Goal: Ask a question: Seek information or help from site administrators or community

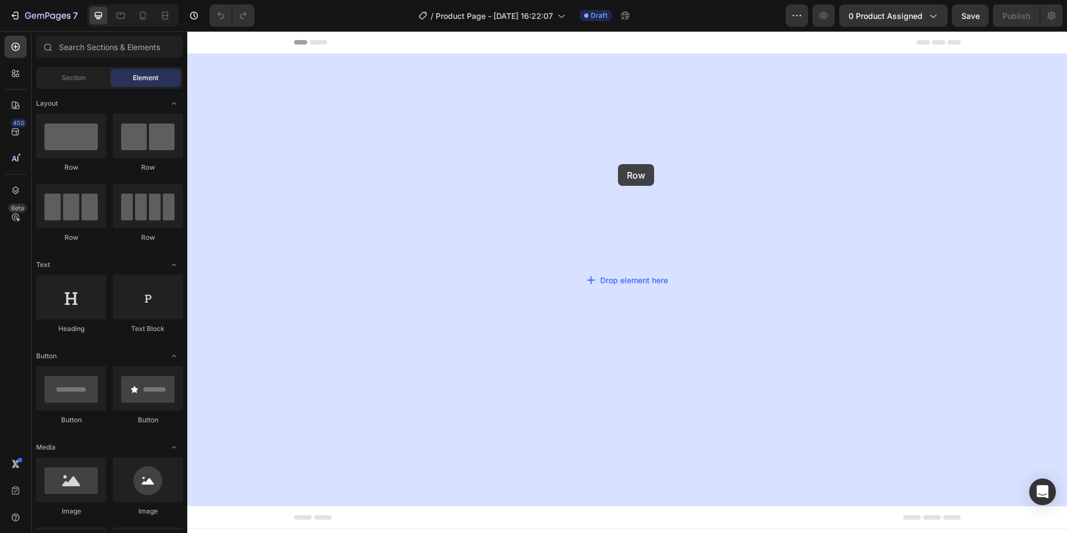
drag, startPoint x: 198, startPoint y: 173, endPoint x: 619, endPoint y: 163, distance: 421.5
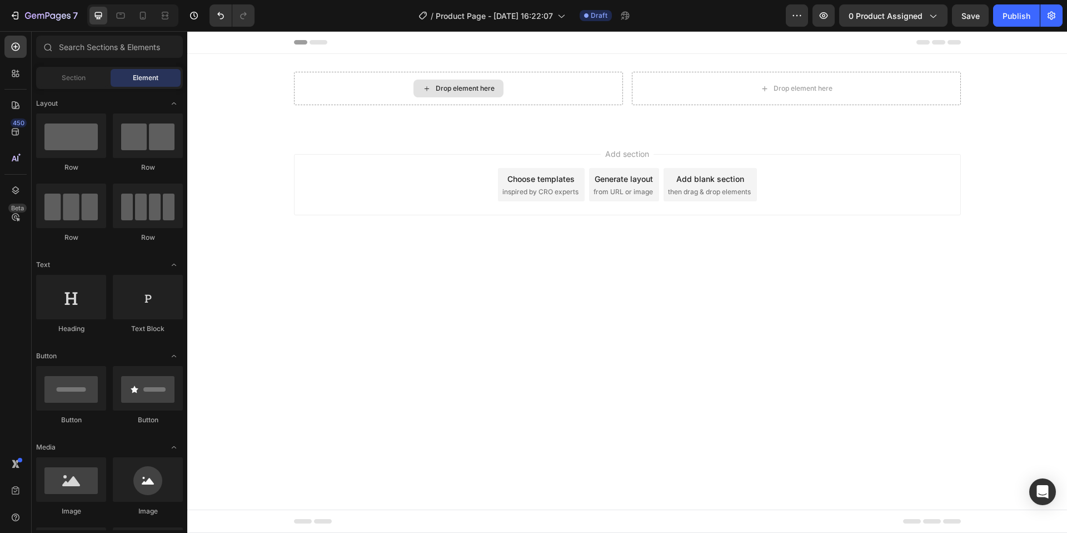
click at [453, 90] on div "Drop element here" at bounding box center [465, 88] width 59 height 9
click at [457, 87] on div "Drop element here" at bounding box center [465, 88] width 59 height 9
click at [419, 91] on div "Drop element here" at bounding box center [459, 88] width 90 height 18
click at [436, 86] on div "Drop element here" at bounding box center [465, 88] width 59 height 9
click at [429, 91] on icon at bounding box center [427, 88] width 9 height 9
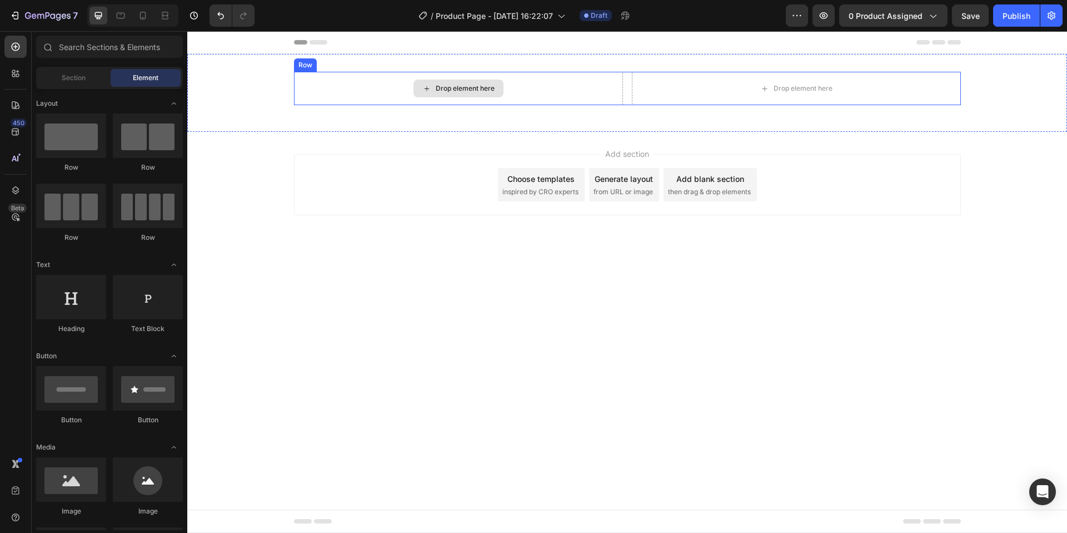
click at [476, 88] on div "Drop element here" at bounding box center [465, 88] width 59 height 9
click at [80, 73] on span "Section" at bounding box center [74, 78] width 24 height 10
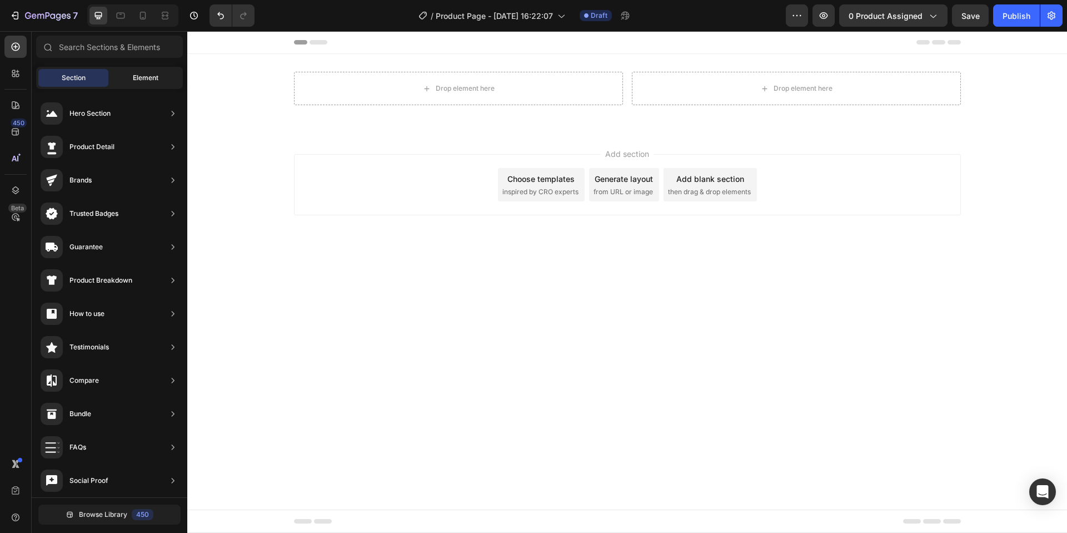
click at [141, 73] on span "Element" at bounding box center [146, 78] width 26 height 10
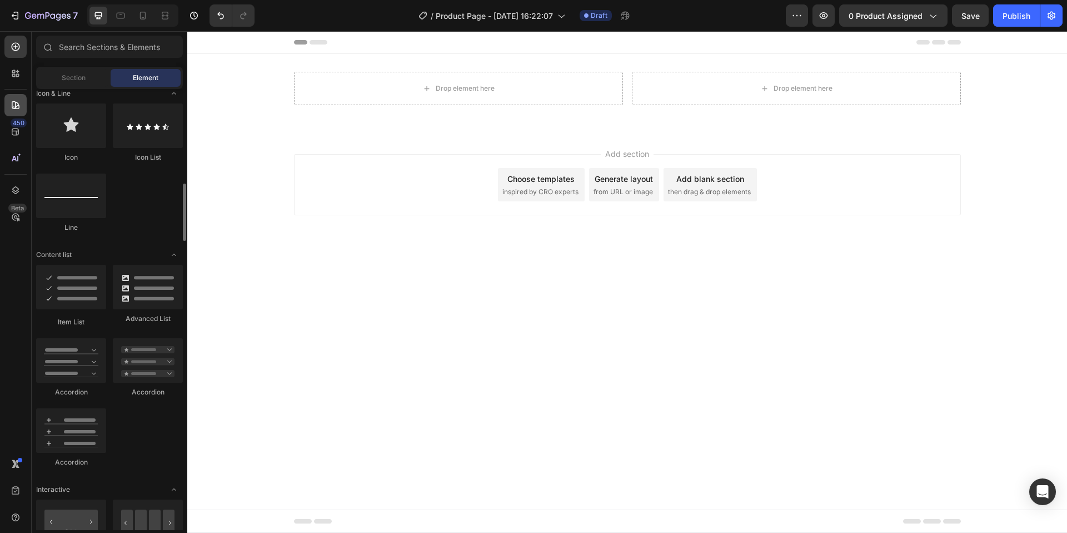
scroll to position [663, 0]
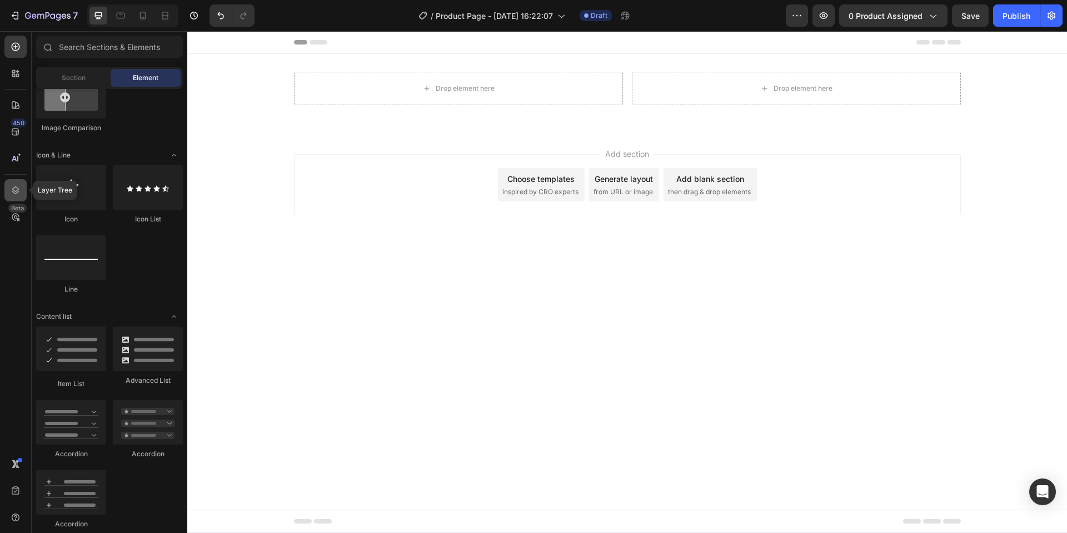
click at [11, 188] on icon at bounding box center [15, 190] width 11 height 11
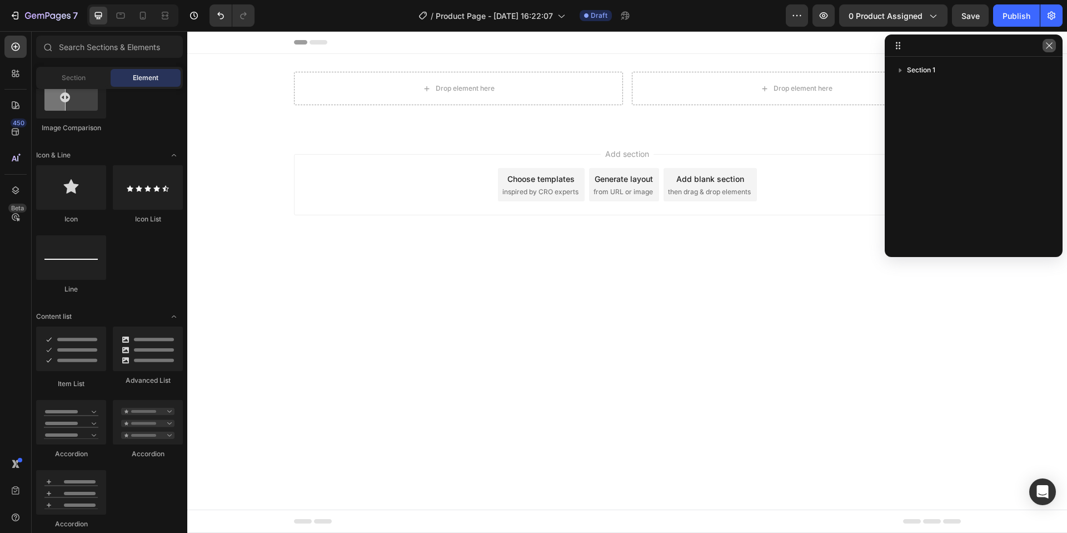
click at [1044, 44] on button "button" at bounding box center [1049, 45] width 13 height 13
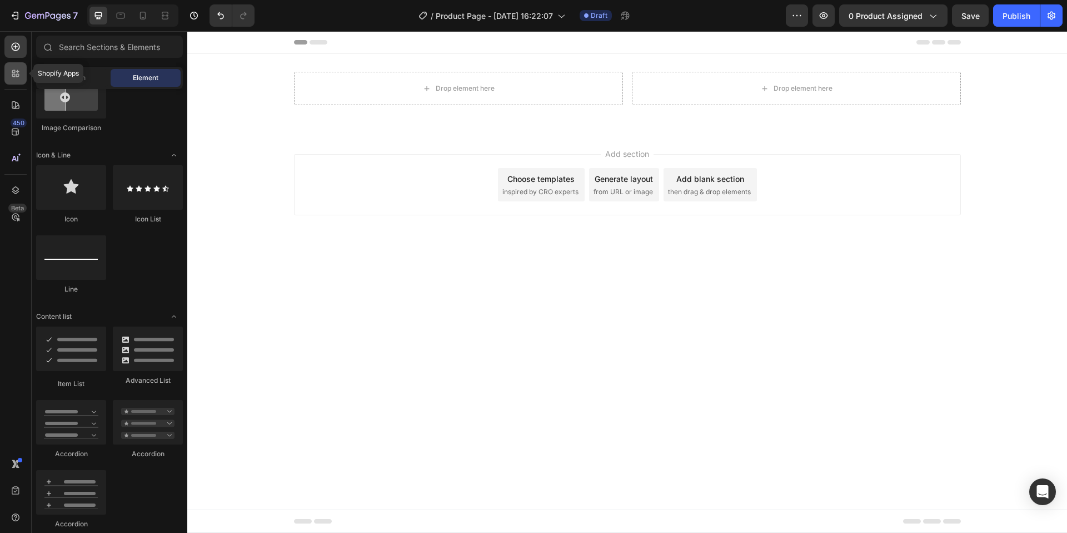
click at [10, 77] on icon at bounding box center [15, 73] width 11 height 11
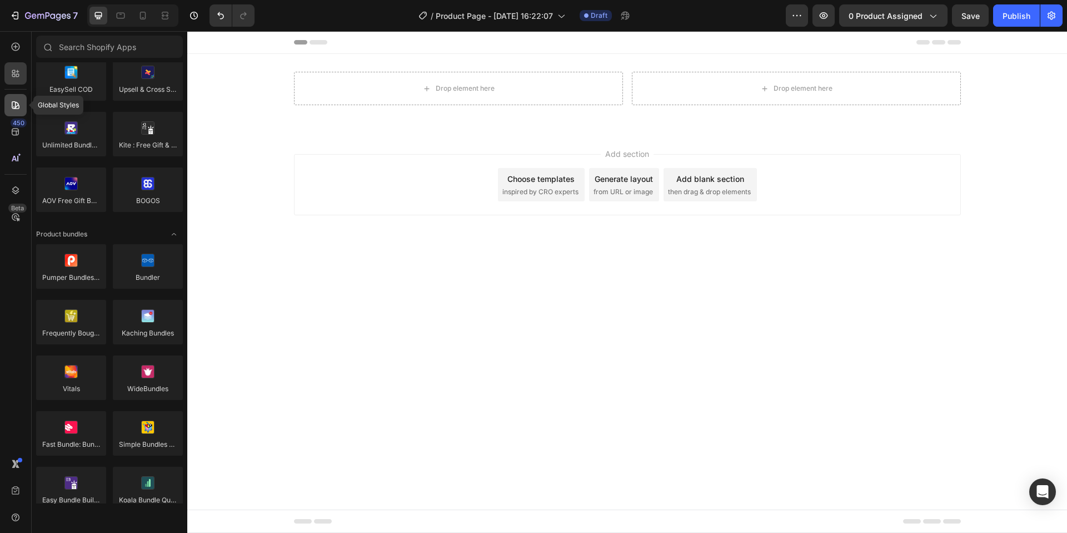
click at [8, 100] on div at bounding box center [15, 105] width 22 height 22
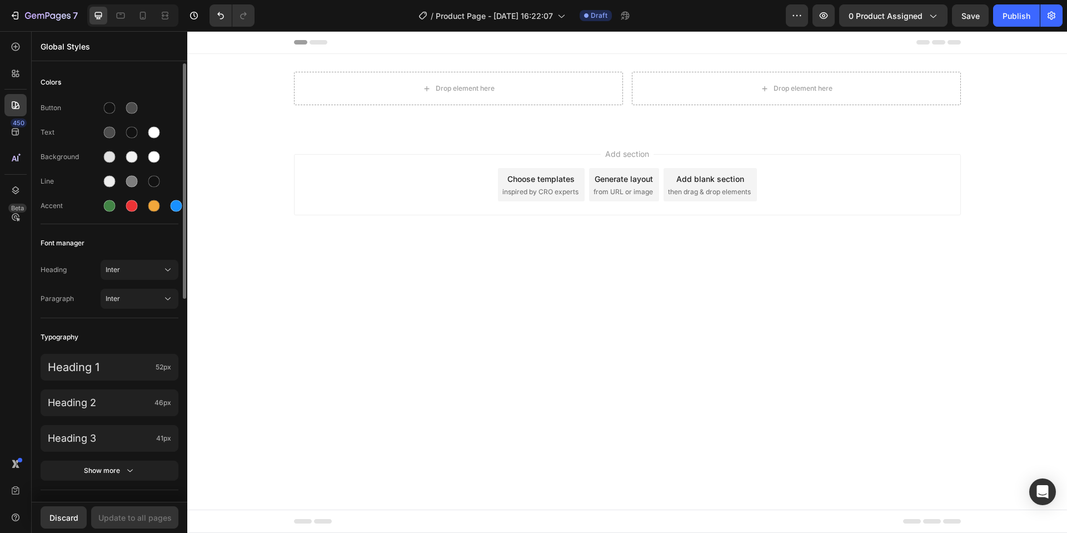
scroll to position [29, 0]
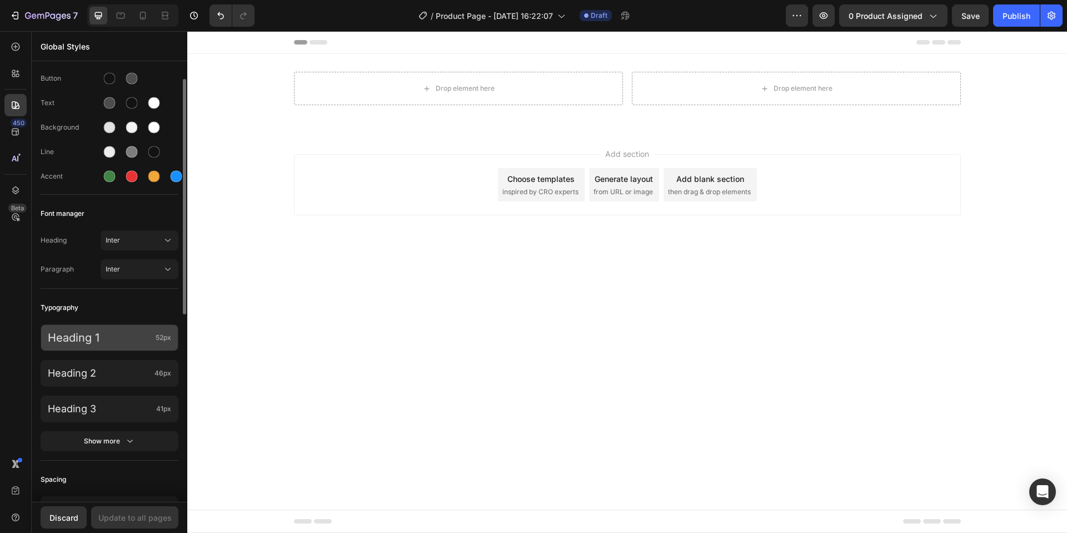
click at [161, 339] on span "52px" at bounding box center [164, 337] width 16 height 10
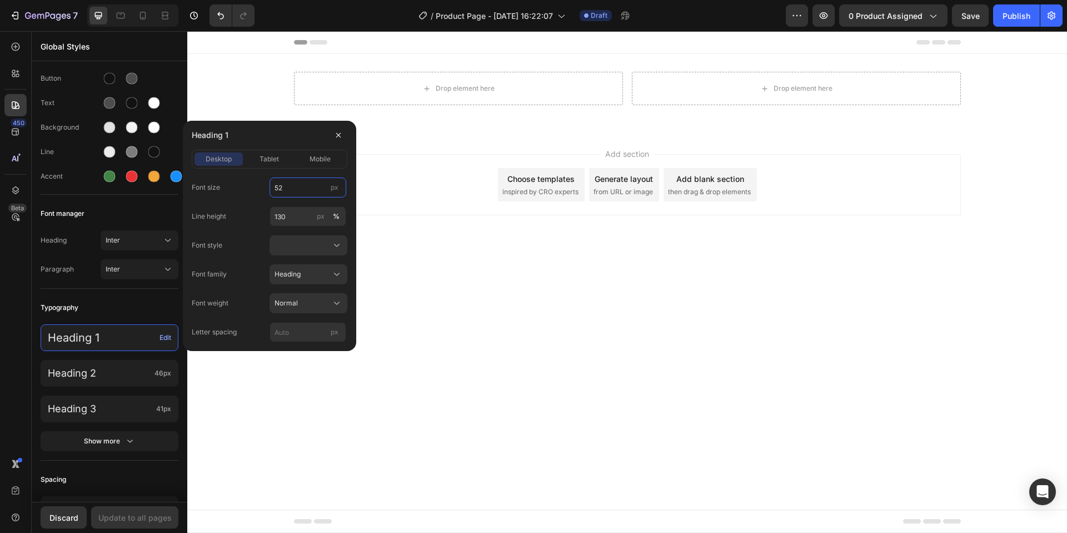
click at [299, 188] on input "52" at bounding box center [308, 187] width 77 height 20
type input "44"
click at [297, 218] on input "130" at bounding box center [308, 216] width 77 height 20
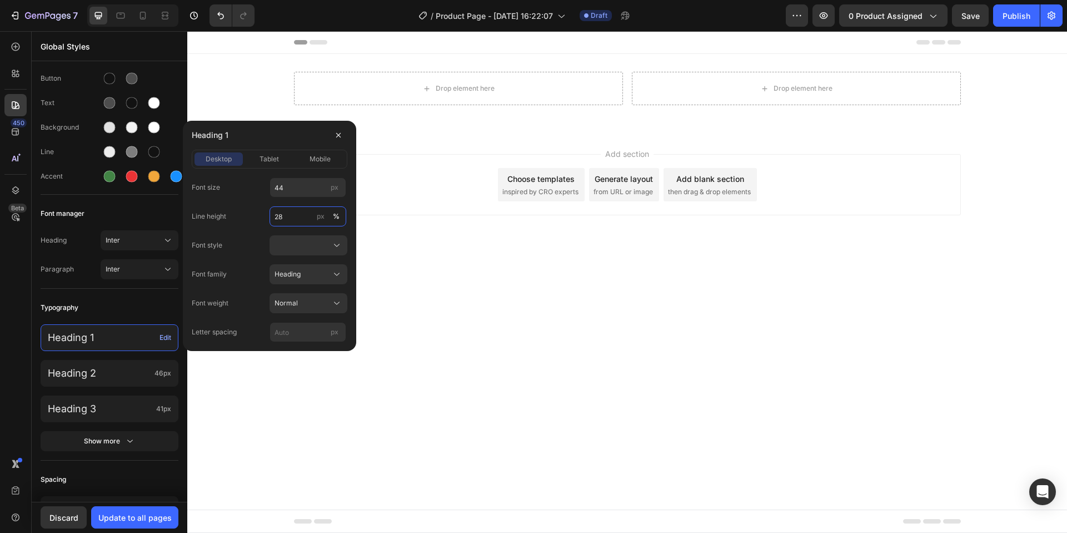
type input "28"
click at [438, 270] on body "Header Drop element here Drop element here Row Section 1 Root Start with Sectio…" at bounding box center [627, 281] width 880 height 501
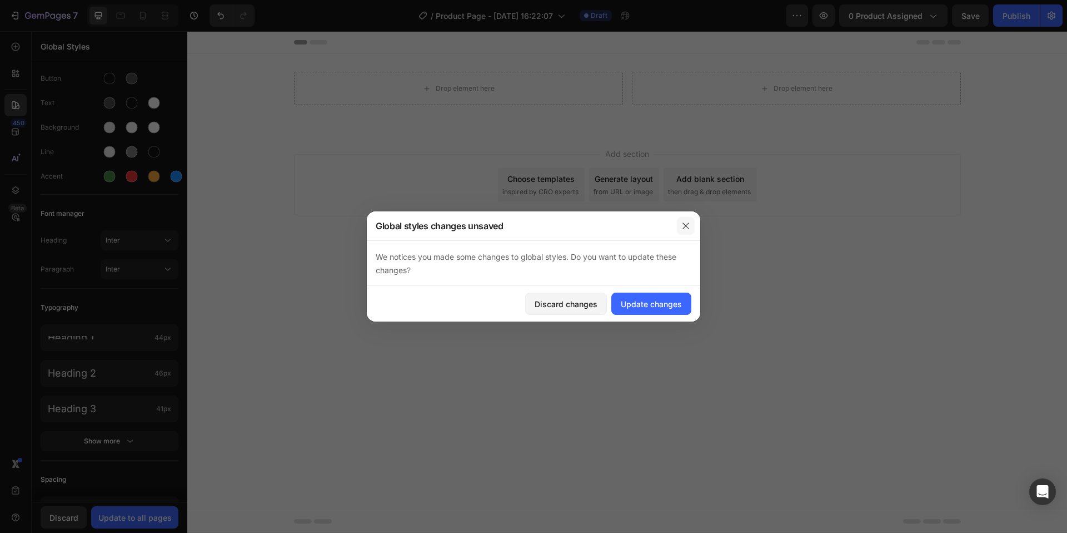
click at [691, 218] on button "button" at bounding box center [686, 226] width 18 height 18
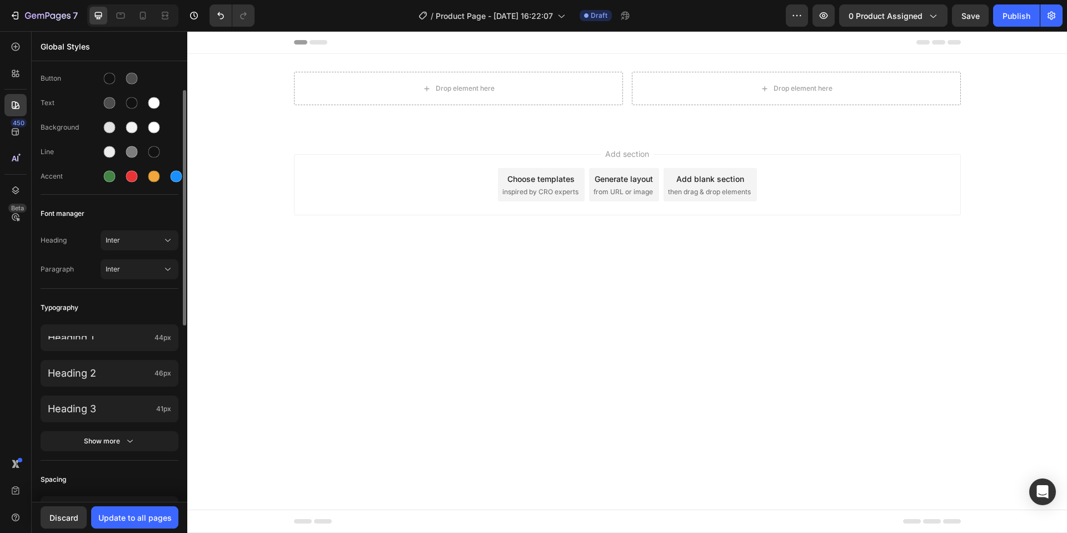
scroll to position [153, 0]
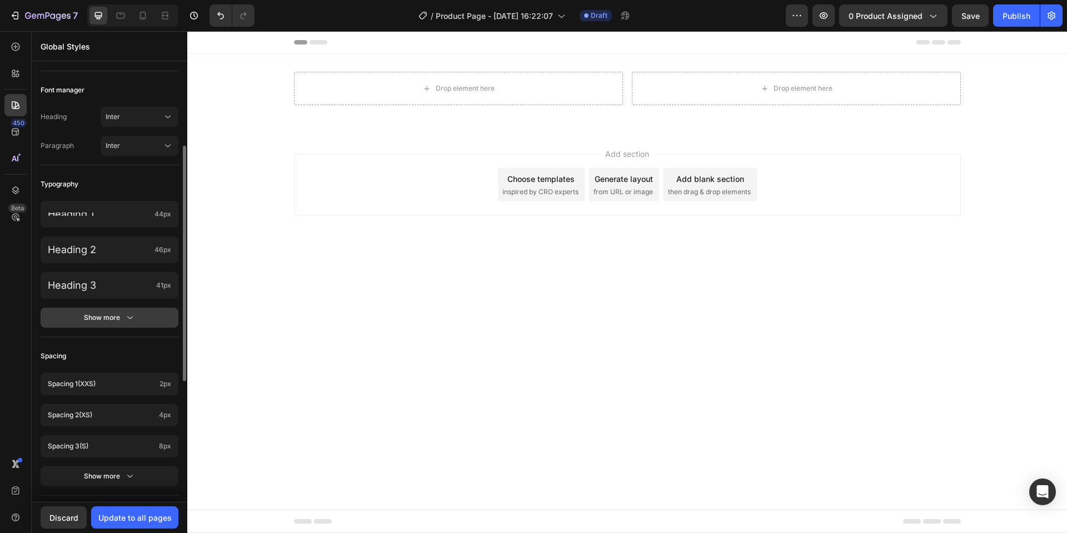
click at [125, 315] on icon "button" at bounding box center [130, 317] width 11 height 11
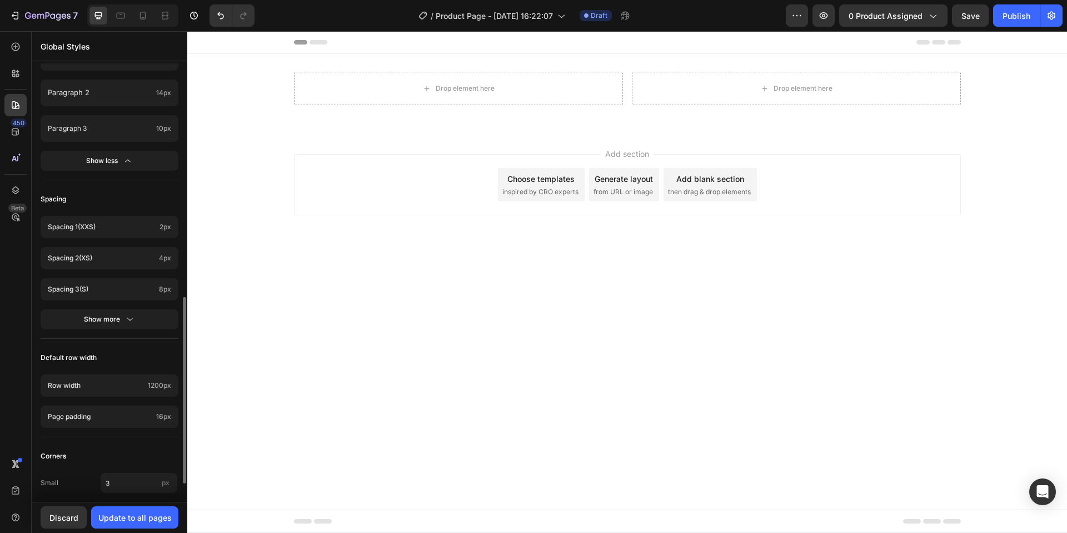
scroll to position [590, 0]
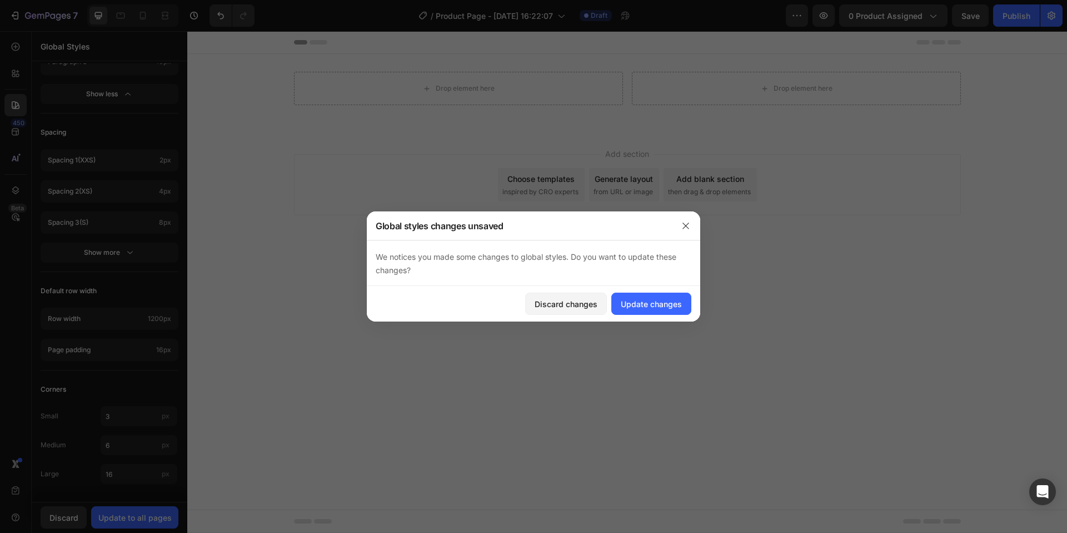
click at [201, 46] on div "Header" at bounding box center [214, 42] width 41 height 13
click at [682, 224] on icon "button" at bounding box center [686, 225] width 9 height 9
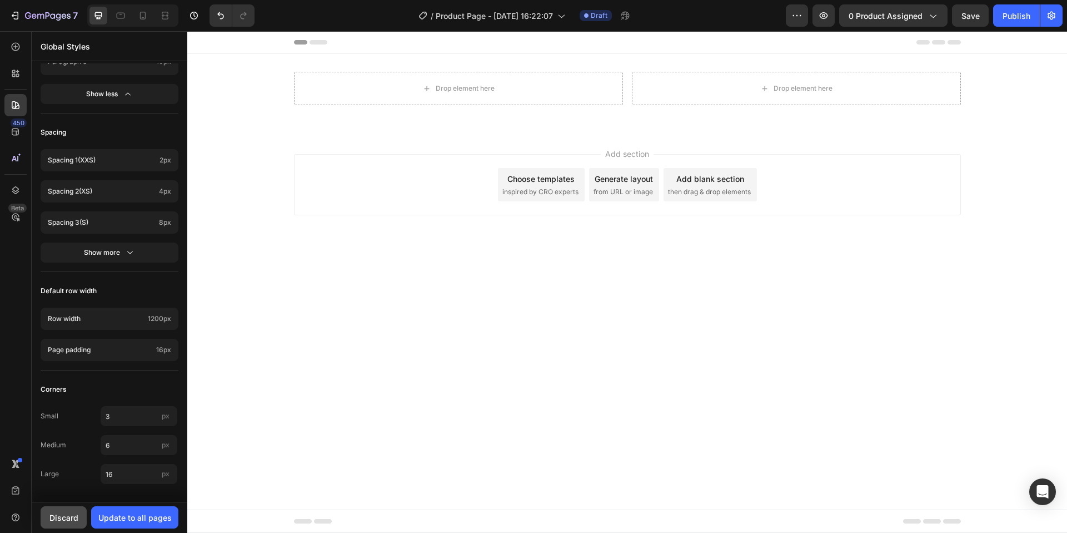
click at [78, 525] on button "Discard" at bounding box center [64, 517] width 46 height 22
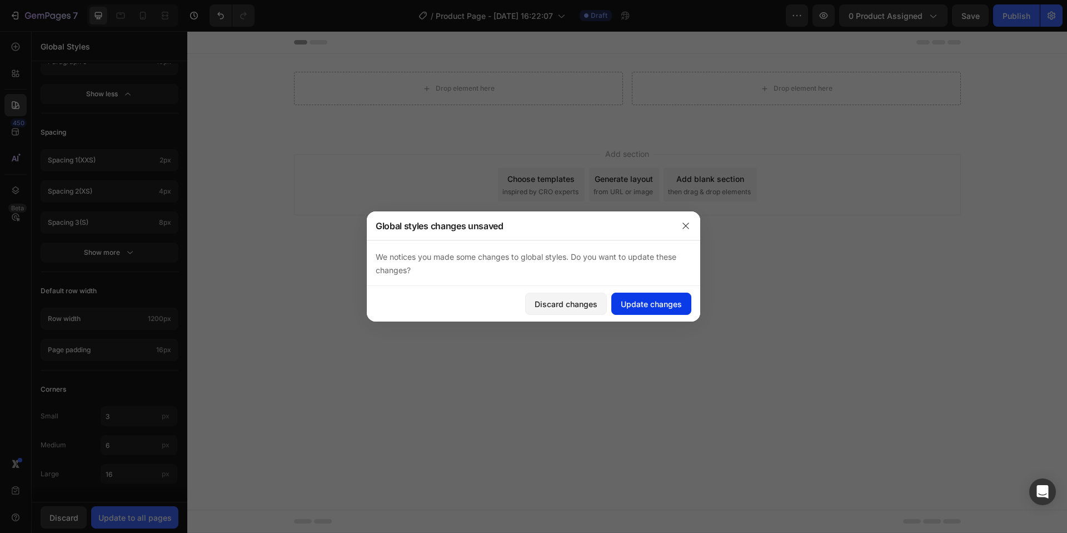
click at [654, 303] on div "Update changes" at bounding box center [651, 304] width 61 height 12
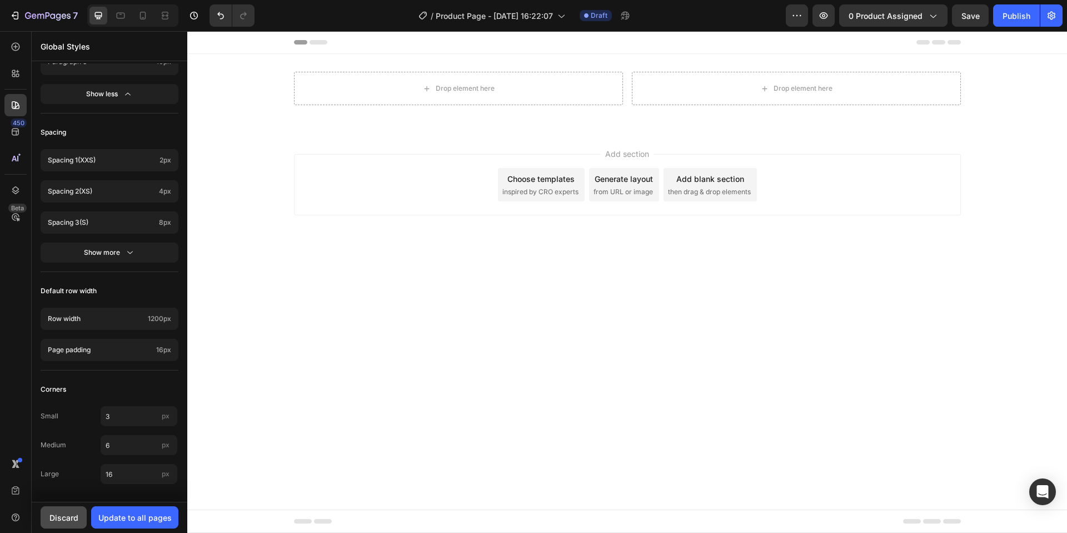
click at [67, 516] on div "Discard" at bounding box center [63, 517] width 29 height 12
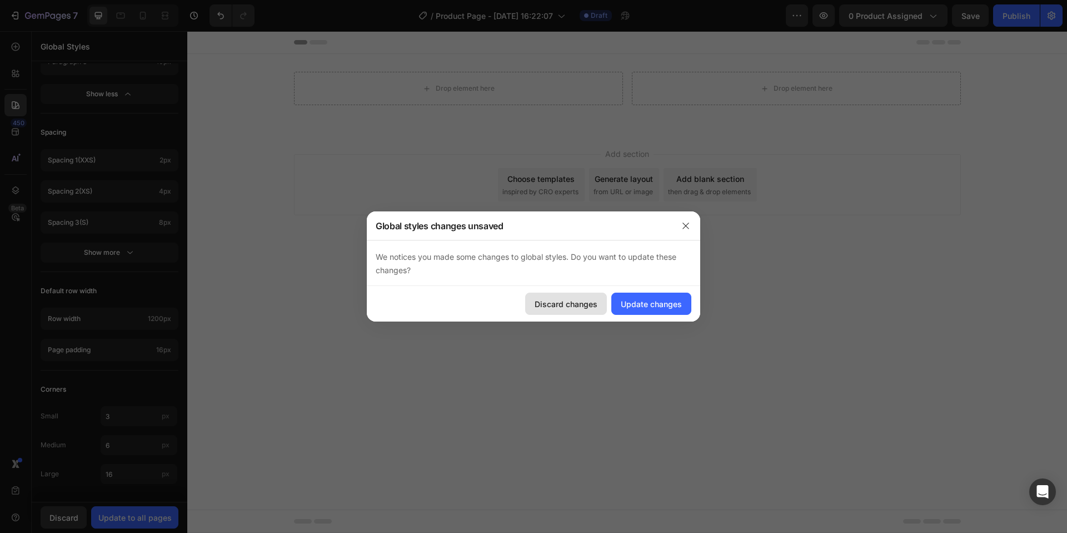
click at [584, 307] on div "Discard changes" at bounding box center [566, 304] width 63 height 12
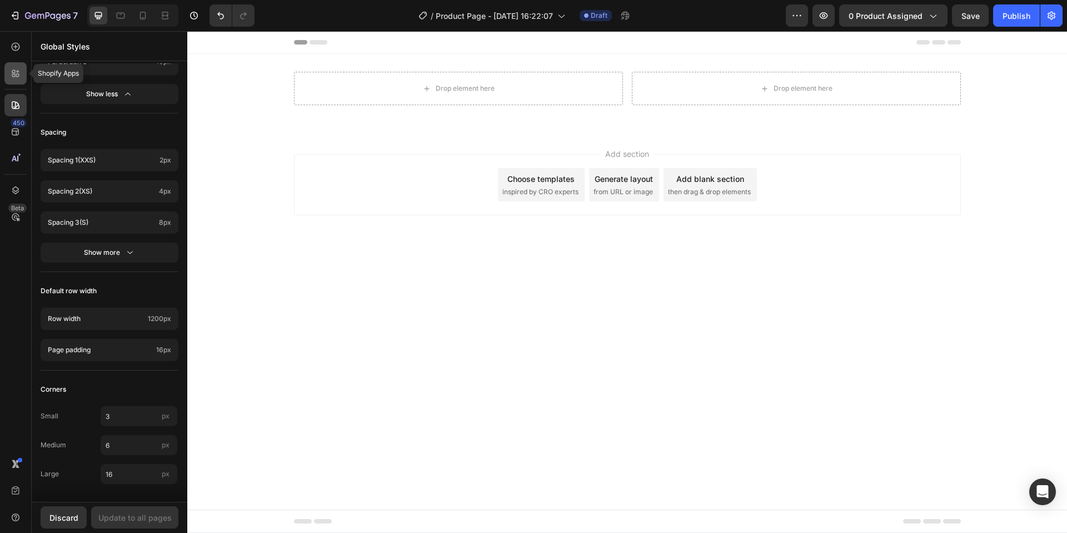
click at [17, 81] on div at bounding box center [15, 73] width 22 height 22
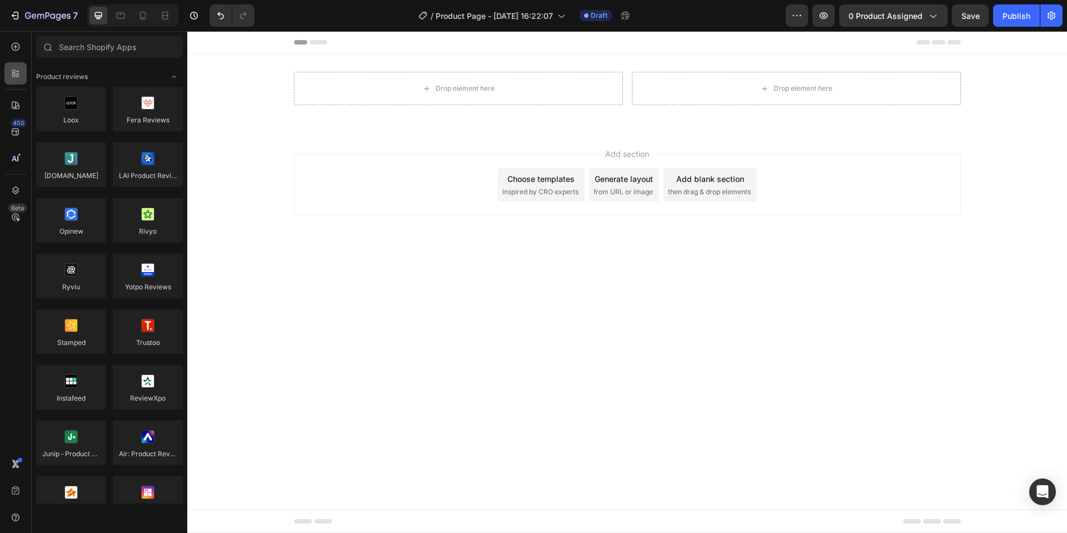
scroll to position [663, 0]
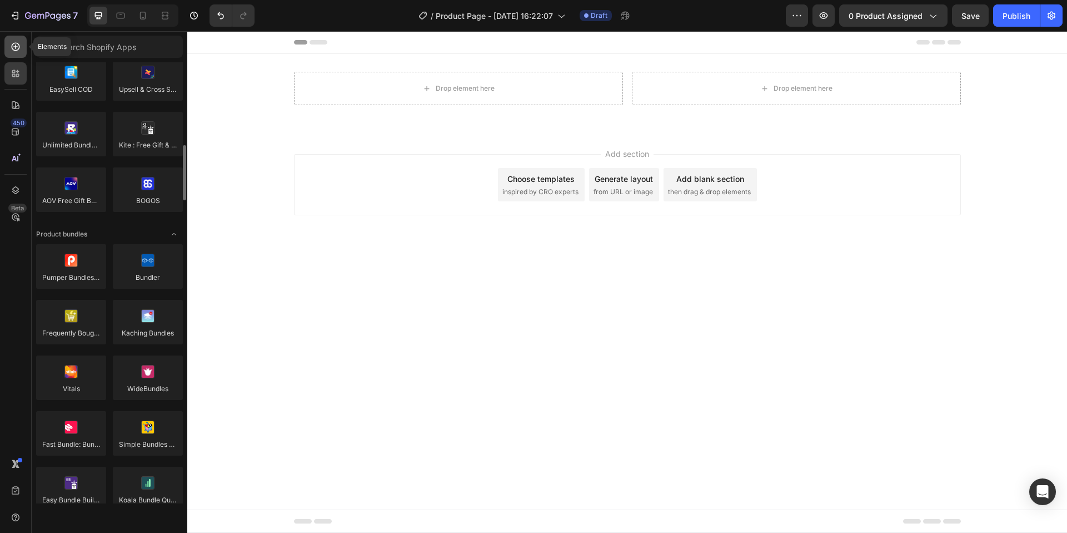
click at [14, 55] on div at bounding box center [15, 47] width 22 height 22
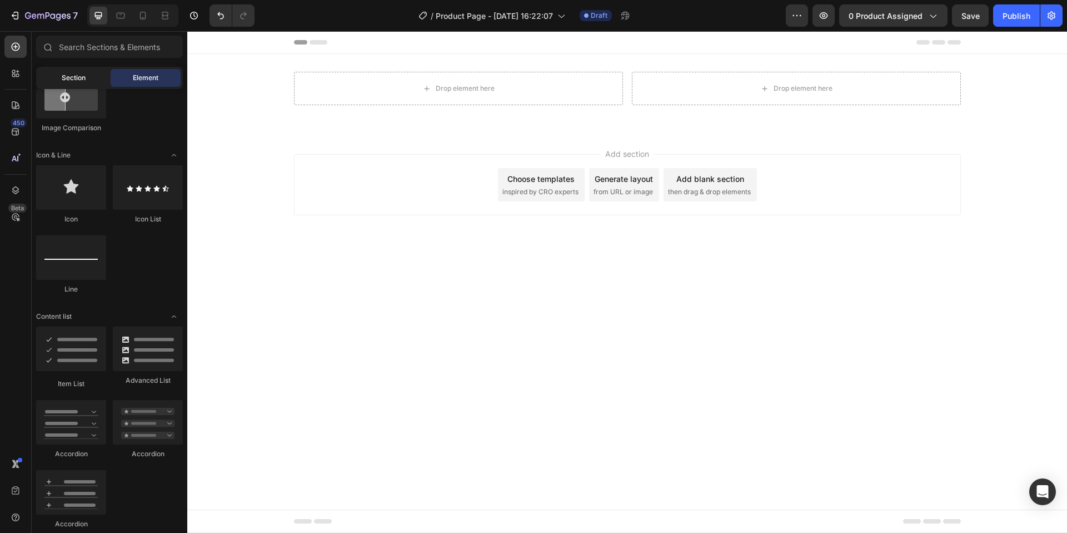
click at [65, 78] on span "Section" at bounding box center [74, 78] width 24 height 10
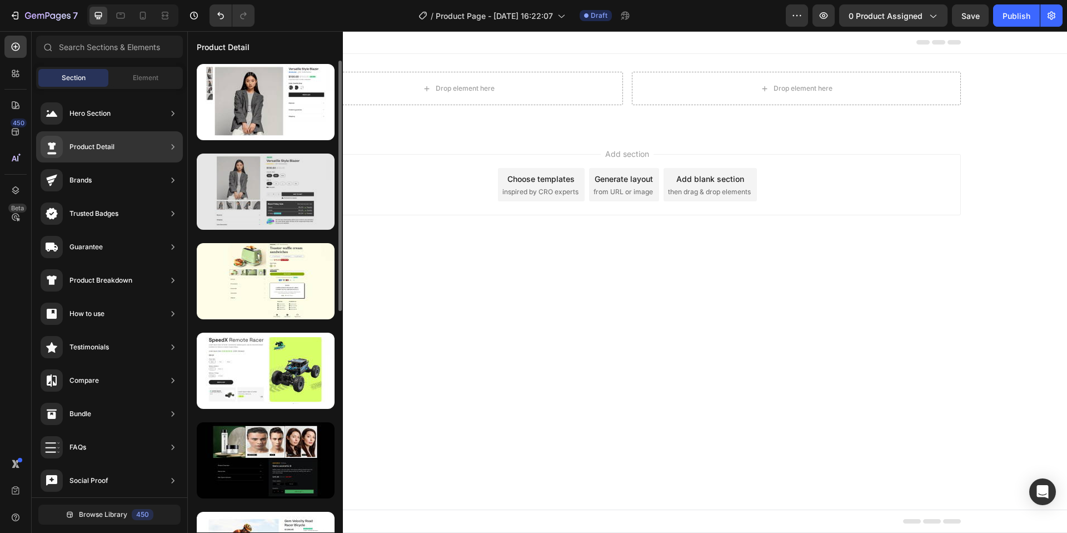
click at [284, 201] on div at bounding box center [266, 191] width 138 height 76
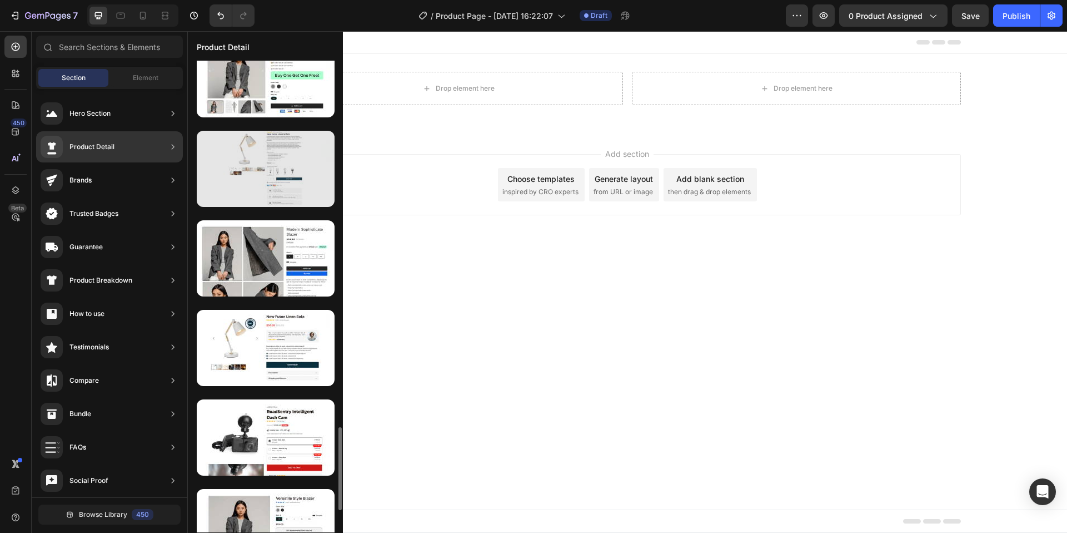
scroll to position [2207, 0]
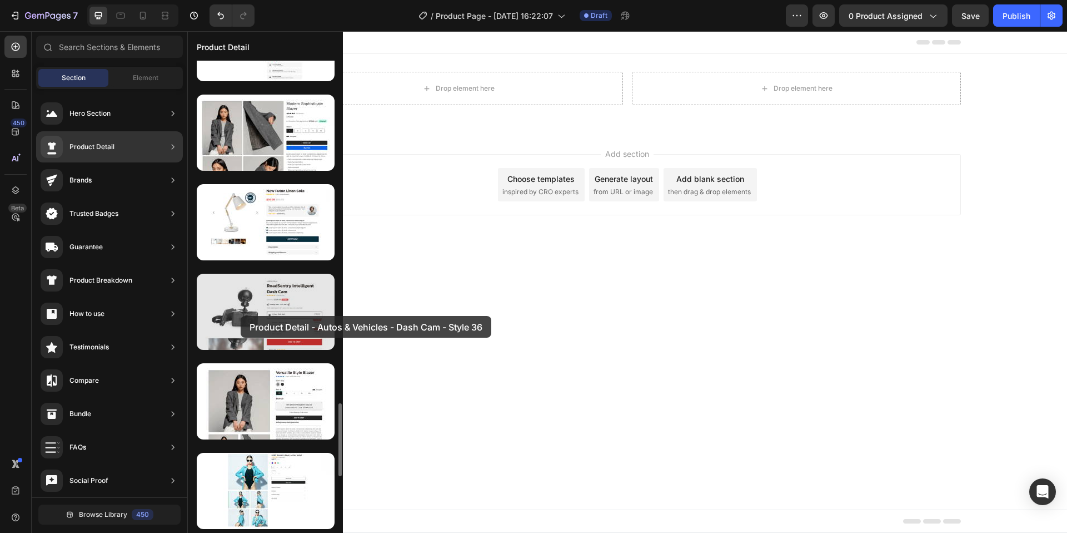
click at [241, 310] on div at bounding box center [266, 312] width 138 height 76
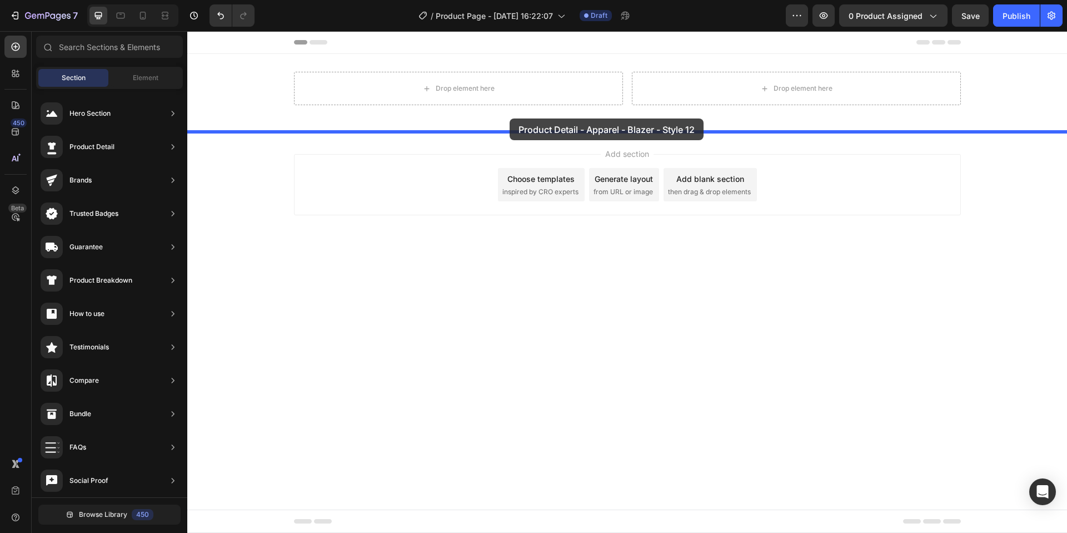
drag, startPoint x: 456, startPoint y: 429, endPoint x: 508, endPoint y: 120, distance: 314.0
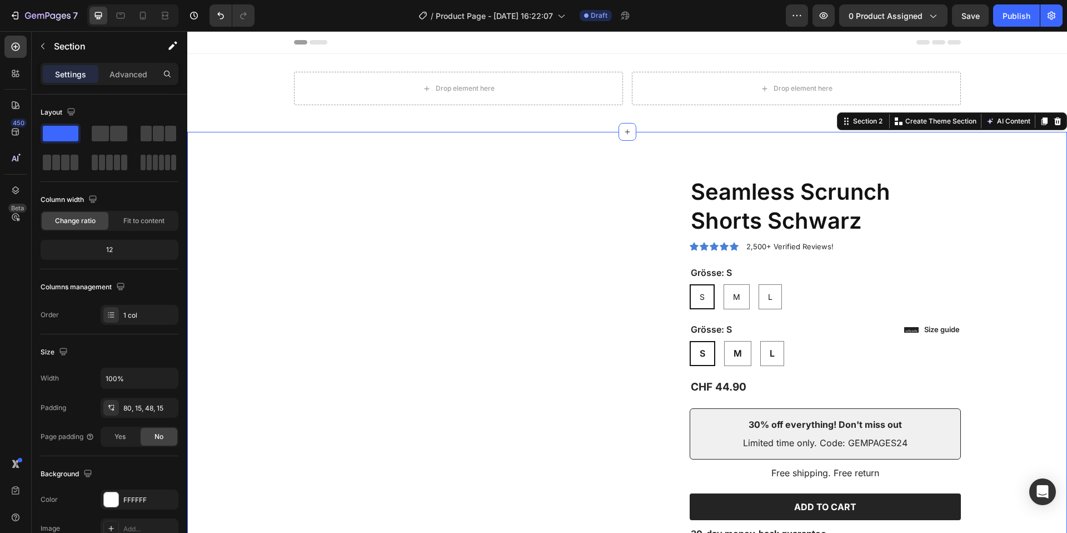
radio input "false"
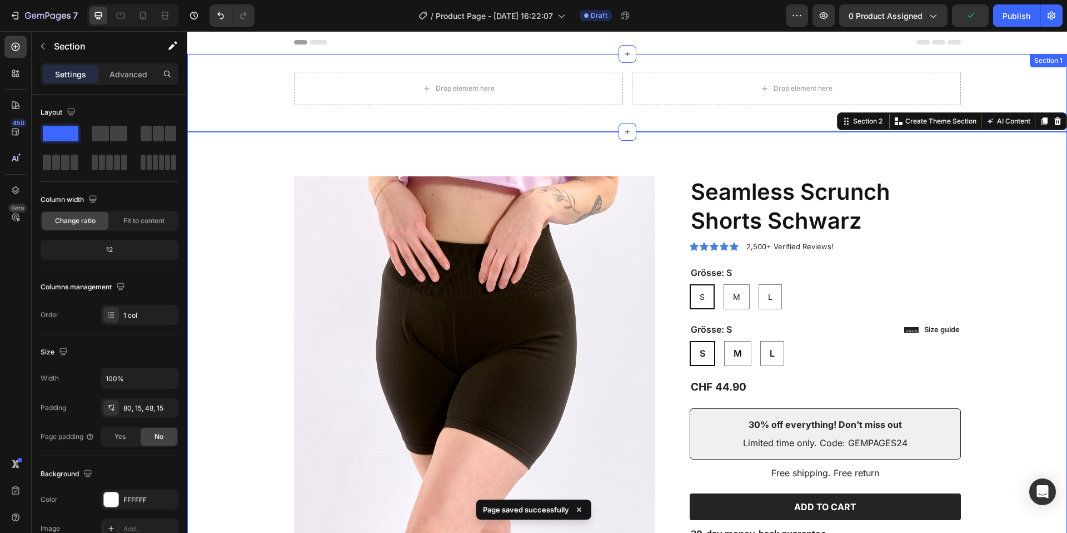
click at [266, 71] on div "Drop element here Drop element here Row Section 1" at bounding box center [627, 93] width 880 height 78
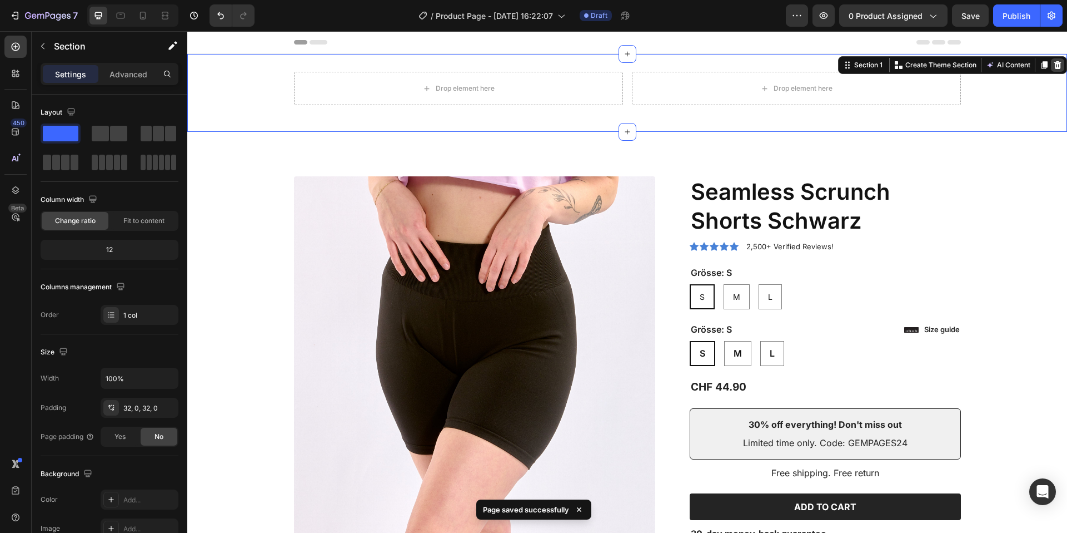
click at [1059, 67] on icon at bounding box center [1058, 65] width 7 height 8
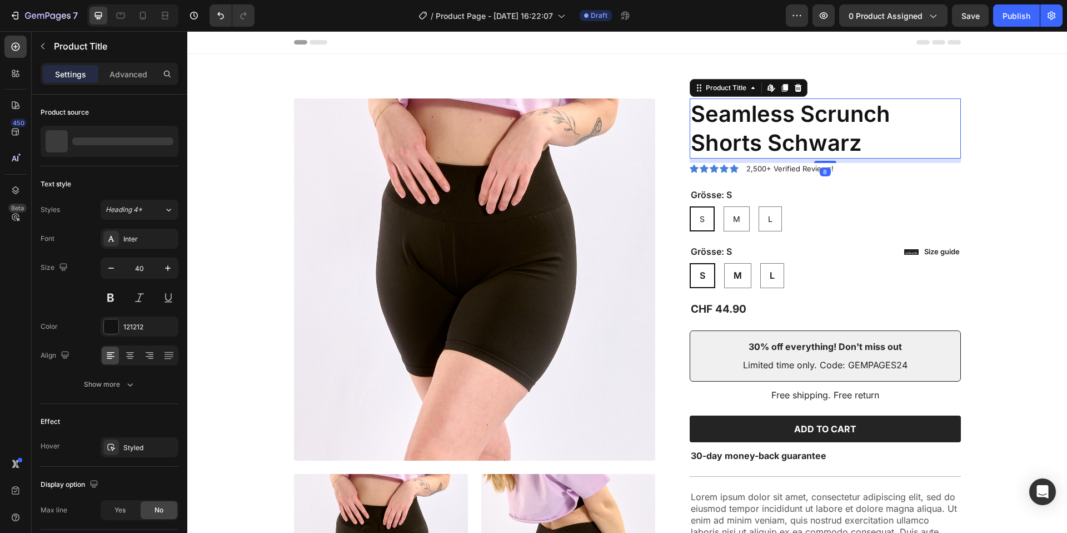
click at [783, 128] on h1 "Seamless Scrunch Shorts Schwarz" at bounding box center [825, 128] width 271 height 60
click at [743, 127] on h1 "Seamless Scrunch Shorts Schwarz" at bounding box center [825, 128] width 271 height 60
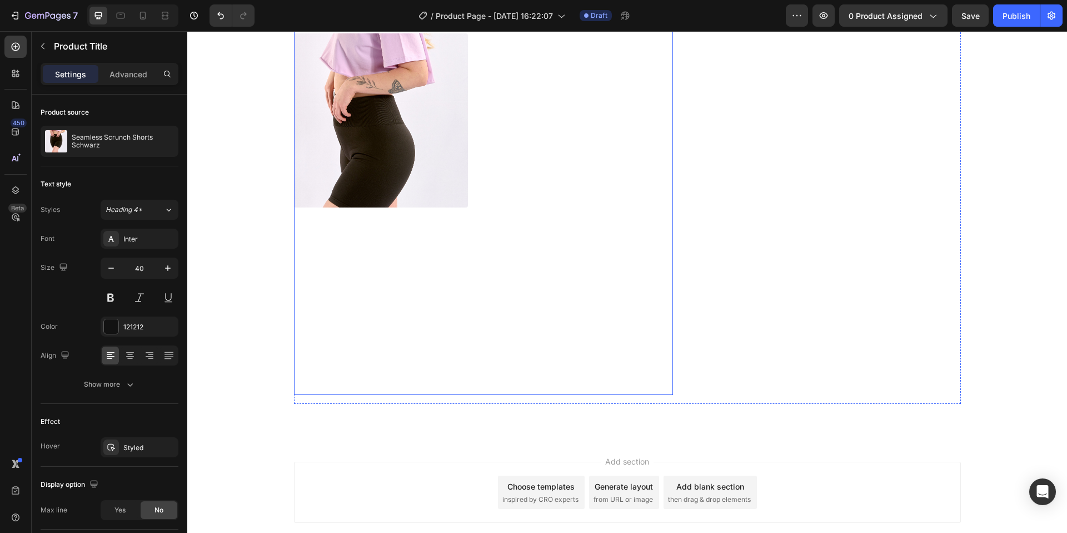
scroll to position [483, 0]
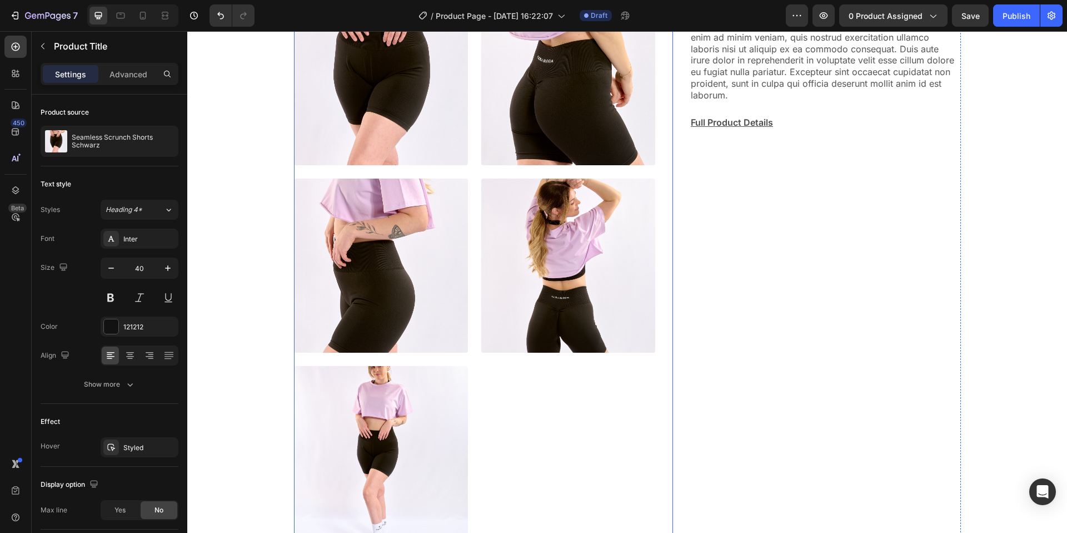
click at [556, 314] on img at bounding box center [568, 265] width 174 height 174
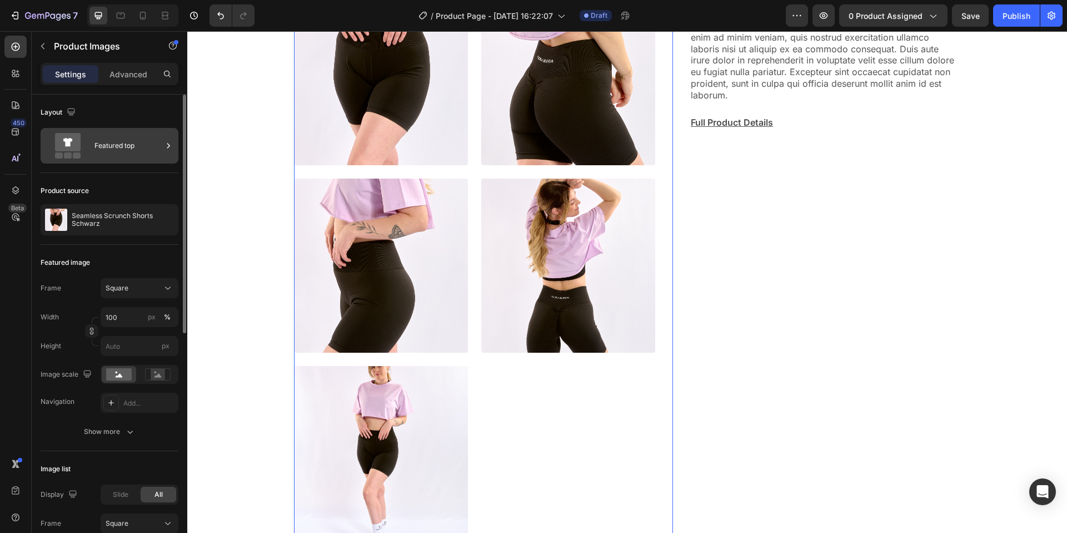
click at [117, 146] on div "Featured top" at bounding box center [129, 146] width 68 height 26
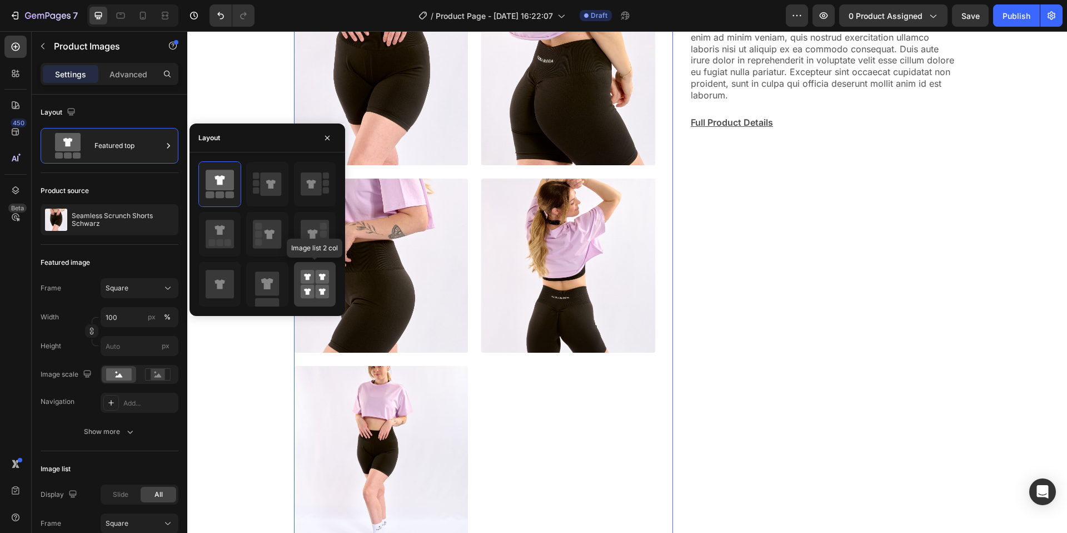
click at [312, 289] on rect at bounding box center [308, 292] width 14 height 14
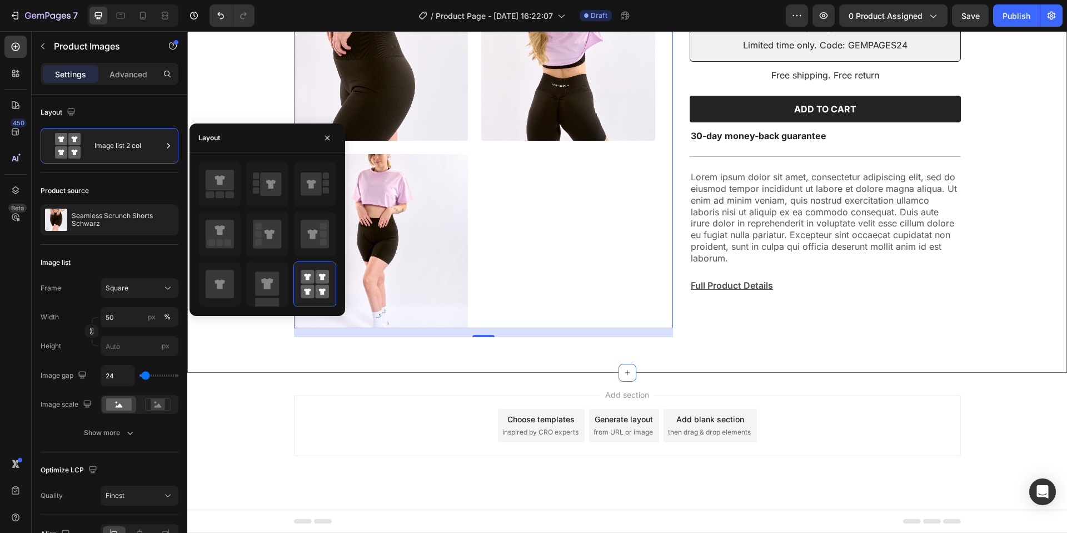
scroll to position [4, 0]
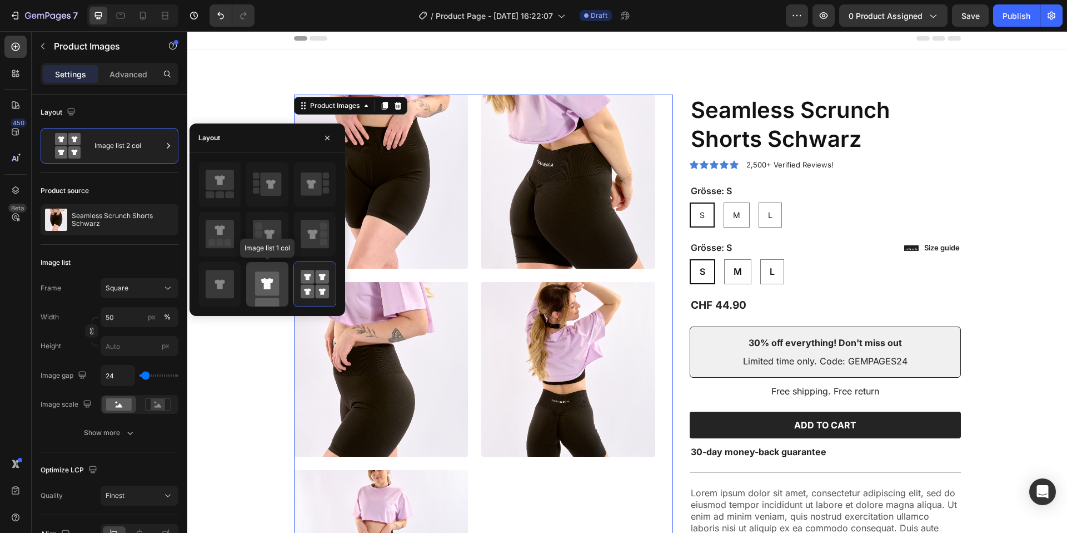
click at [272, 288] on rect at bounding box center [267, 283] width 24 height 24
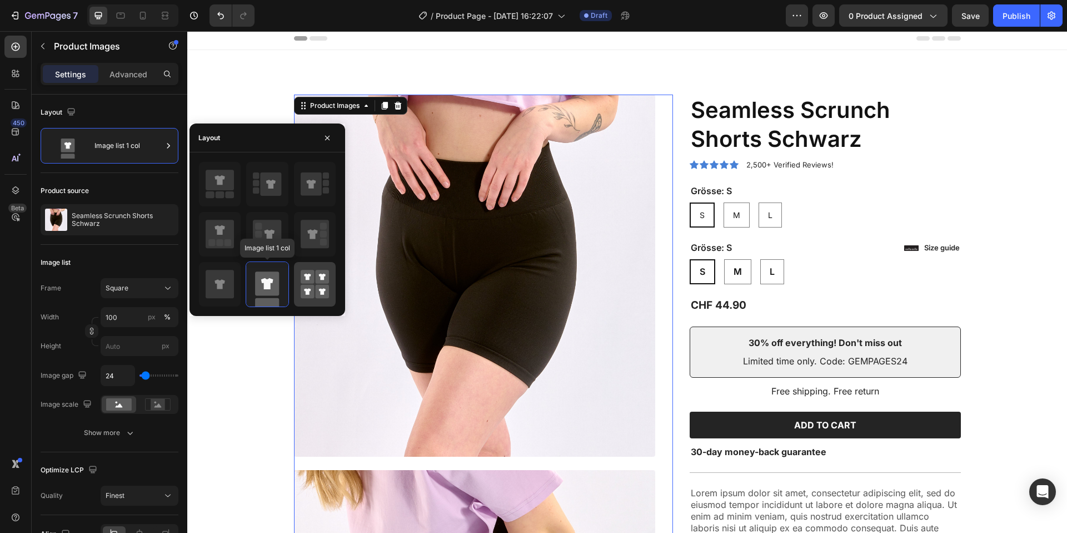
click at [321, 280] on icon at bounding box center [322, 277] width 7 height 7
type input "50"
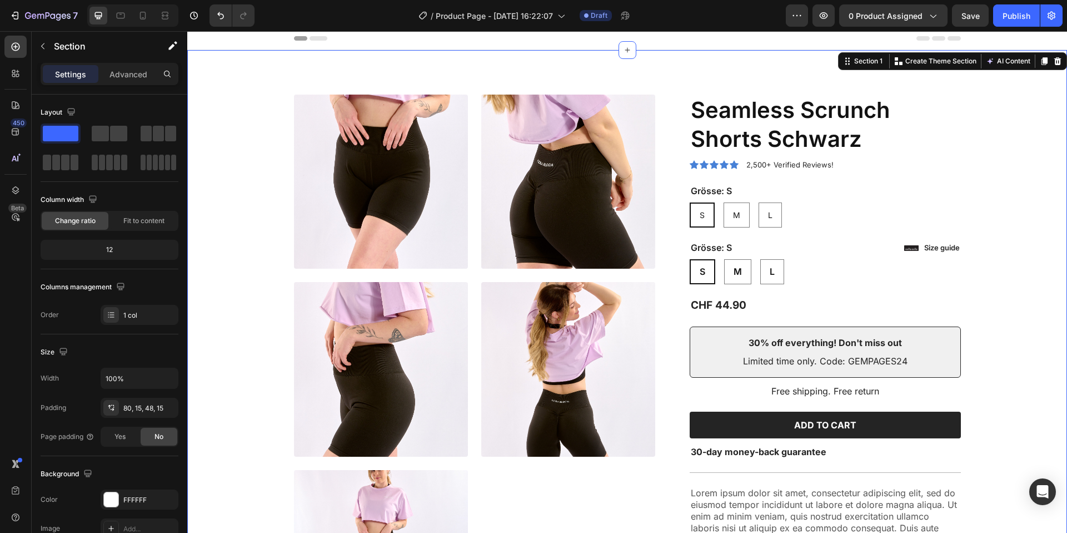
click at [246, 79] on div "Product Images Icon Icon Icon Icon Icon Icon List 2,500+ Verified Reviews! Text…" at bounding box center [627, 369] width 880 height 638
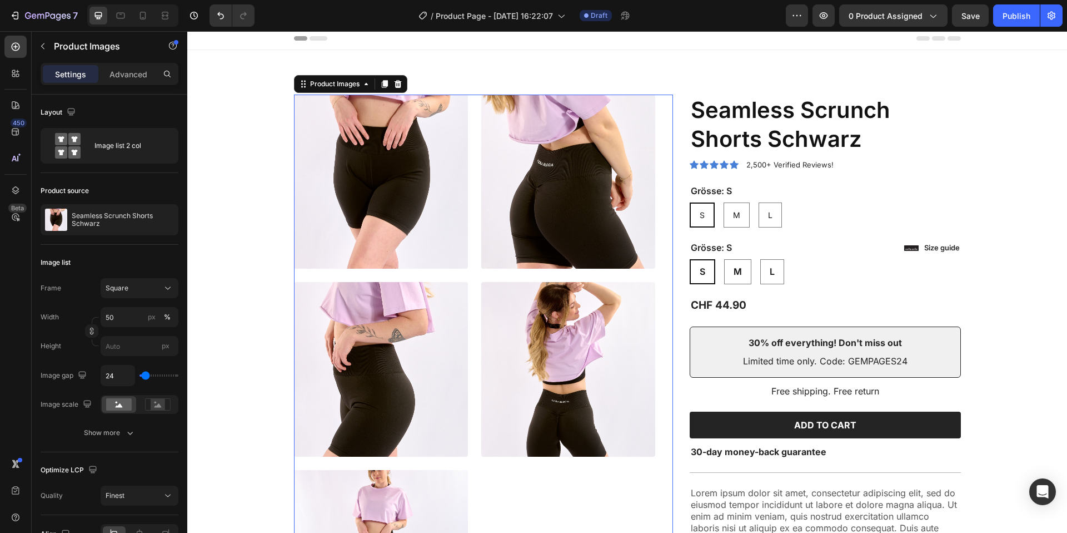
click at [352, 190] on img at bounding box center [381, 182] width 174 height 174
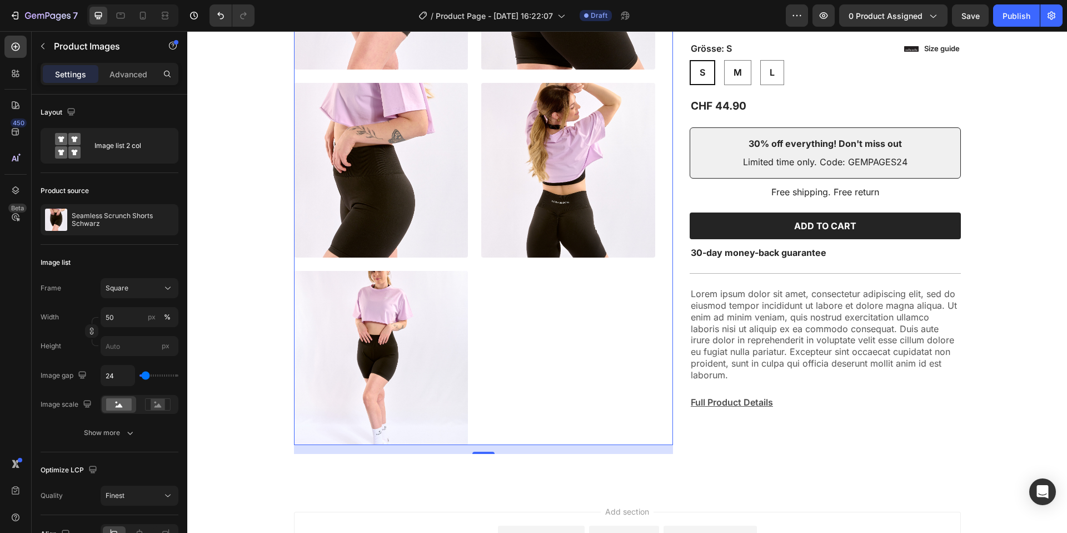
scroll to position [0, 0]
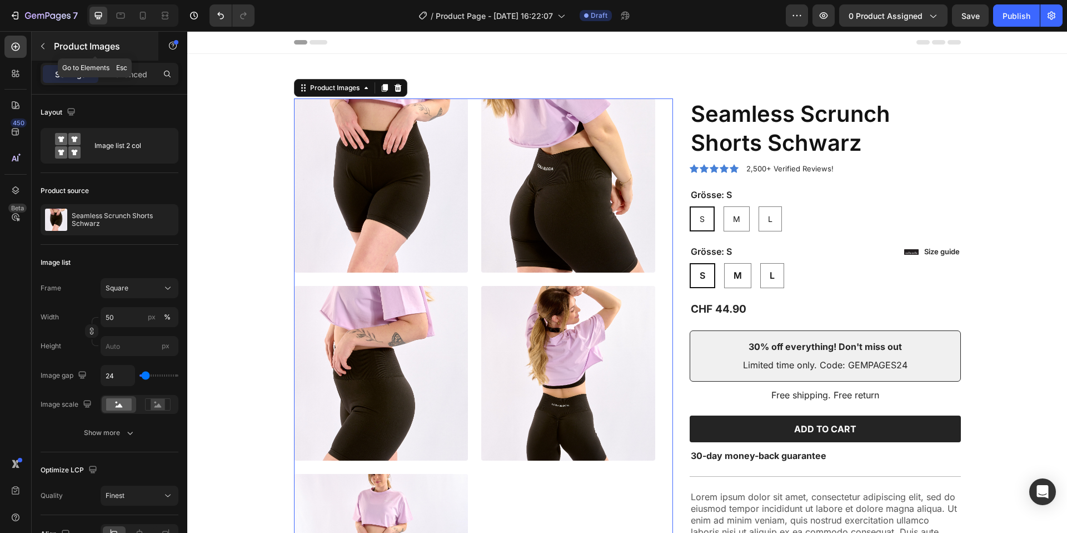
click at [39, 42] on icon "button" at bounding box center [42, 46] width 9 height 9
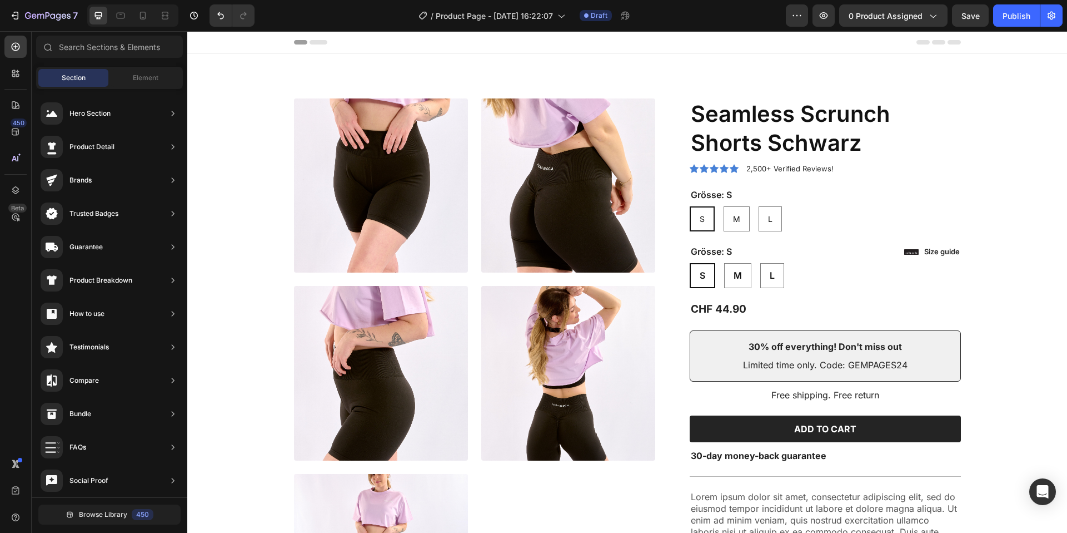
scroll to position [417, 0]
click at [126, 48] on input "text" at bounding box center [109, 47] width 147 height 22
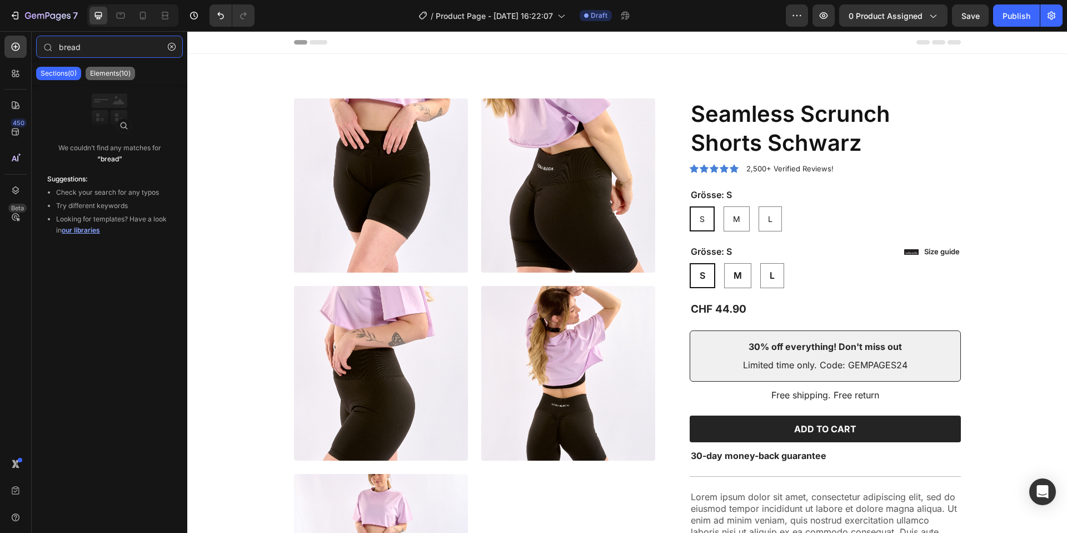
type input "bread"
click at [93, 73] on p "Elements(10)" at bounding box center [110, 73] width 41 height 9
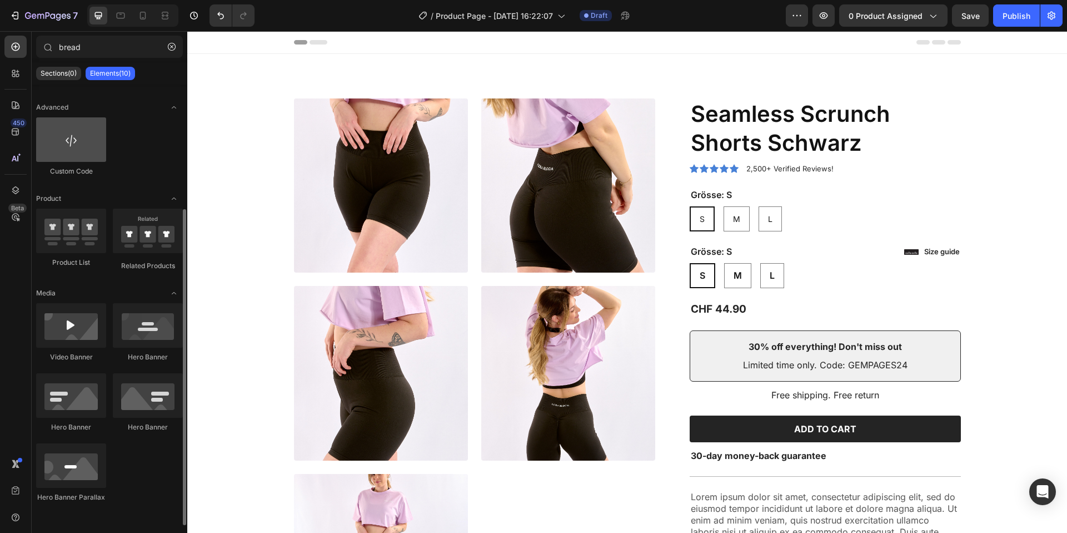
scroll to position [0, 0]
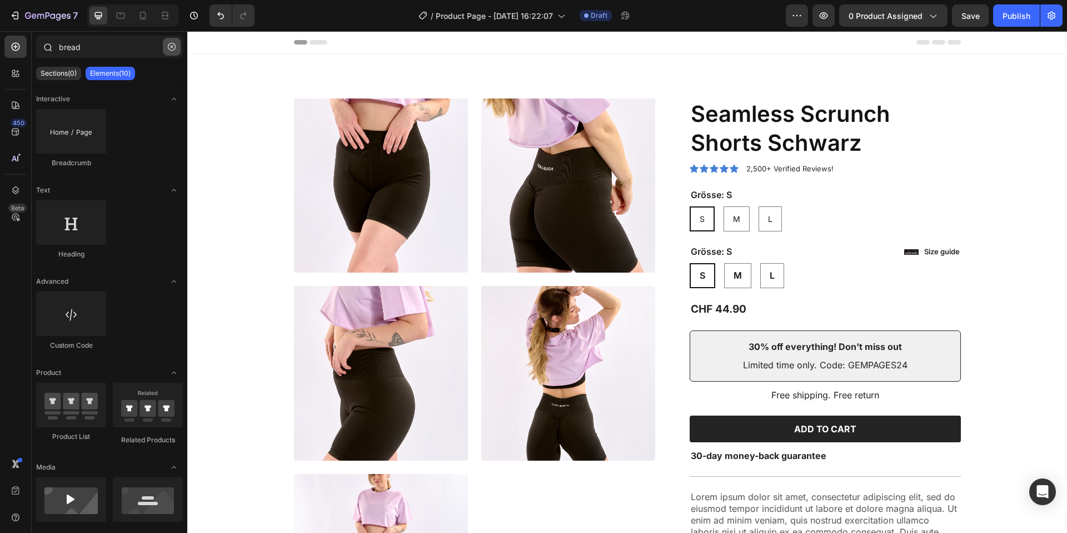
click at [169, 43] on icon "button" at bounding box center [172, 47] width 8 height 8
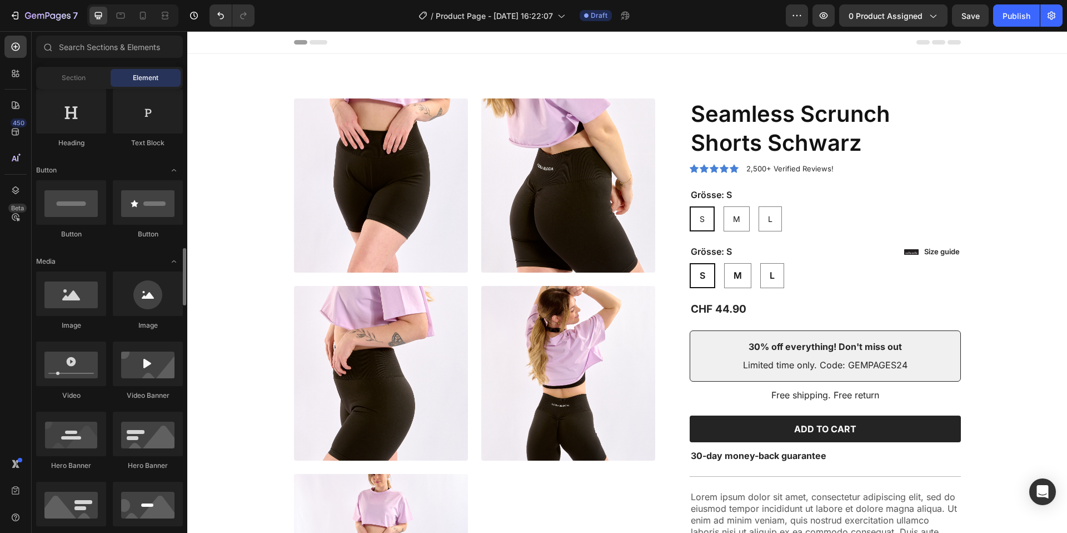
scroll to position [429, 0]
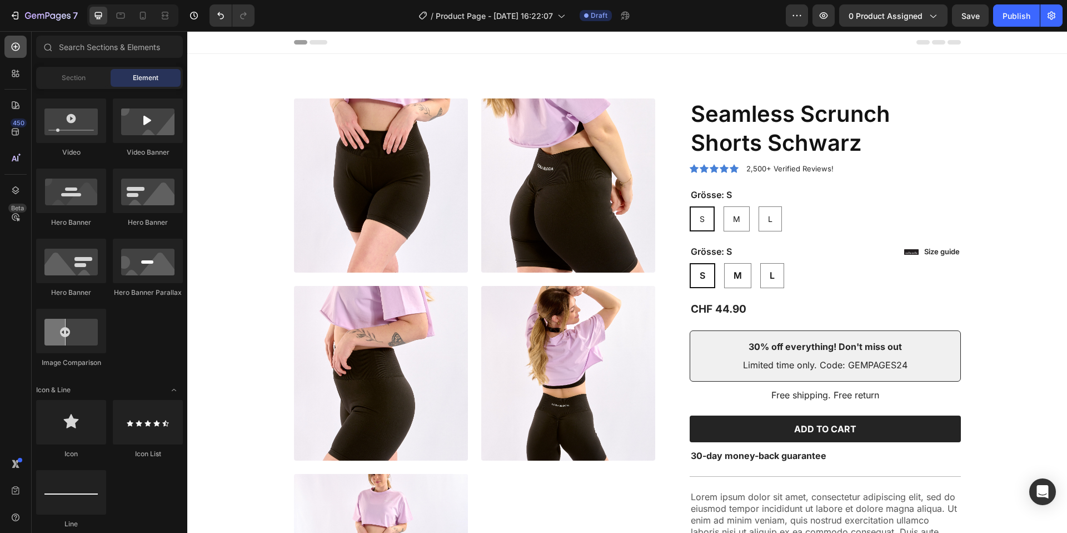
click at [16, 47] on icon at bounding box center [16, 47] width 8 height 8
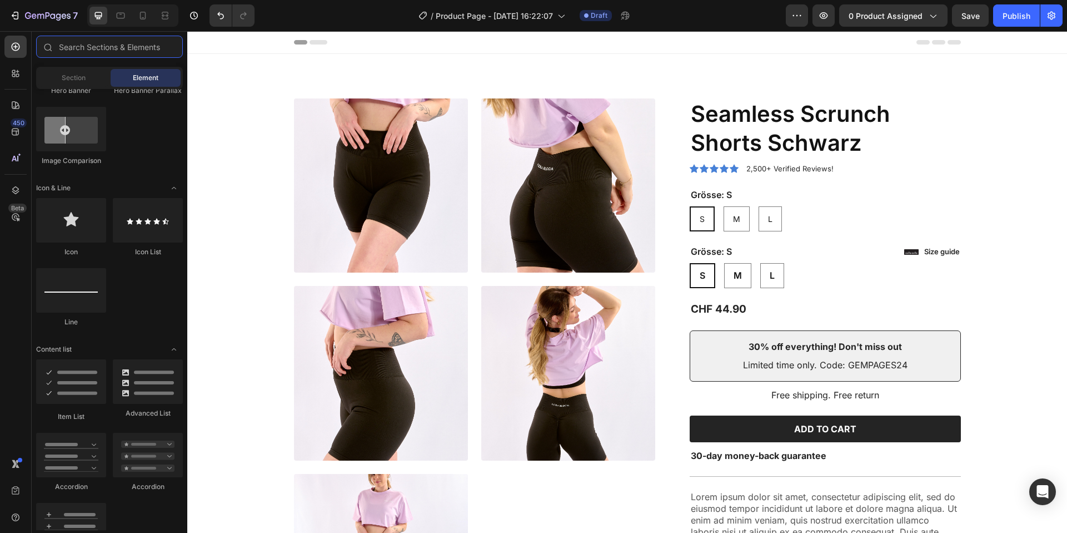
scroll to position [0, 0]
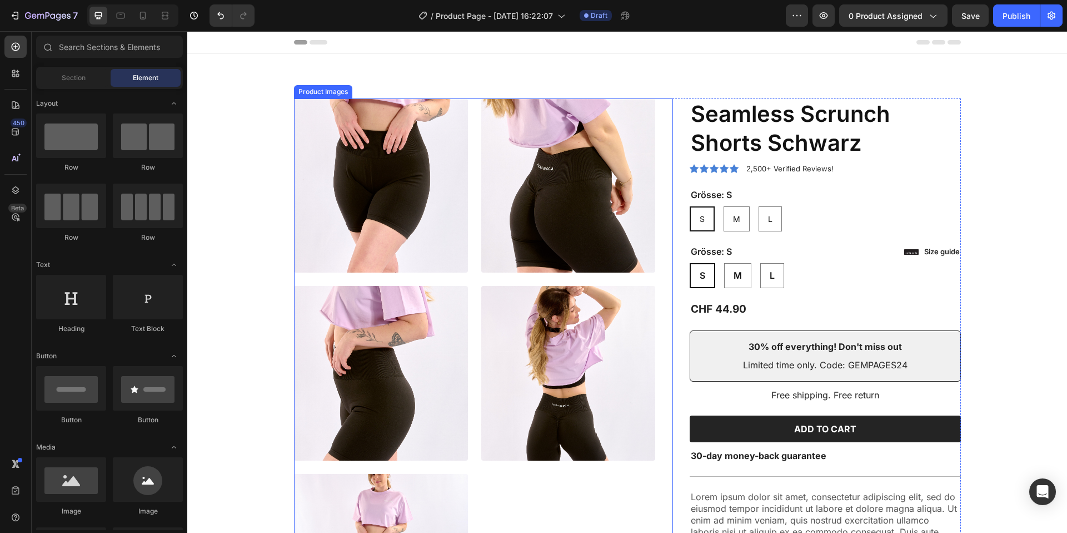
click at [577, 262] on img at bounding box center [568, 185] width 174 height 174
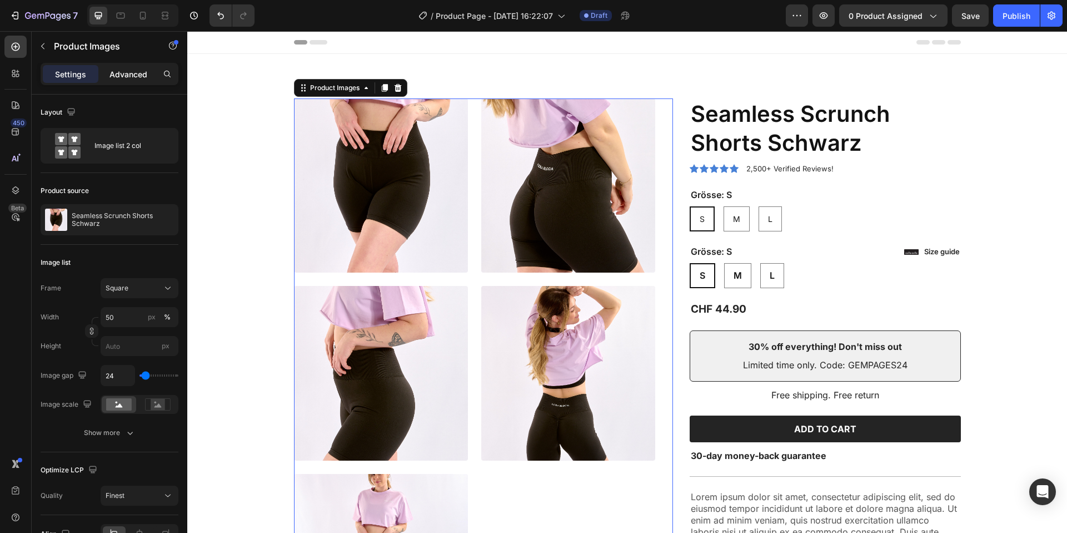
click at [121, 68] on p "Advanced" at bounding box center [129, 74] width 38 height 12
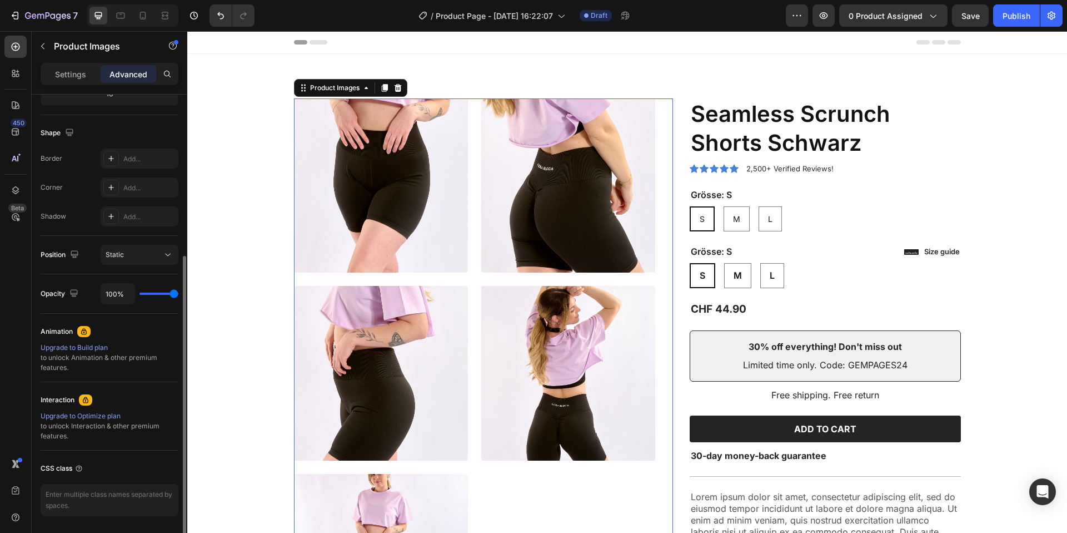
scroll to position [302, 0]
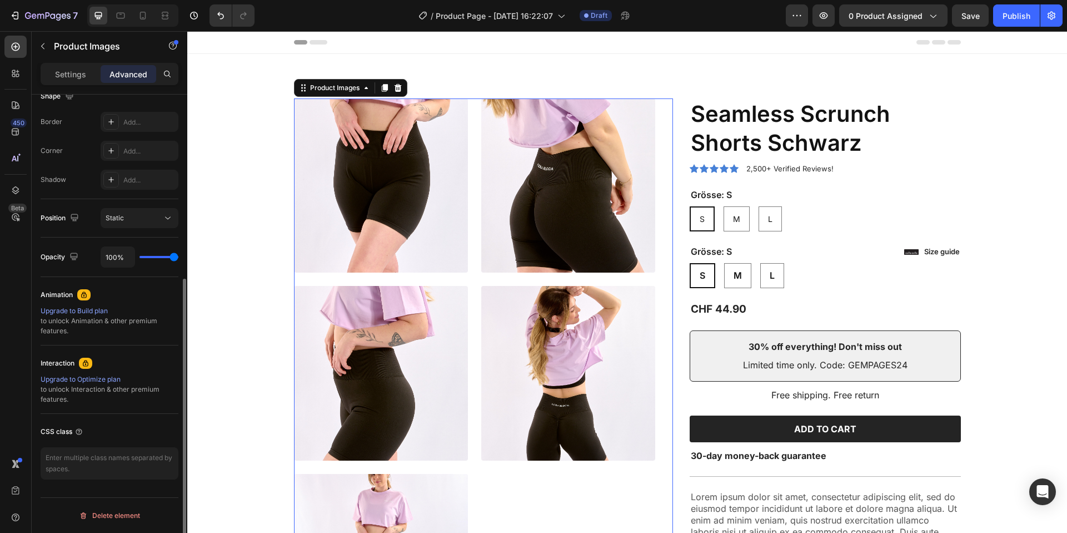
click at [79, 379] on div "Upgrade to Optimize plan" at bounding box center [110, 379] width 138 height 10
click at [75, 74] on p "Settings" at bounding box center [70, 74] width 31 height 12
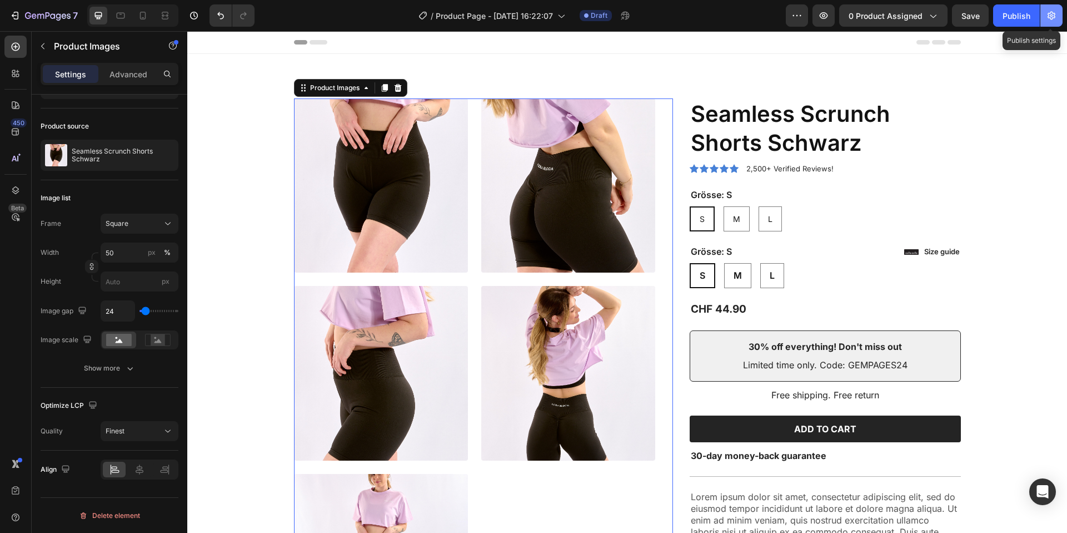
click at [1058, 17] on button "button" at bounding box center [1052, 15] width 22 height 22
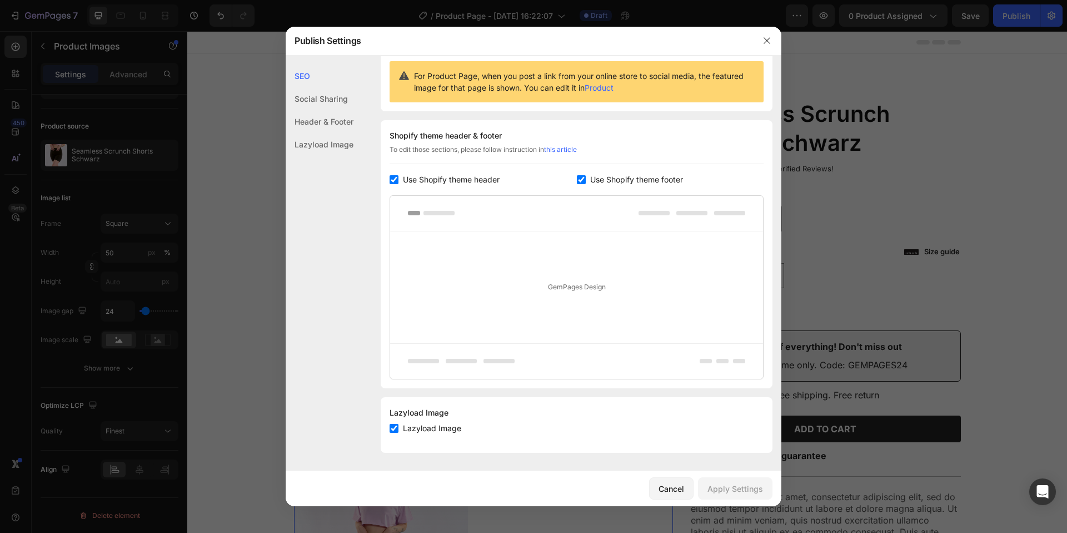
scroll to position [0, 0]
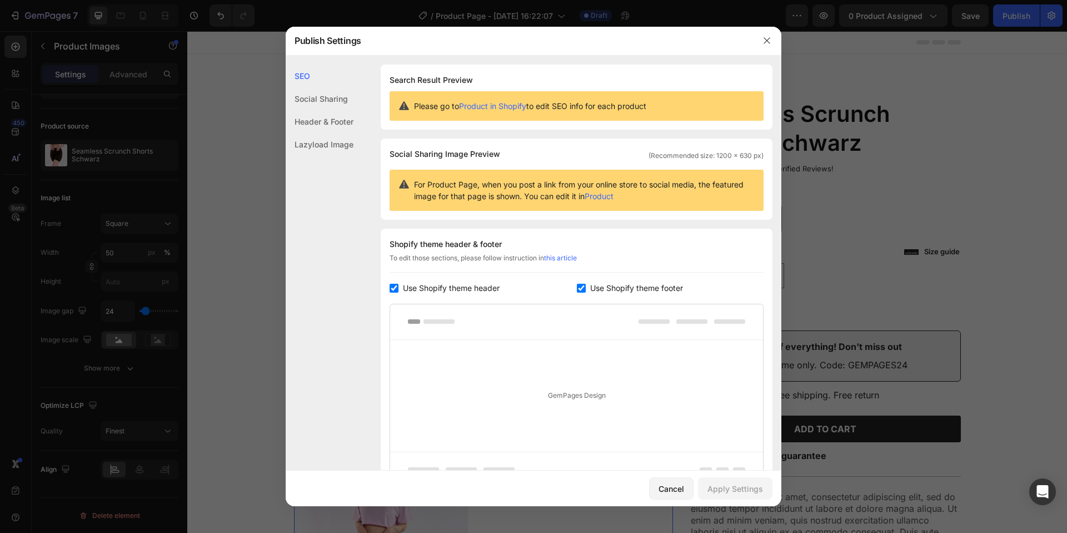
click at [329, 110] on div "Social Sharing" at bounding box center [320, 121] width 68 height 23
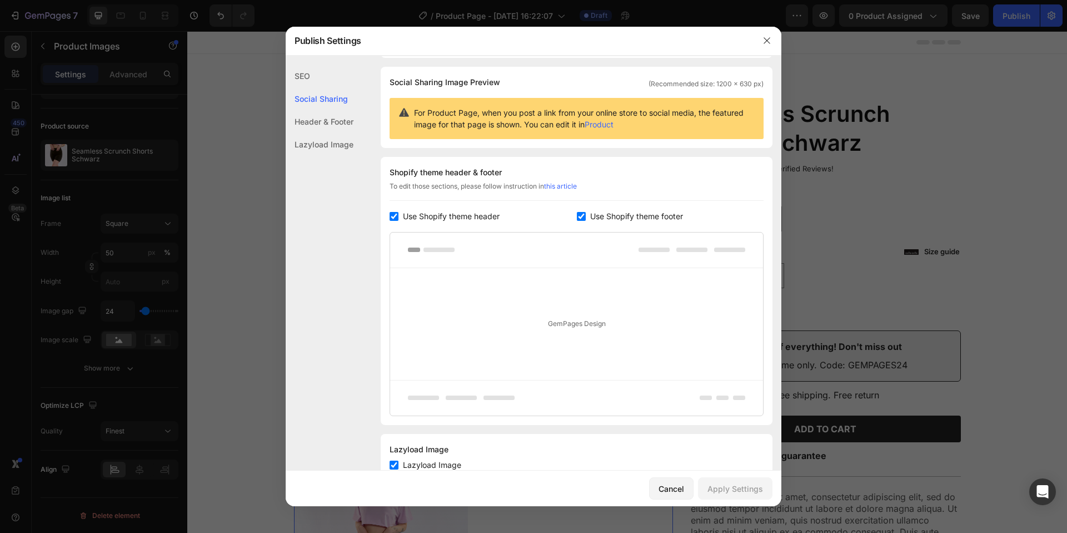
click at [326, 133] on div "Header & Footer" at bounding box center [320, 144] width 68 height 23
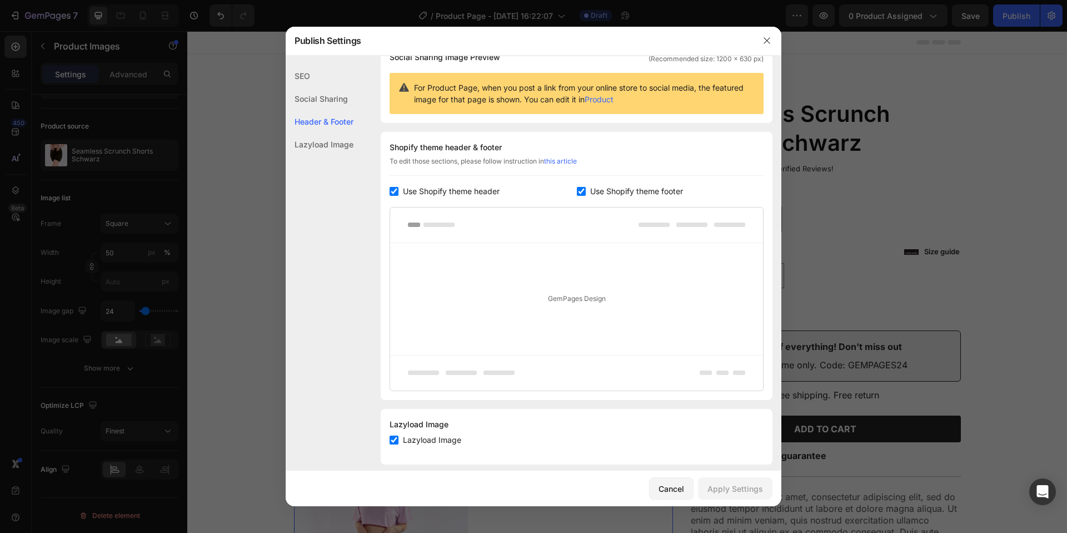
scroll to position [108, 0]
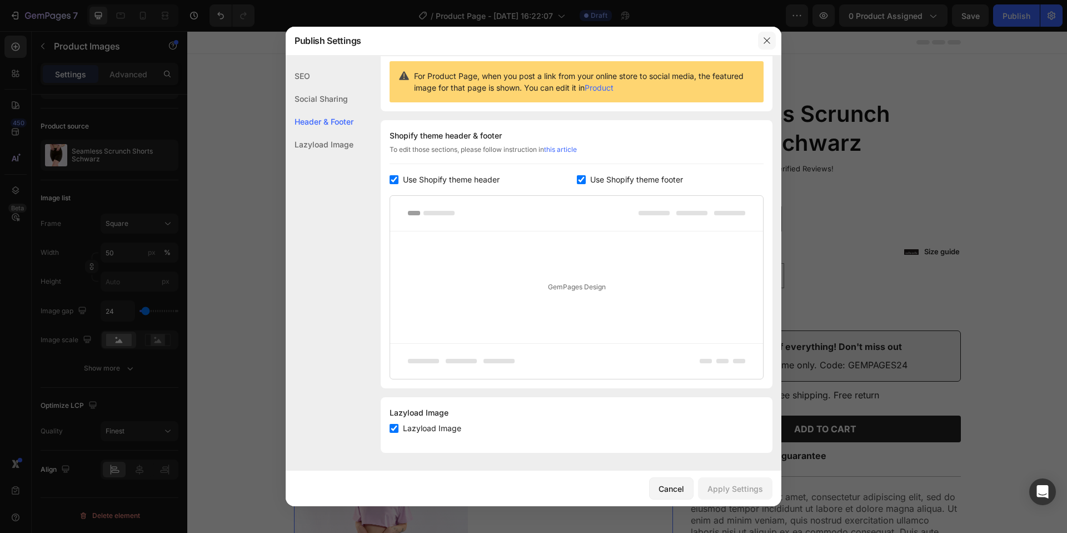
click at [765, 36] on button "button" at bounding box center [767, 41] width 18 height 18
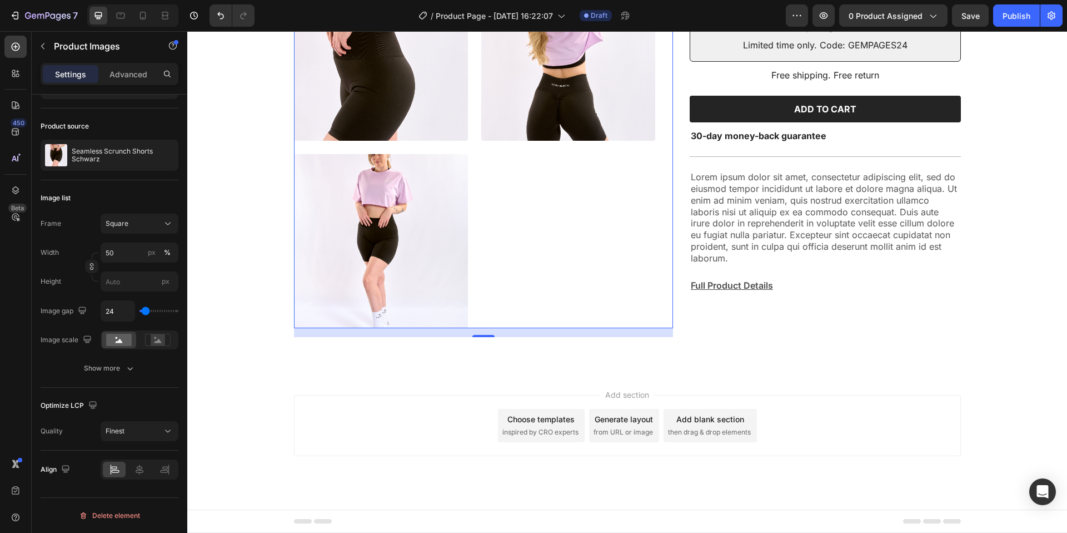
scroll to position [0, 0]
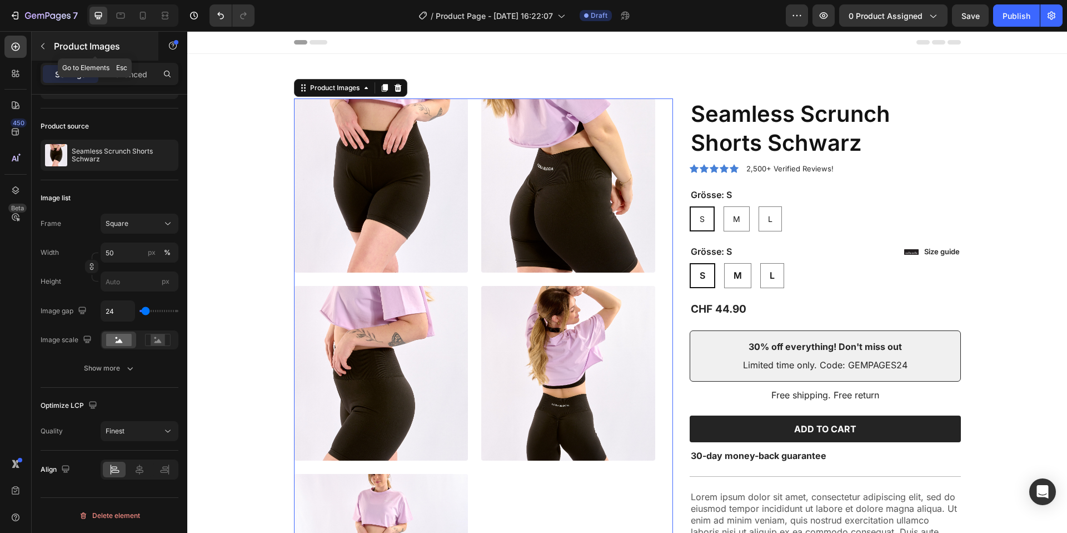
click at [42, 48] on icon "button" at bounding box center [42, 46] width 9 height 9
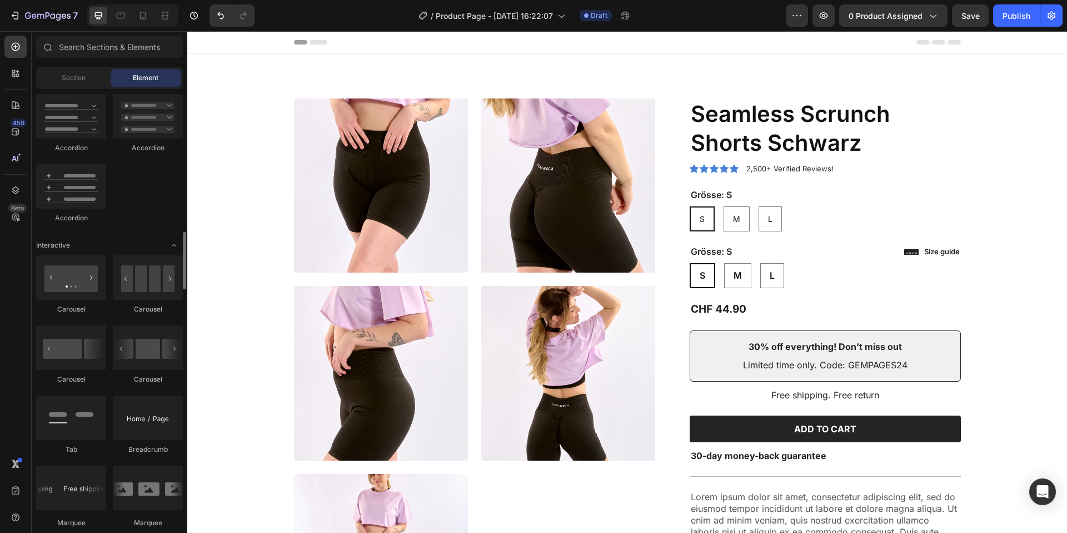
scroll to position [1097, 0]
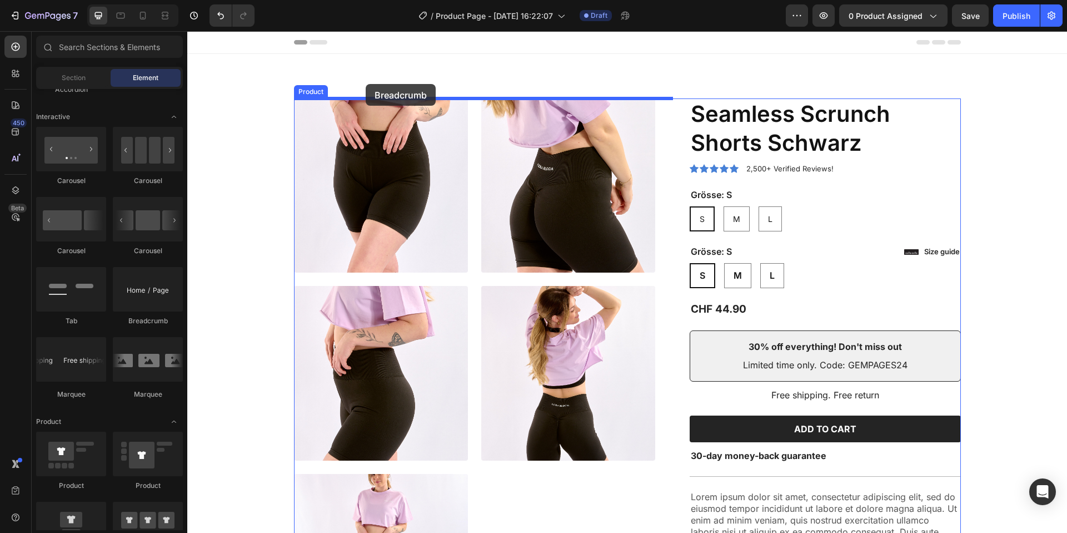
drag, startPoint x: 344, startPoint y: 336, endPoint x: 365, endPoint y: 82, distance: 254.9
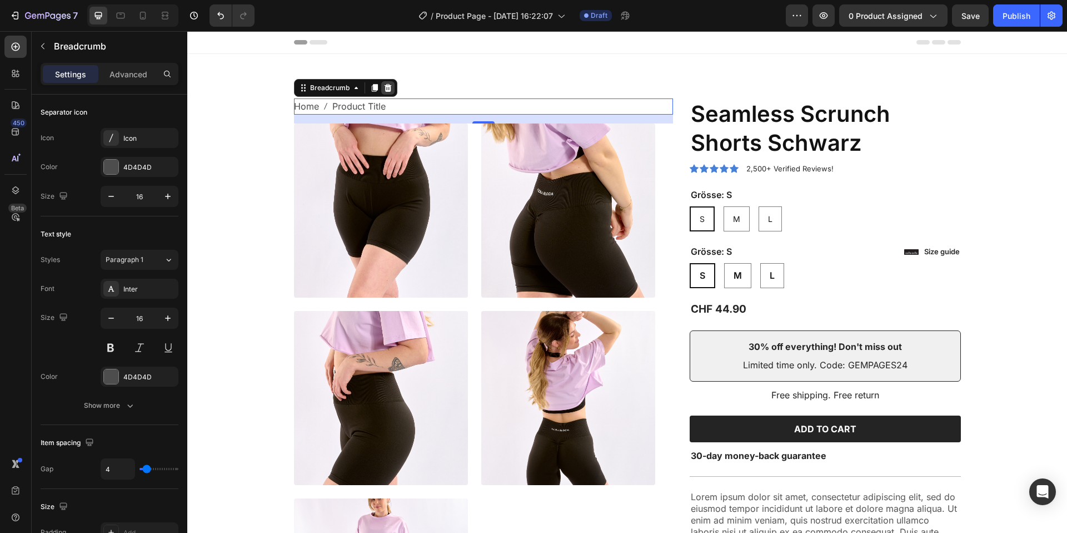
click at [390, 88] on icon at bounding box center [388, 87] width 9 height 9
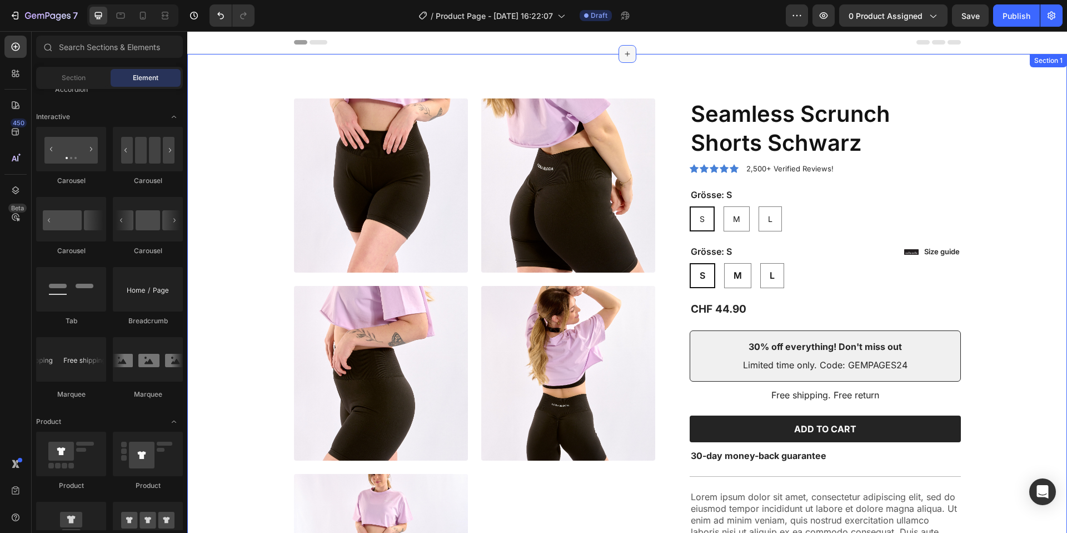
click at [627, 52] on icon at bounding box center [627, 54] width 5 height 5
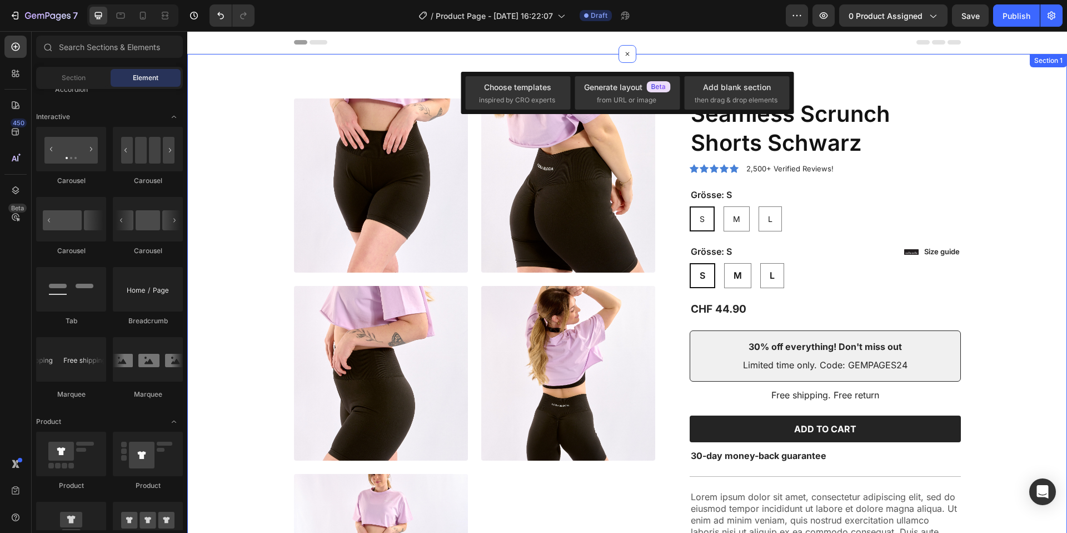
click at [387, 74] on div "Product Images Icon Icon Icon Icon Icon Icon List 2,500+ Verified Reviews! Text…" at bounding box center [627, 373] width 880 height 638
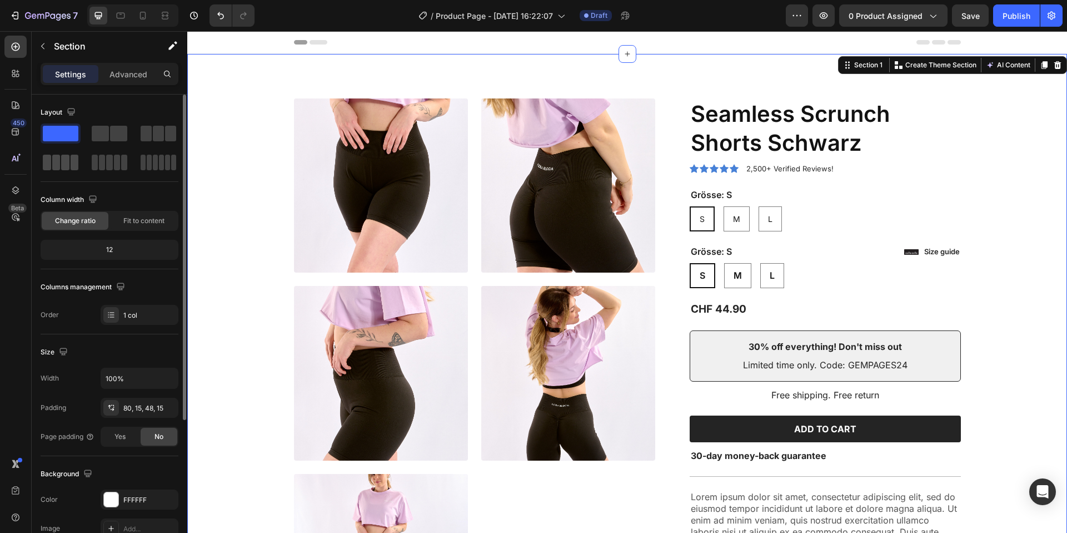
click at [54, 157] on span at bounding box center [56, 163] width 8 height 16
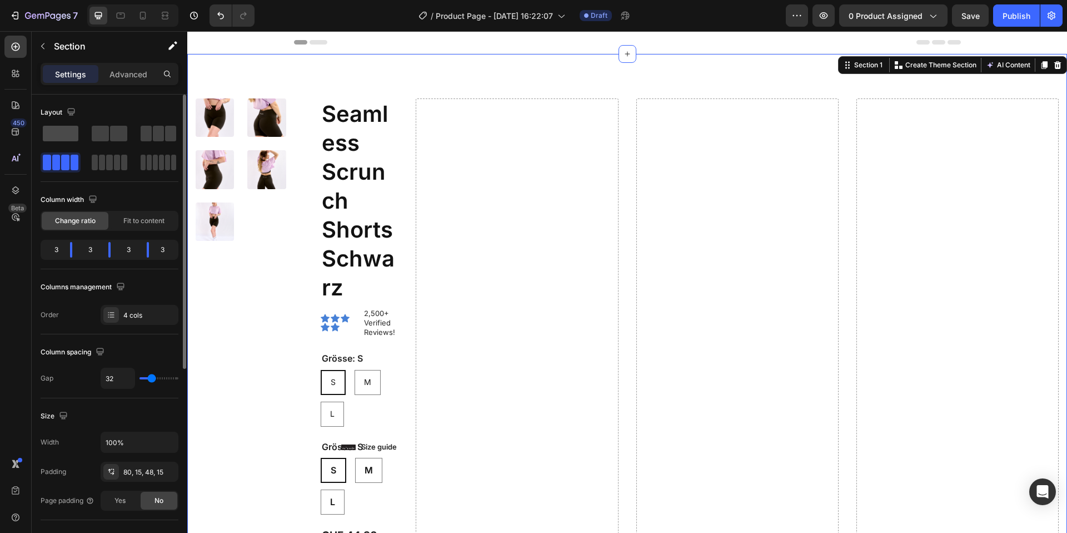
click at [59, 132] on span at bounding box center [61, 134] width 36 height 16
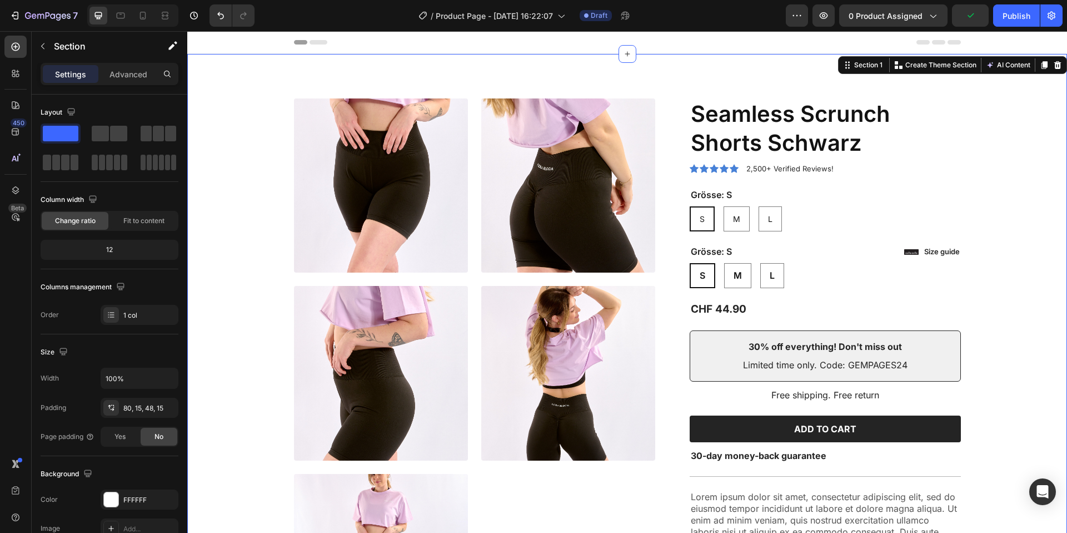
drag, startPoint x: 249, startPoint y: 161, endPoint x: 483, endPoint y: 69, distance: 250.9
click at [626, 52] on icon at bounding box center [627, 53] width 9 height 9
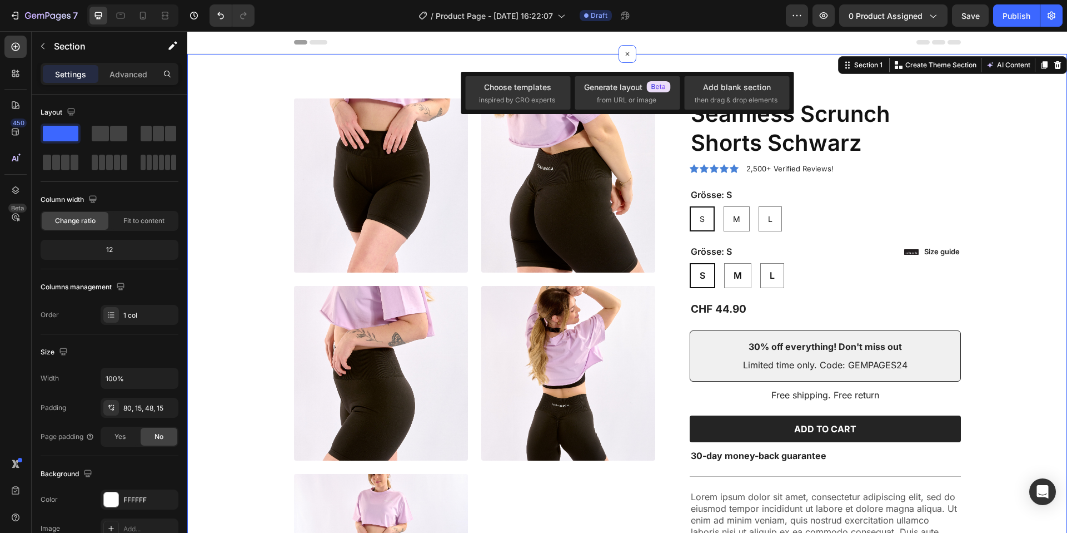
click at [430, 66] on div "Product Images Icon Icon Icon Icon Icon Icon List 2,500+ Verified Reviews! Text…" at bounding box center [627, 373] width 880 height 638
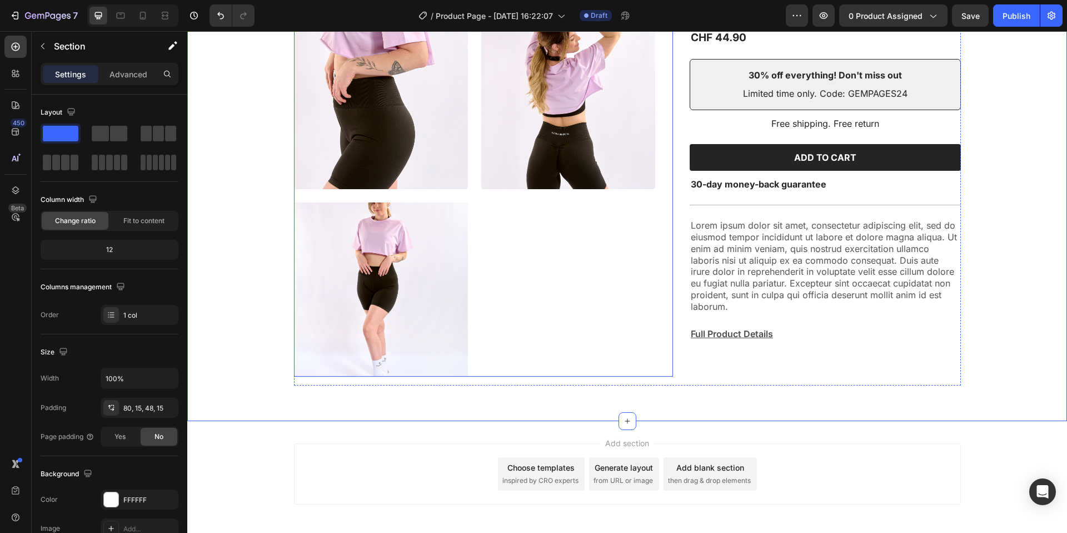
scroll to position [320, 0]
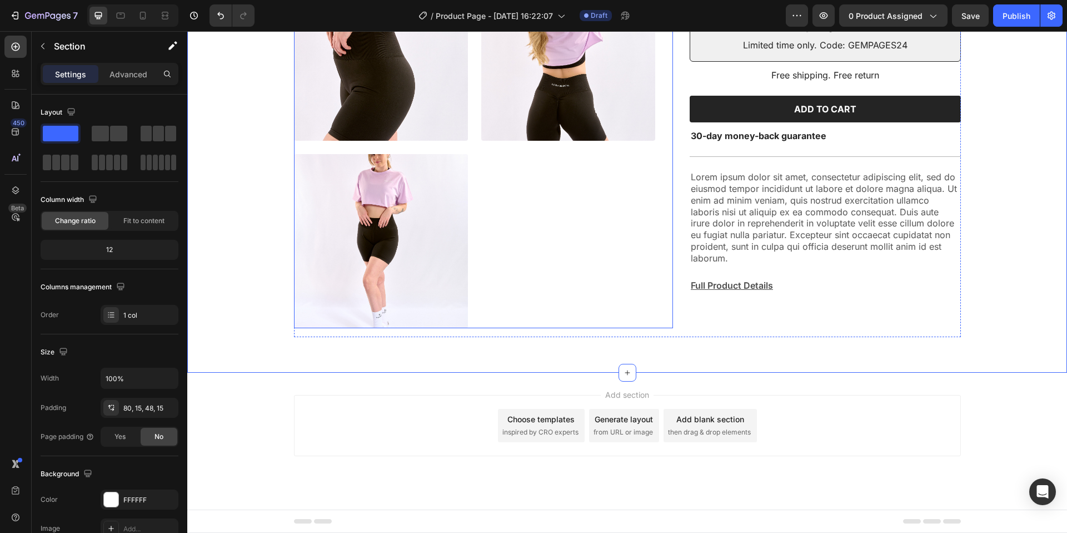
click at [582, 231] on div at bounding box center [475, 53] width 362 height 549
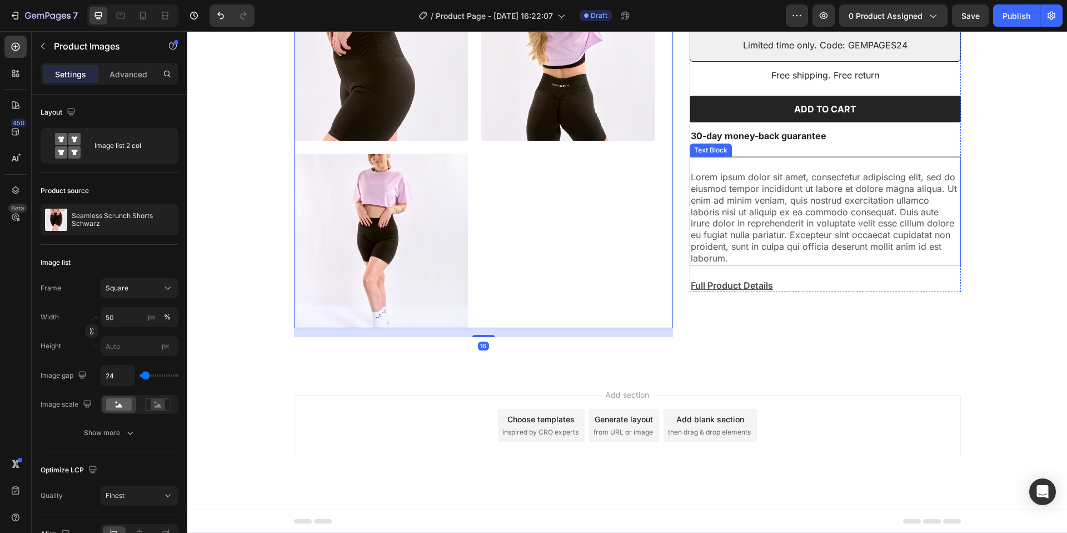
click at [747, 210] on p "Lorem ipsum dolor sit amet, consectetur adipiscing elit, sed do eiusmod tempor …" at bounding box center [825, 217] width 269 height 92
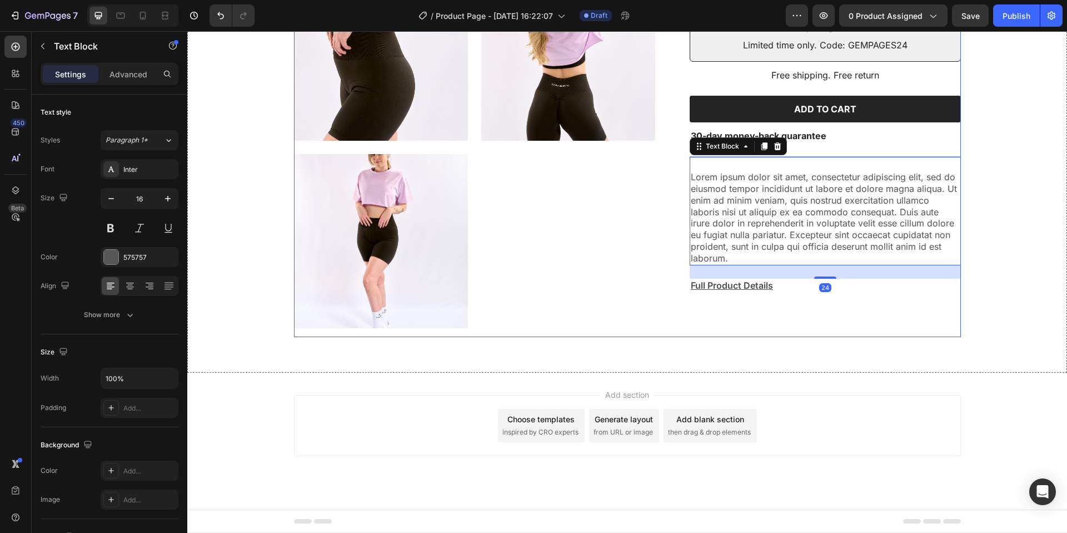
click at [678, 320] on div "Product Images Icon Icon Icon Icon Icon Icon List 2,500+ Verified Reviews! Text…" at bounding box center [627, 58] width 667 height 558
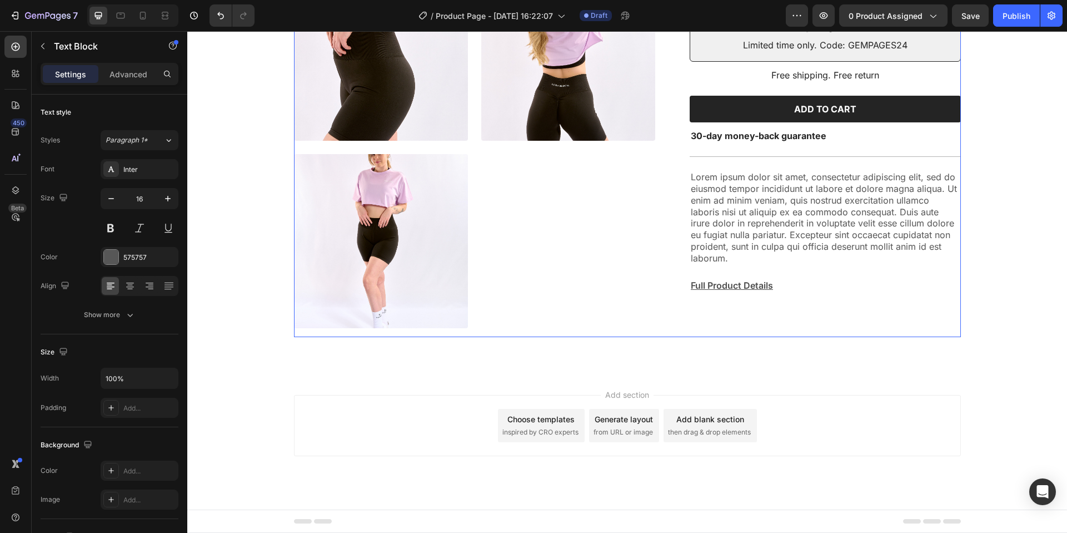
radio input "false"
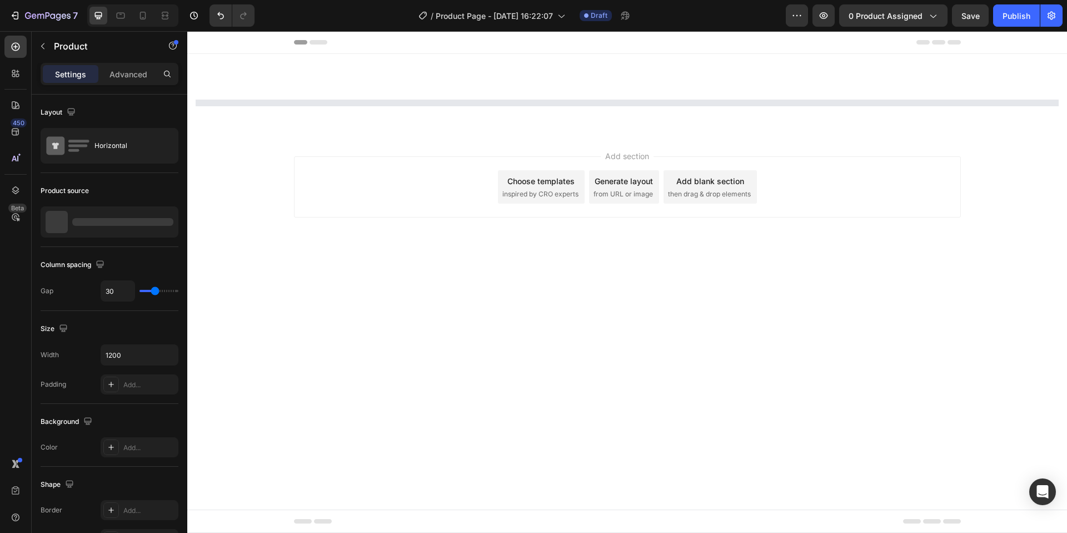
scroll to position [0, 0]
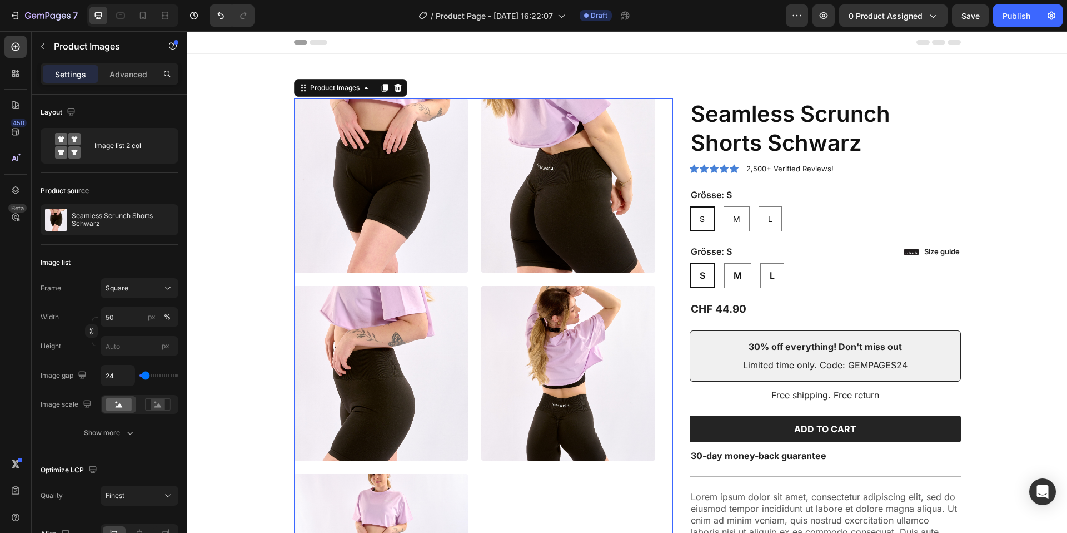
click at [570, 216] on img at bounding box center [568, 185] width 174 height 174
click at [402, 90] on icon at bounding box center [398, 87] width 9 height 9
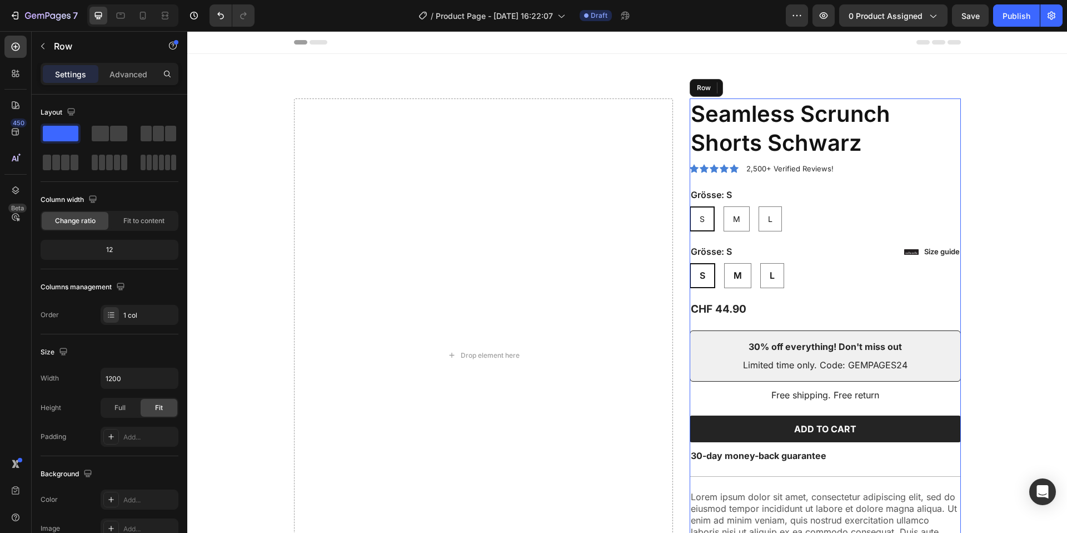
click at [793, 181] on div "Icon Icon Icon Icon Icon Icon List 2,500+ Verified Reviews! Text Block Row Seam…" at bounding box center [825, 354] width 271 height 513
click at [763, 85] on div at bounding box center [758, 87] width 13 height 13
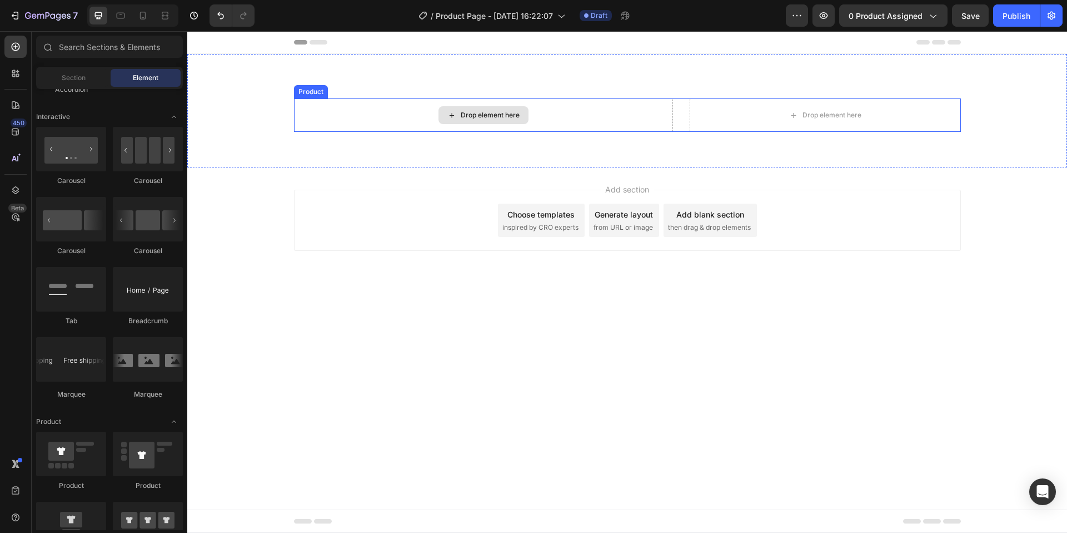
click at [683, 129] on div "Drop element here Drop element here Product" at bounding box center [627, 114] width 667 height 33
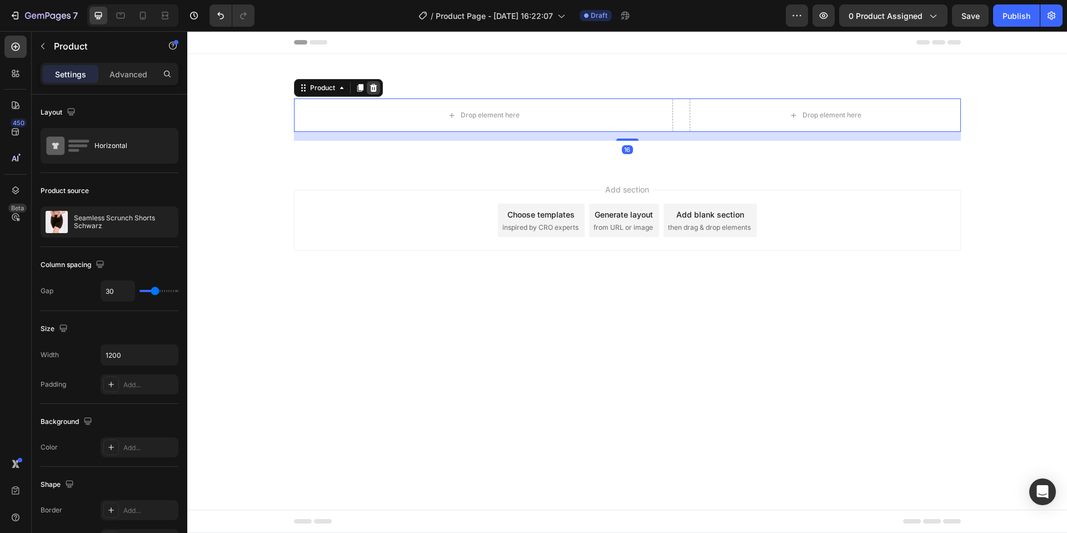
click at [379, 86] on div at bounding box center [373, 87] width 13 height 13
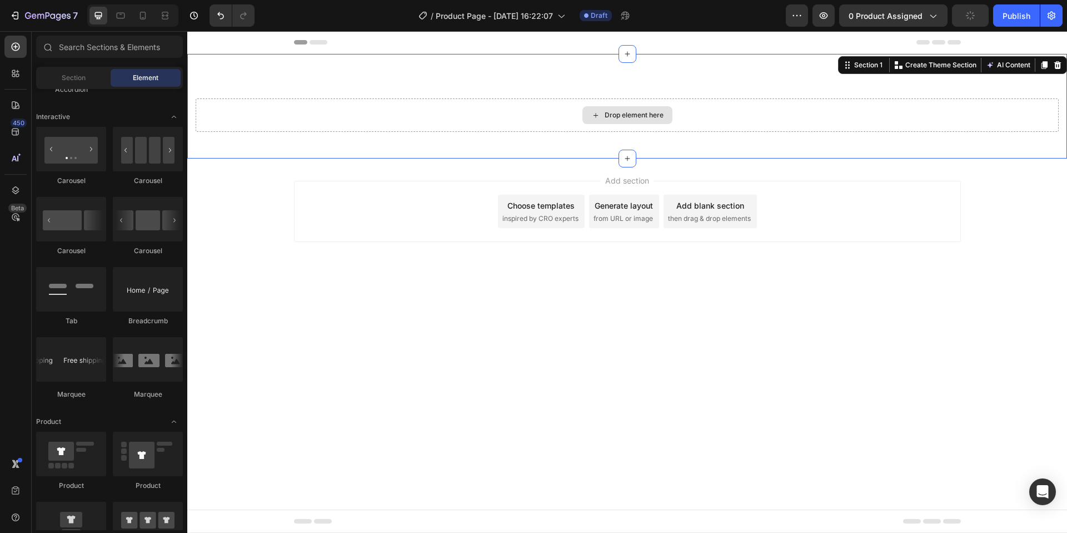
click at [579, 117] on div "Drop element here" at bounding box center [627, 114] width 863 height 33
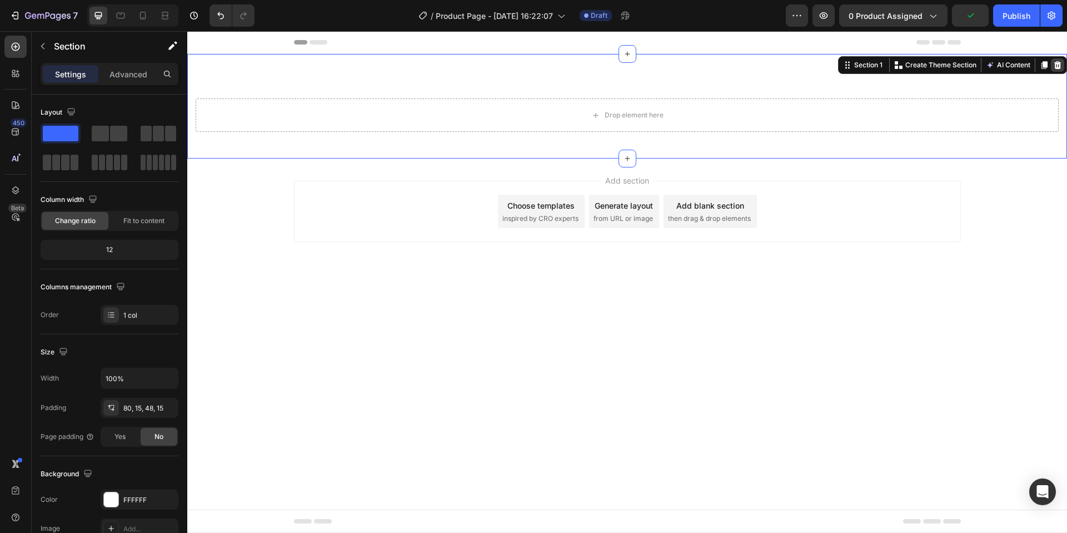
click at [1060, 64] on icon at bounding box center [1058, 65] width 7 height 8
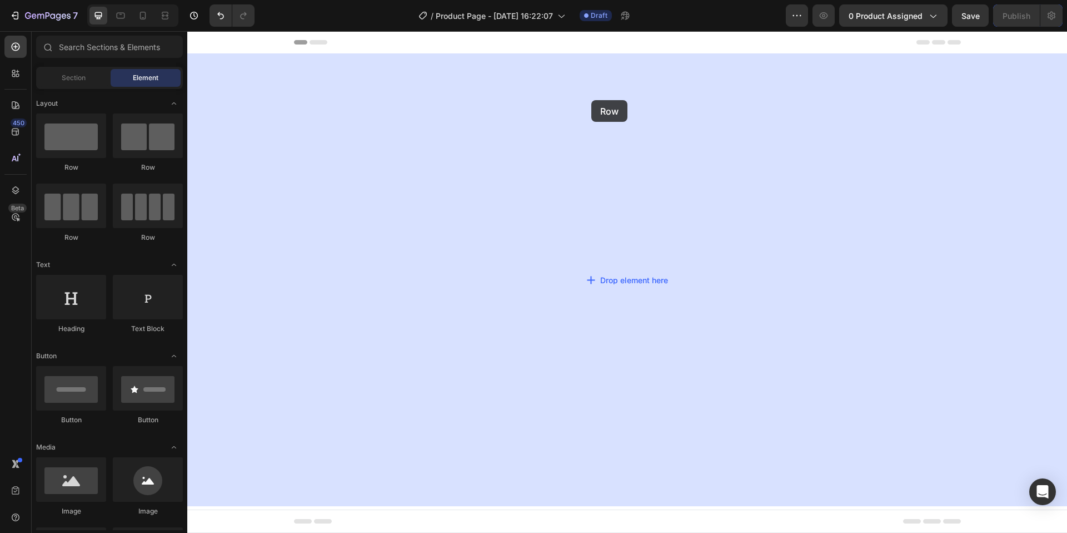
drag, startPoint x: 218, startPoint y: 157, endPoint x: 592, endPoint y: 100, distance: 377.3
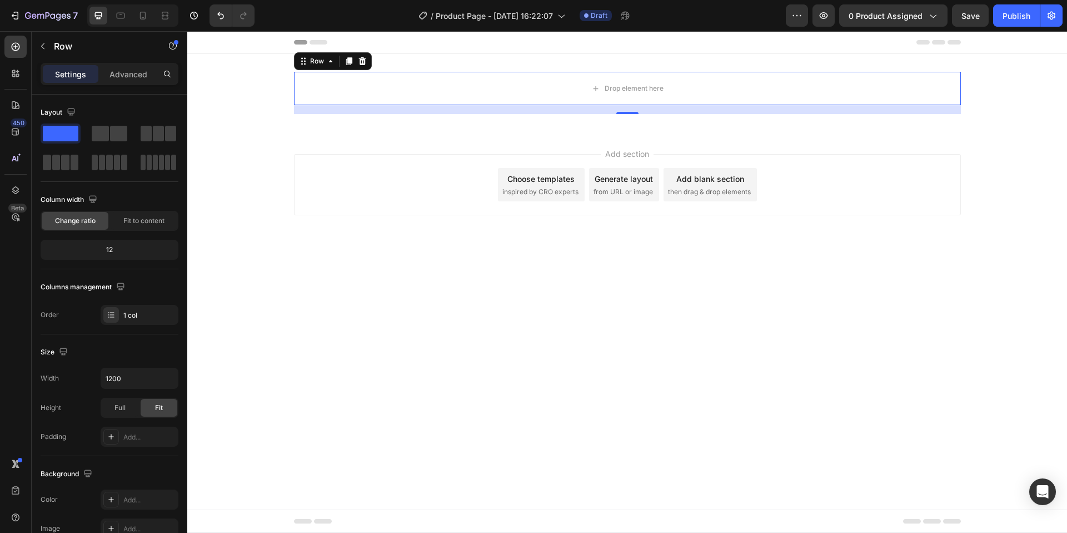
drag, startPoint x: 295, startPoint y: 161, endPoint x: 453, endPoint y: 105, distance: 167.1
click at [99, 137] on span at bounding box center [100, 134] width 17 height 16
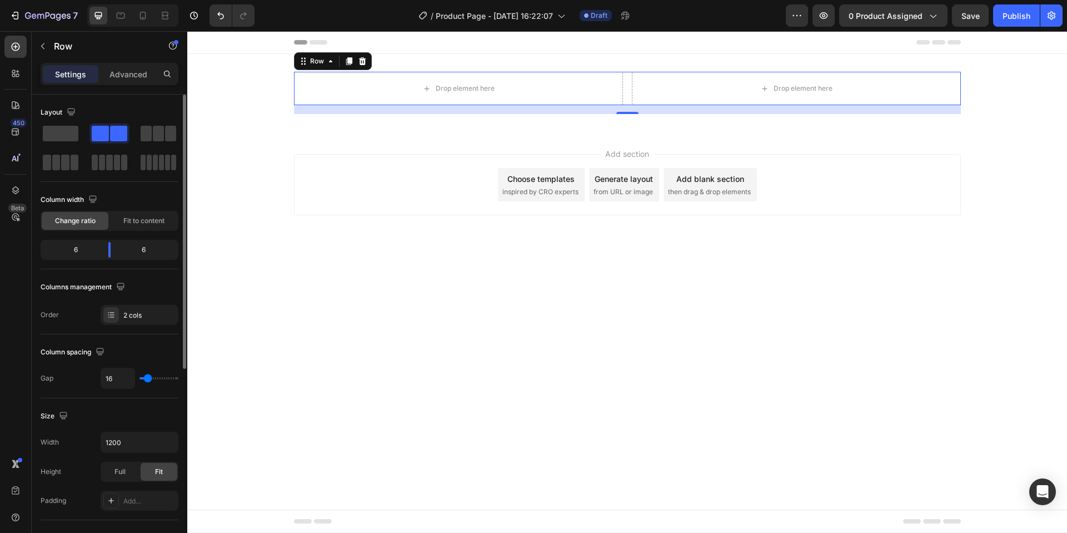
click at [39, 131] on div "Layout Column width Change ratio Fit to content 6 6 Columns management Order 2 …" at bounding box center [110, 497] width 156 height 805
click at [80, 137] on div at bounding box center [110, 147] width 138 height 49
click at [72, 138] on span at bounding box center [61, 134] width 36 height 16
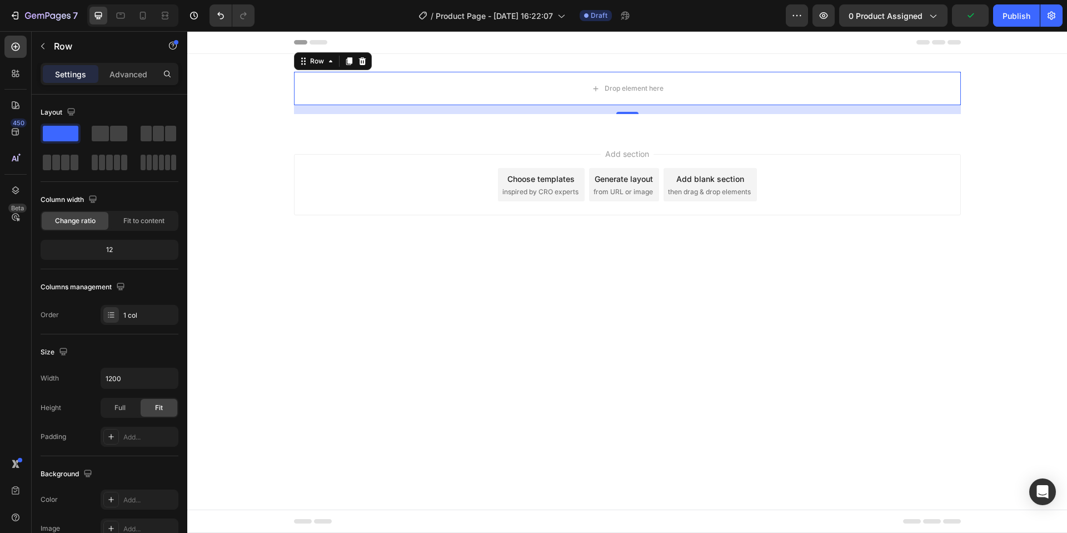
drag, startPoint x: 288, startPoint y: 166, endPoint x: 392, endPoint y: 121, distance: 113.5
drag, startPoint x: 444, startPoint y: 136, endPoint x: 483, endPoint y: 133, distance: 39.1
click at [444, 136] on div "Add section Choose templates inspired by CRO experts Generate layout from URL o…" at bounding box center [627, 200] width 880 height 137
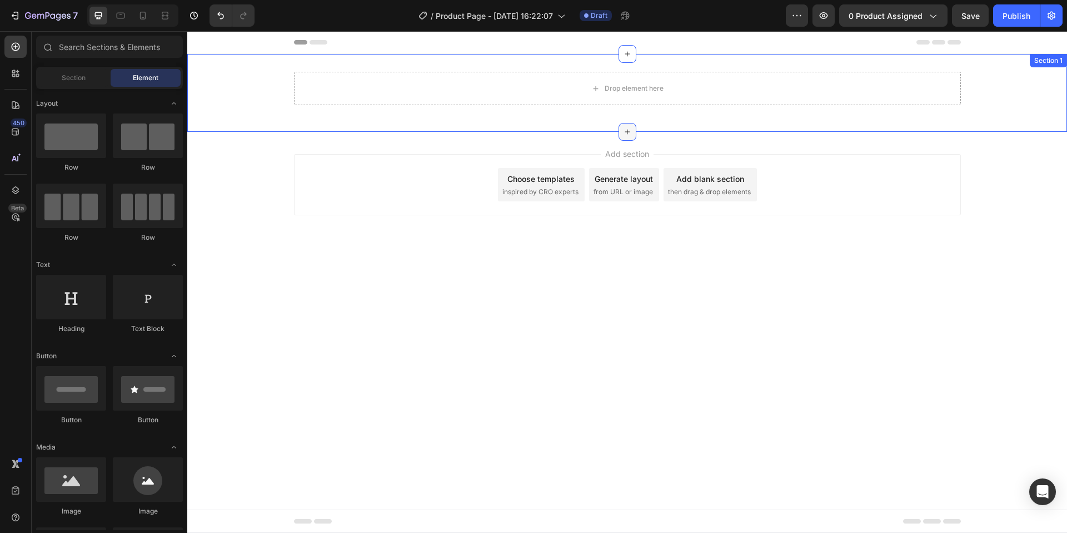
click at [628, 131] on icon at bounding box center [627, 131] width 9 height 9
click at [413, 143] on div "Add section Choose templates inspired by CRO experts Generate layout from URL o…" at bounding box center [627, 200] width 880 height 137
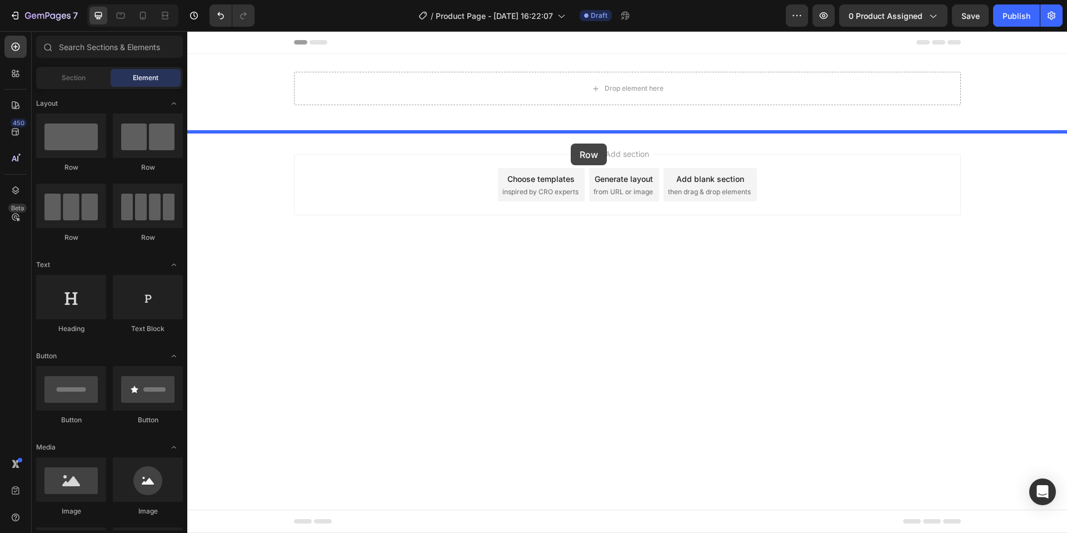
drag, startPoint x: 317, startPoint y: 180, endPoint x: 571, endPoint y: 143, distance: 256.1
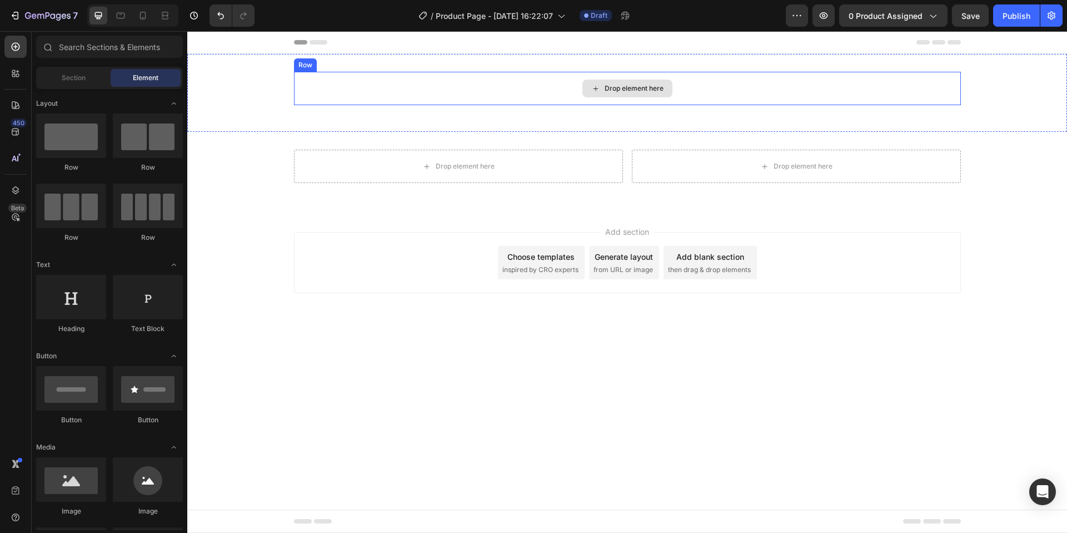
click at [589, 90] on div "Drop element here" at bounding box center [628, 88] width 90 height 18
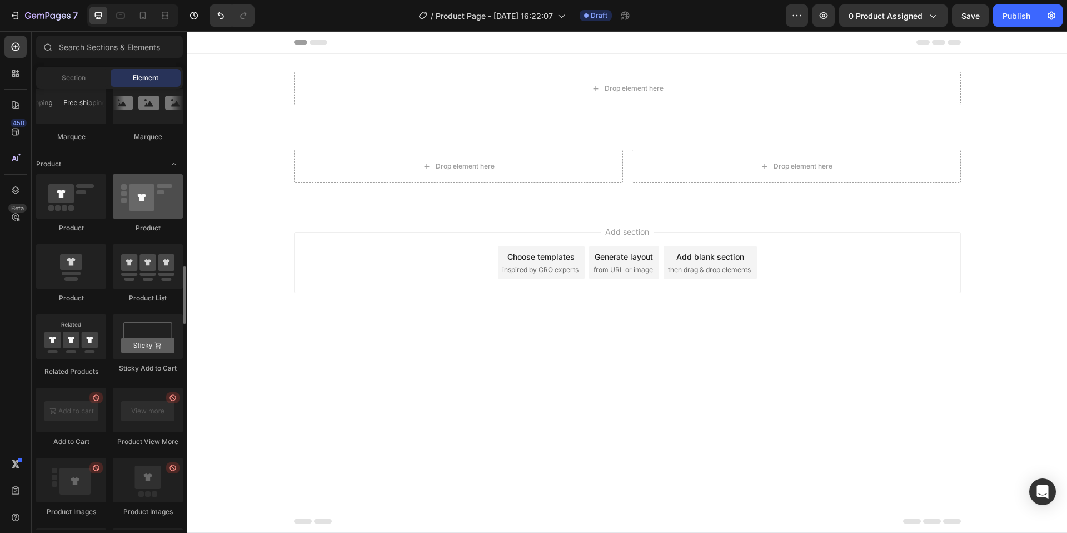
scroll to position [1417, 0]
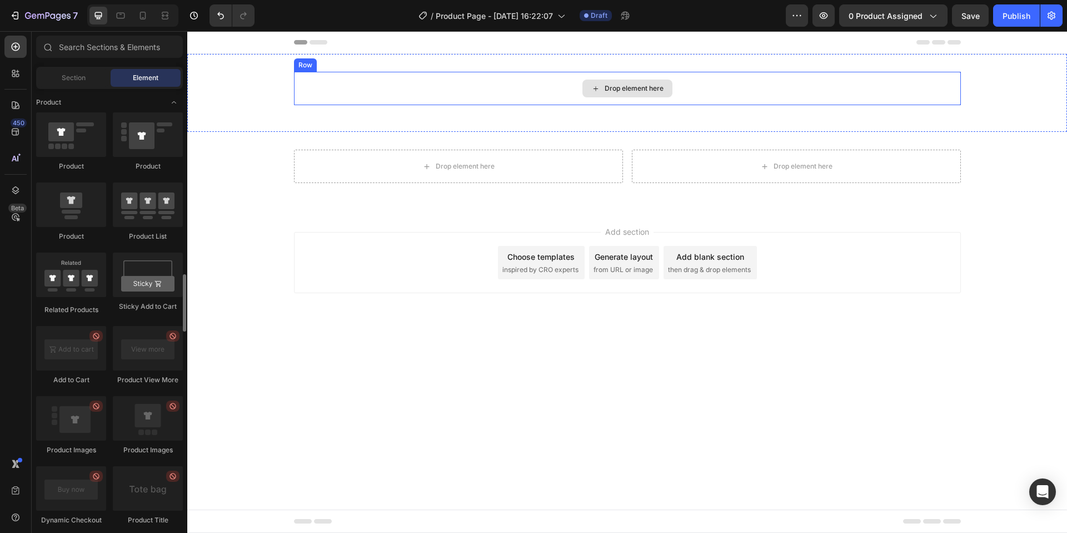
click at [493, 84] on div "Drop element here" at bounding box center [627, 88] width 667 height 33
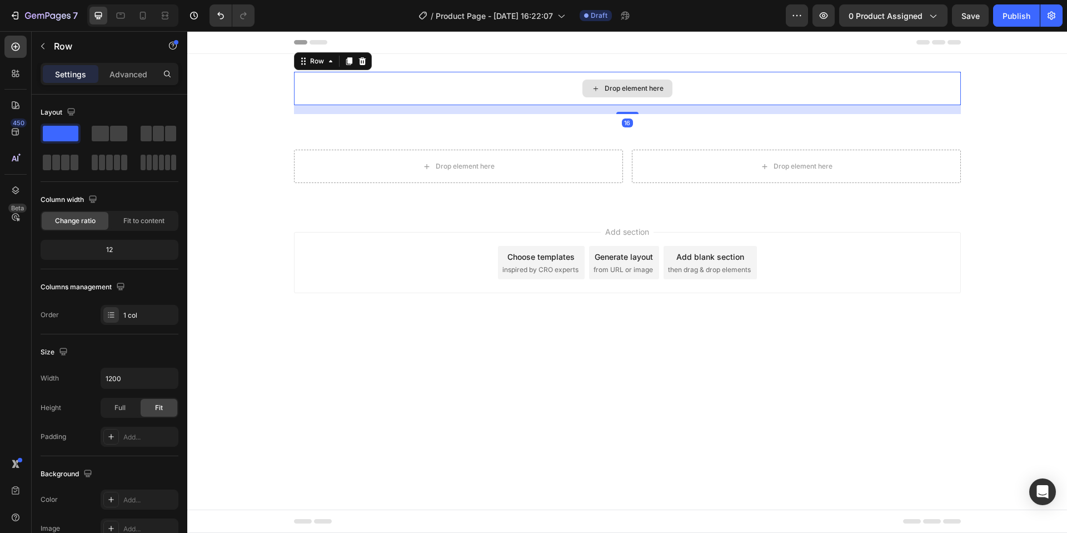
click at [447, 72] on div "Drop element here" at bounding box center [627, 88] width 667 height 33
click at [40, 46] on icon "button" at bounding box center [42, 46] width 9 height 9
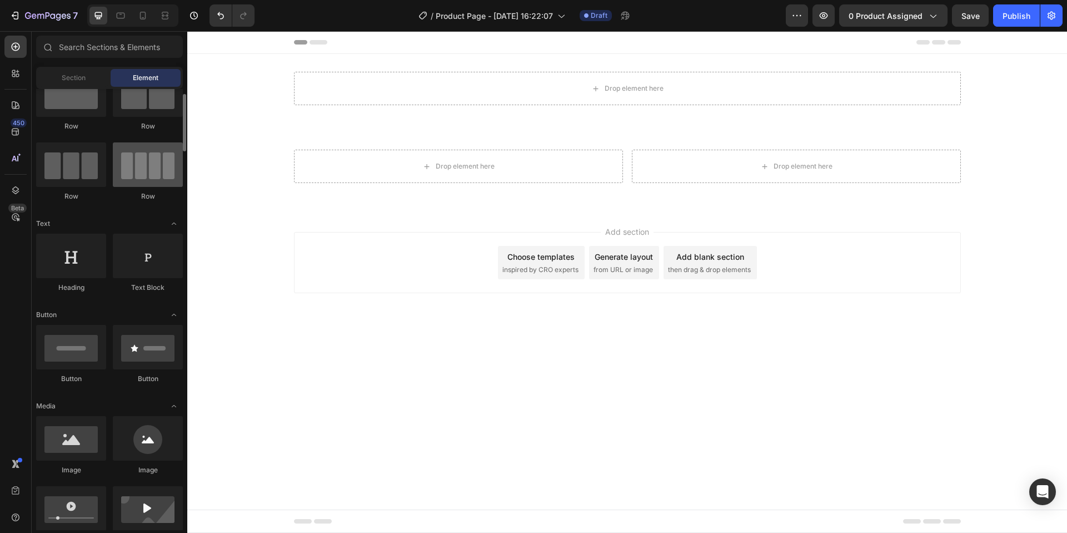
scroll to position [0, 0]
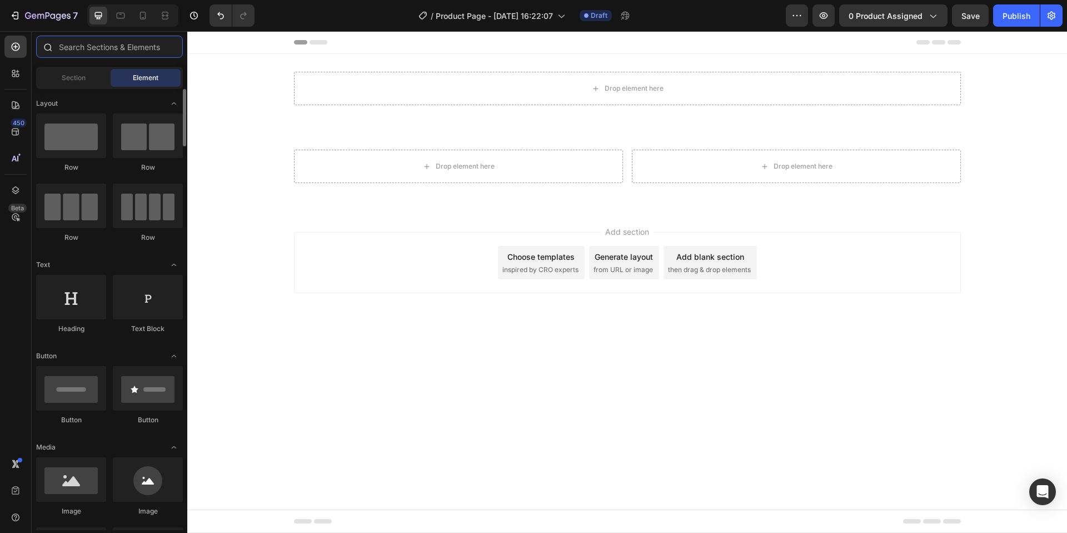
click at [107, 51] on input "text" at bounding box center [109, 47] width 147 height 22
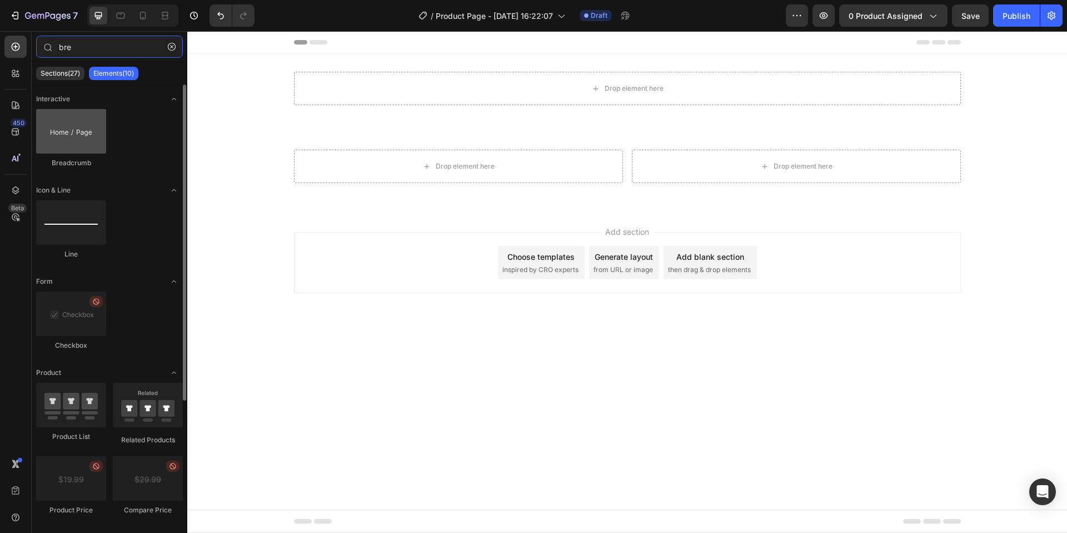
type input "bre"
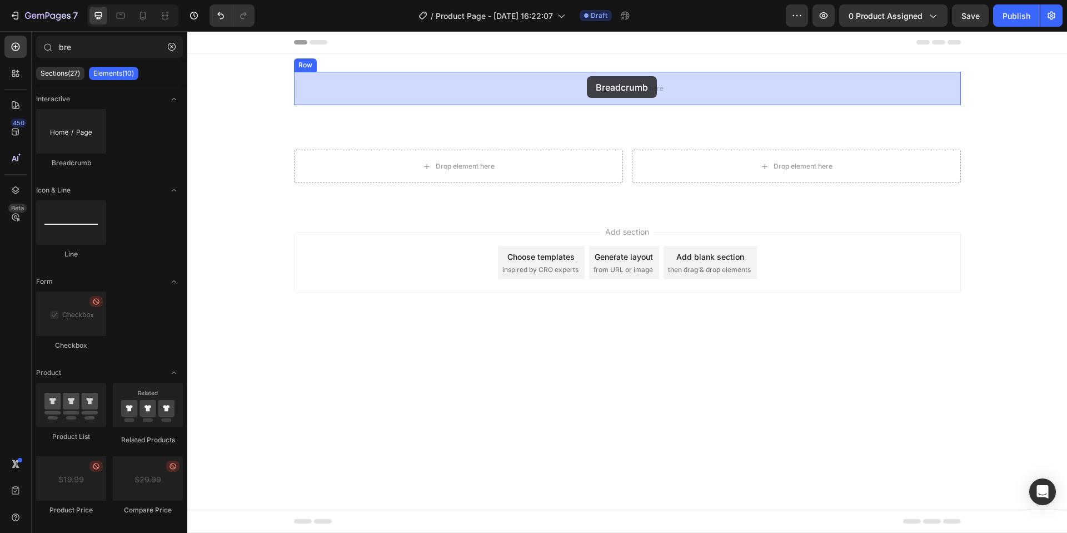
drag, startPoint x: 242, startPoint y: 163, endPoint x: 293, endPoint y: 110, distance: 73.9
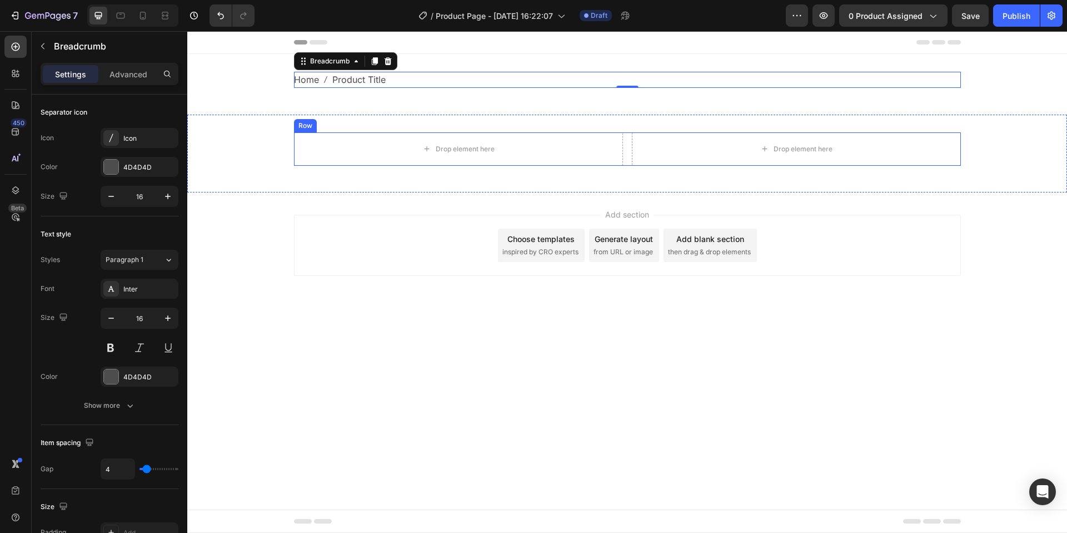
click at [627, 145] on div "Drop element here Drop element here Row" at bounding box center [627, 148] width 667 height 33
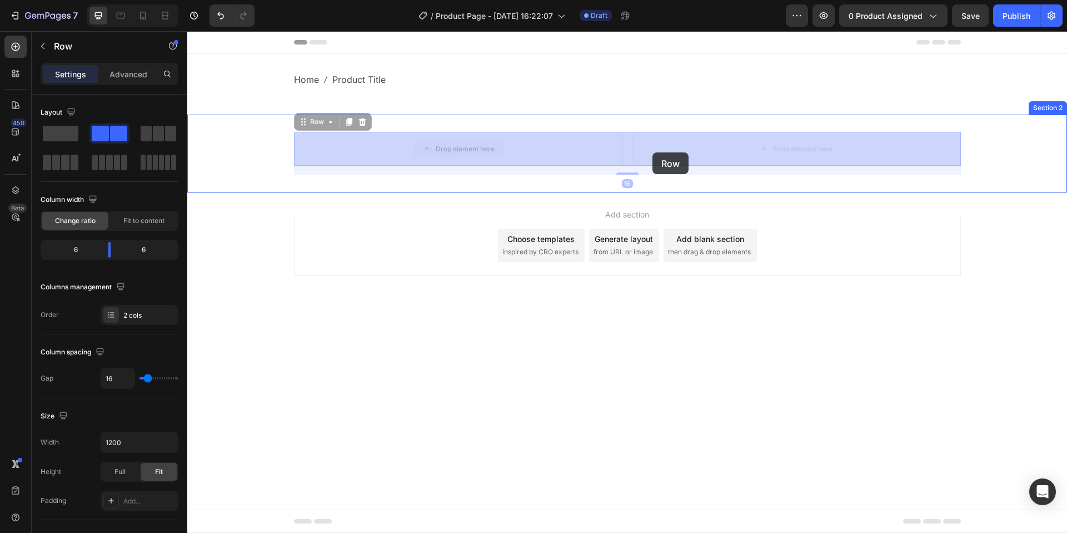
drag, startPoint x: 622, startPoint y: 149, endPoint x: 642, endPoint y: 150, distance: 20.0
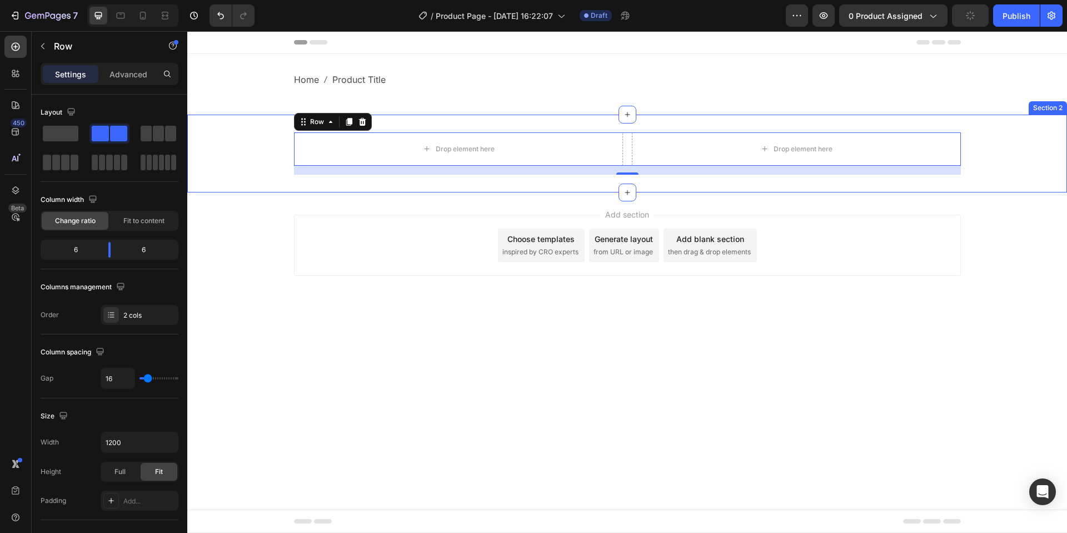
click at [628, 177] on div "Drop element here Drop element here Row 16 Section 2" at bounding box center [627, 154] width 880 height 78
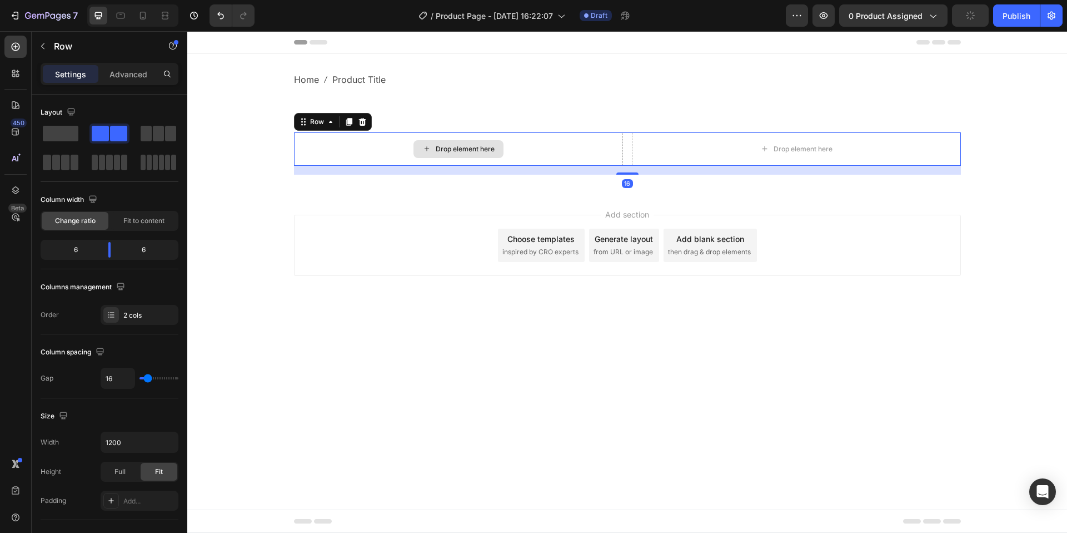
click at [618, 154] on div "Drop element here" at bounding box center [458, 148] width 329 height 33
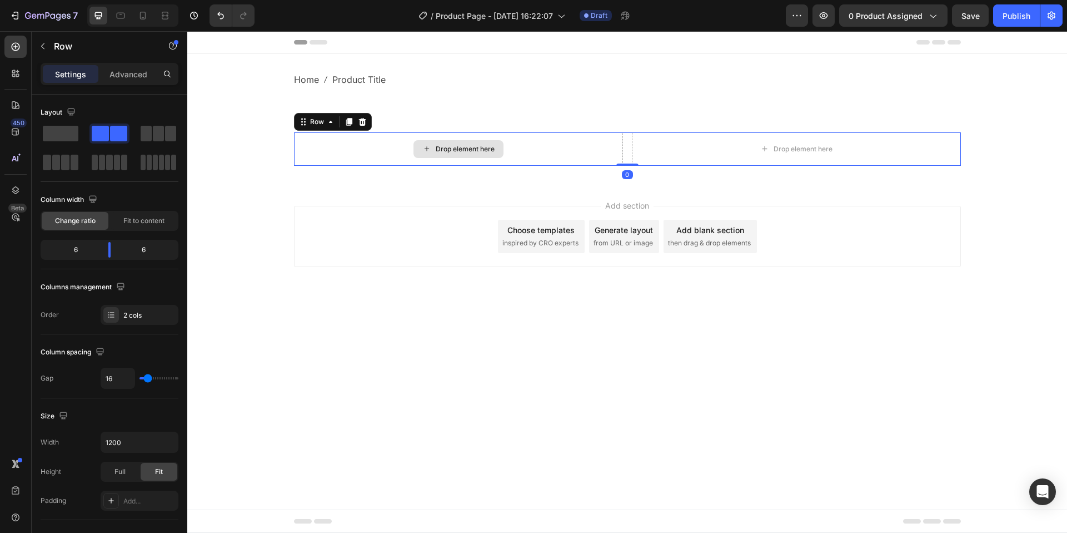
drag, startPoint x: 627, startPoint y: 172, endPoint x: 591, endPoint y: 156, distance: 38.8
click at [591, 162] on div "Drop element here Drop element here Row 0" at bounding box center [627, 148] width 667 height 33
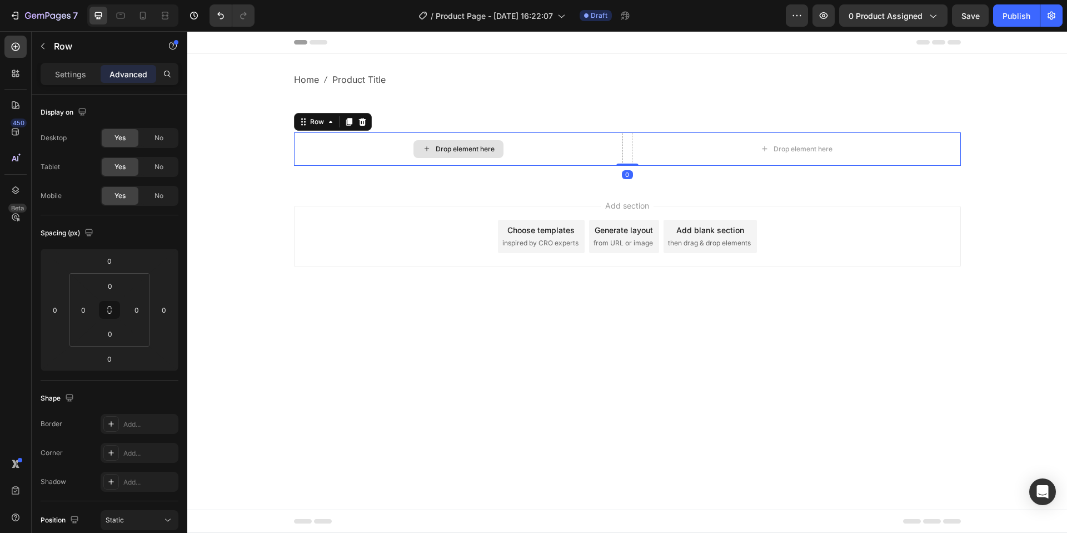
click at [624, 137] on div "Drop element here Drop element here Row 0" at bounding box center [627, 148] width 667 height 33
click at [81, 85] on div "Settings Advanced" at bounding box center [110, 74] width 138 height 22
click at [80, 78] on p "Settings" at bounding box center [70, 74] width 31 height 12
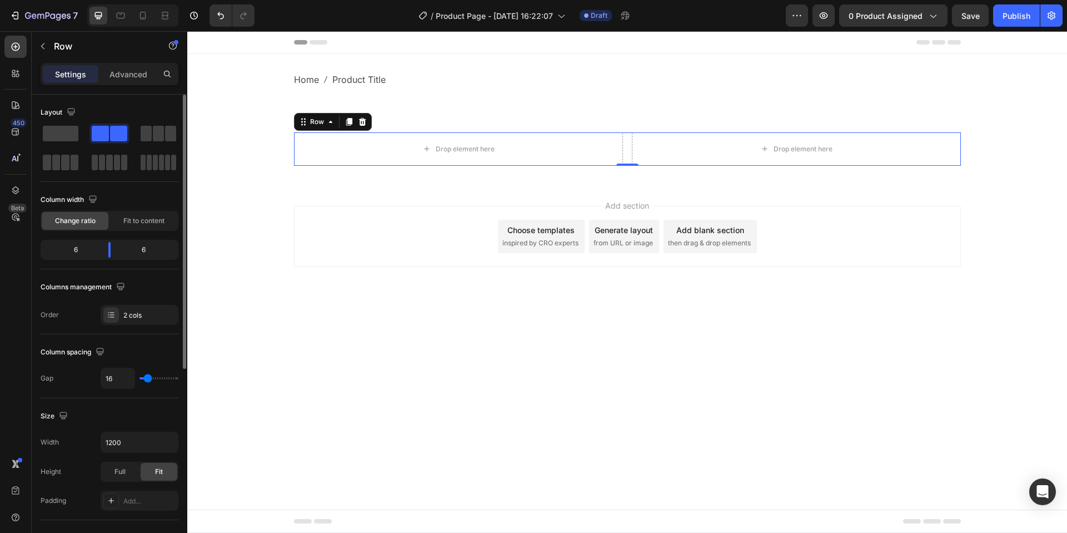
click at [92, 245] on div "6" at bounding box center [71, 250] width 57 height 16
drag, startPoint x: 112, startPoint y: 253, endPoint x: 0, endPoint y: 41, distance: 239.7
click at [105, 0] on body "7 / Product Page - Aug 27, 16:22:07 Draft Preview 0 product assigned Publish 45…" at bounding box center [533, 0] width 1067 height 0
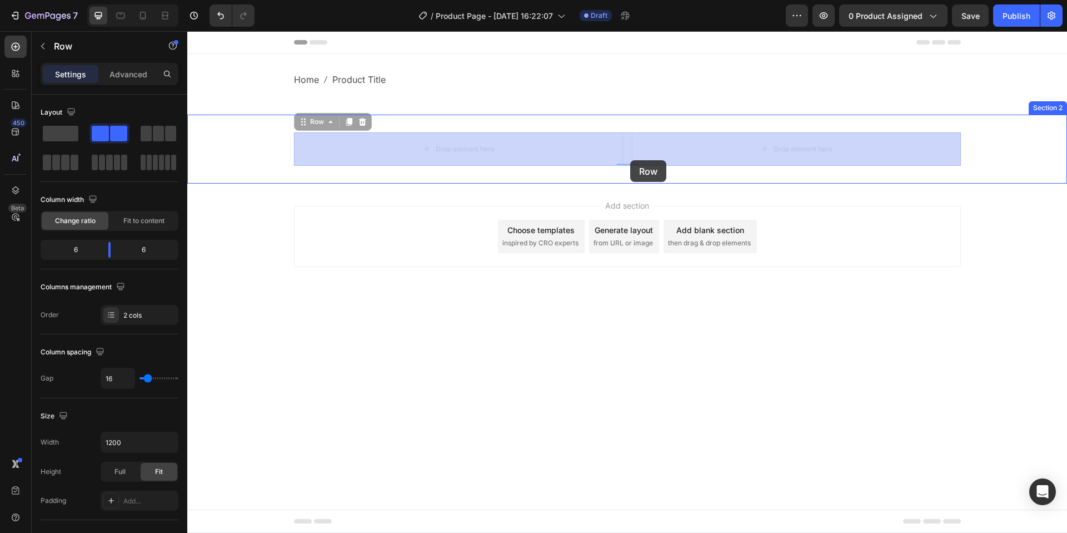
drag, startPoint x: 623, startPoint y: 158, endPoint x: 630, endPoint y: 160, distance: 7.6
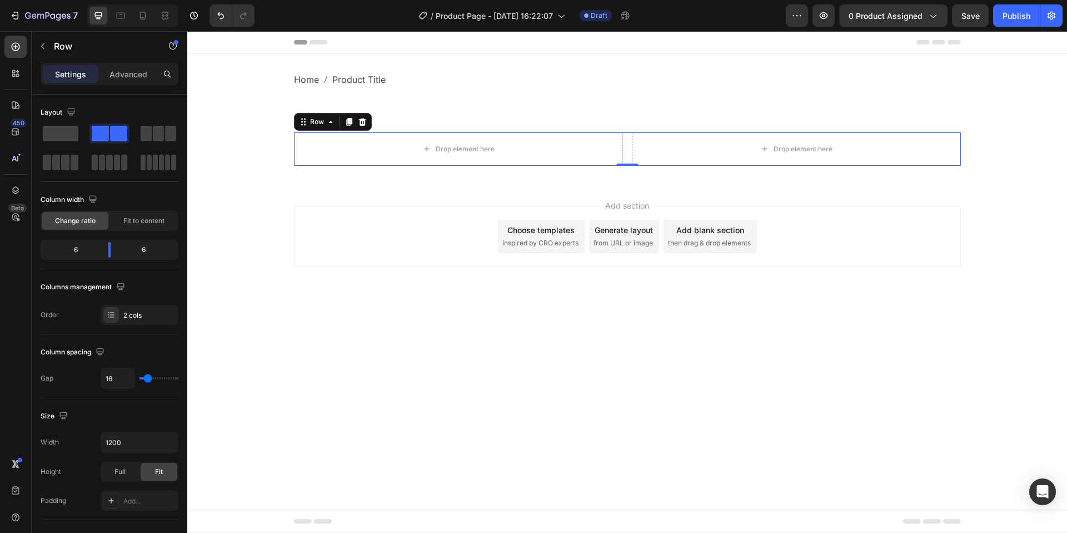
click at [629, 162] on div "Drop element here Drop element here Row 0" at bounding box center [627, 148] width 667 height 33
drag, startPoint x: 628, startPoint y: 165, endPoint x: 646, endPoint y: 166, distance: 18.4
click at [646, 166] on div "2" at bounding box center [627, 166] width 667 height 0
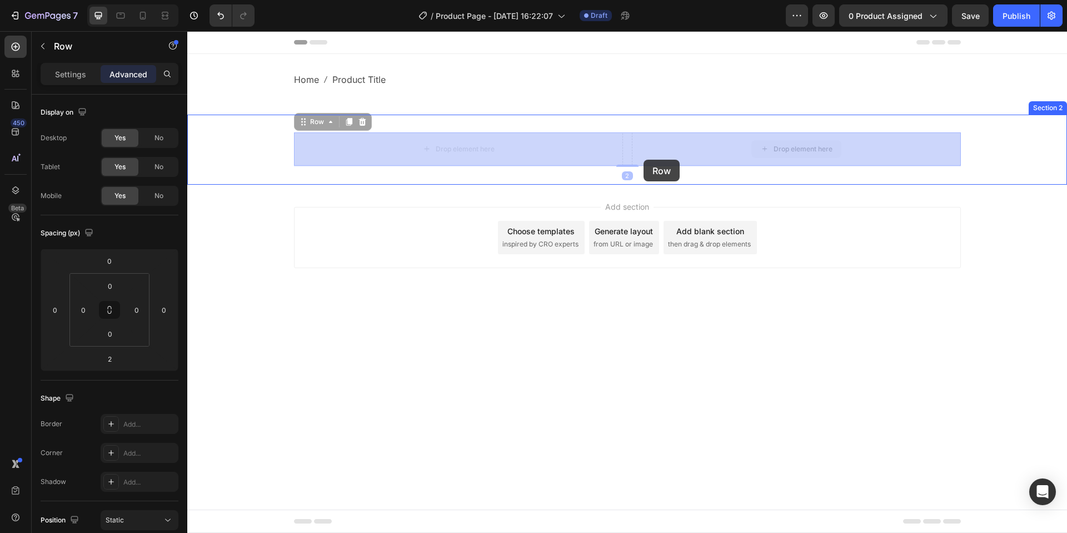
drag, startPoint x: 634, startPoint y: 159, endPoint x: 644, endPoint y: 160, distance: 9.5
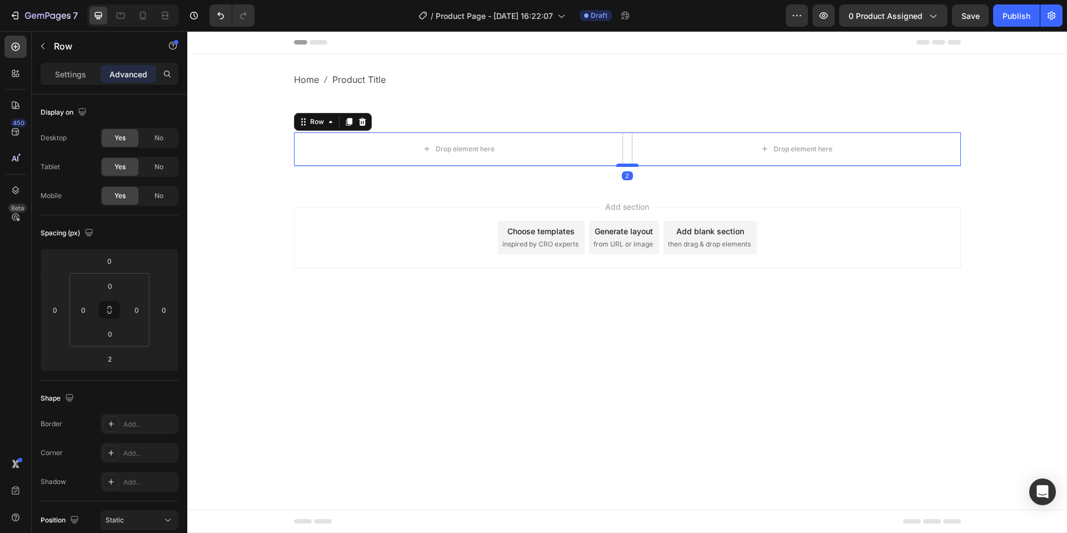
click at [634, 166] on div at bounding box center [628, 164] width 22 height 3
click at [627, 163] on div "Drop element here Drop element here Row 2" at bounding box center [627, 148] width 667 height 33
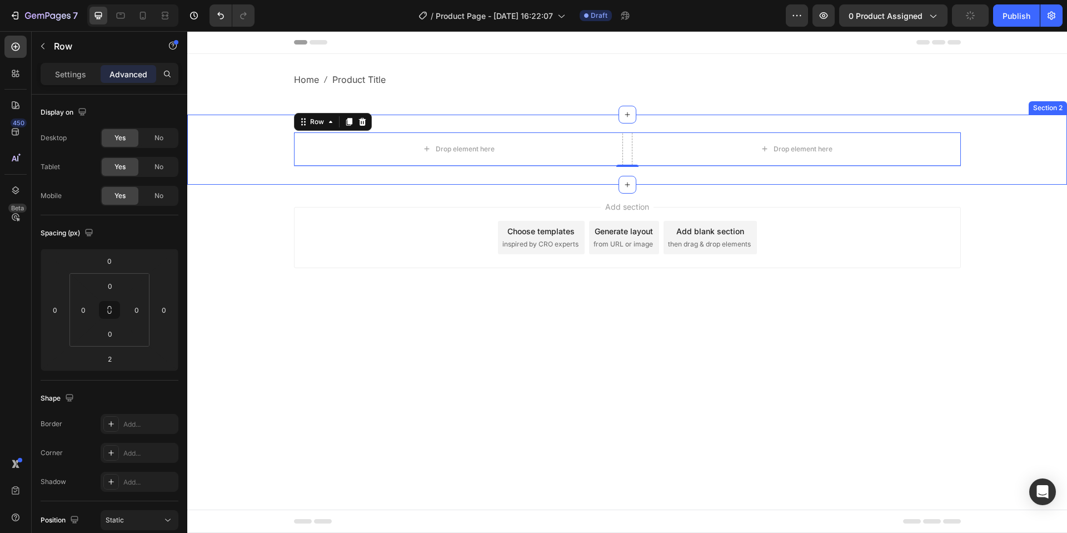
click at [629, 167] on div "Drop element here Drop element here Row 2 Section 2" at bounding box center [627, 150] width 880 height 70
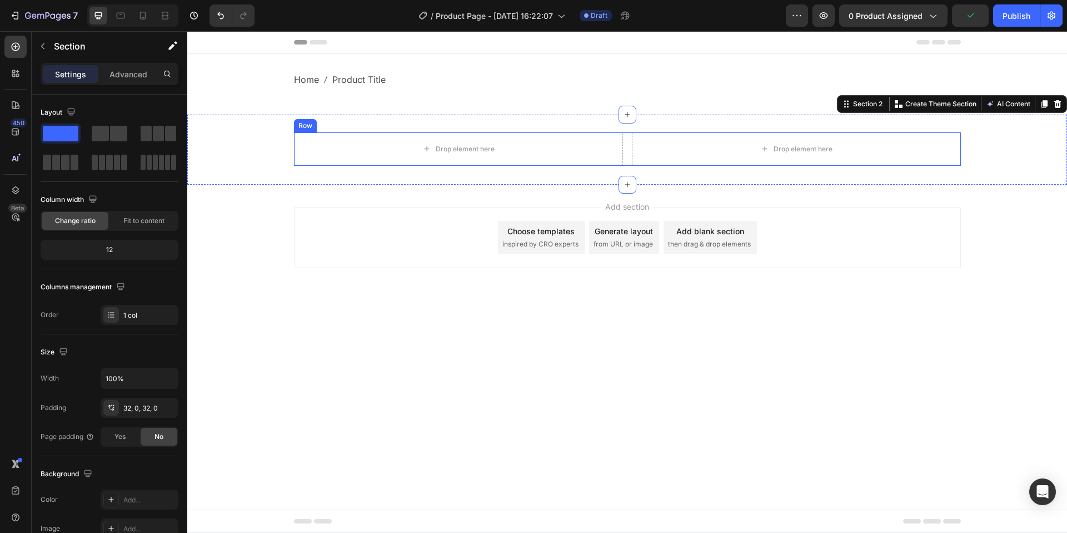
click at [626, 156] on div "Drop element here Drop element here Row" at bounding box center [627, 148] width 667 height 33
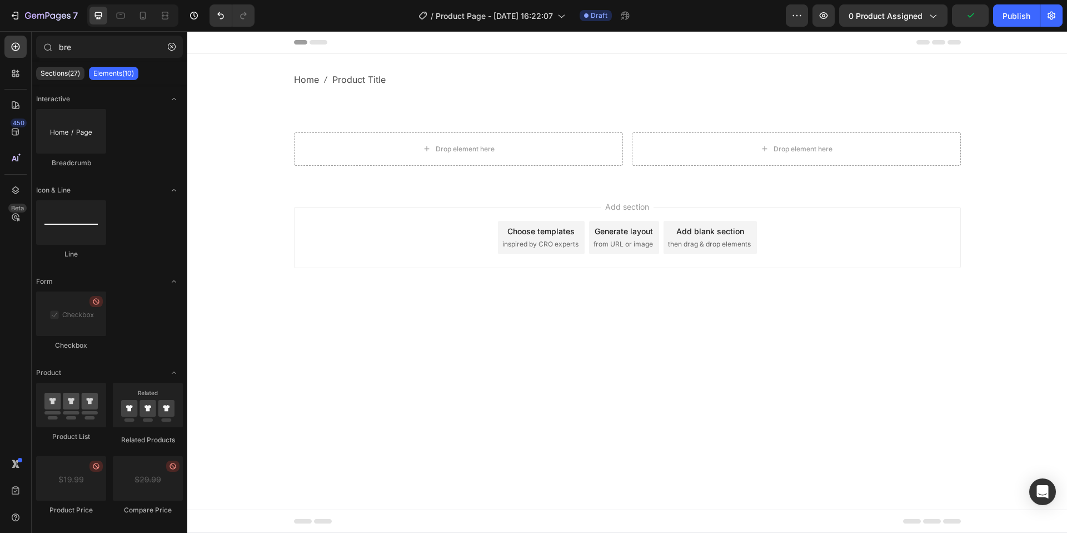
click at [594, 188] on div "Add section Choose templates inspired by CRO experts Generate layout from URL o…" at bounding box center [627, 253] width 880 height 137
click at [400, 155] on div "Drop element here" at bounding box center [458, 148] width 329 height 33
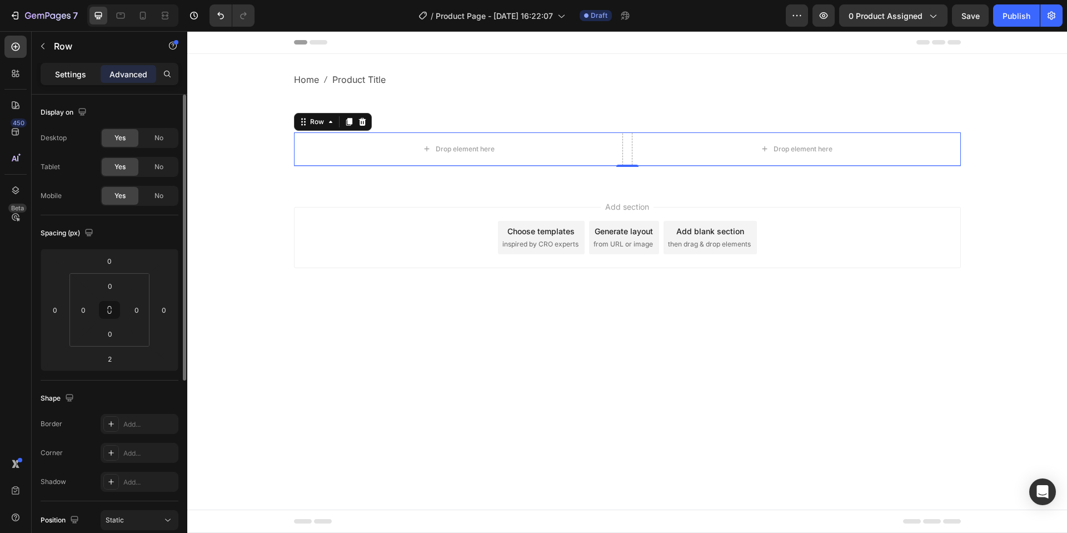
click at [87, 82] on div "Settings" at bounding box center [71, 74] width 56 height 18
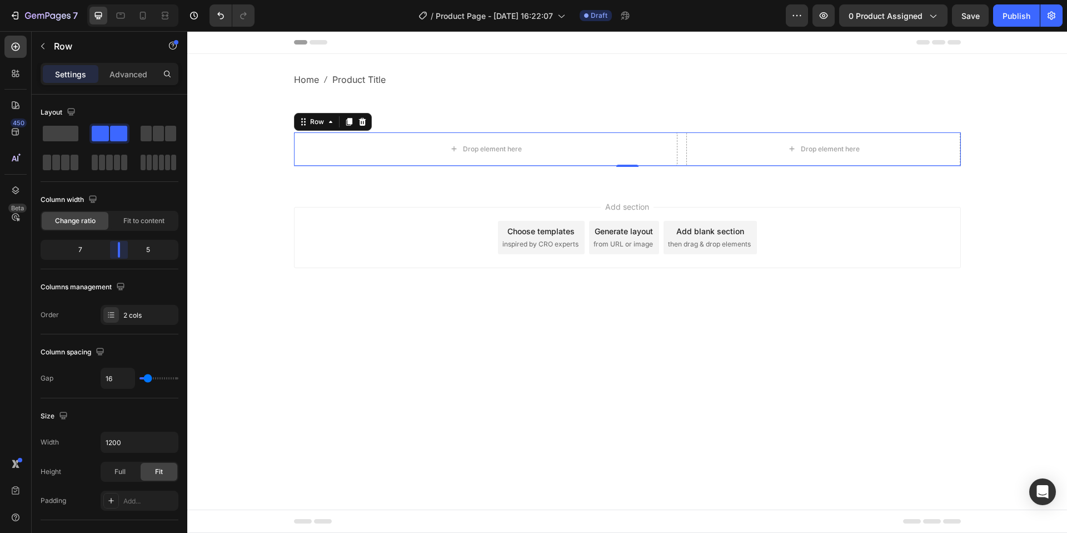
drag, startPoint x: 117, startPoint y: 251, endPoint x: 126, endPoint y: 247, distance: 10.2
click at [126, 0] on body "7 / Product Page - Aug 27, 16:22:07 Draft Preview 0 product assigned Save Publi…" at bounding box center [533, 0] width 1067 height 0
click at [136, 306] on div "2 cols" at bounding box center [140, 315] width 78 height 20
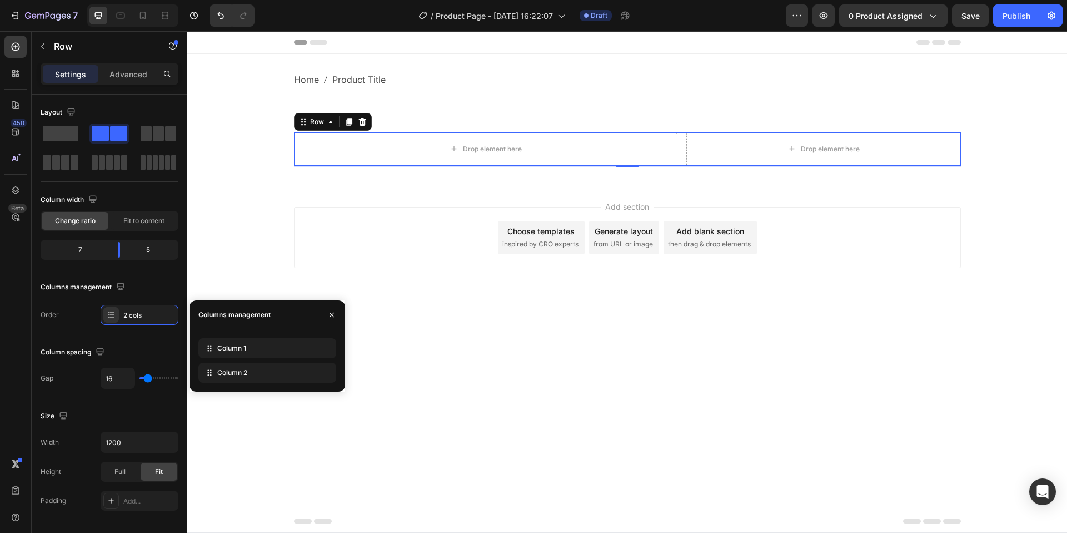
click at [468, 399] on body "Header Home Product Title Breadcrumb Row Section 1 Drop element here Drop eleme…" at bounding box center [627, 281] width 880 height 501
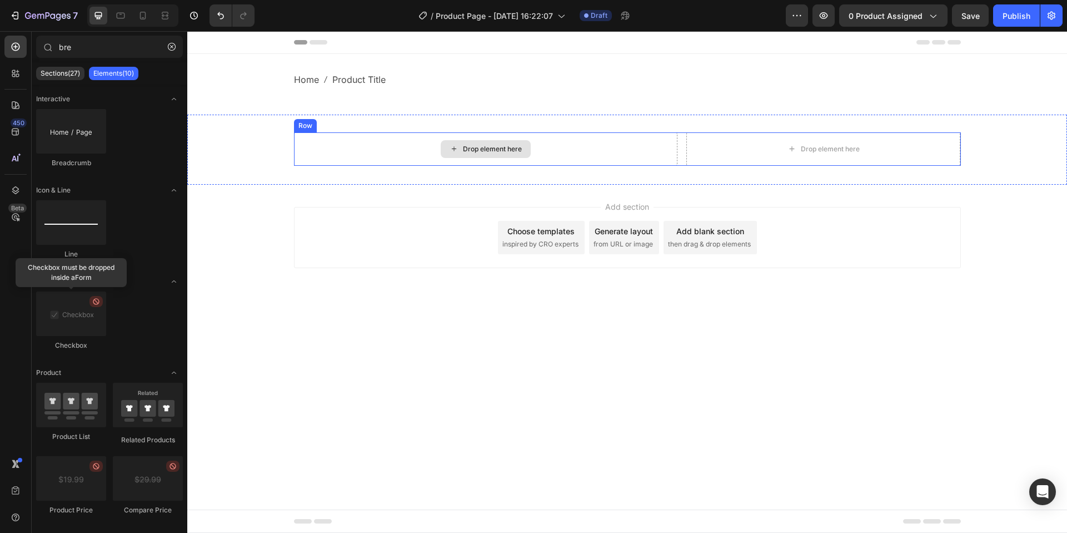
click at [403, 143] on div "Drop element here" at bounding box center [486, 148] width 384 height 33
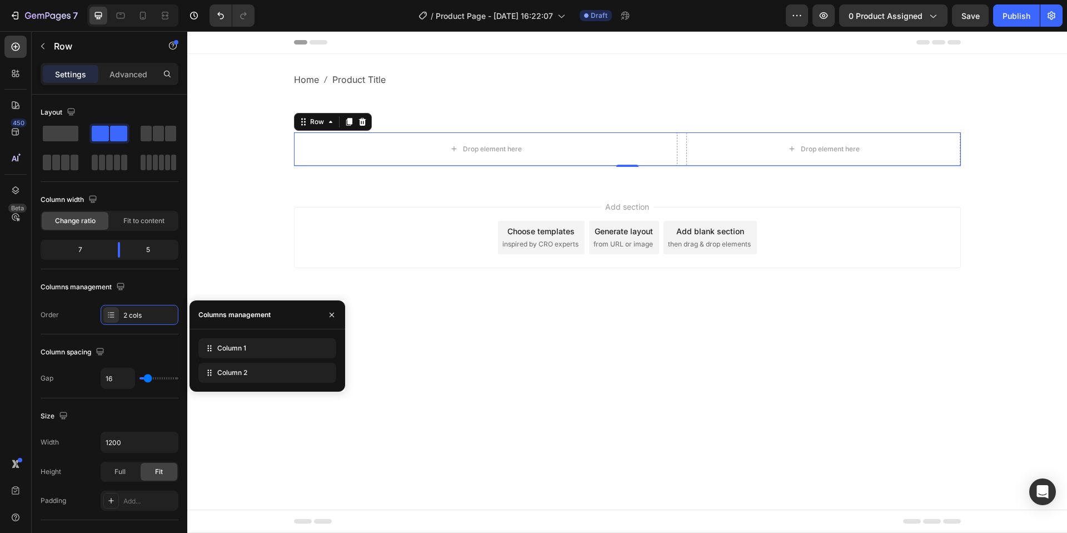
click at [460, 341] on body "Header Home Product Title Breadcrumb Row Section 1 Drop element here Drop eleme…" at bounding box center [627, 281] width 880 height 501
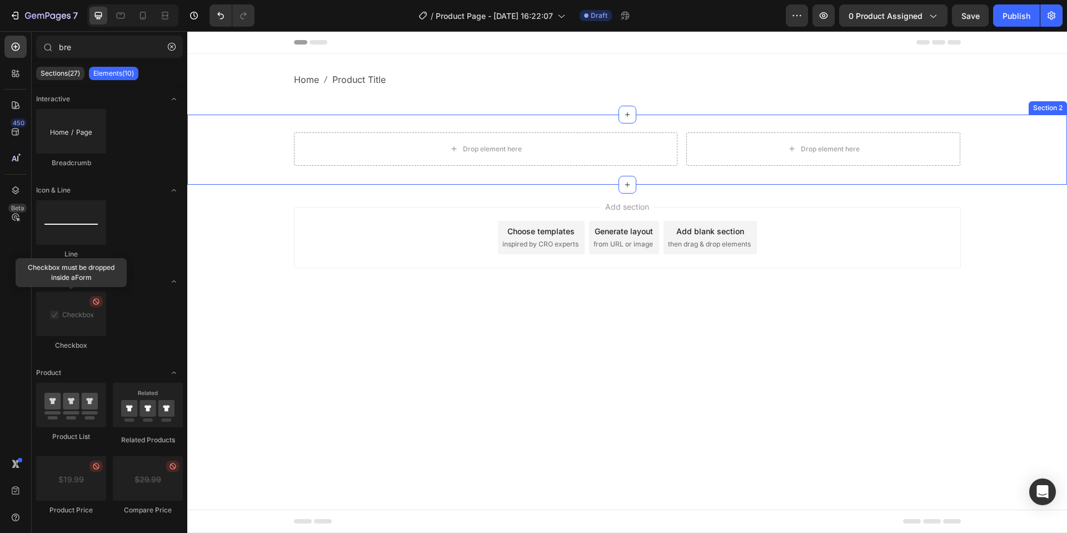
click at [456, 122] on div "Drop element here Drop element here Row Section 2" at bounding box center [627, 150] width 880 height 70
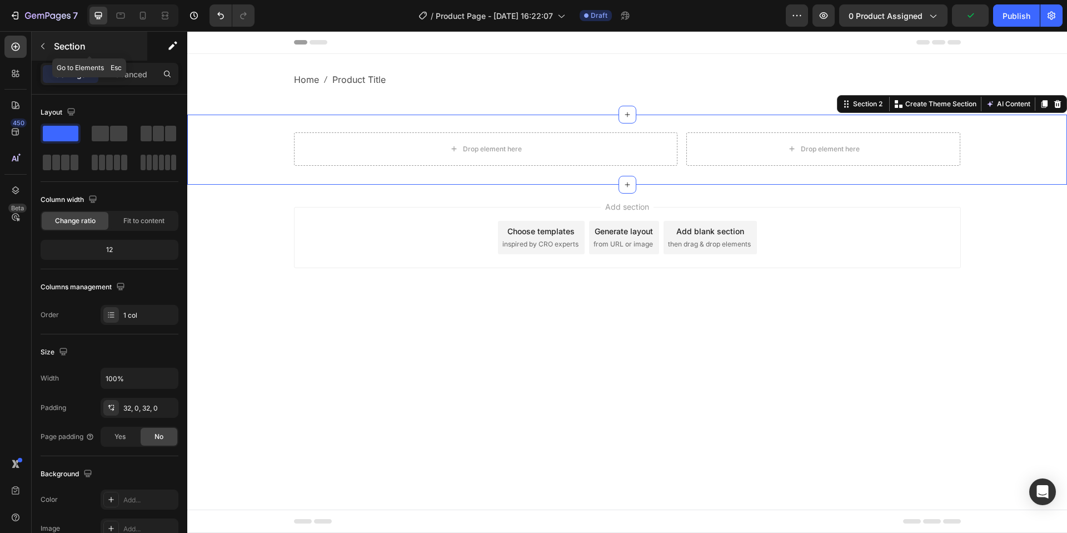
click at [49, 46] on button "button" at bounding box center [43, 46] width 18 height 18
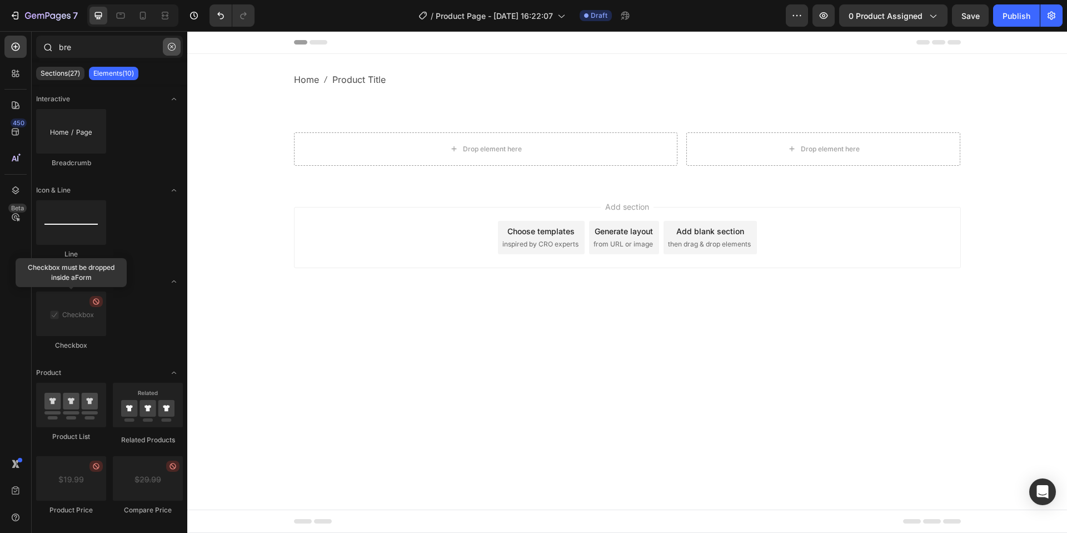
click at [173, 49] on icon "button" at bounding box center [172, 47] width 8 height 8
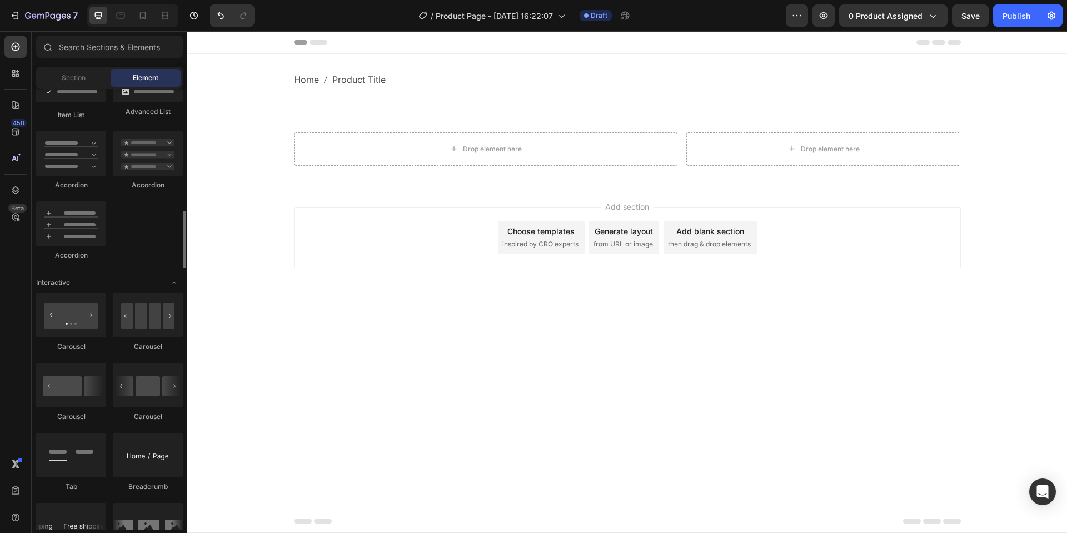
scroll to position [1186, 0]
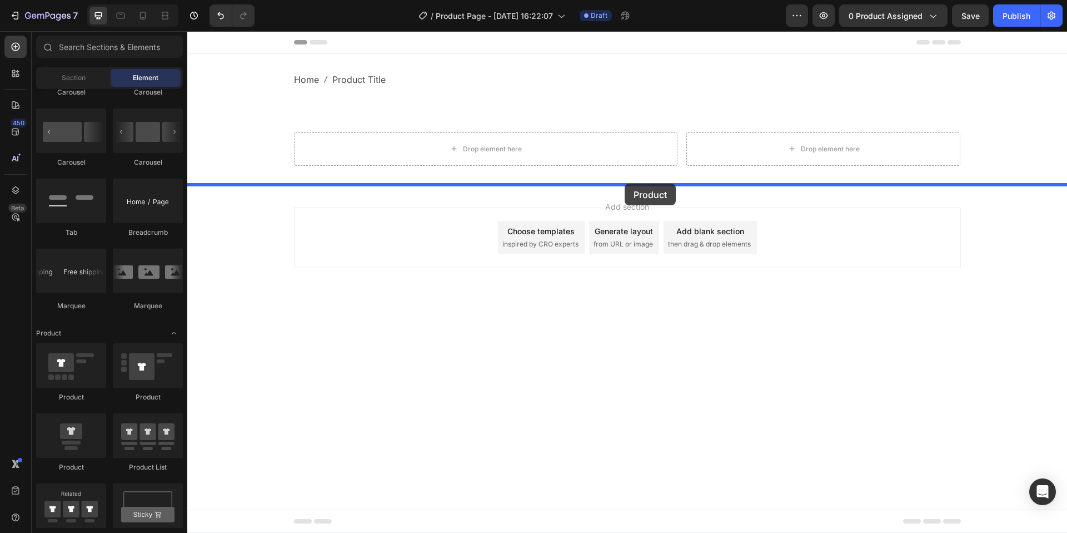
drag, startPoint x: 274, startPoint y: 408, endPoint x: 625, endPoint y: 183, distance: 416.5
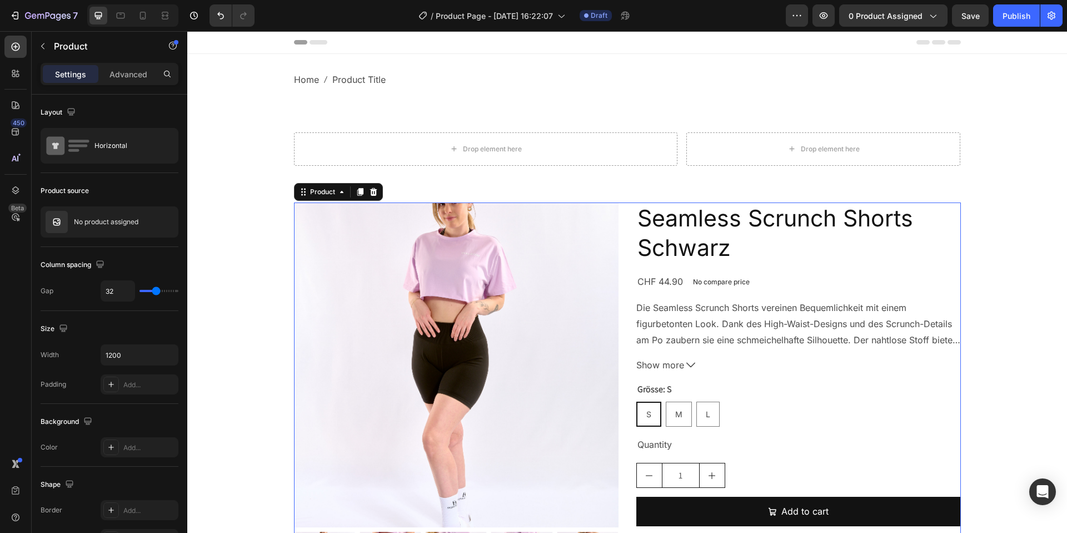
click at [620, 249] on div "Product Images Seamless Scrunch Shorts Schwarz Product Title CHF 44.90 Product …" at bounding box center [627, 401] width 667 height 399
click at [378, 190] on div at bounding box center [373, 191] width 13 height 13
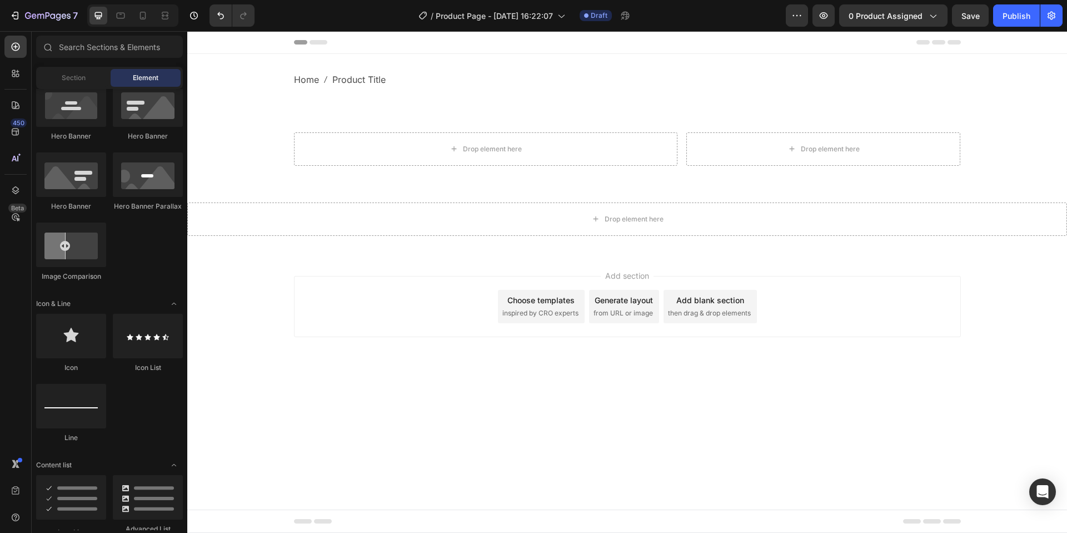
scroll to position [0, 0]
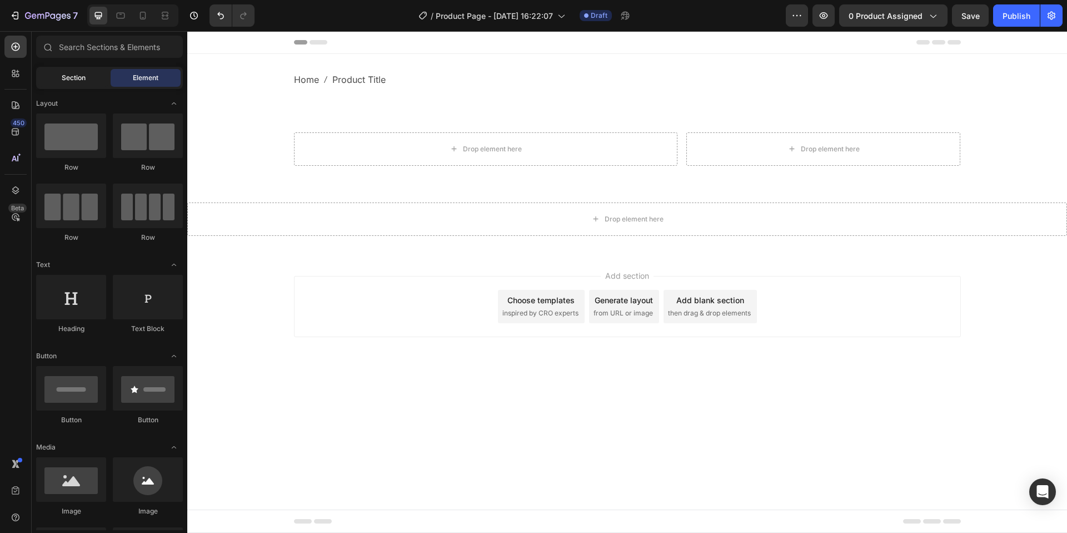
click at [84, 76] on span "Section" at bounding box center [74, 78] width 24 height 10
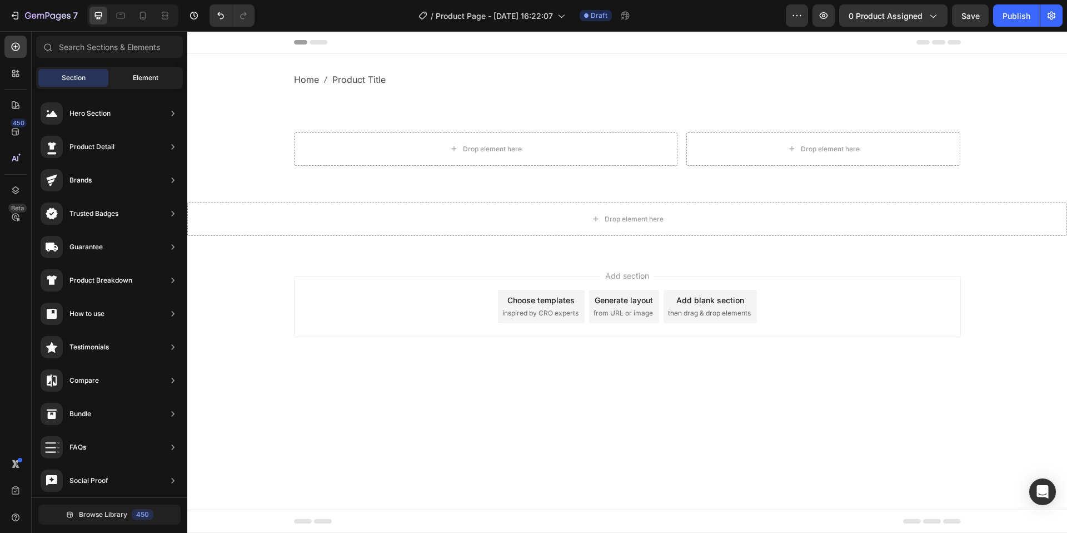
click at [127, 74] on div "Element" at bounding box center [146, 78] width 70 height 18
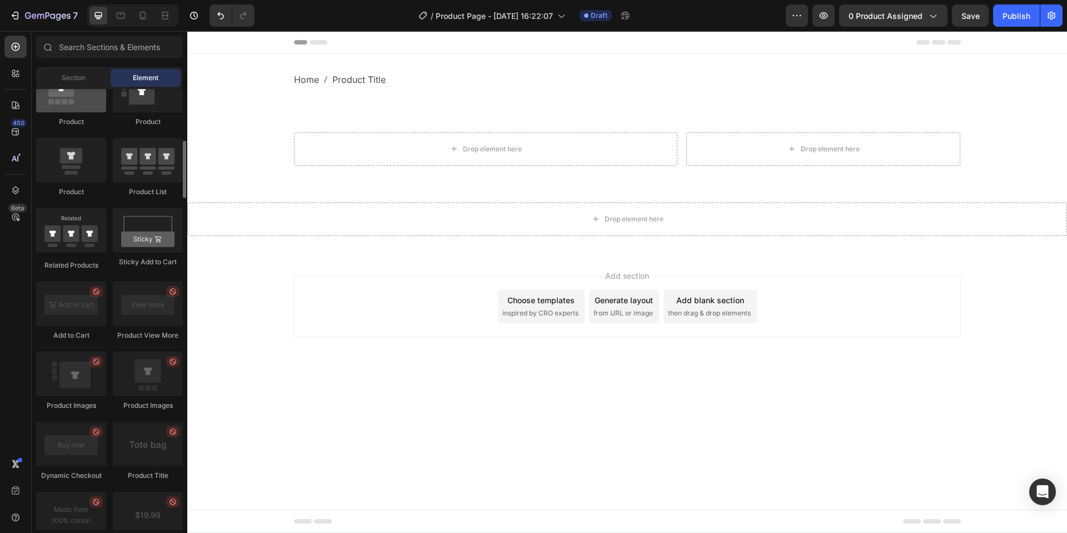
scroll to position [1338, 0]
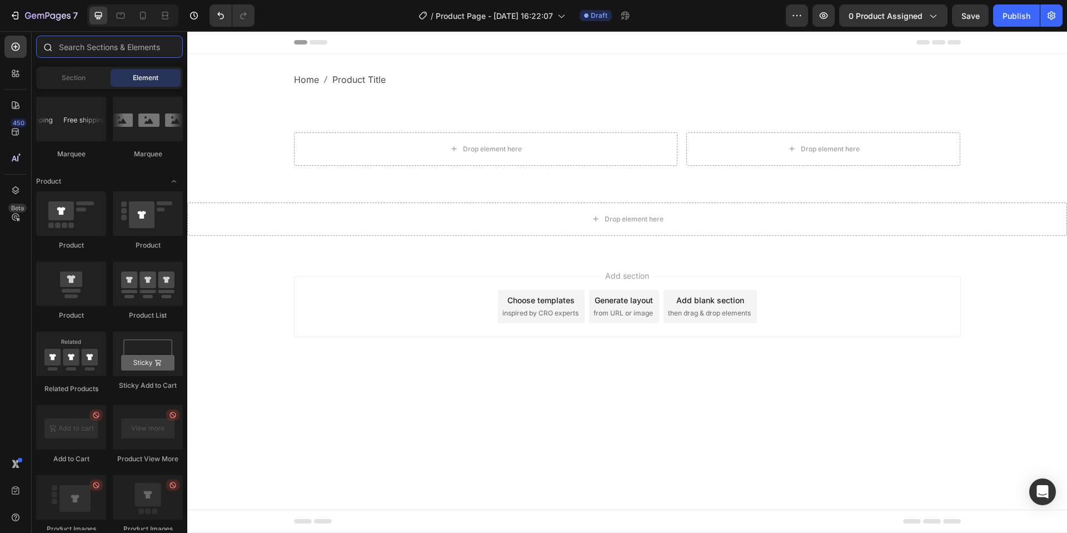
click at [74, 50] on input "text" at bounding box center [109, 47] width 147 height 22
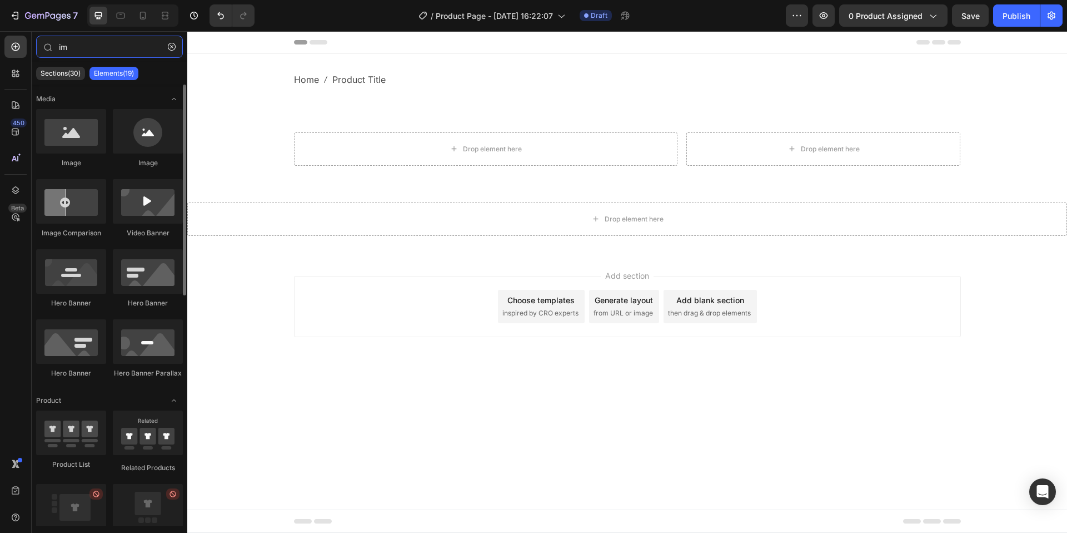
type input "i"
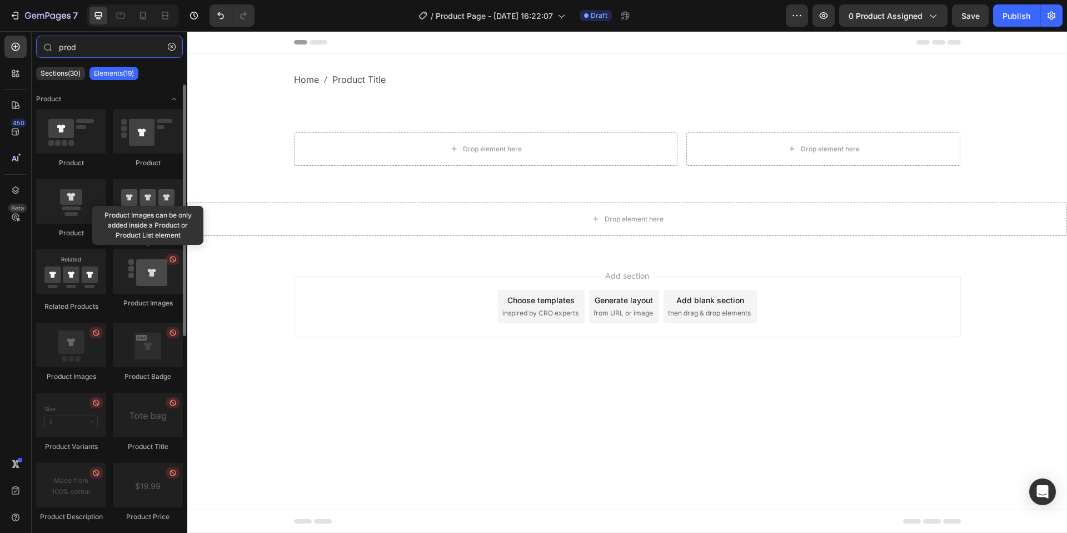
type input "prod"
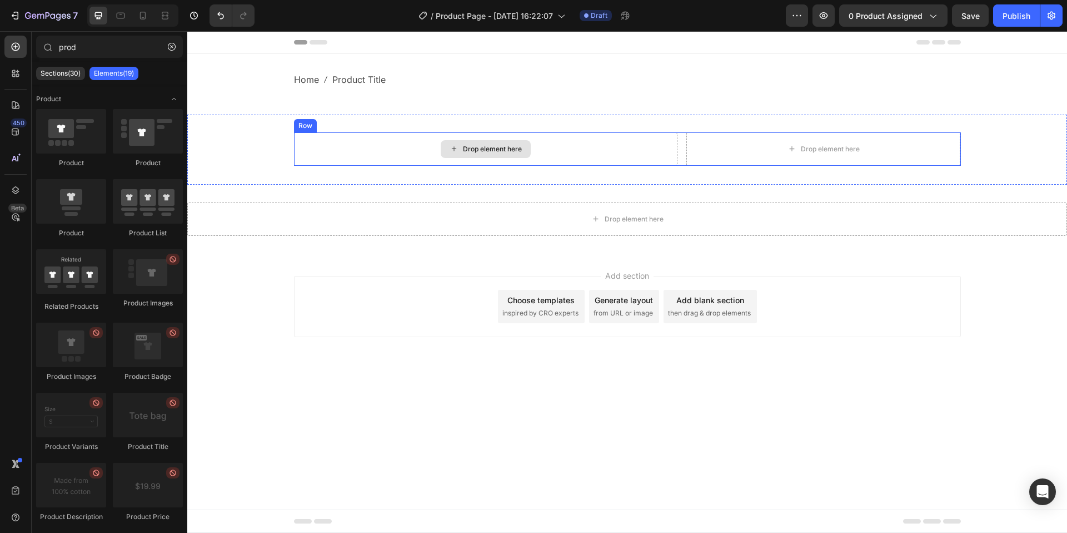
drag, startPoint x: 324, startPoint y: 304, endPoint x: 425, endPoint y: 140, distance: 192.5
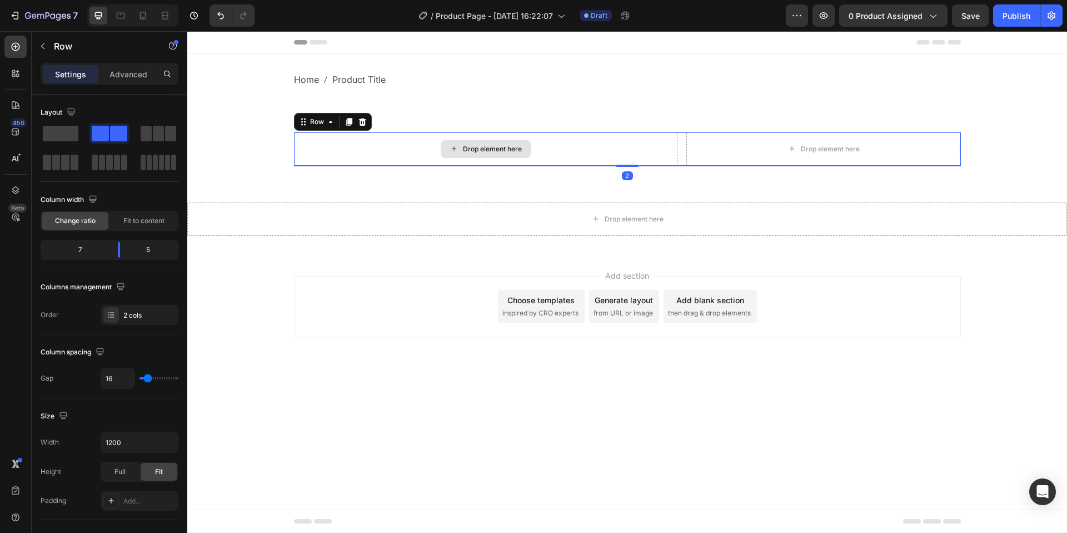
click at [419, 143] on div "Drop element here" at bounding box center [486, 148] width 384 height 33
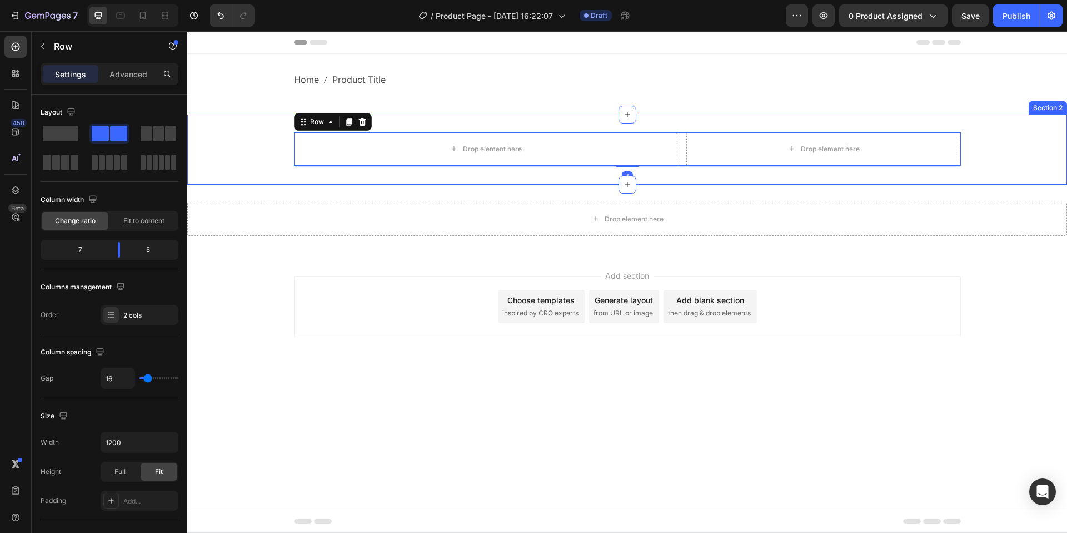
click at [509, 106] on div "Home Product Title Breadcrumb Row Section 1" at bounding box center [627, 84] width 880 height 61
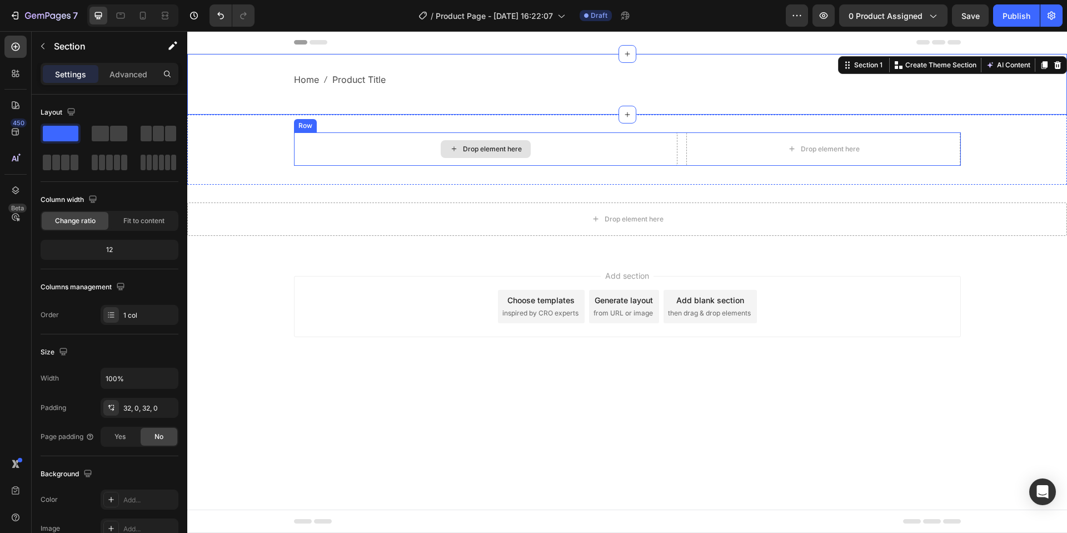
click at [323, 142] on div "Drop element here" at bounding box center [486, 148] width 384 height 33
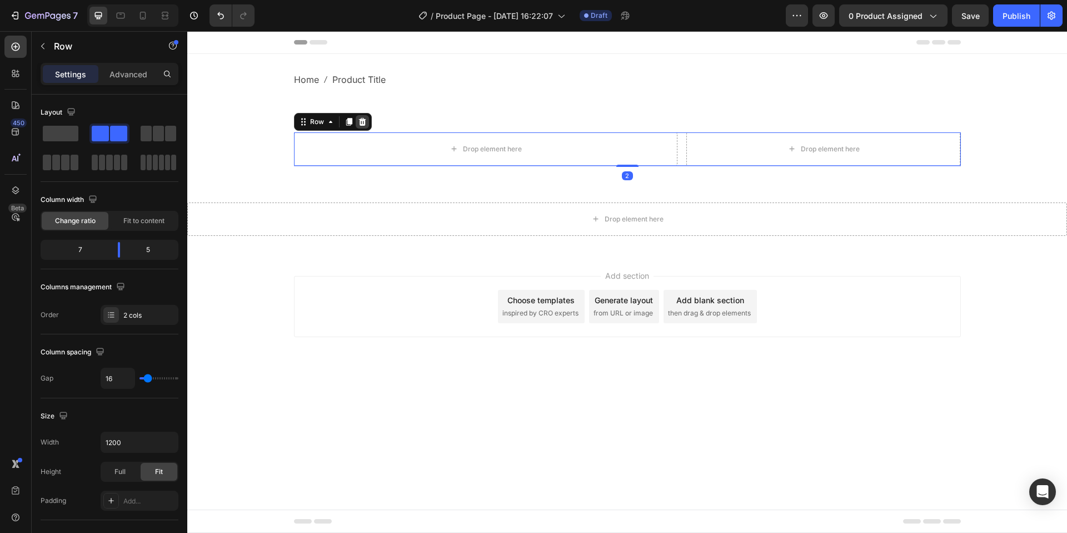
click at [361, 120] on icon at bounding box center [362, 122] width 7 height 8
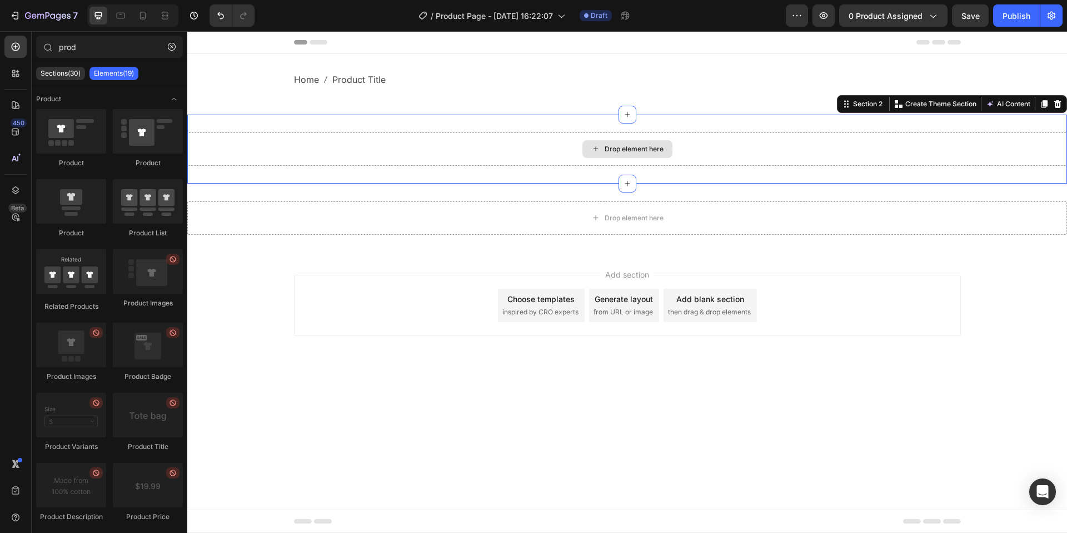
click at [505, 152] on div "Drop element here" at bounding box center [627, 148] width 880 height 33
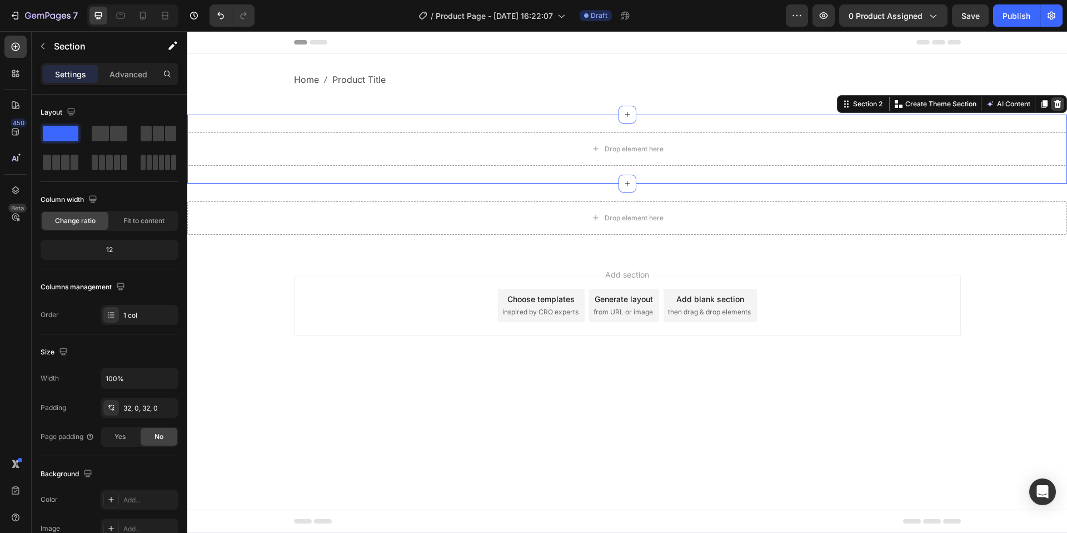
click at [1059, 107] on icon at bounding box center [1058, 104] width 7 height 8
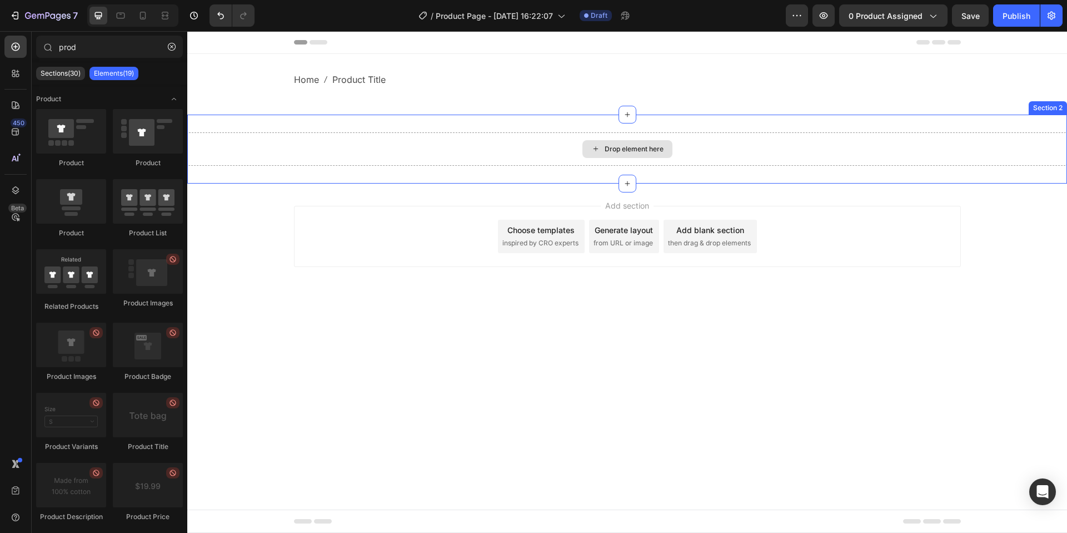
click at [722, 146] on div "Drop element here" at bounding box center [627, 148] width 880 height 33
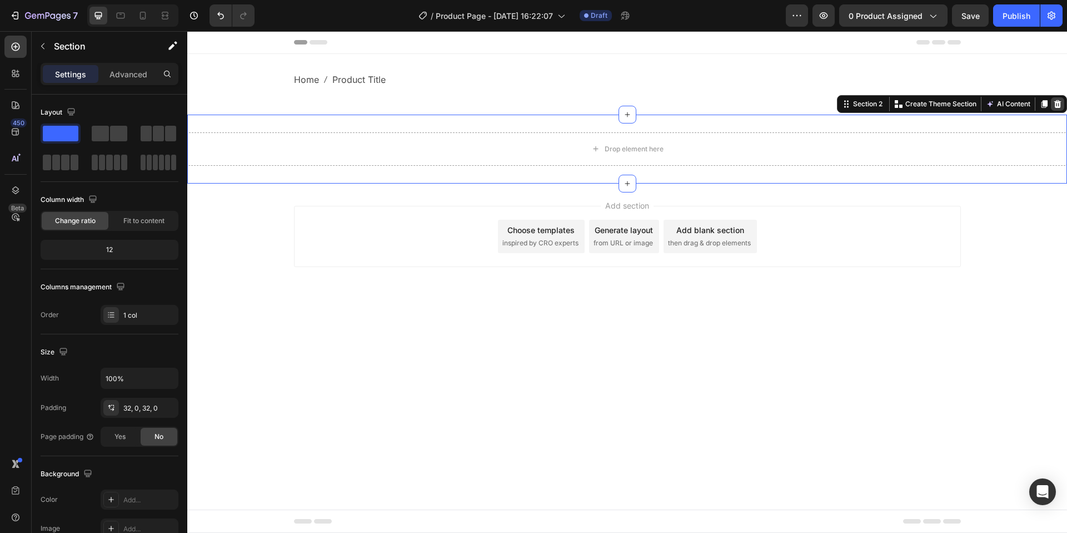
click at [1055, 107] on icon at bounding box center [1058, 104] width 9 height 9
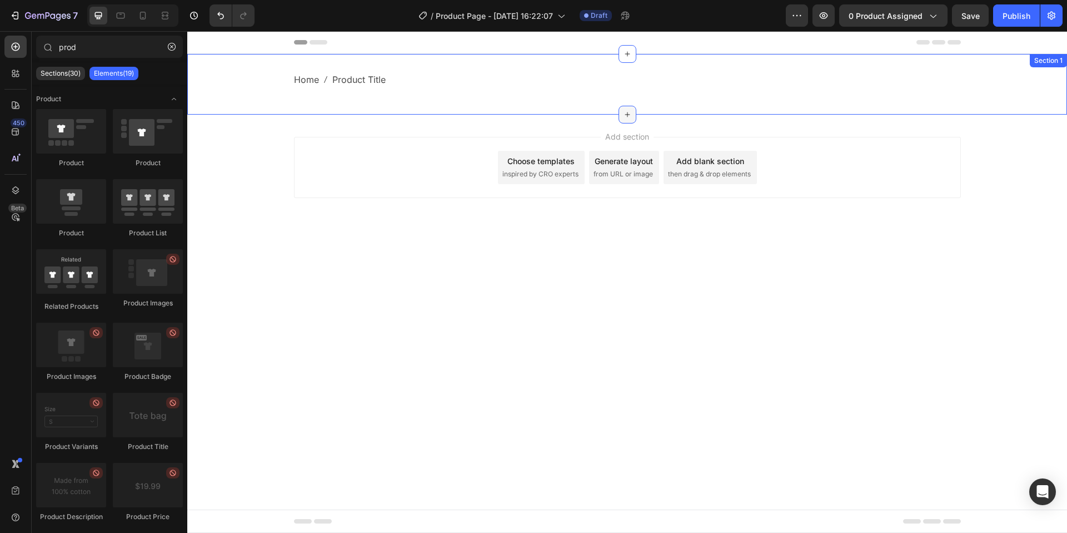
click at [623, 111] on icon at bounding box center [627, 114] width 9 height 9
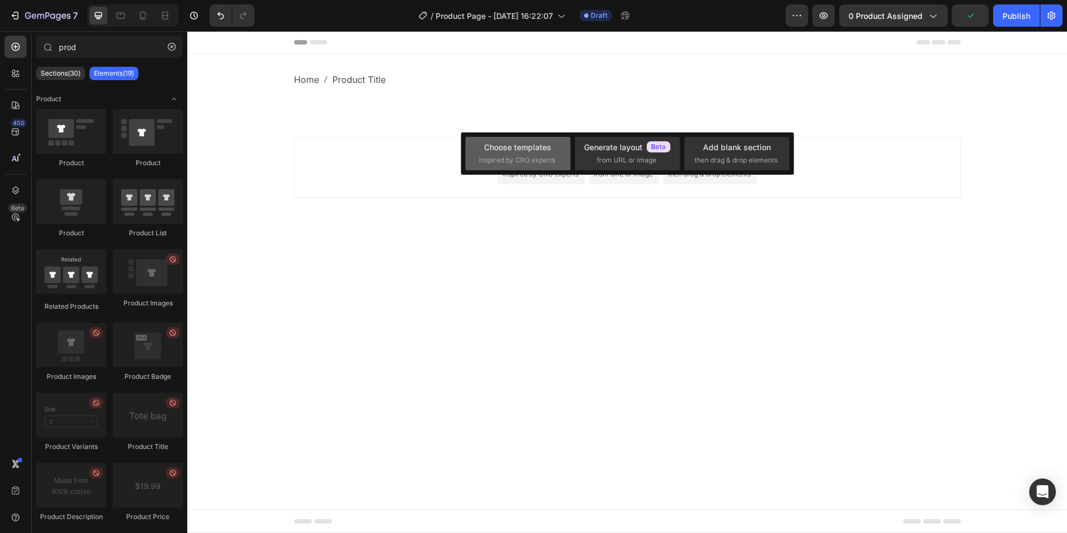
click at [536, 155] on span "inspired by CRO experts" at bounding box center [517, 160] width 76 height 10
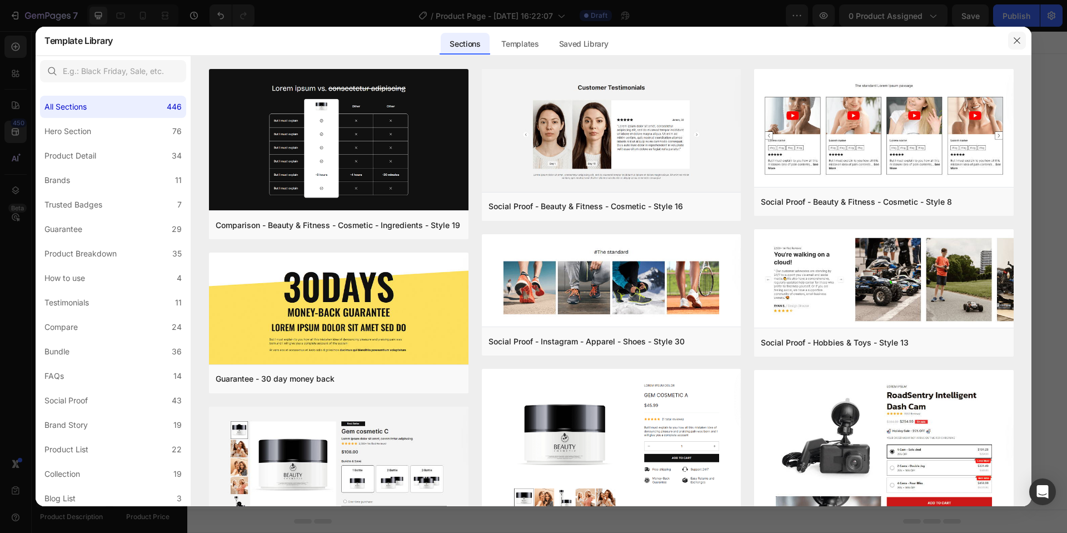
drag, startPoint x: 1014, startPoint y: 42, endPoint x: 801, endPoint y: 19, distance: 214.1
click at [1014, 42] on icon "button" at bounding box center [1017, 40] width 9 height 9
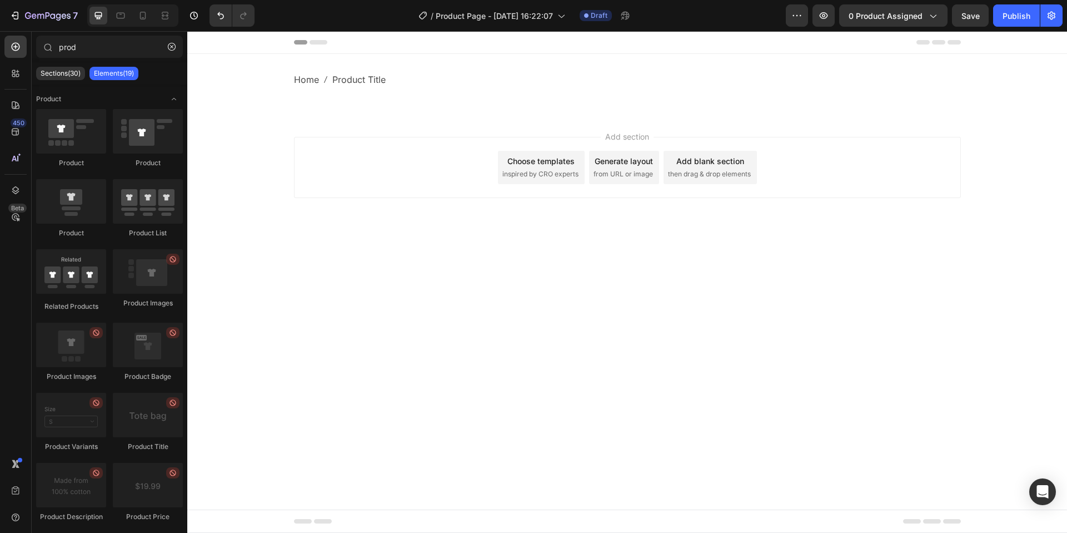
click at [619, 162] on div "Generate layout" at bounding box center [624, 161] width 58 height 12
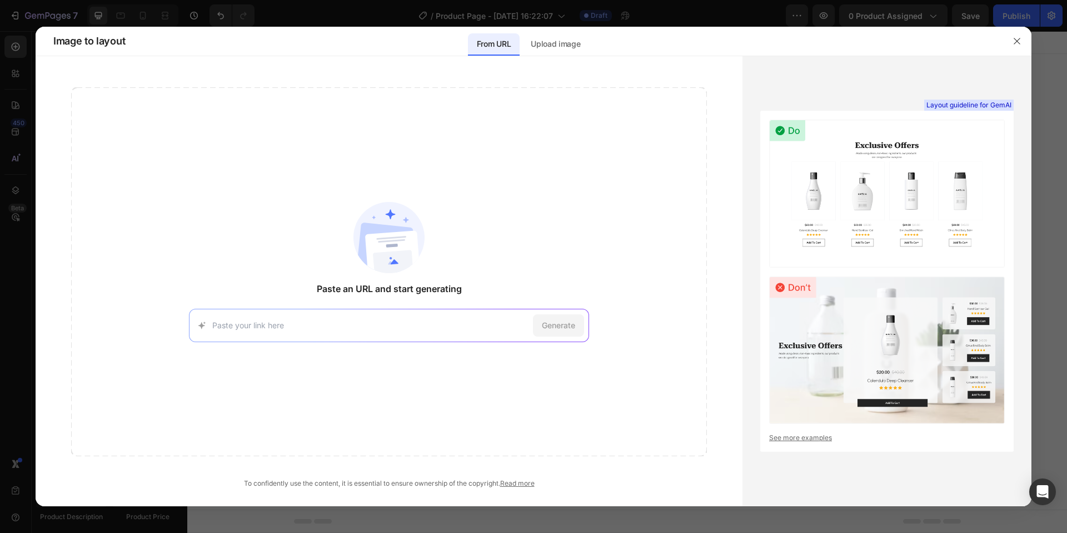
click at [387, 317] on div "Generate" at bounding box center [389, 325] width 400 height 33
click at [483, 329] on input at bounding box center [370, 325] width 316 height 12
paste input "https://snocks.com/de-ch/products/gerippte-leggings?_gl=1*jvgigl*_up*MQ..&gclid…"
type input "https://snocks.com/de-ch/products/gerippte-leggings?_gl=1*jvgigl*_up*MQ..&gclid…"
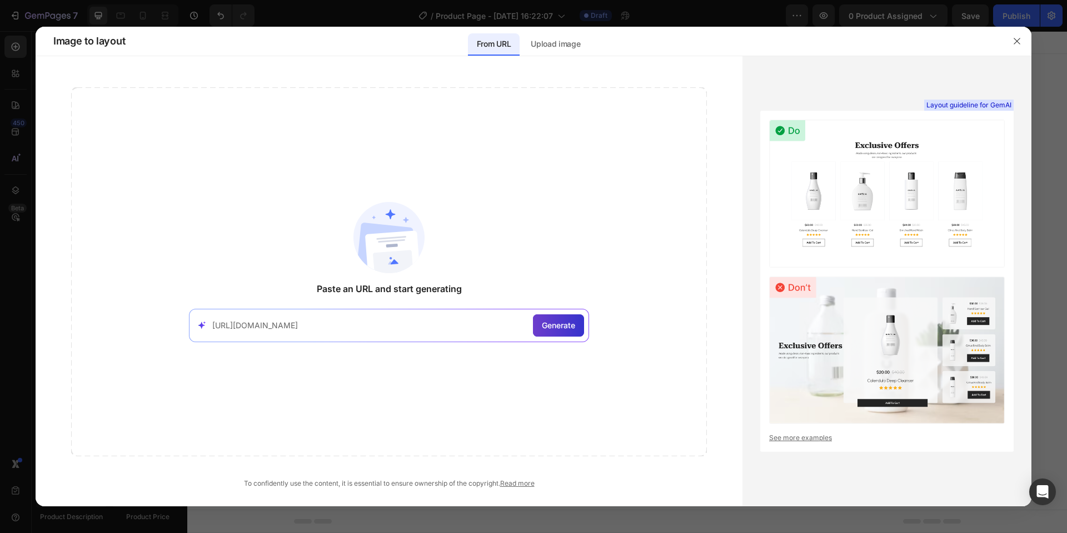
click at [578, 322] on div "Generate" at bounding box center [558, 325] width 51 height 22
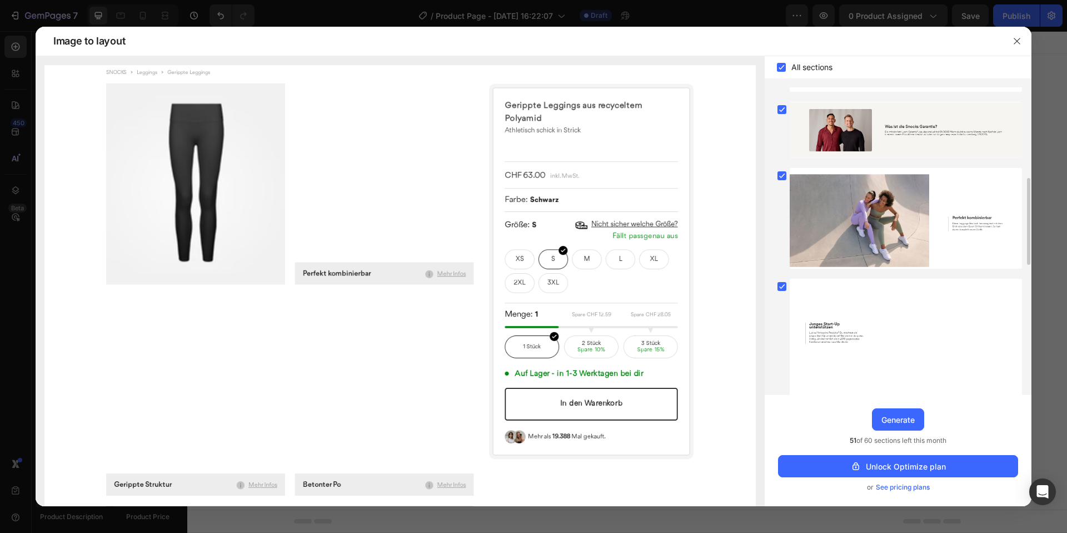
scroll to position [445, 0]
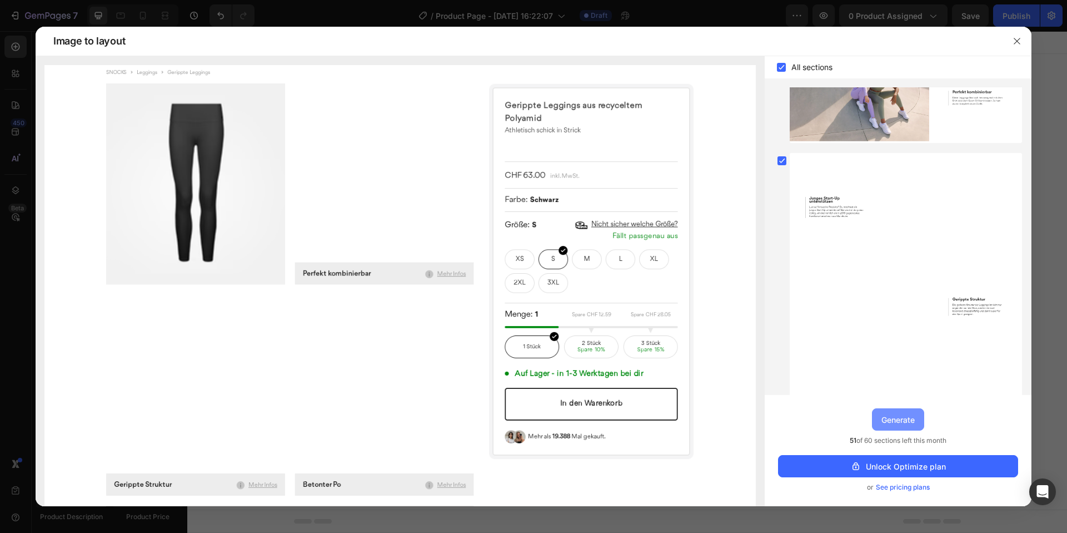
click at [900, 424] on div "Generate" at bounding box center [898, 420] width 33 height 12
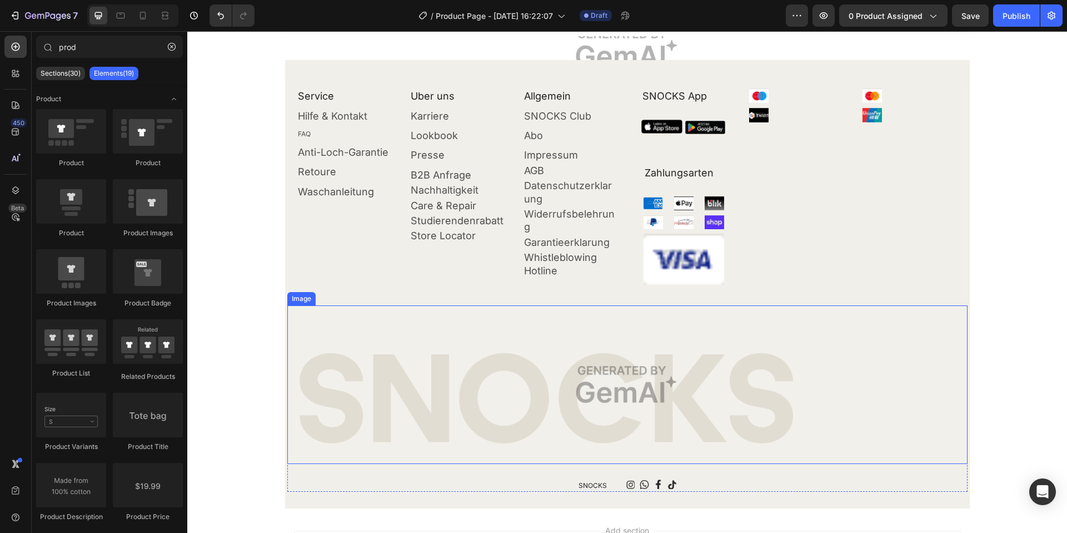
scroll to position [2080, 0]
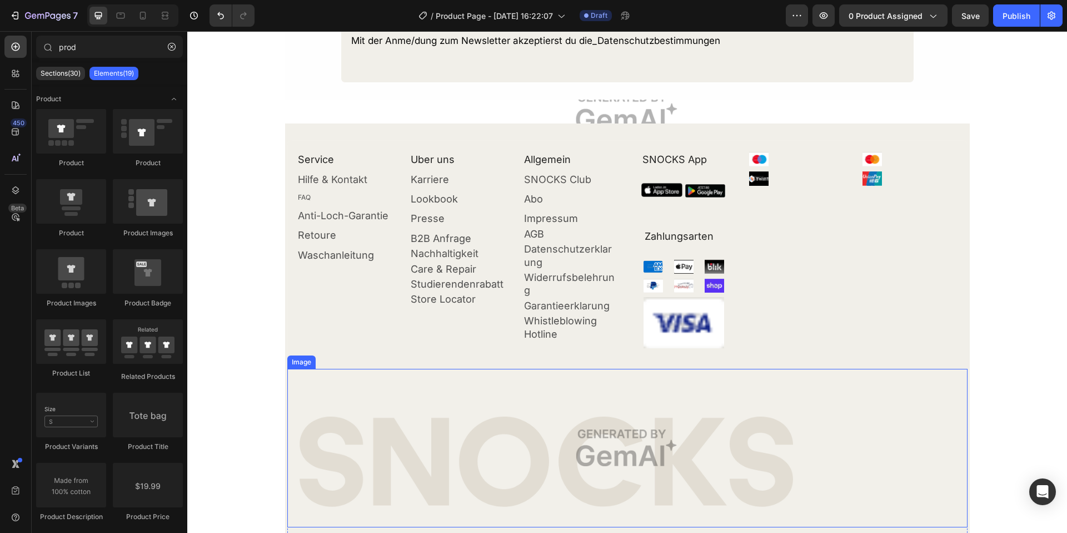
click at [722, 477] on img at bounding box center [627, 448] width 680 height 158
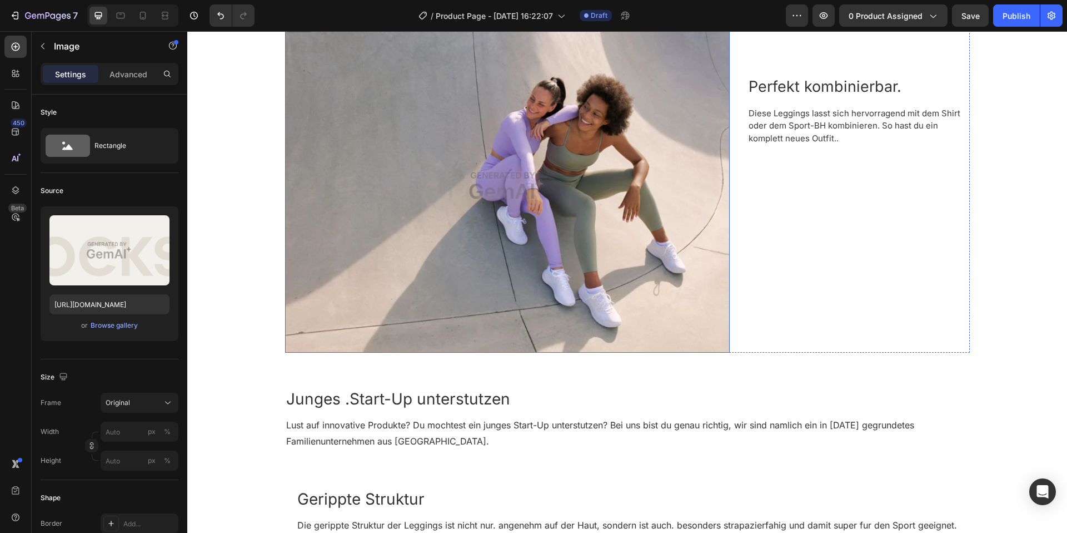
scroll to position [925, 0]
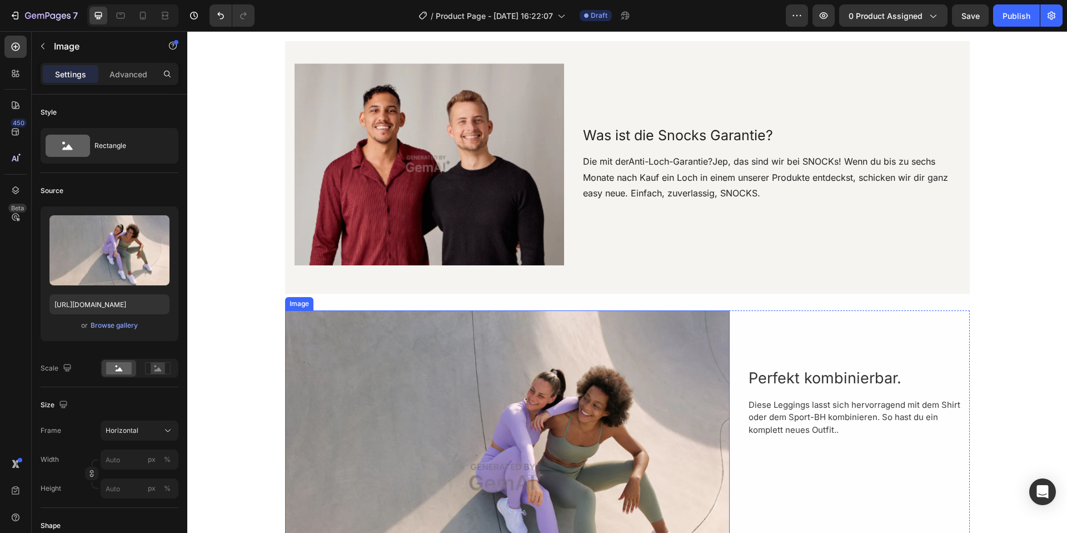
click at [403, 346] on img at bounding box center [507, 477] width 445 height 334
click at [362, 300] on icon at bounding box center [359, 299] width 9 height 9
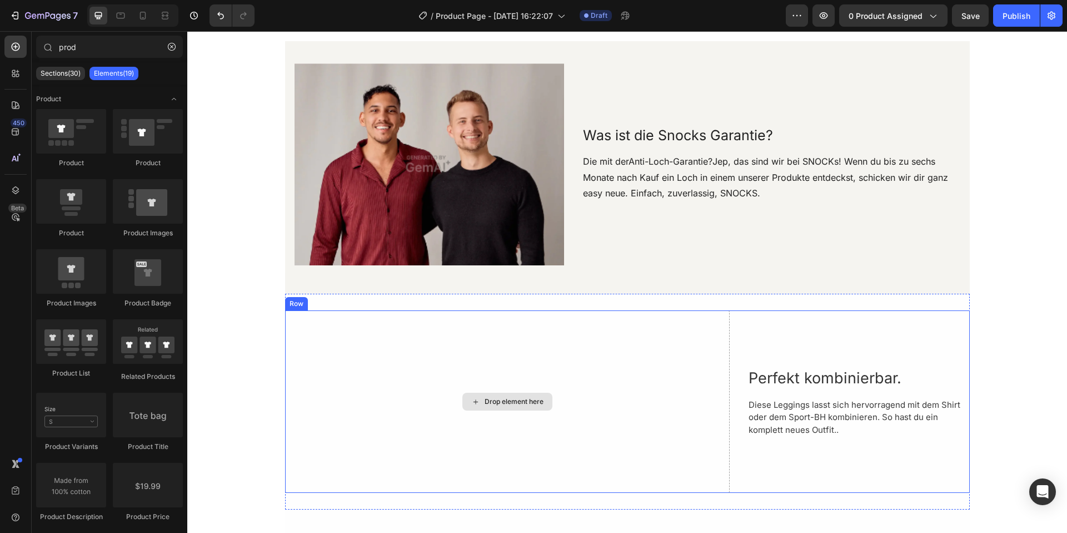
click at [360, 340] on div "Drop element here" at bounding box center [507, 401] width 445 height 182
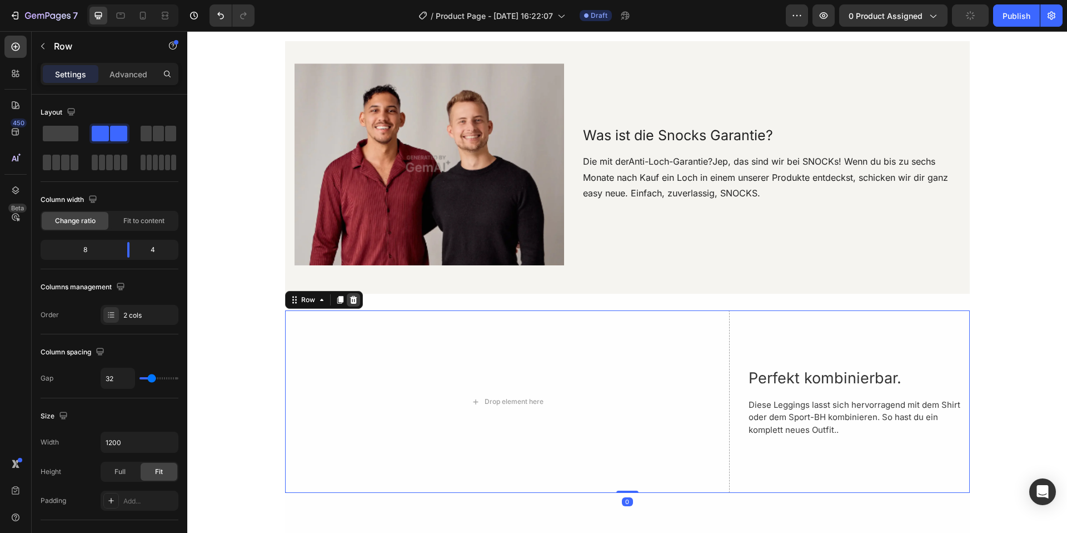
click at [357, 300] on div at bounding box center [353, 299] width 13 height 13
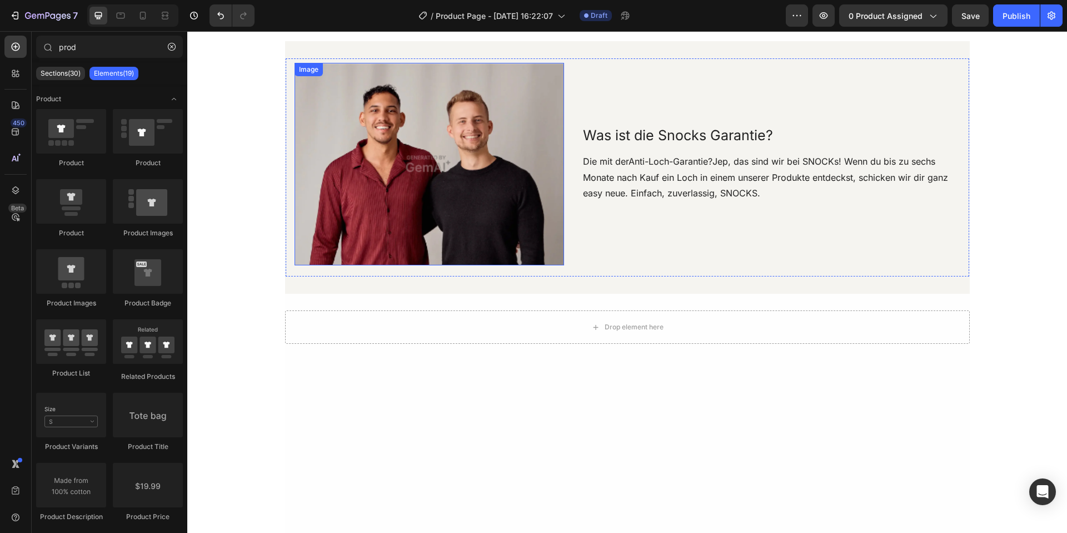
click at [371, 224] on img at bounding box center [430, 164] width 270 height 202
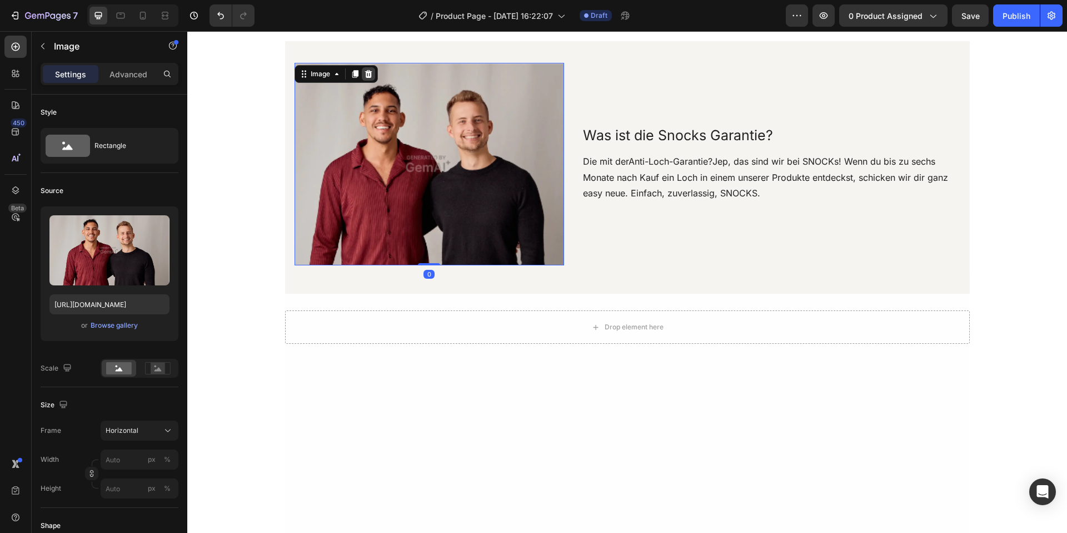
click at [367, 68] on div at bounding box center [368, 73] width 13 height 13
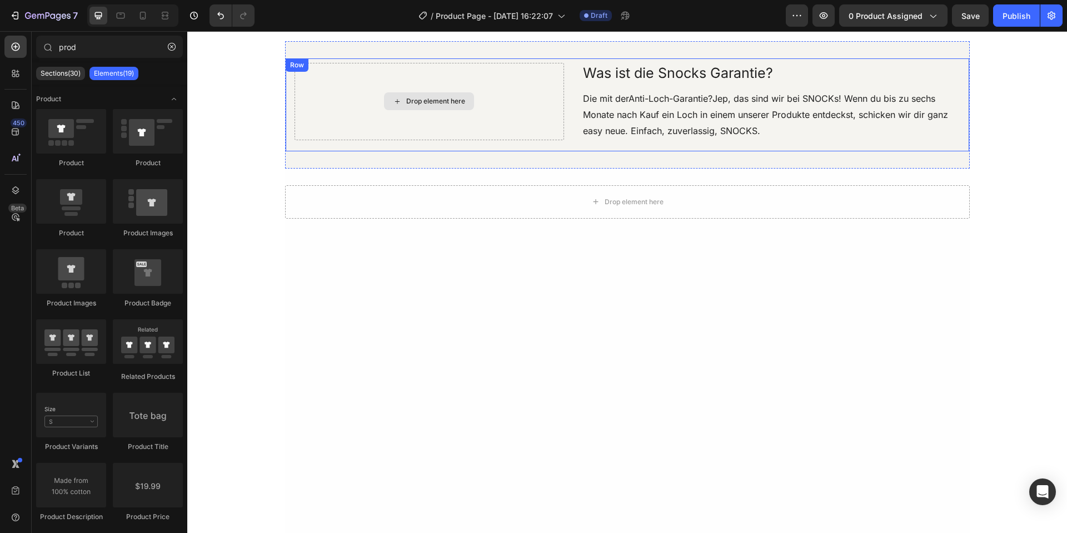
scroll to position [678, 0]
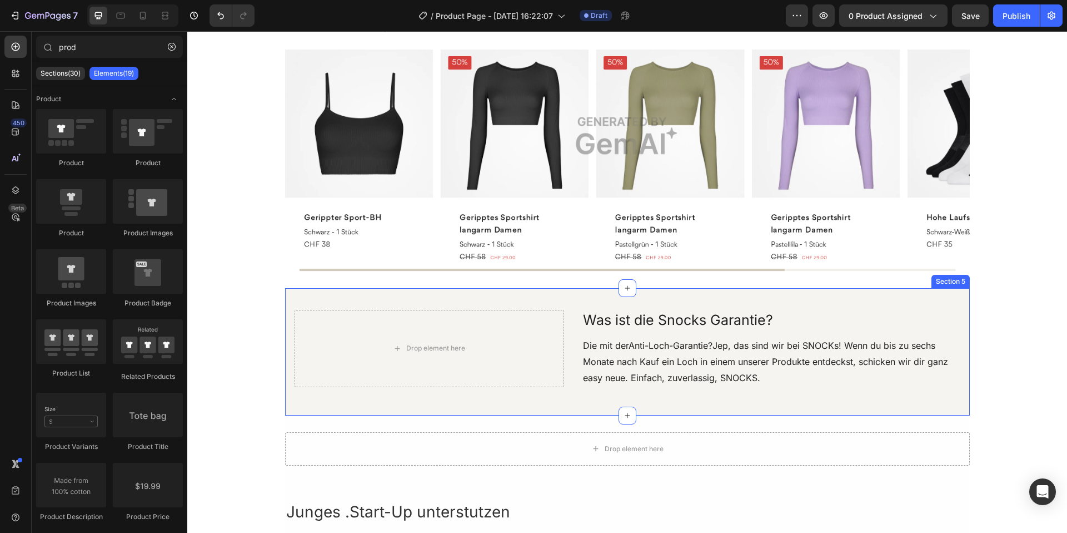
click at [401, 296] on div "Drop element here Was ist die Snocks Garantie? Text Block Die mit derAnti-Loch-…" at bounding box center [627, 351] width 685 height 127
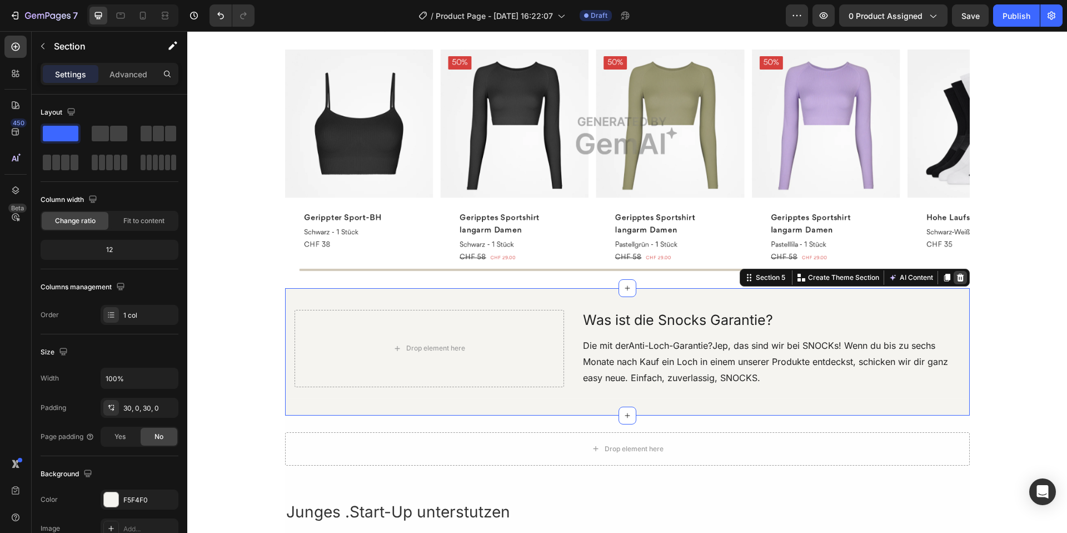
click at [961, 278] on icon at bounding box center [960, 277] width 9 height 9
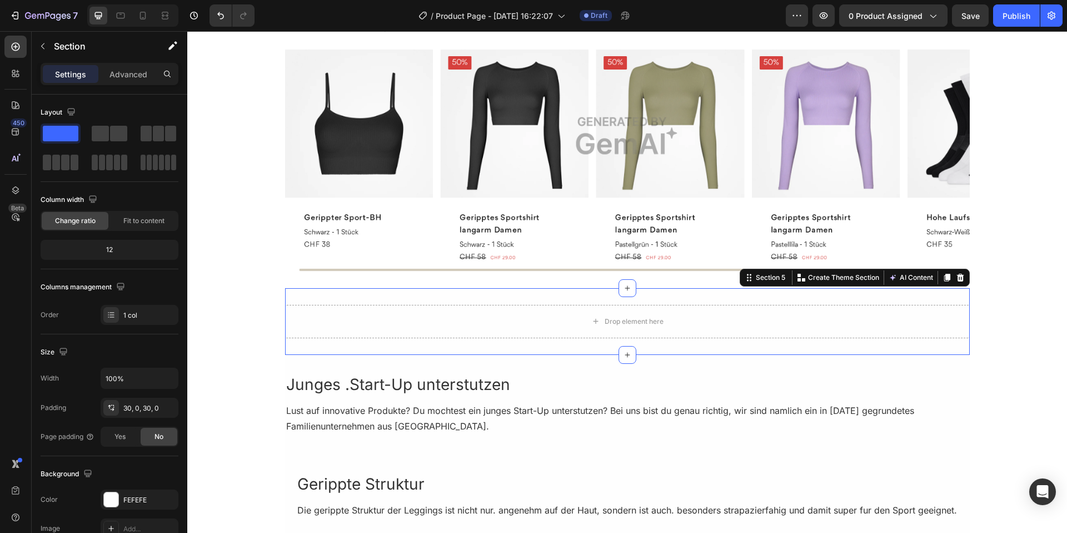
click at [453, 294] on div "Drop element here Section 5 You can create reusable sections Create Theme Secti…" at bounding box center [627, 321] width 685 height 67
click at [966, 281] on div at bounding box center [960, 277] width 13 height 13
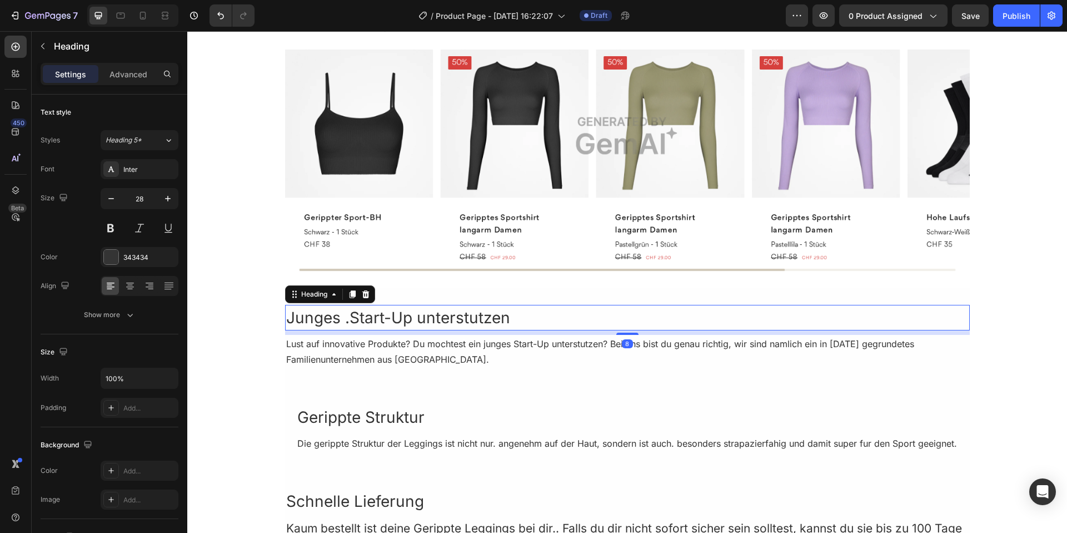
click at [538, 307] on h2 "Junges .Start-Up unterstutzen" at bounding box center [627, 318] width 685 height 26
click at [366, 293] on icon at bounding box center [365, 294] width 7 height 8
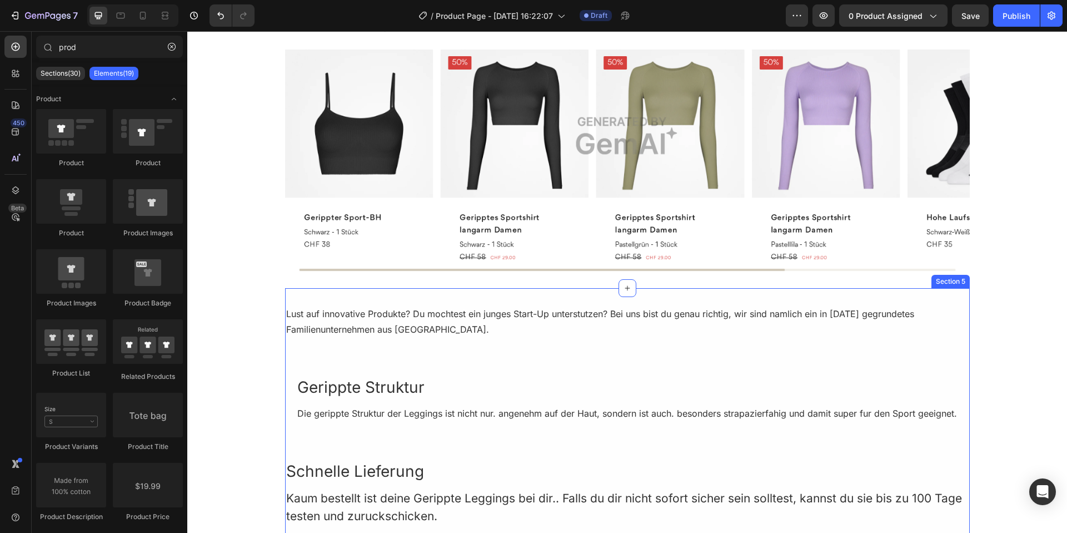
click at [368, 305] on div "Lust auf innovative Produkte? Du mochtest ein junges Start-Up unterstutzen? Bei…" at bounding box center [627, 322] width 685 height 34
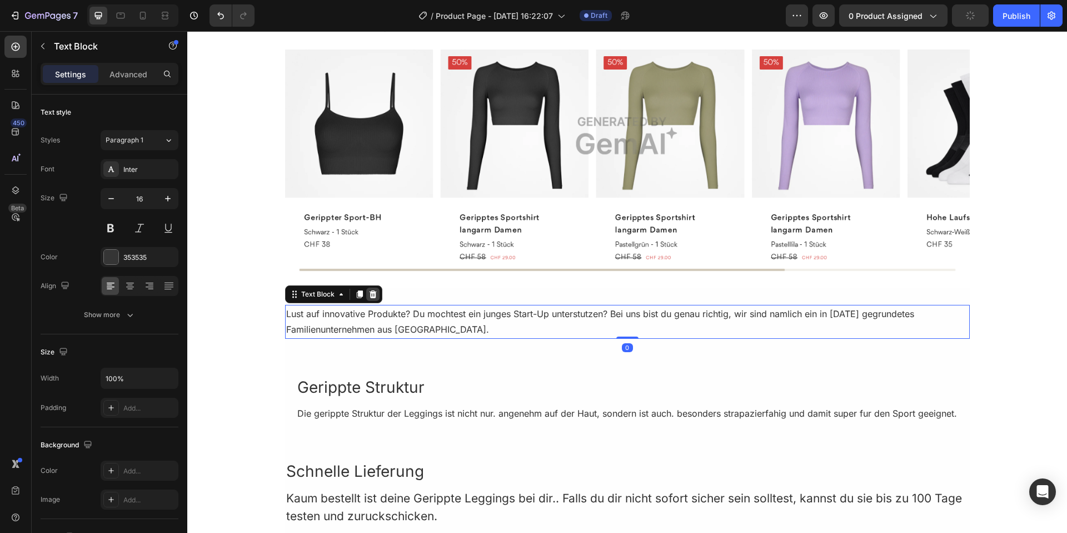
click at [375, 296] on icon at bounding box center [372, 294] width 7 height 8
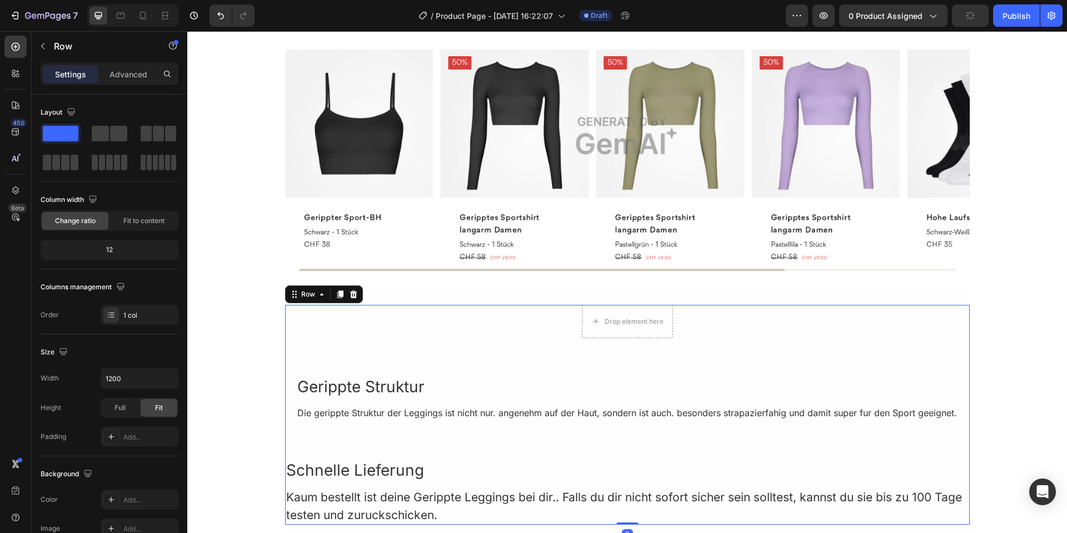
click at [371, 341] on div "Drop element here Row Gerippte Struktur Heading Die gerippte Struktur der Leggi…" at bounding box center [627, 415] width 685 height 220
click at [356, 291] on icon at bounding box center [353, 294] width 7 height 8
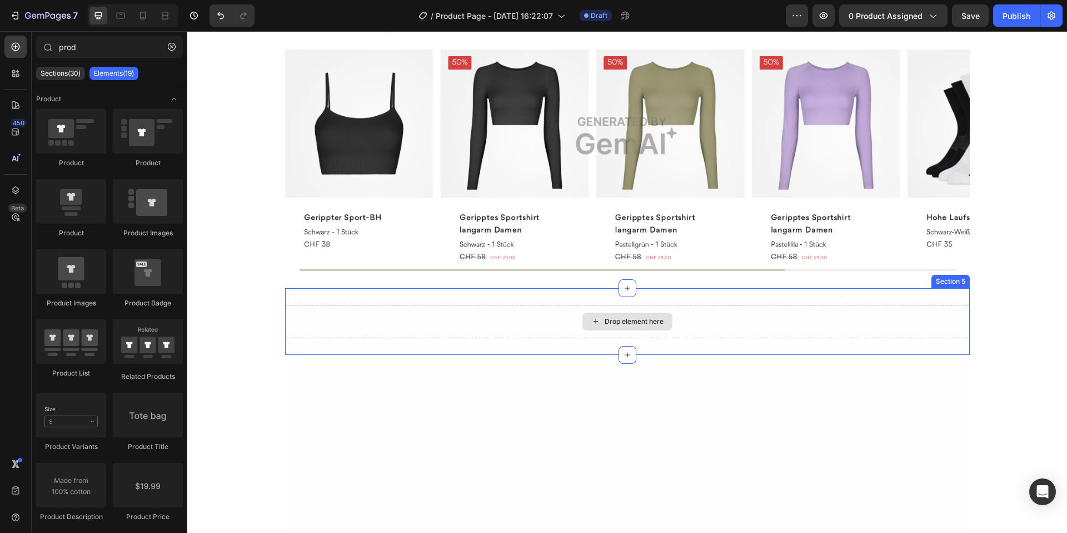
click at [347, 321] on div "Drop element here" at bounding box center [627, 321] width 685 height 33
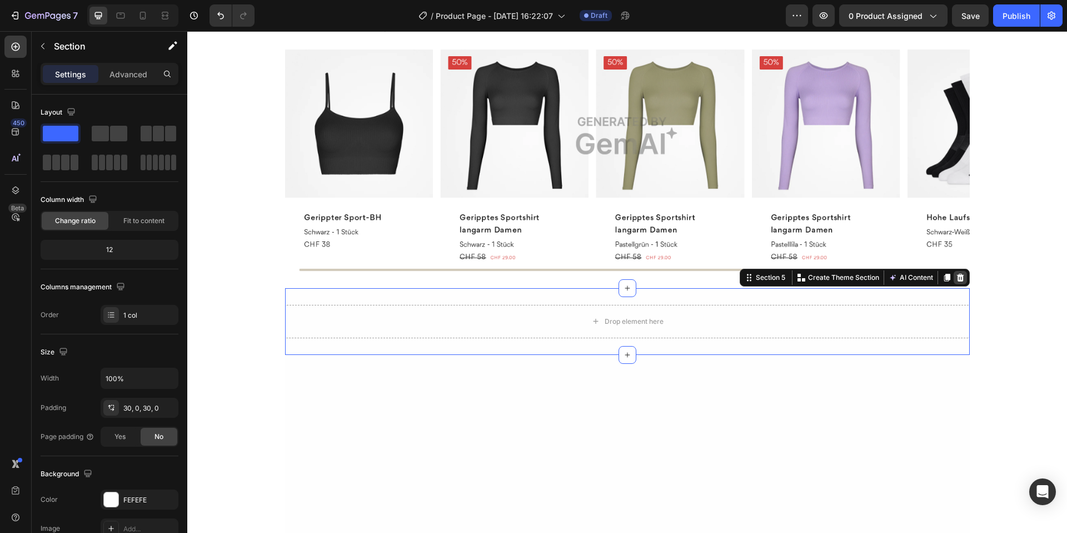
click at [962, 281] on icon at bounding box center [960, 278] width 7 height 8
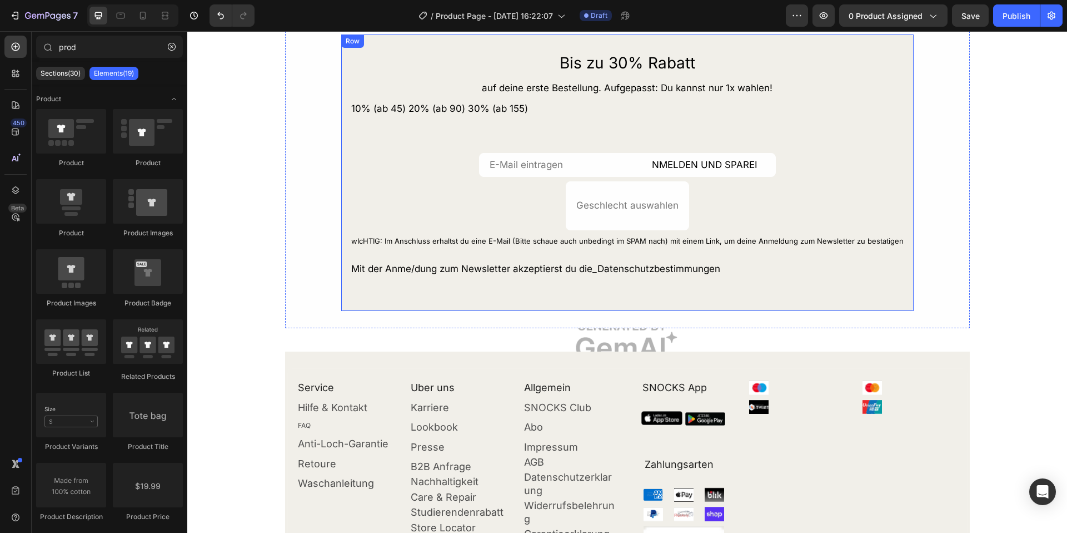
scroll to position [669, 0]
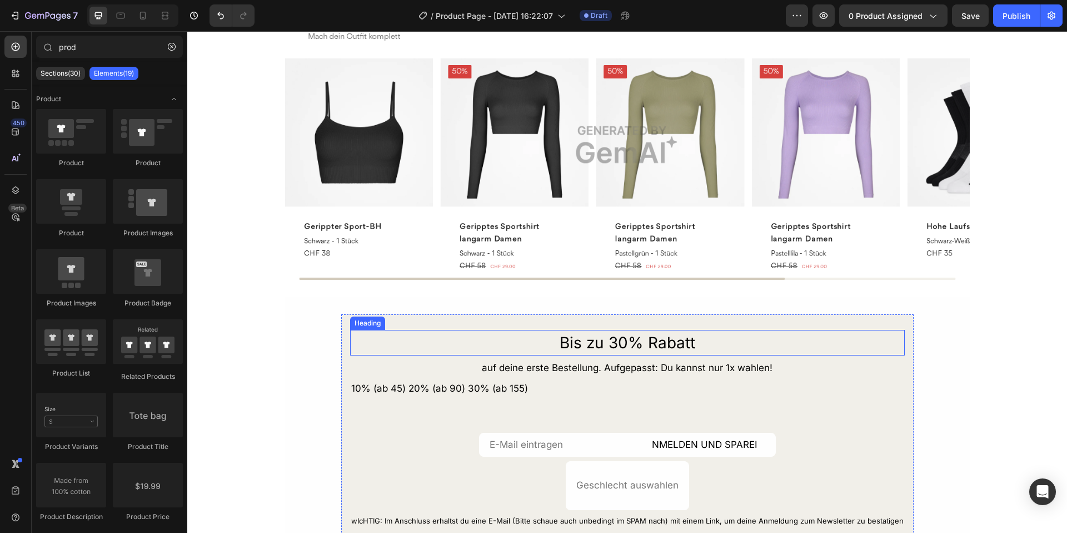
click at [403, 323] on div "Bis zu 30% Rabatt Heading auf deine erste Bestellung. Aufgepasst: Du kannst nur…" at bounding box center [628, 452] width 574 height 277
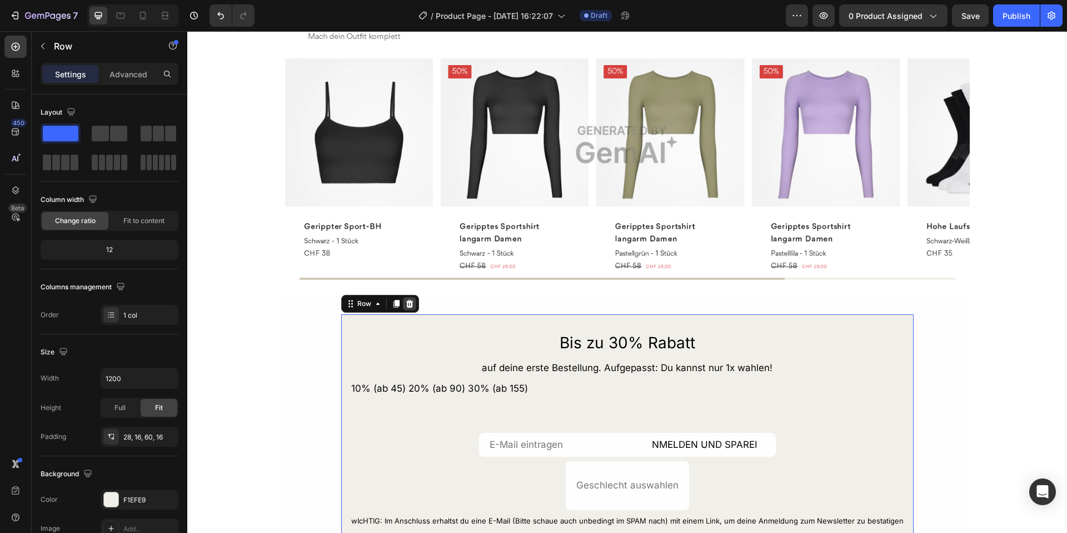
click at [411, 301] on icon at bounding box center [409, 304] width 7 height 8
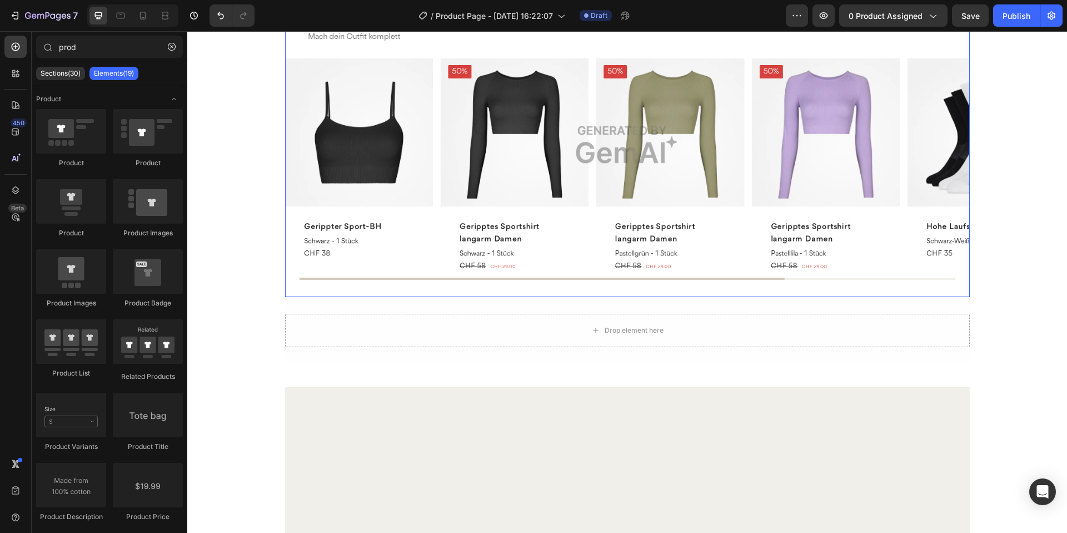
click at [411, 138] on img at bounding box center [627, 144] width 685 height 305
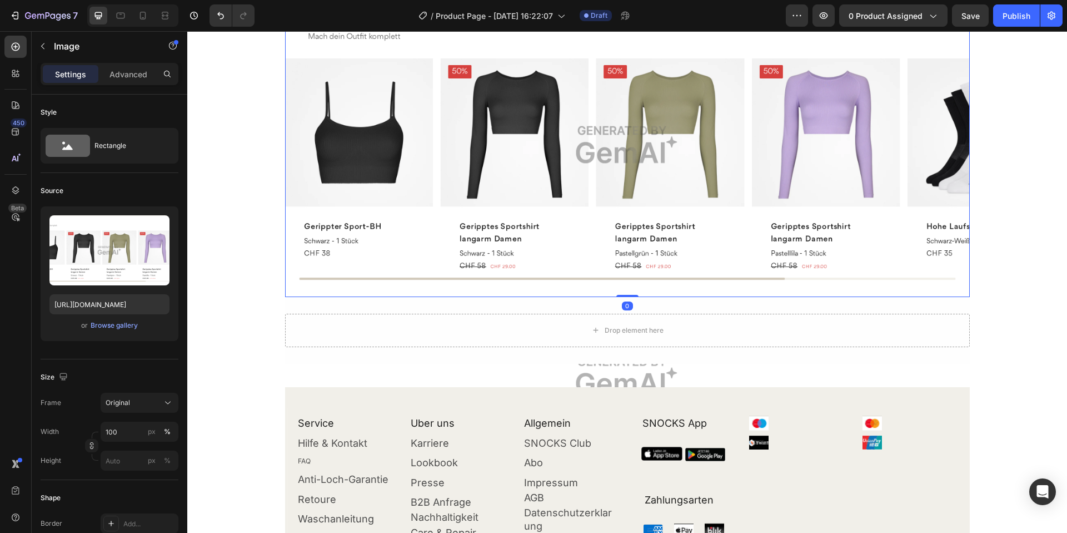
scroll to position [520, 0]
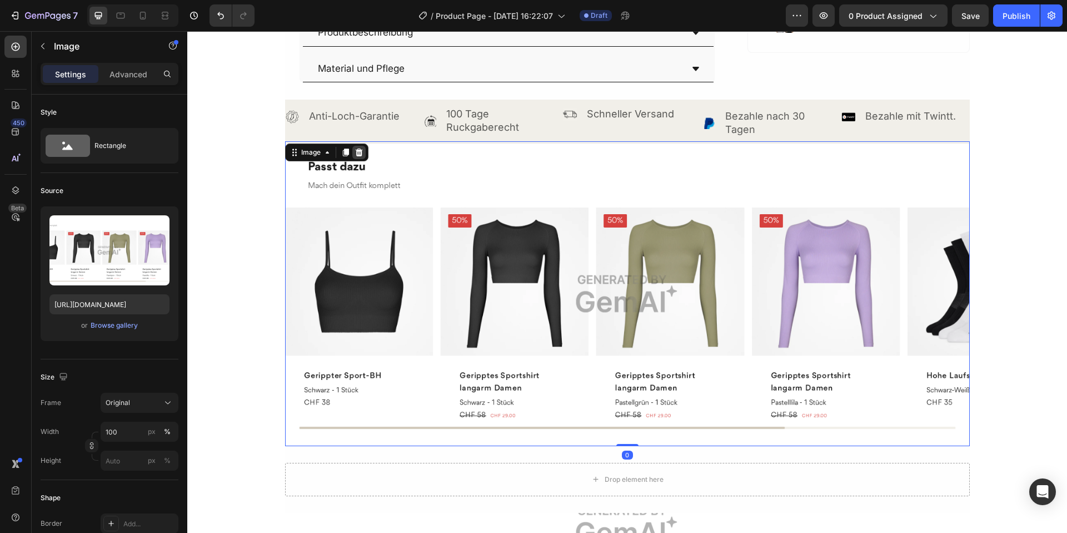
click at [364, 156] on div at bounding box center [358, 152] width 13 height 13
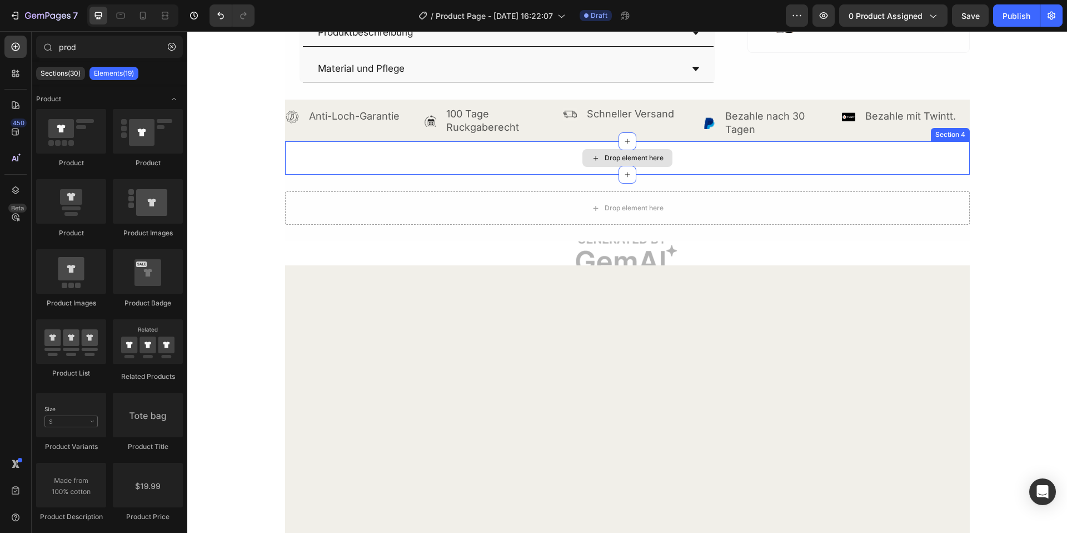
click at [372, 155] on div "Drop element here" at bounding box center [627, 157] width 685 height 33
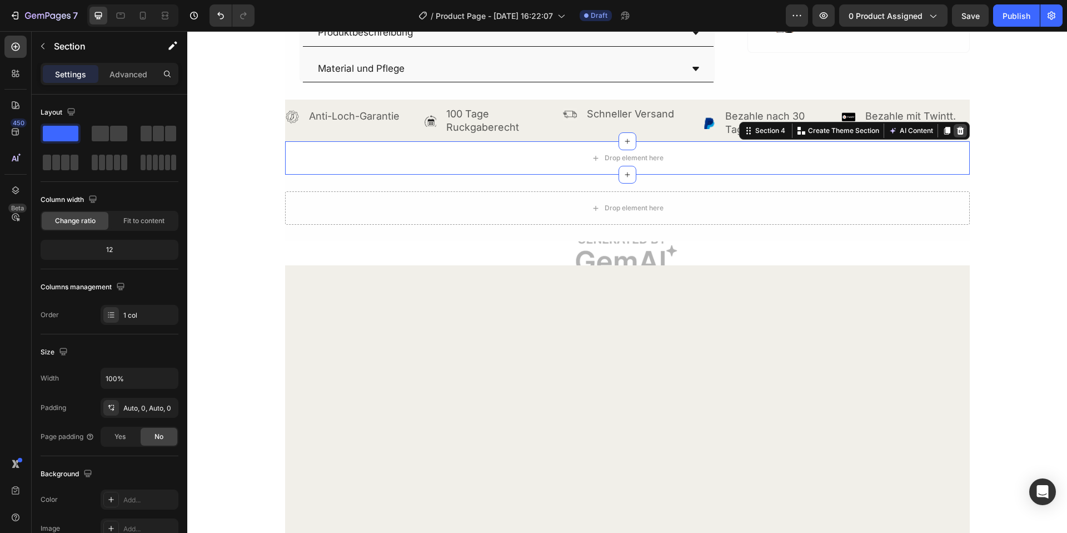
click at [965, 130] on div at bounding box center [960, 130] width 13 height 13
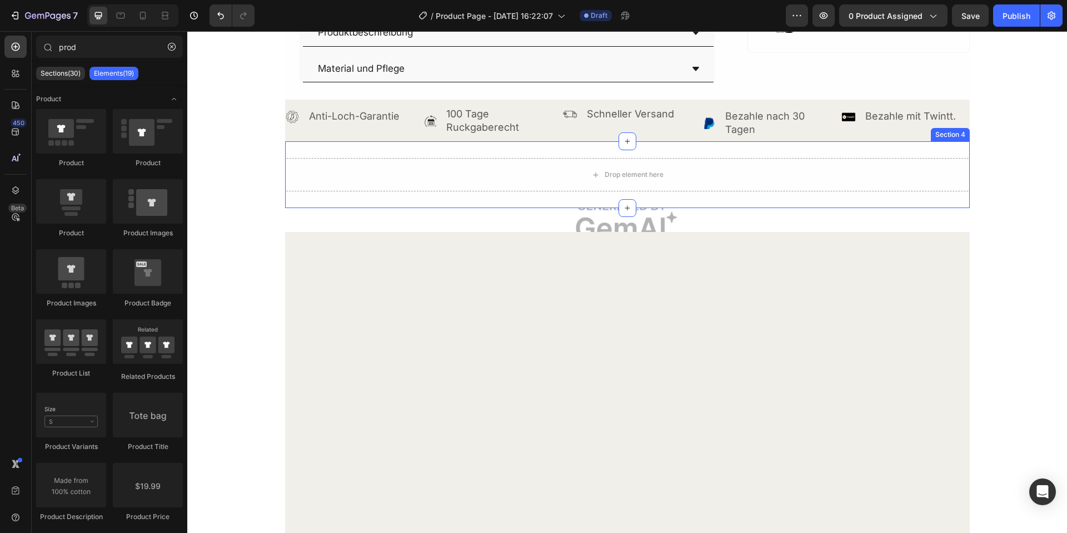
click at [758, 172] on div "Drop element here" at bounding box center [627, 174] width 685 height 33
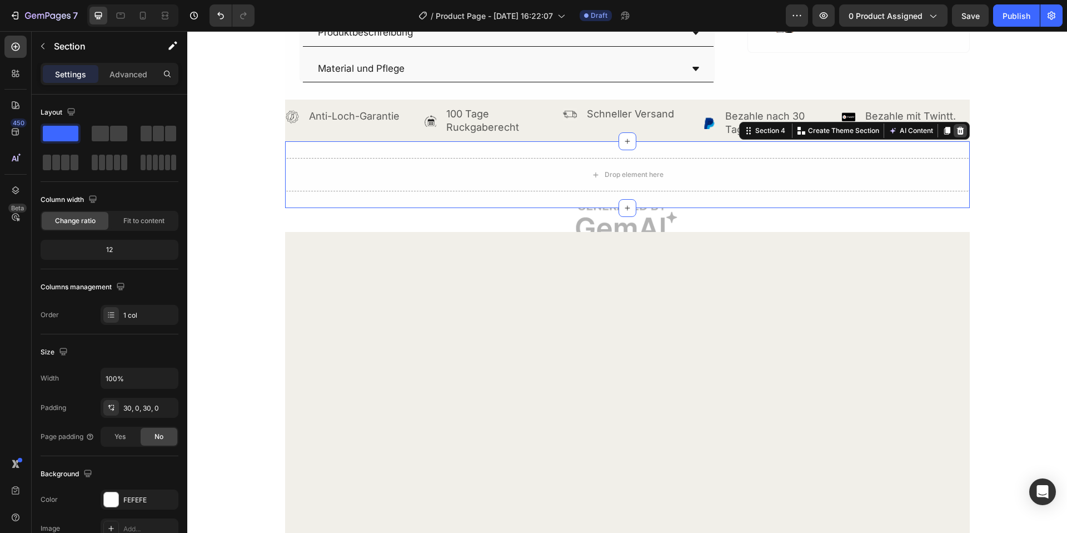
click at [962, 132] on icon at bounding box center [960, 131] width 7 height 8
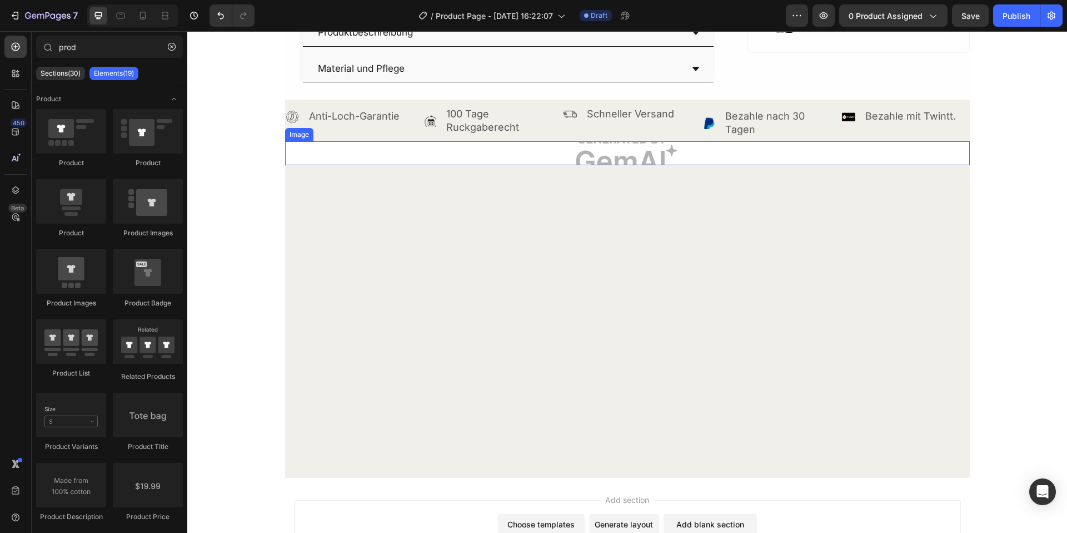
click at [640, 153] on img at bounding box center [627, 153] width 685 height 24
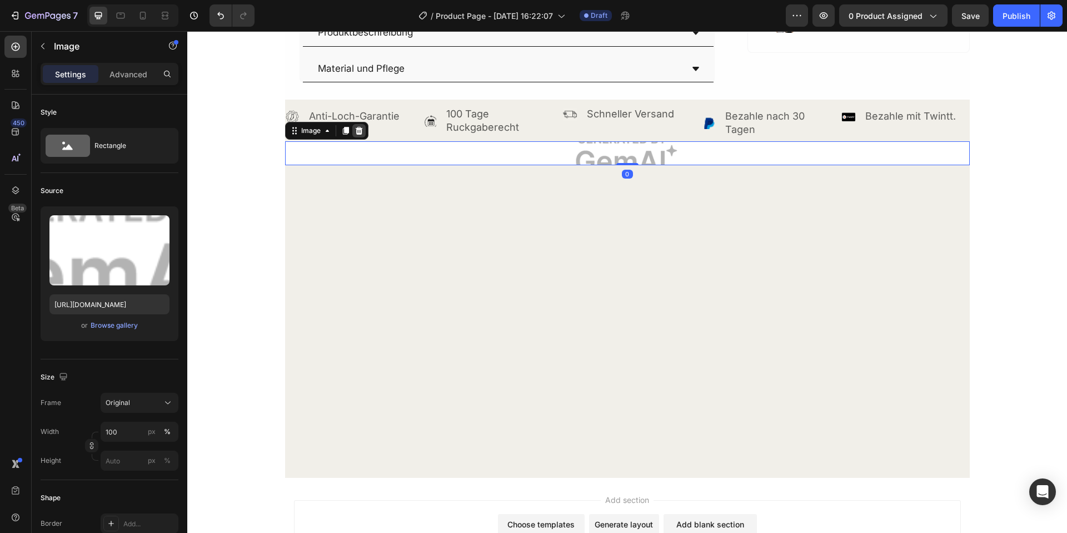
click at [357, 129] on icon at bounding box center [358, 131] width 7 height 8
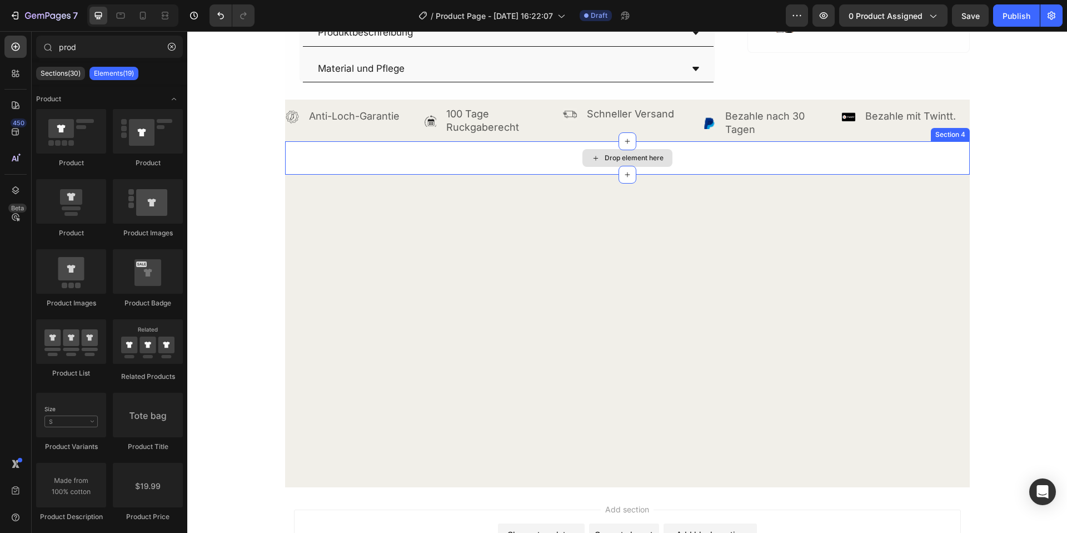
click at [375, 195] on div at bounding box center [627, 330] width 685 height 279
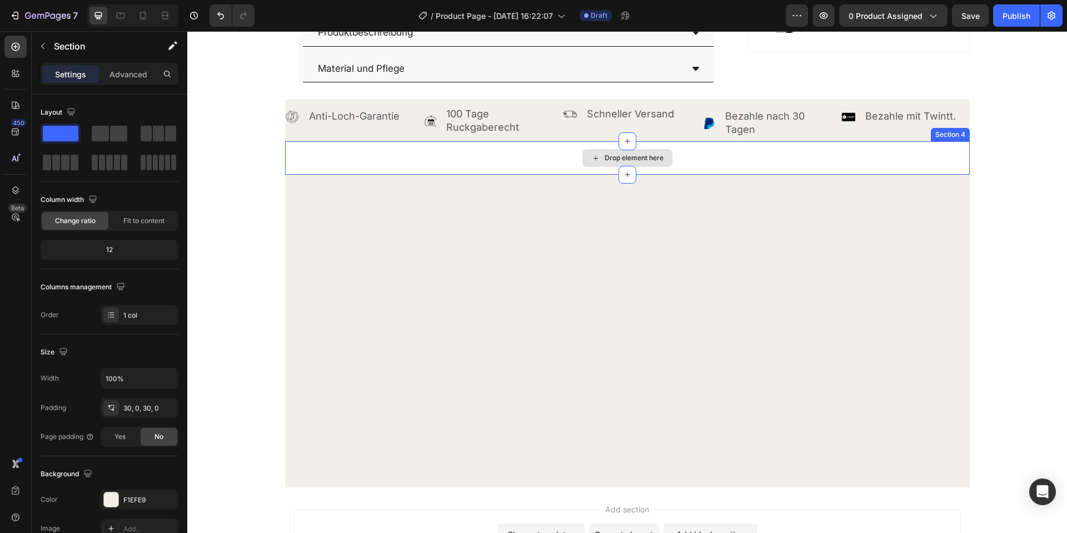
click at [441, 156] on div "Drop element here" at bounding box center [627, 157] width 685 height 33
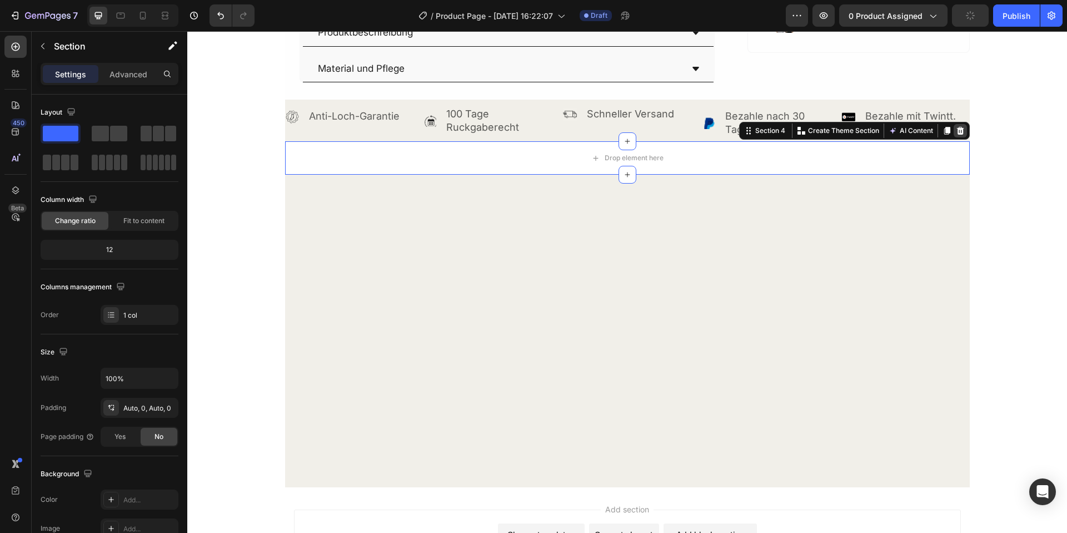
click at [965, 127] on icon at bounding box center [960, 130] width 9 height 9
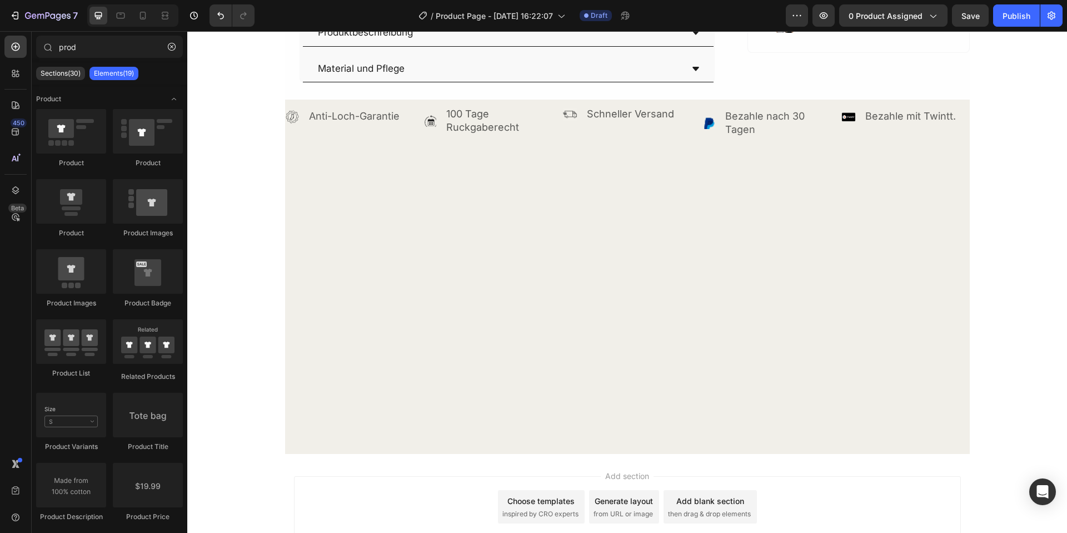
click at [919, 185] on div at bounding box center [627, 297] width 685 height 279
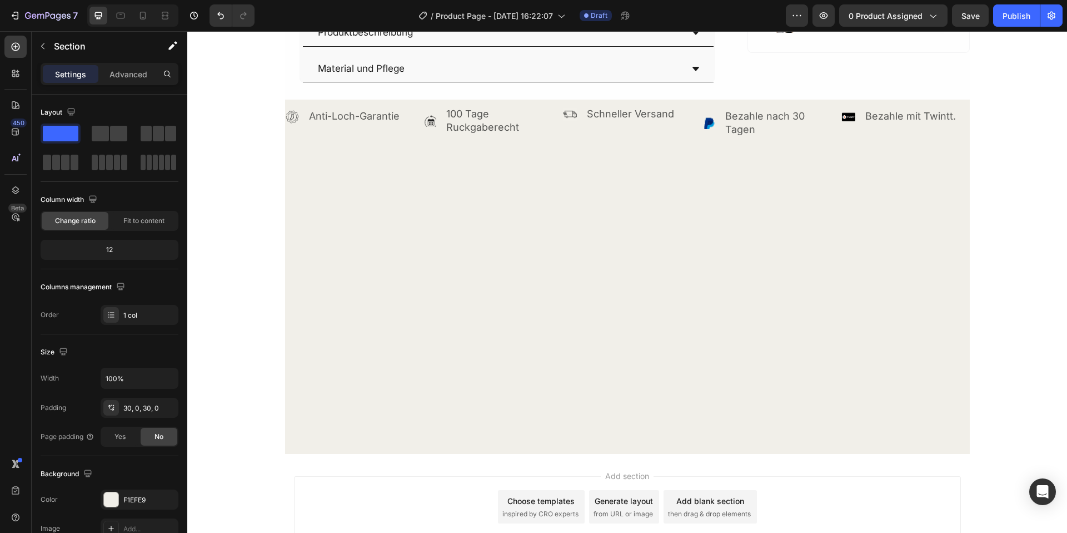
drag, startPoint x: 846, startPoint y: 202, endPoint x: 819, endPoint y: 211, distance: 28.0
click at [845, 202] on div at bounding box center [627, 297] width 685 height 279
click at [459, 299] on div at bounding box center [627, 297] width 685 height 279
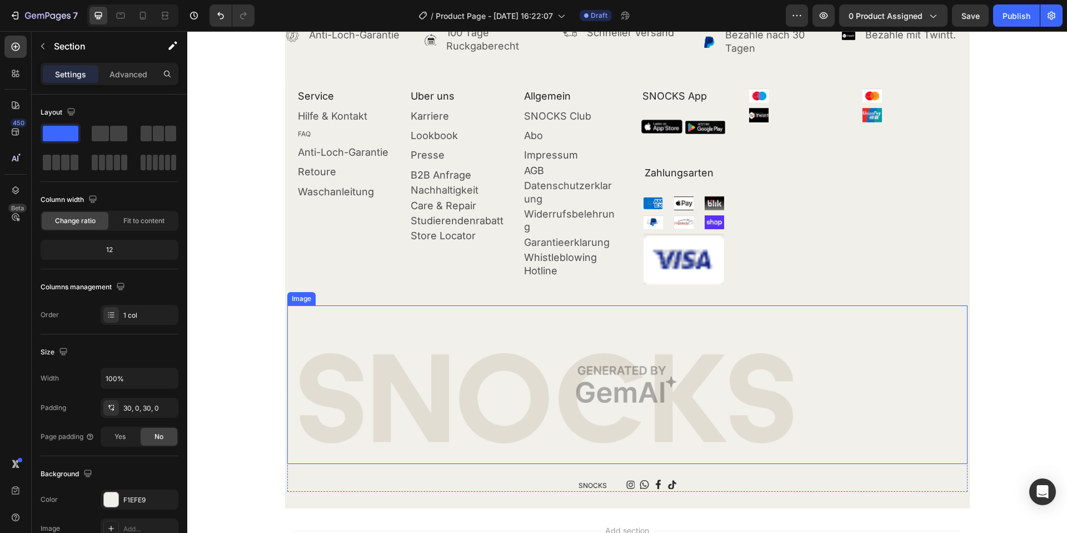
scroll to position [439, 0]
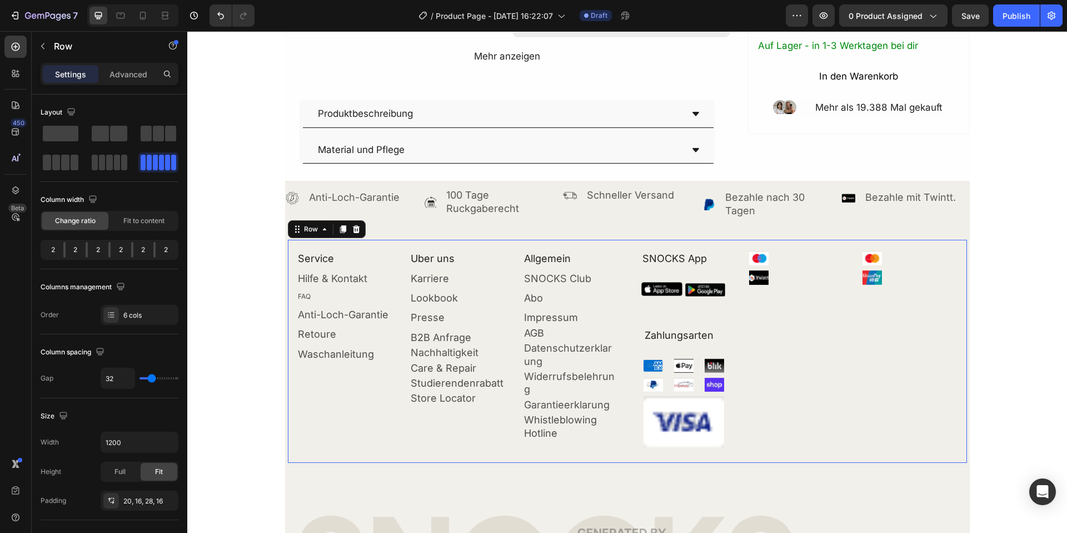
click at [796, 377] on div "Image Image" at bounding box center [797, 349] width 96 height 196
click at [356, 227] on icon at bounding box center [355, 229] width 7 height 8
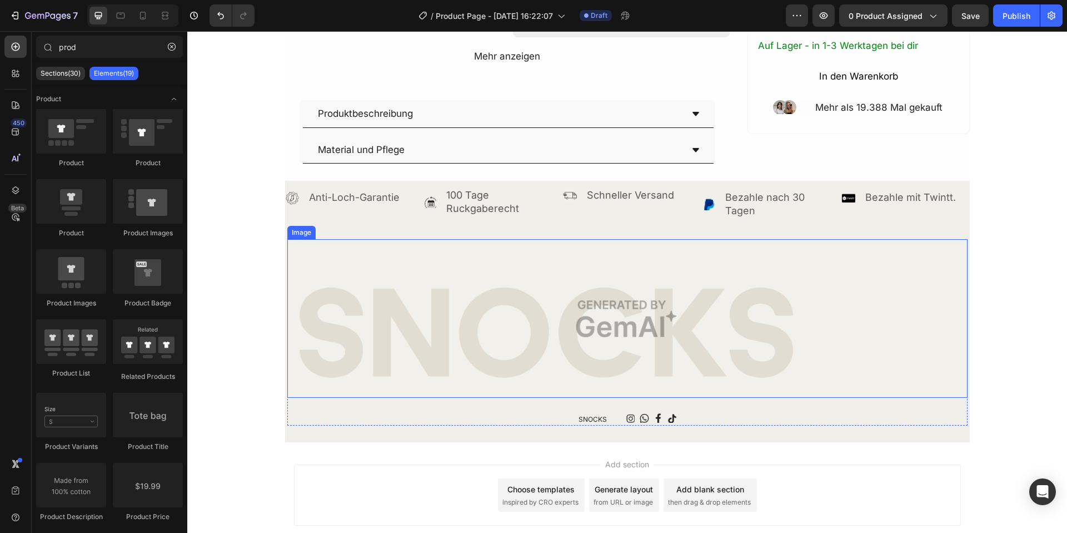
click at [368, 269] on img at bounding box center [627, 318] width 680 height 158
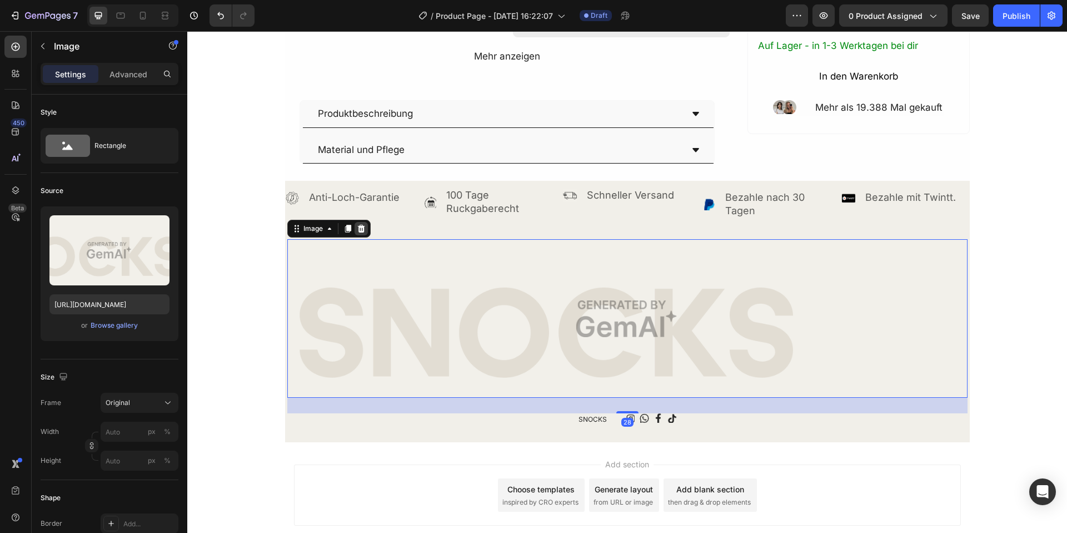
click at [360, 227] on icon at bounding box center [360, 229] width 7 height 8
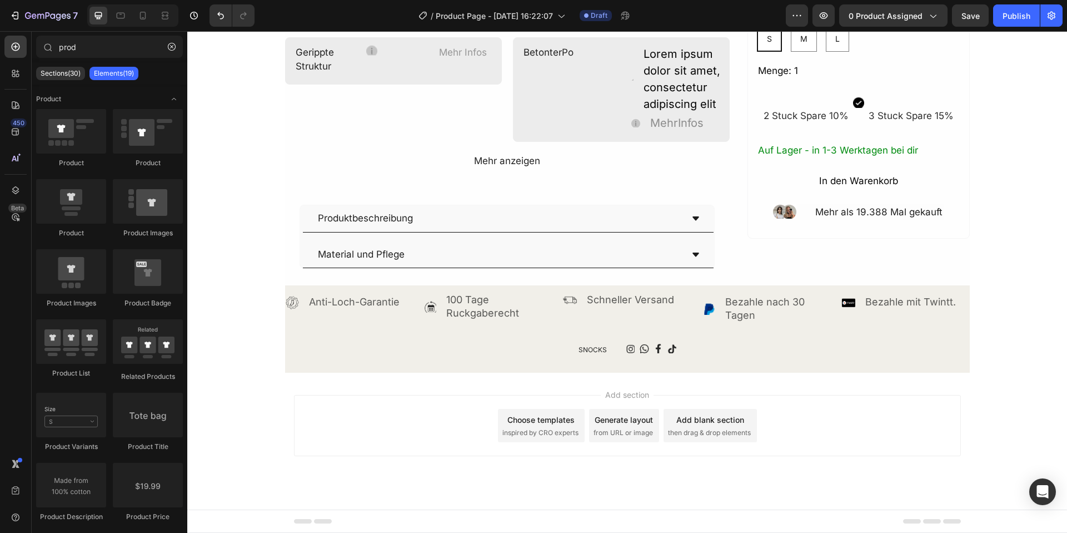
scroll to position [334, 0]
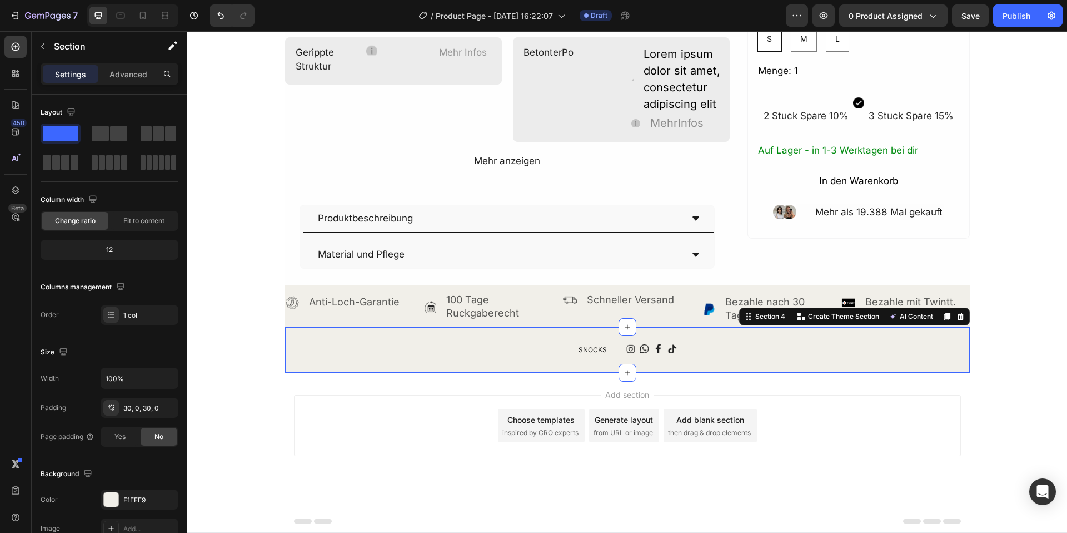
click at [392, 343] on div "SNOCKS Text Block Icon Icon Icon Icon Icon List Hoz Row Row Row Section 4 You c…" at bounding box center [627, 350] width 685 height 46
click at [960, 315] on icon at bounding box center [960, 316] width 7 height 8
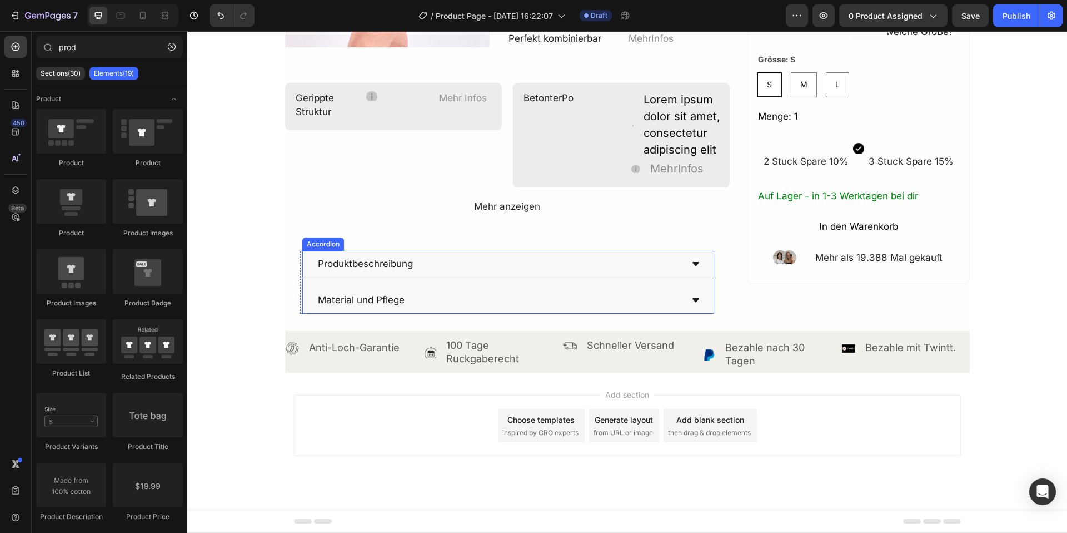
scroll to position [251, 0]
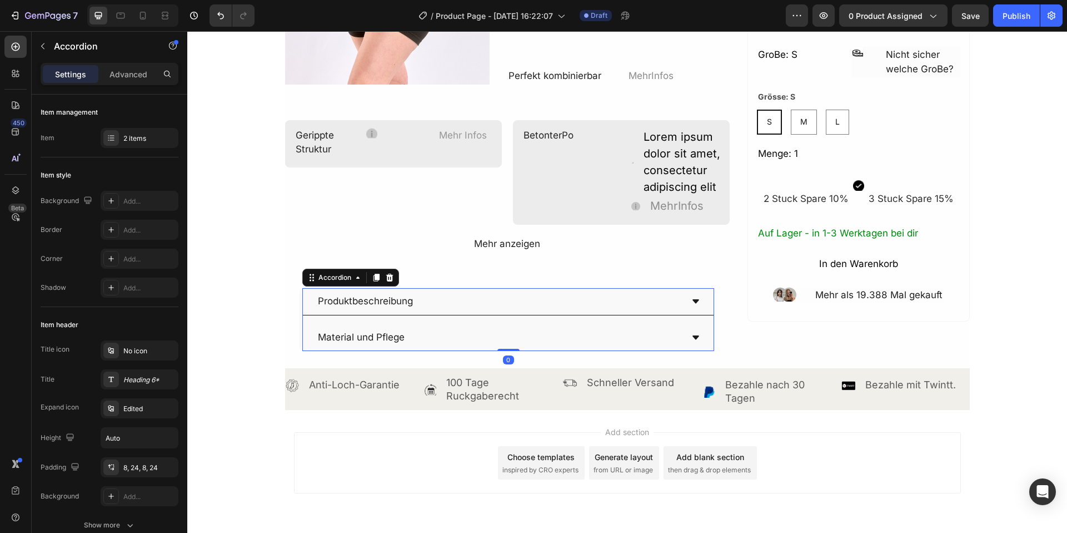
click at [437, 305] on div "Produktbeschreibung" at bounding box center [499, 301] width 366 height 18
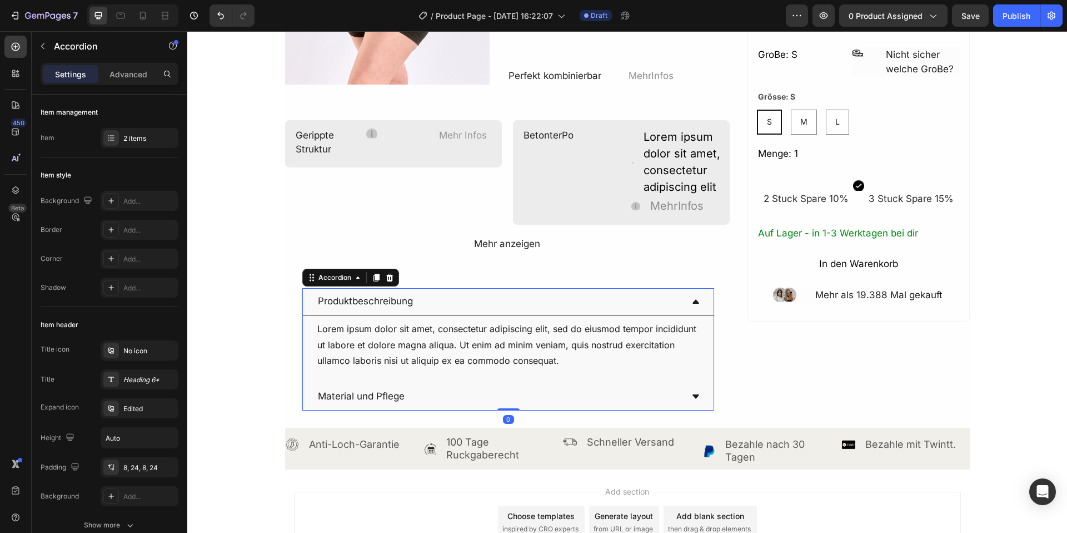
click at [692, 300] on icon at bounding box center [696, 301] width 9 height 9
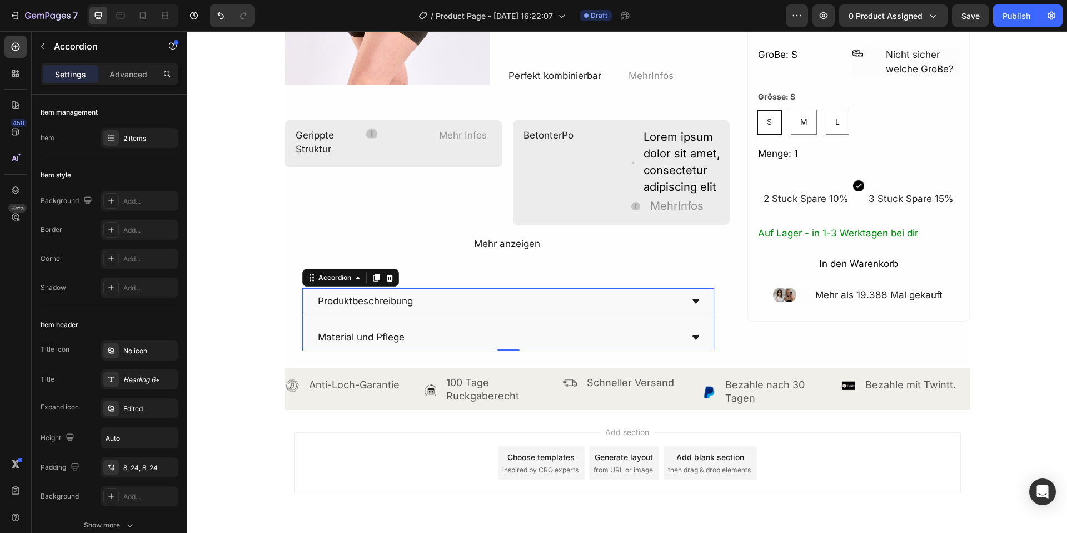
click at [693, 341] on icon at bounding box center [696, 337] width 9 height 9
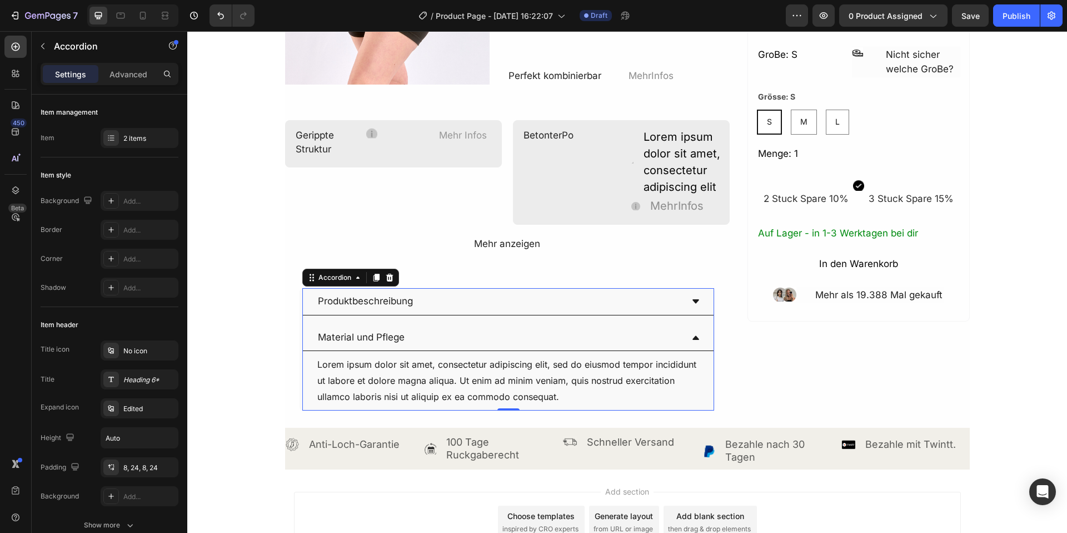
click at [693, 341] on icon at bounding box center [696, 337] width 9 height 9
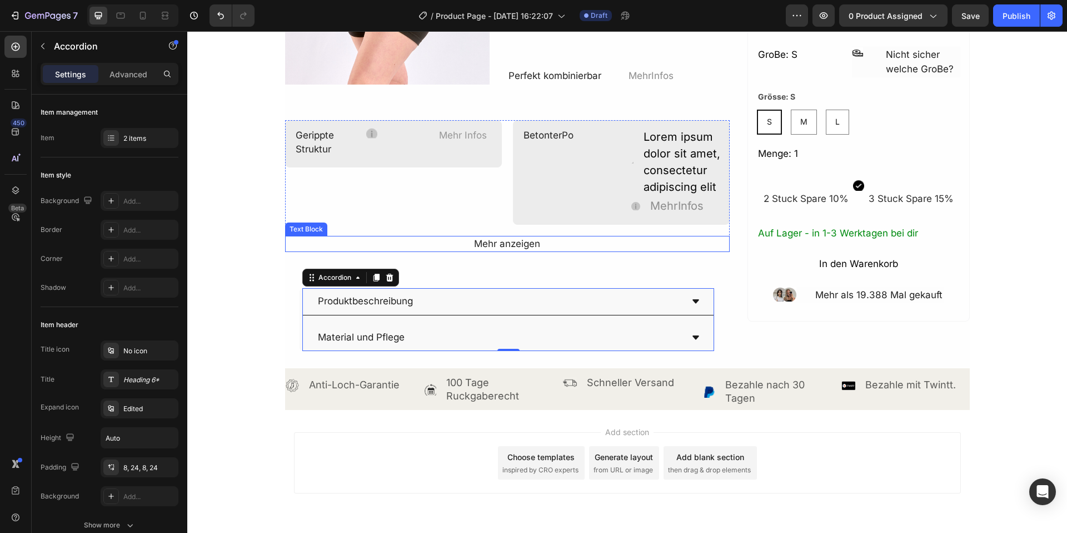
click at [523, 248] on div "Mehr anzeigen" at bounding box center [507, 244] width 445 height 17
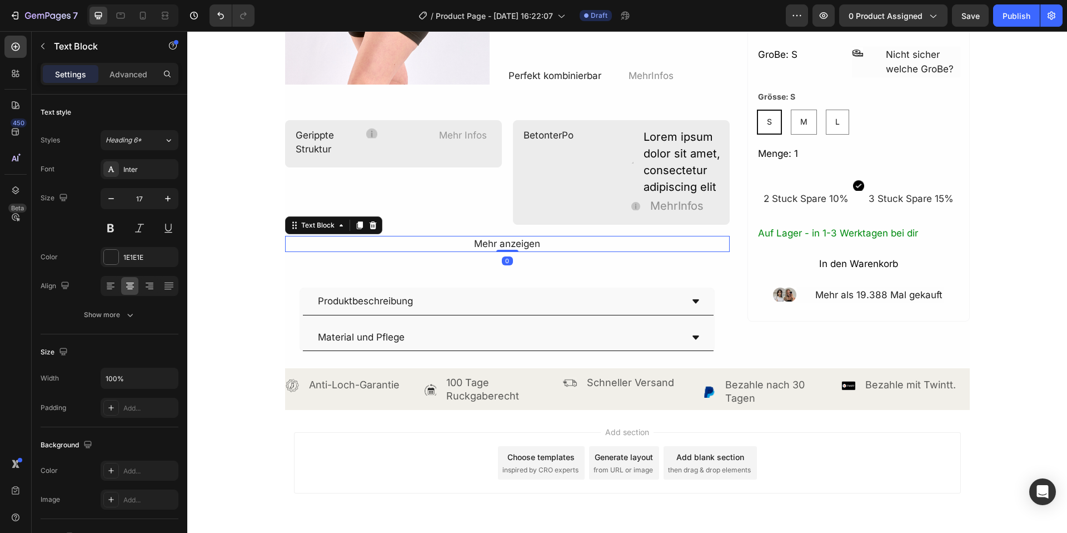
click at [519, 244] on div "Mehr anzeigen" at bounding box center [507, 244] width 445 height 17
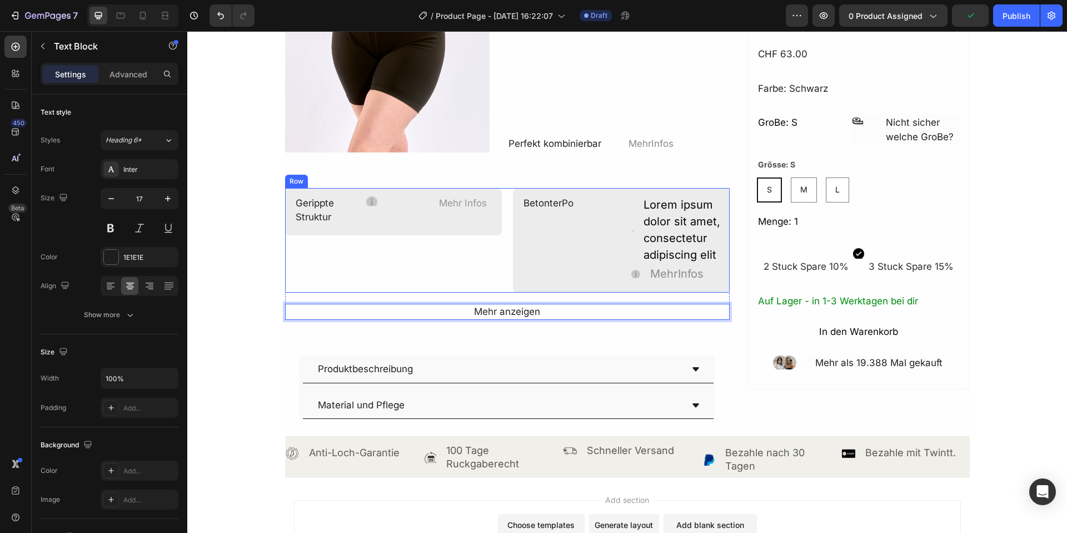
scroll to position [35, 0]
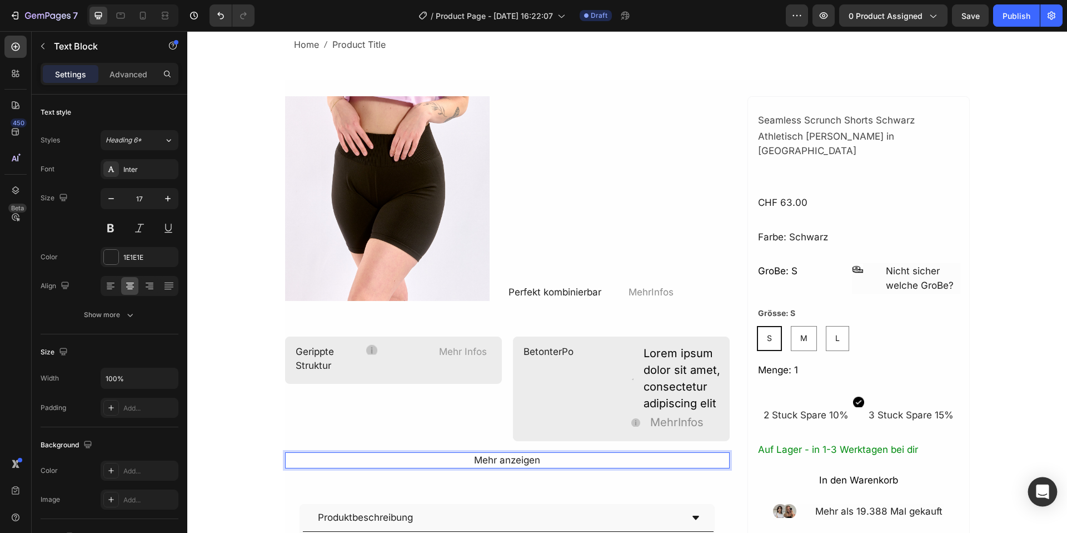
click at [1037, 485] on icon "Open Intercom Messenger" at bounding box center [1043, 491] width 14 height 14
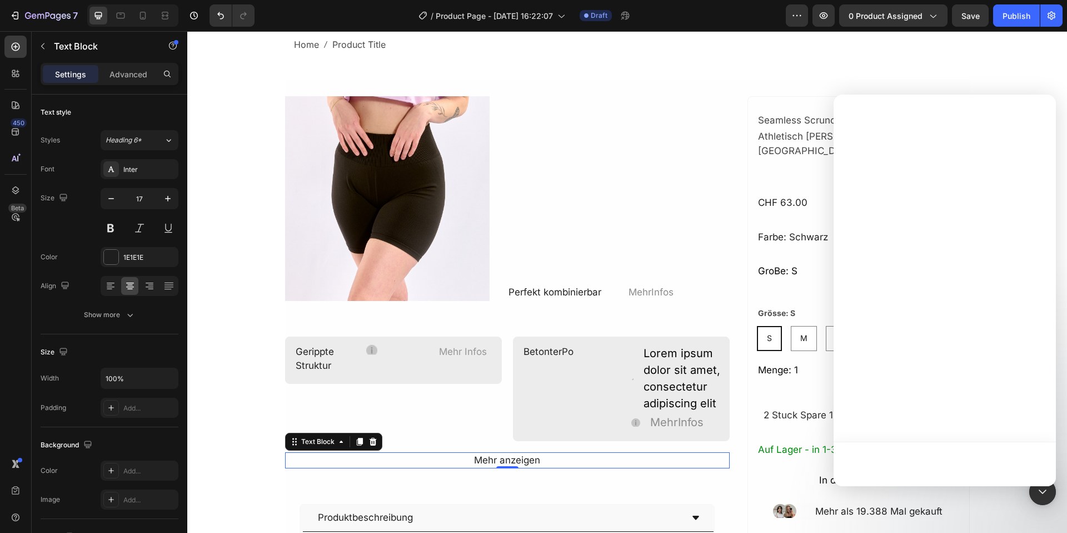
scroll to position [0, 0]
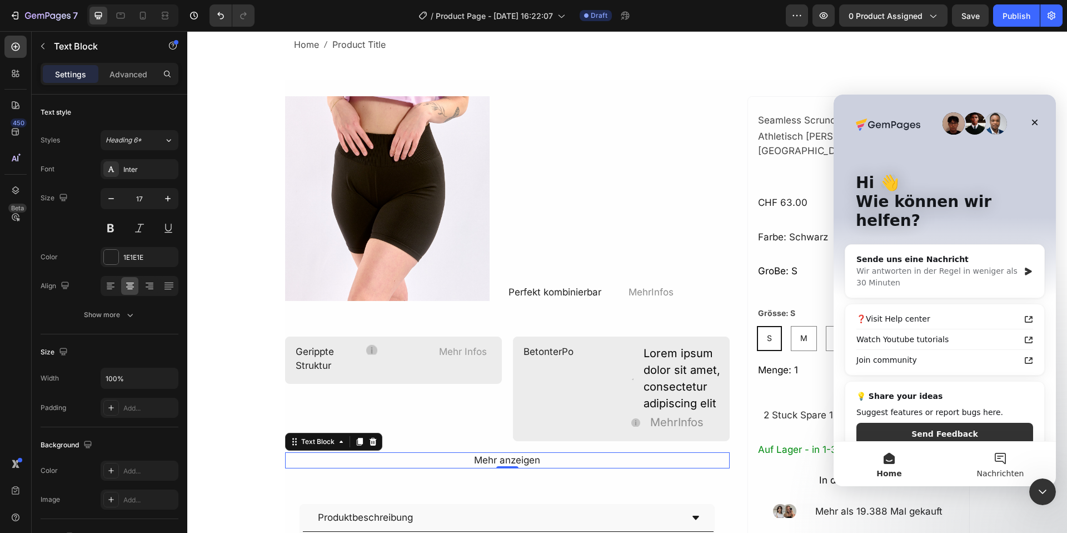
click at [992, 455] on button "Nachrichten" at bounding box center [1000, 463] width 111 height 44
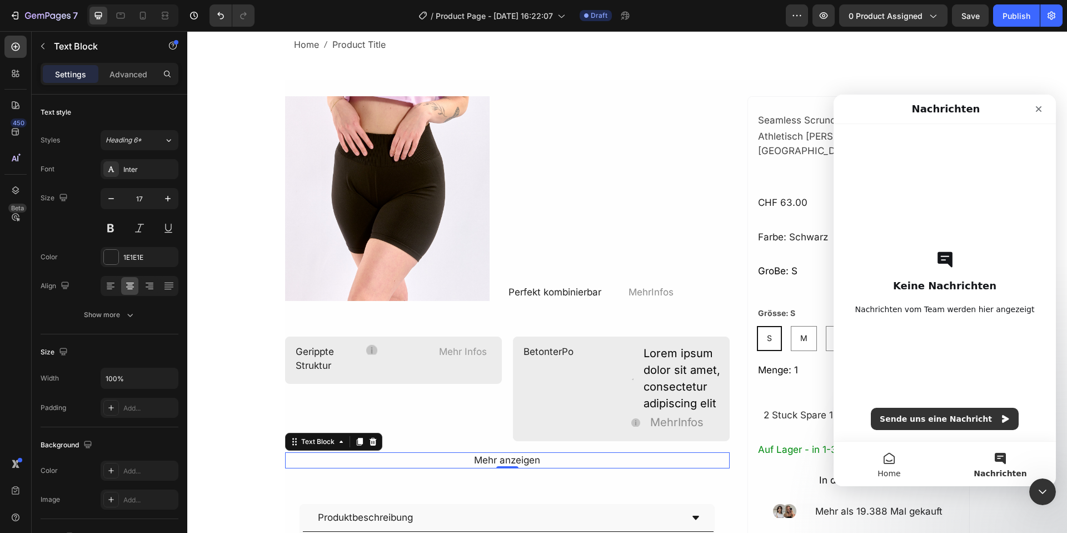
click at [861, 450] on button "Home" at bounding box center [889, 463] width 111 height 44
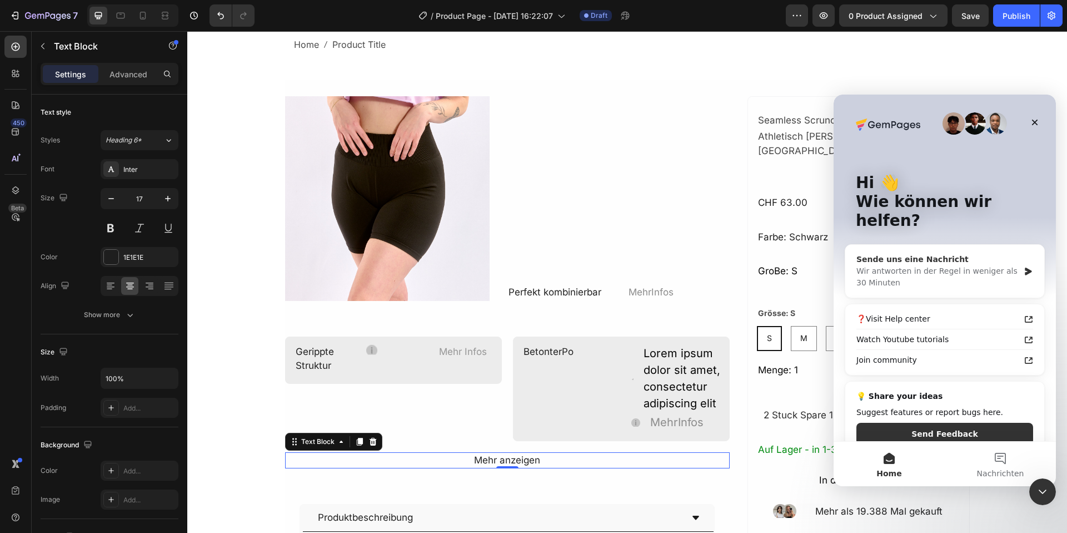
click at [945, 265] on div "Wir antworten in der Regel in weniger als 30 Minuten" at bounding box center [938, 276] width 163 height 23
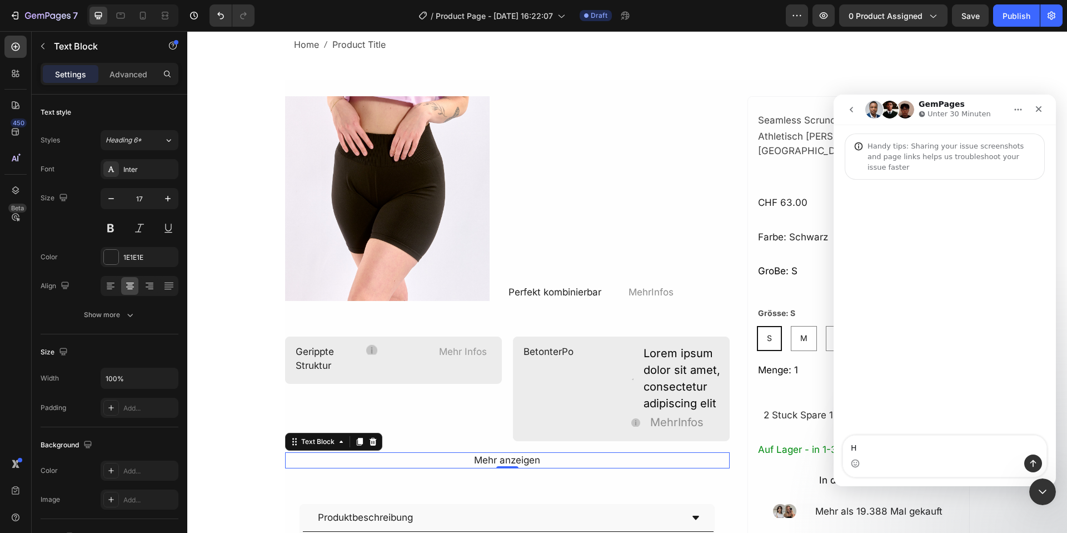
type textarea "Hi"
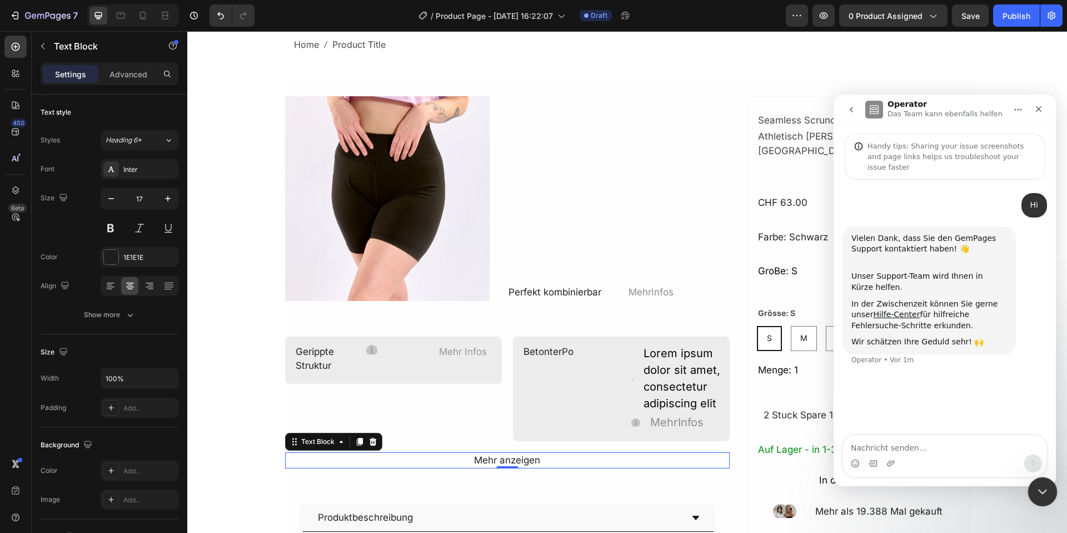
click at [1050, 499] on div "Intercom-Nachrichtendienst schließen" at bounding box center [1041, 489] width 27 height 27
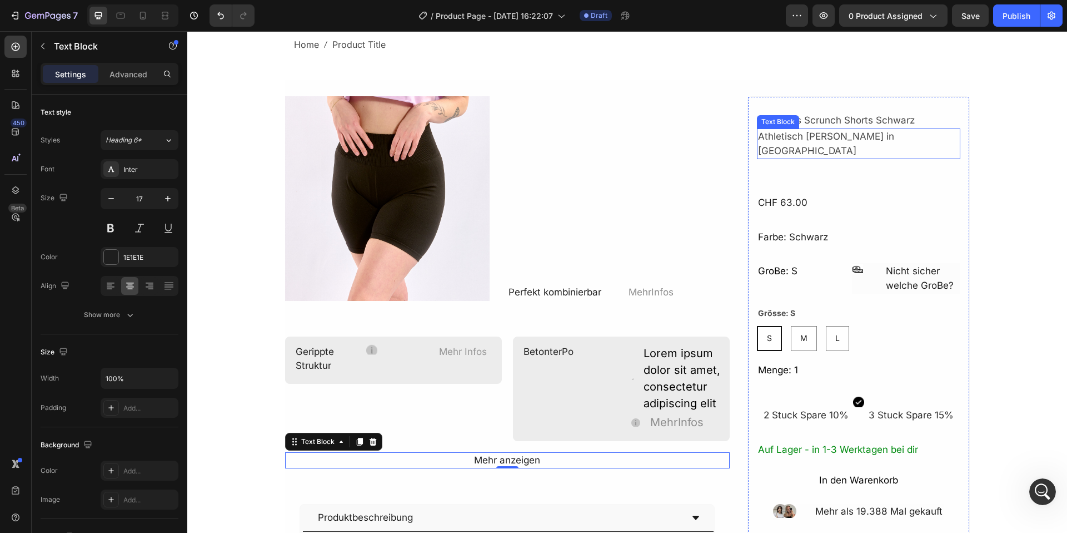
click at [809, 132] on div "Athletisch schick in Strick" at bounding box center [858, 143] width 203 height 31
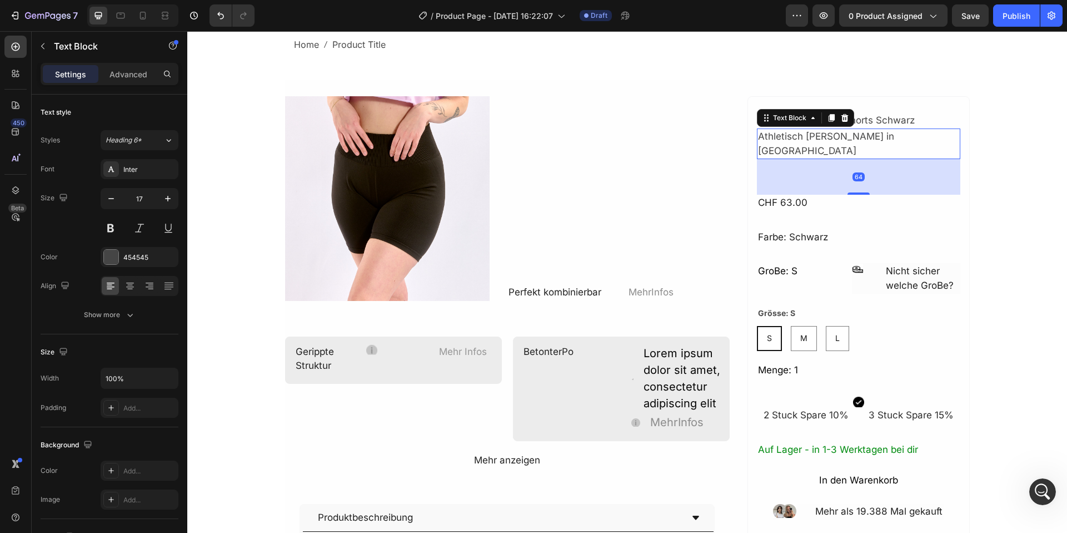
click at [862, 120] on h1 "Seamless Scrunch Shorts Schwarz" at bounding box center [858, 120] width 203 height 17
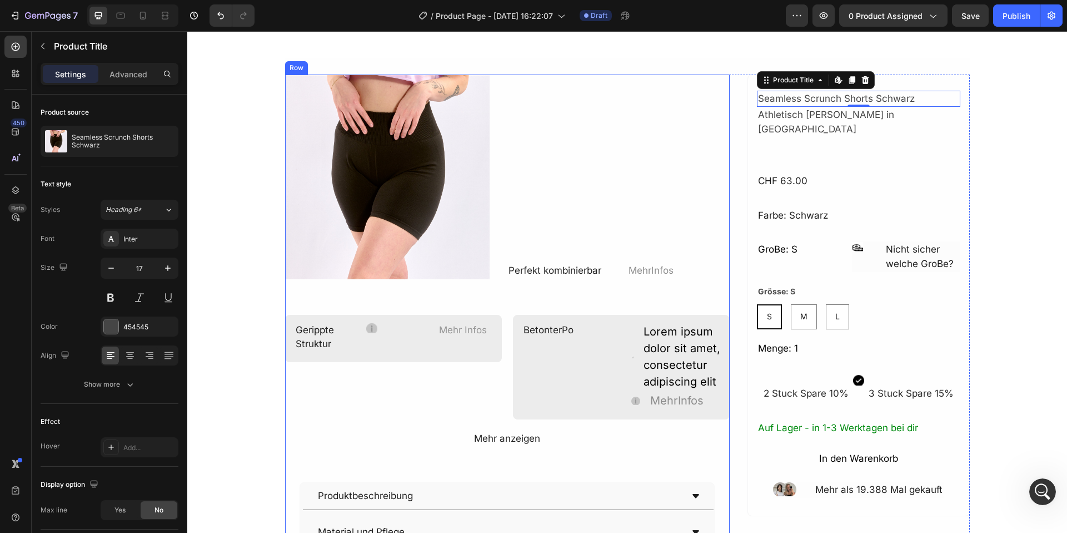
scroll to position [50, 0]
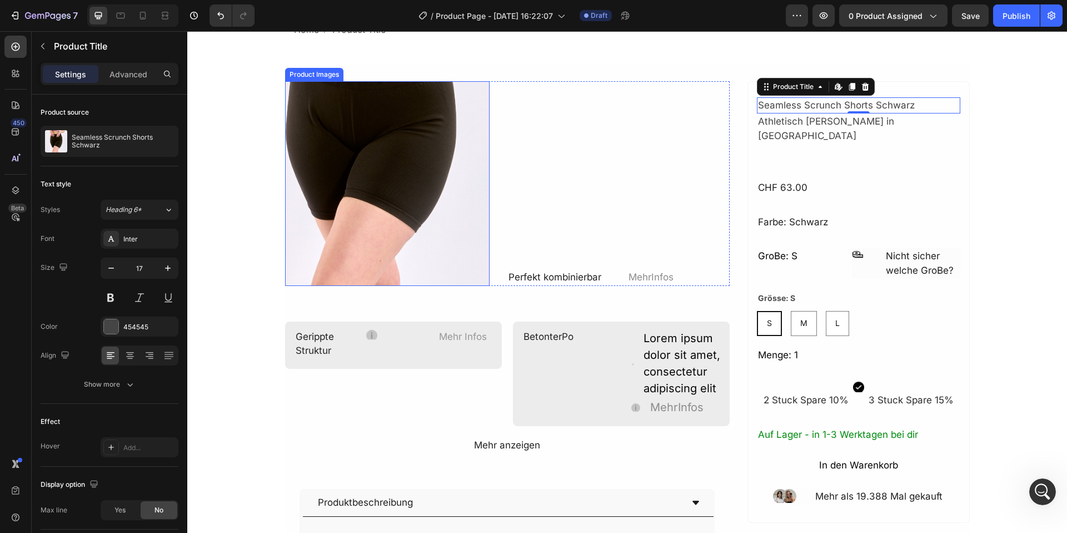
click at [423, 275] on img at bounding box center [387, 183] width 205 height 205
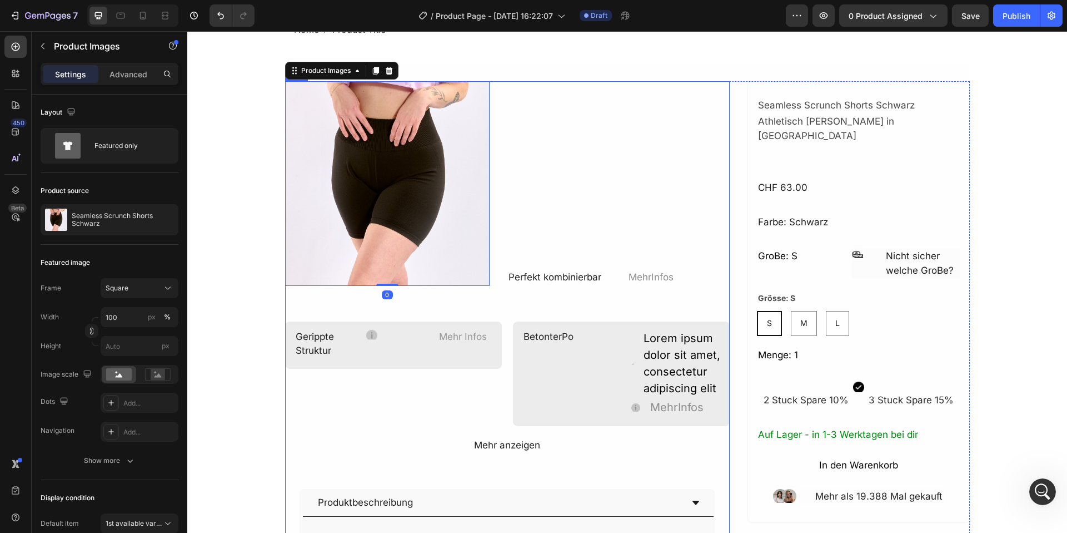
scroll to position [0, 0]
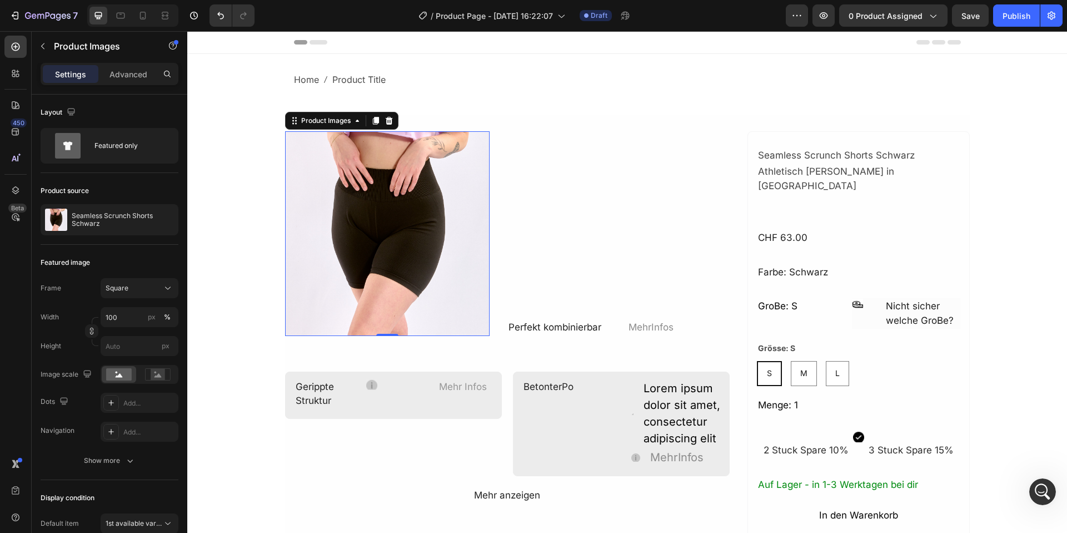
click at [394, 113] on div "Product Images" at bounding box center [341, 121] width 113 height 18
click at [883, 158] on h1 "Seamless Scrunch Shorts Schwarz" at bounding box center [858, 155] width 203 height 17
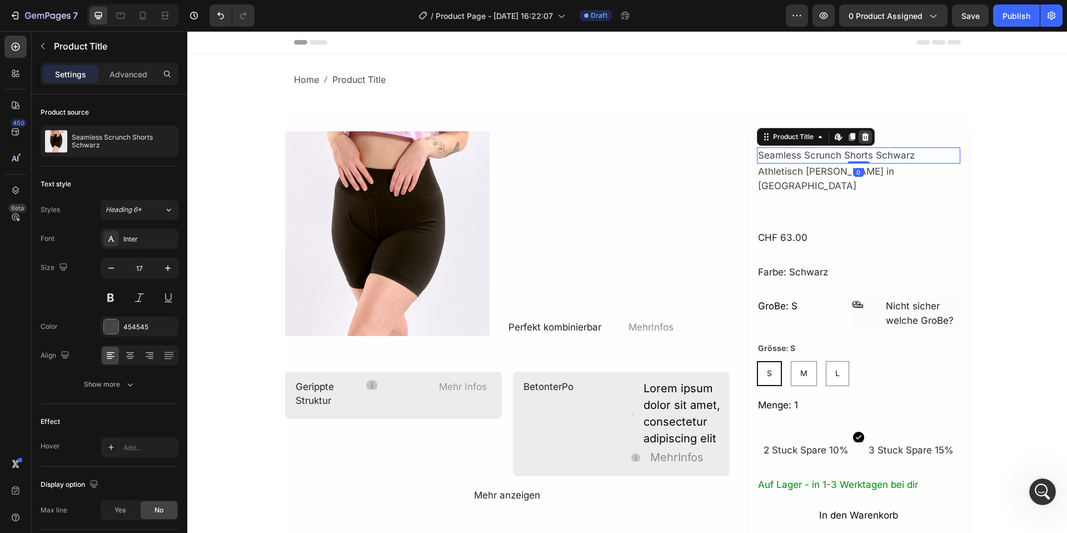
click at [869, 140] on icon at bounding box center [865, 136] width 9 height 9
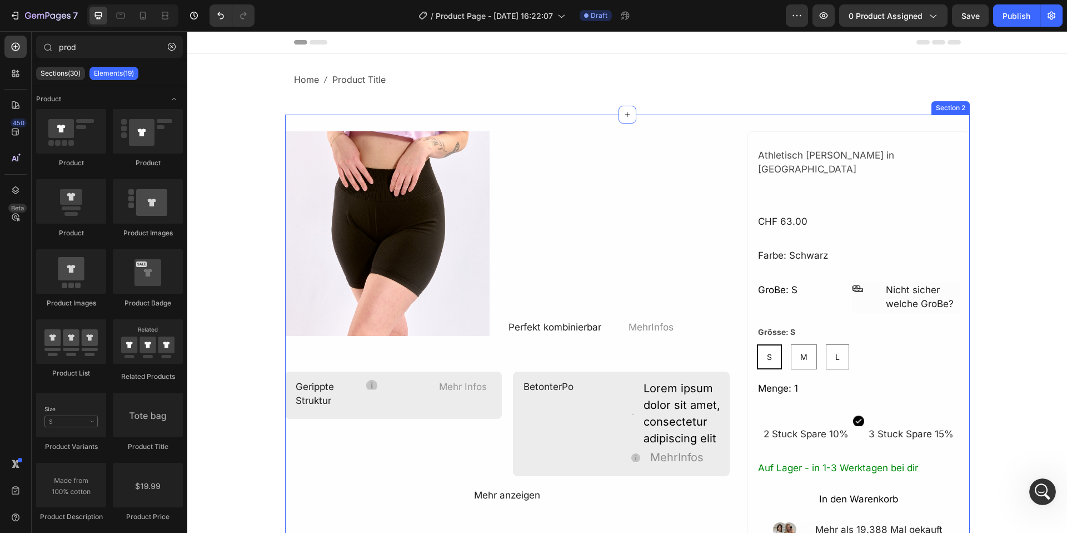
click at [892, 127] on div "Product Images Perfekt kombinierbar Text Block MehrInfos Text Block Row Gerippt…" at bounding box center [627, 367] width 685 height 505
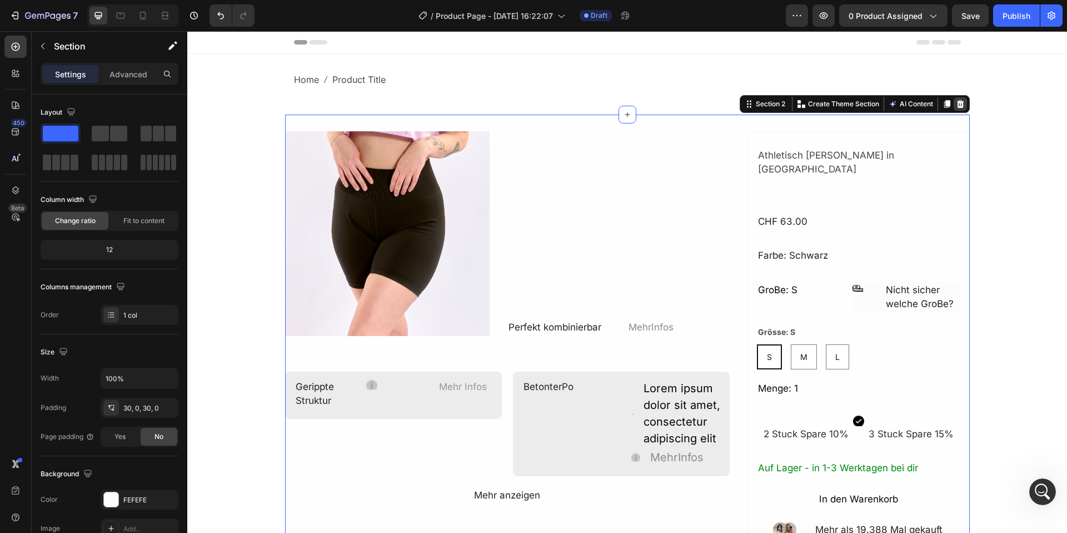
click at [966, 105] on div at bounding box center [960, 103] width 13 height 13
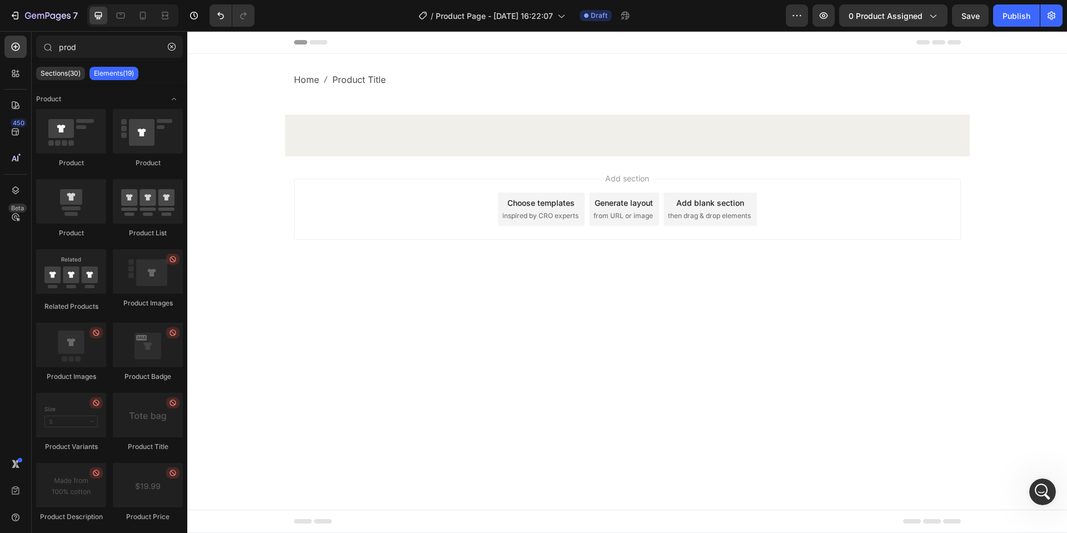
click at [519, 146] on div at bounding box center [627, 137] width 685 height 33
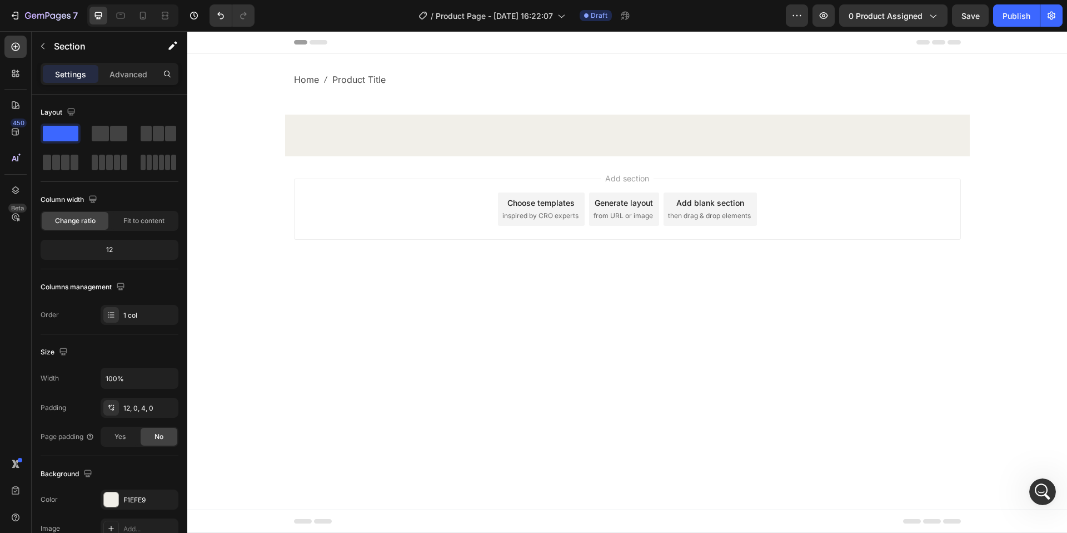
drag, startPoint x: 543, startPoint y: 116, endPoint x: 428, endPoint y: 100, distance: 116.1
click at [538, 115] on div at bounding box center [627, 136] width 685 height 42
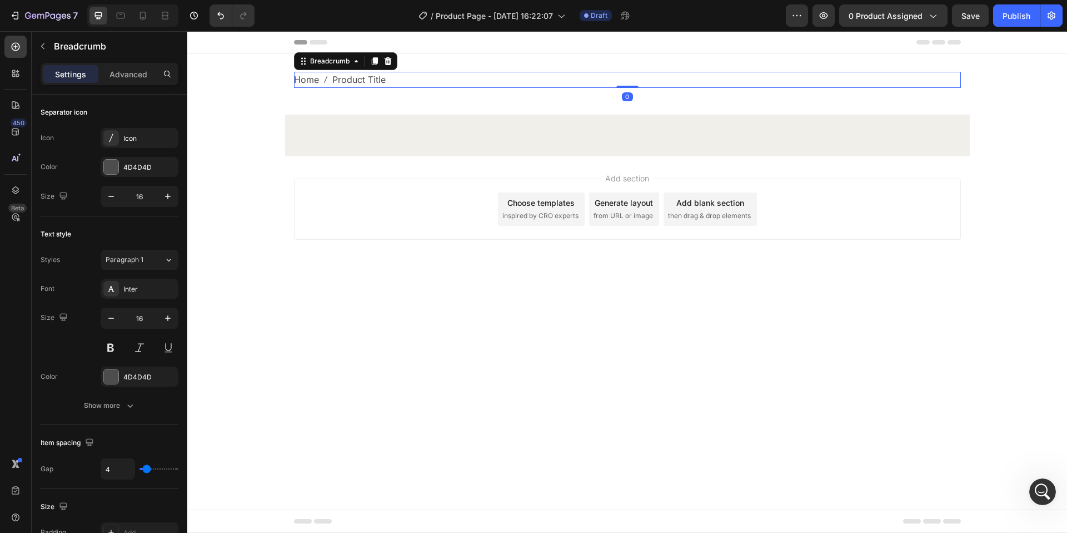
click at [311, 75] on span "Home" at bounding box center [306, 80] width 25 height 16
drag, startPoint x: 341, startPoint y: 104, endPoint x: 342, endPoint y: 122, distance: 17.8
click at [341, 105] on div "Home Product Title Breadcrumb 0 Row Section 1" at bounding box center [627, 84] width 880 height 61
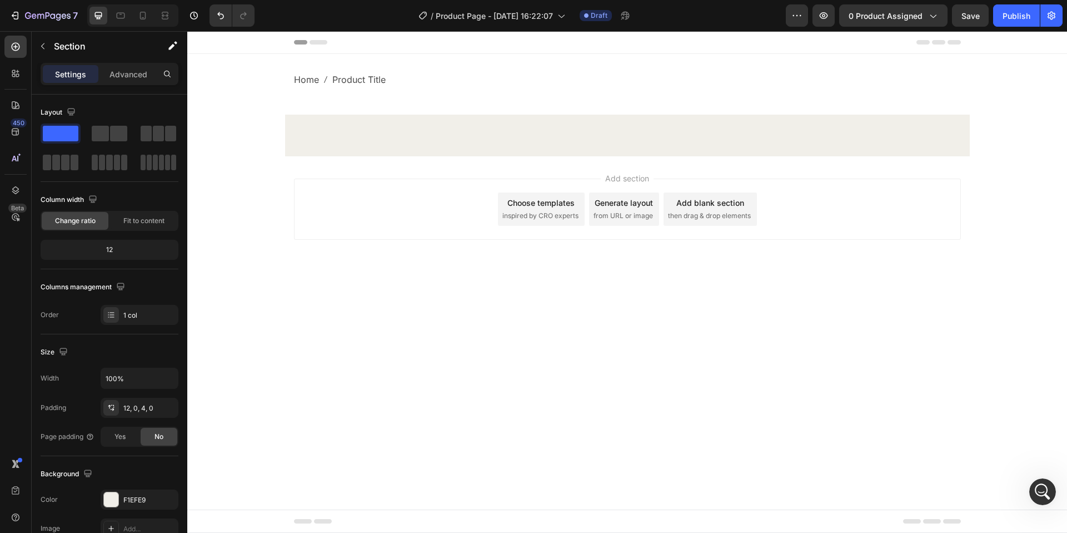
click at [342, 133] on div at bounding box center [627, 137] width 685 height 33
click at [350, 151] on div at bounding box center [627, 137] width 685 height 33
click at [588, 135] on div at bounding box center [627, 137] width 685 height 33
click at [919, 103] on div "Home Product Title Breadcrumb Row Section 1" at bounding box center [627, 84] width 880 height 61
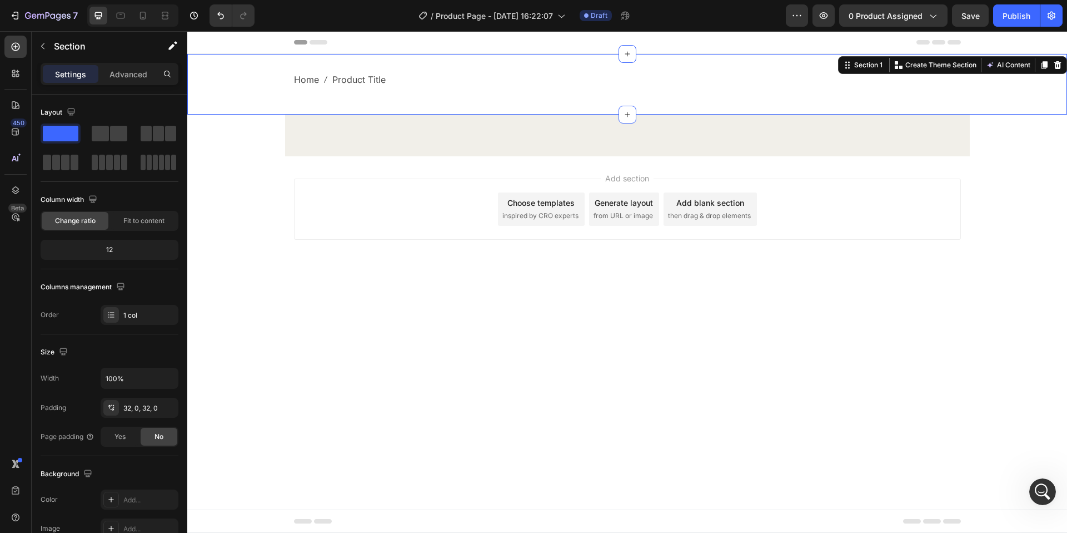
click at [978, 129] on div "Home Product Title Breadcrumb Row Section 1 You can create reusable sections Cr…" at bounding box center [627, 105] width 880 height 102
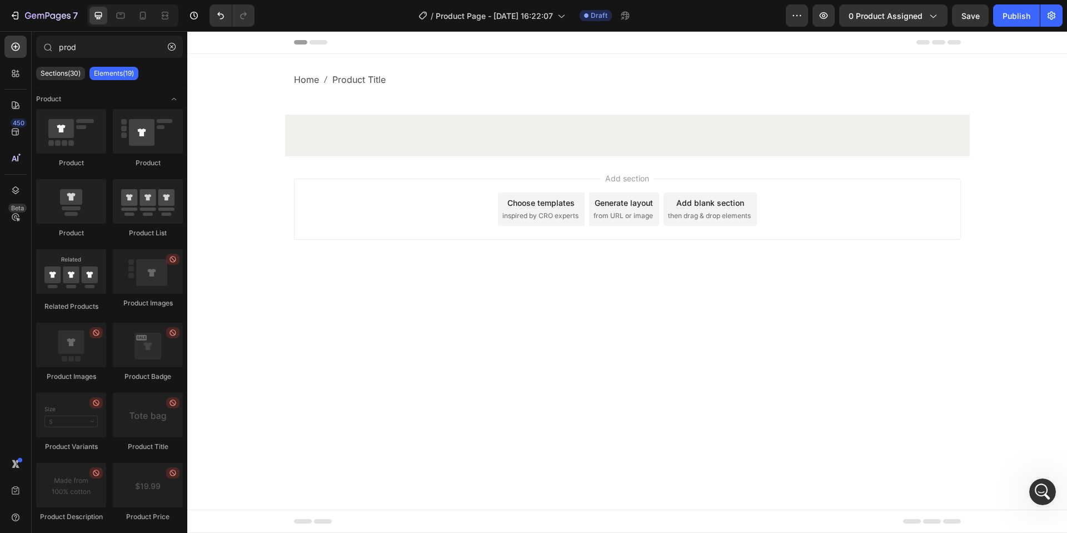
click at [971, 136] on div "Home Product Title Breadcrumb Row Section 1 Root" at bounding box center [627, 105] width 880 height 102
drag, startPoint x: 824, startPoint y: 164, endPoint x: 480, endPoint y: 156, distance: 343.7
click at [546, 179] on div "Add section Choose templates inspired by CRO experts Generate layout from URL o…" at bounding box center [627, 224] width 880 height 137
click at [471, 152] on div at bounding box center [627, 137] width 685 height 33
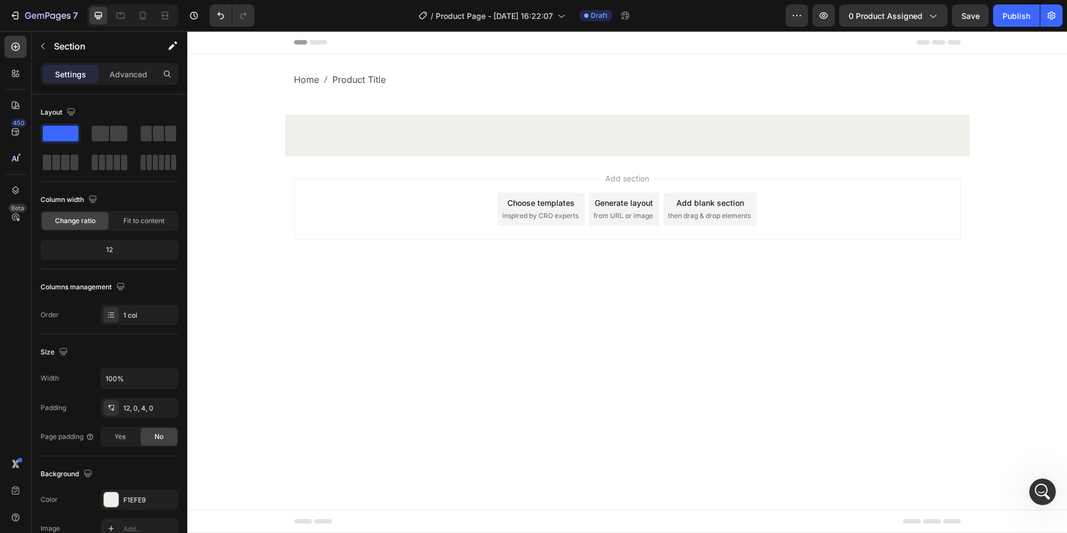
click at [475, 146] on div at bounding box center [627, 137] width 685 height 33
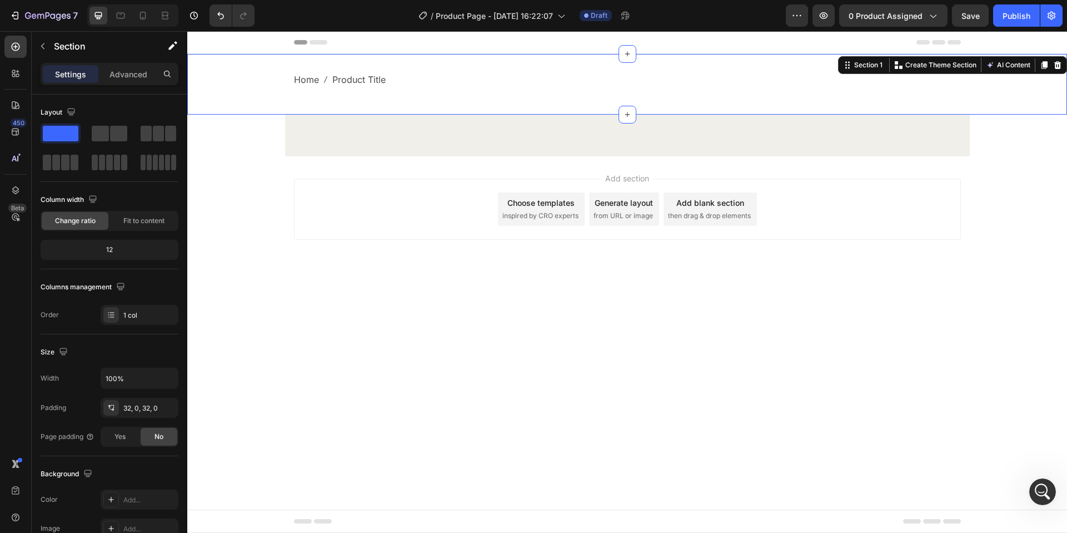
click at [462, 103] on div "Home Product Title Breadcrumb Row Section 1 You can create reusable sections Cr…" at bounding box center [627, 84] width 880 height 61
click at [1057, 65] on icon at bounding box center [1058, 65] width 9 height 9
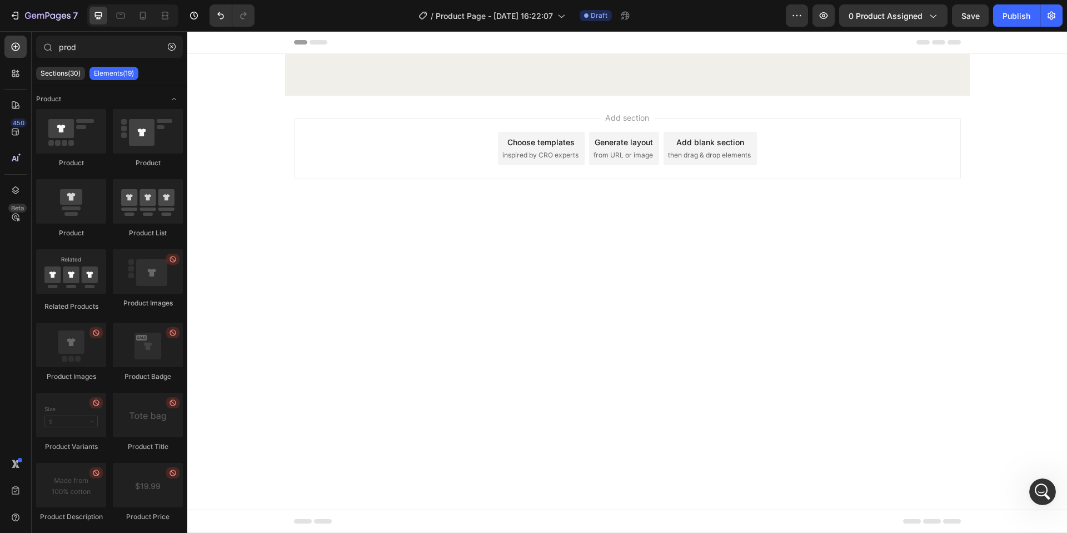
click at [645, 86] on div at bounding box center [627, 77] width 685 height 33
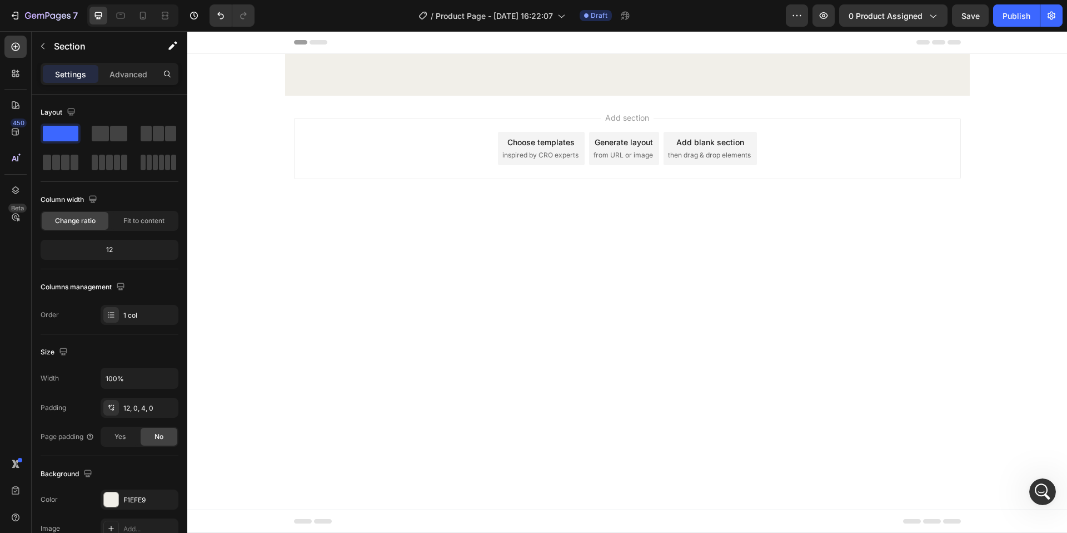
drag, startPoint x: 618, startPoint y: 81, endPoint x: 565, endPoint y: 79, distance: 52.8
click at [618, 81] on div at bounding box center [627, 77] width 685 height 33
drag, startPoint x: 369, startPoint y: 87, endPoint x: 387, endPoint y: 157, distance: 72.4
drag, startPoint x: 408, startPoint y: 96, endPoint x: 369, endPoint y: 200, distance: 111.0
click at [364, 212] on div "Header Root Start with Sections from sidebar Add sections Add elements Start wi…" at bounding box center [627, 131] width 880 height 201
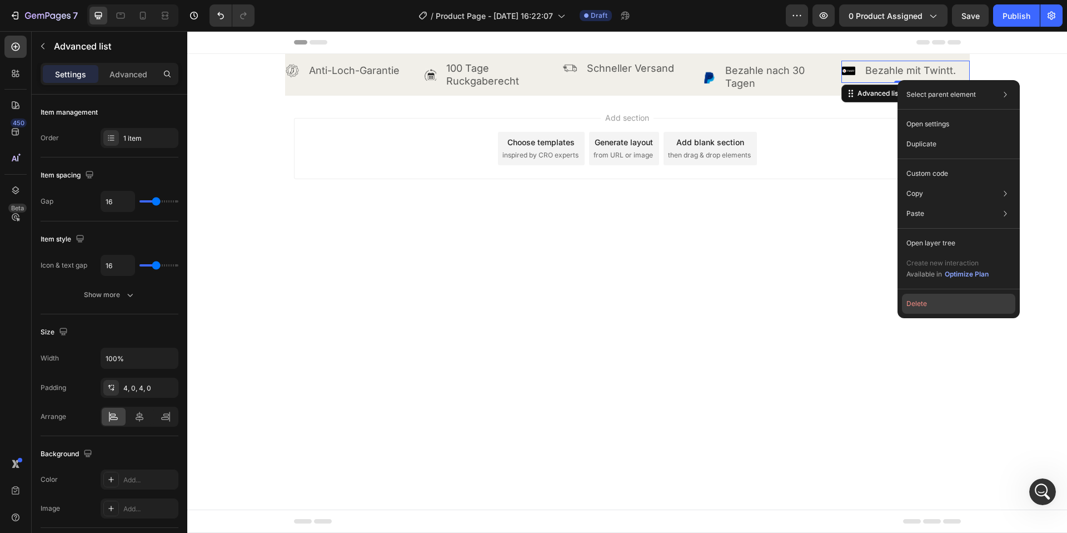
click at [919, 305] on button "Delete" at bounding box center [958, 304] width 113 height 20
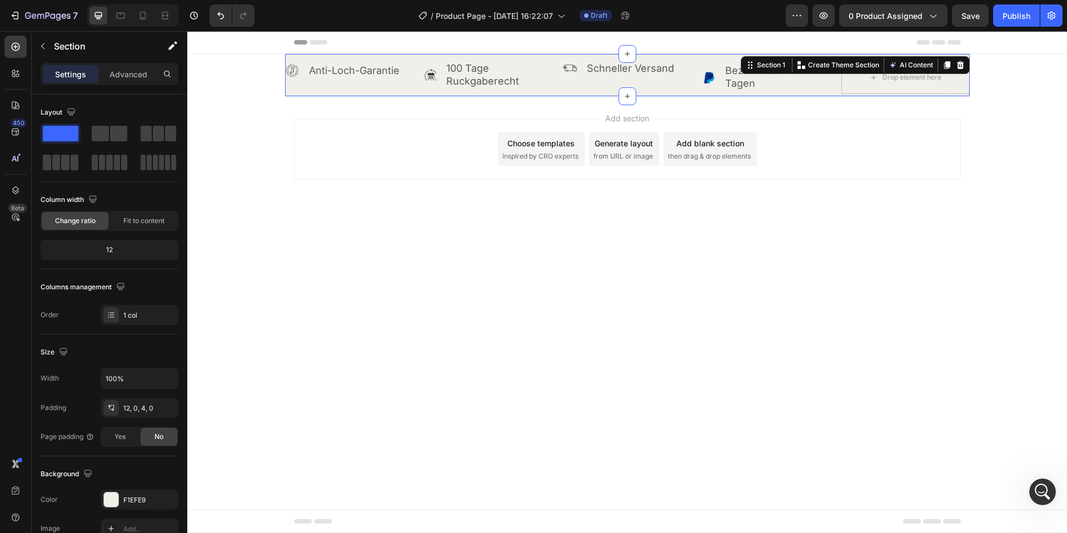
click at [851, 58] on div "Icon Anti-Loch-Garantie Text Block Advanced list Icon 100 Tage Ruckgaberecht Te…" at bounding box center [627, 75] width 685 height 42
click at [958, 62] on icon at bounding box center [960, 65] width 9 height 9
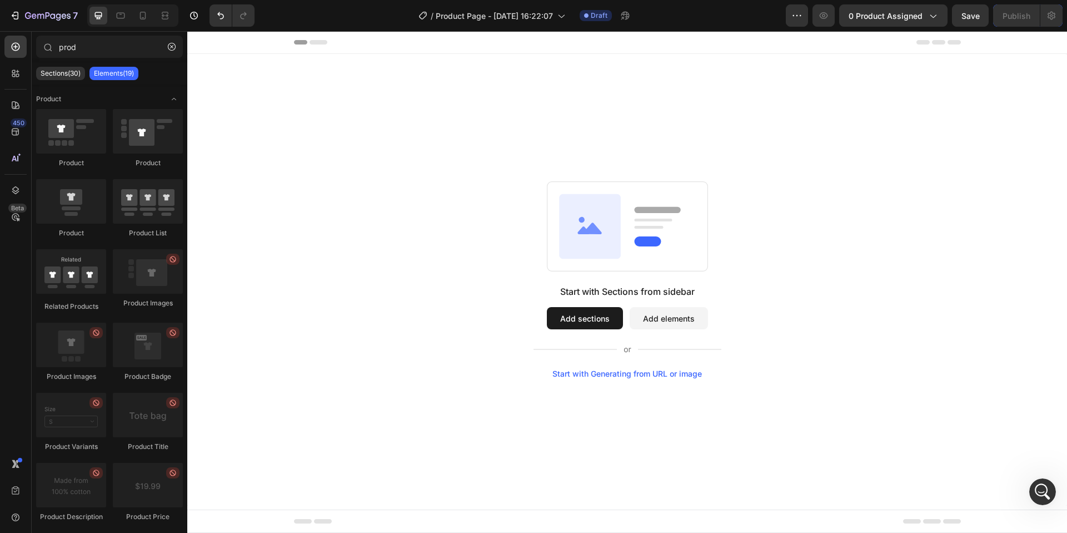
click at [582, 317] on button "Add sections" at bounding box center [585, 318] width 76 height 22
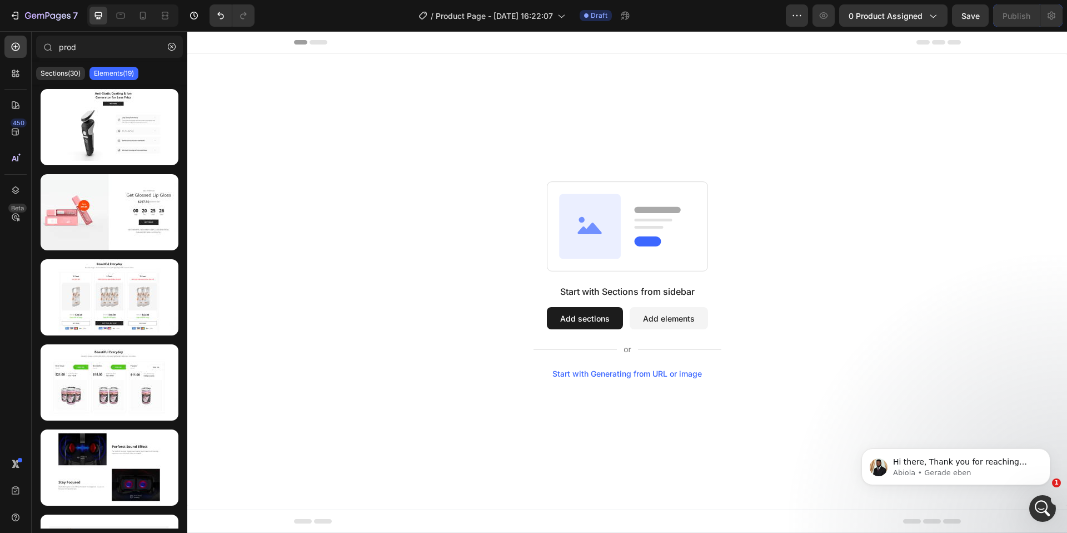
scroll to position [17, 0]
click at [965, 476] on p "Abiola • Gerade eben" at bounding box center [964, 473] width 143 height 10
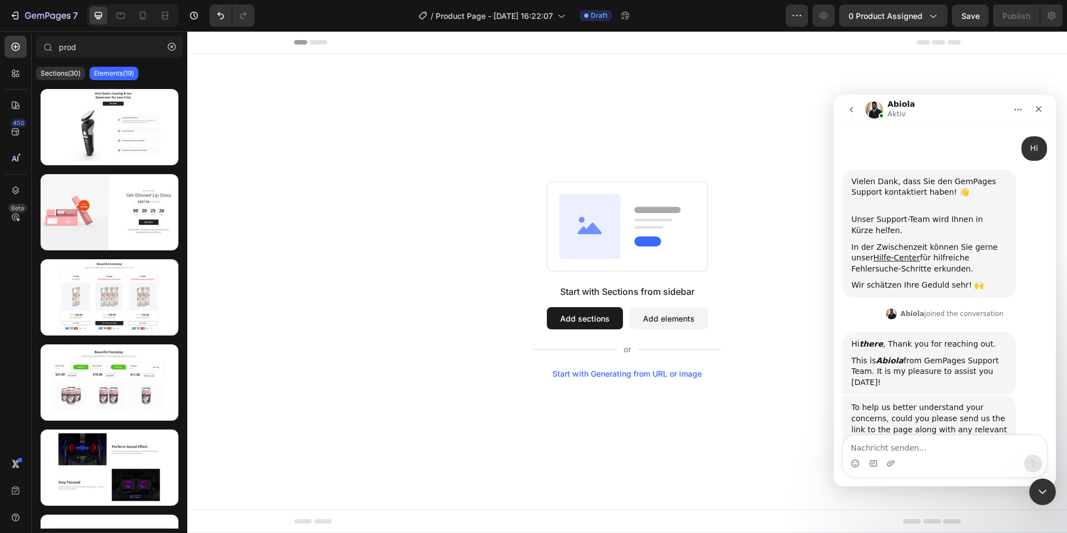
scroll to position [141, 0]
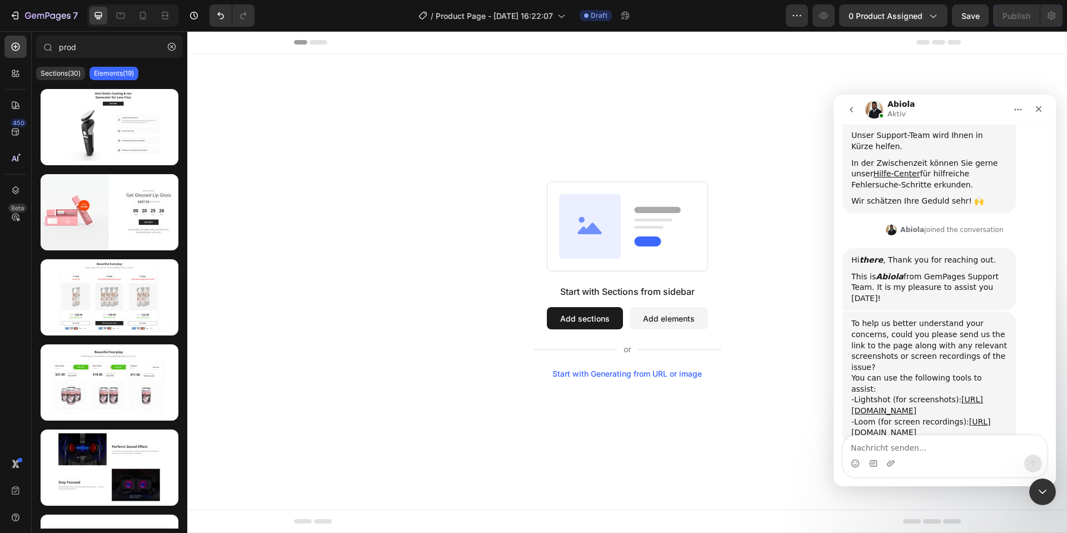
click at [935, 451] on textarea "Nachricht senden..." at bounding box center [944, 444] width 203 height 19
type textarea "Hi [PERSON_NAME]"
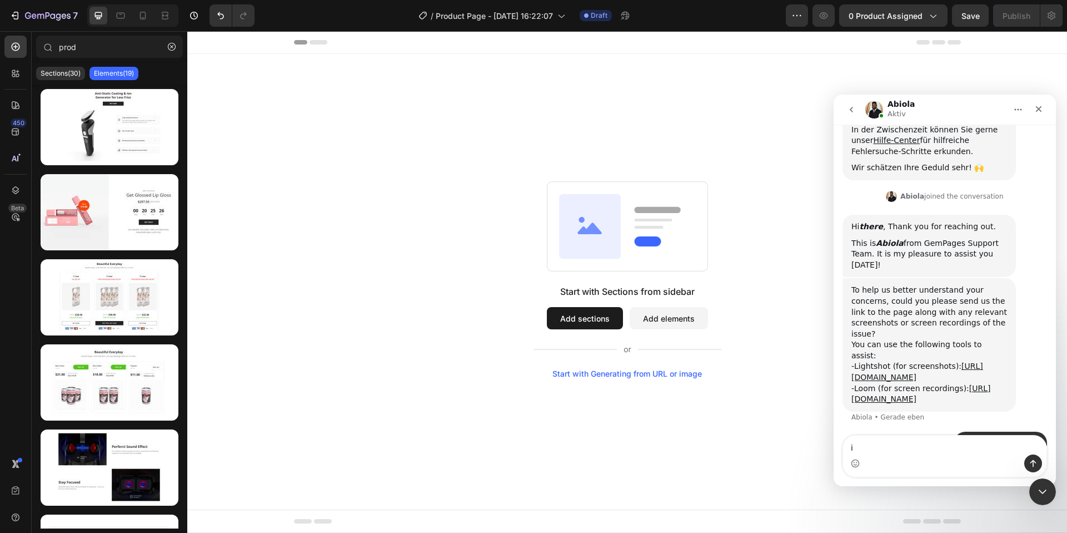
type textarea "i"
type textarea "Maybe you can help me"
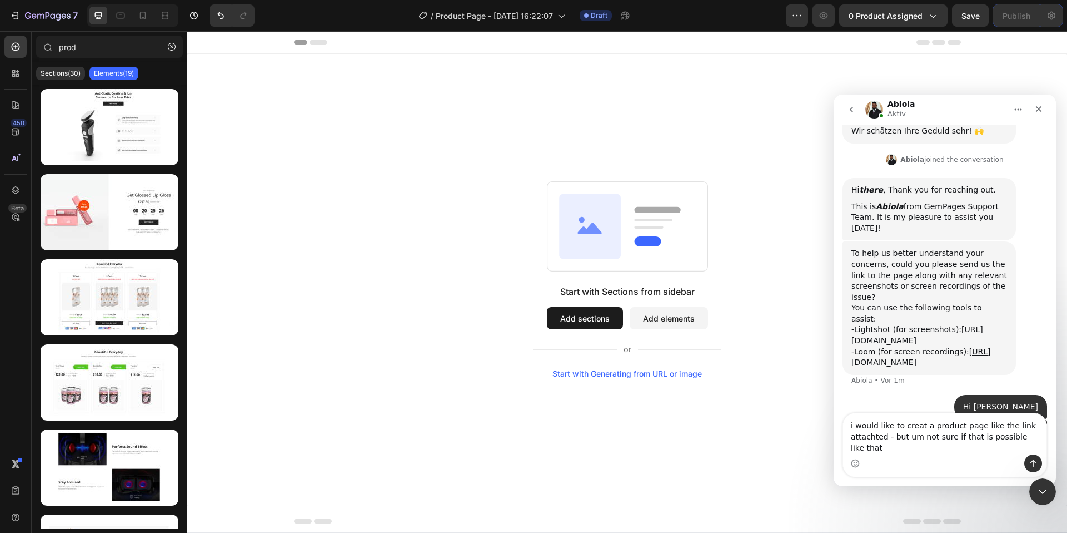
scroll to position [222, 0]
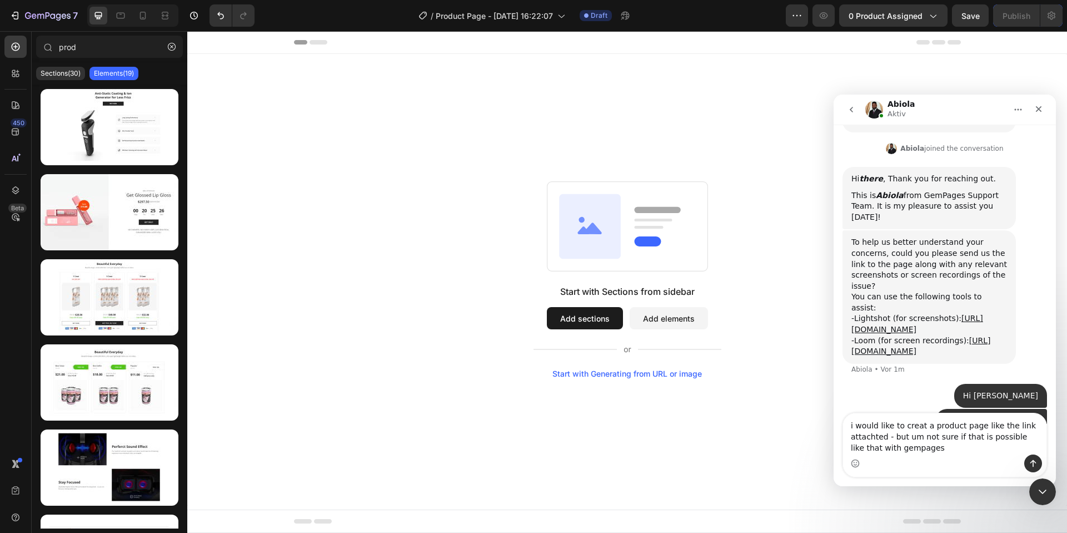
type textarea "i would like to creat a product page like the link attachted - but um not sure …"
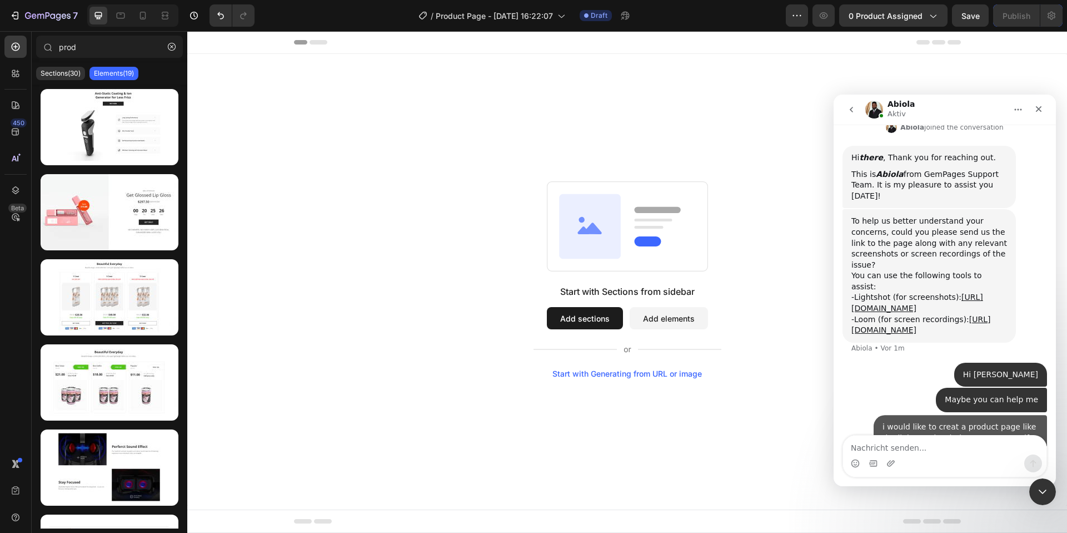
scroll to position [246, 0]
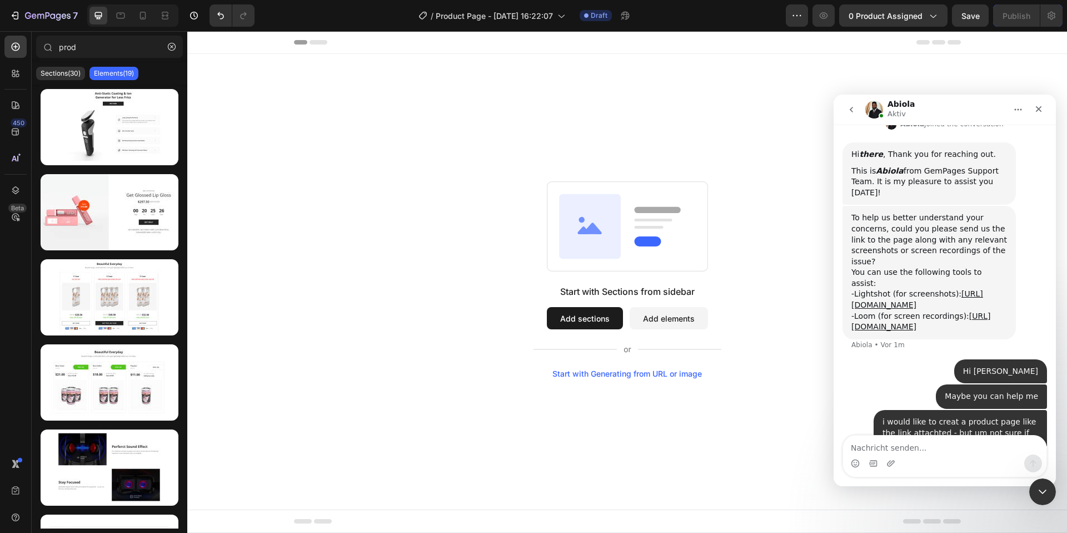
type textarea "[URL][DOMAIN_NAME]"
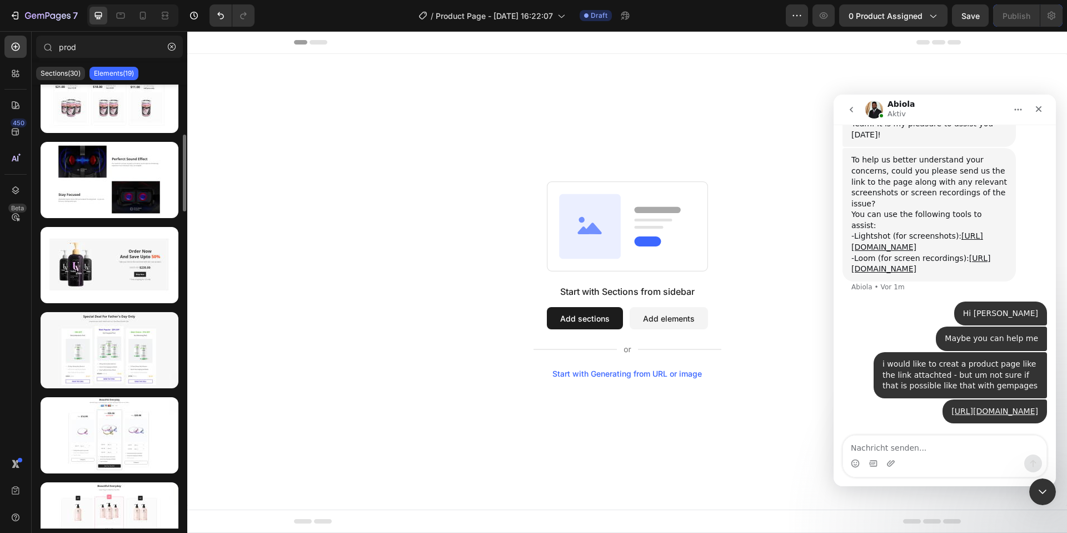
scroll to position [0, 0]
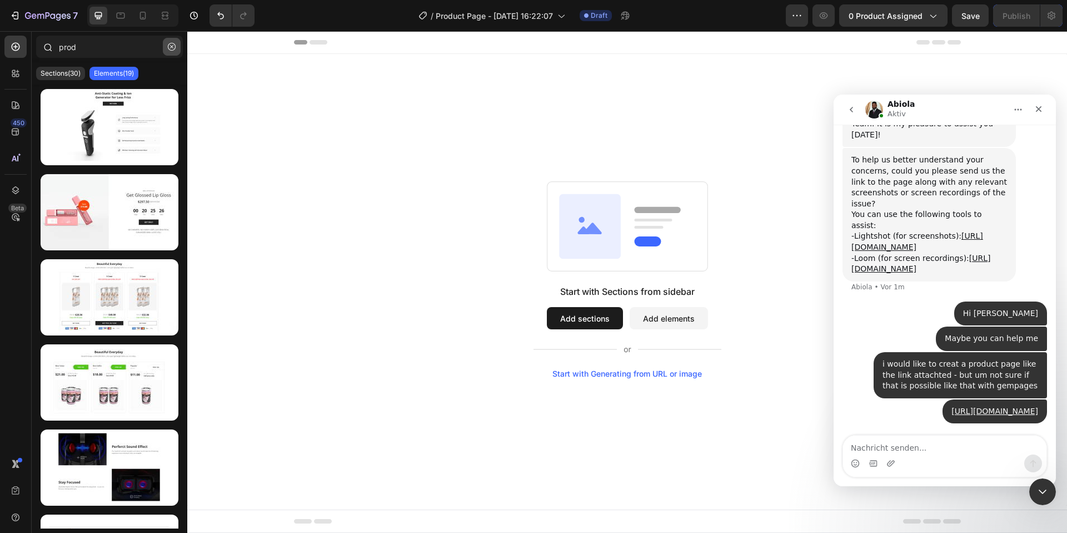
click at [176, 49] on button "button" at bounding box center [172, 47] width 18 height 18
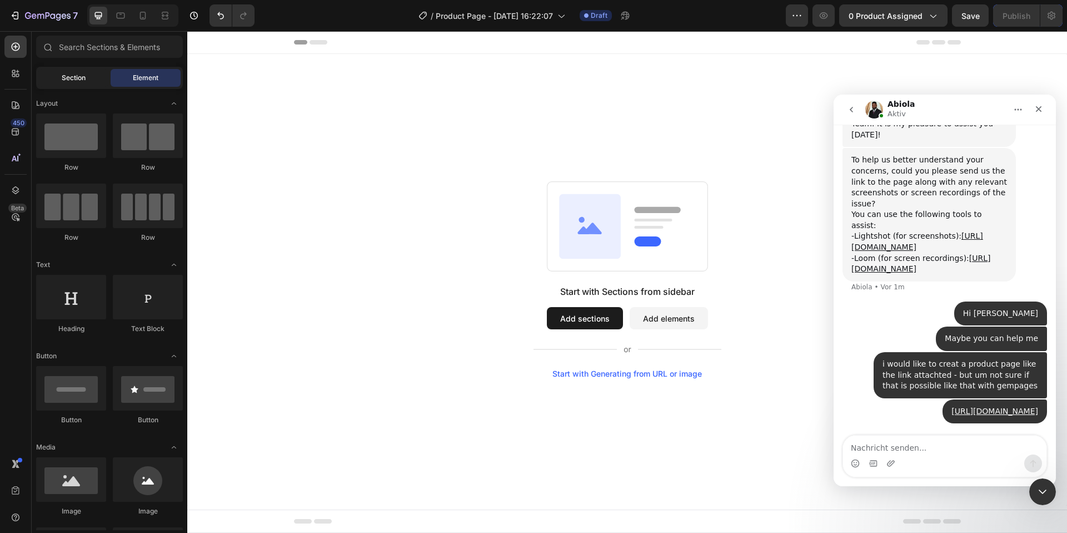
click at [69, 71] on div "Section" at bounding box center [73, 78] width 70 height 18
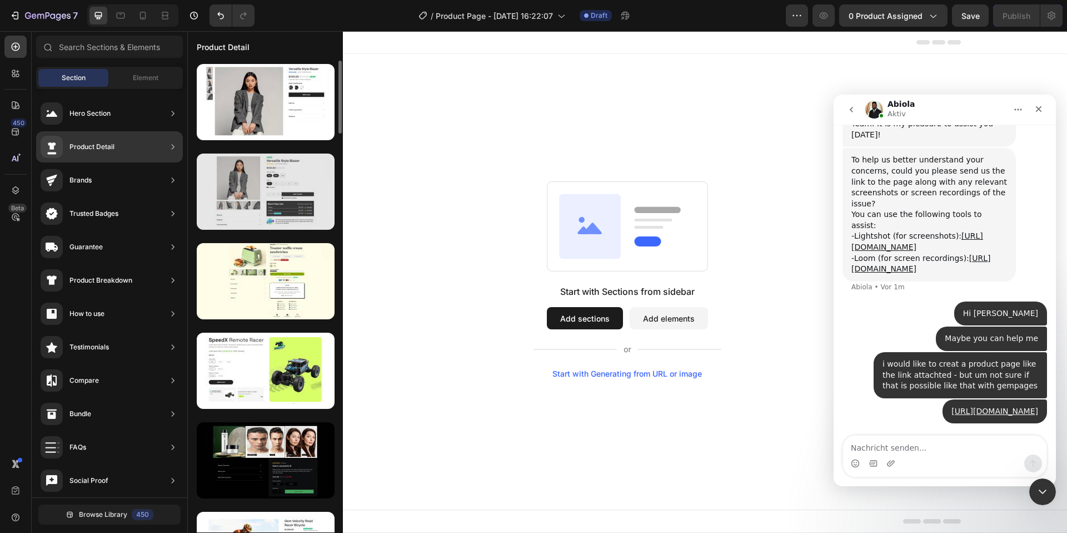
click at [310, 184] on div at bounding box center [266, 191] width 138 height 76
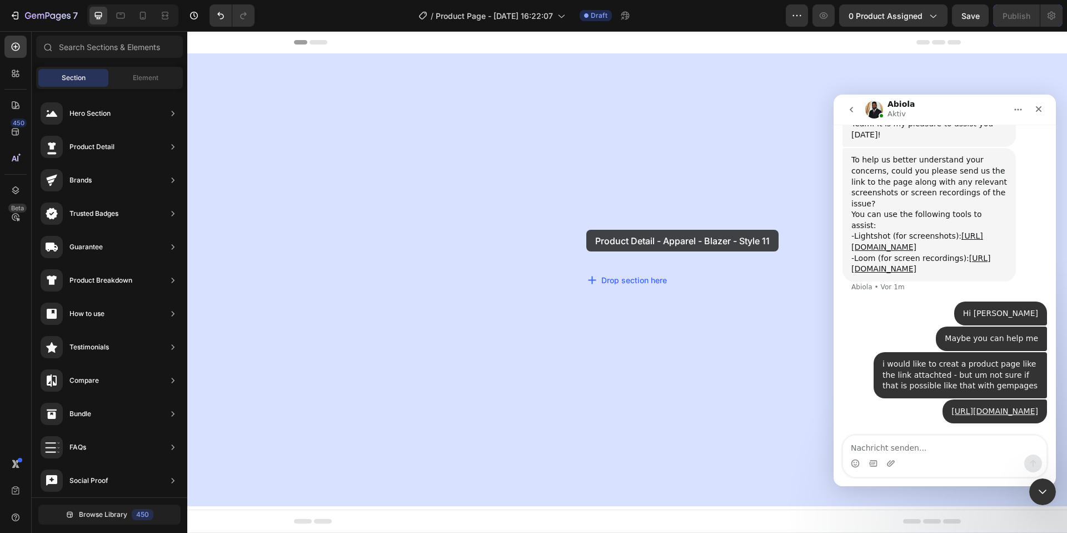
drag, startPoint x: 453, startPoint y: 225, endPoint x: 587, endPoint y: 230, distance: 133.5
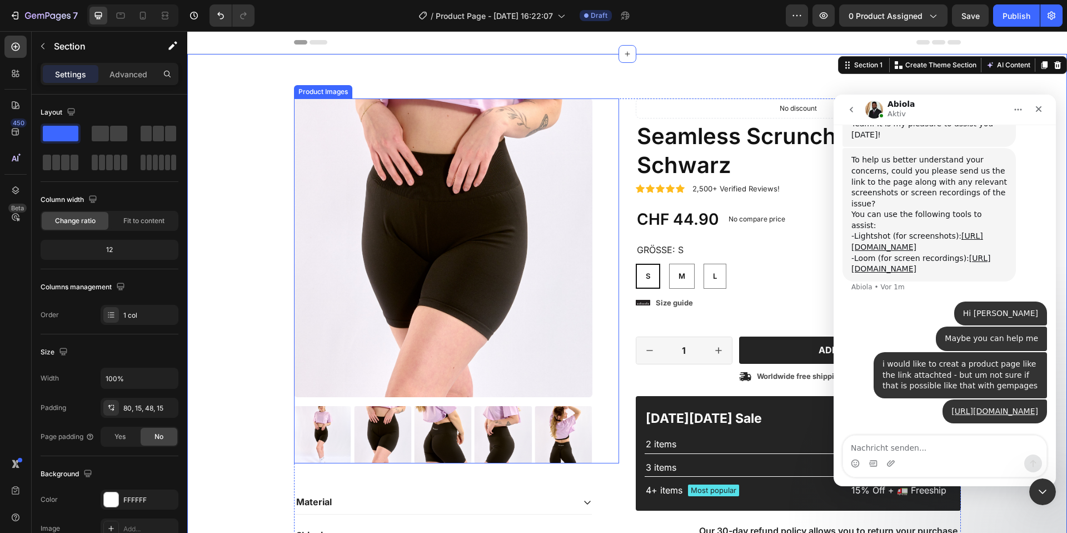
scroll to position [225, 0]
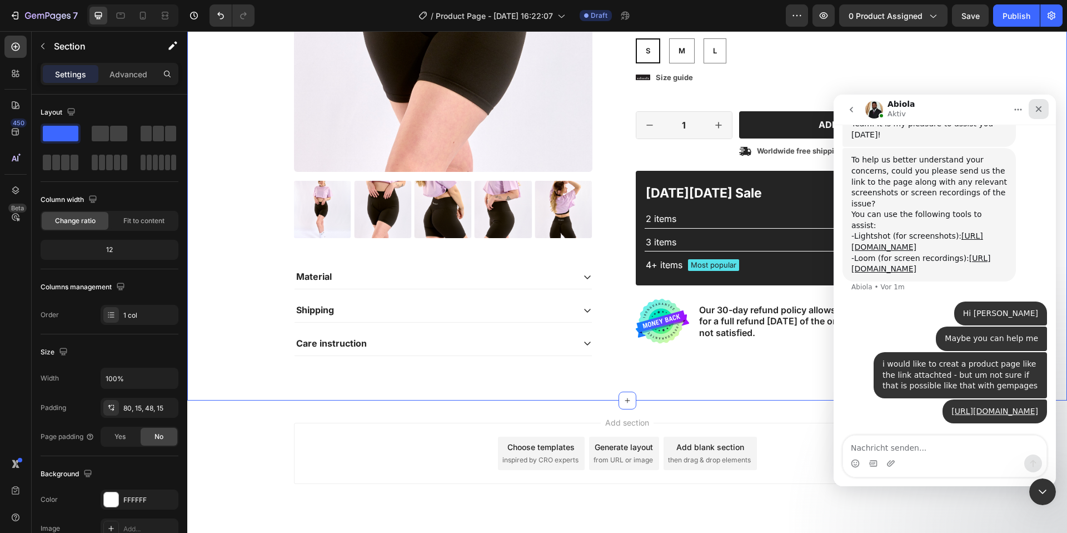
click at [1041, 104] on div "Schließen" at bounding box center [1039, 109] width 20 height 20
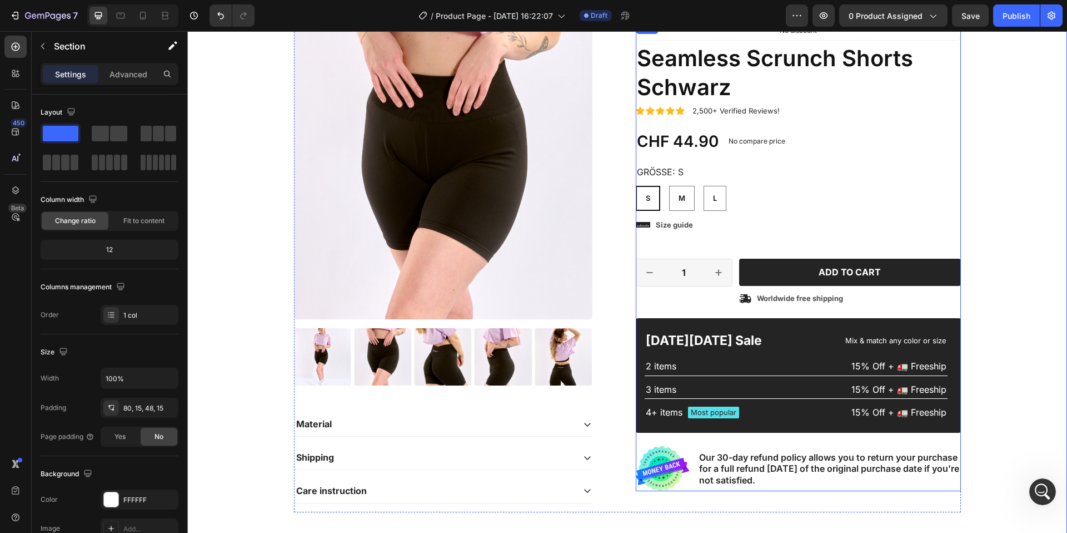
scroll to position [0, 0]
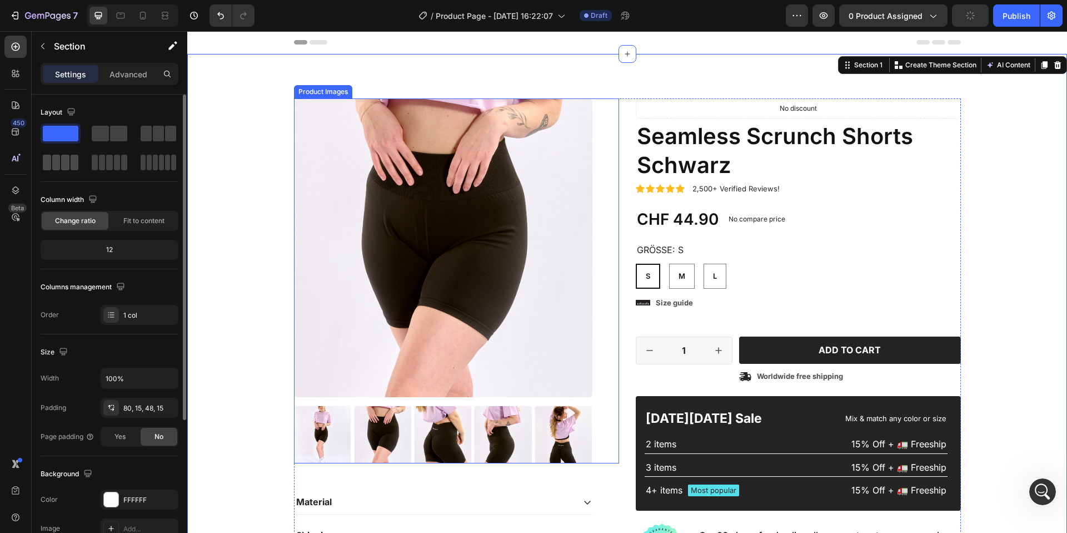
drag, startPoint x: 82, startPoint y: 135, endPoint x: 58, endPoint y: 172, distance: 43.8
click at [59, 173] on div "Layout" at bounding box center [110, 142] width 138 height 78
drag, startPoint x: 50, startPoint y: 131, endPoint x: 128, endPoint y: 154, distance: 81.1
click at [175, 158] on div at bounding box center [110, 147] width 138 height 49
click at [378, 34] on div "Header" at bounding box center [627, 42] width 667 height 22
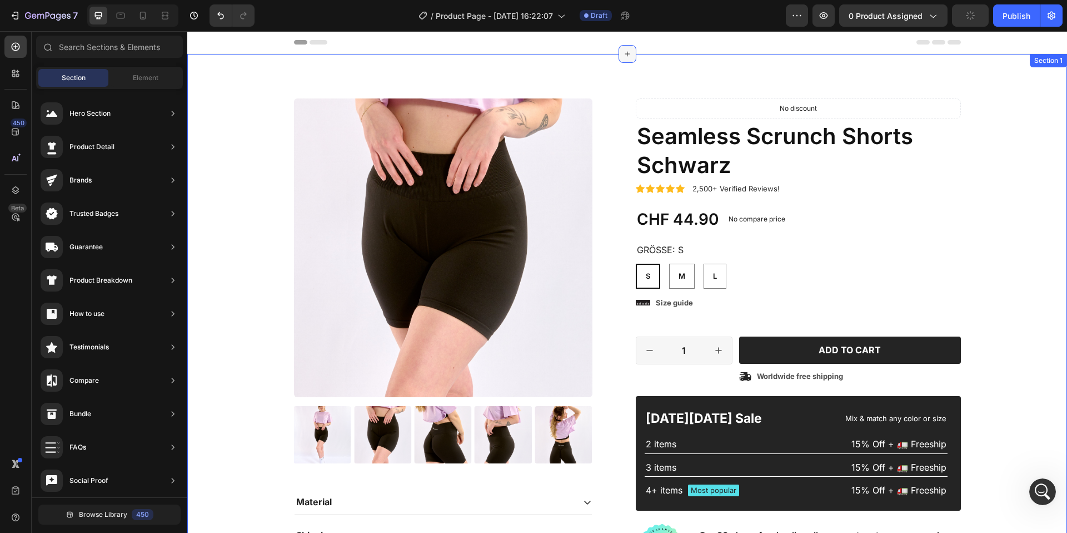
click at [624, 54] on icon at bounding box center [627, 53] width 9 height 9
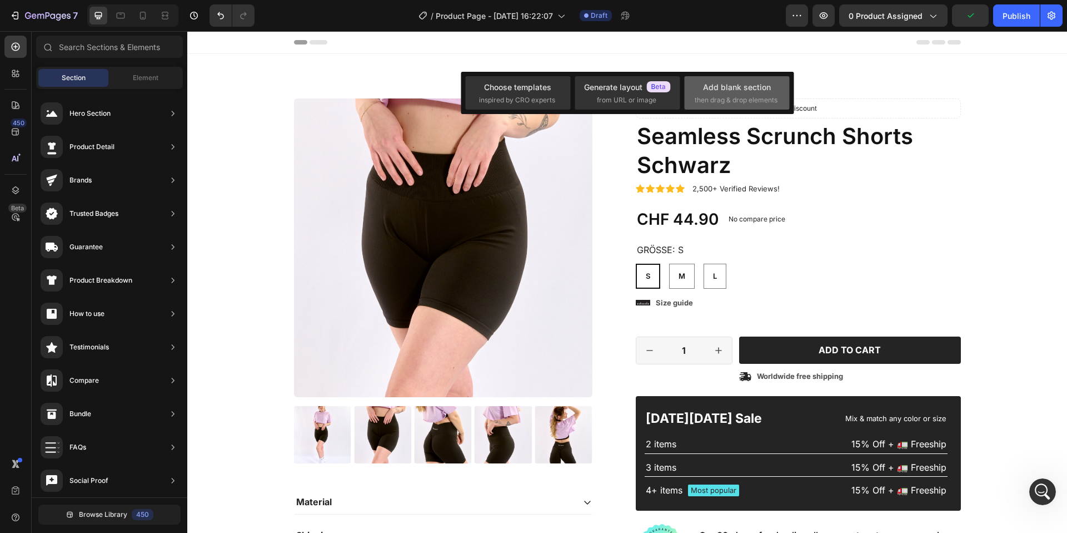
click at [761, 83] on div "Add blank section" at bounding box center [737, 87] width 68 height 12
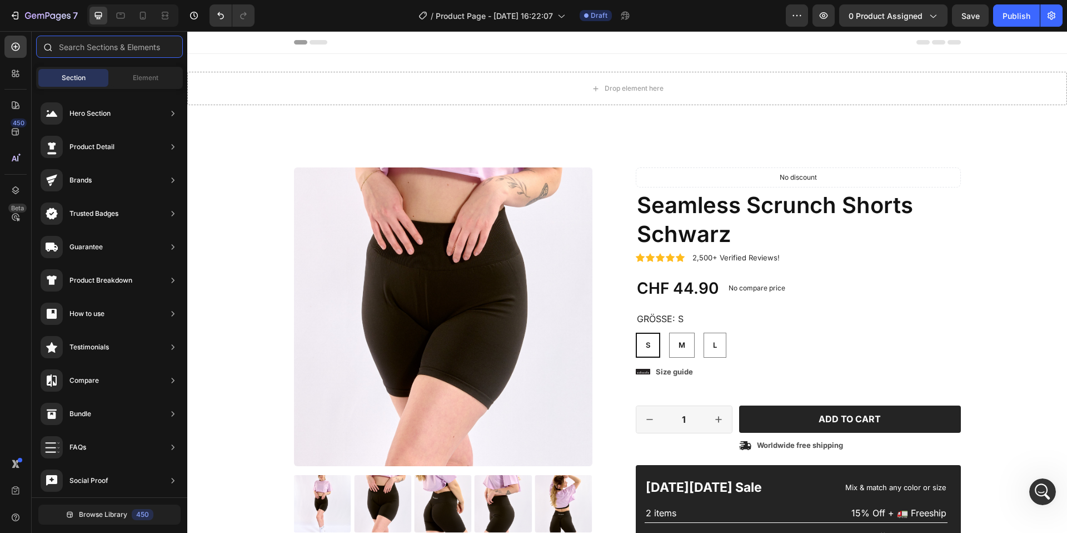
click at [109, 53] on input "text" at bounding box center [109, 47] width 147 height 22
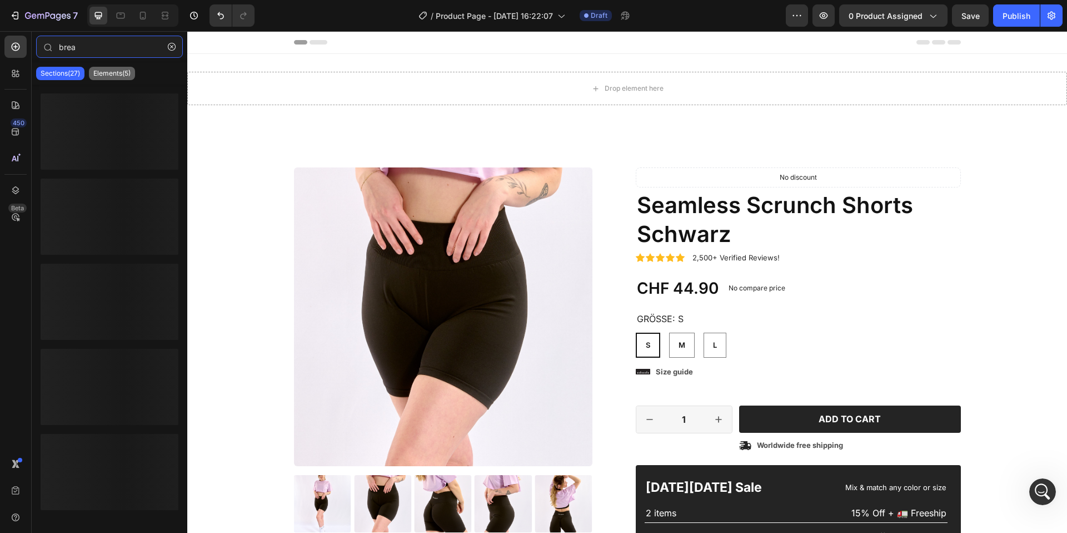
type input "brea"
click at [96, 73] on p "Elements(5)" at bounding box center [111, 73] width 37 height 9
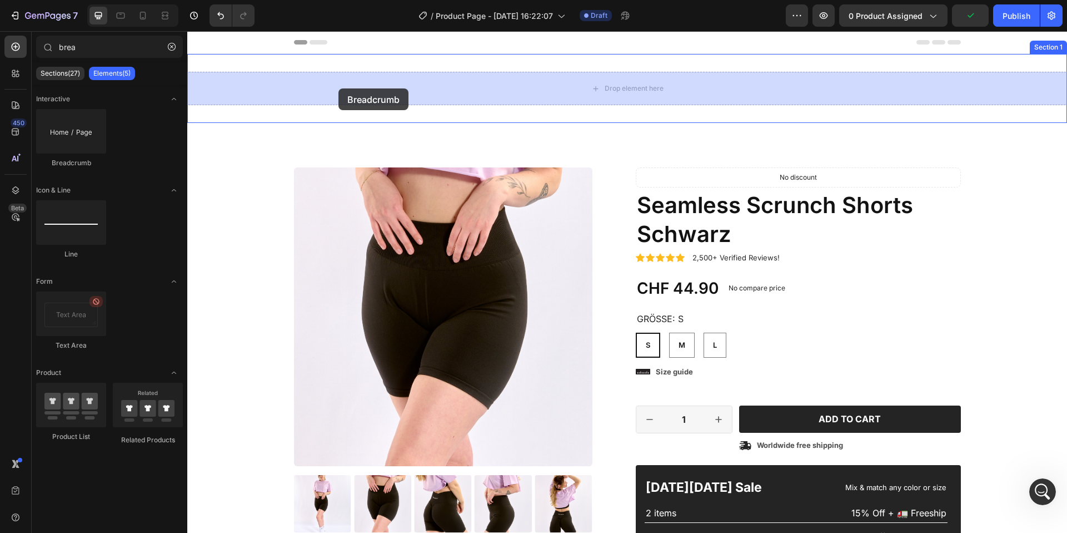
drag, startPoint x: 272, startPoint y: 177, endPoint x: 339, endPoint y: 88, distance: 110.4
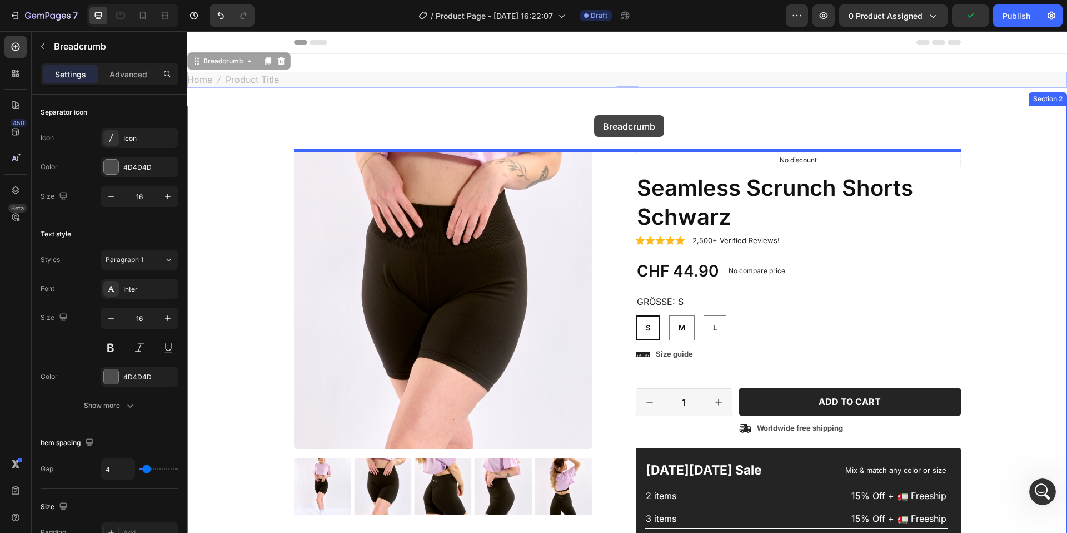
drag, startPoint x: 323, startPoint y: 86, endPoint x: 594, endPoint y: 115, distance: 272.9
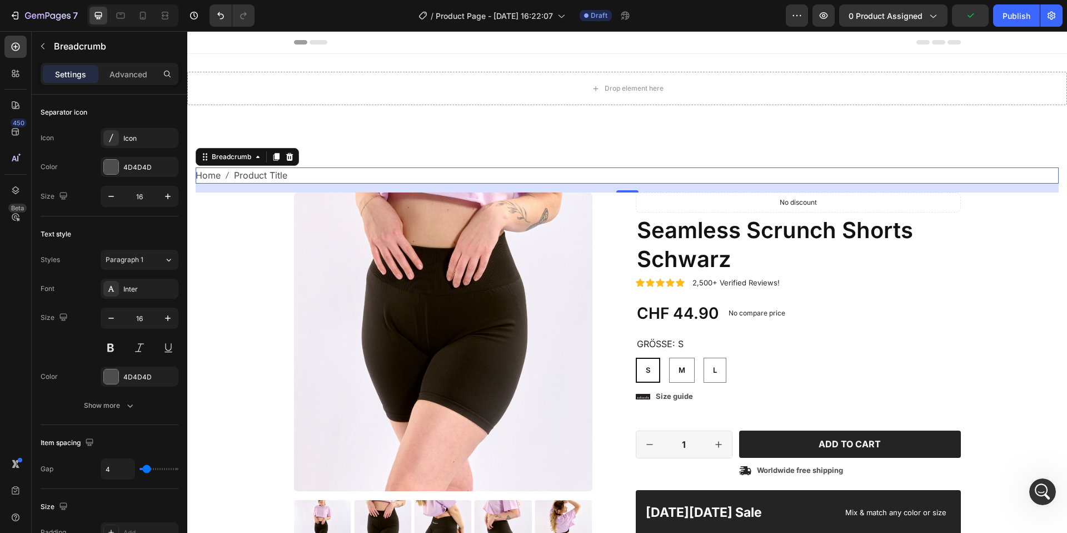
click at [273, 173] on span "Product Title" at bounding box center [260, 175] width 53 height 16
type input "9"
type input "10"
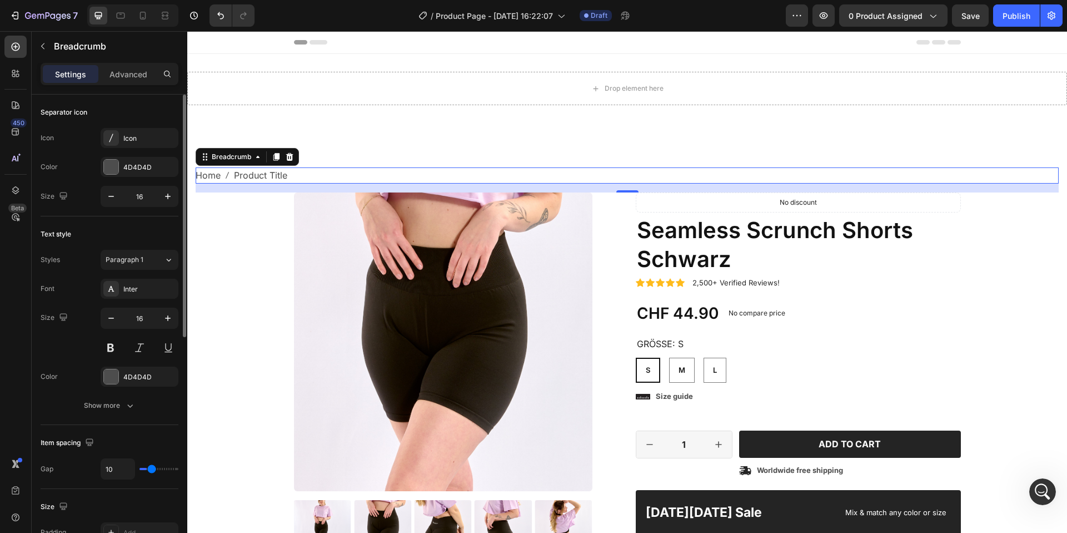
type input "13"
type input "18"
type input "21"
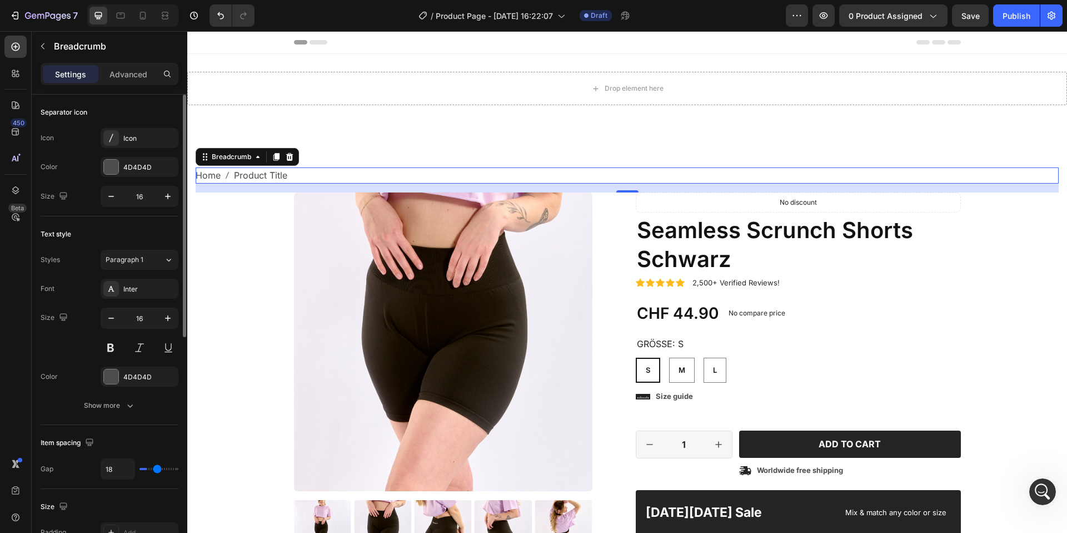
type input "21"
type input "27"
type input "28"
drag, startPoint x: 150, startPoint y: 469, endPoint x: 165, endPoint y: 468, distance: 15.6
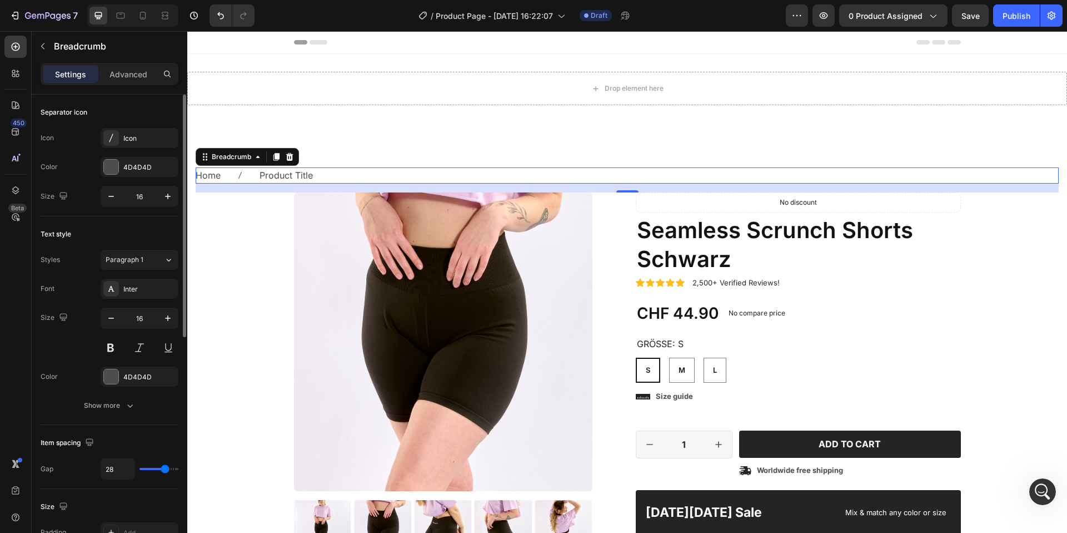
type input "28"
click at [165, 469] on input "range" at bounding box center [159, 469] width 39 height 2
type input "24"
type input "23"
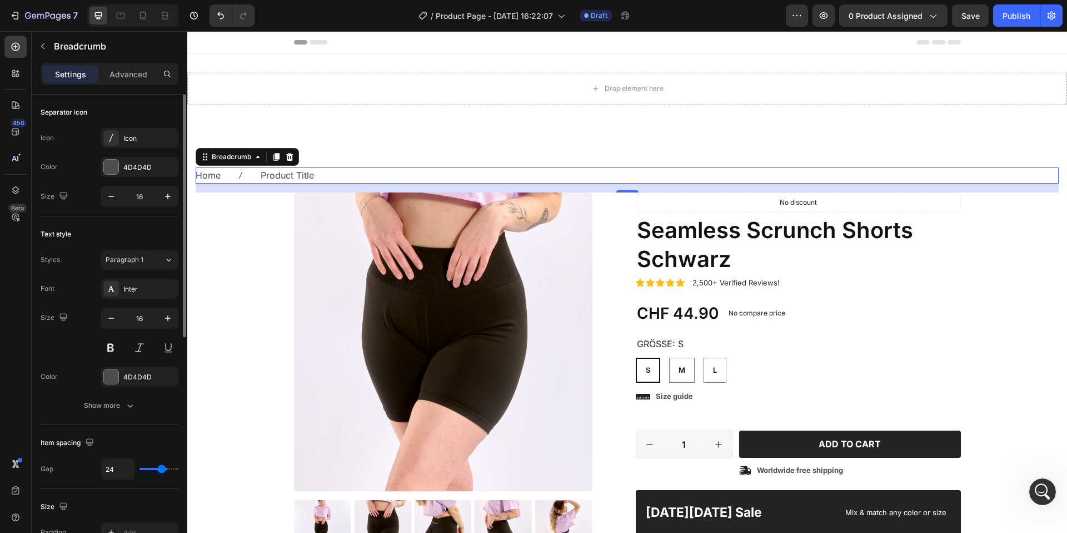
type input "23"
type input "22"
type input "21"
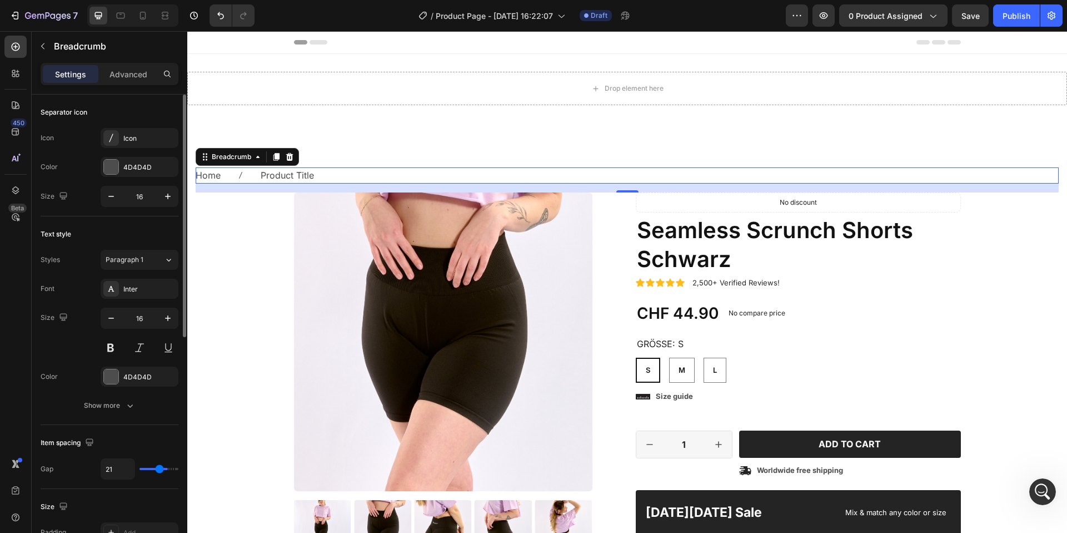
type input "20"
type input "17"
type input "16"
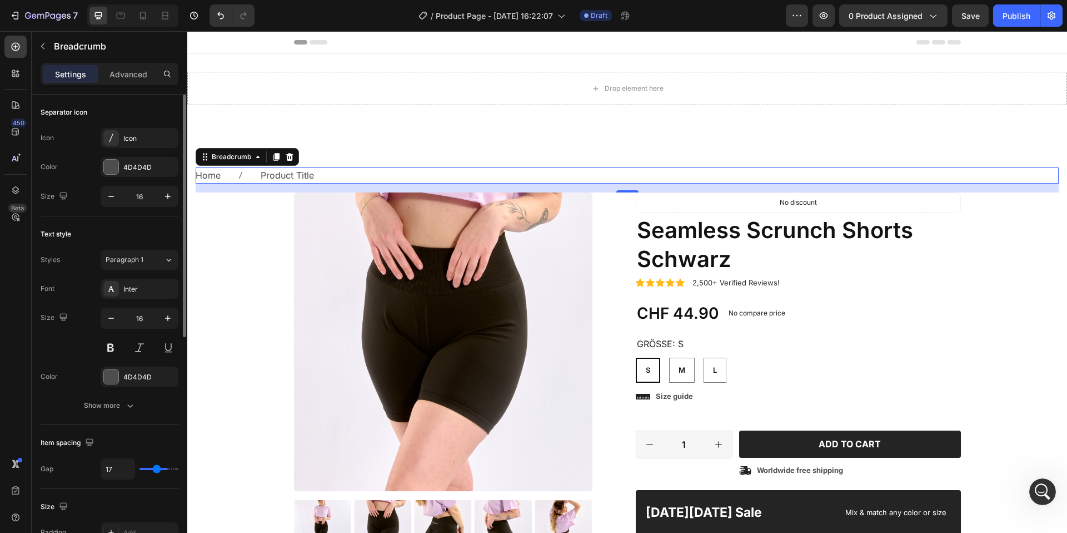
type input "16"
type input "15"
type input "13"
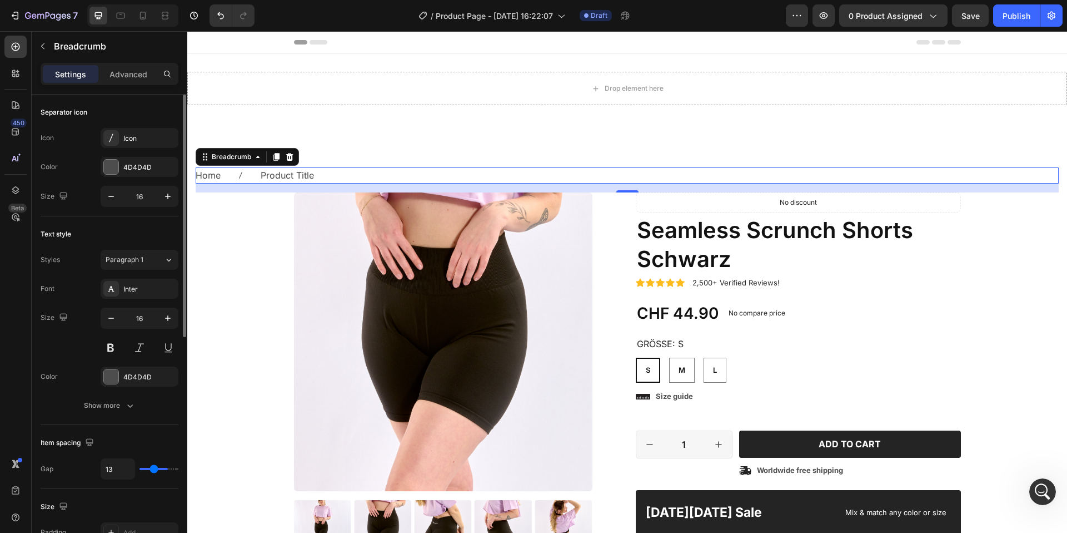
type input "12"
type input "11"
type input "10"
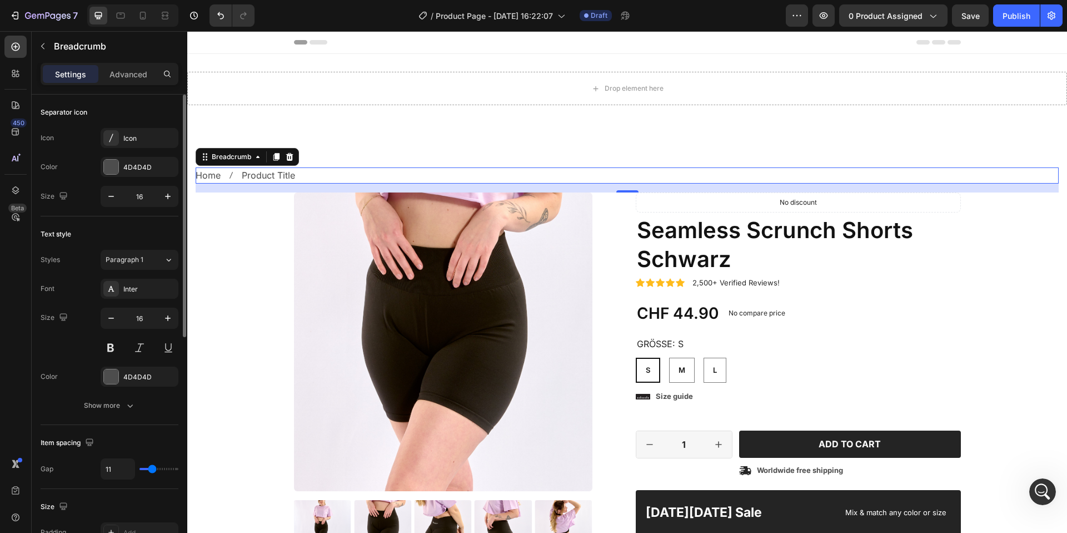
type input "10"
type input "8"
type input "6"
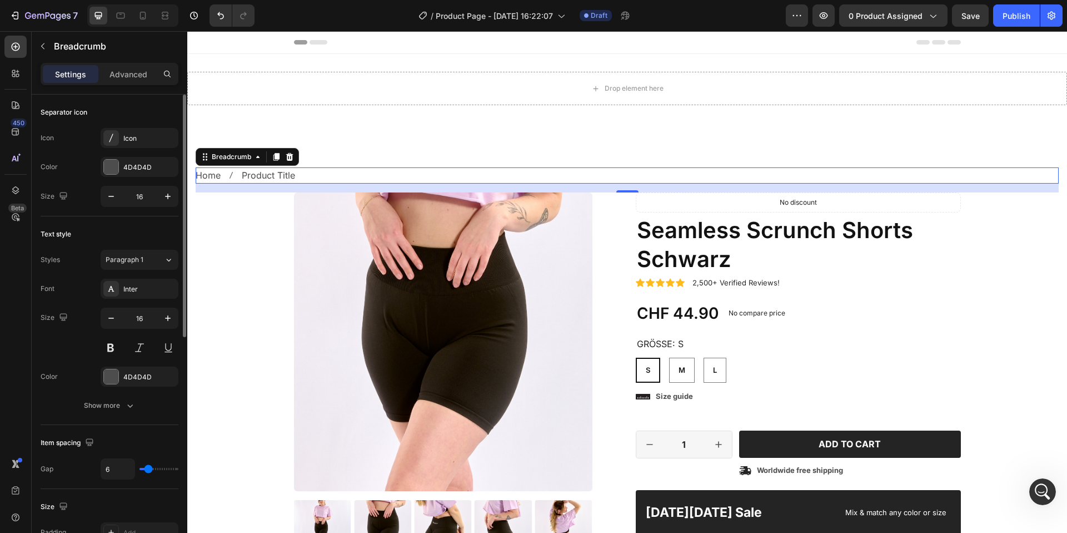
type input "5"
type input "3"
type input "1"
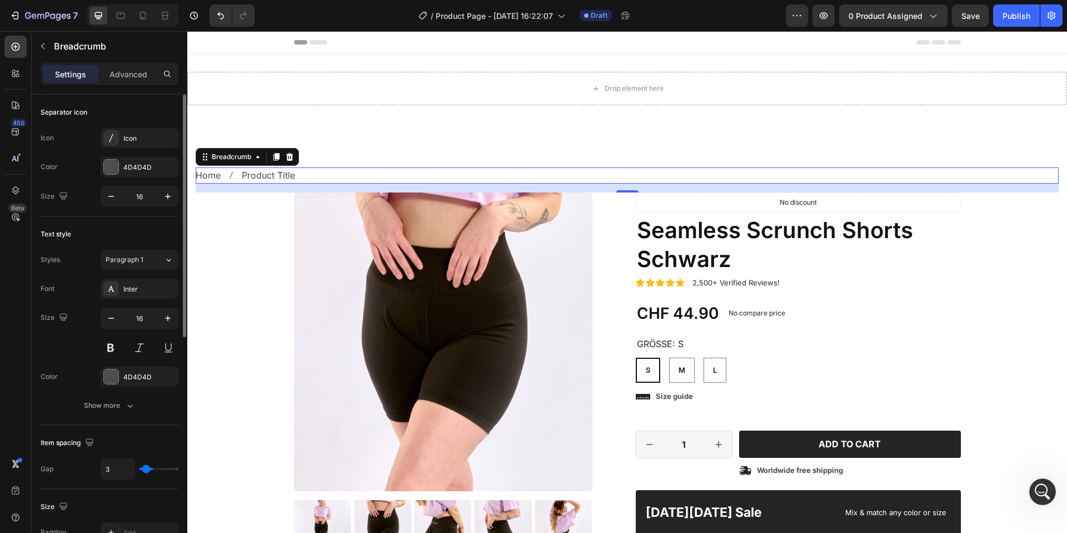
type input "1"
type input "0"
drag, startPoint x: 163, startPoint y: 467, endPoint x: 131, endPoint y: 468, distance: 32.3
type input "0"
click at [140, 468] on input "range" at bounding box center [159, 469] width 39 height 2
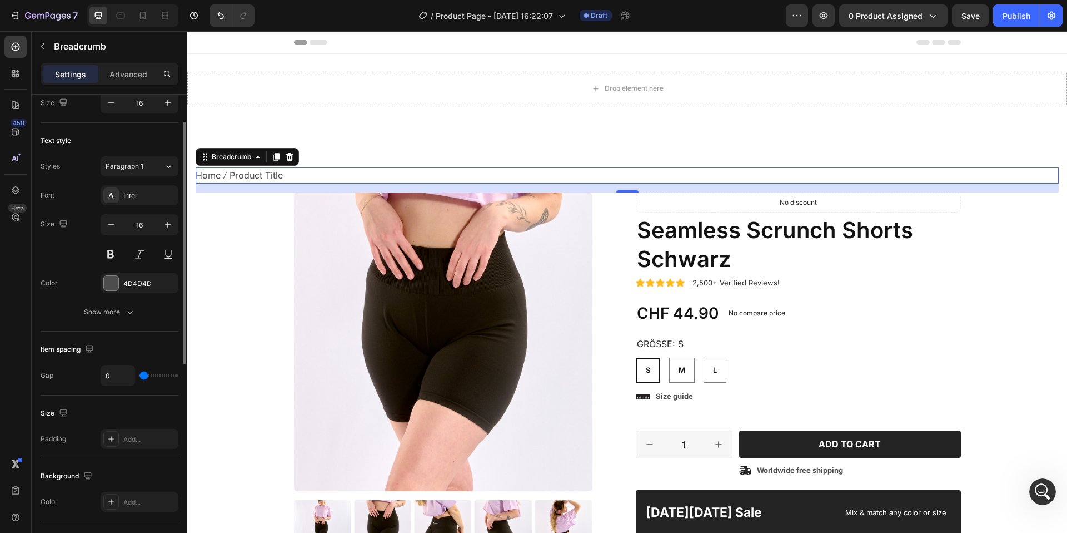
scroll to position [65, 0]
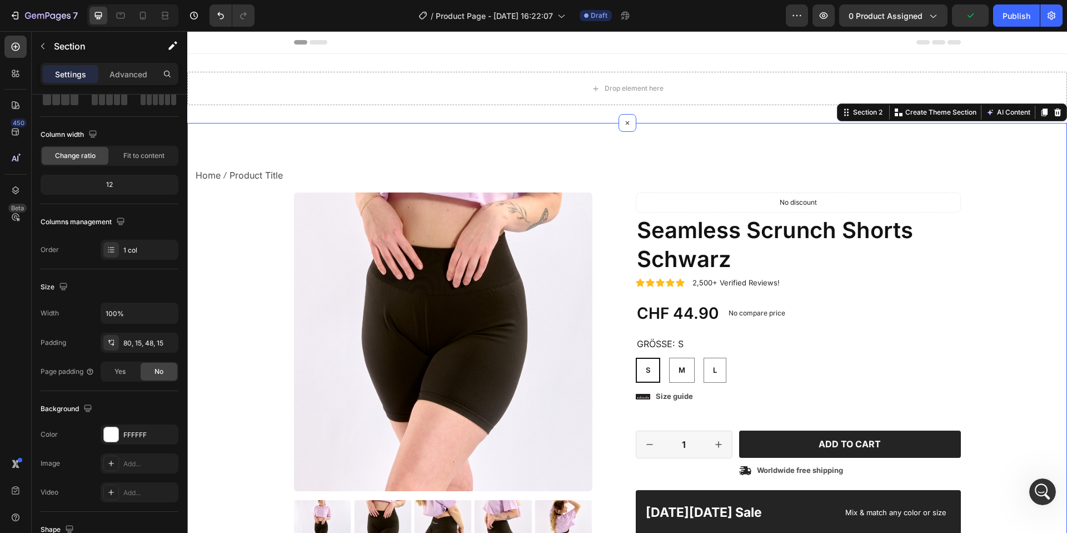
click at [240, 196] on div "Home Product Title Breadcrumb Product Images Material Shipping Care instruction…" at bounding box center [627, 429] width 863 height 525
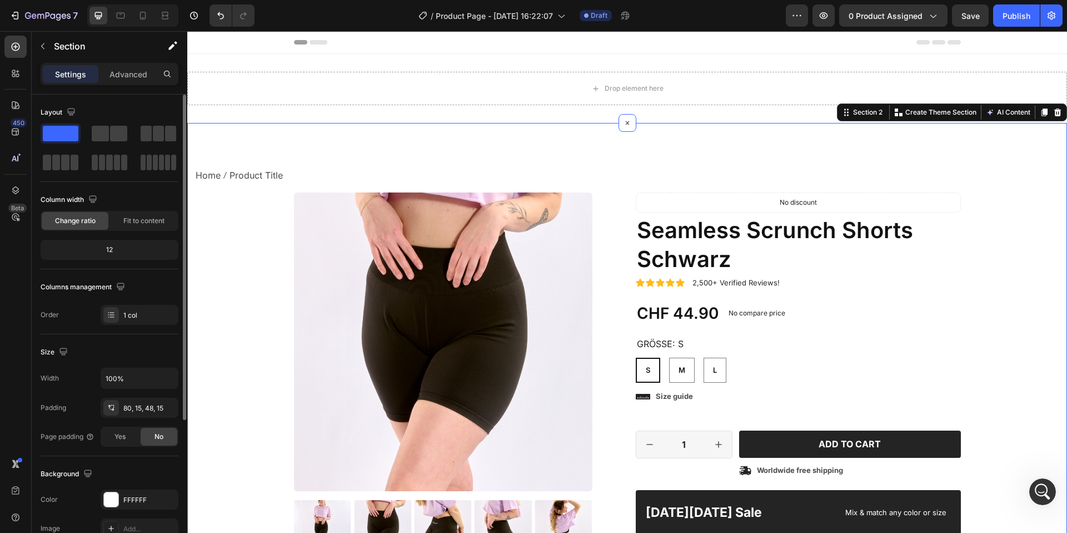
click at [244, 244] on div "Home Product Title Breadcrumb Product Images Material Shipping Care instruction…" at bounding box center [627, 429] width 863 height 525
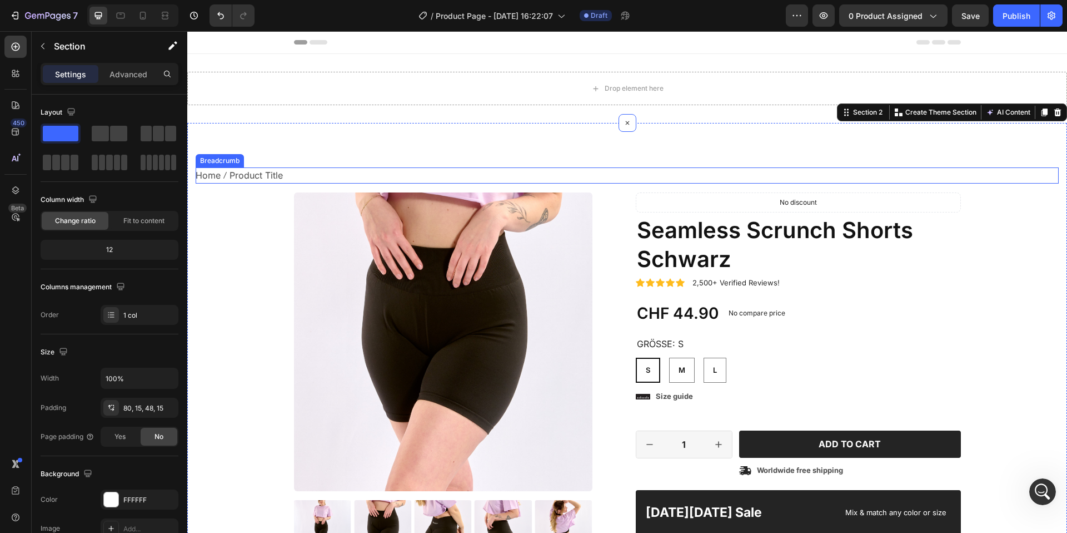
click at [239, 177] on span "Product Title" at bounding box center [256, 175] width 53 height 16
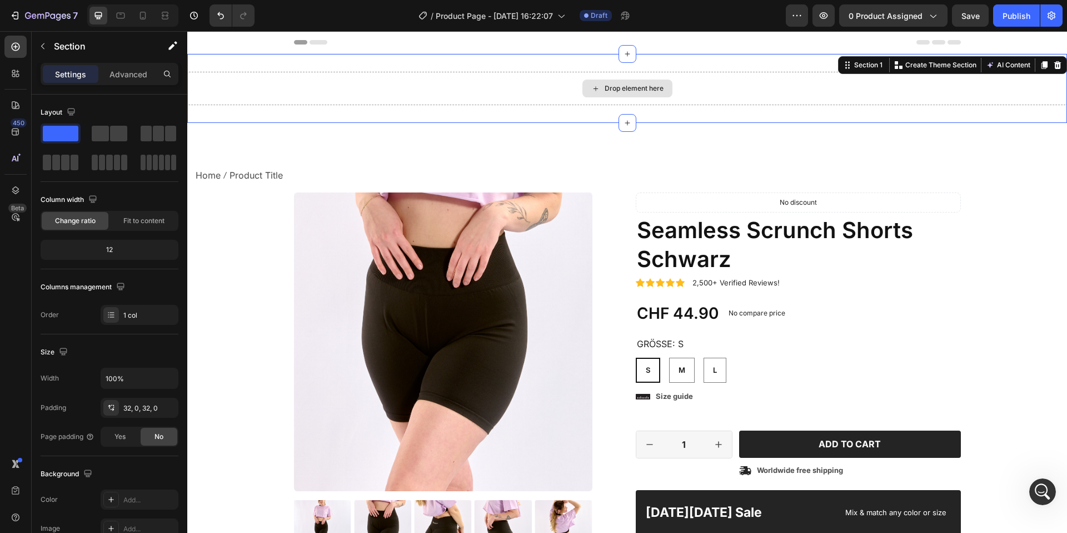
click at [364, 83] on div "Drop element here" at bounding box center [627, 88] width 880 height 33
click at [1061, 66] on icon at bounding box center [1058, 65] width 9 height 9
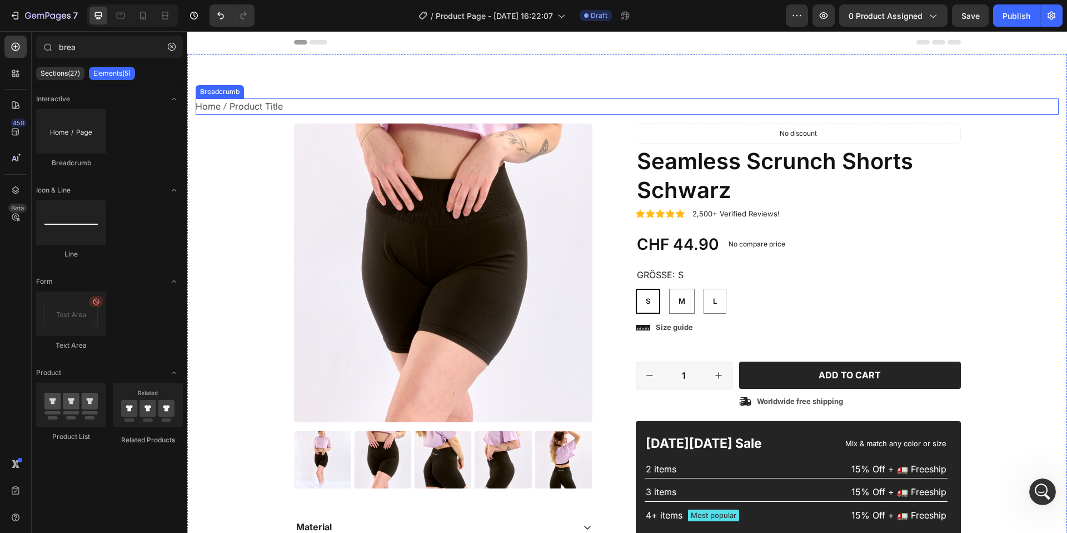
click at [253, 107] on span "Product Title" at bounding box center [256, 106] width 53 height 16
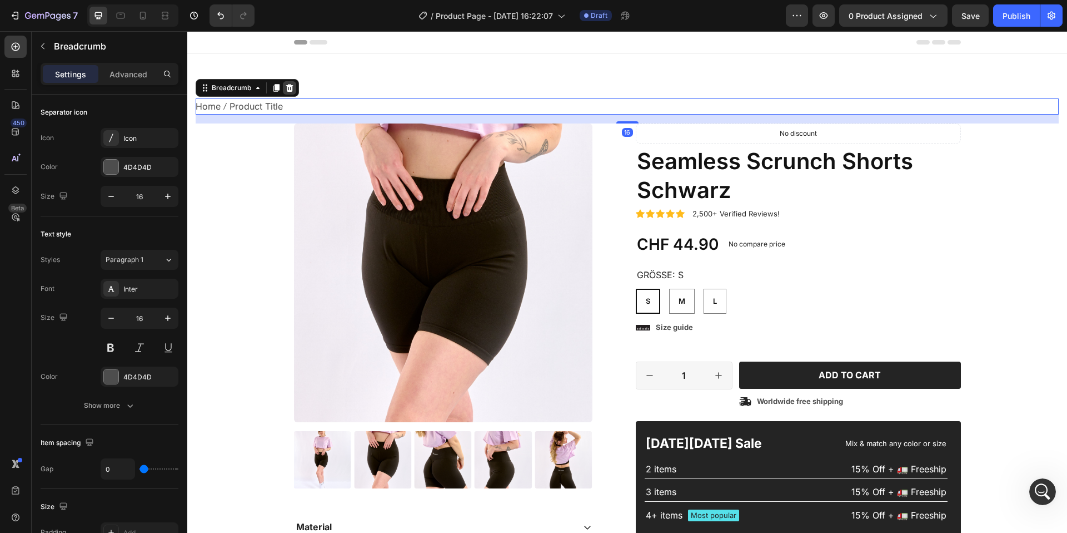
scroll to position [348, 0]
click at [289, 86] on icon at bounding box center [289, 88] width 7 height 8
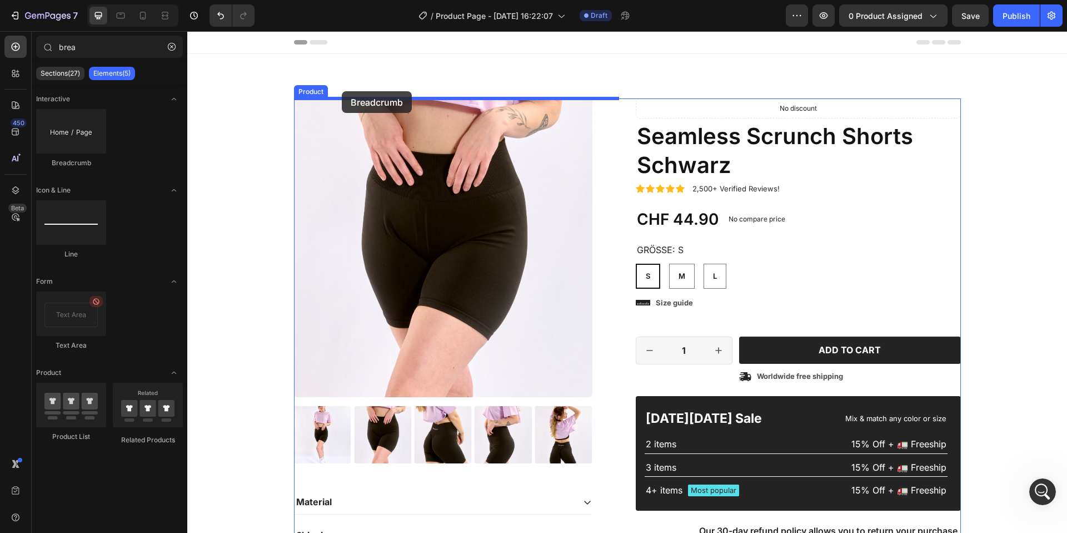
drag, startPoint x: 258, startPoint y: 171, endPoint x: 342, endPoint y: 91, distance: 115.6
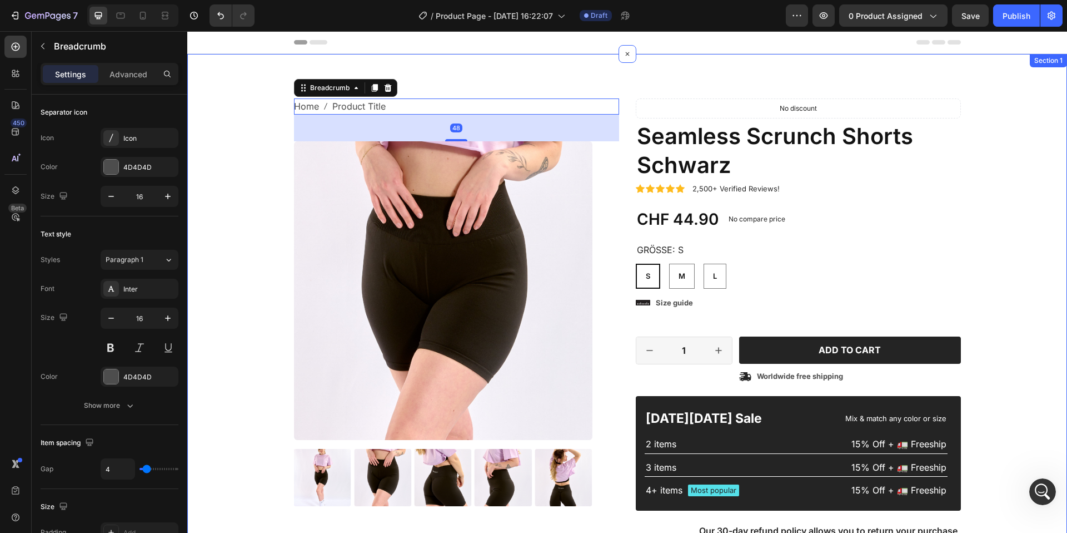
click at [674, 69] on div "Home Product Title Breadcrumb 48 Product Images Material Shipping Care instruct…" at bounding box center [627, 361] width 880 height 614
click at [352, 105] on span "Product Title" at bounding box center [358, 106] width 53 height 16
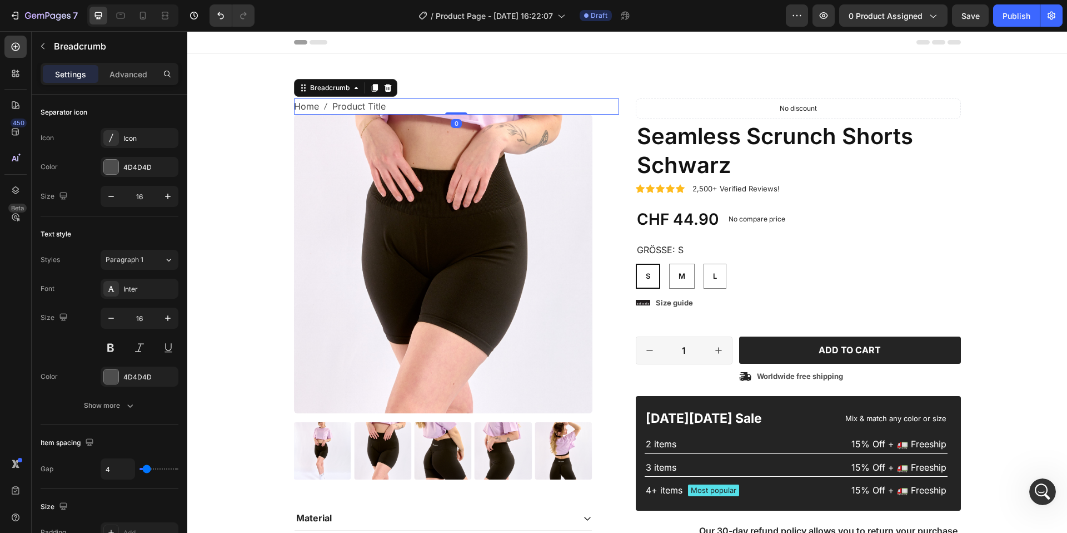
drag, startPoint x: 460, startPoint y: 139, endPoint x: 471, endPoint y: 100, distance: 41.0
click at [466, 103] on div "Home Product Title Breadcrumb 0" at bounding box center [456, 106] width 325 height 16
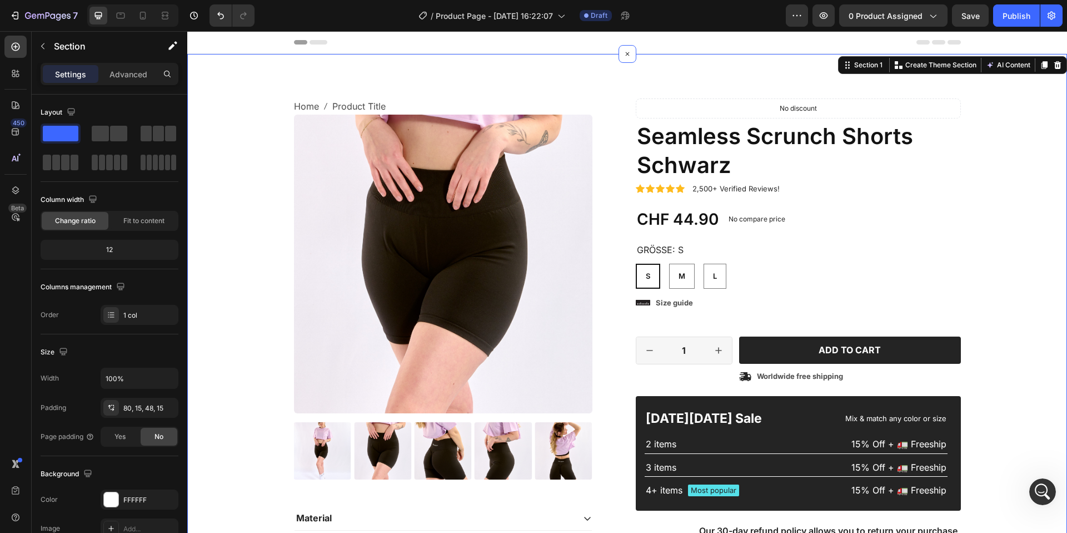
click at [510, 82] on div "Home Product Title Breadcrumb Product Images Material Shipping Care instruction…" at bounding box center [627, 348] width 880 height 588
click at [366, 108] on span "Product Title" at bounding box center [358, 106] width 53 height 16
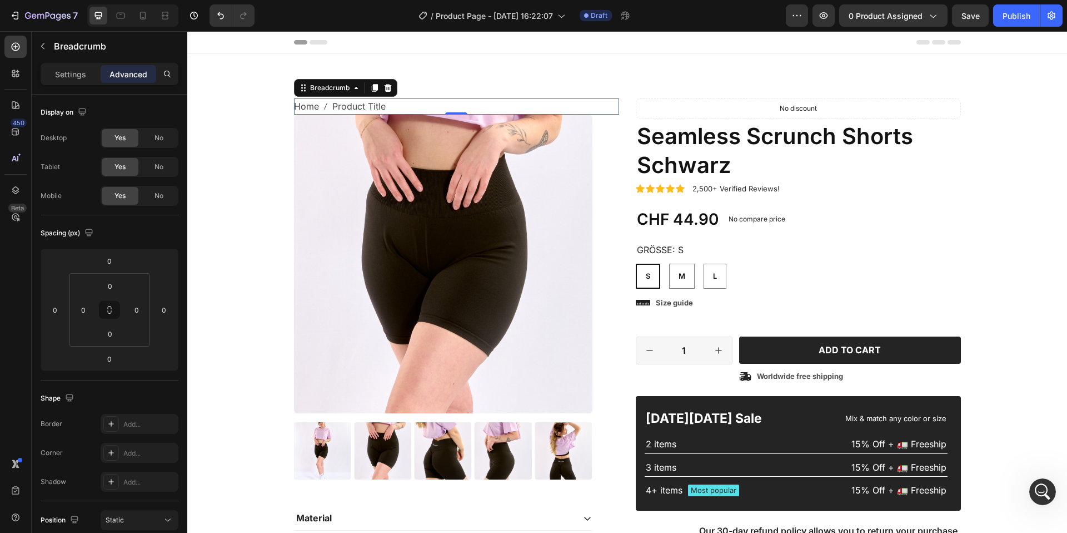
click at [589, 104] on nav "Home Product Title" at bounding box center [456, 106] width 325 height 16
click at [116, 363] on input "0" at bounding box center [109, 358] width 22 height 17
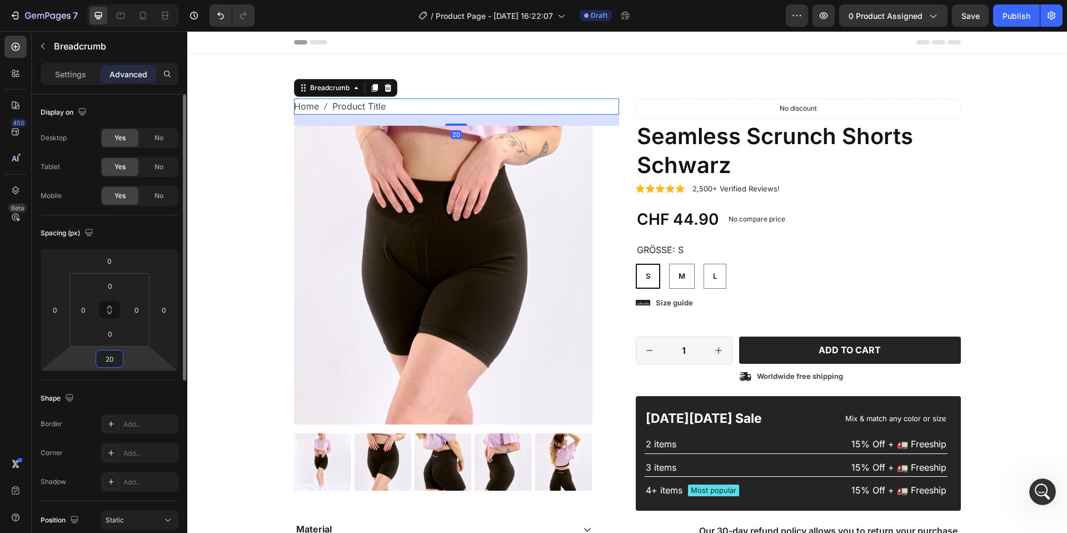
click at [118, 357] on input "20" at bounding box center [109, 358] width 22 height 17
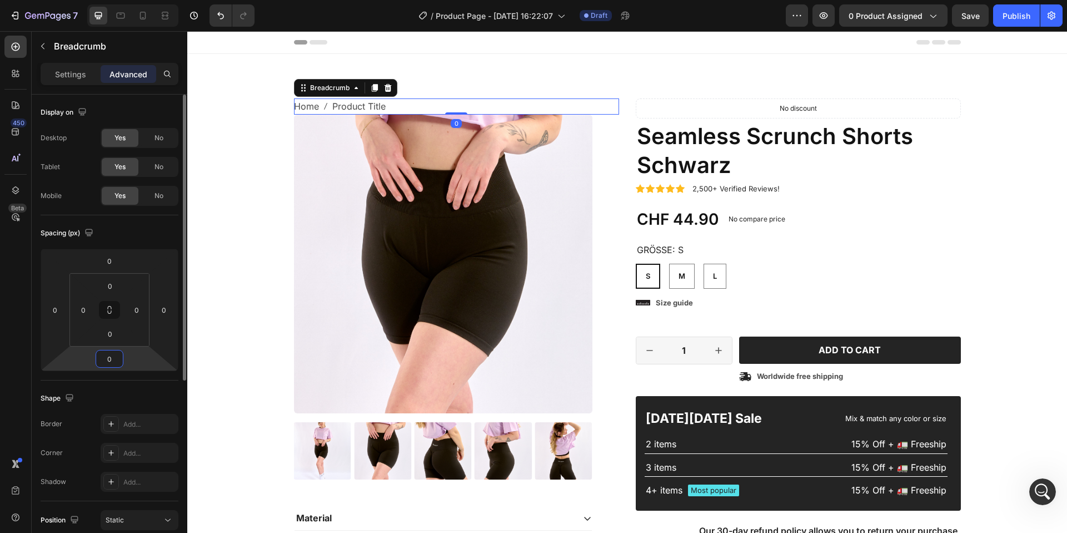
type input "0"
click at [114, 341] on input "0" at bounding box center [110, 333] width 22 height 17
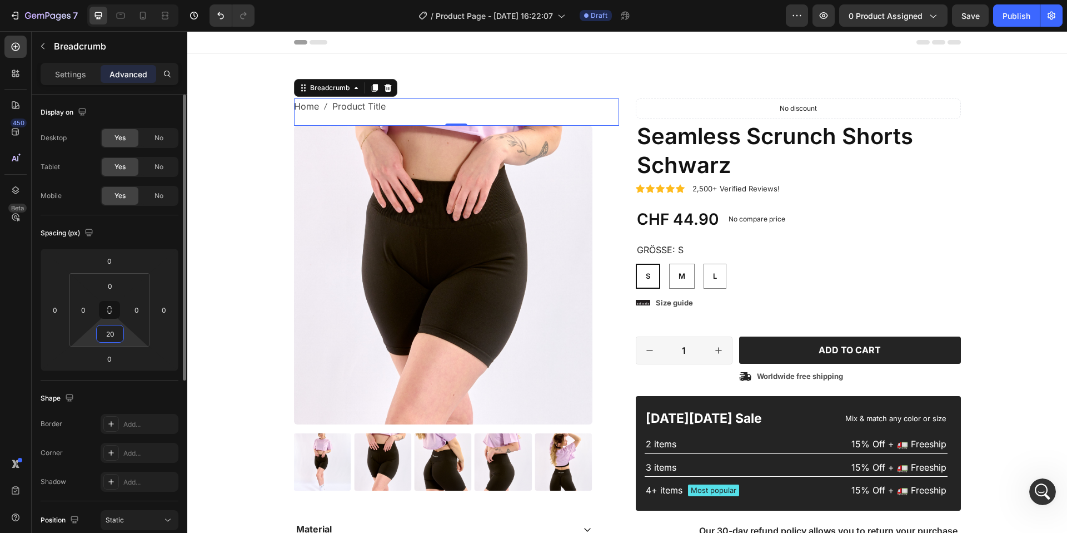
click at [114, 341] on input "20" at bounding box center [110, 333] width 22 height 17
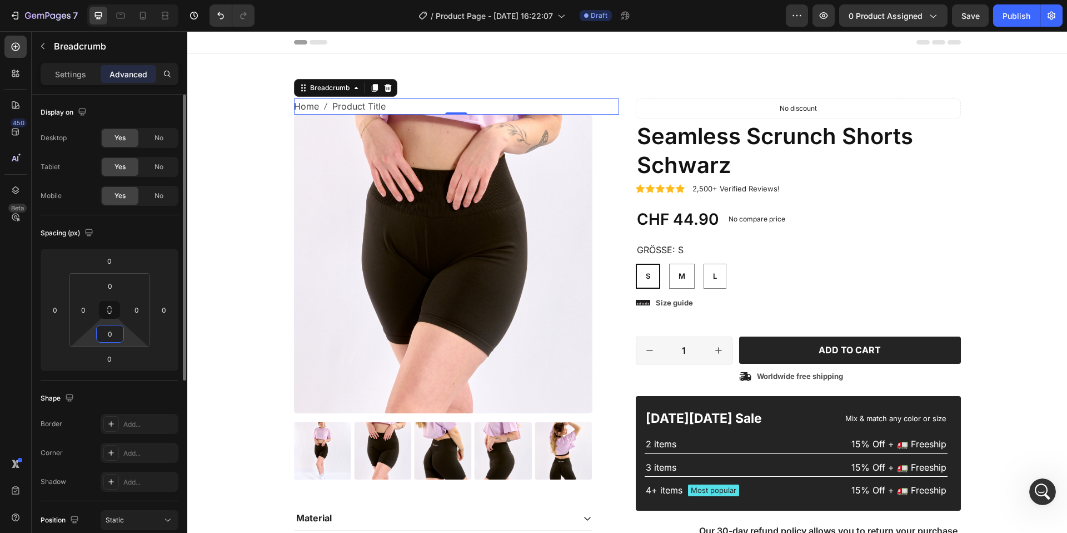
type input "0"
click at [106, 357] on input "0" at bounding box center [109, 358] width 22 height 17
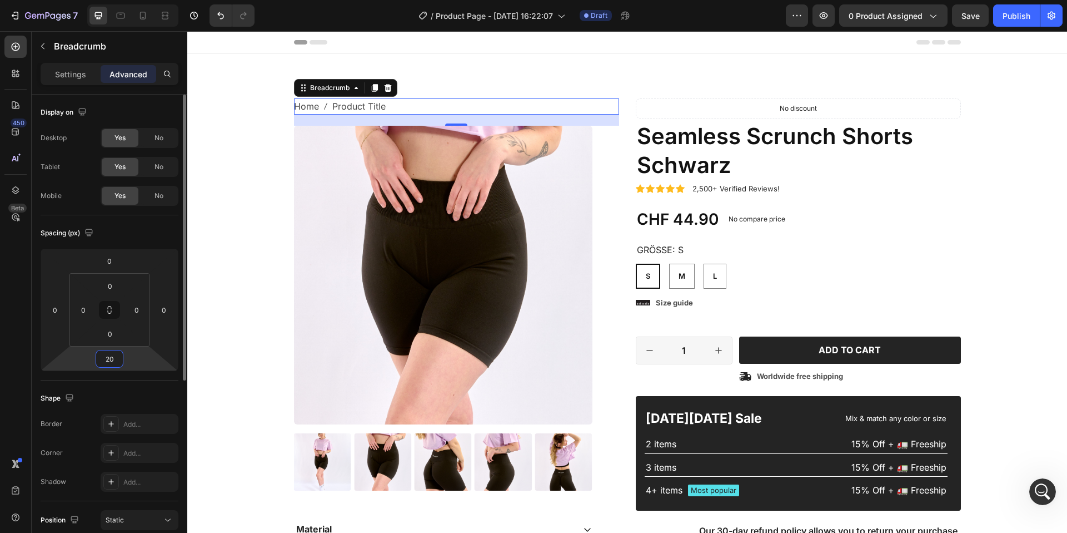
type input "2"
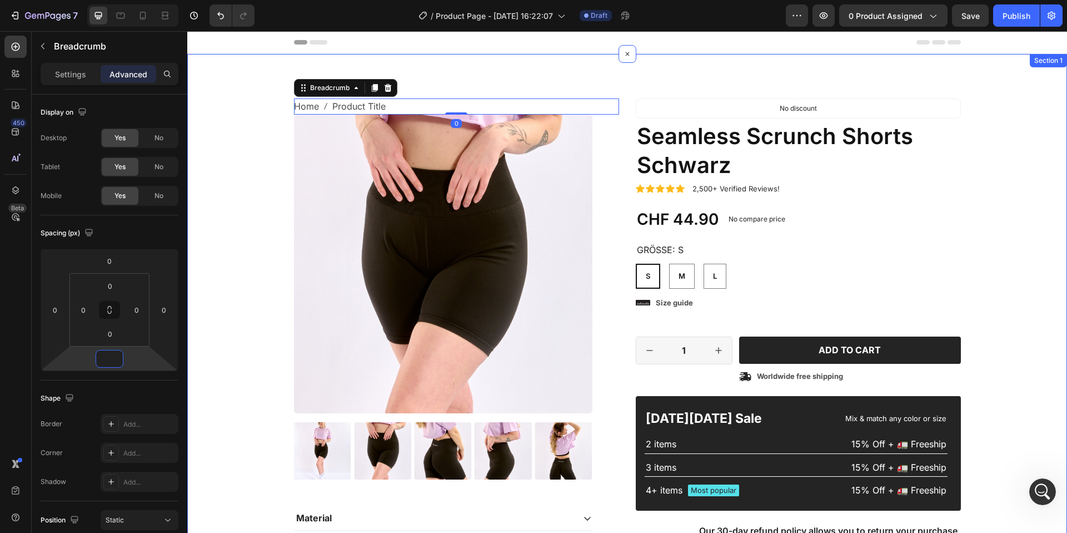
click at [241, 201] on div "Home Product Title Breadcrumb 0 Product Images Material Shipping Care instructi…" at bounding box center [627, 356] width 863 height 516
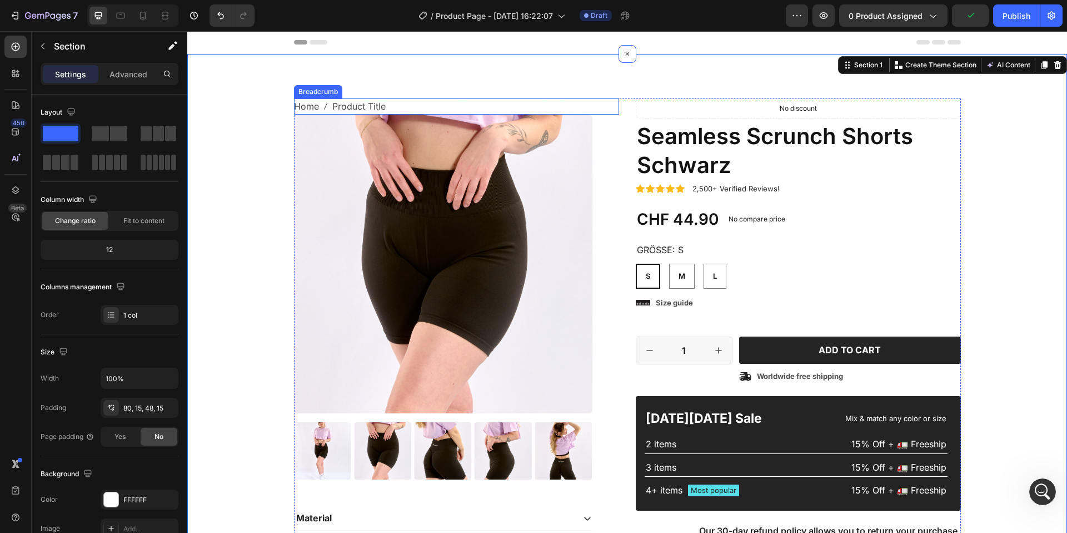
click at [389, 98] on nav "Home Product Title" at bounding box center [456, 106] width 325 height 16
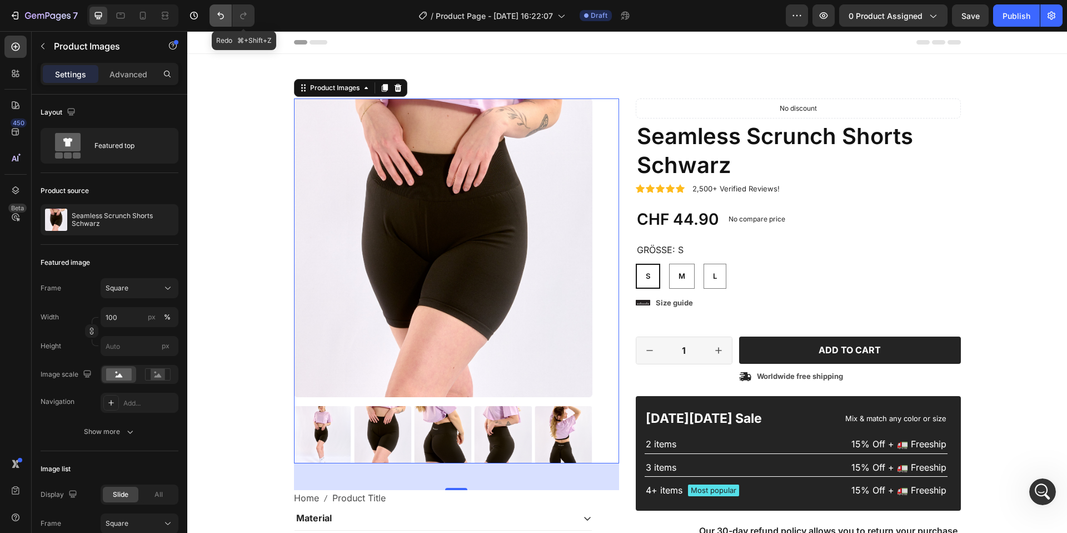
click at [222, 18] on icon "Undo/Redo" at bounding box center [220, 15] width 11 height 11
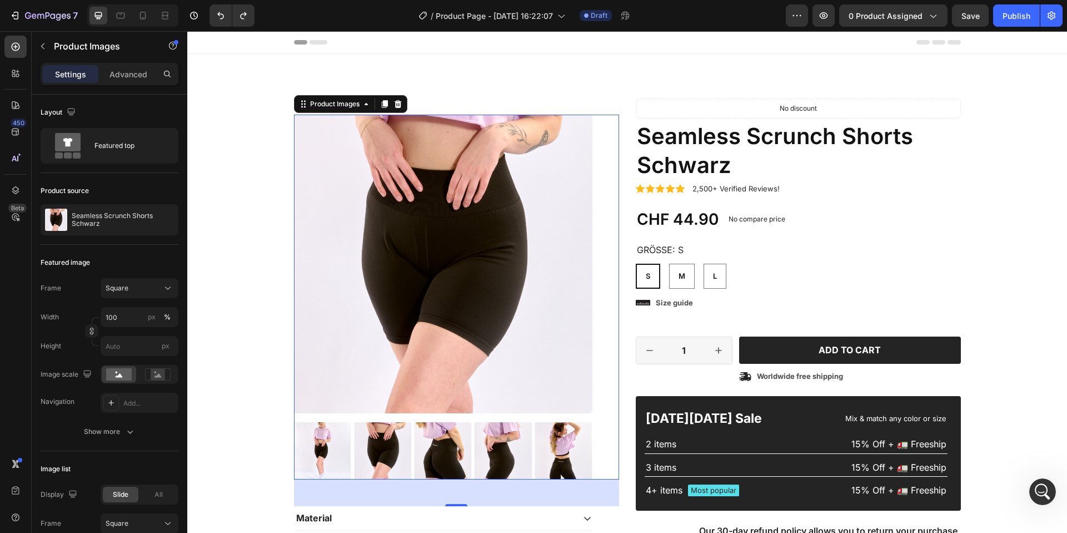
click at [577, 20] on div "/ Product Page - Aug 27, 16:22:07 Draft" at bounding box center [525, 15] width 523 height 22
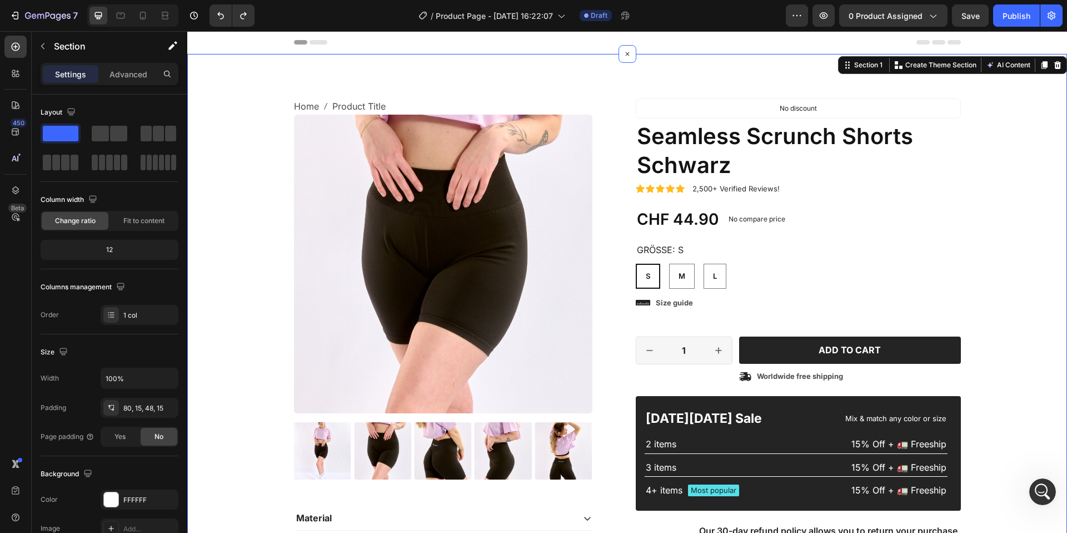
click at [539, 86] on div "Home Product Title Breadcrumb Product Images Material Shipping Care instruction…" at bounding box center [627, 348] width 880 height 588
click at [311, 105] on span "Home" at bounding box center [306, 106] width 25 height 16
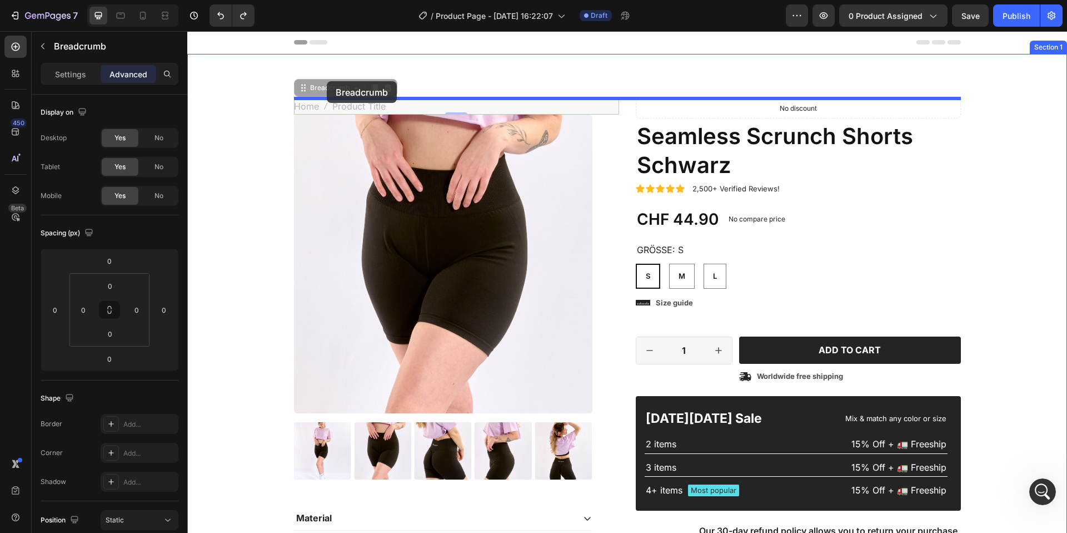
drag, startPoint x: 324, startPoint y: 105, endPoint x: 327, endPoint y: 81, distance: 23.6
type input "16"
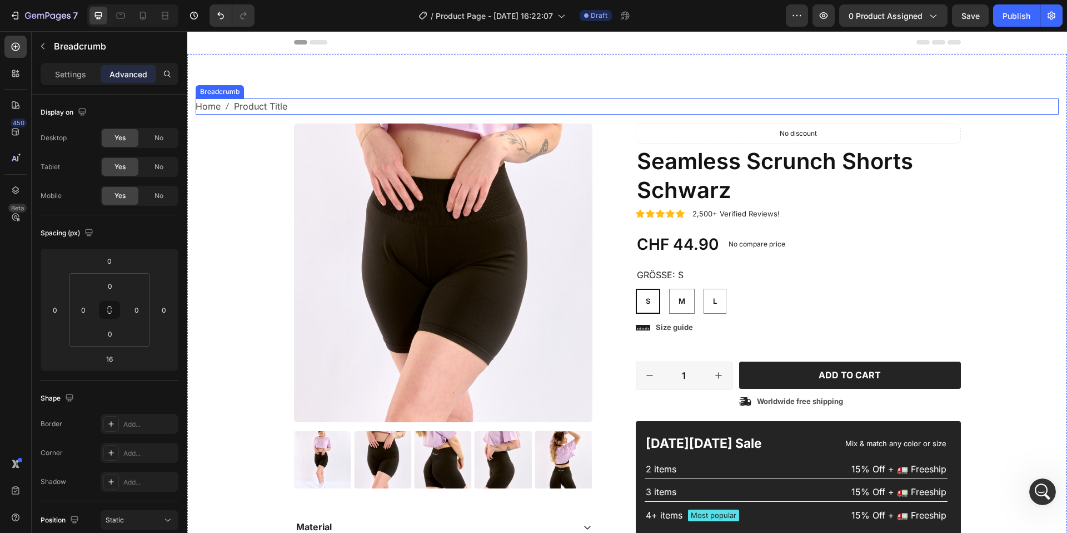
click at [238, 112] on span "Product Title" at bounding box center [260, 106] width 53 height 16
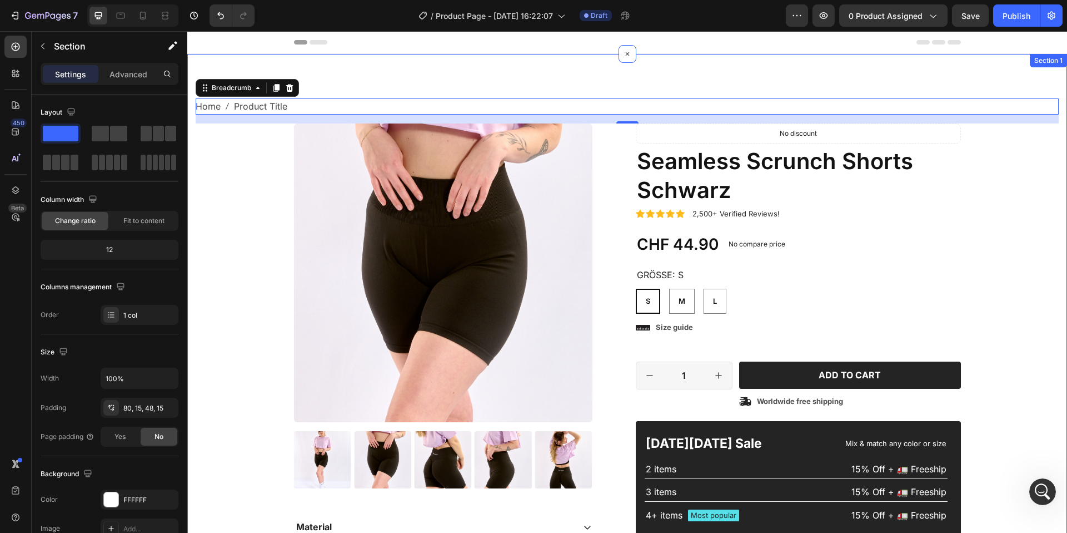
click at [371, 69] on div "Home Product Title Breadcrumb 0 Product Images Material Shipping Care instructi…" at bounding box center [627, 352] width 880 height 597
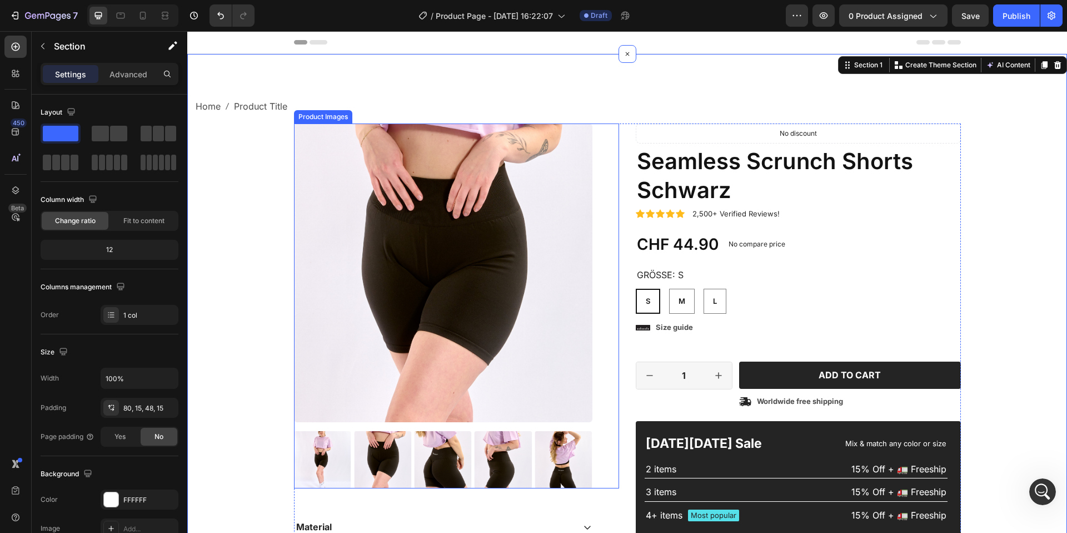
click at [370, 142] on img at bounding box center [443, 272] width 299 height 299
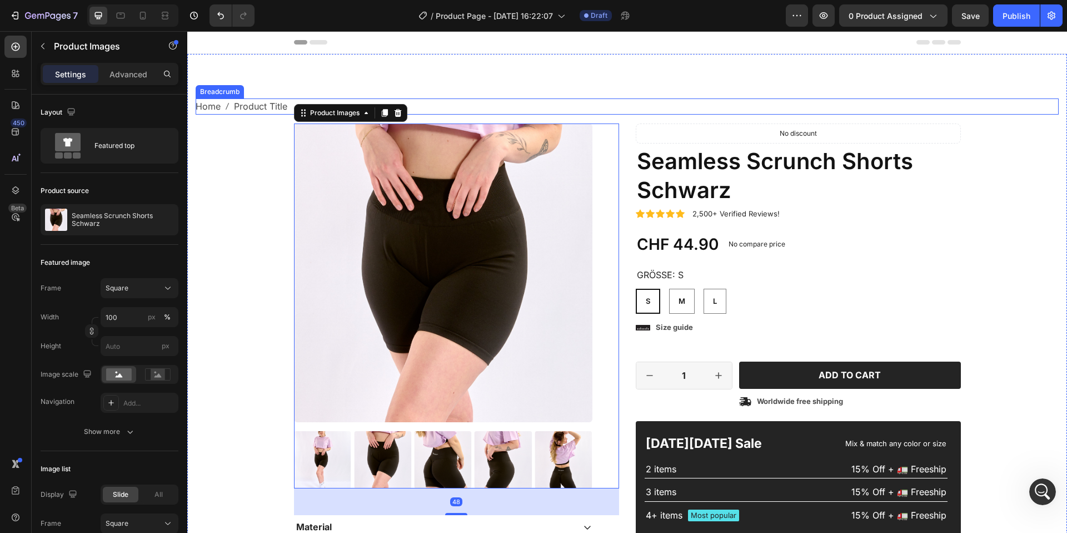
click at [225, 106] on icon "breadcrumb" at bounding box center [227, 106] width 9 height 9
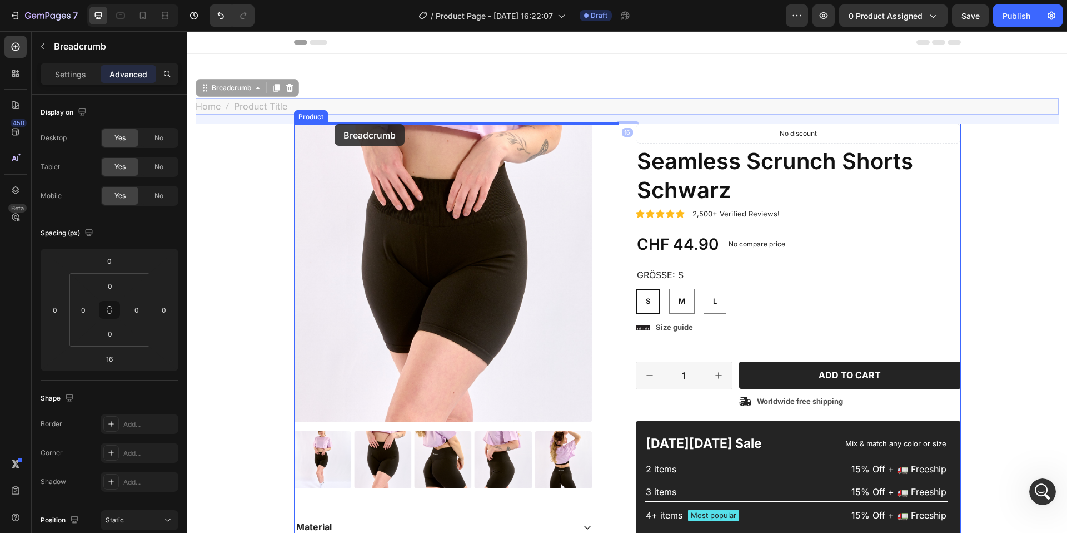
drag, startPoint x: 227, startPoint y: 102, endPoint x: 335, endPoint y: 124, distance: 109.5
type input "48"
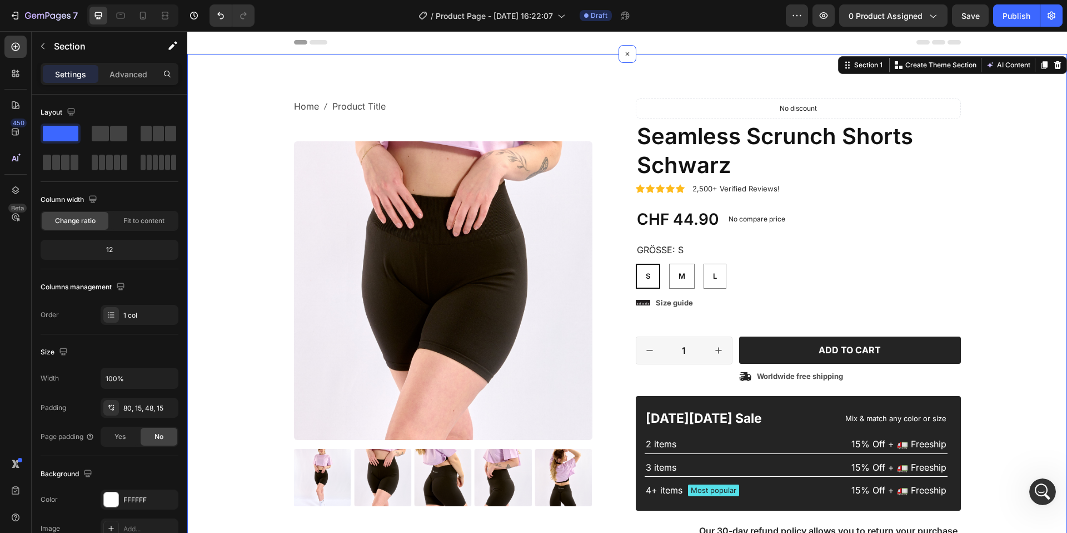
click at [636, 84] on div "Home Product Title Breadcrumb Product Images Material Shipping Care instruction…" at bounding box center [627, 361] width 880 height 614
click at [359, 107] on span "Product Title" at bounding box center [358, 106] width 53 height 16
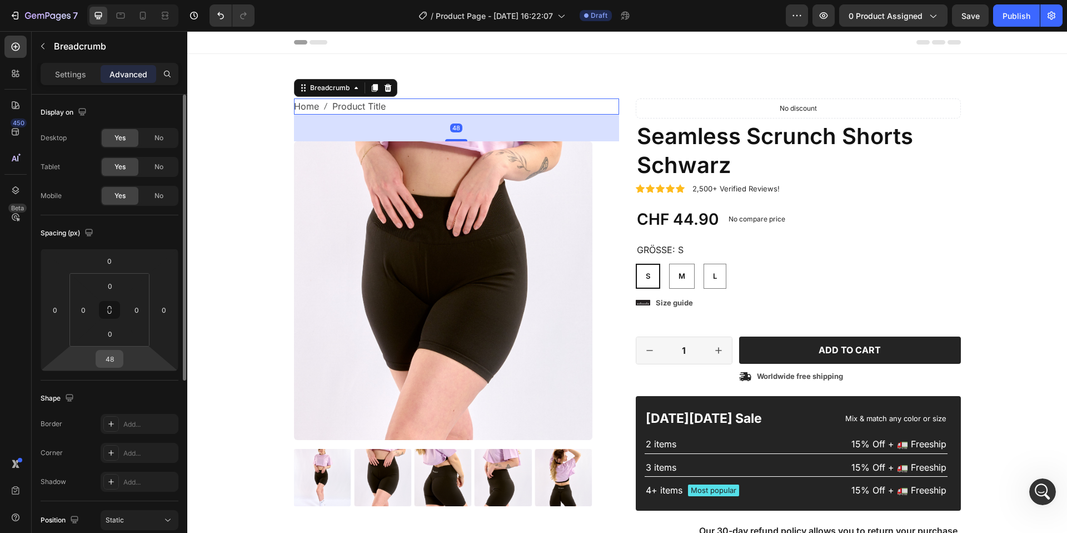
click at [111, 352] on input "48" at bounding box center [109, 358] width 22 height 17
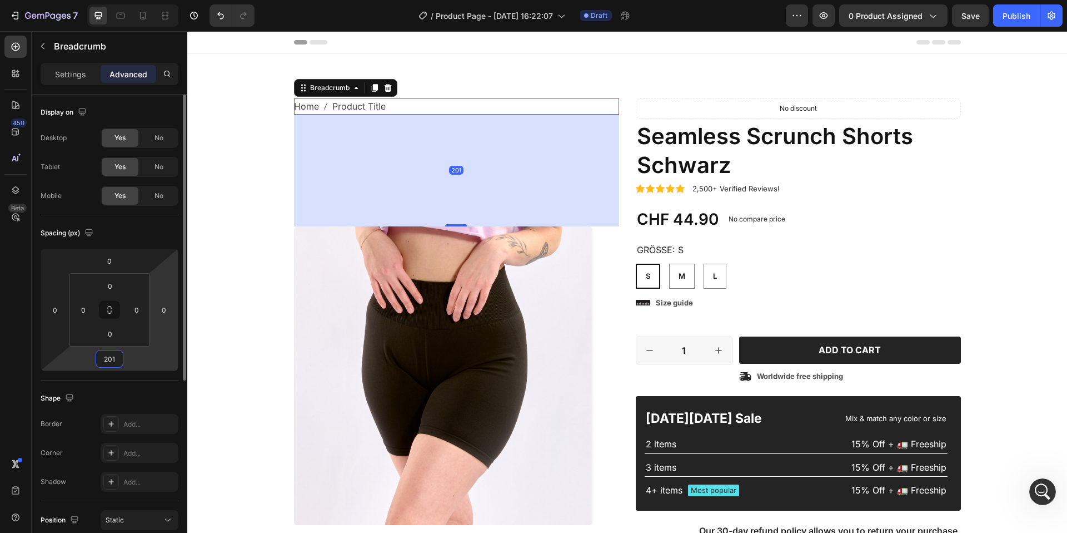
scroll to position [391, 0]
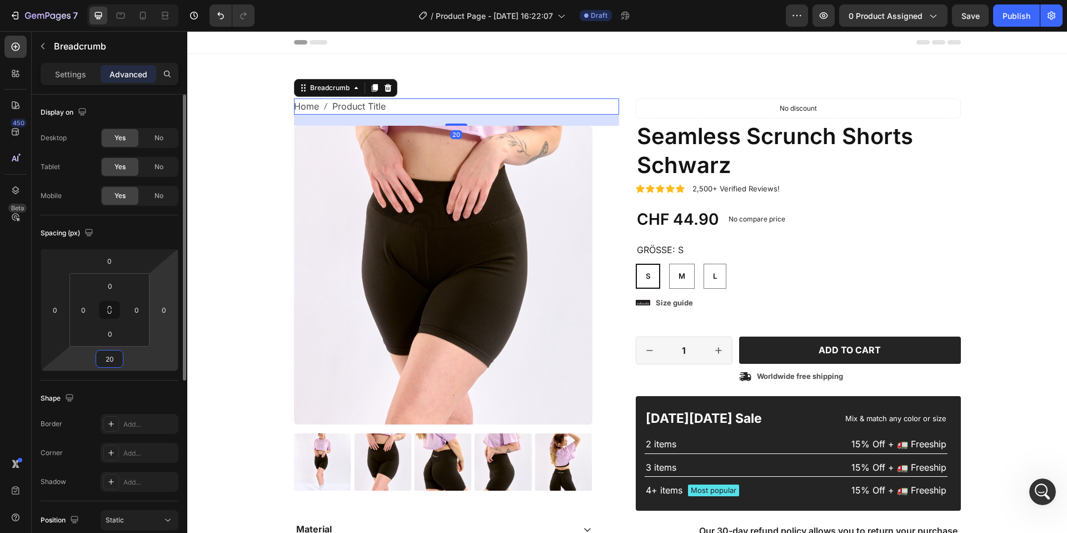
type input "2"
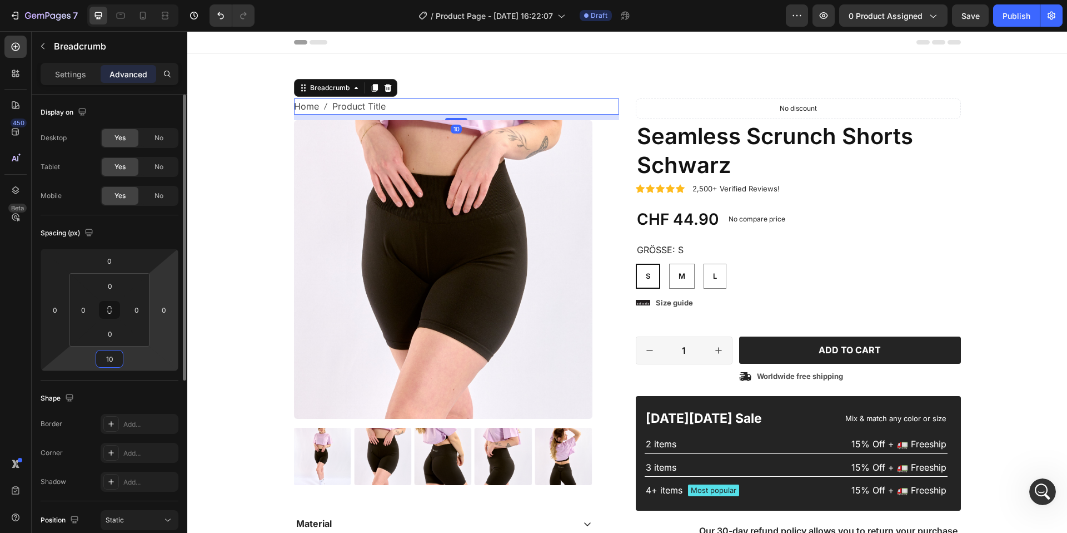
type input "10"
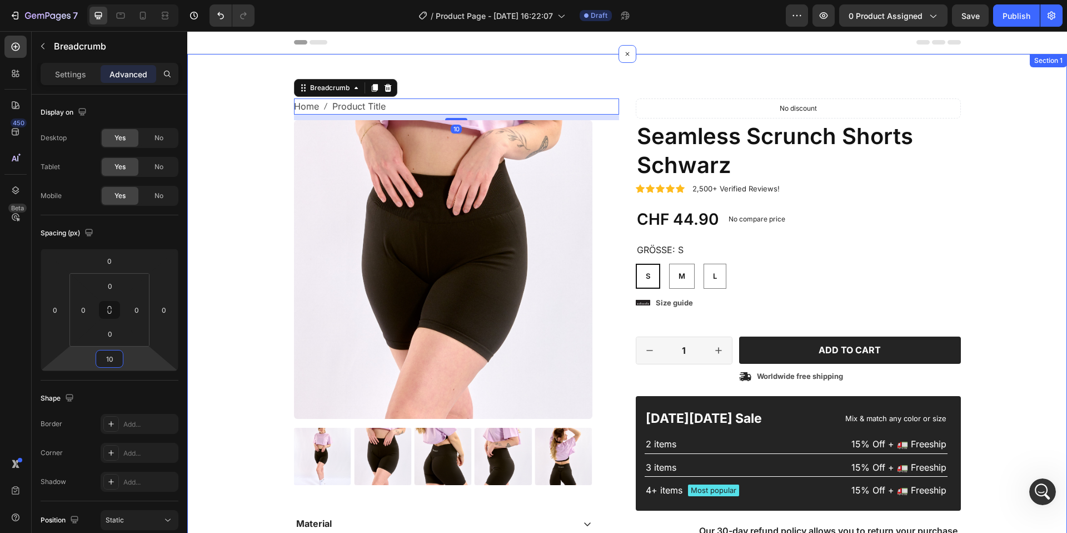
click at [266, 188] on div "Home Product Title Breadcrumb 10 Product Images Material Shipping Care instruct…" at bounding box center [627, 359] width 863 height 522
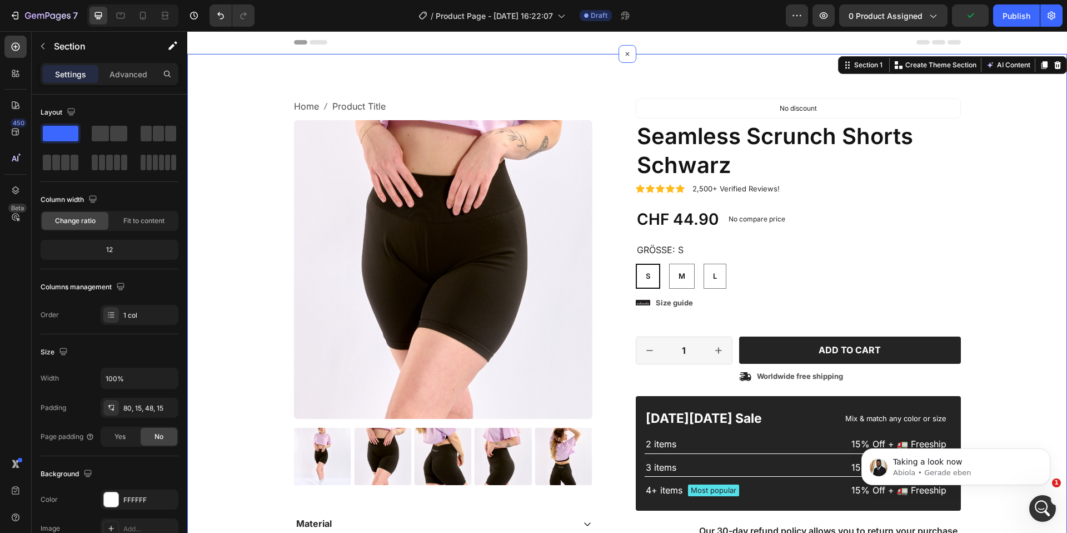
scroll to position [0, 0]
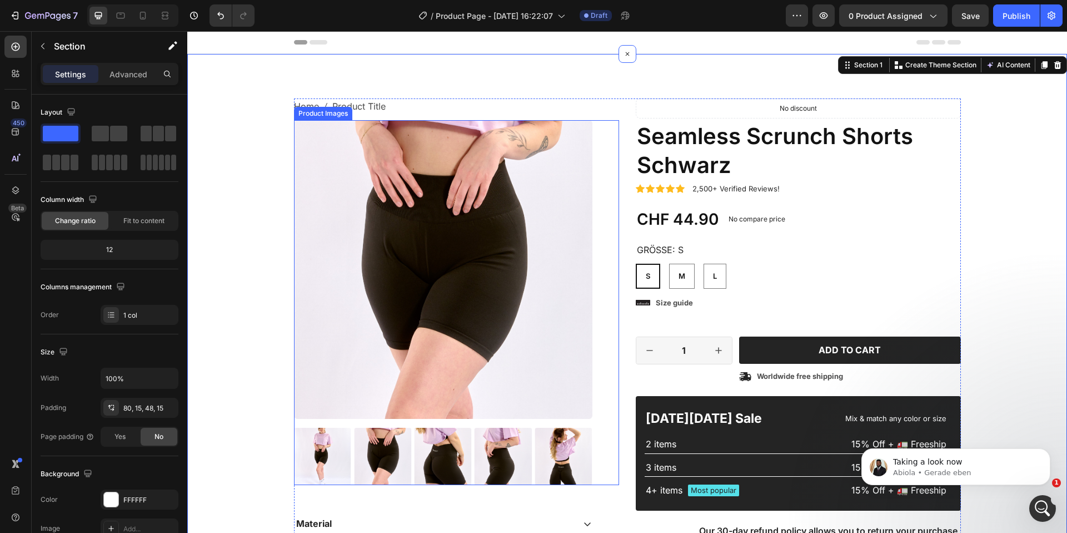
click at [477, 181] on img at bounding box center [443, 269] width 299 height 299
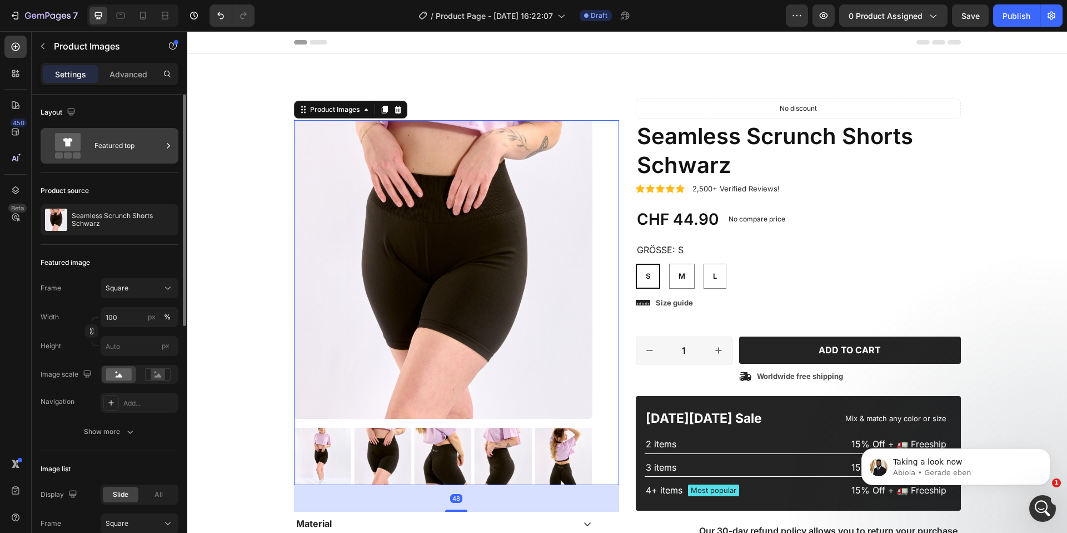
click at [95, 151] on div "Featured top" at bounding box center [129, 146] width 68 height 26
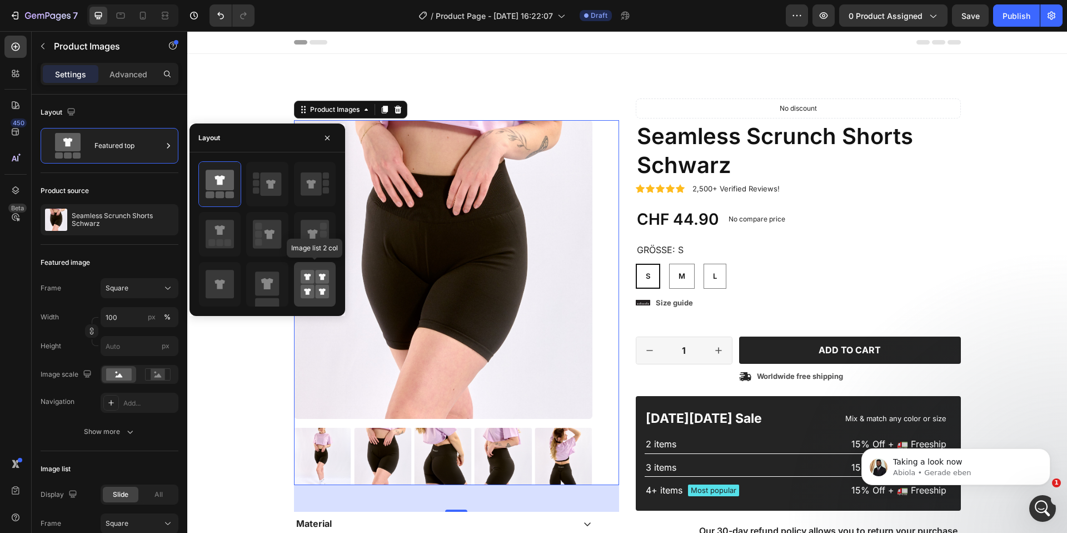
click at [313, 283] on rect at bounding box center [308, 277] width 14 height 14
type input "50"
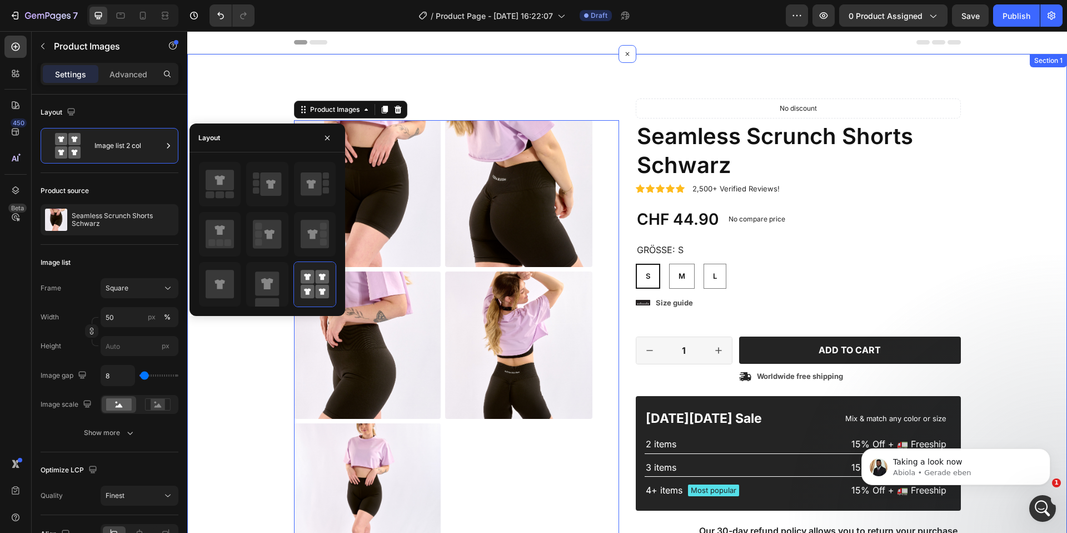
click at [274, 83] on div "Home Product Title Breadcrumb Product Images 48 Material Shipping Care instruct…" at bounding box center [627, 393] width 880 height 678
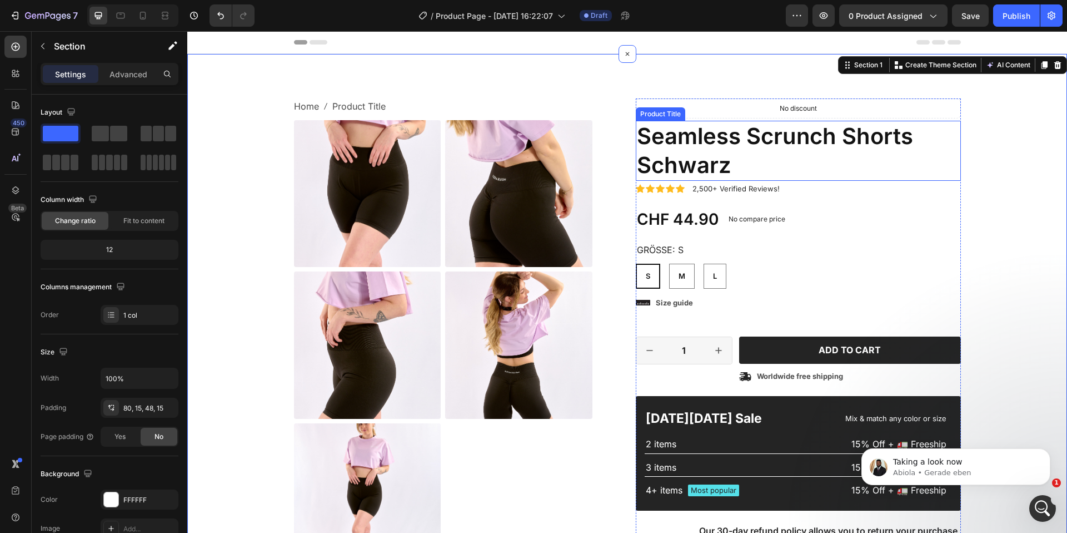
click at [715, 139] on h1 "Seamless Scrunch Shorts Schwarz" at bounding box center [798, 151] width 325 height 60
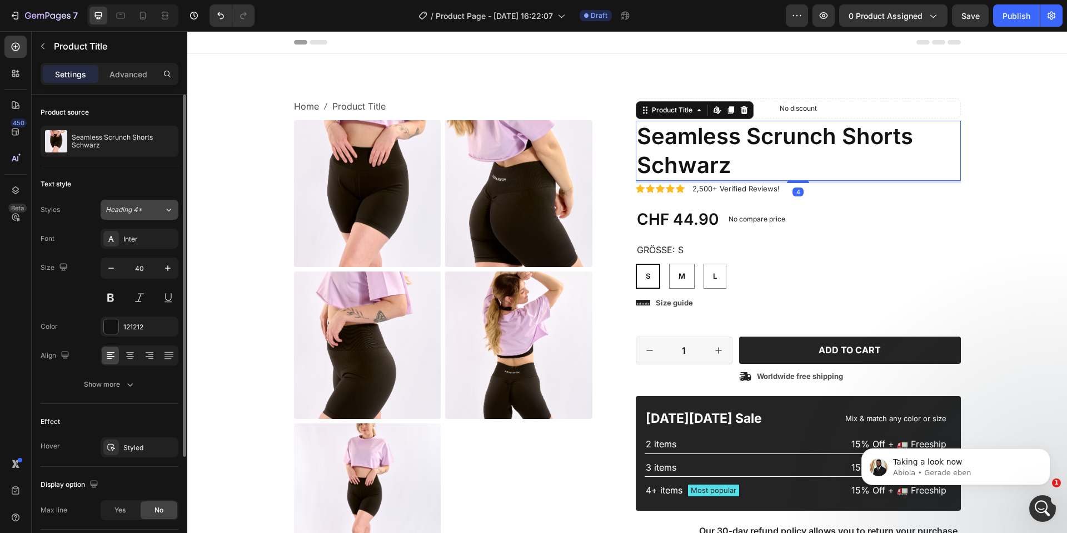
click at [135, 208] on span "Heading 4*" at bounding box center [124, 210] width 37 height 10
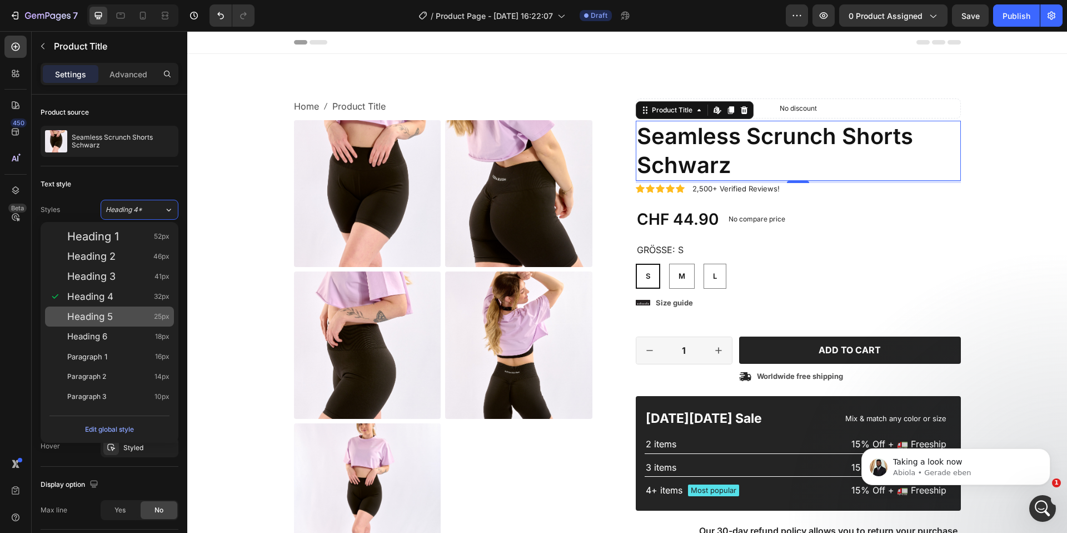
click at [91, 322] on div "Heading 5 25px" at bounding box center [109, 316] width 129 height 20
type input "25"
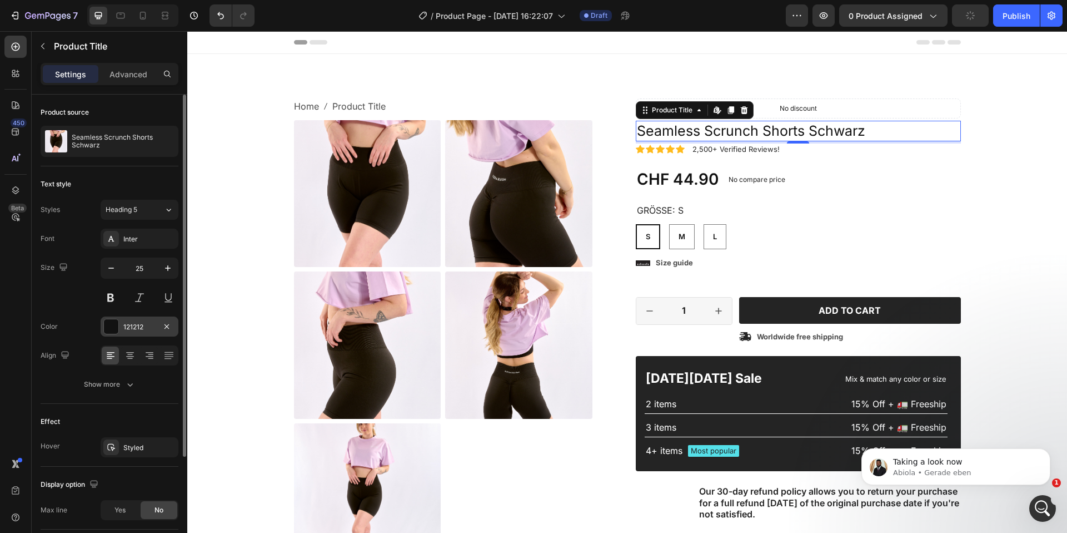
click at [110, 320] on div at bounding box center [111, 326] width 14 height 14
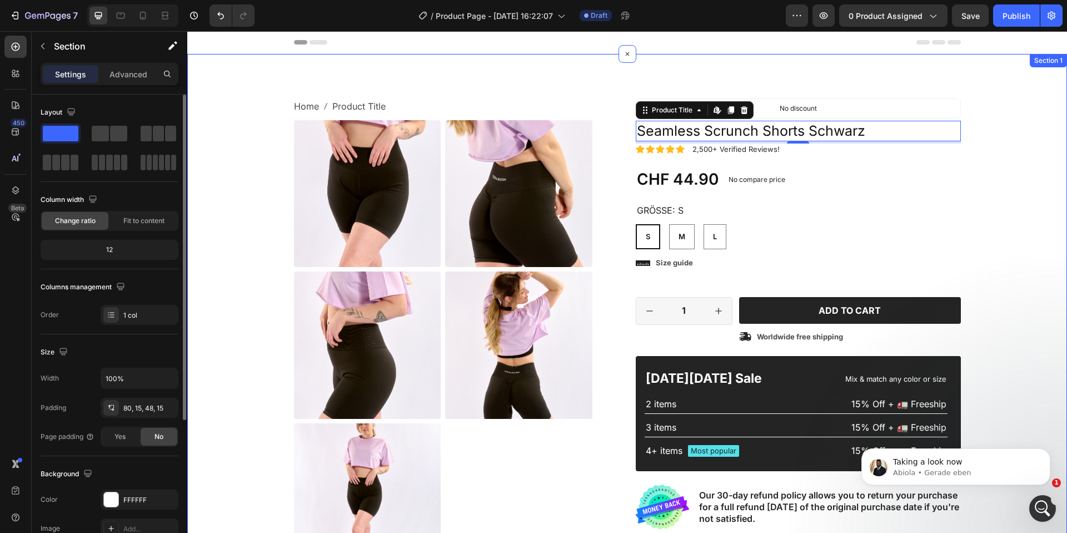
click at [220, 158] on div "Home Product Title Breadcrumb Product Images Material Shipping Care instruction…" at bounding box center [627, 401] width 863 height 607
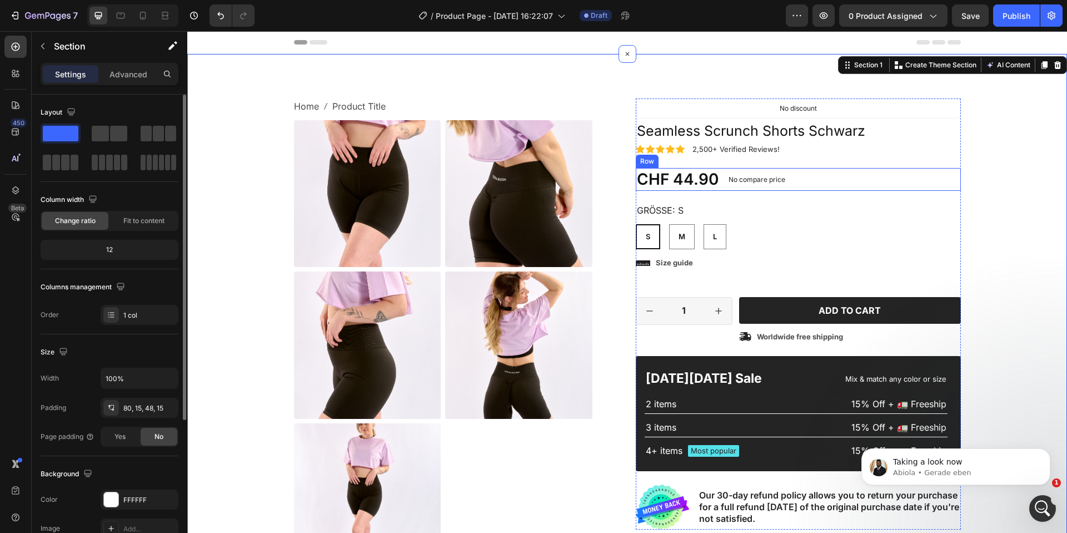
click at [893, 185] on div "CHF 44.90 Product Price Product Price No compare price Product Price No discoun…" at bounding box center [798, 179] width 325 height 22
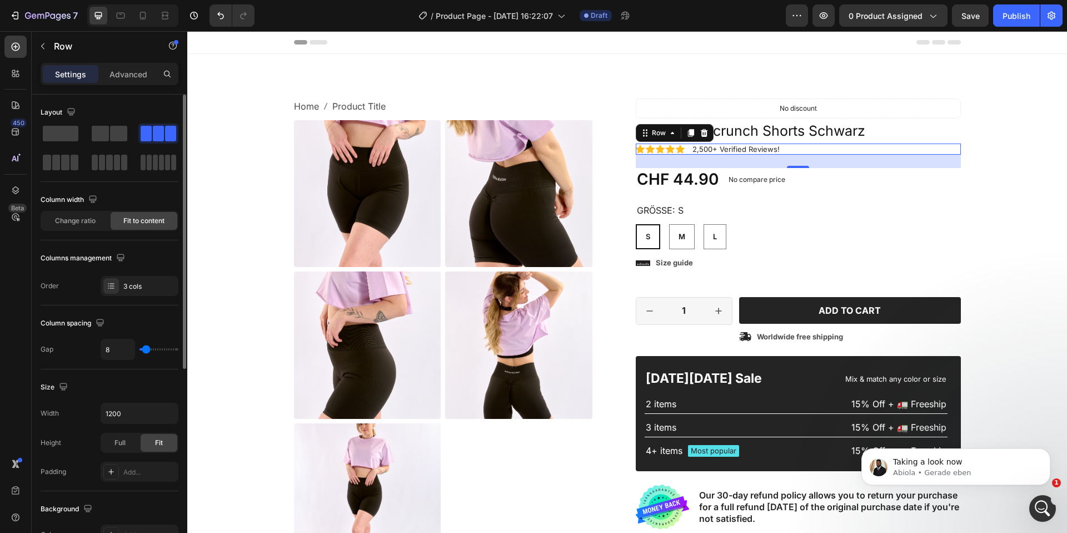
click at [900, 145] on div "Icon Icon Icon Icon Icon Icon List 2,500+ Verified Reviews! Text Block Row 0" at bounding box center [798, 149] width 325 height 12
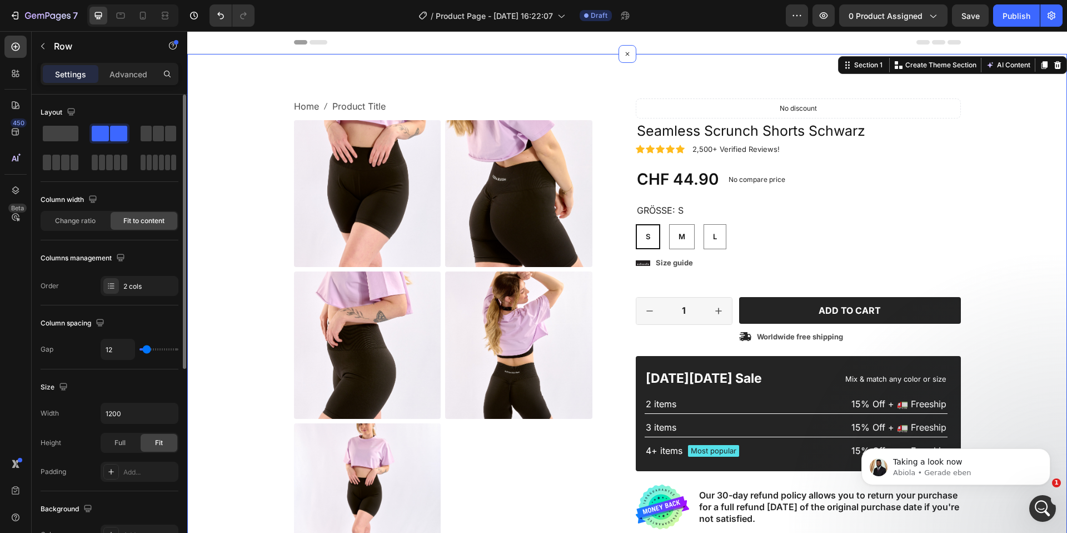
click at [961, 193] on div "Home Product Title Breadcrumb Product Images Material Shipping Care instruction…" at bounding box center [627, 401] width 863 height 607
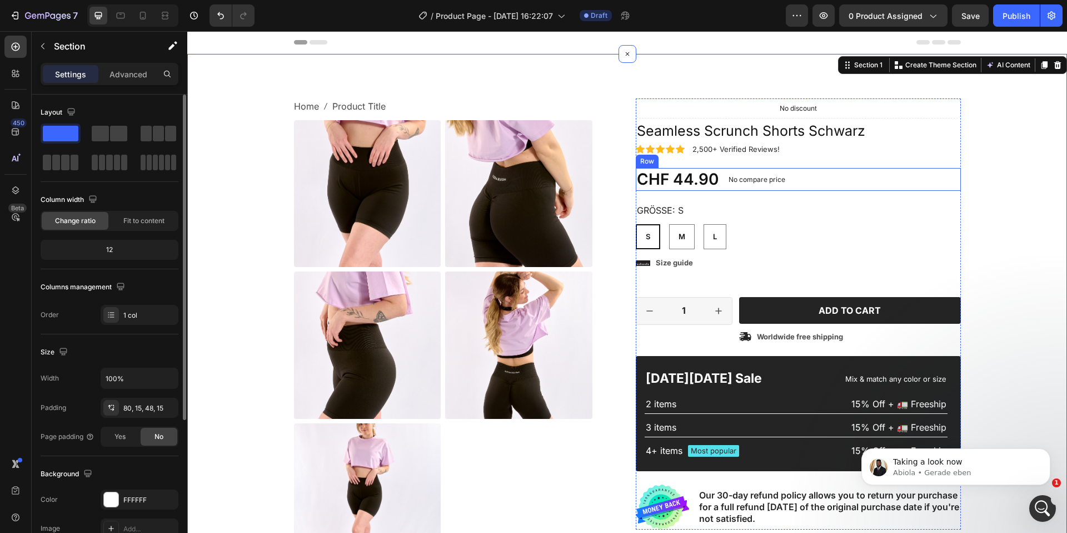
click at [941, 173] on div "CHF 44.90 Product Price Product Price No compare price Product Price No discoun…" at bounding box center [798, 179] width 325 height 22
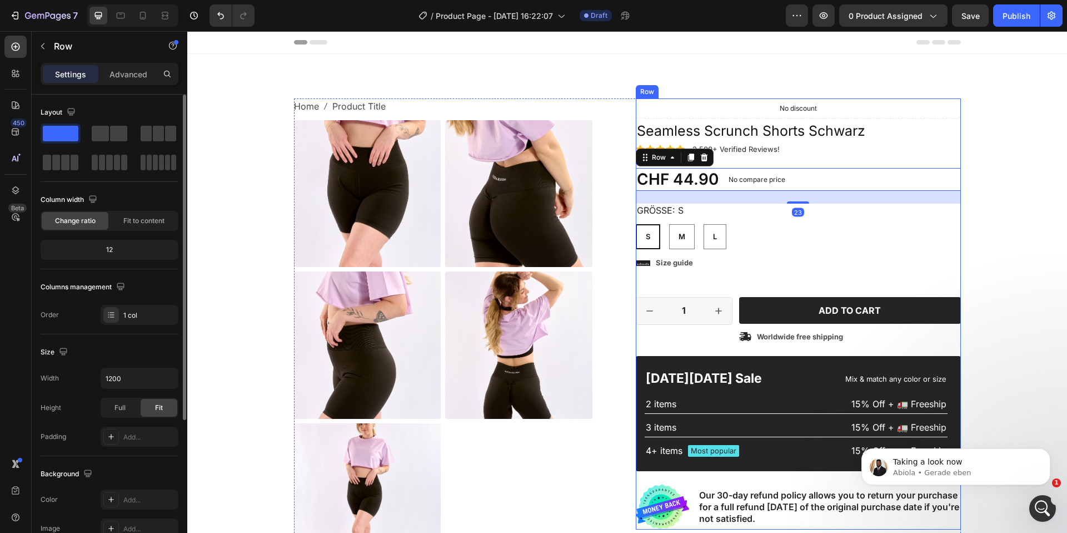
click at [928, 142] on div "Icon Icon Icon Icon Icon Icon List 2,500+ Verified Reviews! Text Block Row No d…" at bounding box center [798, 313] width 325 height 431
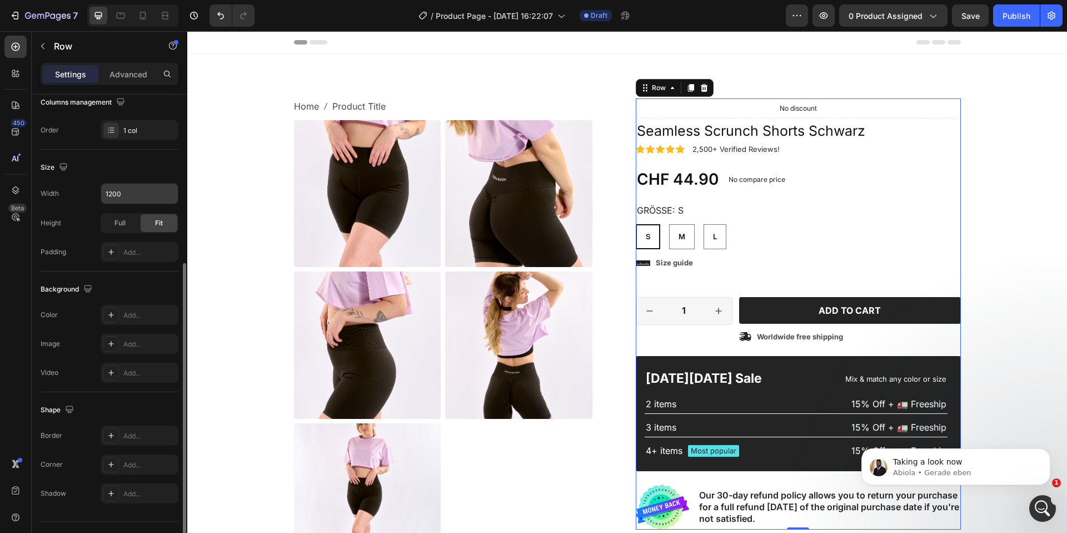
scroll to position [208, 0]
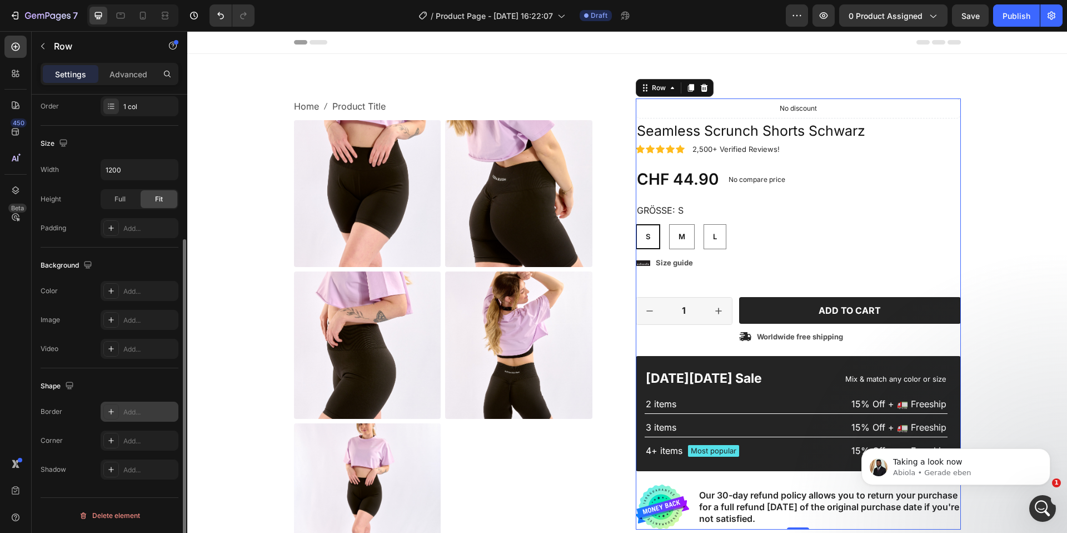
click at [124, 414] on div "Add..." at bounding box center [149, 412] width 52 height 10
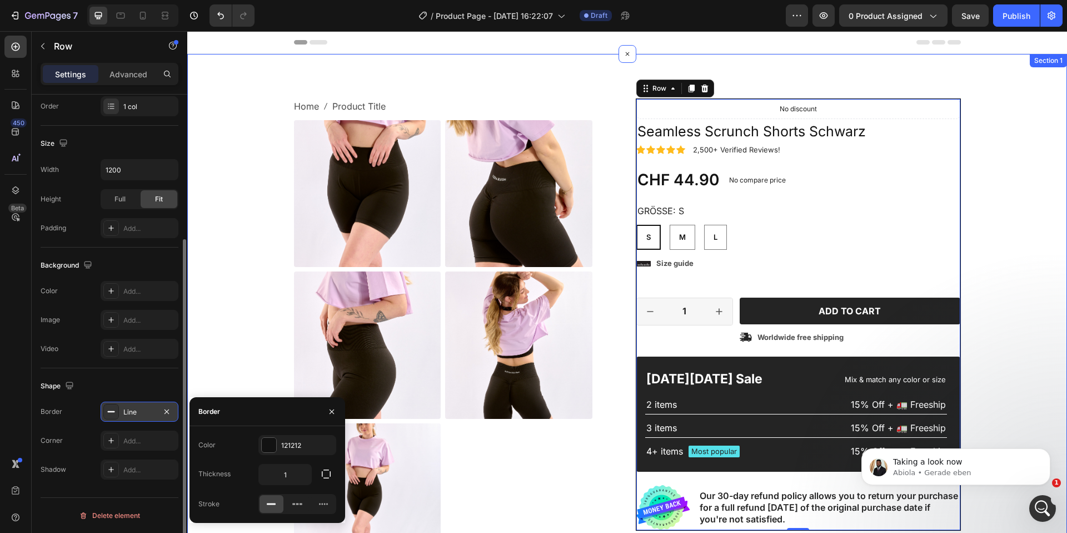
click at [1029, 192] on div "Home Product Title Breadcrumb Product Images Material Shipping Care instruction…" at bounding box center [627, 401] width 863 height 607
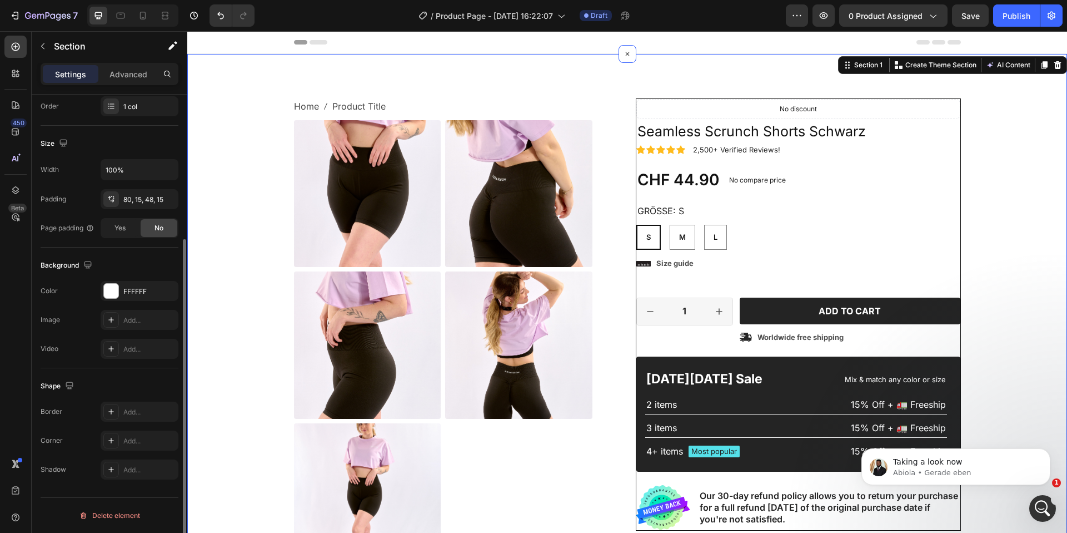
scroll to position [0, 0]
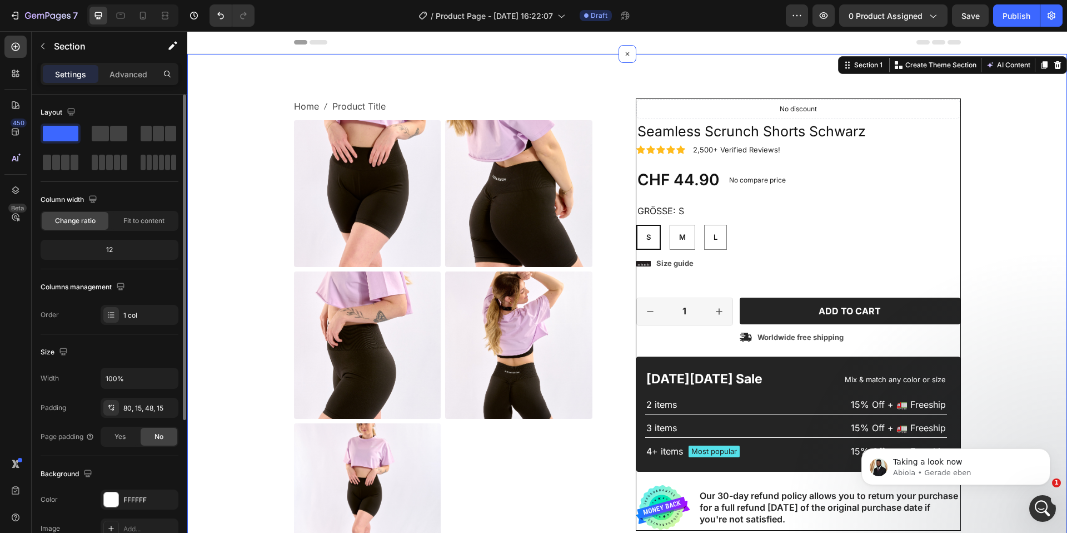
click at [1038, 184] on div "Home Product Title Breadcrumb Product Images Material Shipping Care instruction…" at bounding box center [627, 401] width 863 height 607
click at [920, 245] on div "S S S M M M L L L" at bounding box center [799, 237] width 324 height 25
radio input "false"
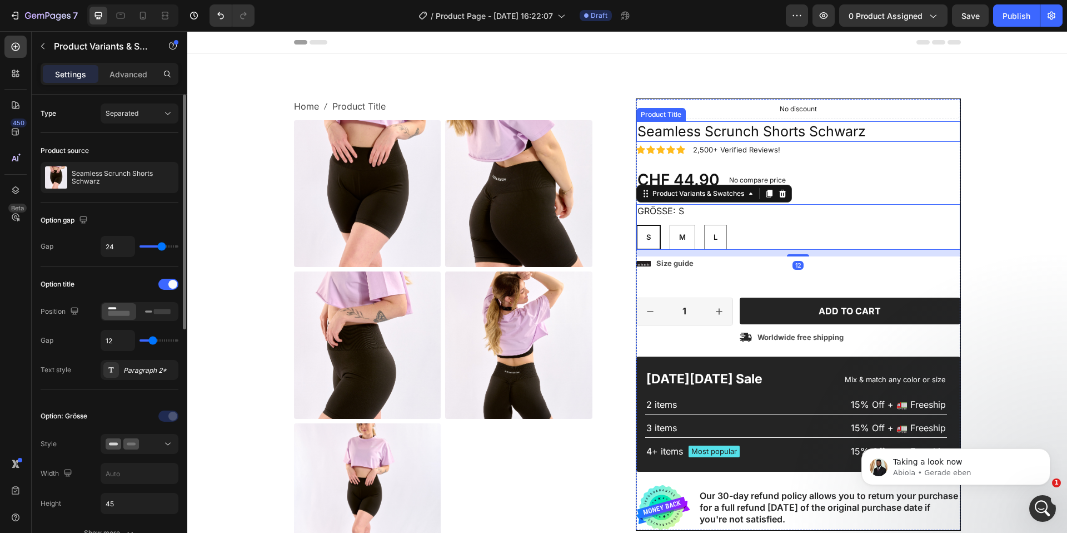
click at [867, 128] on h1 "Seamless Scrunch Shorts Schwarz" at bounding box center [799, 131] width 324 height 21
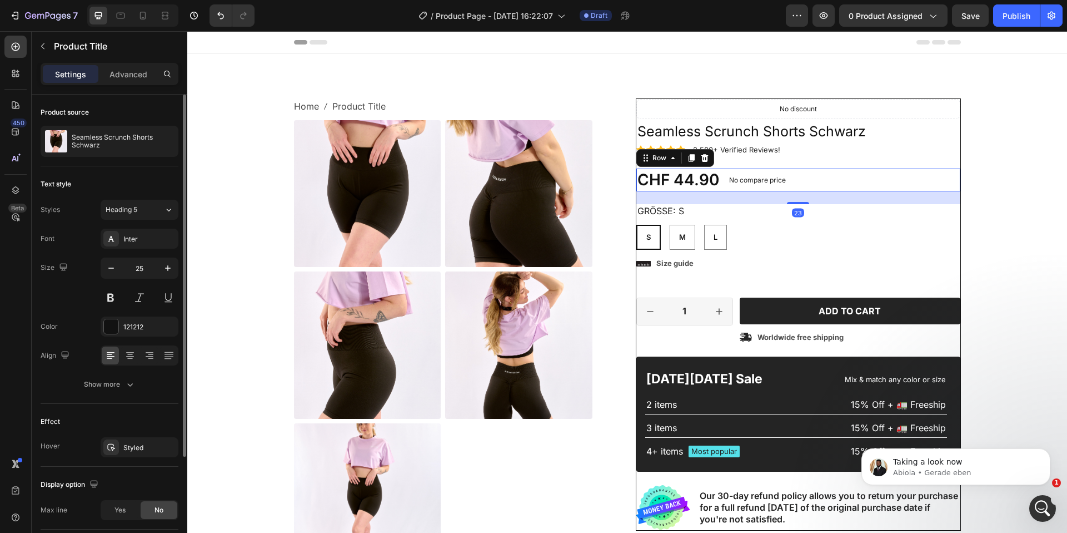
click at [927, 170] on div "CHF 44.90 Product Price Product Price No compare price Product Price No discoun…" at bounding box center [799, 179] width 324 height 22
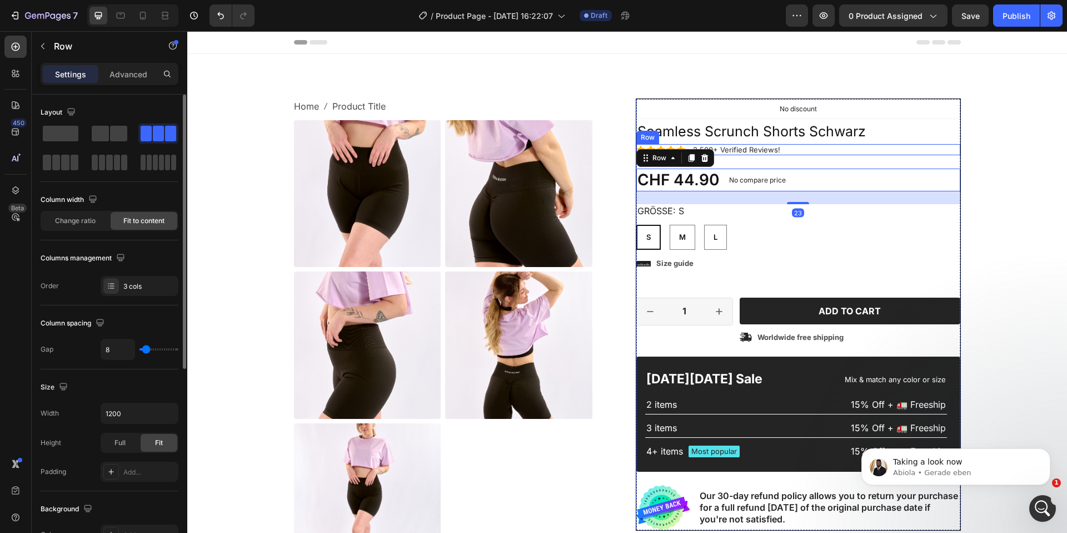
click at [937, 140] on h1 "Seamless Scrunch Shorts Schwarz" at bounding box center [799, 131] width 324 height 21
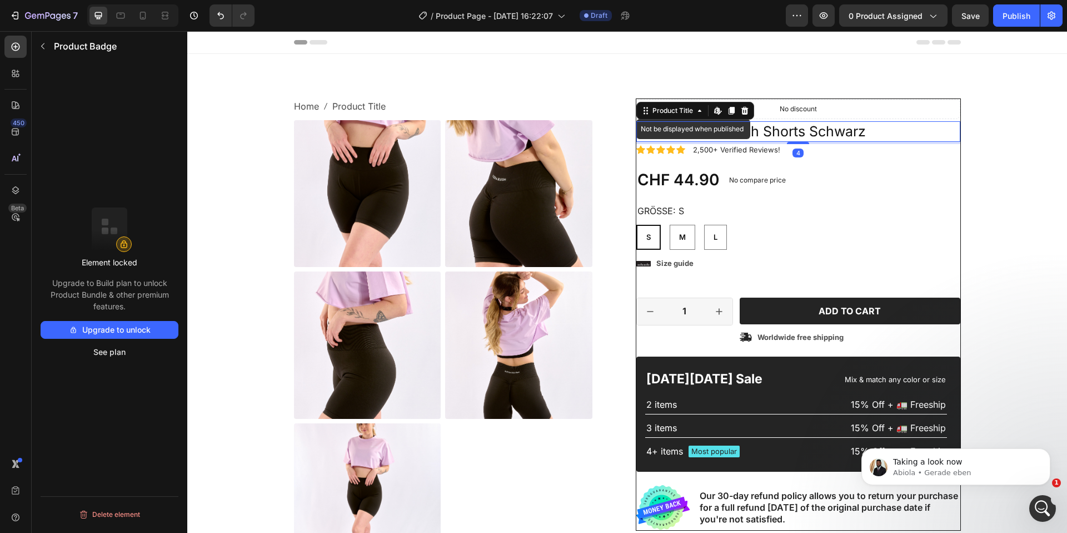
click at [936, 118] on div "No discount" at bounding box center [798, 109] width 323 height 19
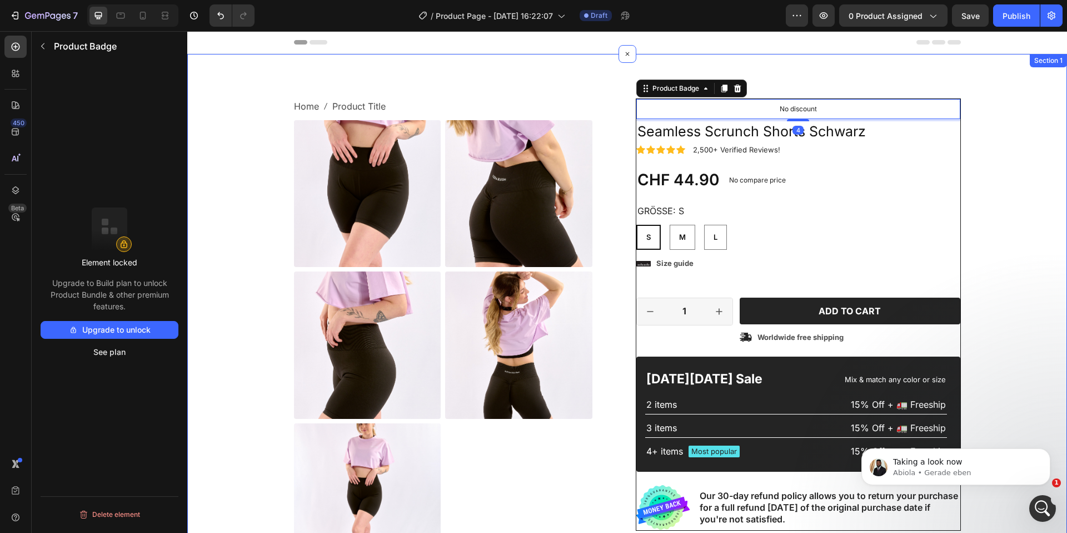
click at [971, 134] on div "Home Product Title Breadcrumb Product Images Material Shipping Care instruction…" at bounding box center [627, 401] width 863 height 607
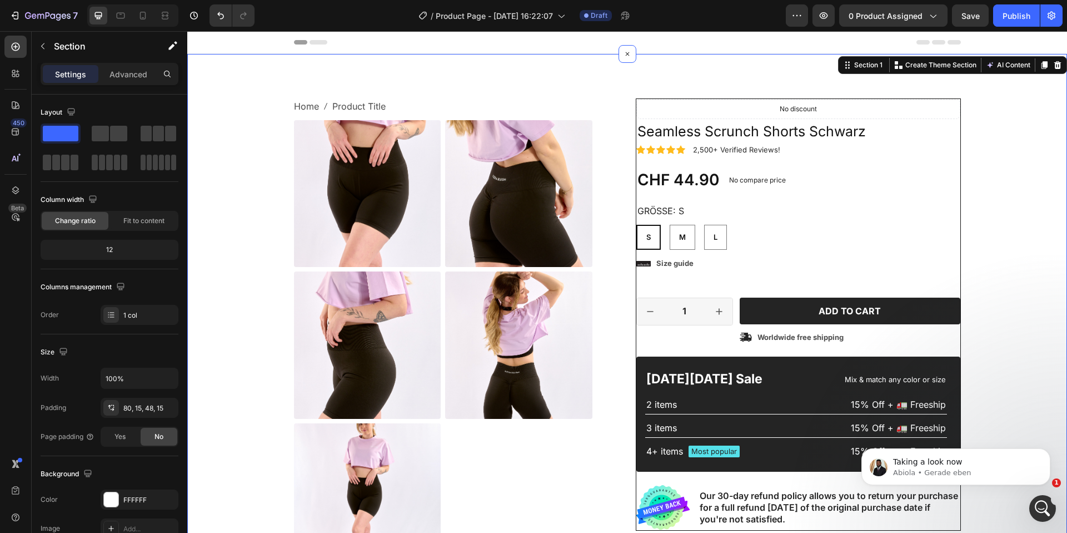
click at [932, 188] on div "CHF 44.90 Product Price Product Price No compare price Product Price No discoun…" at bounding box center [799, 179] width 324 height 22
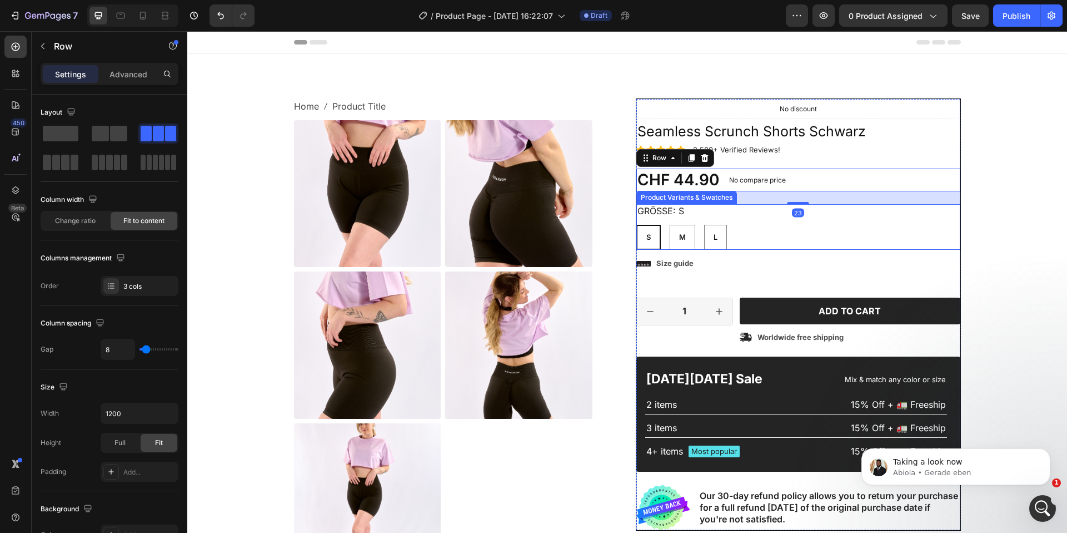
click at [949, 242] on div "S S S M M M L L L" at bounding box center [799, 237] width 324 height 25
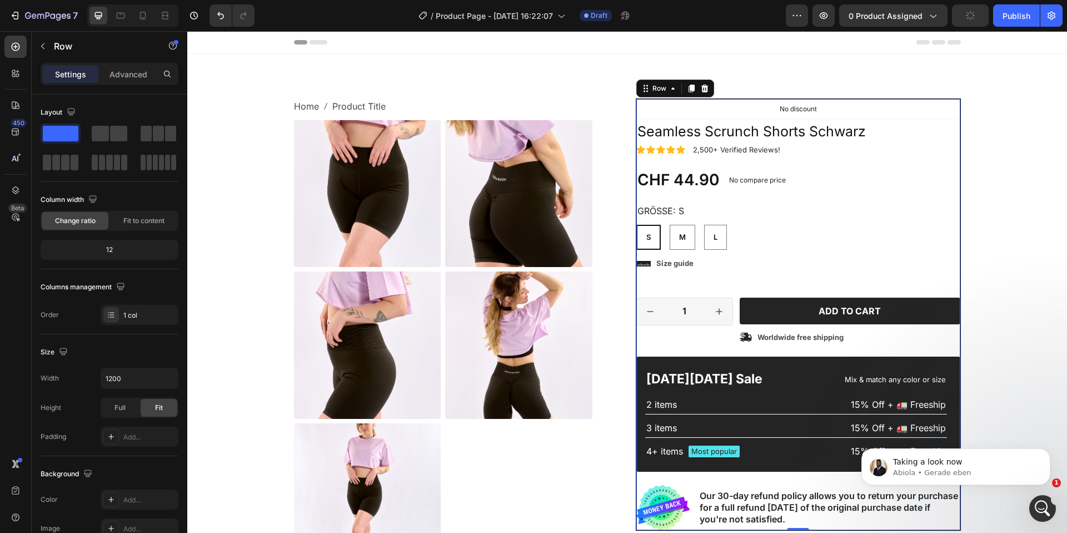
click at [958, 285] on div "Icon Icon Icon Icon Icon Icon List 2,500+ Verified Reviews! Text Block Row No d…" at bounding box center [799, 314] width 324 height 431
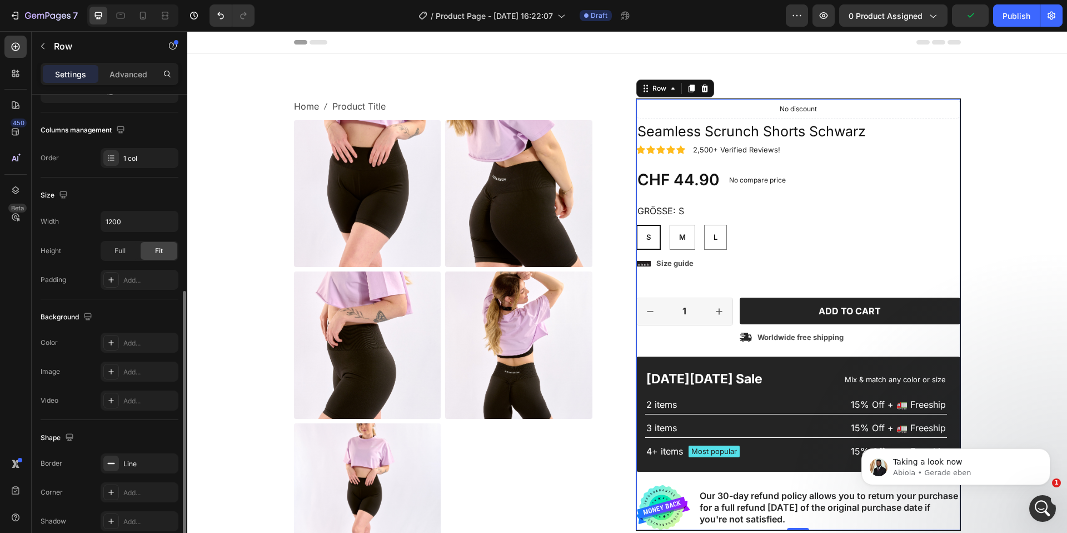
scroll to position [208, 0]
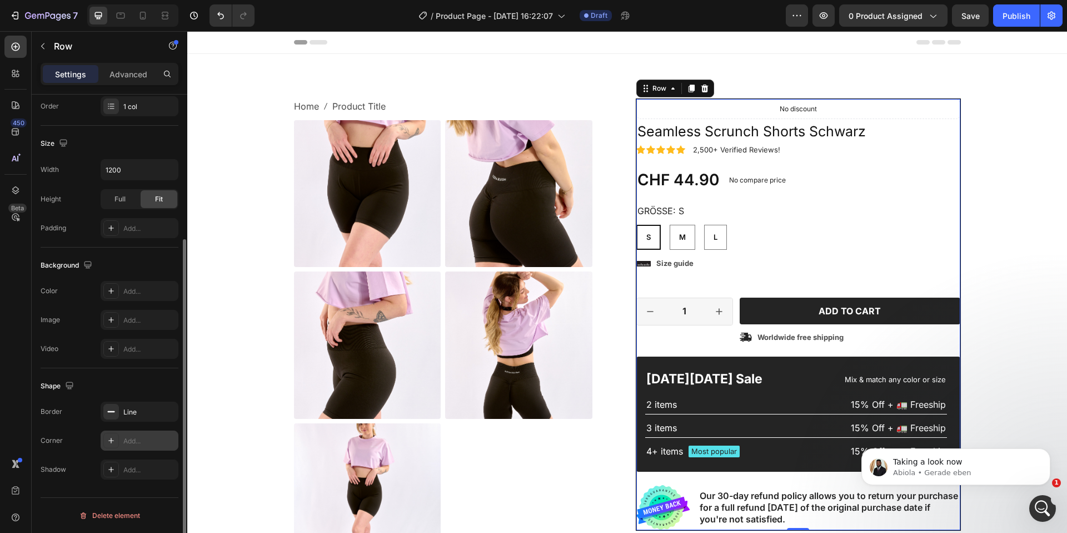
click at [115, 439] on icon at bounding box center [111, 440] width 9 height 9
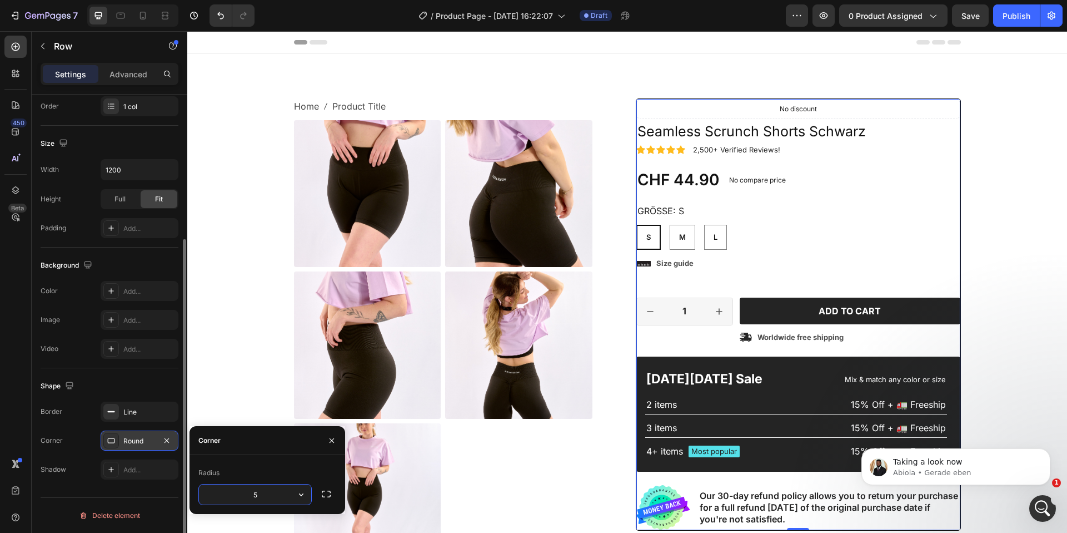
type input "5"
click at [110, 463] on div at bounding box center [111, 469] width 16 height 16
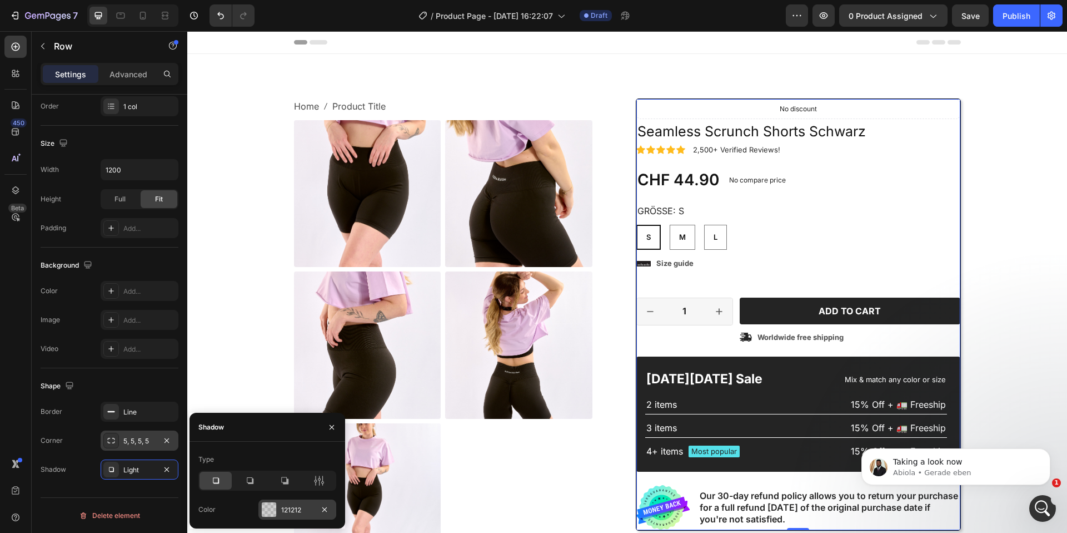
click at [286, 509] on div "121212" at bounding box center [297, 510] width 32 height 10
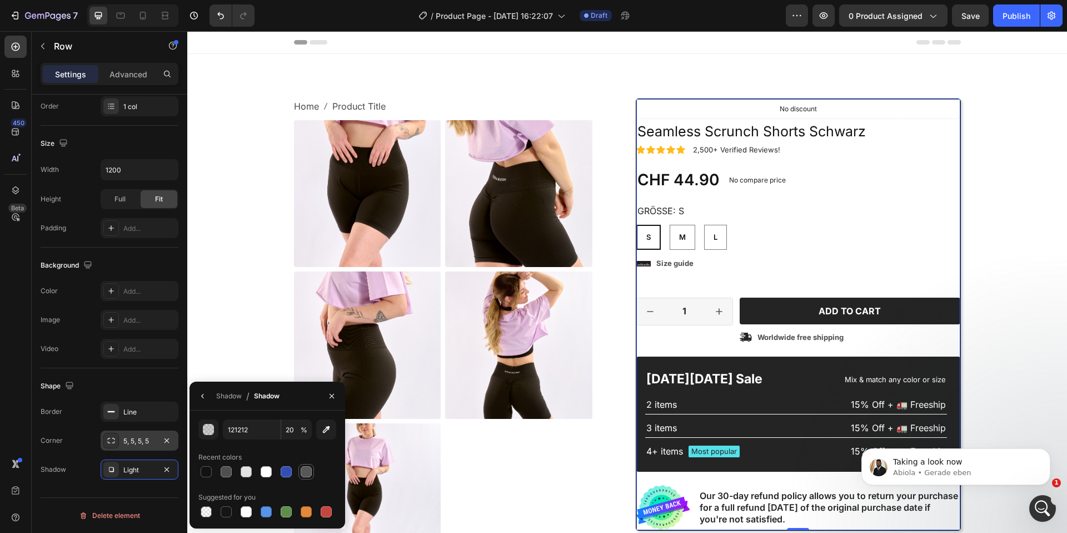
click at [303, 472] on div at bounding box center [306, 471] width 11 height 11
type input "575757"
type input "100"
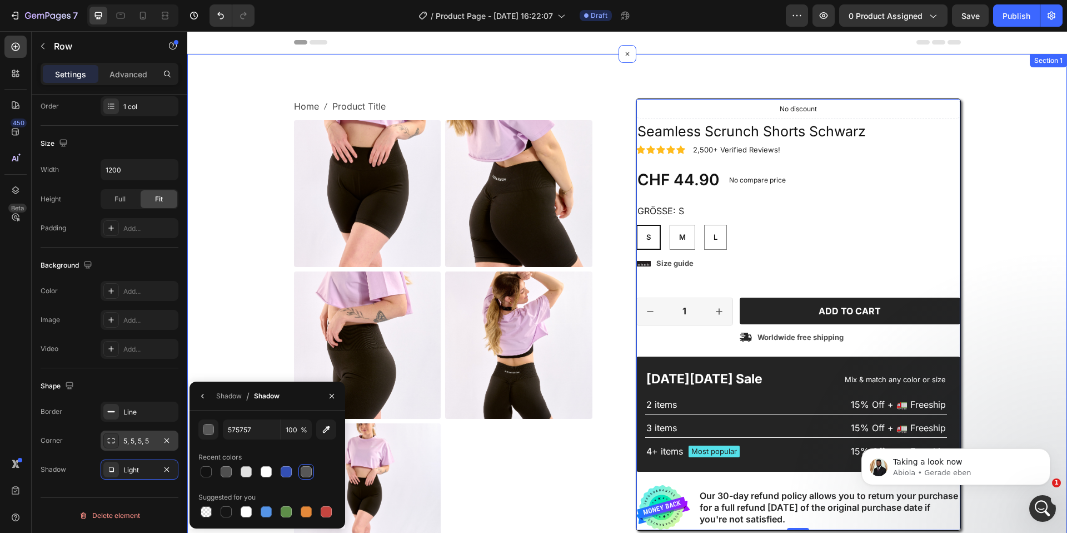
click at [235, 285] on div "Home Product Title Breadcrumb Product Images Material Shipping Care instruction…" at bounding box center [627, 401] width 863 height 607
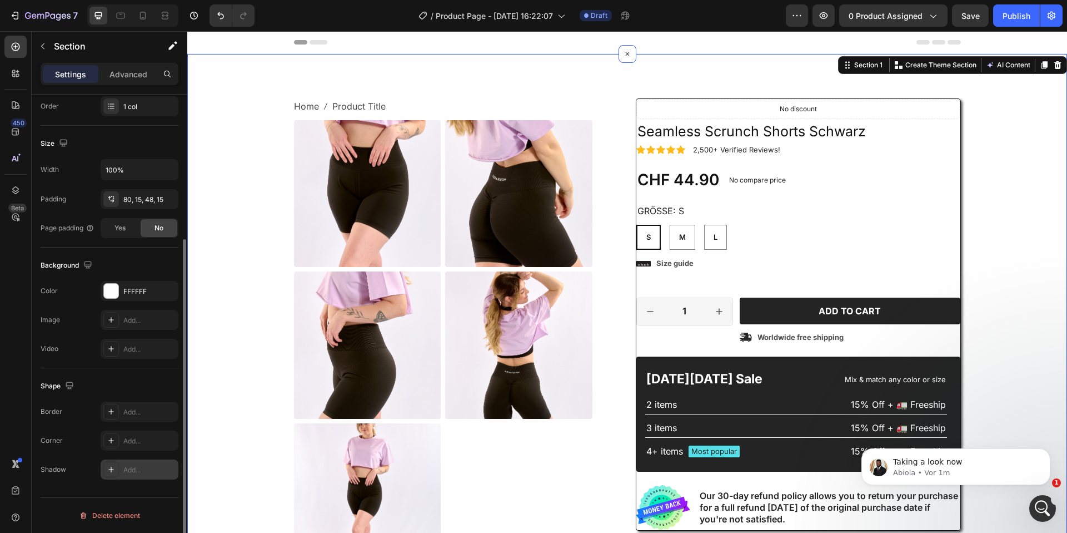
click at [135, 473] on div "Add..." at bounding box center [149, 470] width 52 height 10
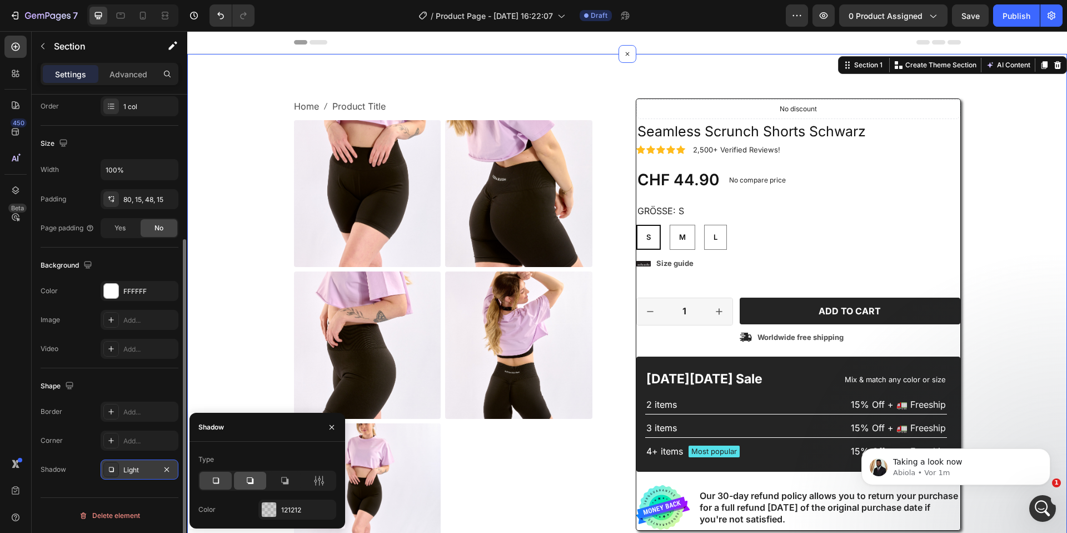
click at [253, 487] on div at bounding box center [250, 480] width 32 height 18
click at [260, 479] on div at bounding box center [250, 480] width 32 height 18
click at [326, 476] on div at bounding box center [319, 480] width 32 height 18
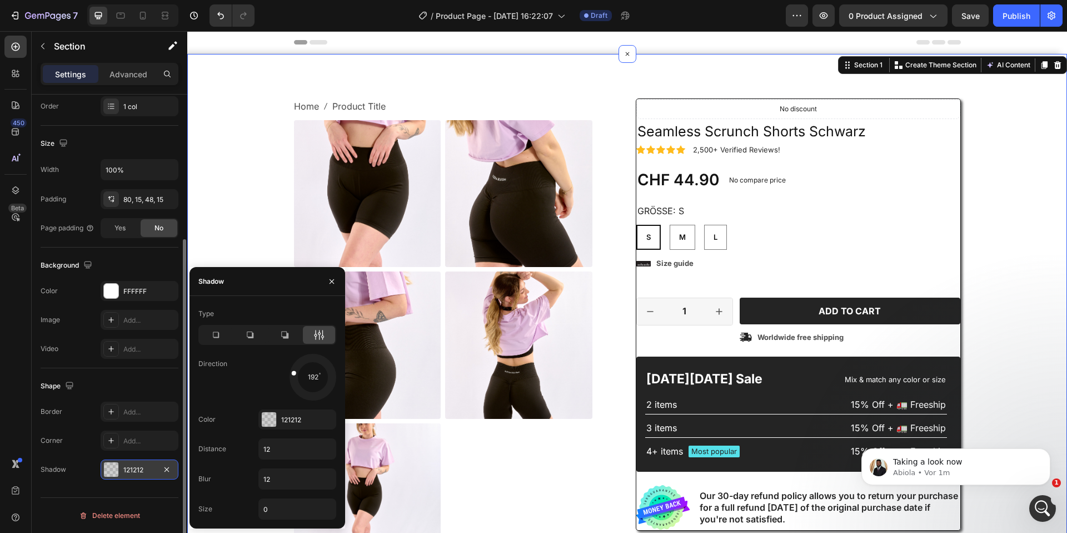
drag, startPoint x: 322, startPoint y: 389, endPoint x: 260, endPoint y: 374, distance: 64.6
click at [260, 374] on div "192" at bounding box center [298, 377] width 78 height 47
click at [306, 367] on div at bounding box center [312, 376] width 49 height 49
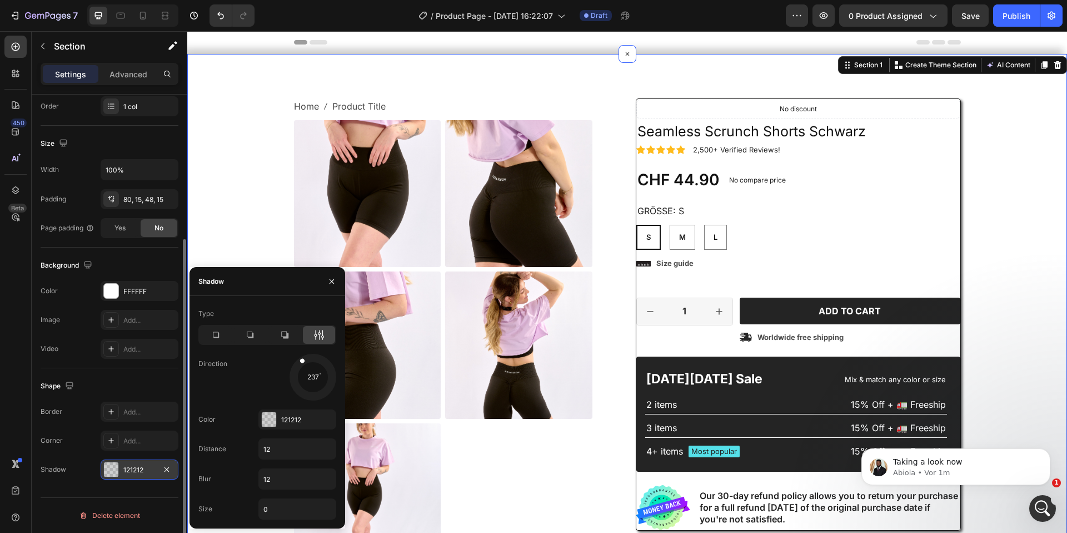
click at [318, 376] on div at bounding box center [312, 376] width 49 height 49
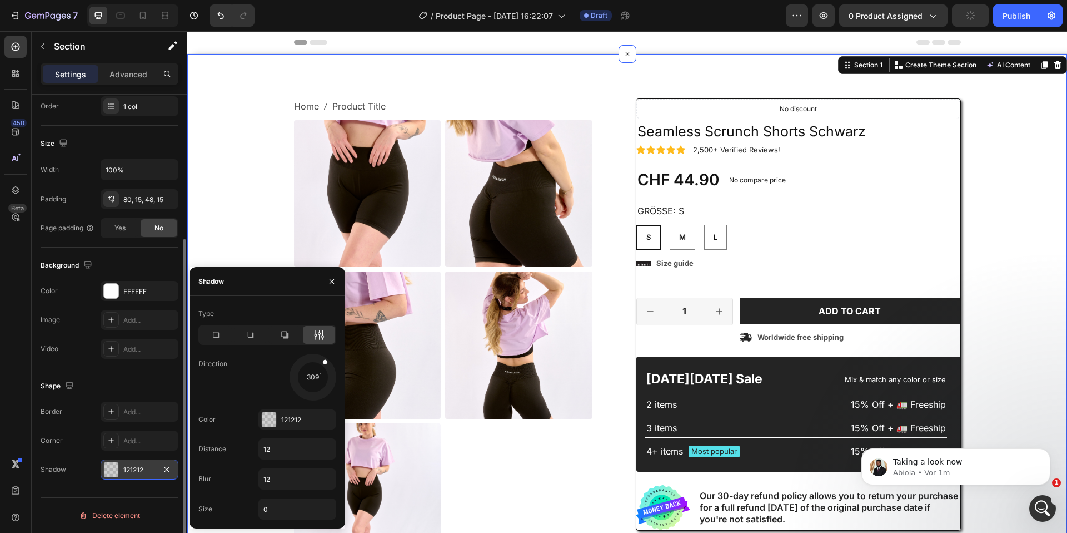
click at [314, 371] on div at bounding box center [312, 376] width 49 height 49
drag, startPoint x: 322, startPoint y: 363, endPoint x: 335, endPoint y: 375, distance: 17.7
click at [335, 375] on div at bounding box center [324, 377] width 25 height 7
click at [272, 446] on input "12" at bounding box center [297, 449] width 77 height 20
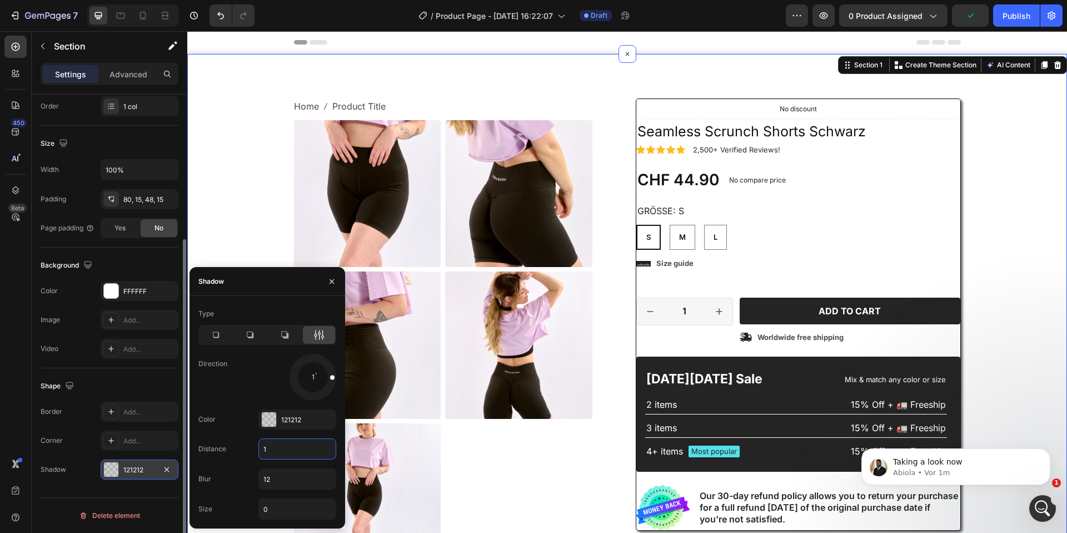
type input "1"
click at [272, 478] on input "12" at bounding box center [297, 479] width 77 height 20
type input "1"
click at [280, 416] on div "121212" at bounding box center [298, 419] width 78 height 20
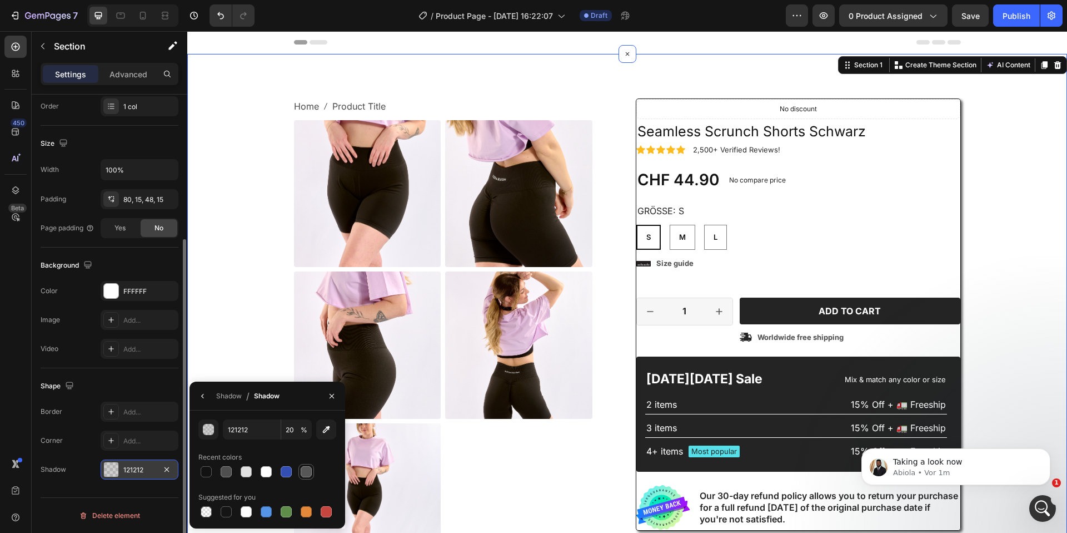
click at [311, 471] on div at bounding box center [306, 471] width 11 height 11
type input "575757"
type input "100"
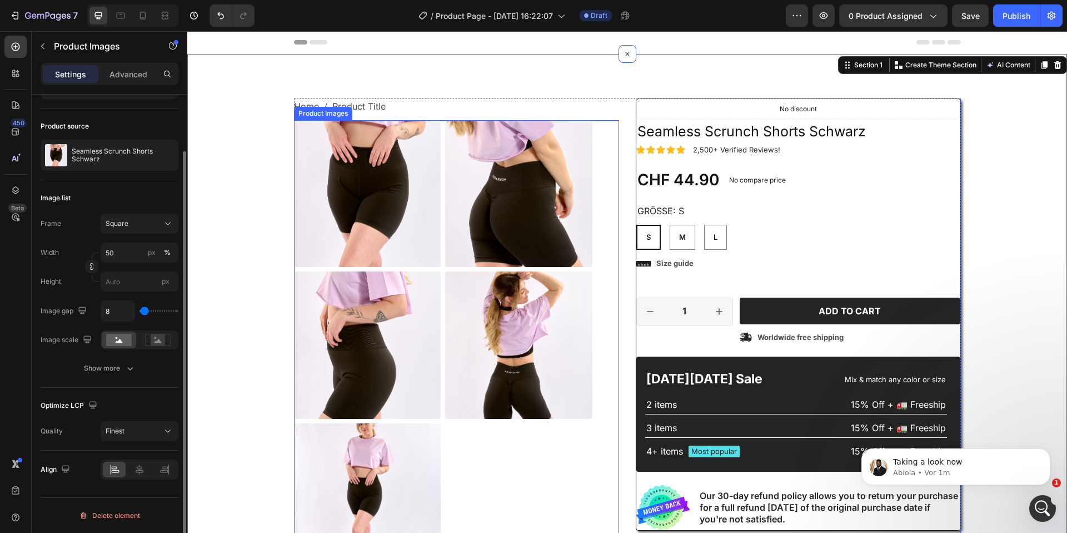
click at [534, 469] on div at bounding box center [443, 345] width 299 height 450
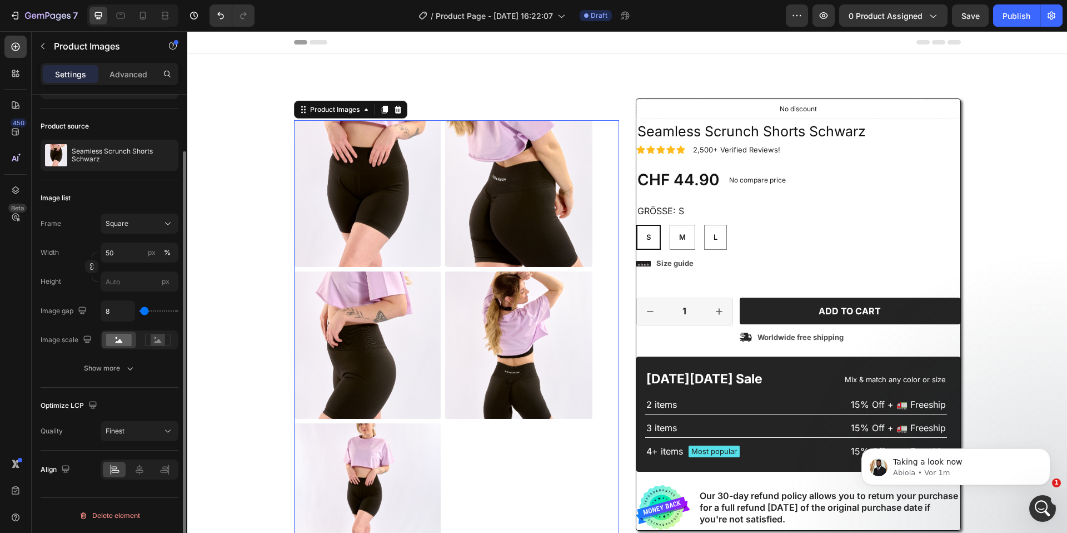
scroll to position [0, 0]
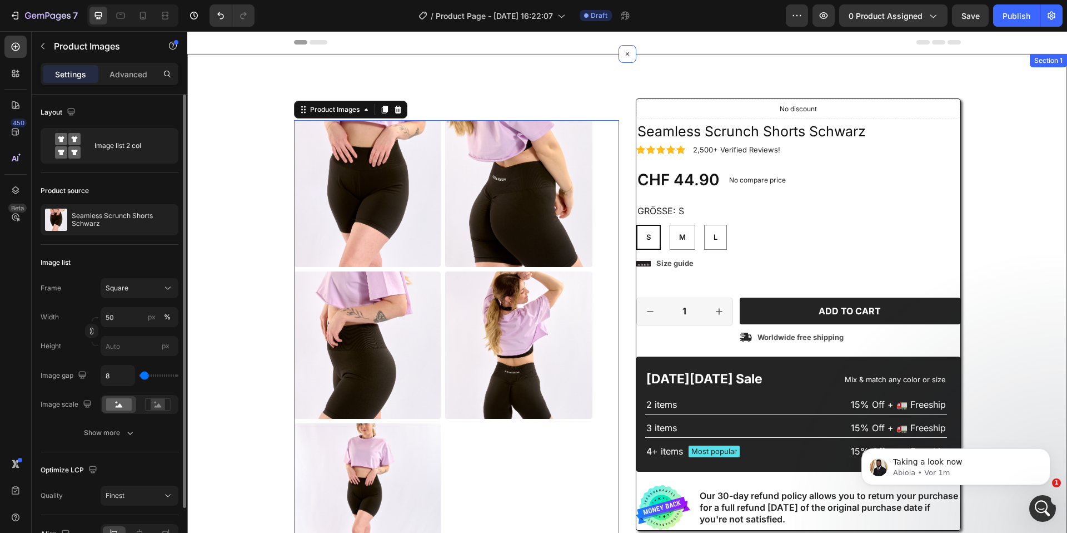
click at [1010, 241] on div "Home Product Title Breadcrumb Product Images 48 Material Shipping Care instruct…" at bounding box center [627, 401] width 863 height 607
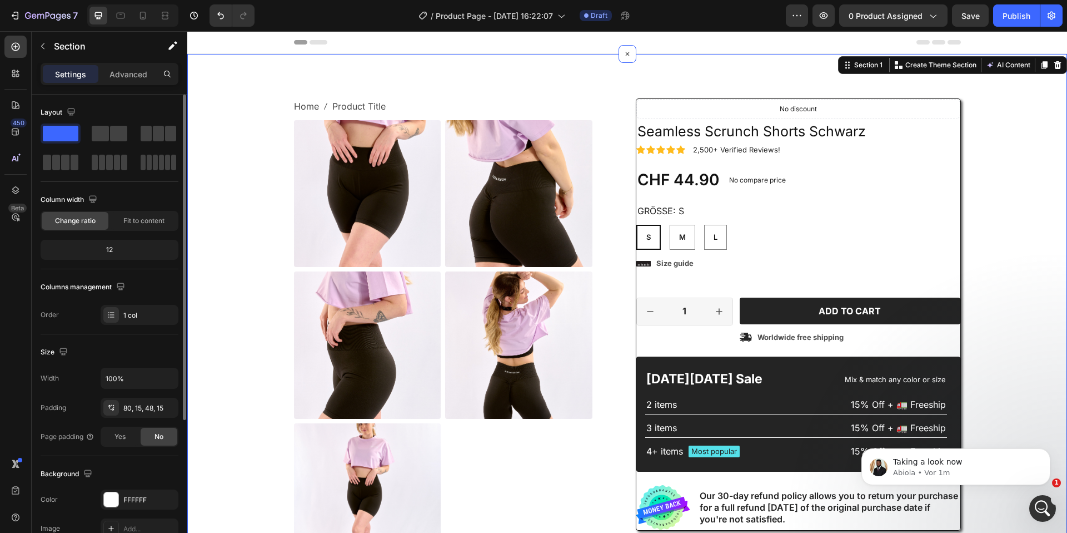
click at [1010, 270] on div "Home Product Title Breadcrumb Product Images Material Shipping Care instruction…" at bounding box center [627, 401] width 863 height 607
click at [220, 11] on icon "Undo/Redo" at bounding box center [220, 15] width 11 height 11
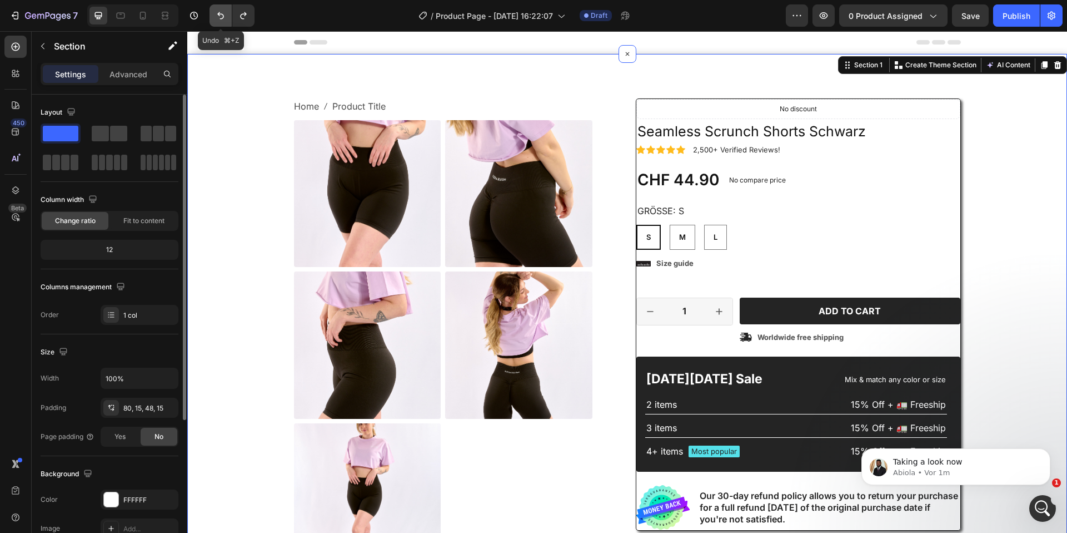
click at [220, 11] on icon "Undo/Redo" at bounding box center [220, 15] width 11 height 11
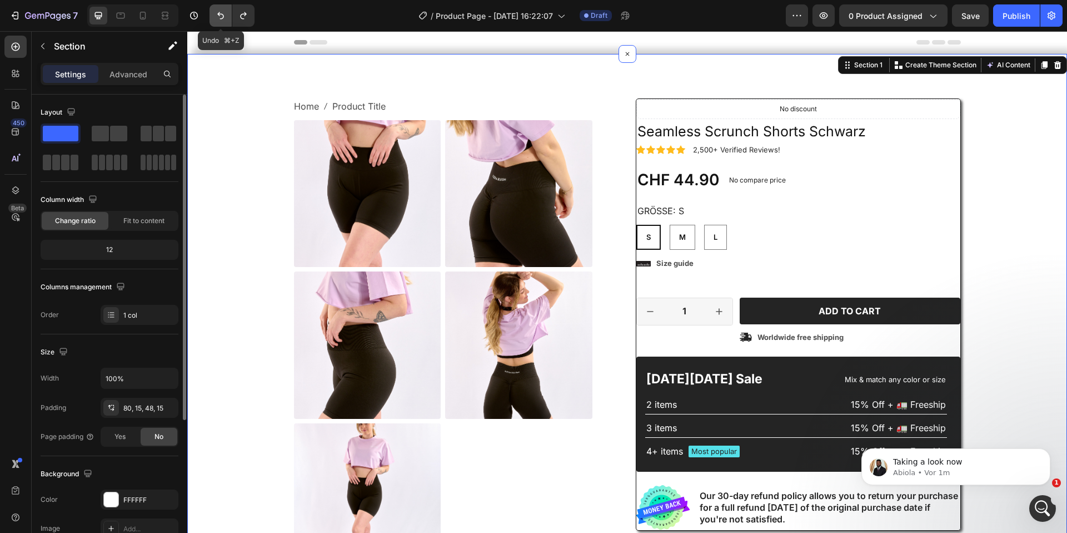
click at [220, 11] on icon "Undo/Redo" at bounding box center [220, 15] width 11 height 11
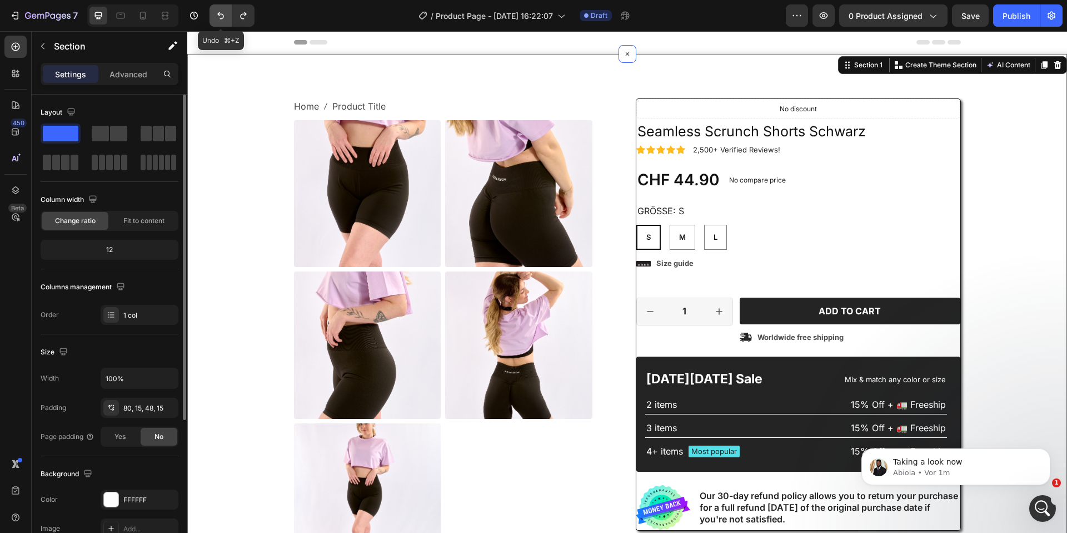
click at [220, 11] on icon "Undo/Redo" at bounding box center [220, 15] width 11 height 11
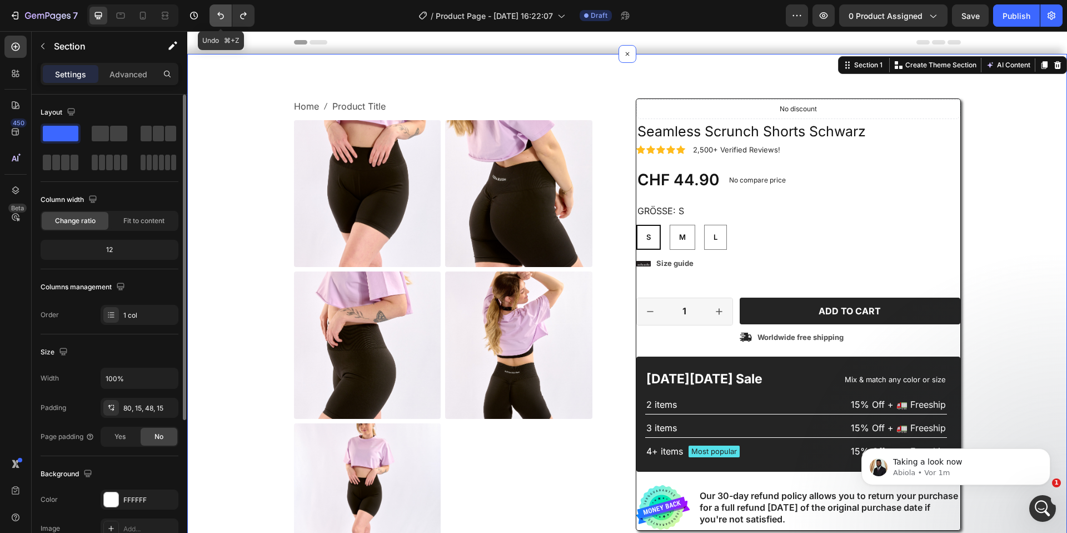
click at [220, 11] on icon "Undo/Redo" at bounding box center [220, 15] width 11 height 11
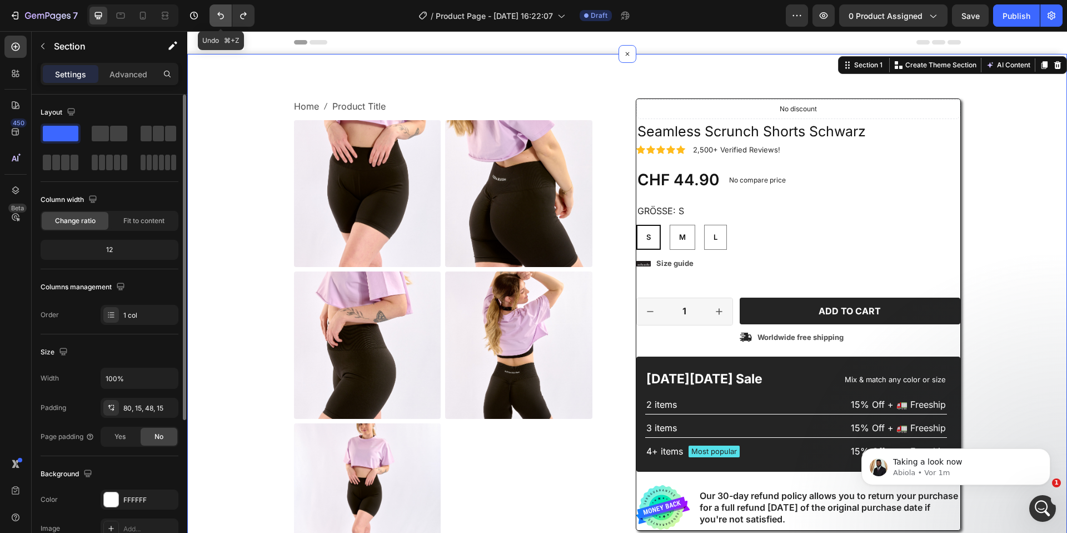
click at [220, 11] on icon "Undo/Redo" at bounding box center [220, 15] width 11 height 11
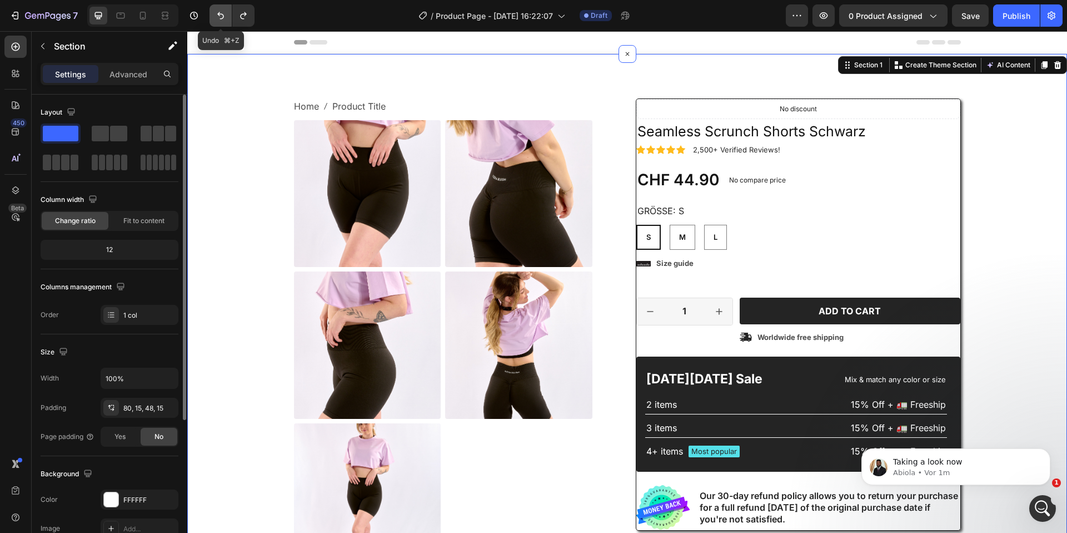
click at [220, 11] on icon "Undo/Redo" at bounding box center [220, 15] width 11 height 11
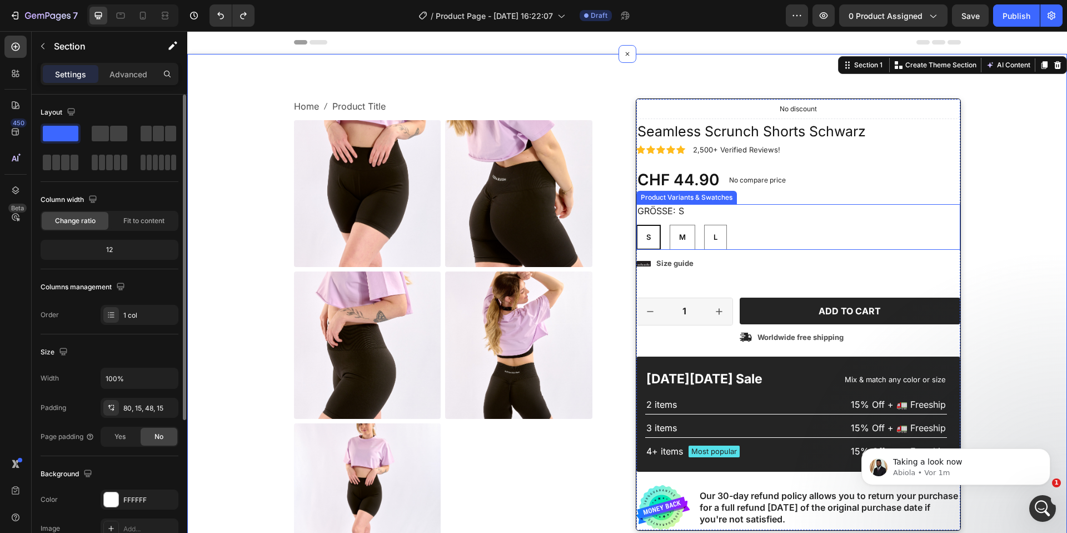
click at [921, 206] on div "Grösse: S S S S M M M L L L" at bounding box center [799, 227] width 324 height 46
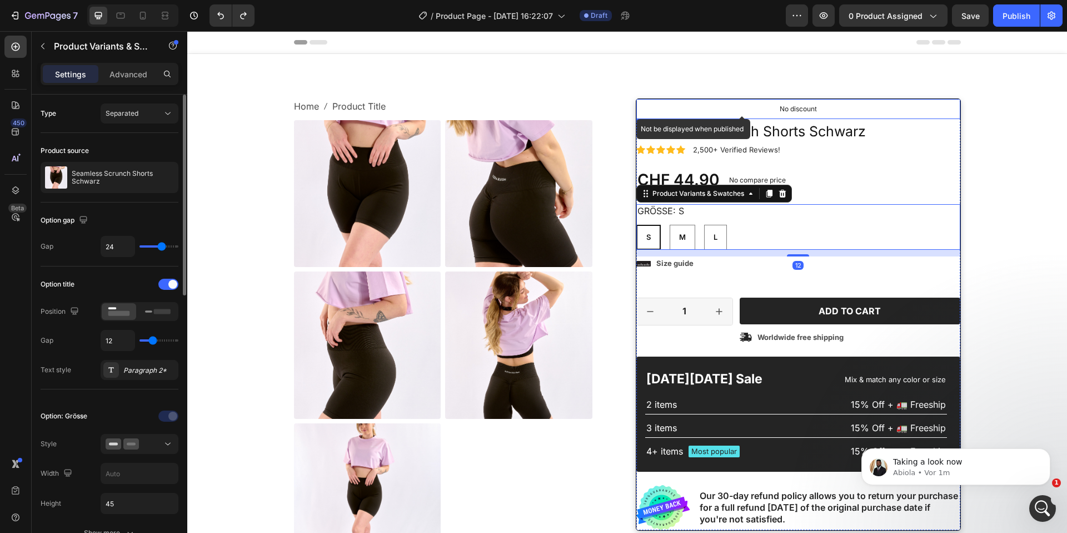
click at [956, 115] on div "No discount" at bounding box center [798, 109] width 323 height 19
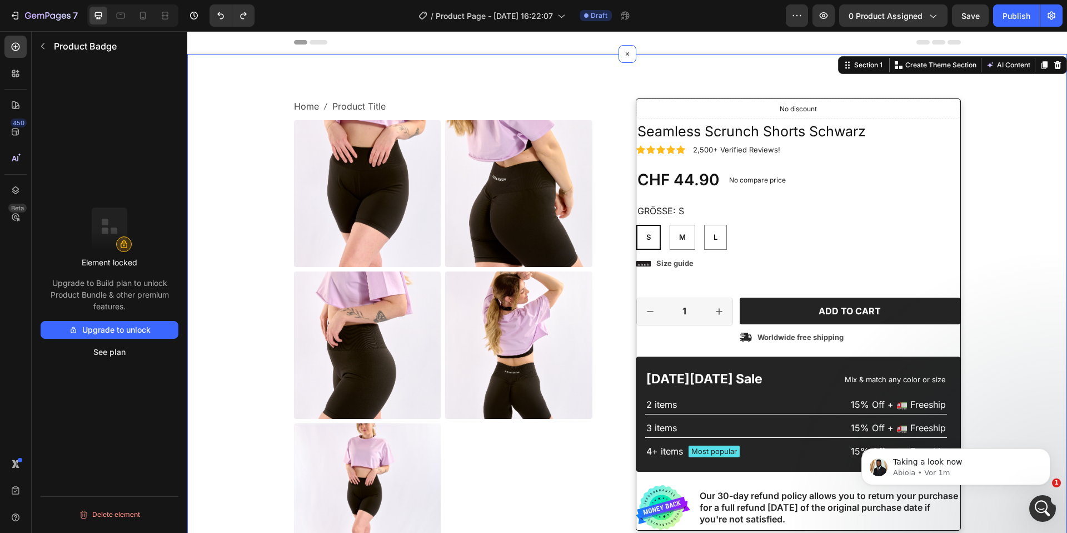
click at [965, 138] on div "Home Product Title Breadcrumb Product Images Material Shipping Care instruction…" at bounding box center [627, 401] width 863 height 607
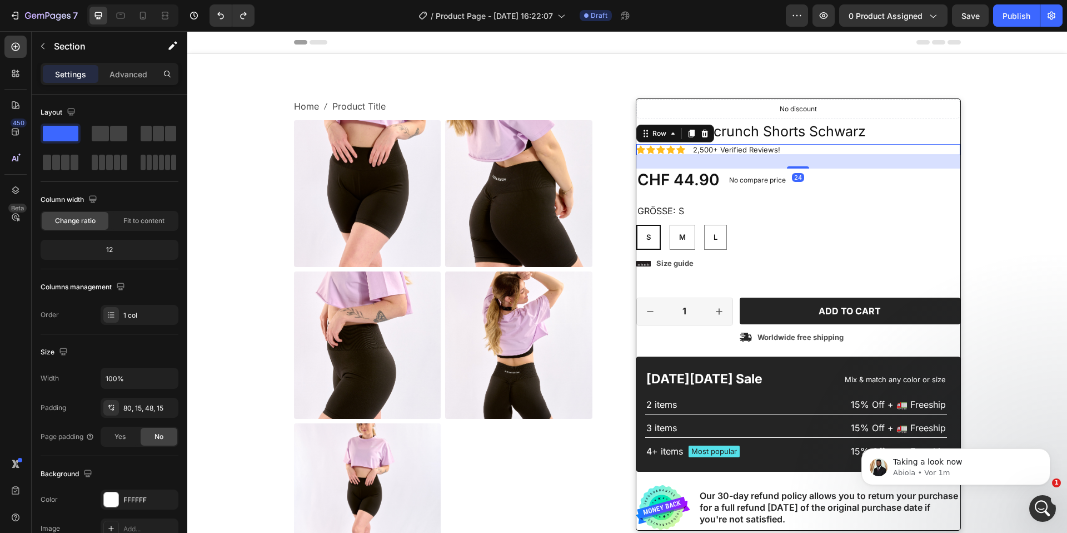
click at [950, 151] on div "Icon Icon Icon Icon Icon Icon List 2,500+ Verified Reviews! Text Block Row 24" at bounding box center [799, 150] width 324 height 12
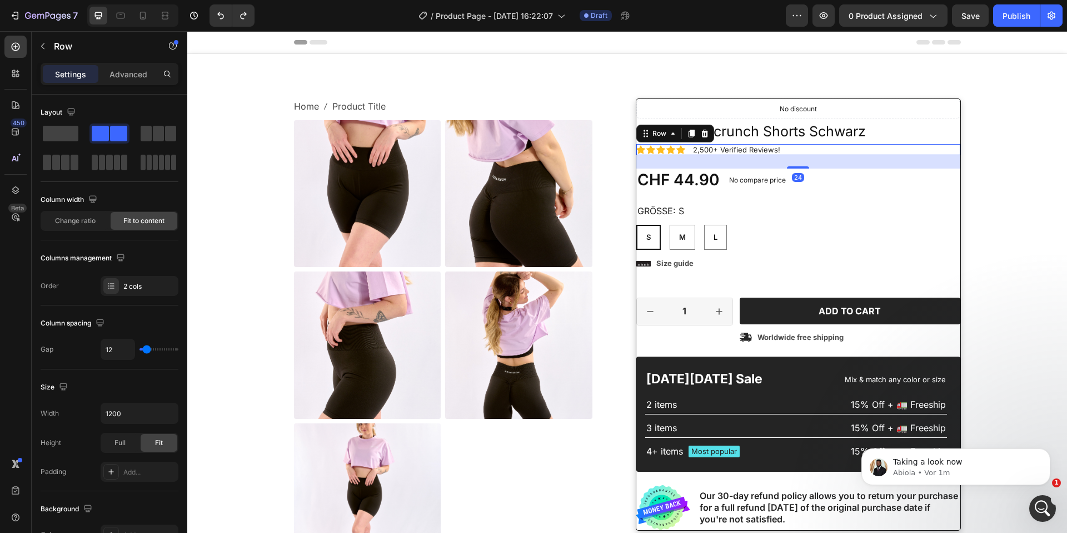
click at [943, 217] on div "Grösse: S S S S M M M L L L" at bounding box center [799, 227] width 324 height 46
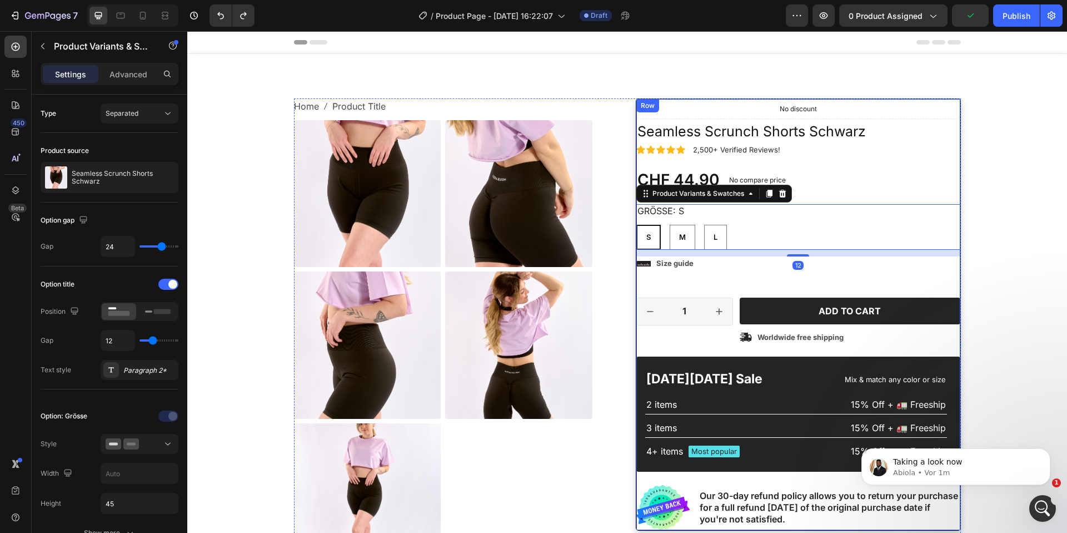
click at [960, 279] on div "Icon Icon Icon Icon Icon Icon List 2,500+ Verified Reviews! Text Block Row No d…" at bounding box center [798, 314] width 325 height 432
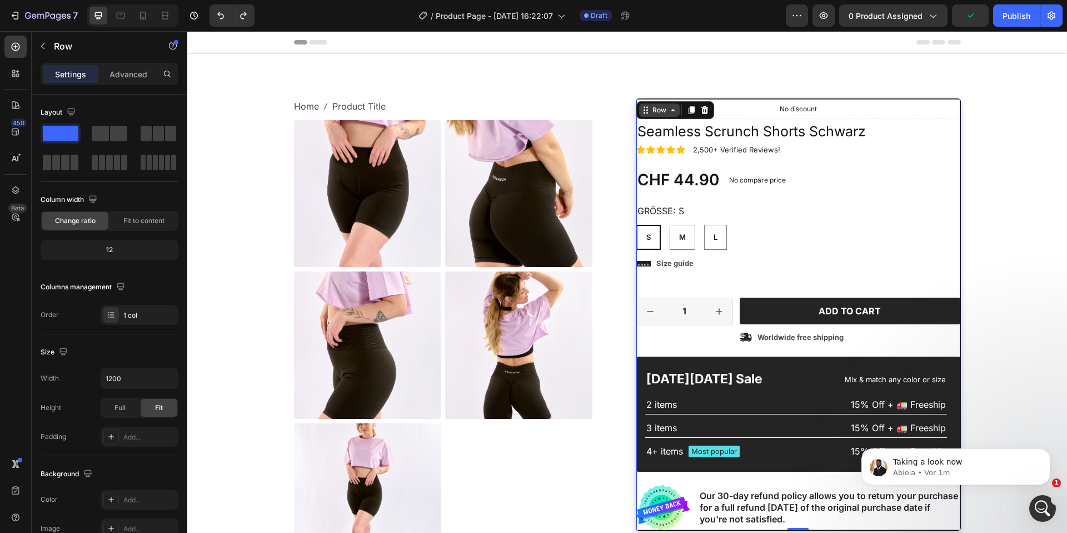
click at [647, 110] on icon at bounding box center [648, 111] width 2 height 2
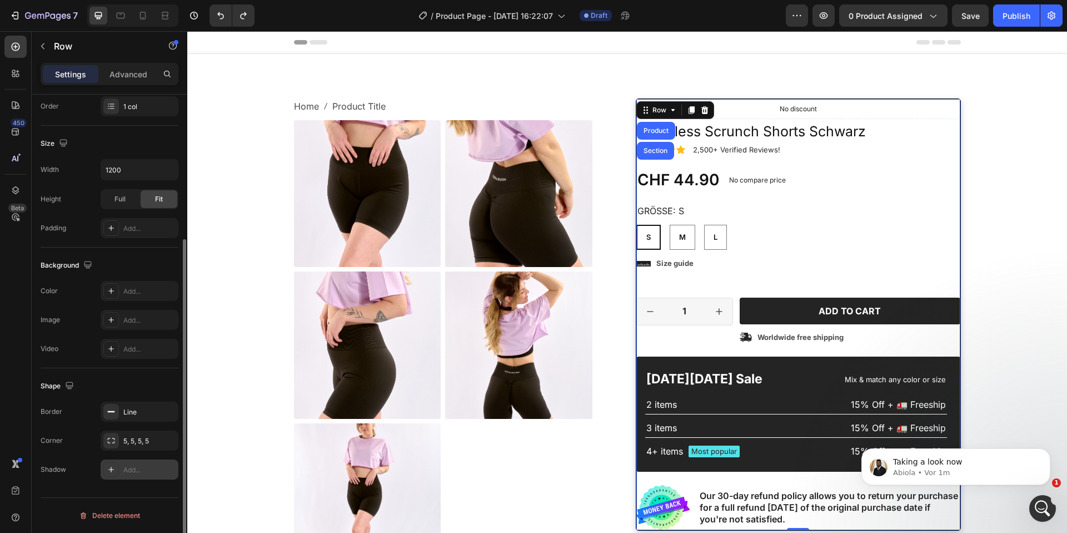
click at [120, 466] on div "Add..." at bounding box center [140, 469] width 78 height 20
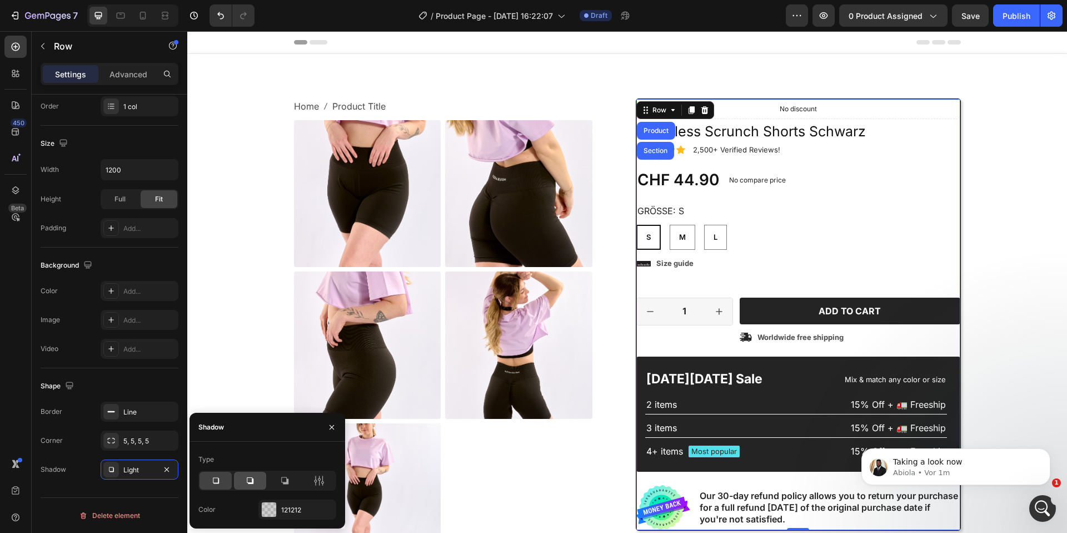
click at [250, 484] on icon at bounding box center [250, 480] width 11 height 11
click at [270, 478] on div at bounding box center [285, 480] width 32 height 18
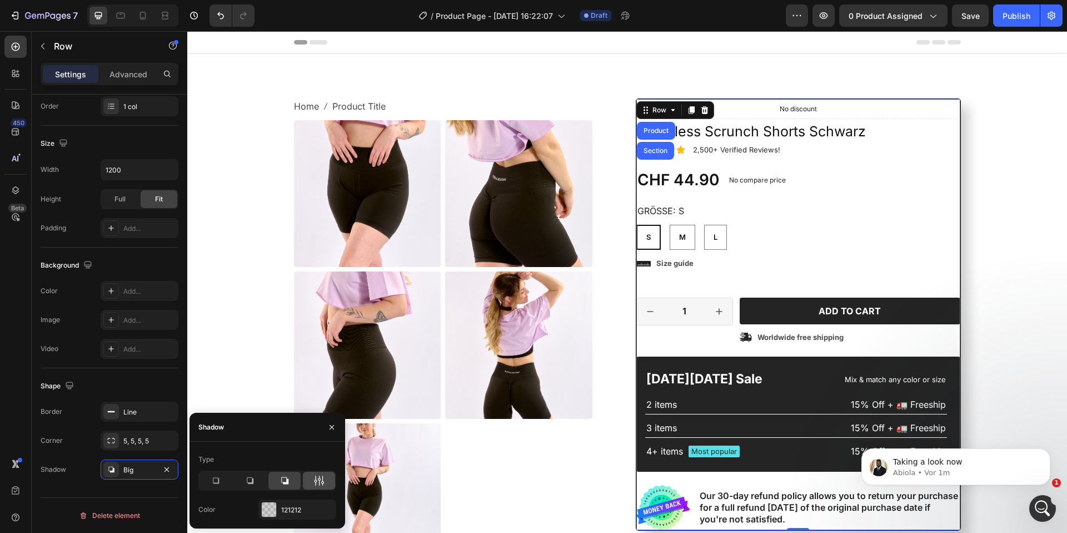
click at [332, 474] on div at bounding box center [319, 480] width 32 height 18
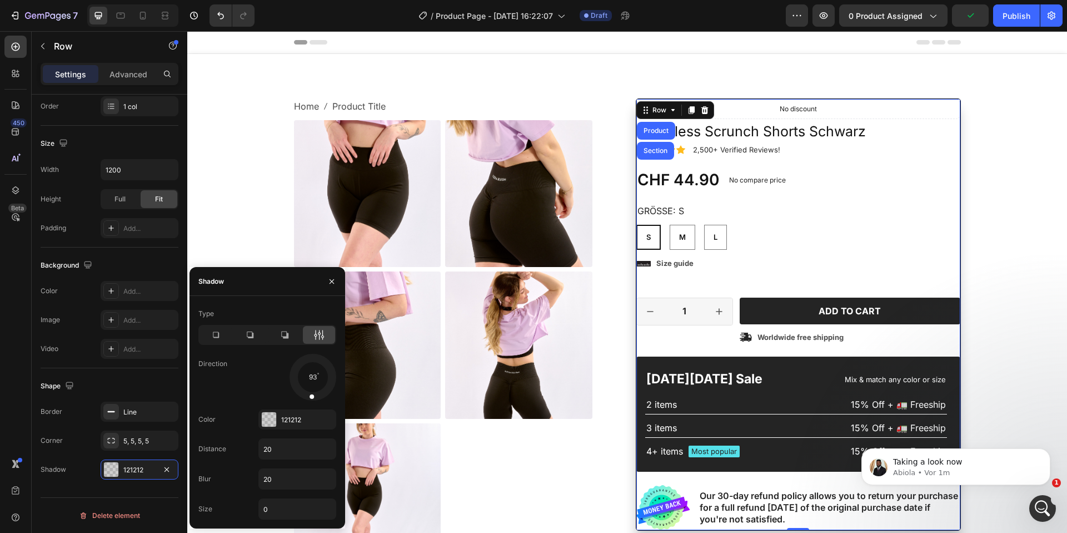
drag, startPoint x: 314, startPoint y: 388, endPoint x: 311, endPoint y: 381, distance: 7.7
click at [311, 381] on div at bounding box center [312, 388] width 8 height 25
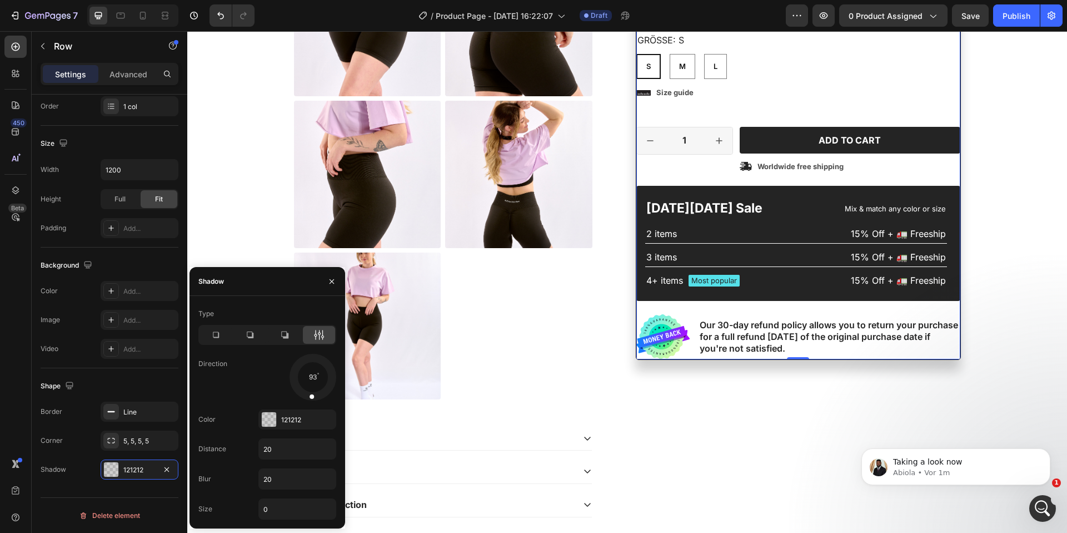
scroll to position [294, 0]
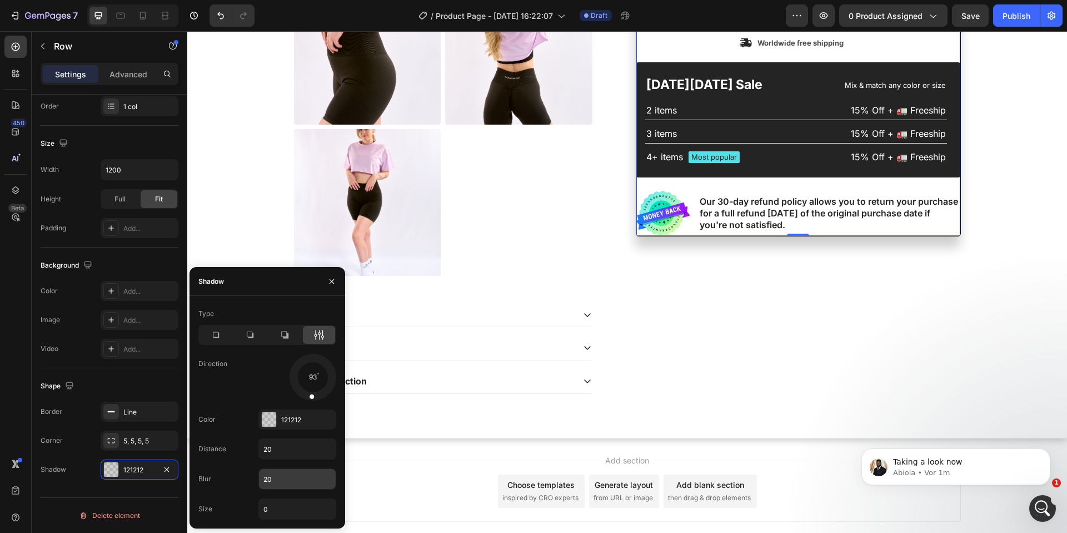
click at [297, 480] on input "20" at bounding box center [297, 479] width 77 height 20
click at [297, 480] on input "10" at bounding box center [297, 479] width 77 height 20
type input "20"
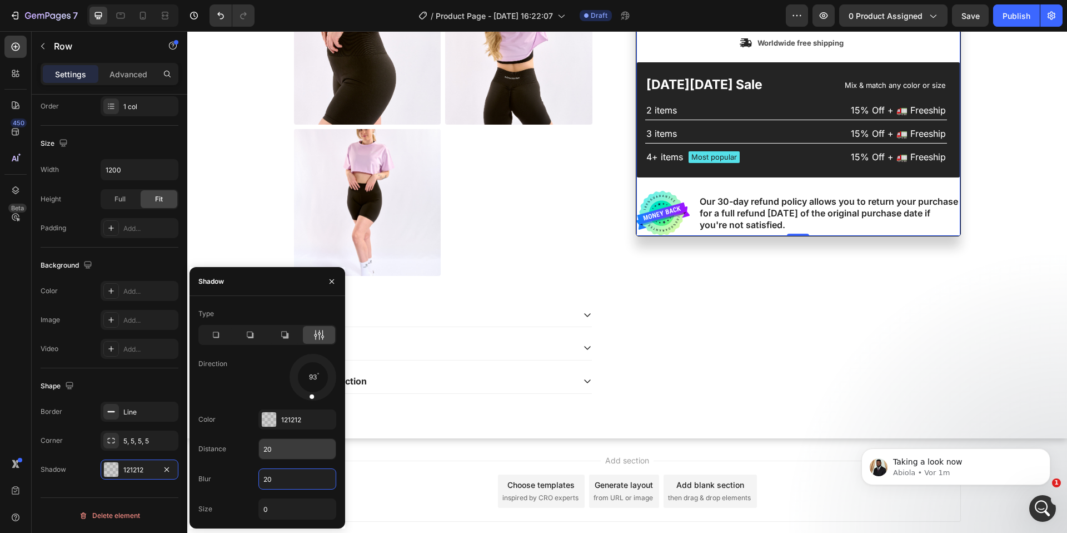
click at [290, 458] on input "20" at bounding box center [297, 449] width 77 height 20
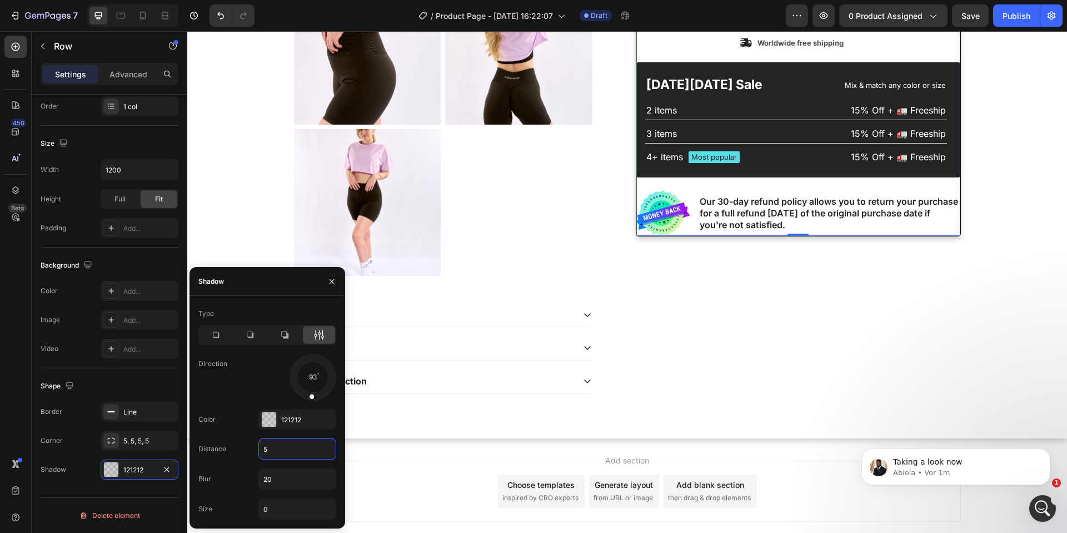
click at [290, 458] on input "5" at bounding box center [297, 449] width 77 height 20
type input "2"
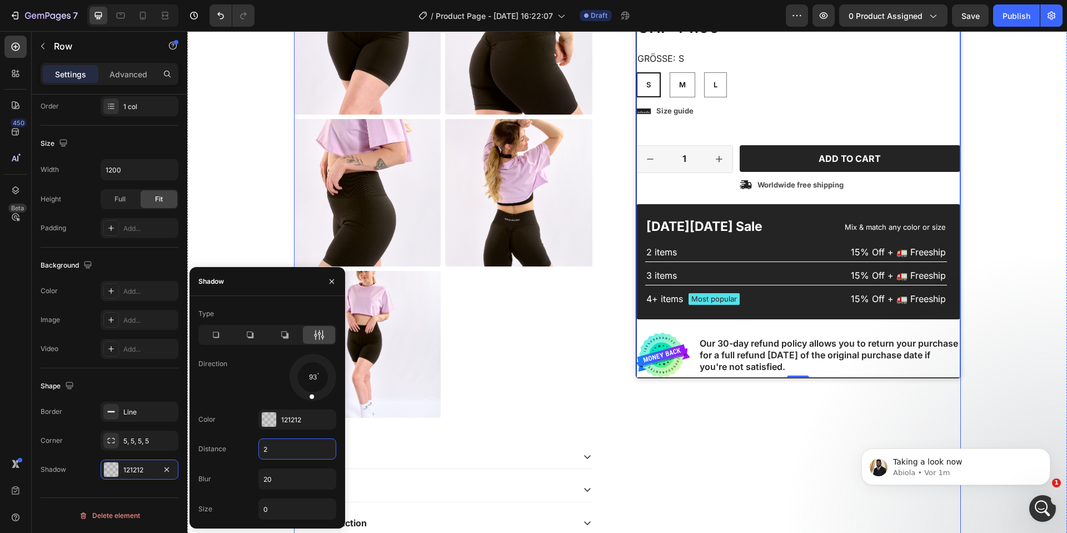
scroll to position [91, 0]
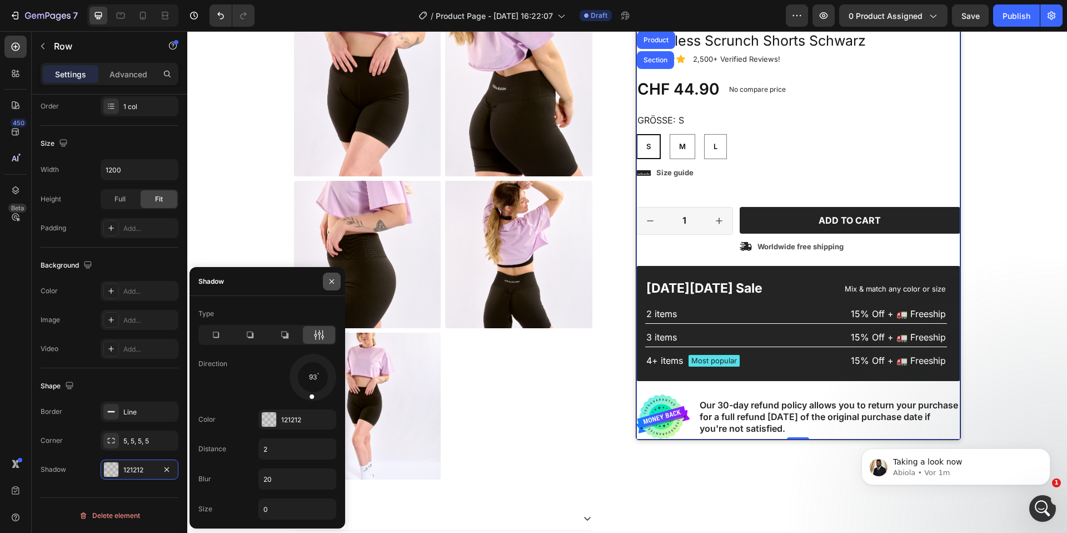
click at [333, 278] on icon "button" at bounding box center [331, 281] width 9 height 9
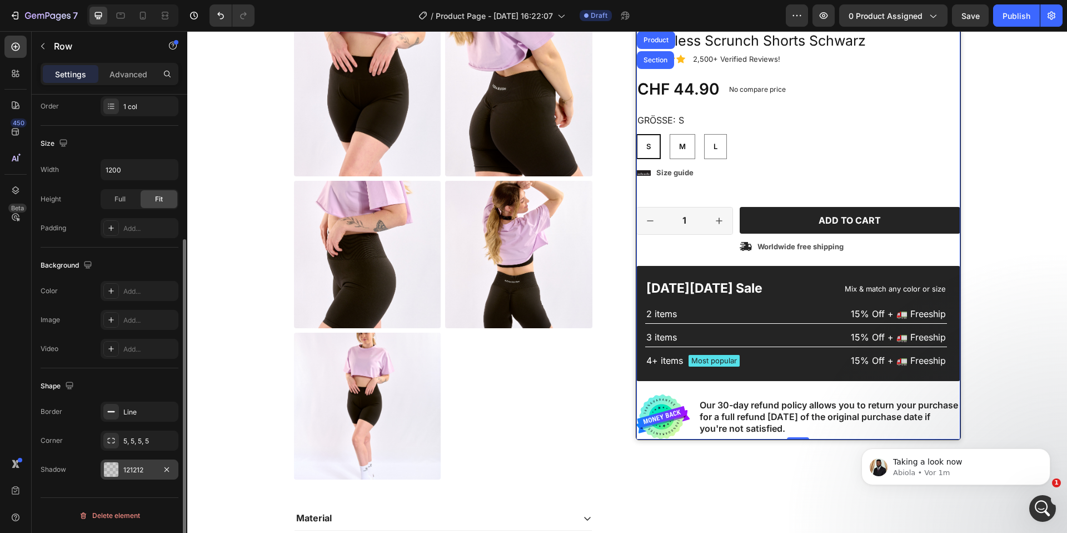
click at [130, 477] on div "121212" at bounding box center [140, 469] width 78 height 20
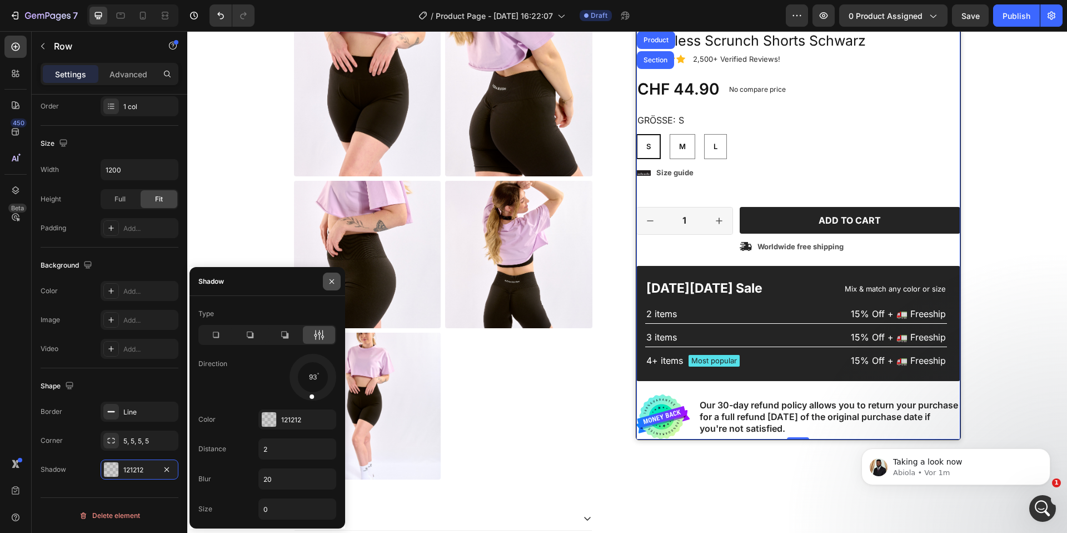
click at [334, 284] on icon "button" at bounding box center [331, 281] width 9 height 9
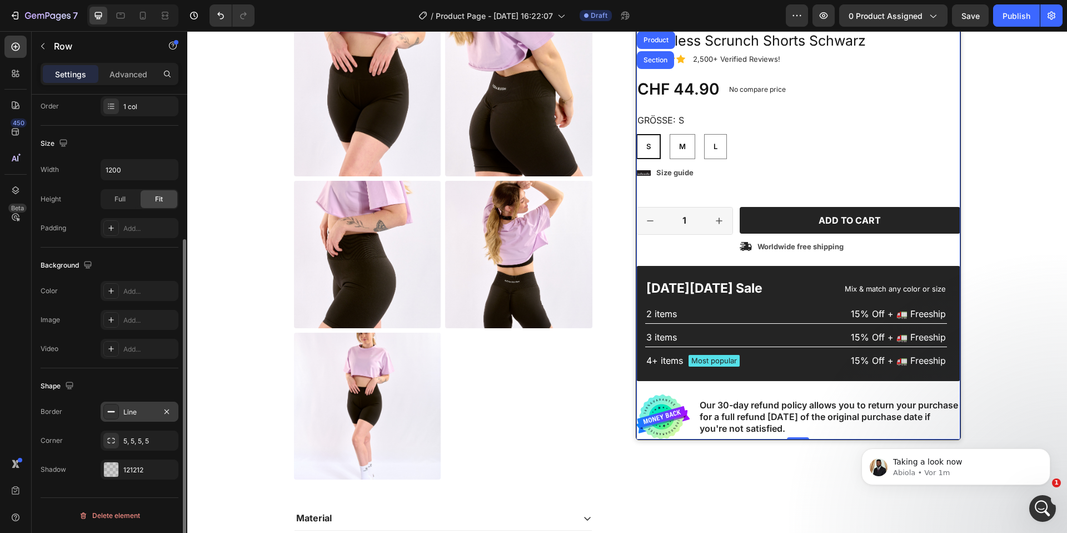
click at [147, 404] on div "Line" at bounding box center [140, 411] width 78 height 20
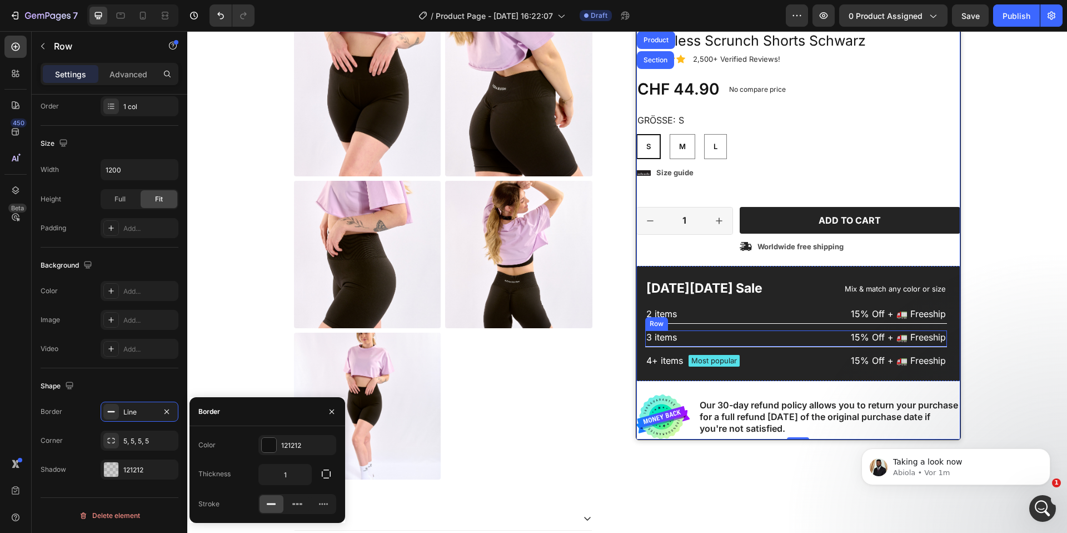
scroll to position [54, 0]
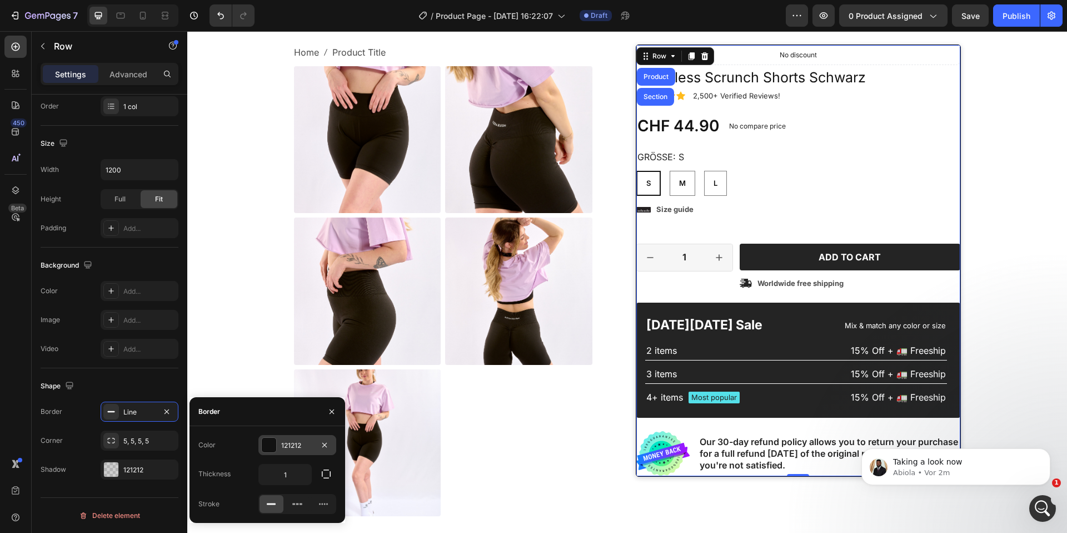
click at [269, 446] on div at bounding box center [269, 445] width 14 height 14
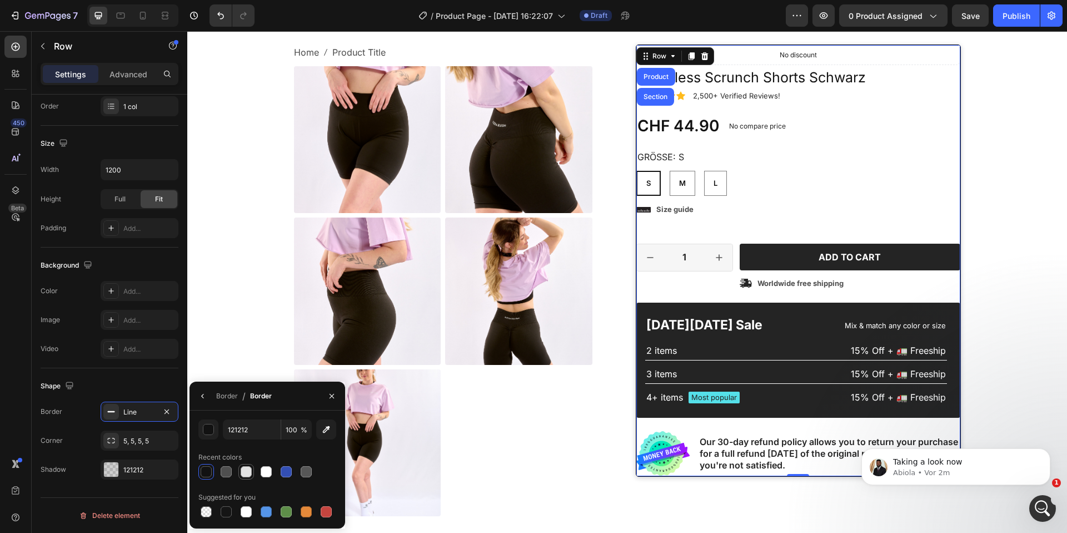
click at [241, 470] on div at bounding box center [246, 471] width 11 height 11
type input "E2E2E2"
click at [545, 446] on div at bounding box center [443, 291] width 299 height 450
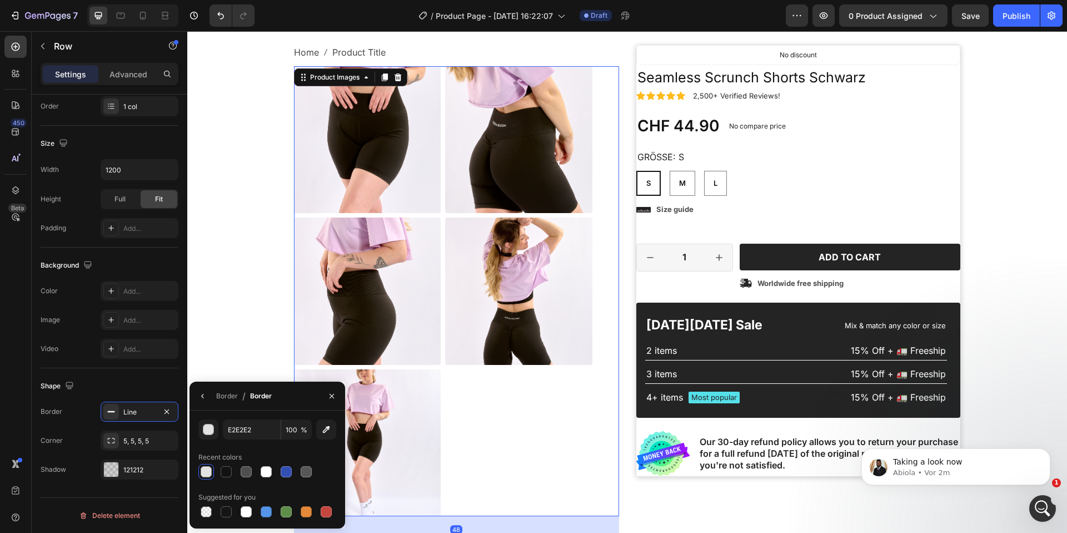
scroll to position [0, 0]
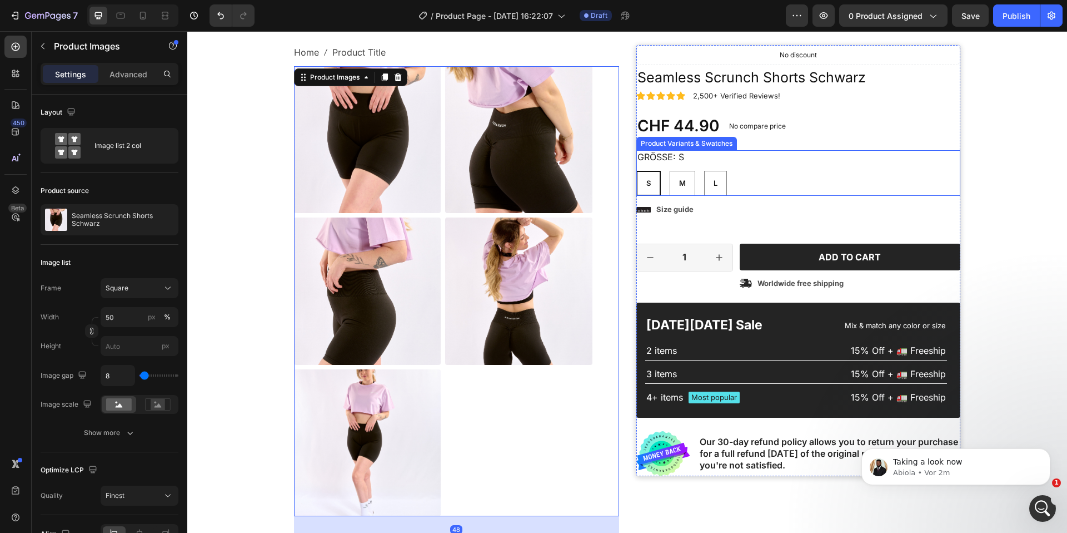
click at [915, 186] on div "S S S M M M L L L" at bounding box center [799, 183] width 324 height 25
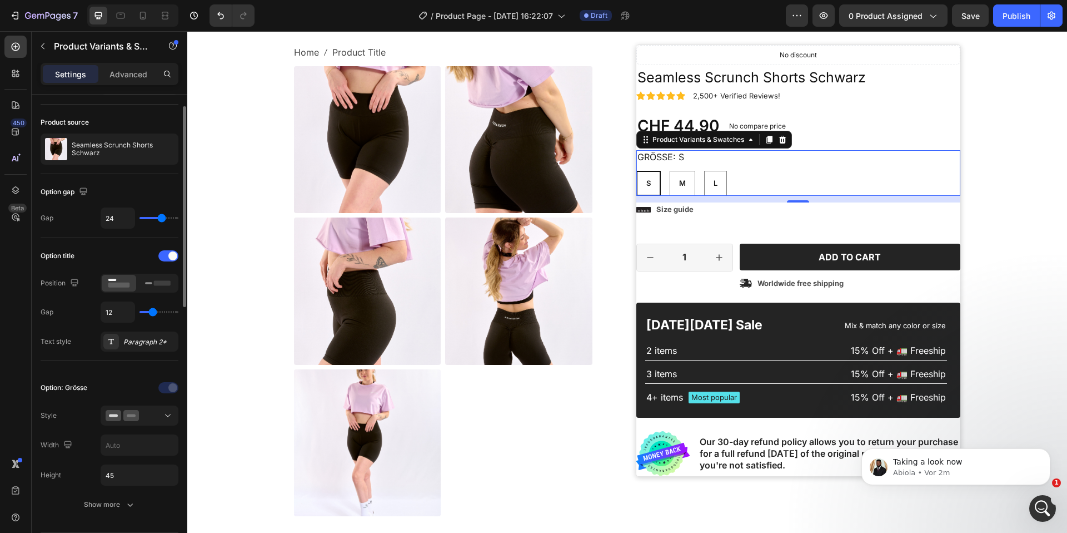
scroll to position [31, 0]
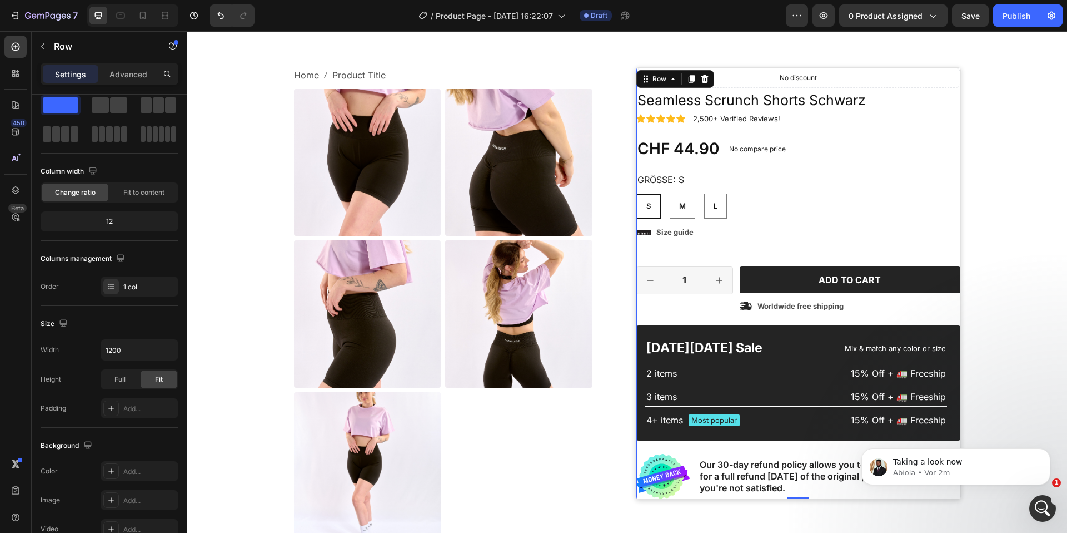
click at [955, 127] on div "Icon Icon Icon Icon Icon Icon List 2,500+ Verified Reviews! Text Block Row No d…" at bounding box center [799, 283] width 324 height 431
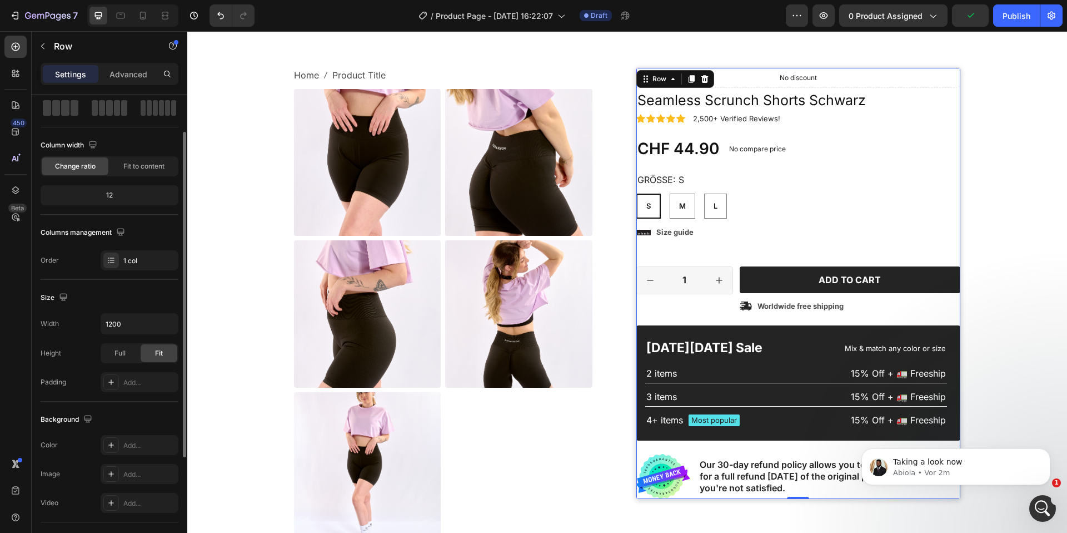
scroll to position [208, 0]
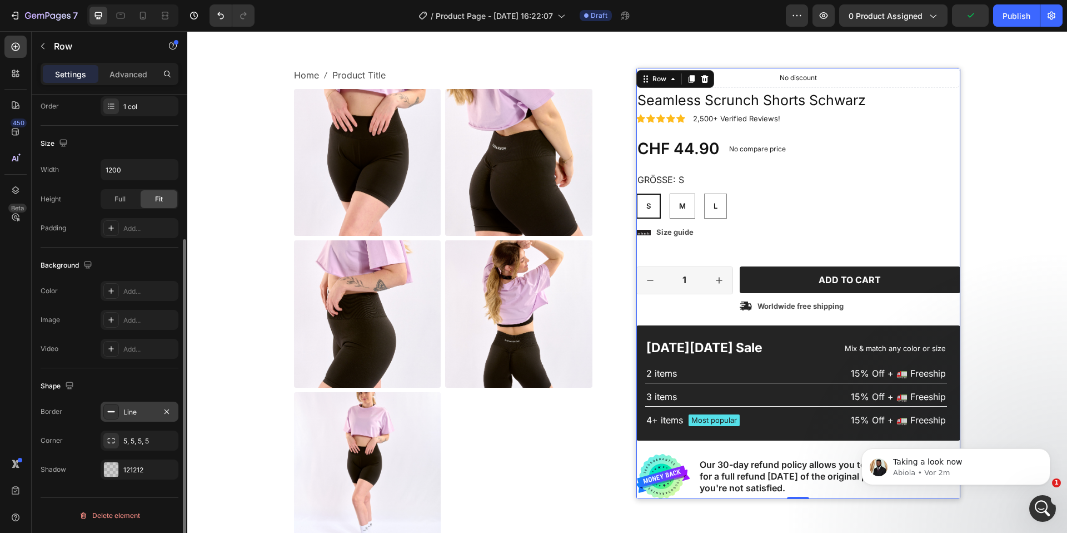
click at [133, 411] on div "Line" at bounding box center [139, 412] width 32 height 10
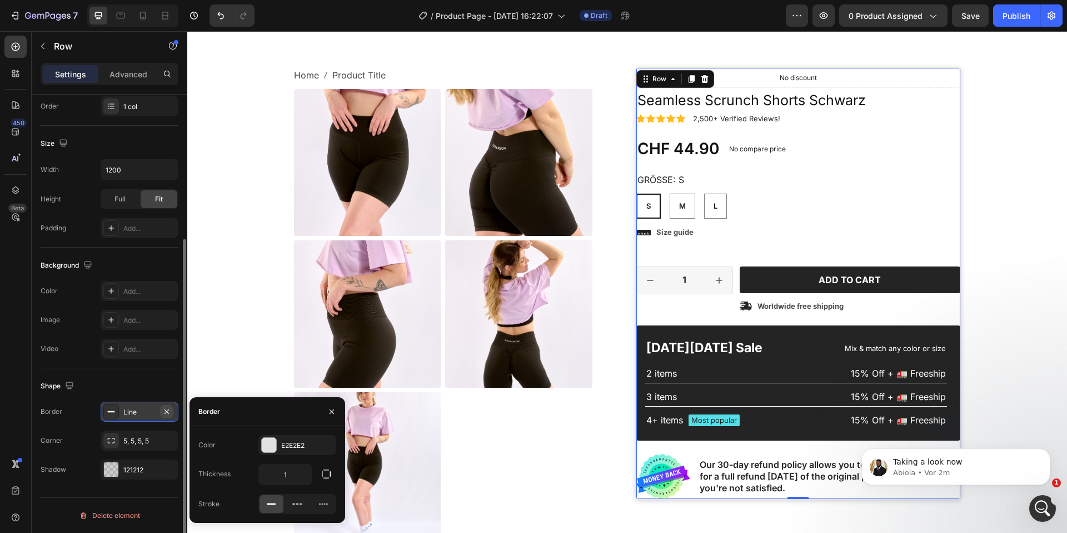
click at [166, 413] on icon "button" at bounding box center [166, 411] width 9 height 9
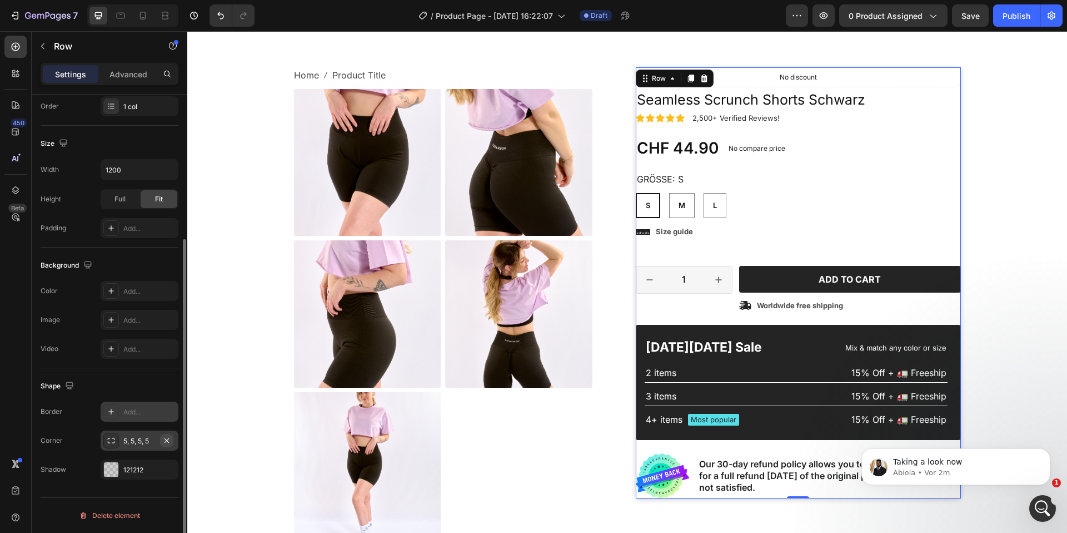
click at [166, 440] on icon "button" at bounding box center [166, 440] width 9 height 9
click at [167, 468] on icon "button" at bounding box center [167, 468] width 4 height 4
click at [151, 351] on div "Add..." at bounding box center [149, 349] width 52 height 10
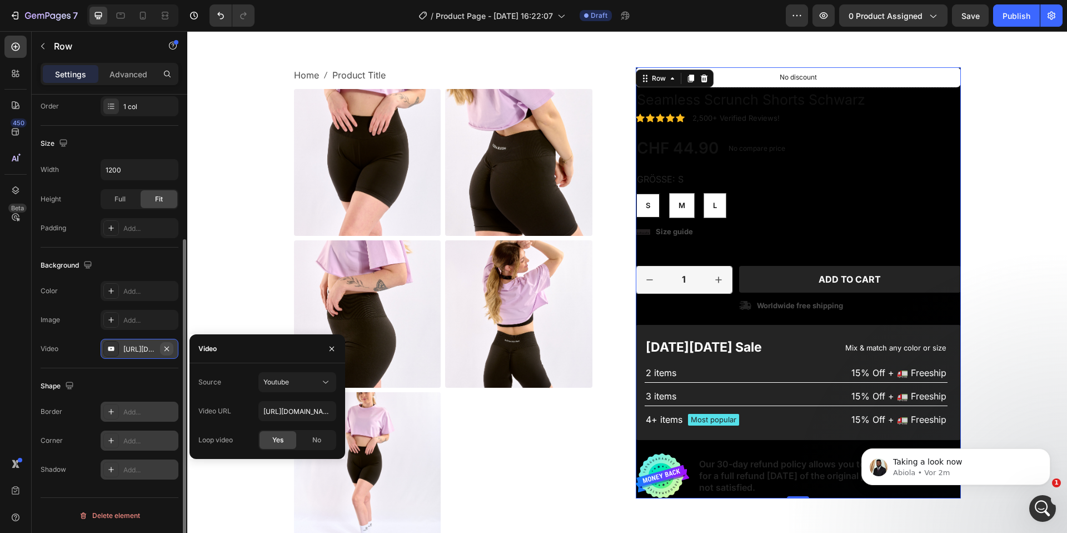
click at [165, 346] on icon "button" at bounding box center [166, 348] width 9 height 9
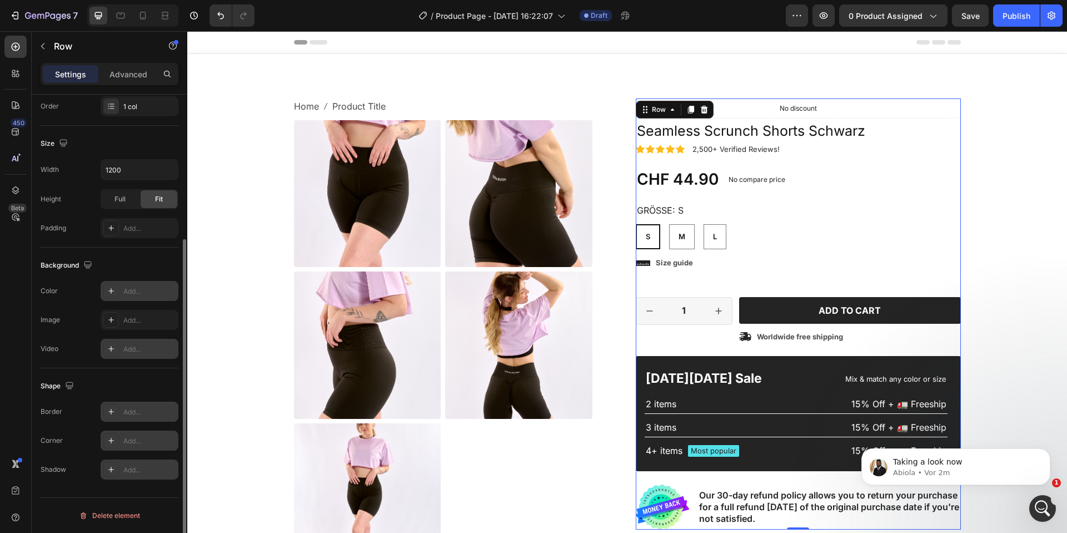
scroll to position [65, 0]
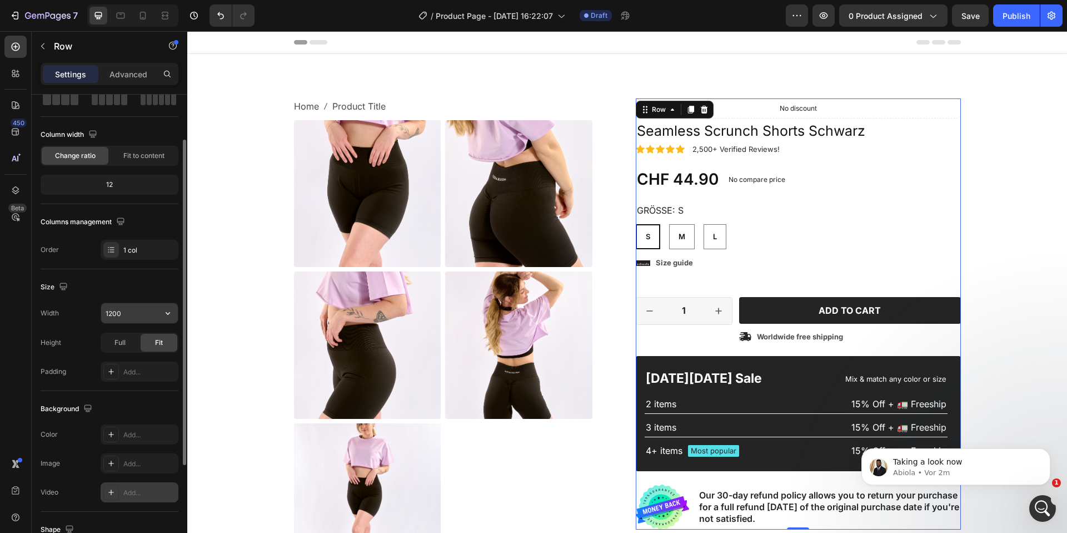
click at [135, 310] on input "1200" at bounding box center [139, 313] width 77 height 20
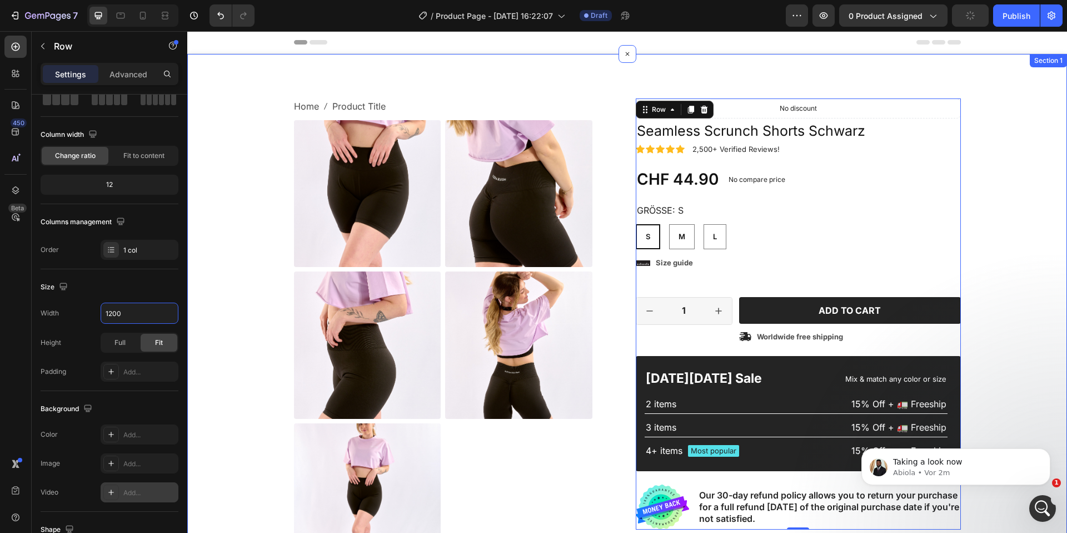
click at [248, 289] on div "Home Product Title Breadcrumb Product Images Material Shipping Care instruction…" at bounding box center [627, 401] width 863 height 607
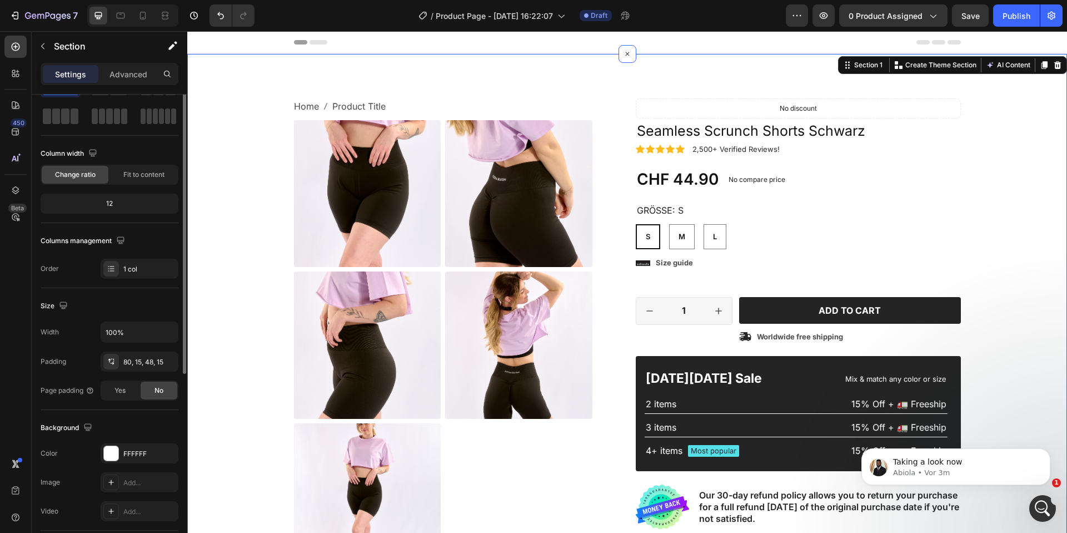
scroll to position [0, 0]
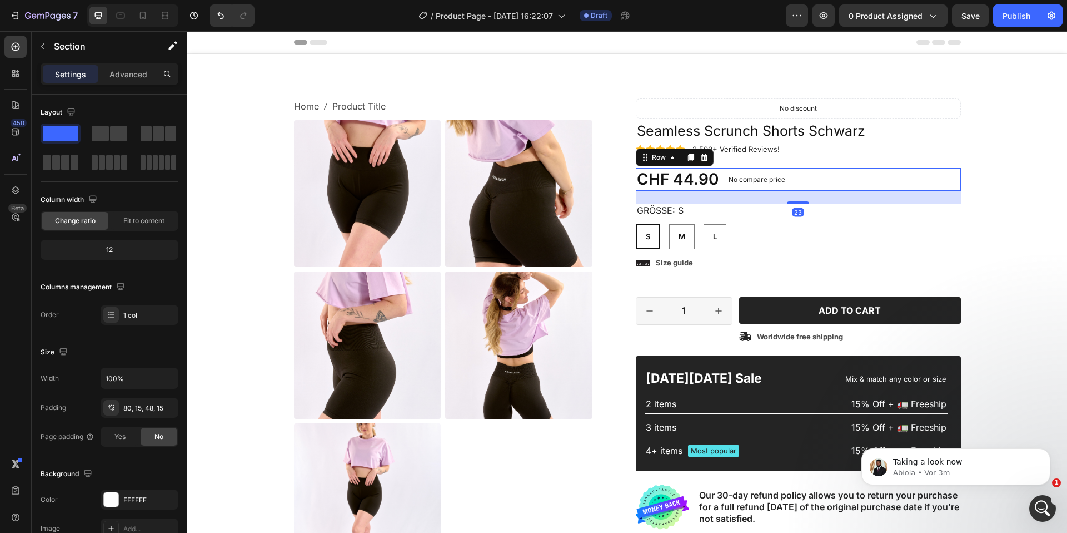
click at [769, 190] on div "No compare price Product Price" at bounding box center [757, 179] width 66 height 22
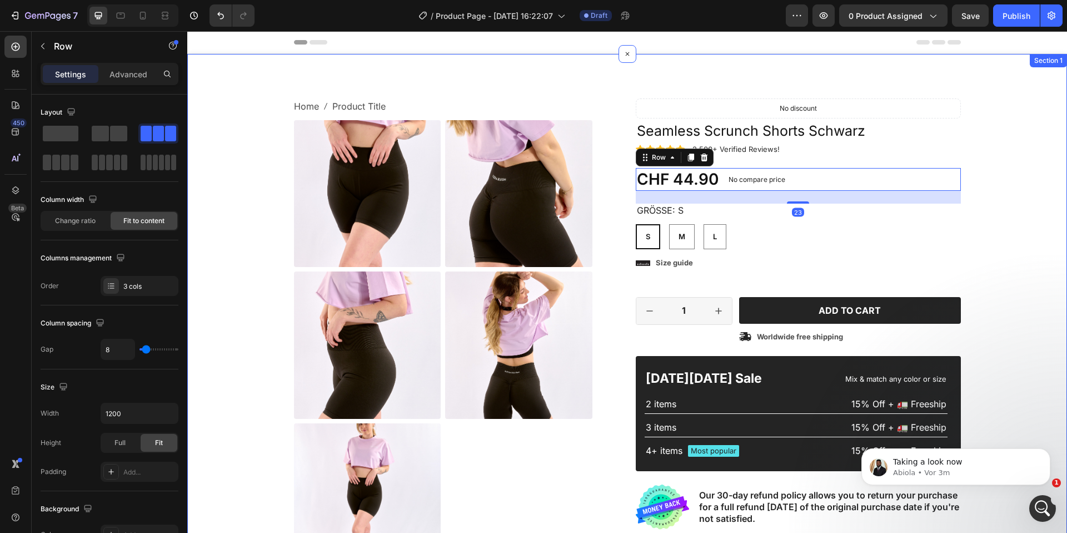
click at [845, 97] on div "Home Product Title Breadcrumb Product Images Material Shipping Care instruction…" at bounding box center [627, 393] width 880 height 678
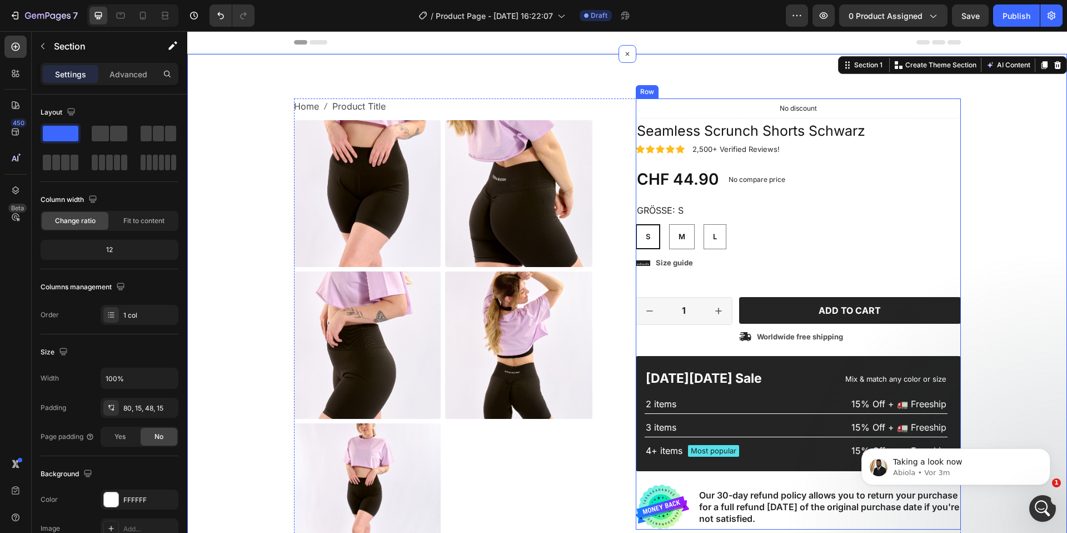
click at [707, 142] on div "Icon Icon Icon Icon Icon Icon List 2,500+ Verified Reviews! Text Block Row No d…" at bounding box center [798, 313] width 325 height 431
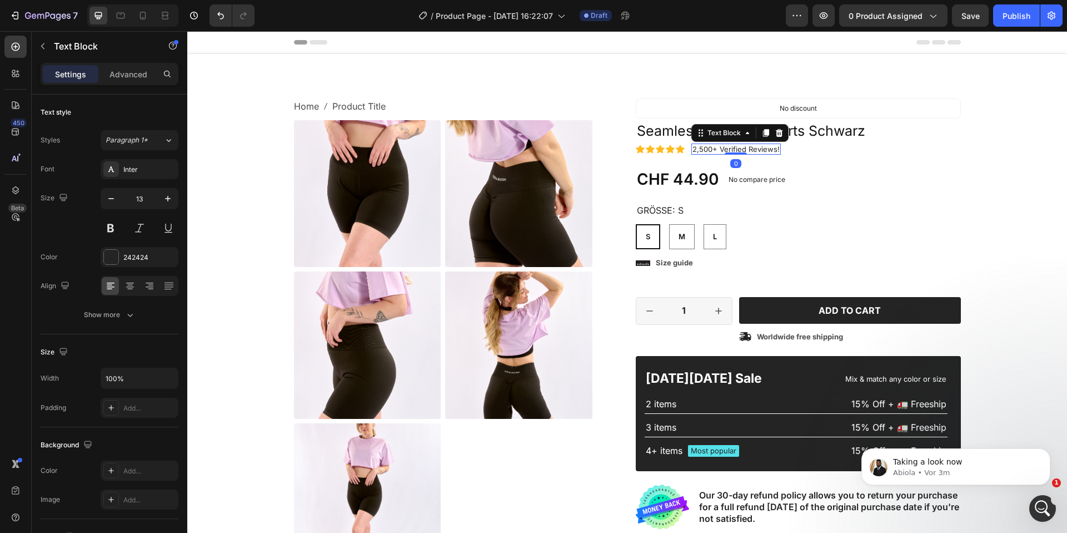
click at [698, 147] on p "2,500+ Verified Reviews!" at bounding box center [736, 149] width 87 height 9
click at [665, 149] on div "Icon Icon Icon Icon Icon" at bounding box center [660, 149] width 49 height 9
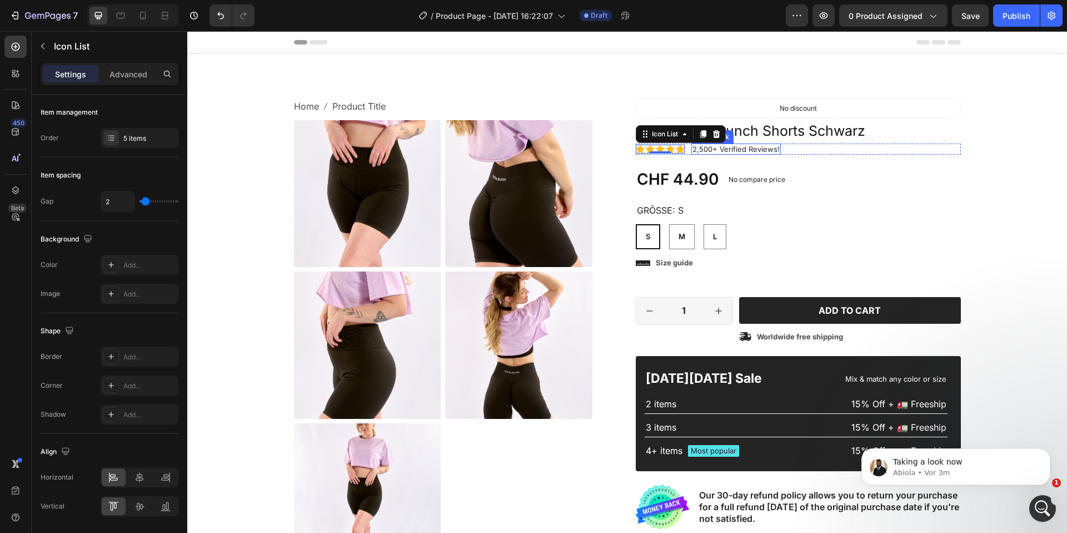
click at [710, 149] on p "2,500+ Verified Reviews!" at bounding box center [736, 149] width 87 height 9
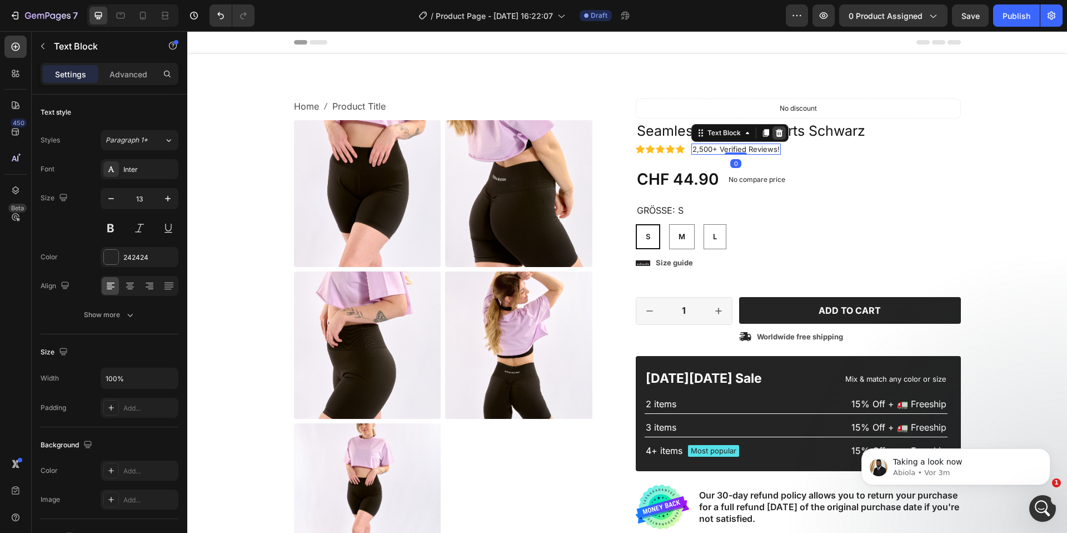
click at [775, 135] on icon at bounding box center [779, 132] width 9 height 9
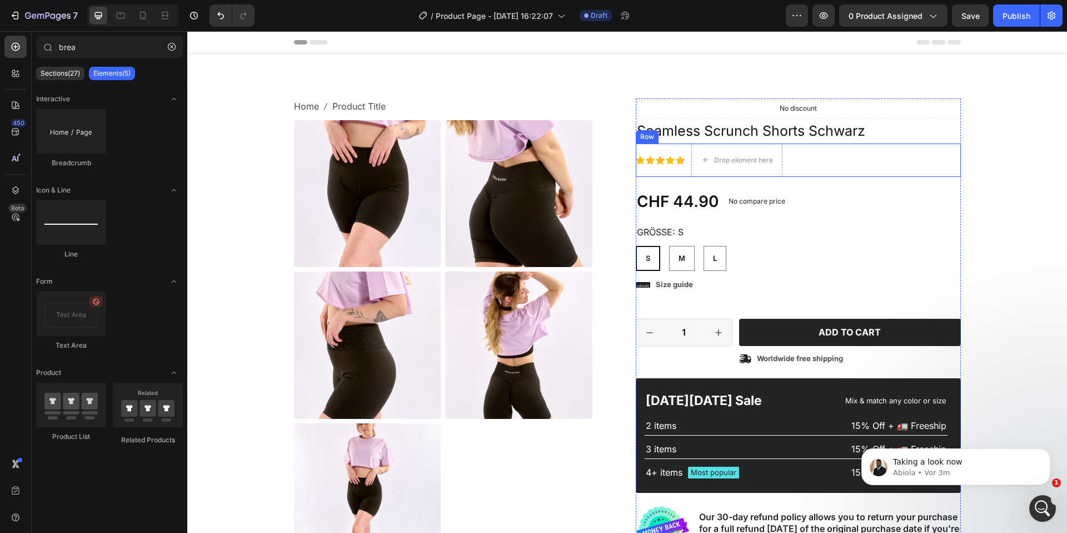
click at [678, 150] on div "Icon Icon Icon Icon Icon Icon List" at bounding box center [660, 159] width 49 height 33
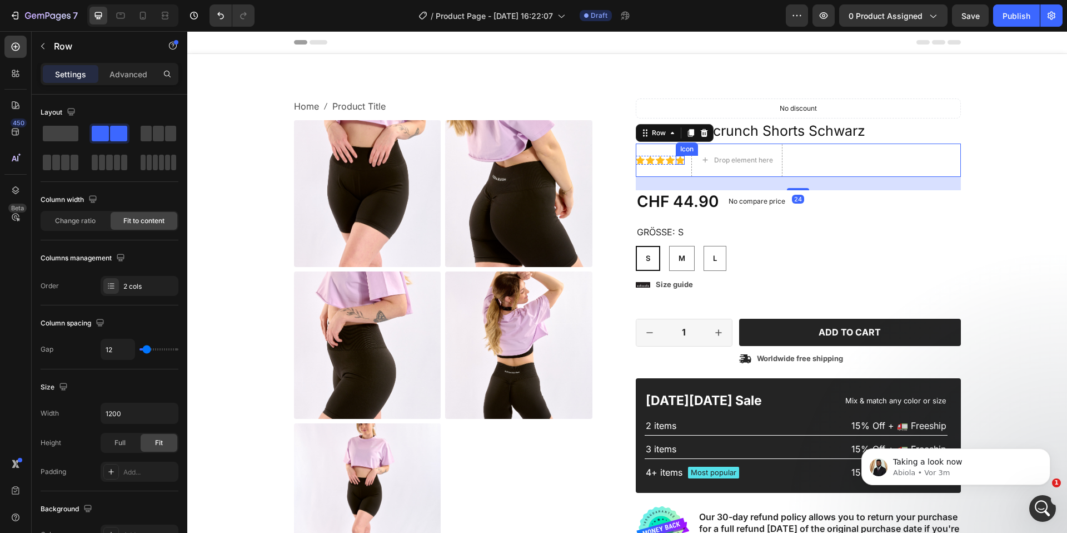
click at [680, 163] on div "Icon" at bounding box center [680, 160] width 9 height 9
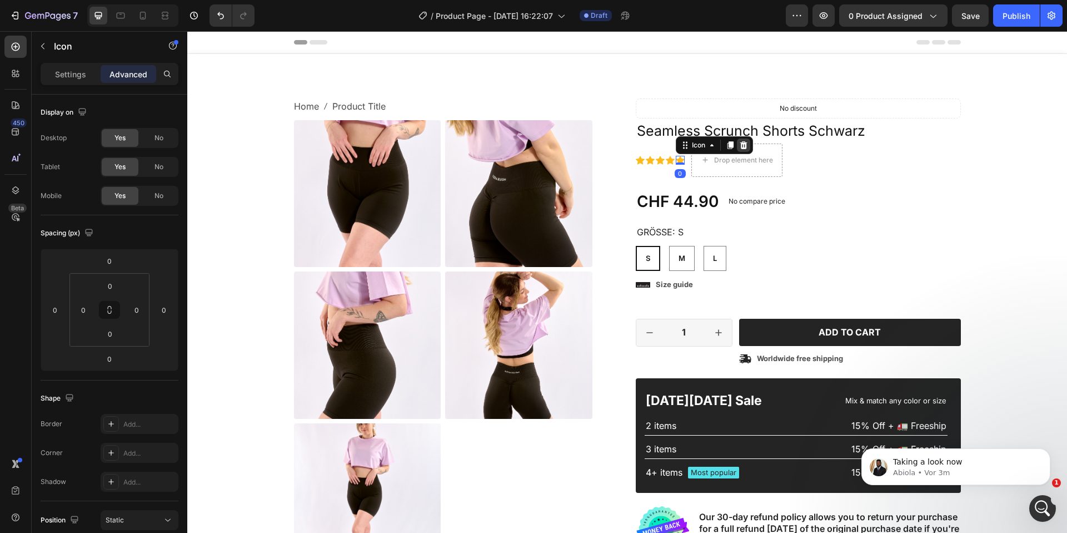
click at [742, 143] on icon at bounding box center [743, 145] width 7 height 8
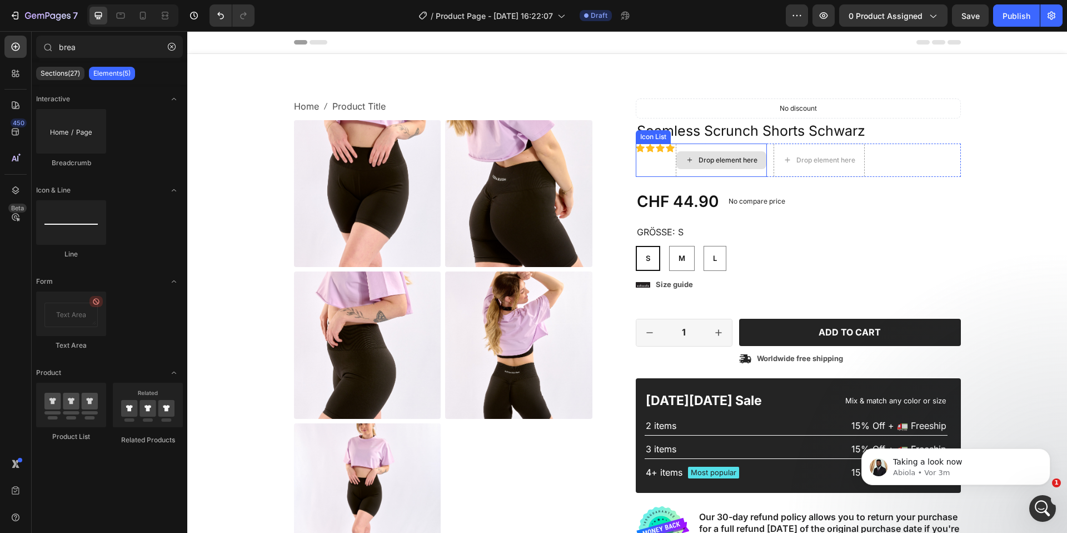
click at [657, 147] on icon at bounding box center [660, 147] width 9 height 8
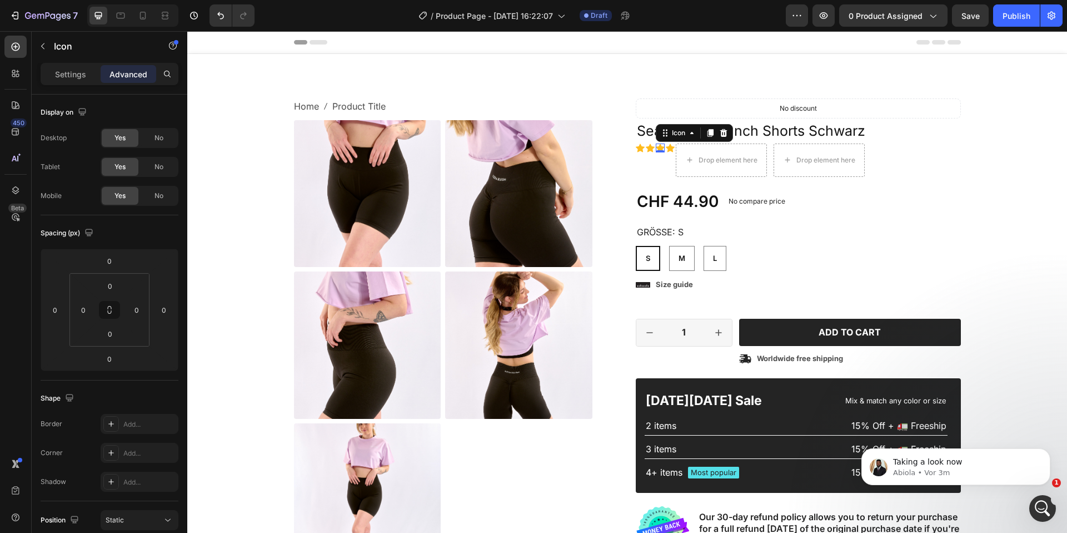
click at [636, 147] on icon at bounding box center [640, 147] width 9 height 9
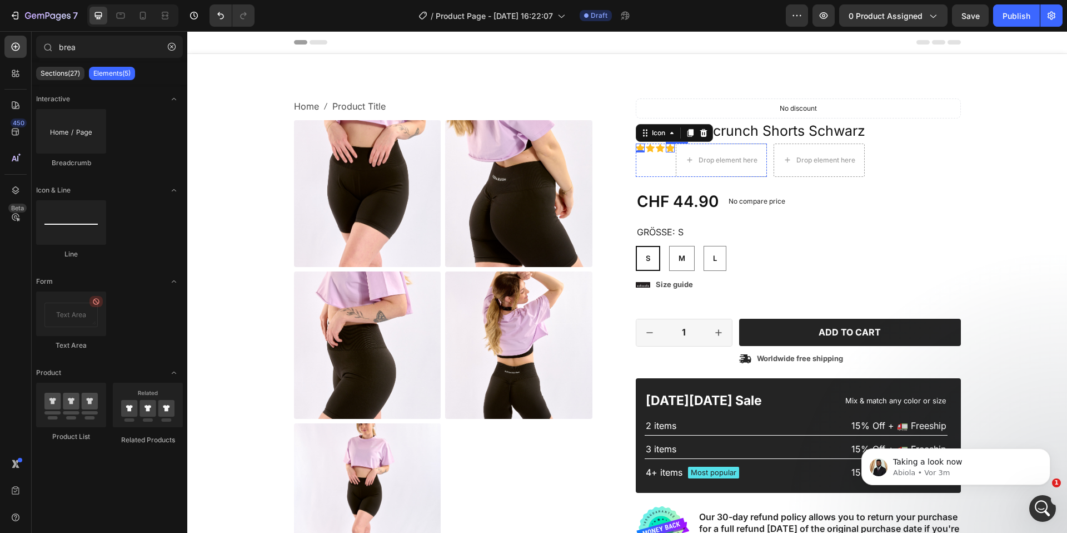
click at [696, 153] on div "Drop element here" at bounding box center [722, 160] width 90 height 18
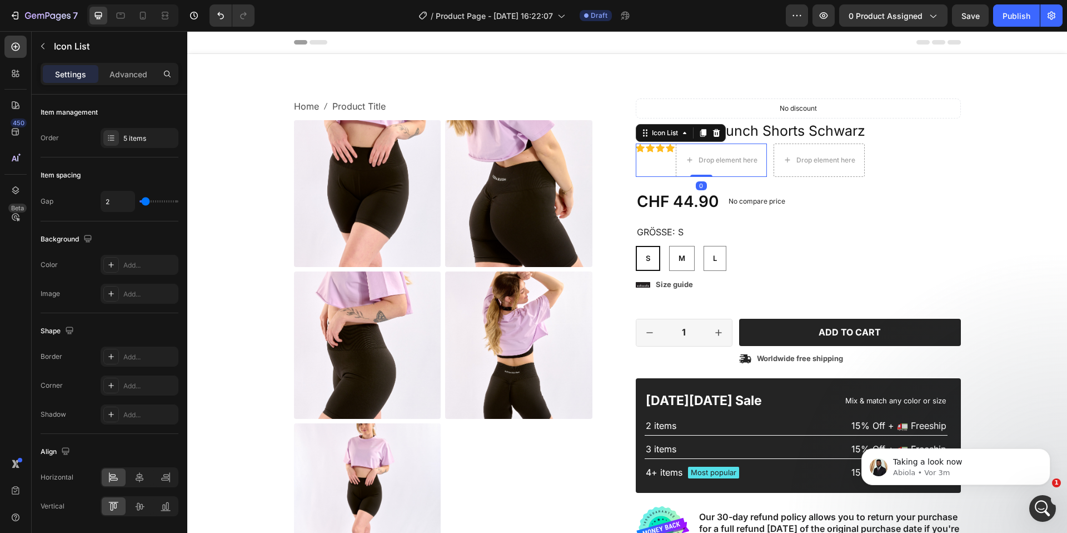
click at [653, 157] on div "Icon" at bounding box center [650, 159] width 9 height 33
click at [716, 131] on icon at bounding box center [716, 132] width 7 height 8
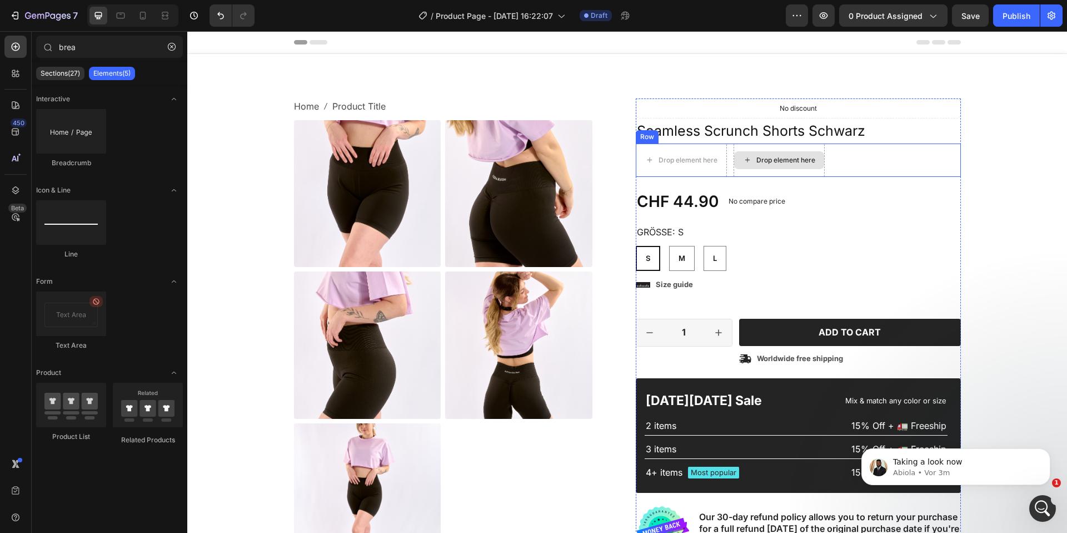
click at [764, 158] on div "Drop element here" at bounding box center [786, 160] width 59 height 9
click at [822, 158] on div "Drop element here" at bounding box center [779, 160] width 90 height 18
click at [680, 152] on div "Drop element here" at bounding box center [682, 160] width 90 height 18
click at [121, 48] on input "brea" at bounding box center [109, 47] width 147 height 22
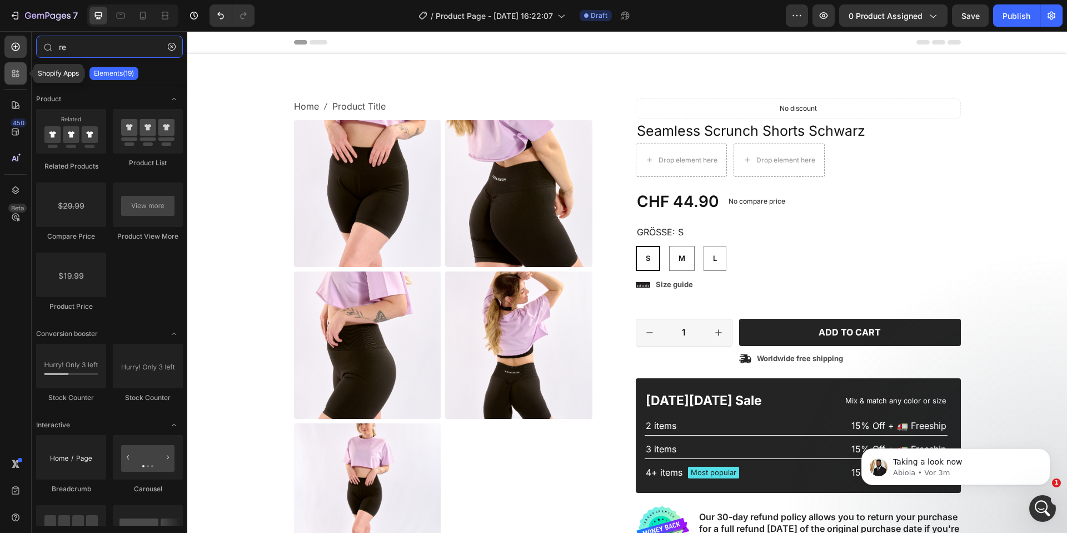
type input "re"
click at [13, 77] on icon at bounding box center [15, 73] width 11 height 11
radio input "false"
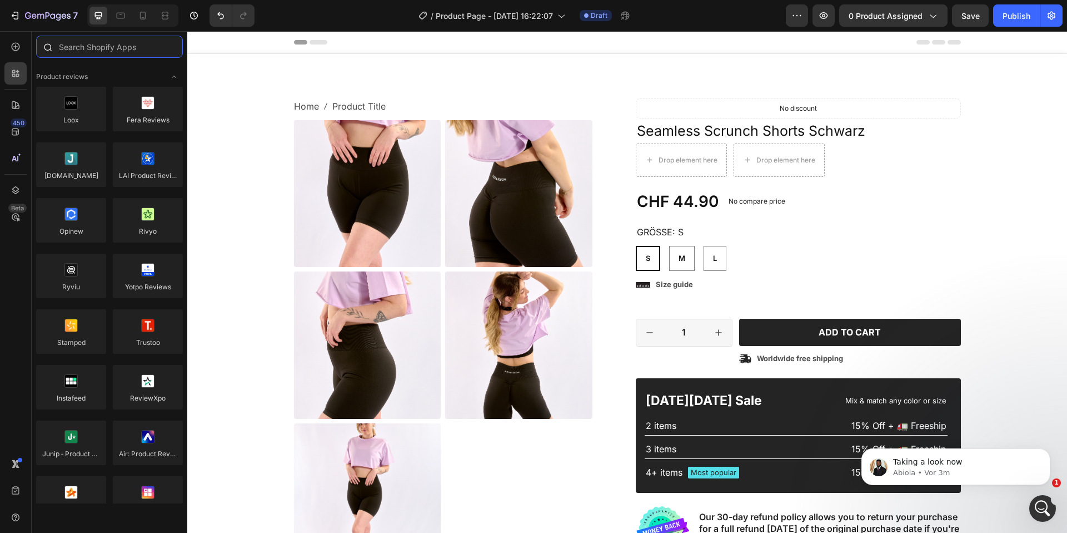
click at [77, 46] on input "text" at bounding box center [109, 47] width 147 height 22
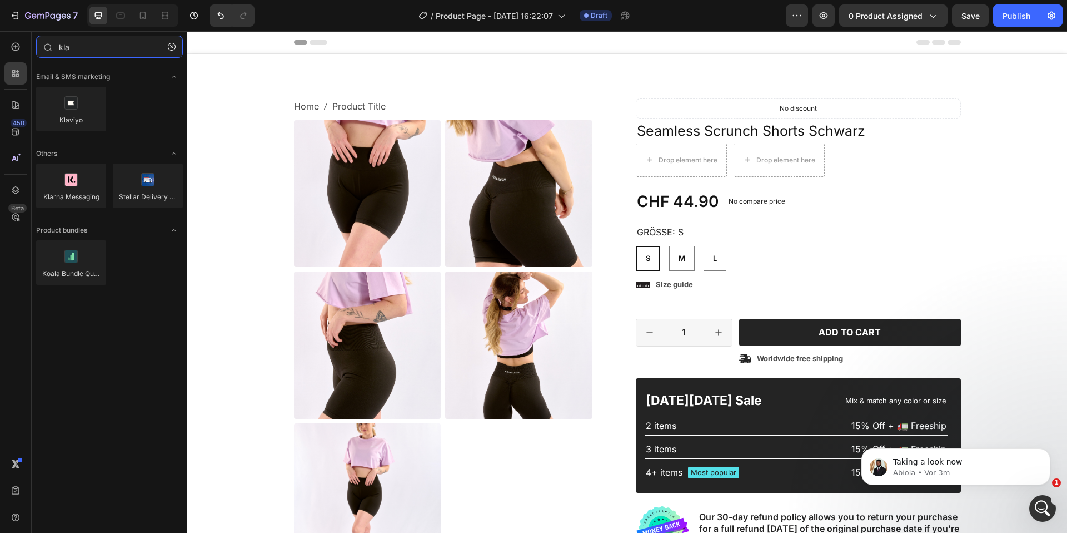
type input "kla"
click at [60, 163] on div "Klaviyo" at bounding box center [109, 190] width 147 height 54
click at [86, 87] on div at bounding box center [71, 109] width 70 height 44
click at [83, 93] on div at bounding box center [71, 109] width 70 height 44
click at [82, 99] on div at bounding box center [71, 109] width 70 height 44
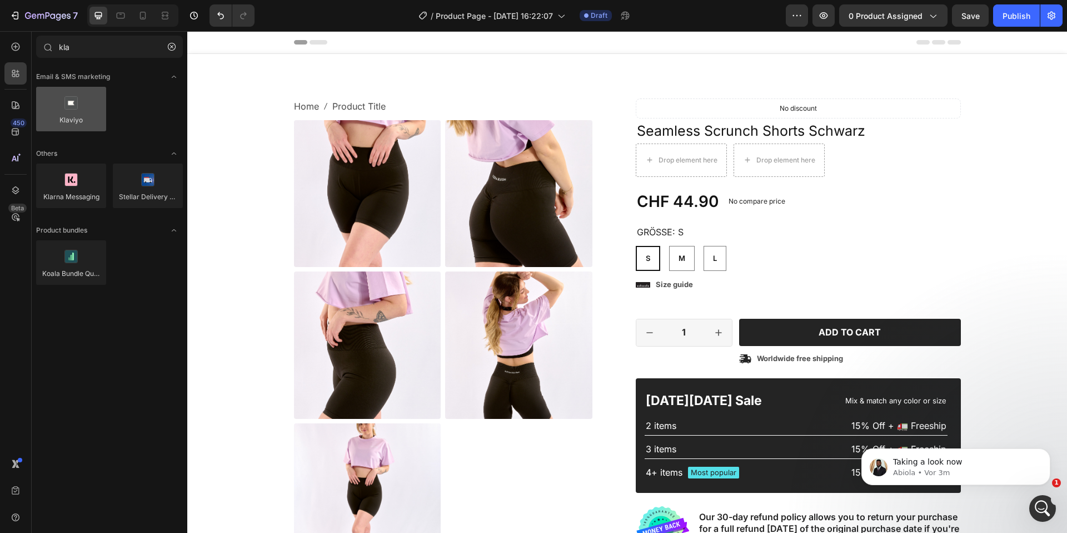
click at [82, 100] on div at bounding box center [71, 109] width 70 height 44
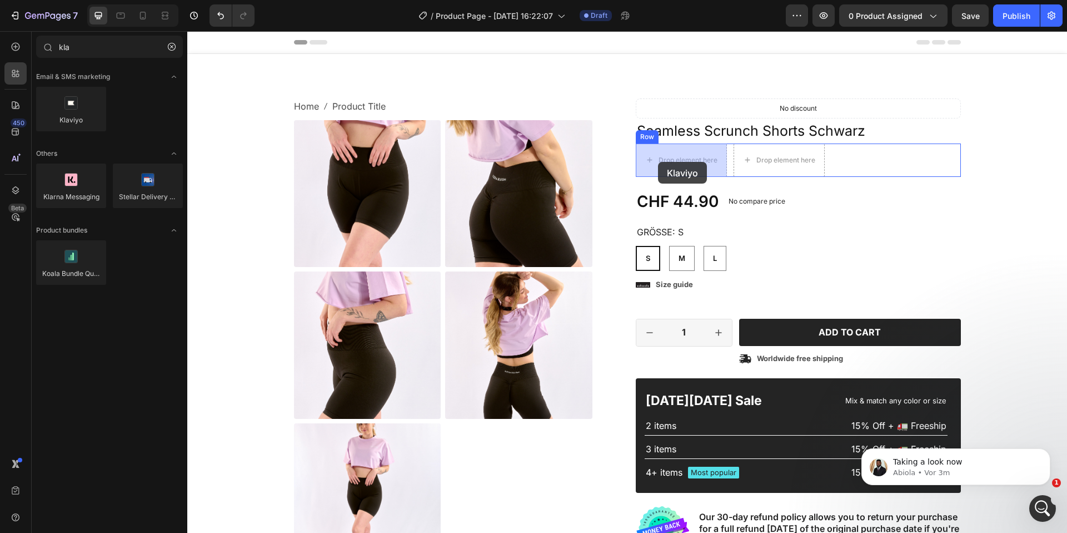
drag, startPoint x: 278, startPoint y: 138, endPoint x: 658, endPoint y: 162, distance: 381.0
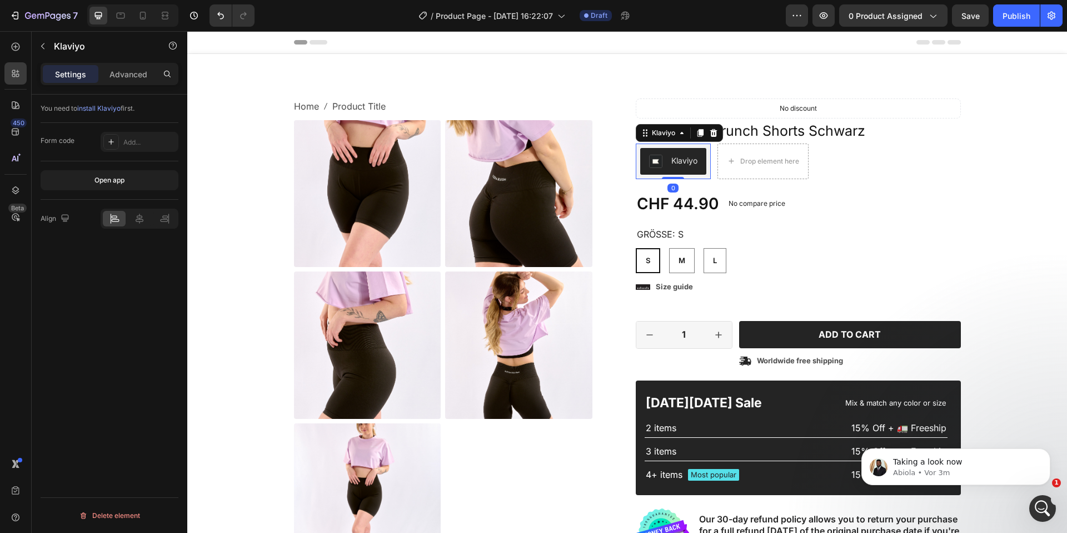
radio input "false"
click at [673, 158] on div "Klaviyo" at bounding box center [685, 161] width 26 height 12
click at [670, 157] on div "Klaviyo" at bounding box center [673, 161] width 48 height 13
click at [713, 131] on icon at bounding box center [713, 132] width 7 height 8
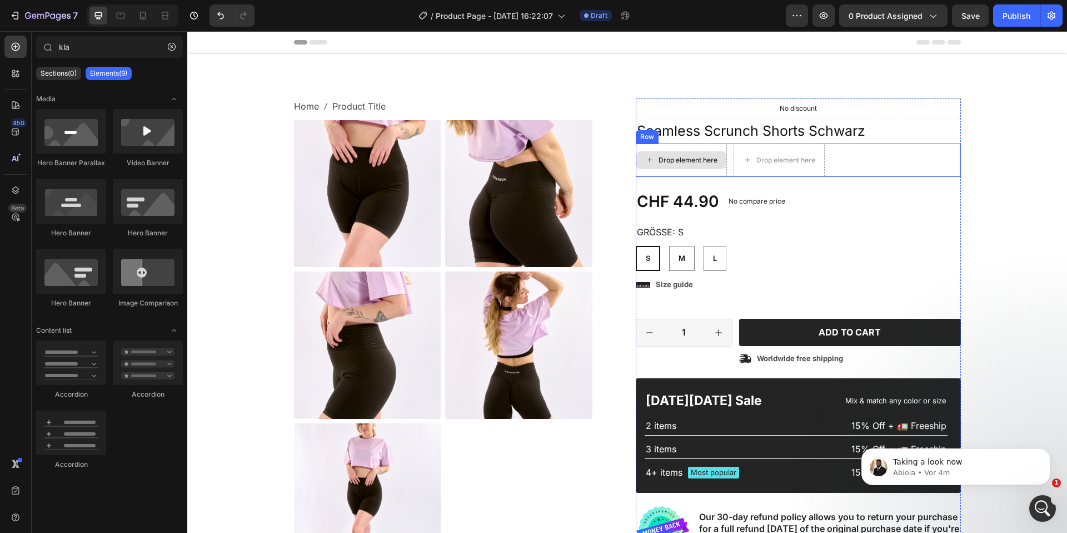
click at [713, 152] on div "Drop element here" at bounding box center [682, 160] width 90 height 18
click at [18, 71] on icon at bounding box center [17, 71] width 3 height 3
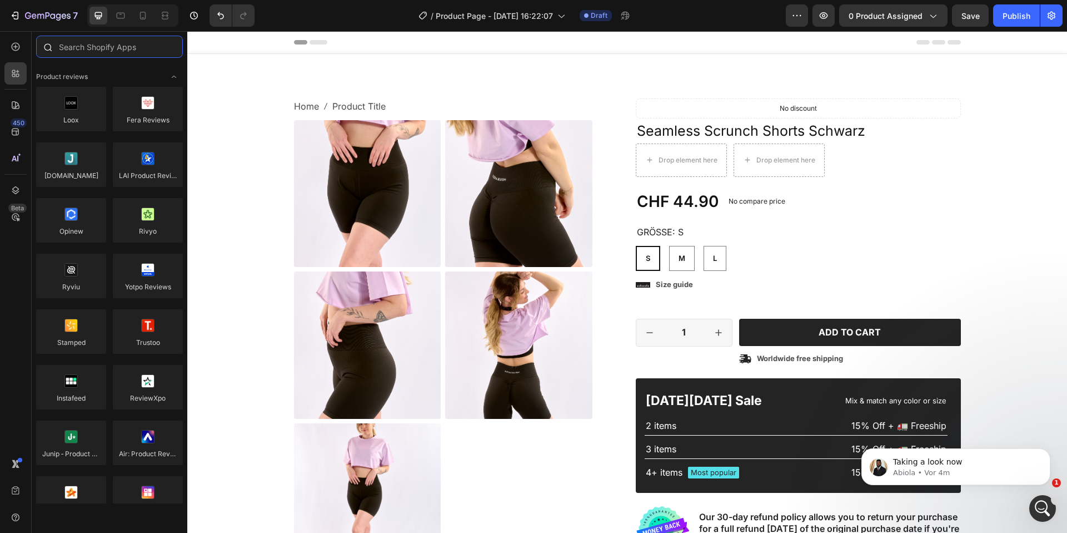
click at [113, 49] on input "text" at bounding box center [109, 47] width 147 height 22
click at [7, 50] on div at bounding box center [15, 47] width 22 height 22
radio input "false"
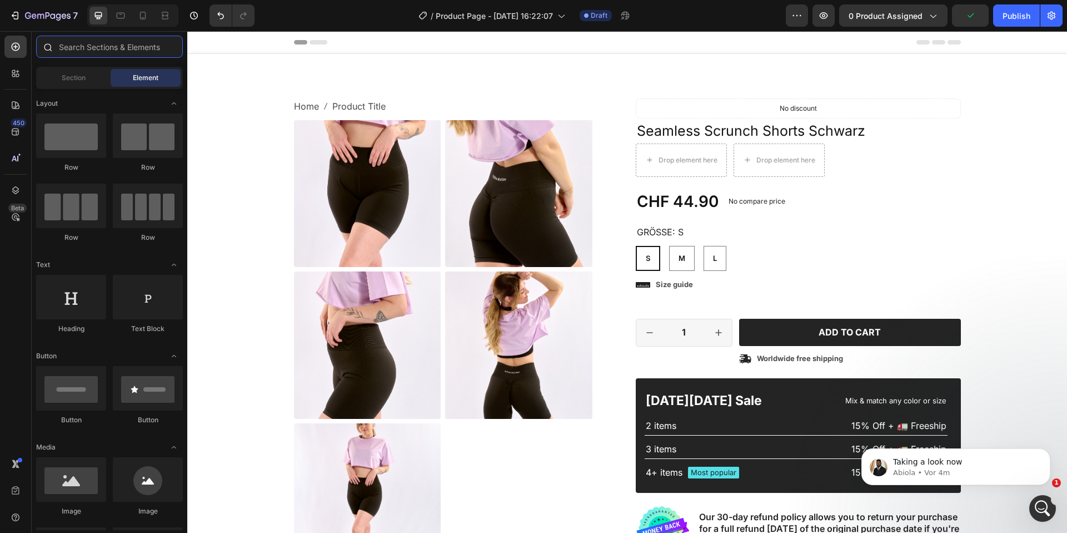
click at [117, 47] on input "text" at bounding box center [109, 47] width 147 height 22
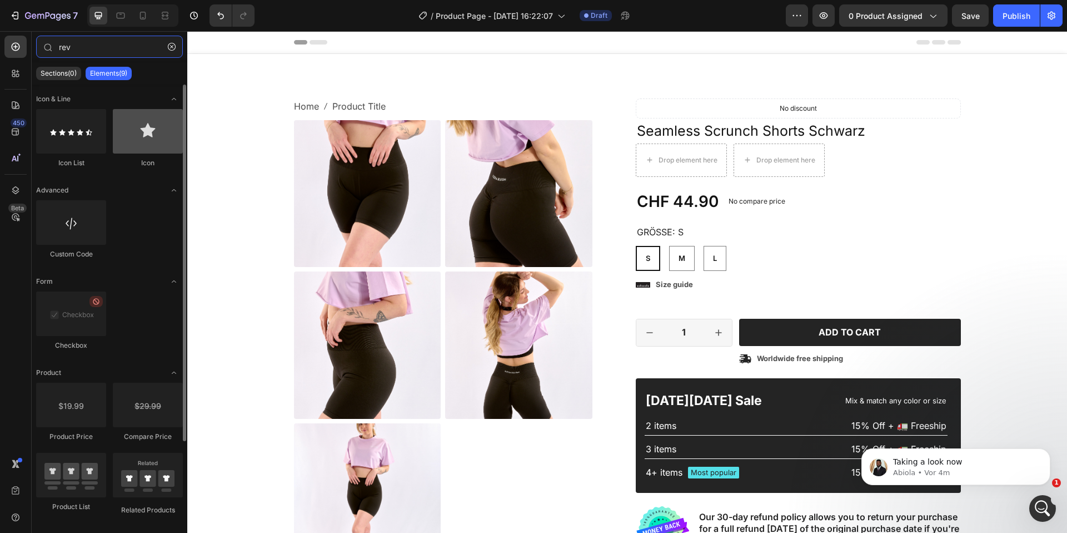
type input "rev"
click at [125, 137] on div at bounding box center [148, 131] width 70 height 44
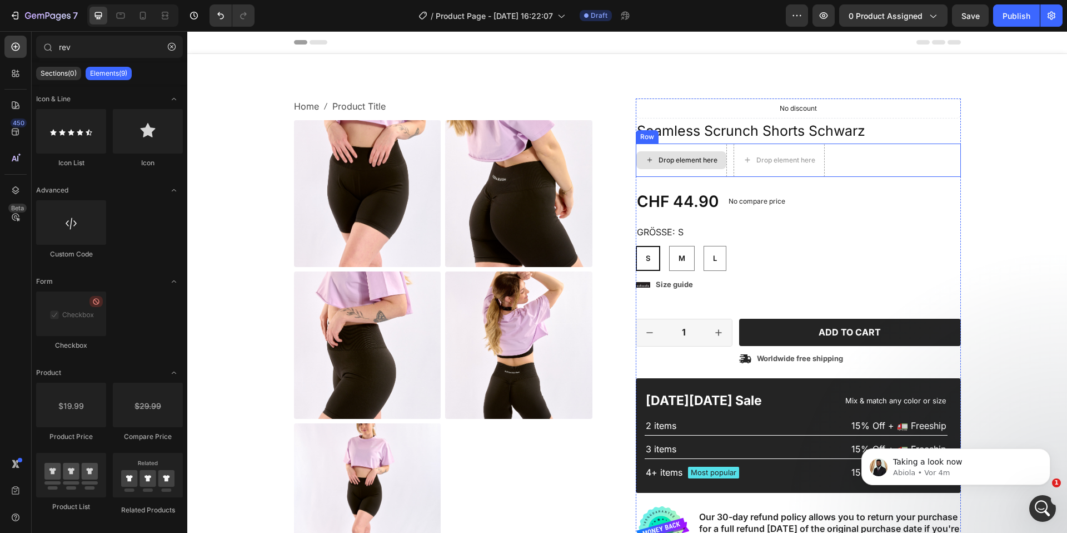
click at [664, 162] on div "Drop element here" at bounding box center [688, 160] width 59 height 9
drag, startPoint x: 254, startPoint y: 159, endPoint x: 685, endPoint y: 162, distance: 430.9
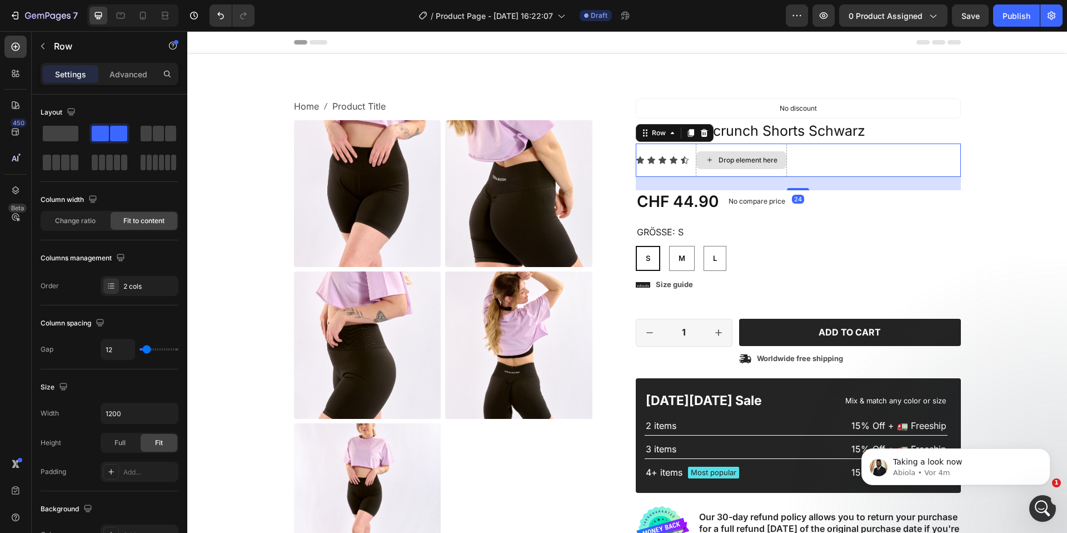
click at [772, 171] on div "Drop element here" at bounding box center [741, 159] width 91 height 33
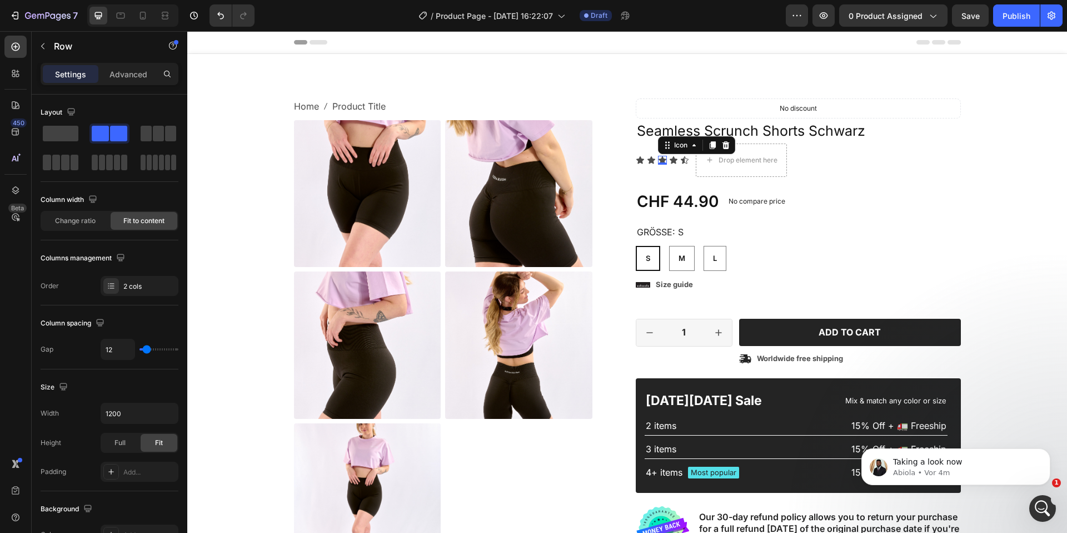
click at [662, 158] on icon at bounding box center [663, 159] width 8 height 7
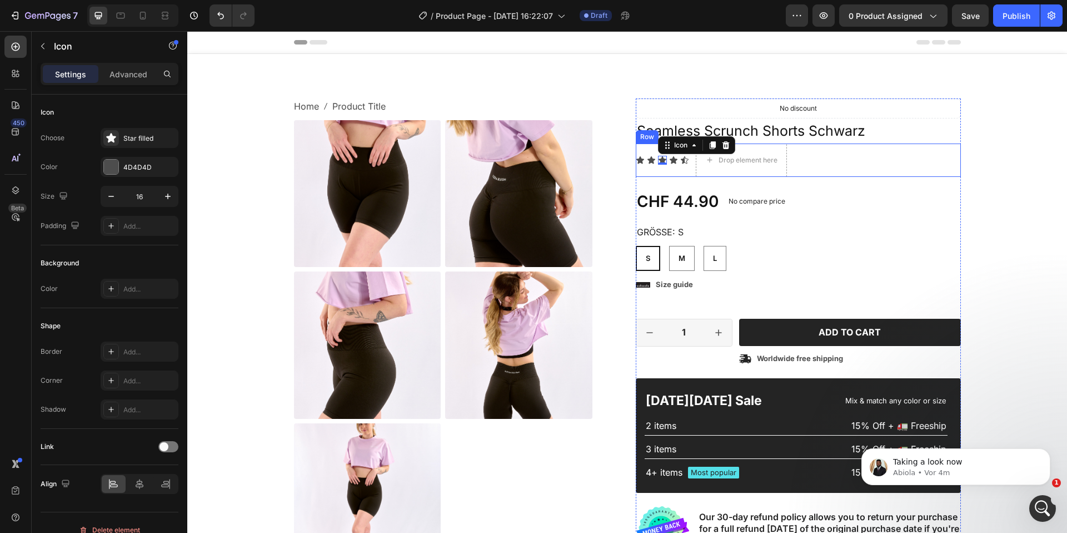
click at [836, 153] on div "Icon Icon Icon 0 Icon Icon Icon List Drop element here Row" at bounding box center [798, 159] width 325 height 33
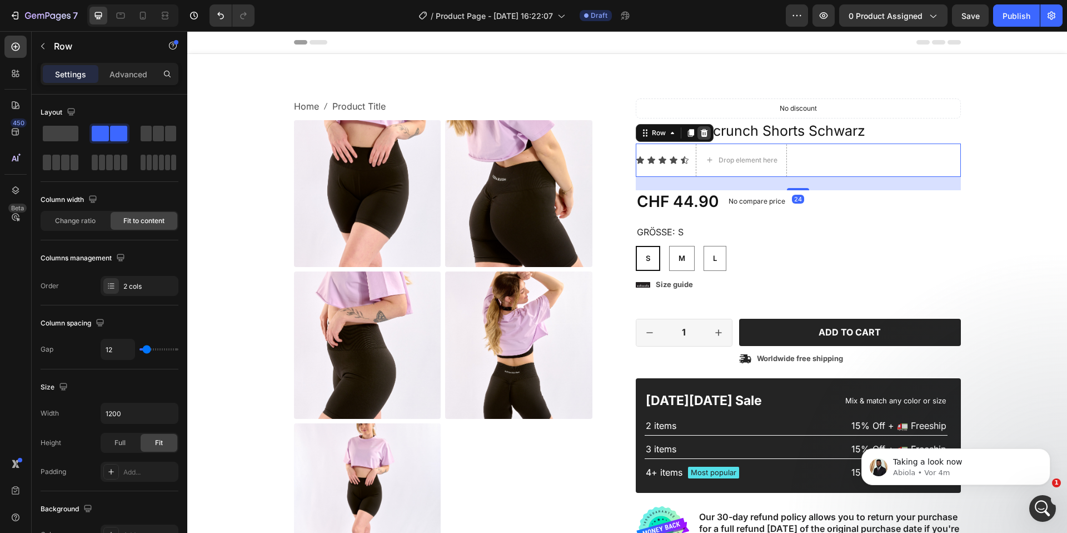
click at [702, 134] on icon at bounding box center [703, 132] width 7 height 8
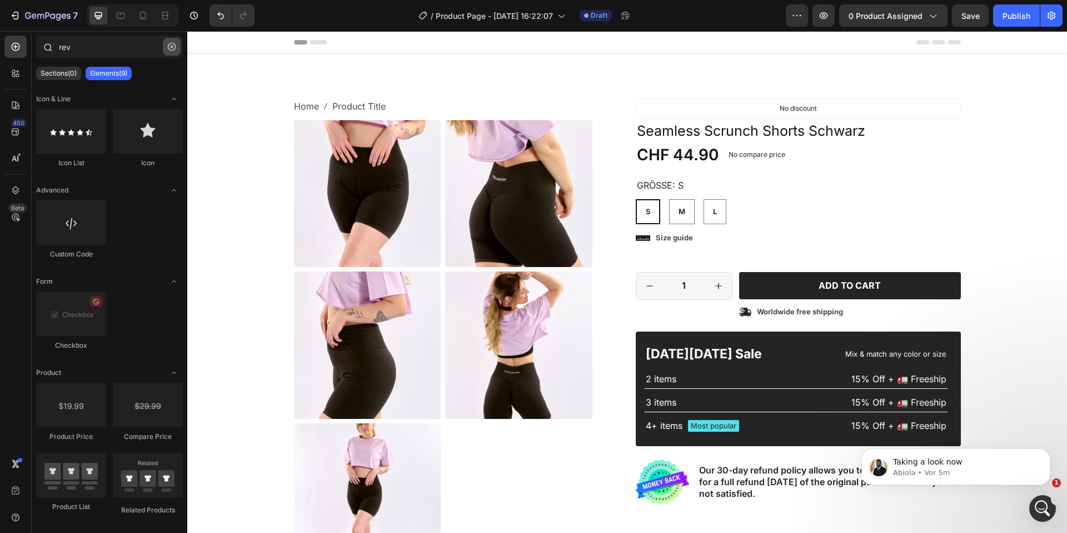
click at [170, 44] on icon "button" at bounding box center [172, 47] width 8 height 8
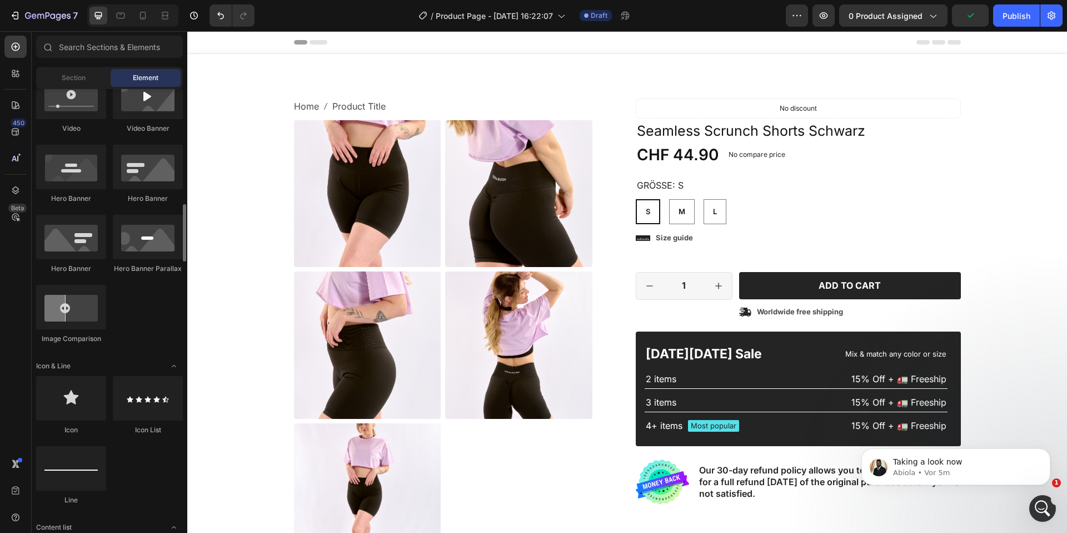
scroll to position [687, 0]
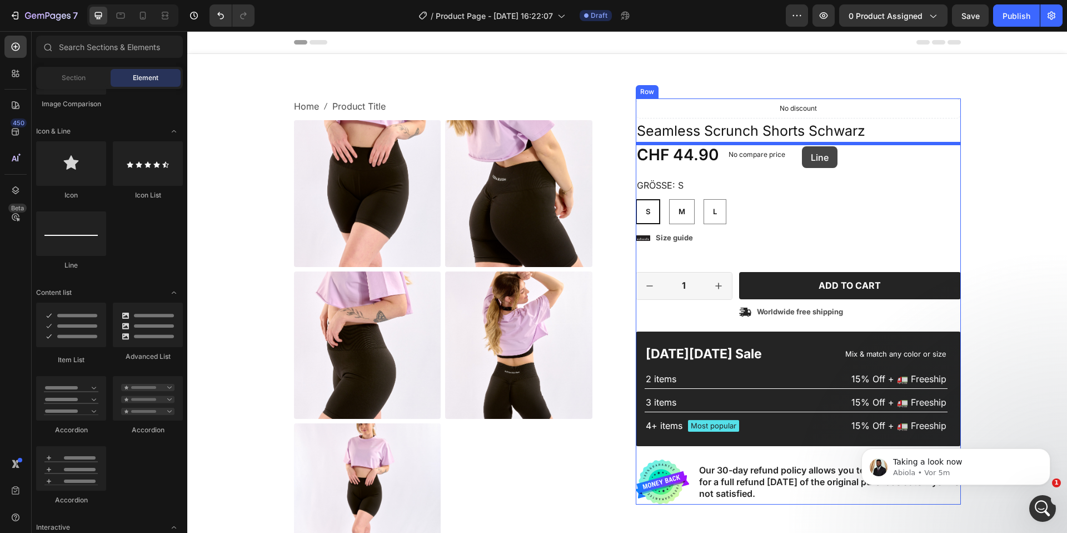
drag, startPoint x: 309, startPoint y: 267, endPoint x: 802, endPoint y: 146, distance: 508.2
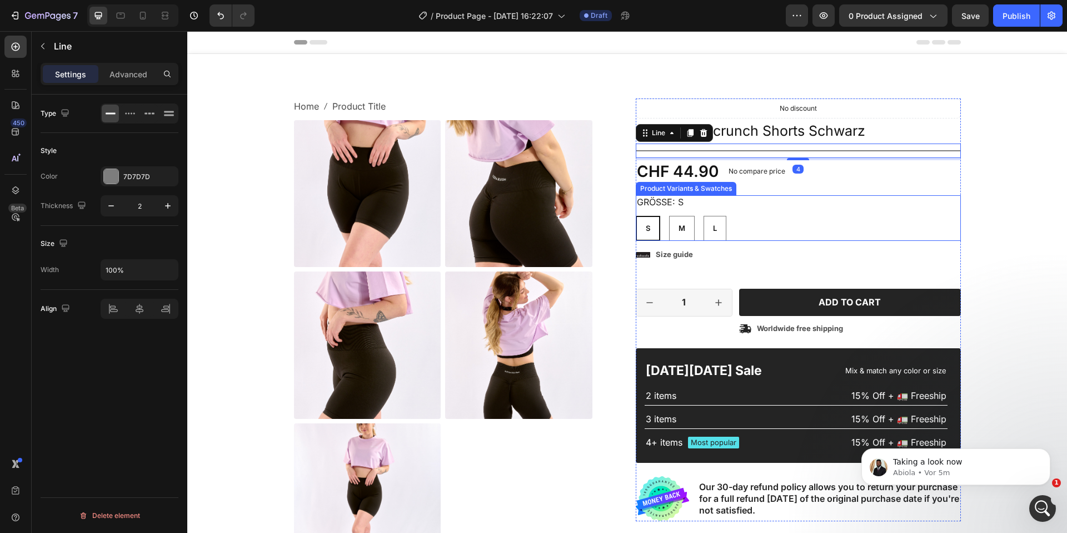
click at [847, 198] on div "Grösse: S S S S M M M L L L" at bounding box center [798, 218] width 325 height 46
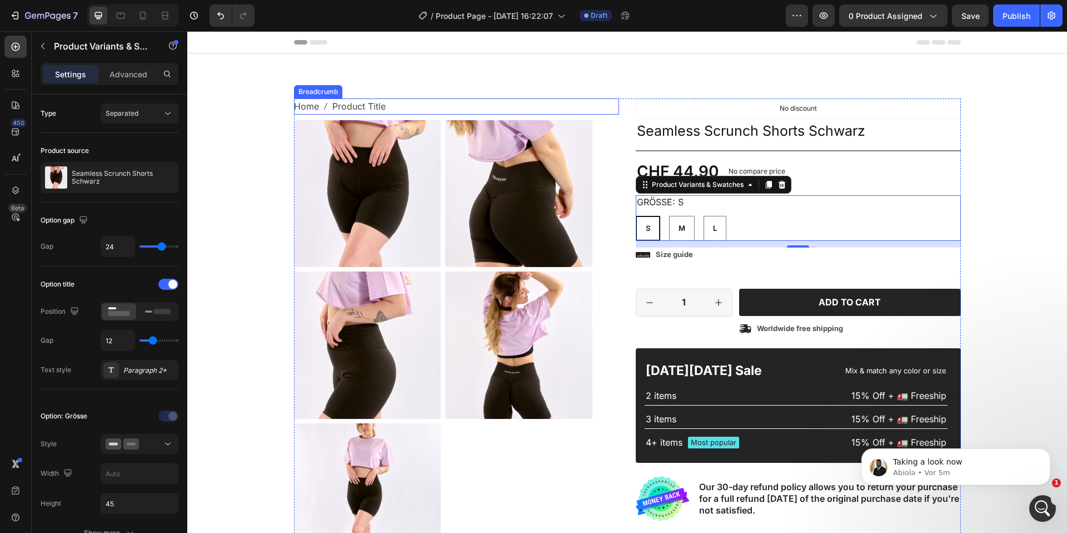
click at [511, 105] on nav "Home Product Title" at bounding box center [456, 106] width 325 height 16
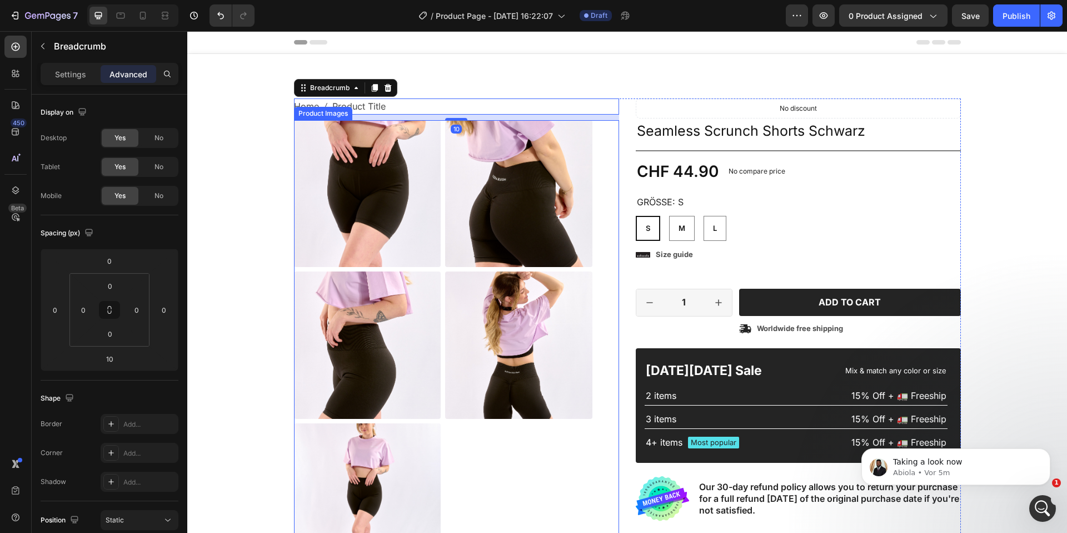
click at [614, 130] on div "Product Images" at bounding box center [456, 345] width 325 height 450
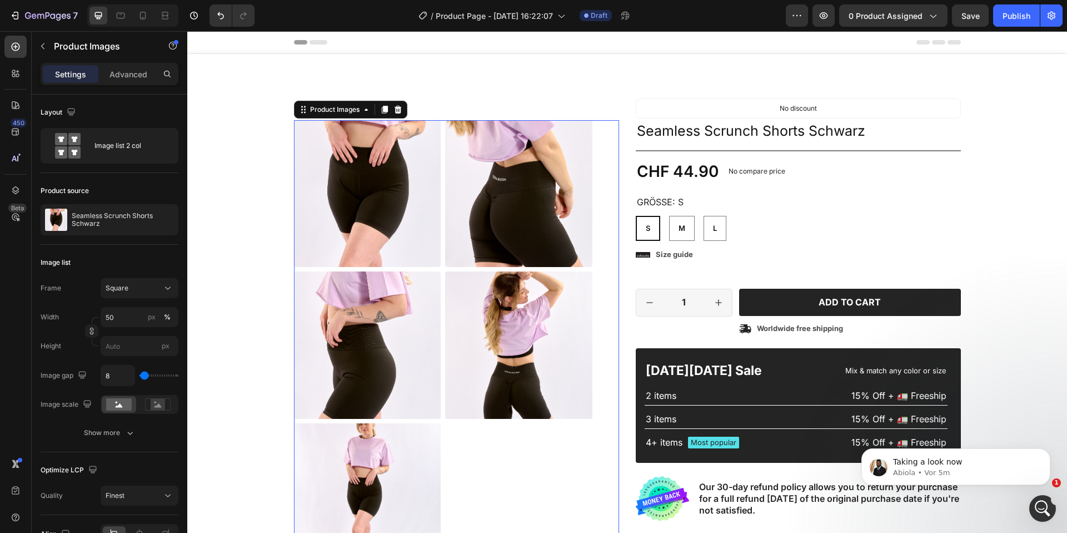
click at [608, 171] on div "Product Images 48" at bounding box center [456, 345] width 325 height 450
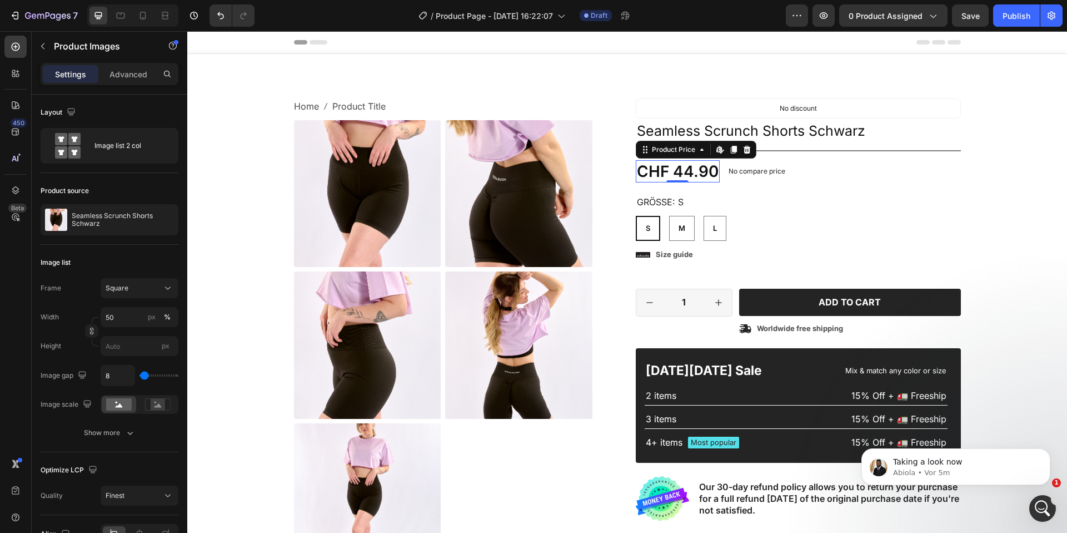
click at [675, 173] on div "CHF 44.90" at bounding box center [678, 171] width 84 height 22
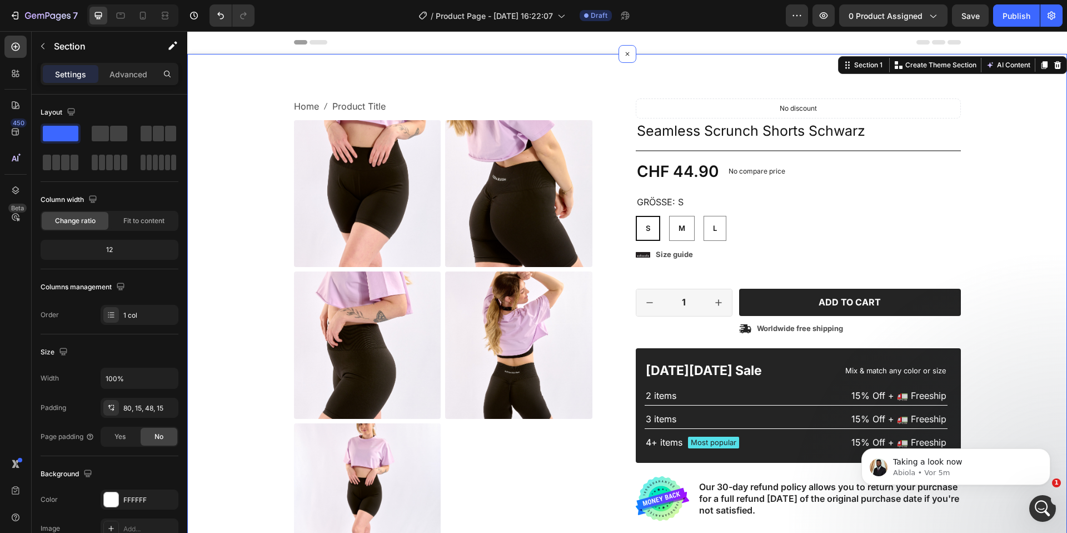
click at [578, 97] on div "Home Product Title Breadcrumb Product Images Material Shipping Care instruction…" at bounding box center [627, 393] width 880 height 678
click at [468, 95] on div "Home Product Title Breadcrumb Product Images Material Shipping Care instruction…" at bounding box center [627, 393] width 880 height 678
click at [106, 138] on span at bounding box center [100, 134] width 17 height 16
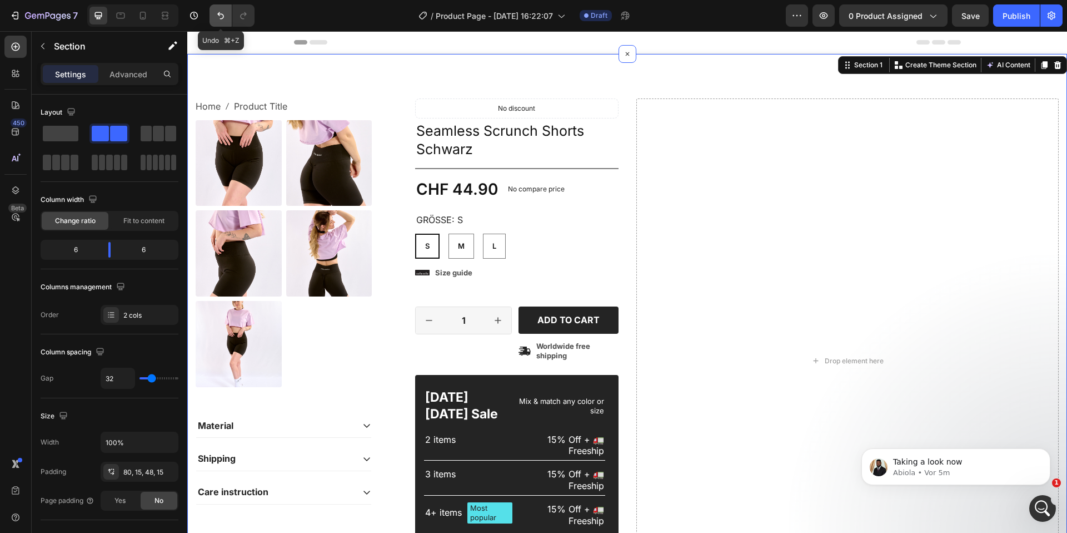
click at [213, 12] on button "Undo/Redo" at bounding box center [221, 15] width 22 height 22
radio input "false"
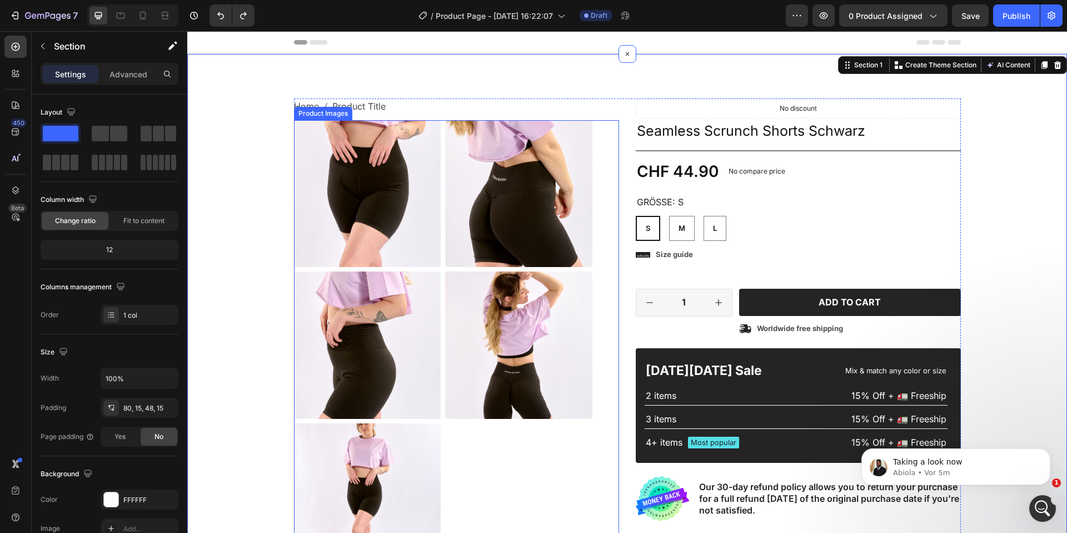
click at [603, 170] on div "Product Images" at bounding box center [456, 345] width 325 height 450
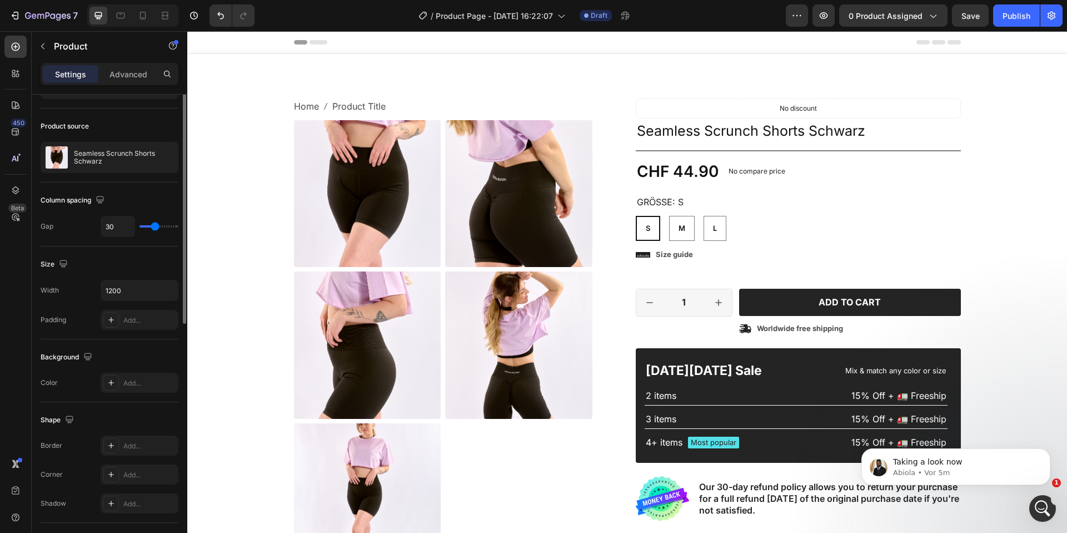
scroll to position [0, 0]
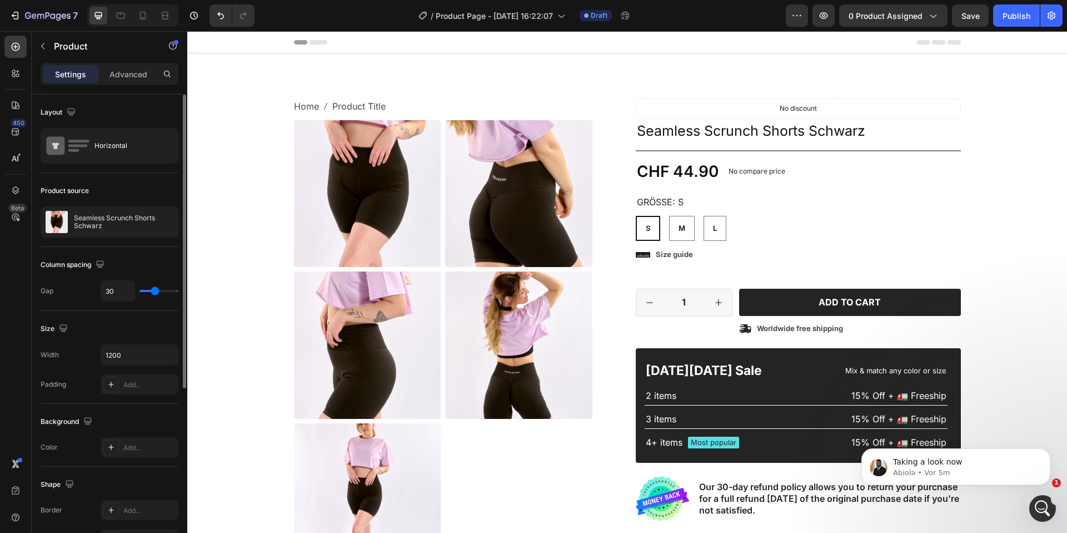
click at [630, 113] on div "Home Product Title Breadcrumb Product Images Material Shipping Care instruction…" at bounding box center [627, 397] width 667 height 598
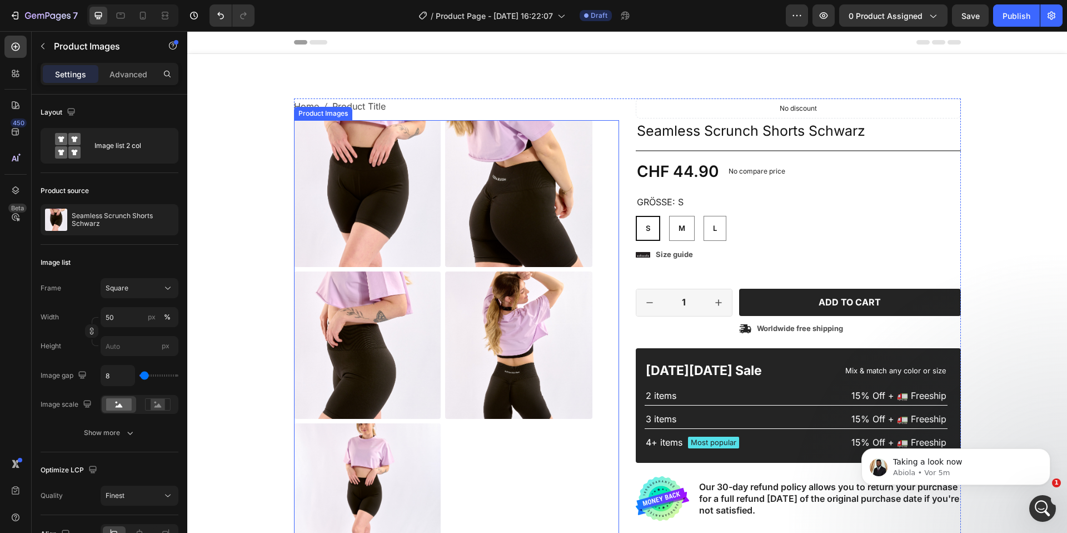
click at [333, 124] on img at bounding box center [367, 193] width 147 height 147
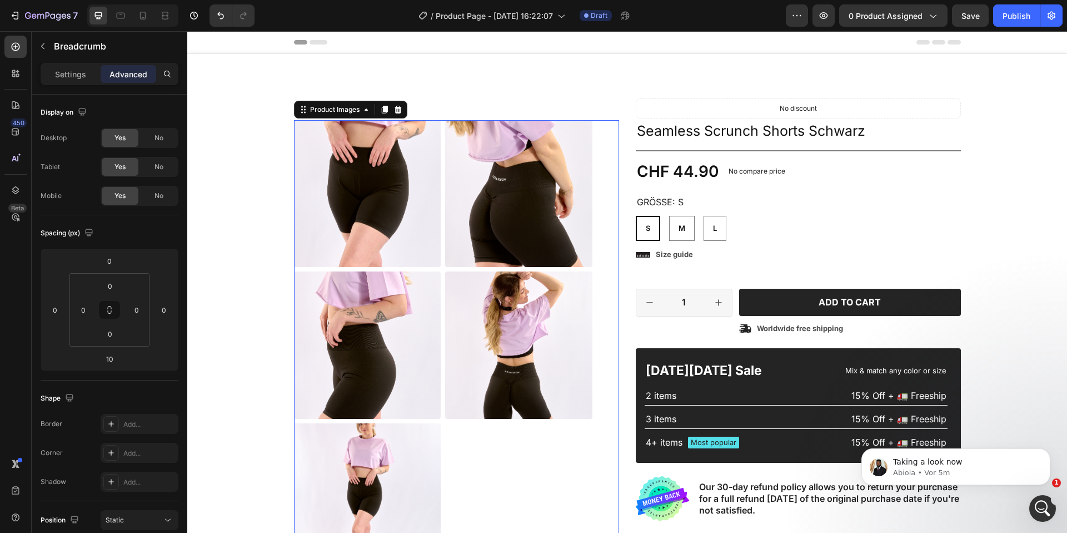
click at [443, 108] on nav "Home Product Title" at bounding box center [456, 106] width 325 height 16
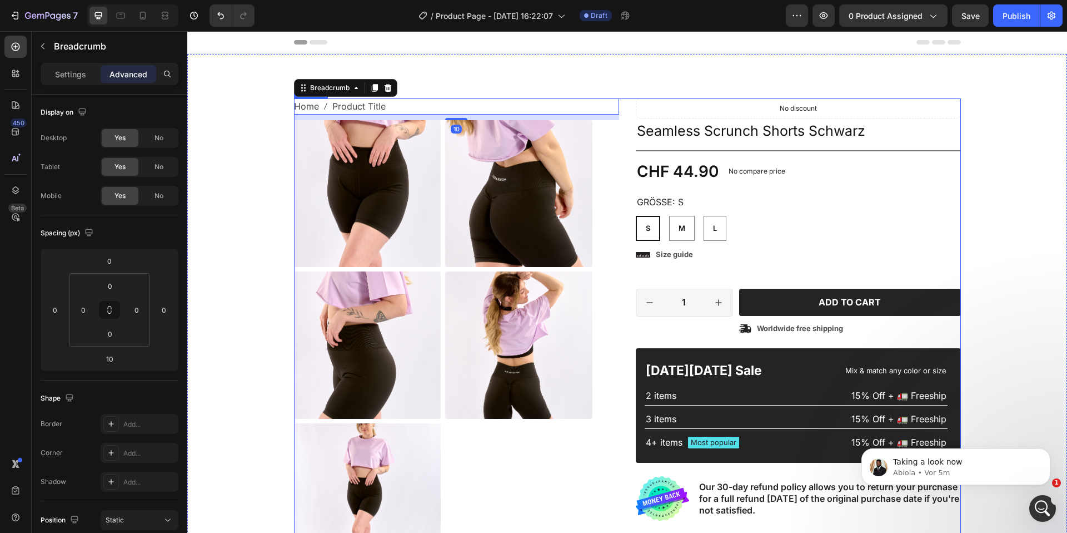
click at [627, 103] on div "Home Product Title Breadcrumb 10 Product Images Material Shipping Care instruct…" at bounding box center [627, 397] width 667 height 598
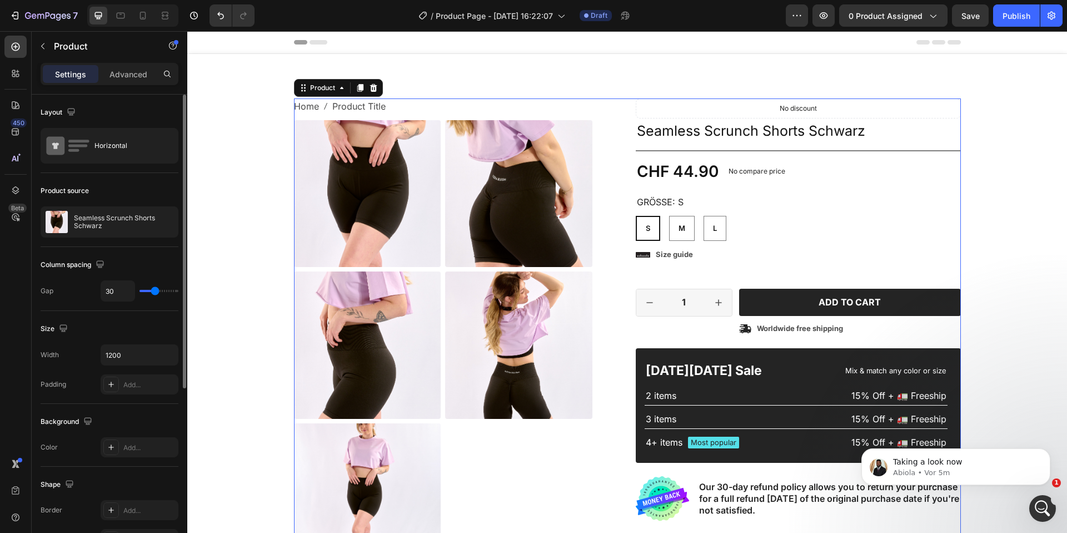
type input "36"
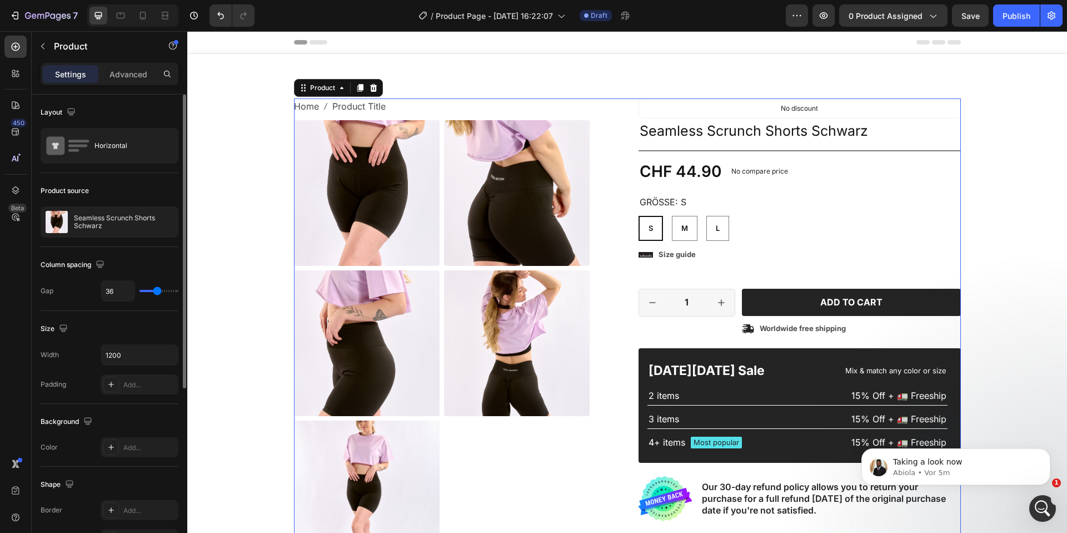
type input "41"
type input "42"
type input "43"
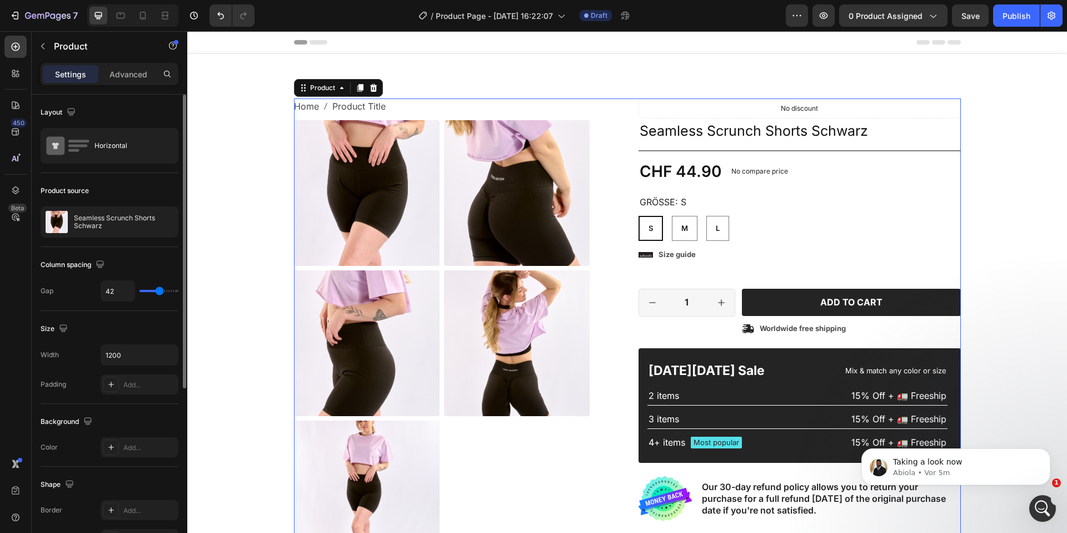
type input "43"
type input "44"
type input "45"
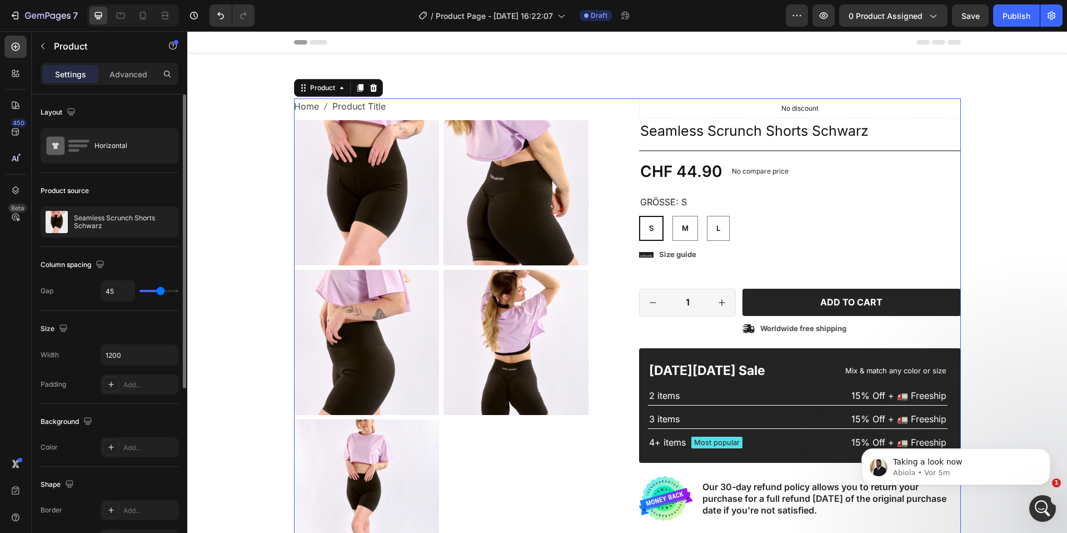
type input "21"
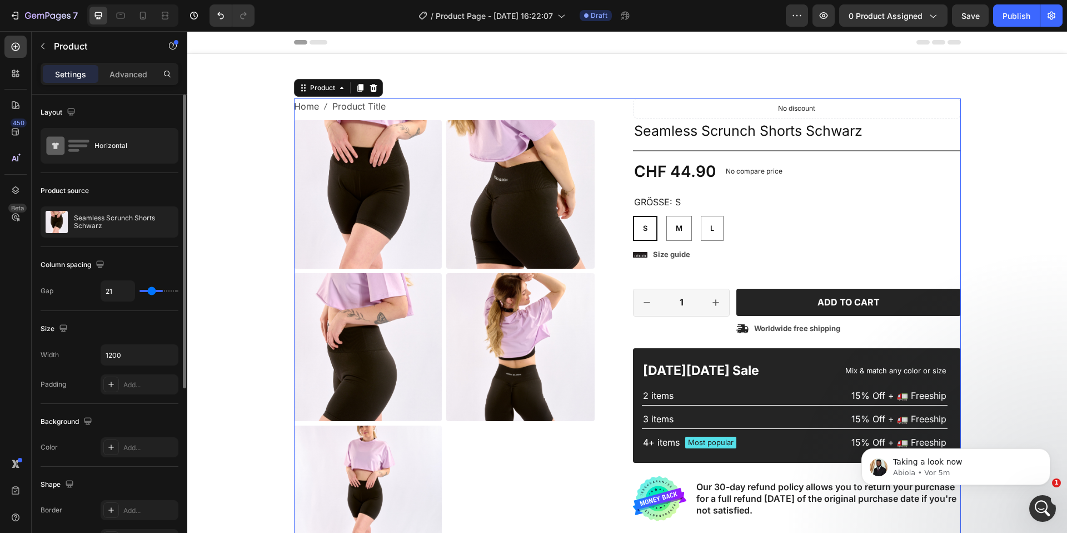
type input "18"
type input "17"
type input "16"
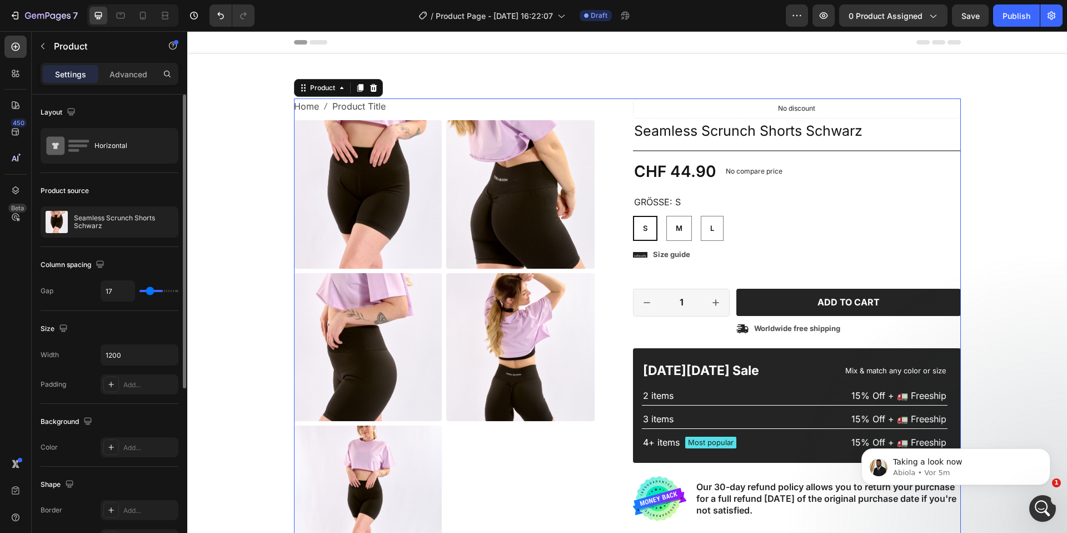
type input "16"
type input "15"
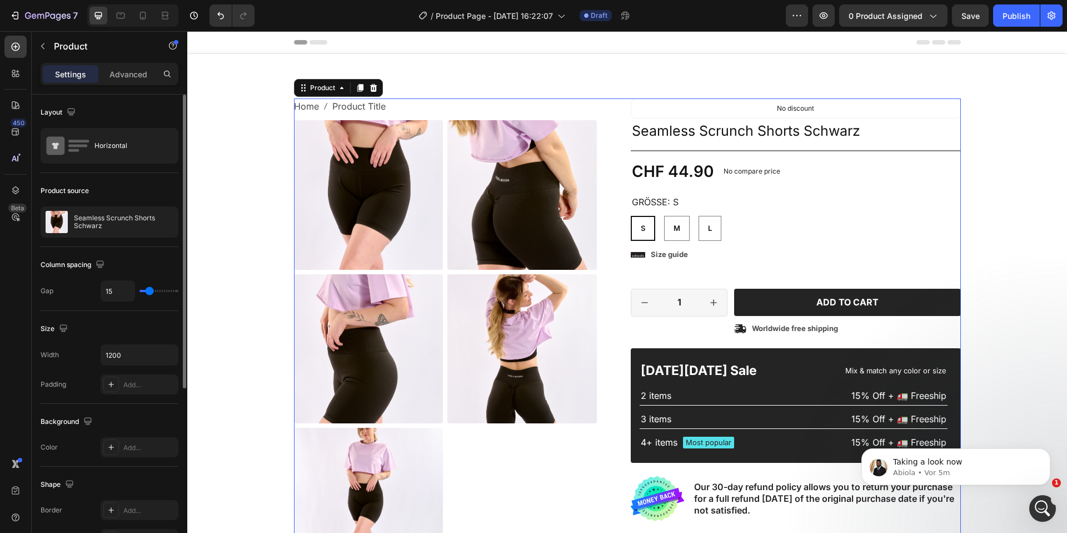
type input "13"
type input "12"
type input "11"
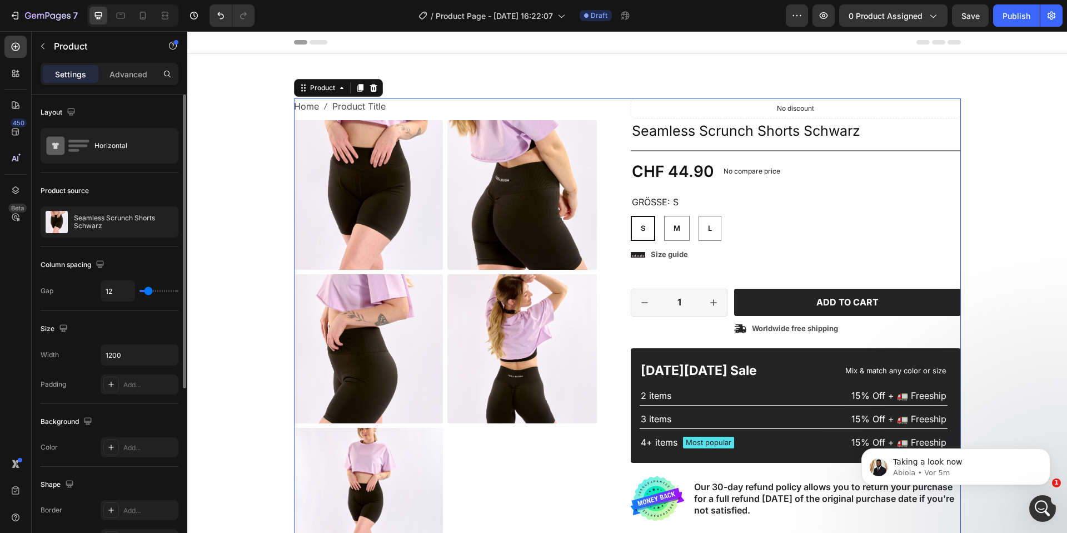
type input "11"
type input "10"
type input "8"
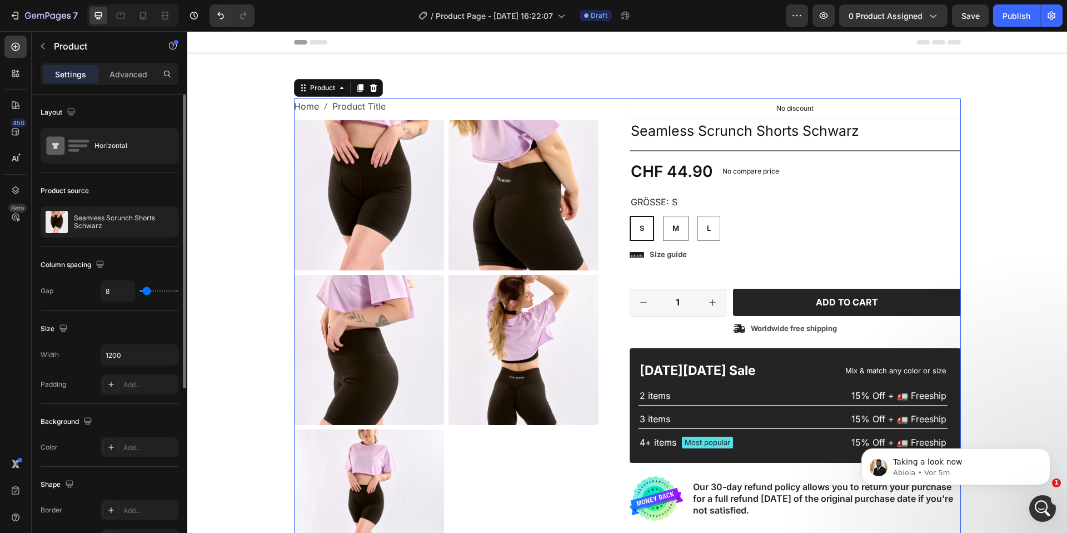
type input "2"
type input "0"
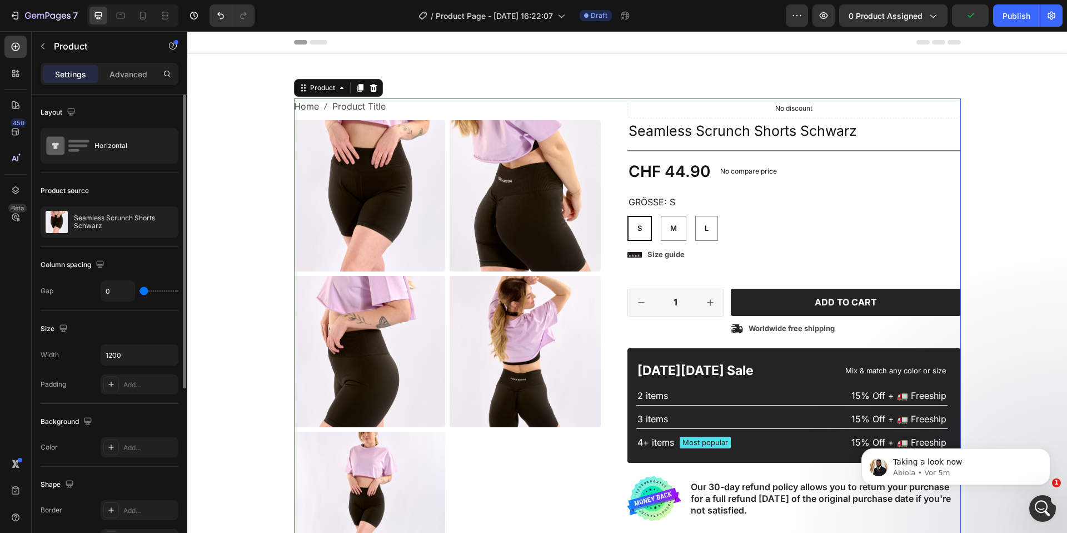
type input "57"
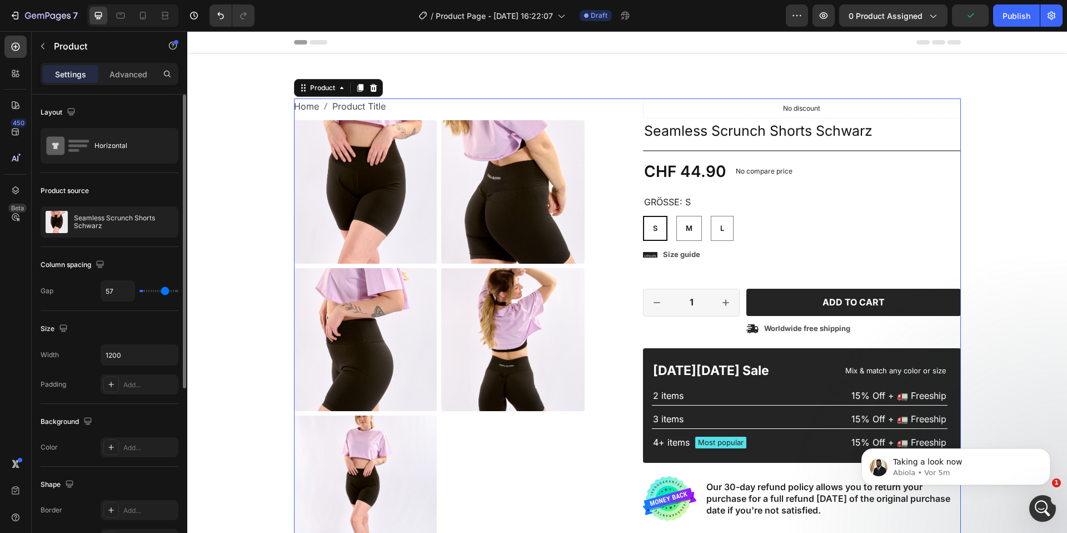
type input "65"
type input "70"
type input "74"
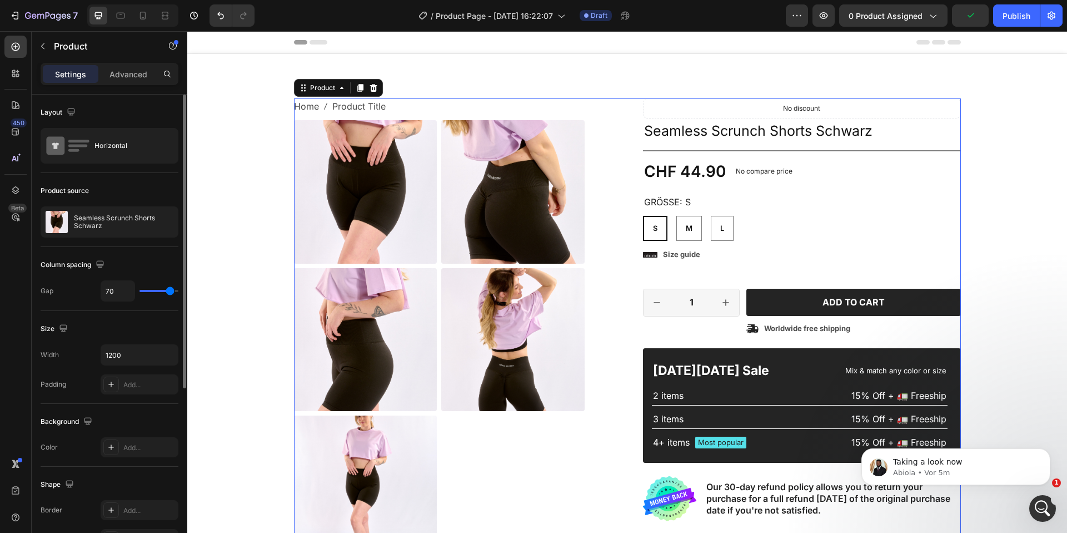
type input "74"
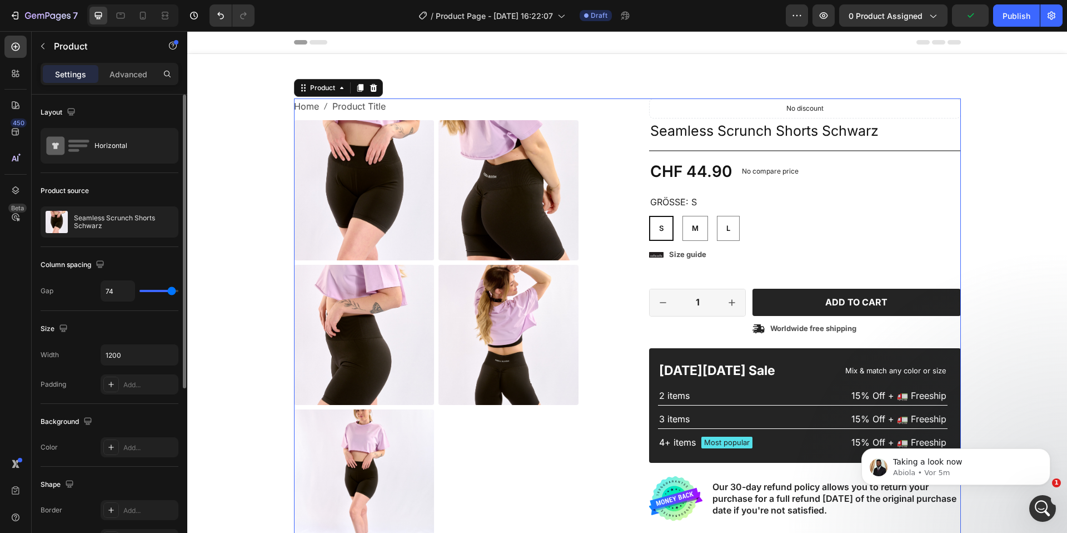
type input "79"
type input "80"
type input "26"
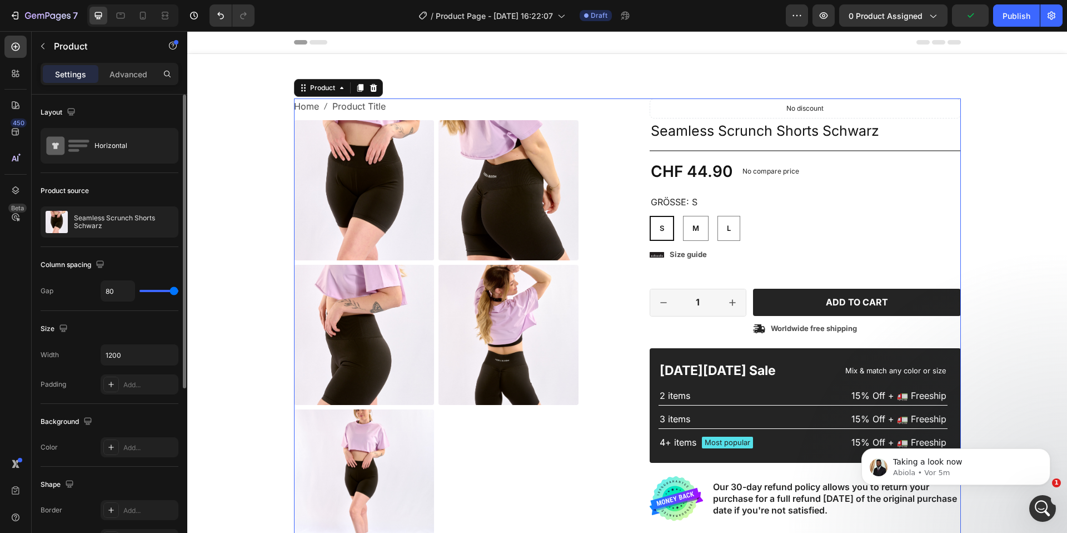
type input "26"
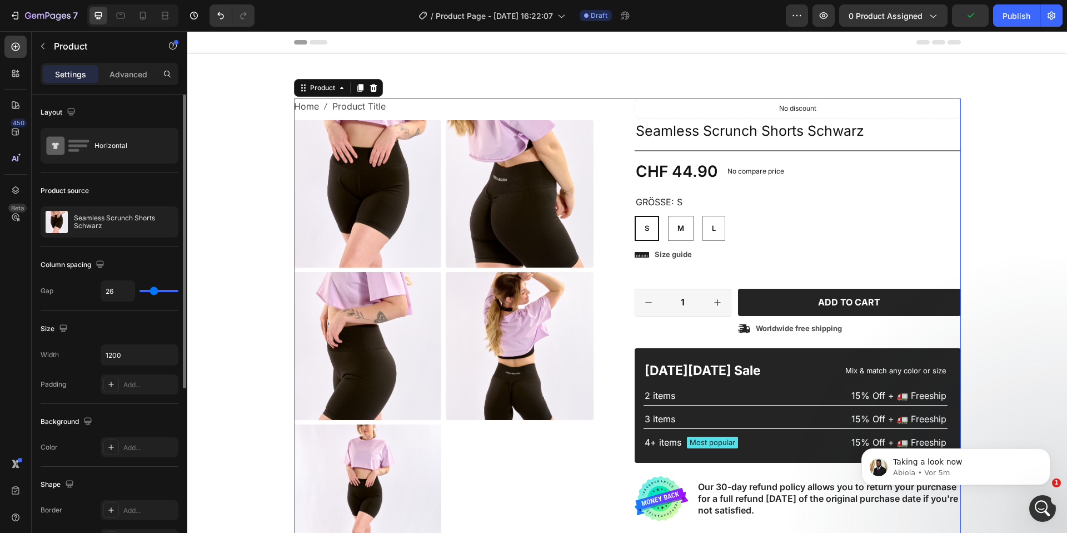
type input "11"
type input "2"
type input "0"
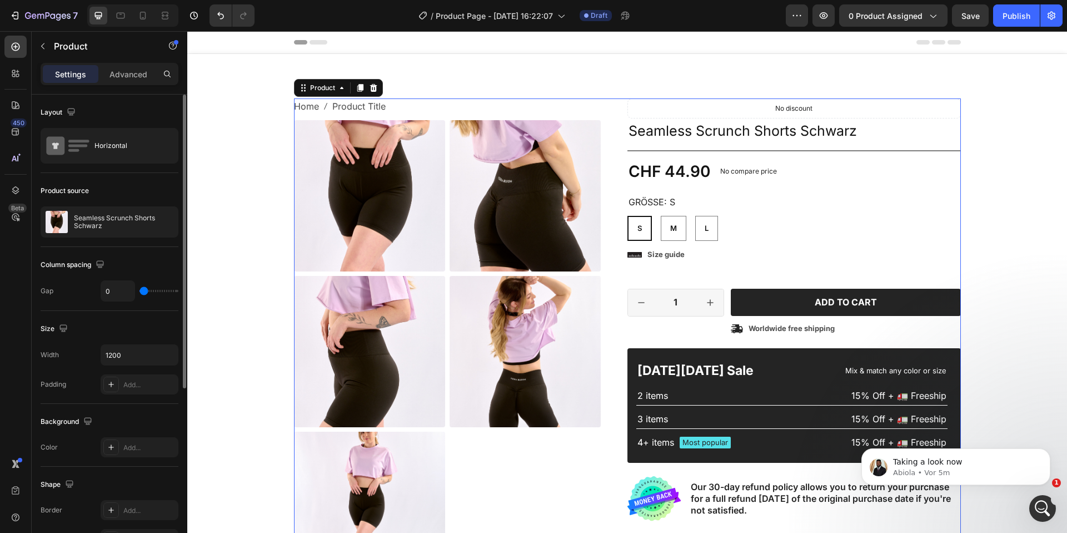
drag, startPoint x: 155, startPoint y: 291, endPoint x: 122, endPoint y: 281, distance: 34.7
type input "0"
click at [140, 290] on input "range" at bounding box center [159, 291] width 39 height 2
click at [419, 186] on img at bounding box center [369, 195] width 151 height 151
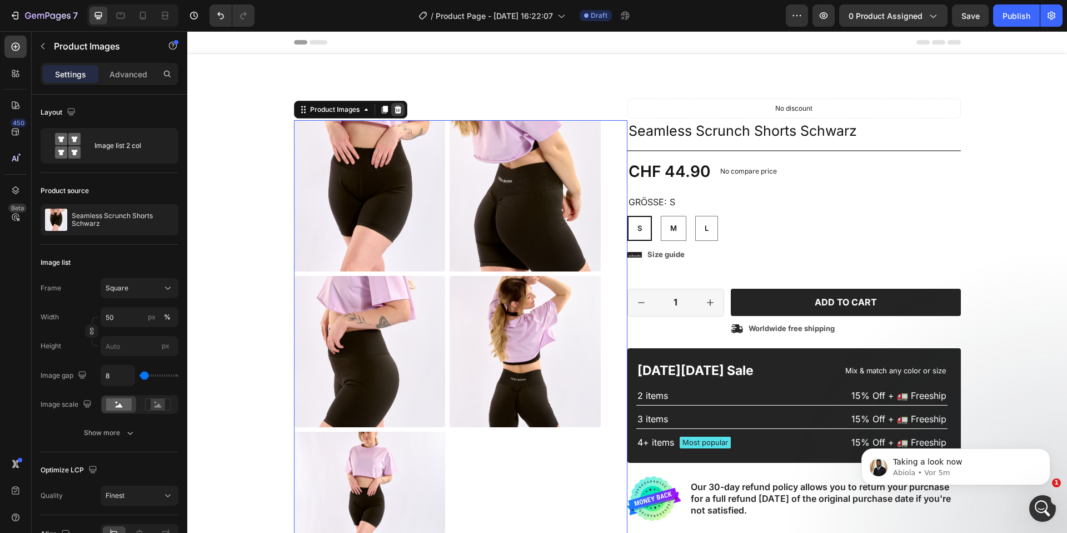
click at [403, 106] on div at bounding box center [397, 109] width 13 height 13
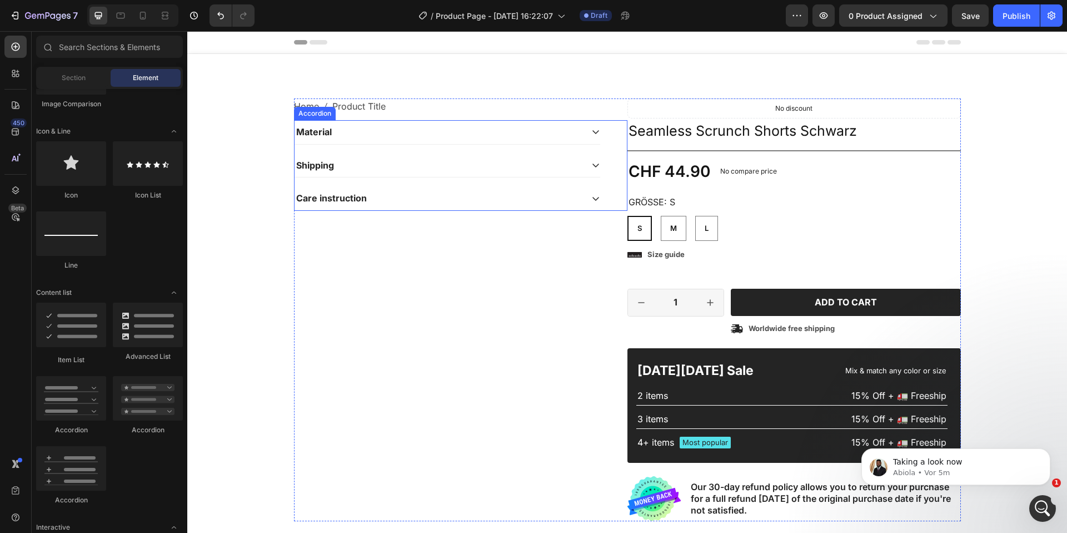
click at [569, 132] on div "Material" at bounding box center [439, 132] width 288 height 15
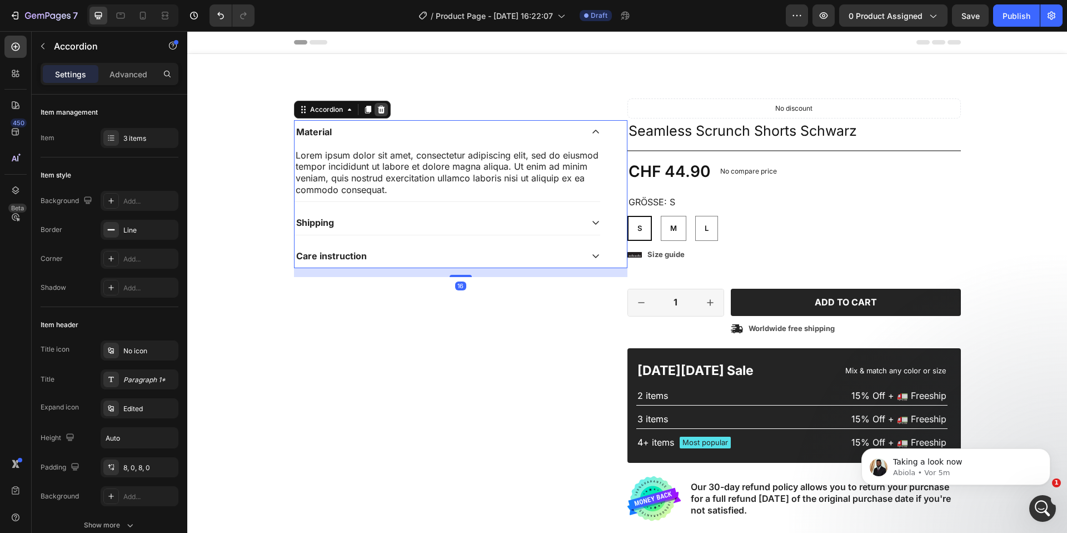
click at [387, 112] on div at bounding box center [381, 109] width 13 height 13
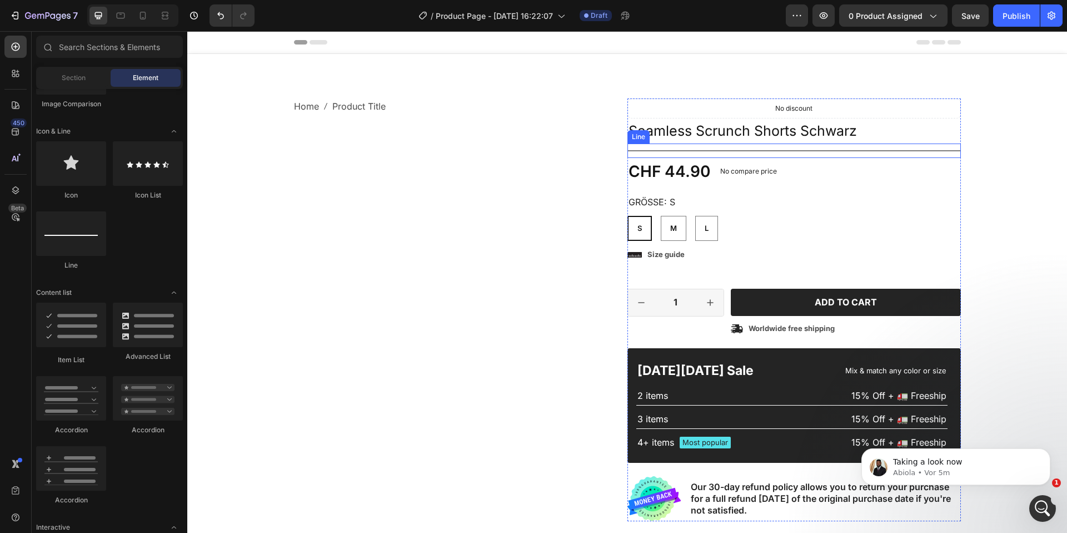
click at [782, 143] on div "Title Line" at bounding box center [795, 150] width 334 height 14
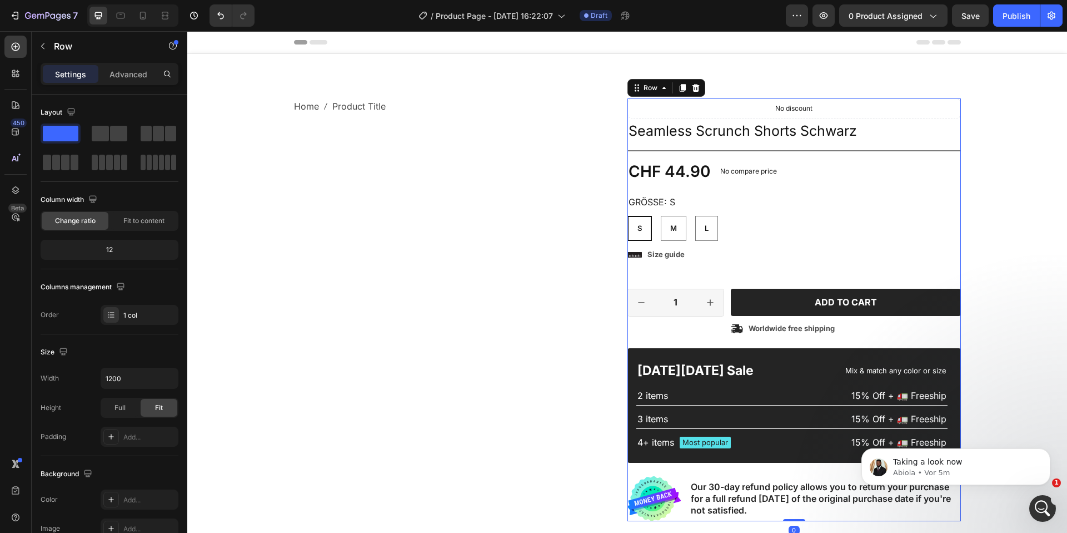
click at [791, 185] on div "Icon Icon Icon Icon Icon Icon List 2,500+ Verified Reviews! Text Block Row No d…" at bounding box center [795, 309] width 334 height 423
click at [693, 87] on icon at bounding box center [695, 88] width 7 height 8
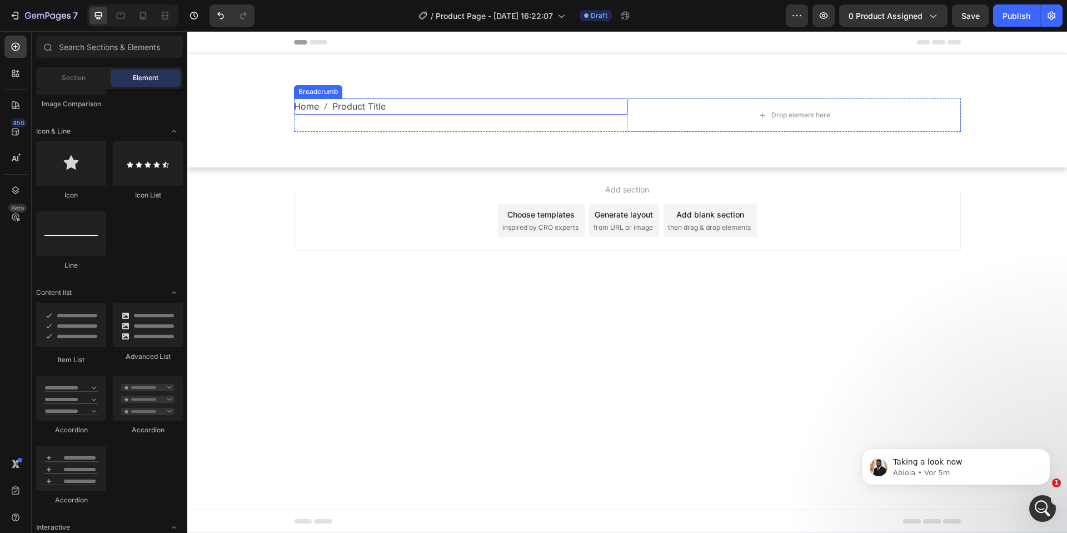
click at [413, 114] on nav "Home Product Title" at bounding box center [461, 106] width 334 height 16
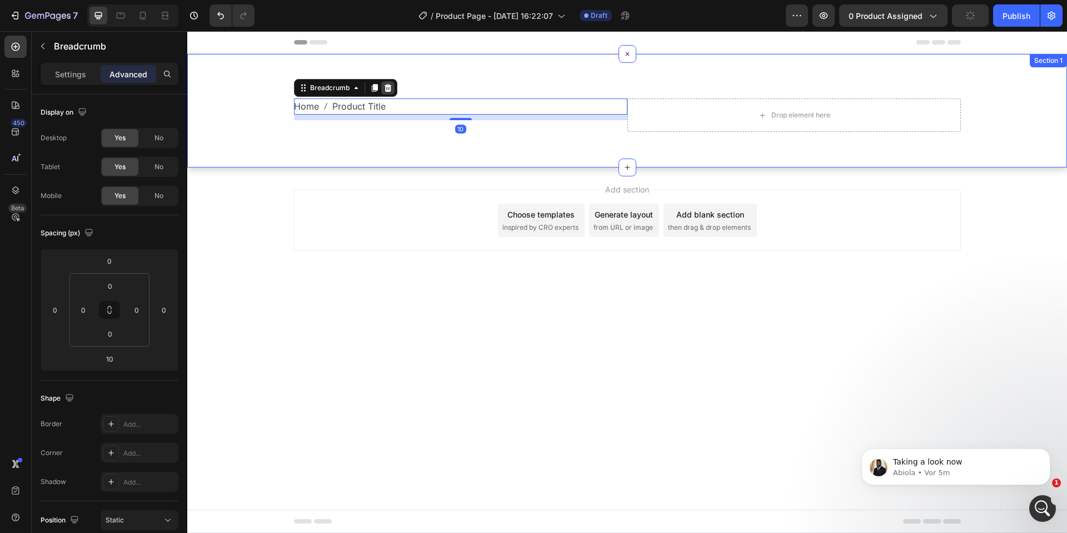
click at [394, 88] on div at bounding box center [387, 87] width 13 height 13
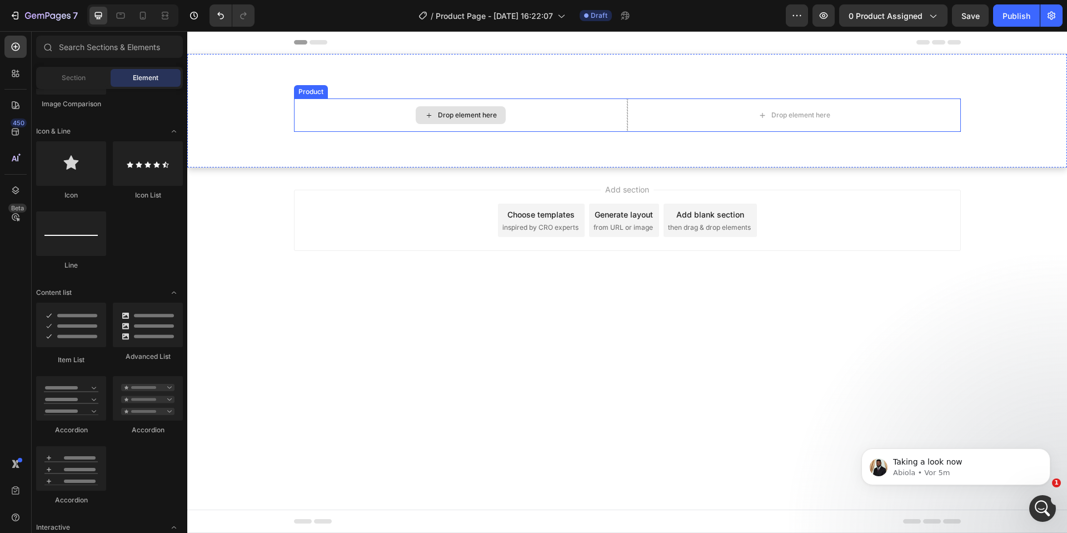
click at [366, 120] on div "Drop element here" at bounding box center [461, 114] width 334 height 33
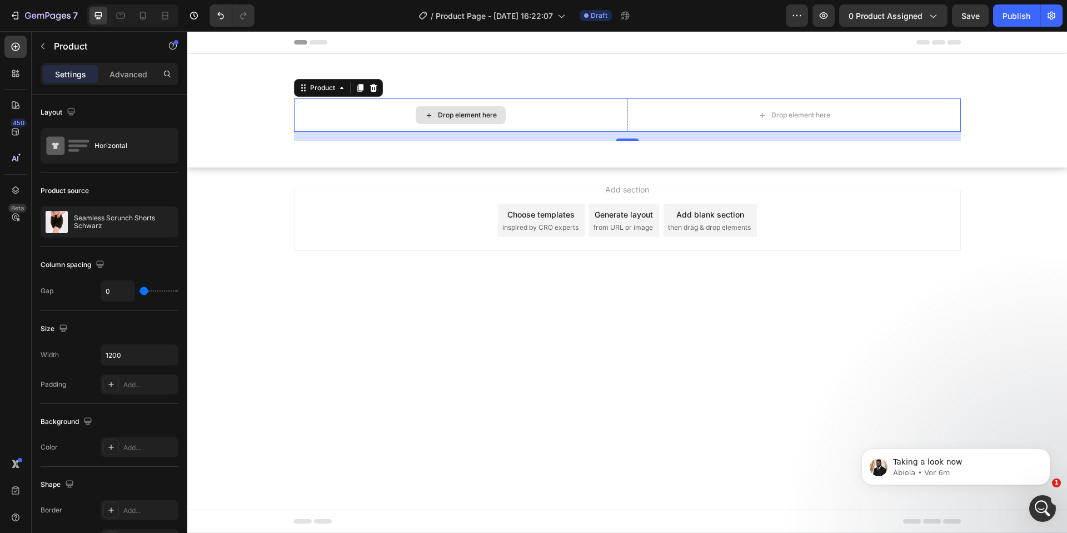
click at [536, 110] on div "Drop element here" at bounding box center [461, 114] width 334 height 33
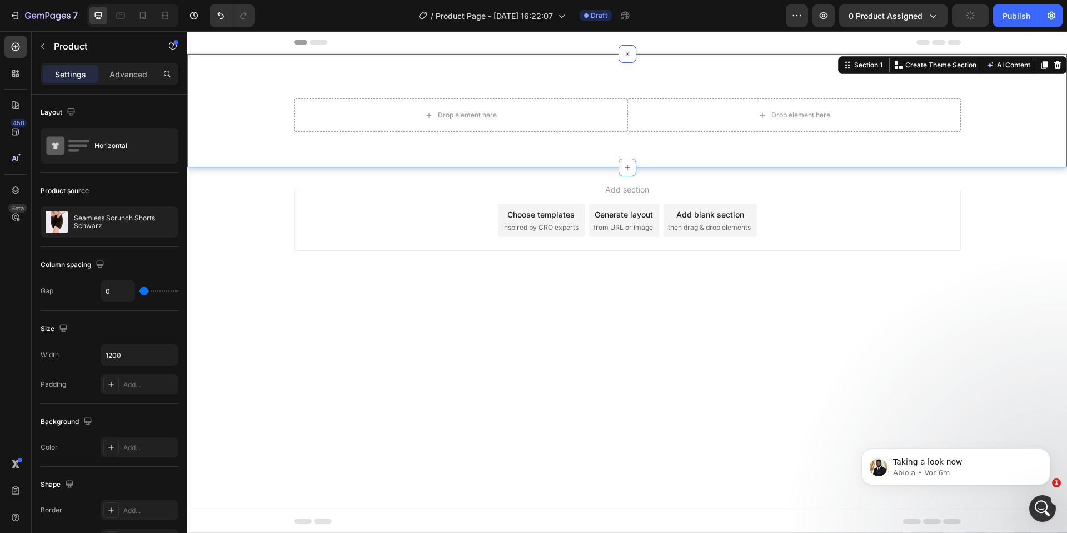
click at [626, 63] on div "Drop element here Drop element here Product Section 1 You can create reusable s…" at bounding box center [627, 110] width 880 height 113
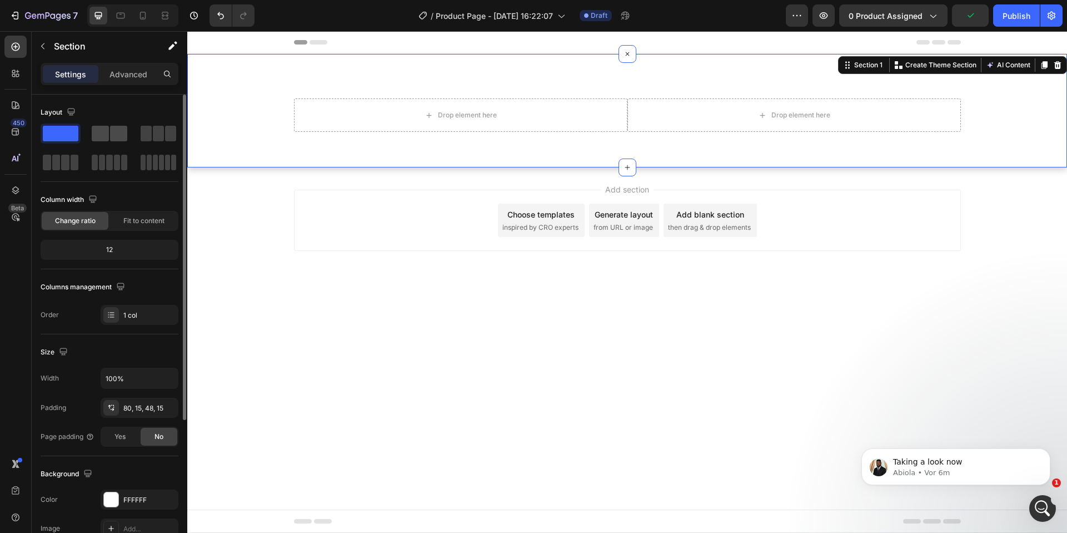
click at [107, 138] on span at bounding box center [100, 134] width 17 height 16
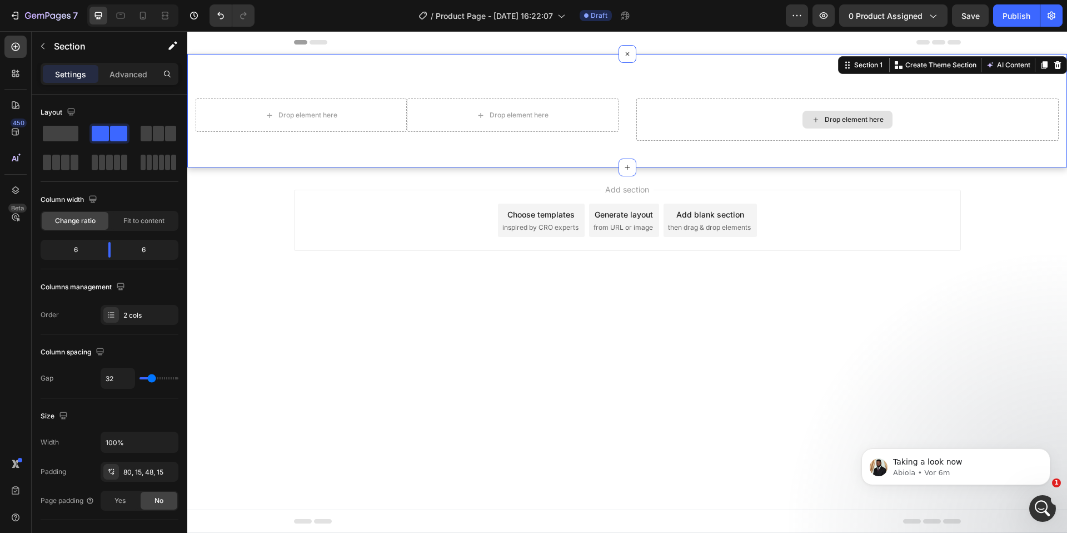
click at [703, 125] on div "Drop element here" at bounding box center [848, 119] width 423 height 42
click at [746, 121] on div "Drop element here" at bounding box center [848, 119] width 423 height 42
drag, startPoint x: 700, startPoint y: 127, endPoint x: 744, endPoint y: 128, distance: 43.9
click at [700, 127] on div "Drop element here" at bounding box center [848, 119] width 423 height 42
click at [1059, 63] on icon at bounding box center [1058, 65] width 7 height 8
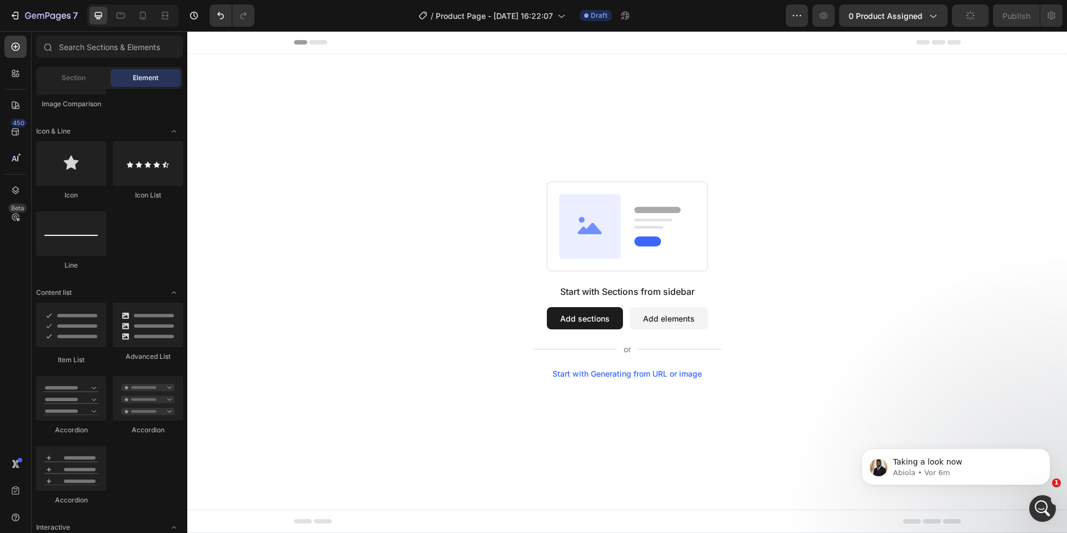
click at [600, 326] on button "Add sections" at bounding box center [585, 318] width 76 height 22
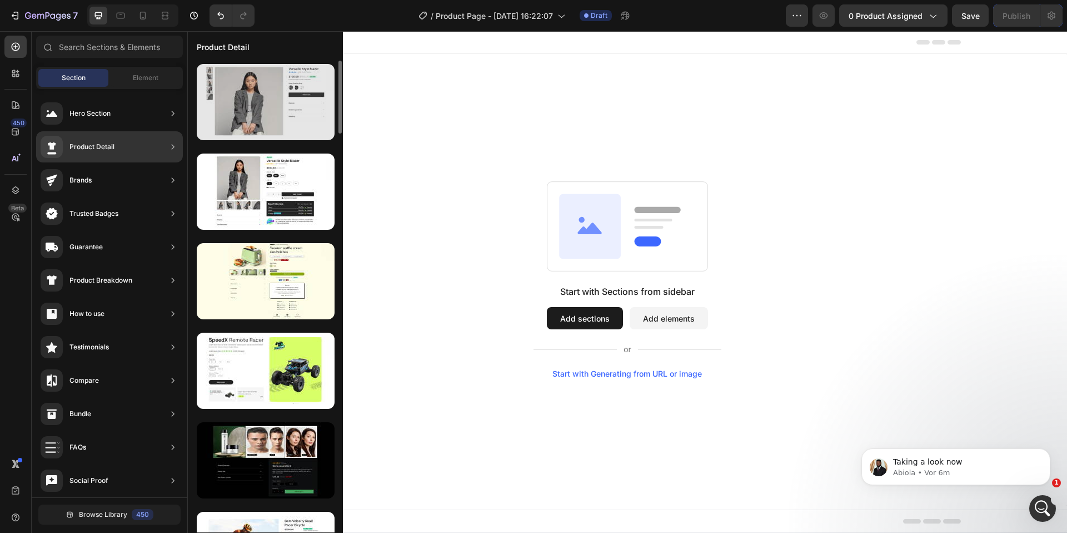
click at [283, 96] on div at bounding box center [266, 102] width 138 height 76
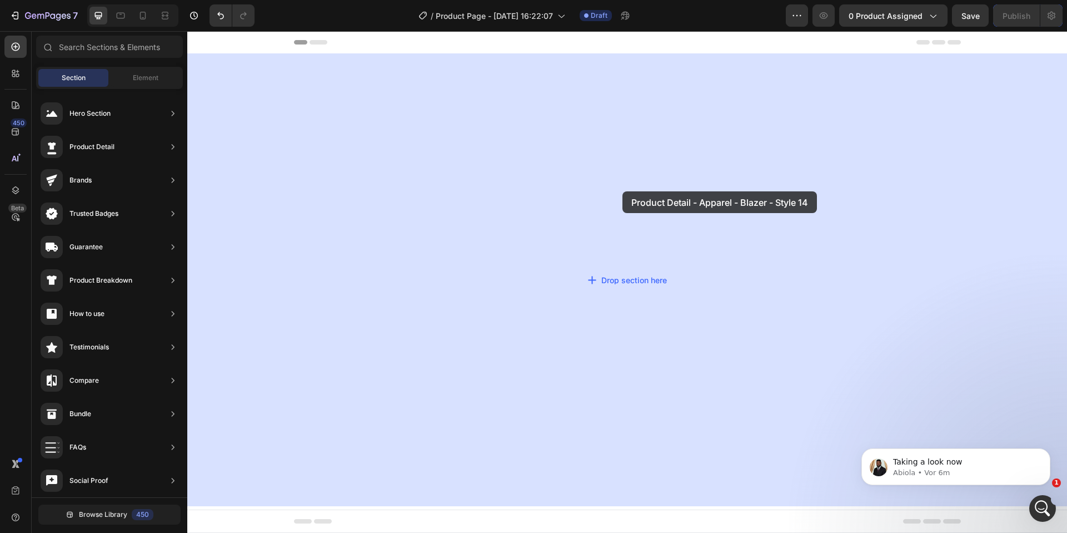
drag, startPoint x: 481, startPoint y: 149, endPoint x: 623, endPoint y: 191, distance: 147.4
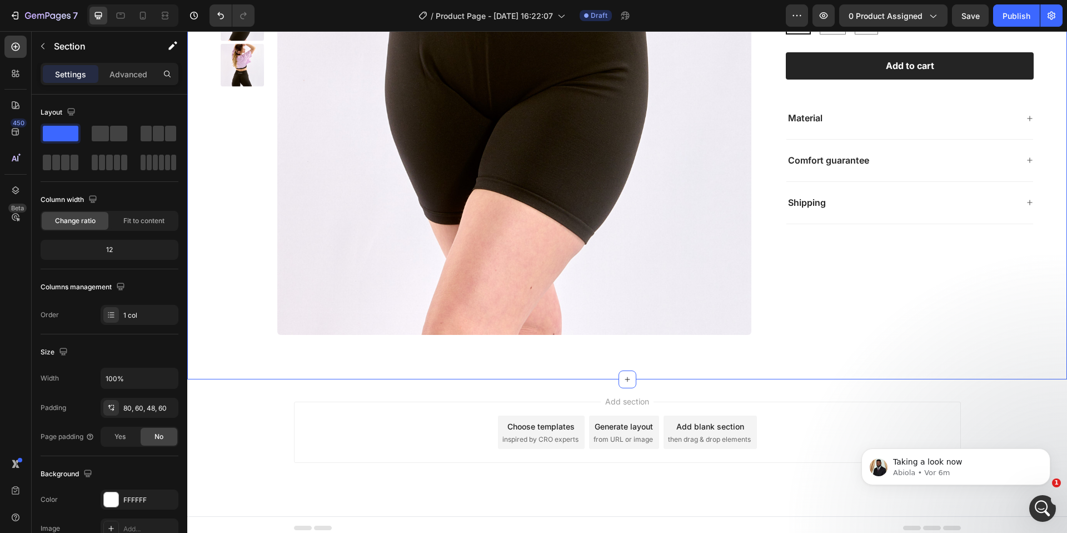
scroll to position [11, 0]
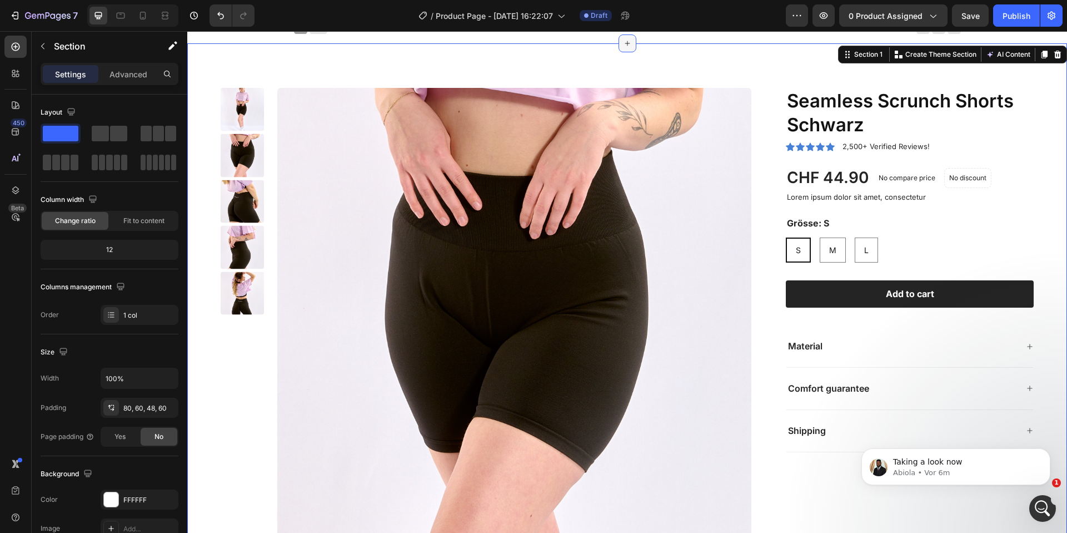
click at [633, 41] on div at bounding box center [628, 43] width 18 height 18
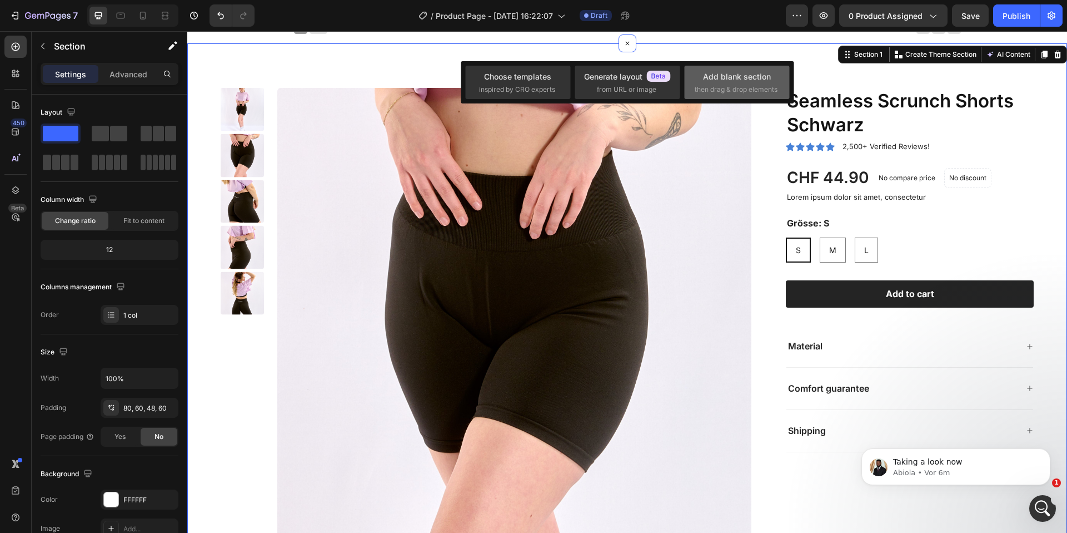
click at [721, 81] on div "Add blank section" at bounding box center [737, 77] width 68 height 12
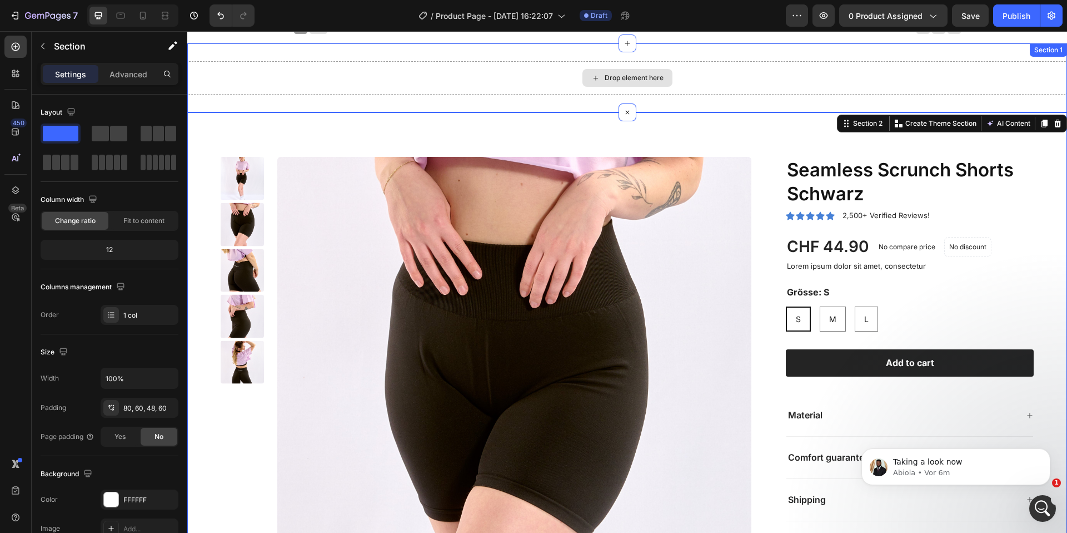
click at [488, 78] on div "Drop element here" at bounding box center [627, 77] width 880 height 33
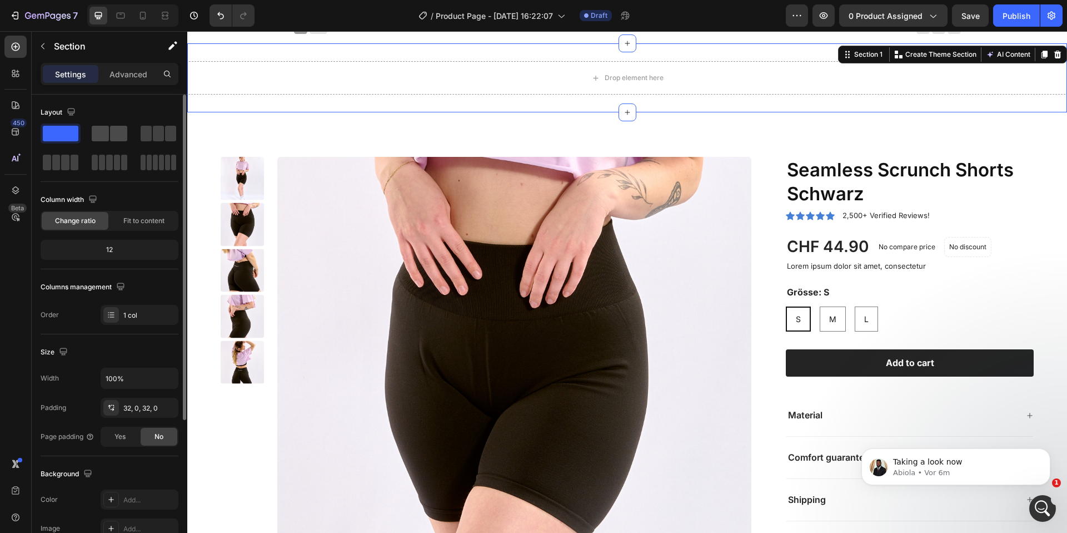
click at [125, 131] on span at bounding box center [118, 134] width 17 height 16
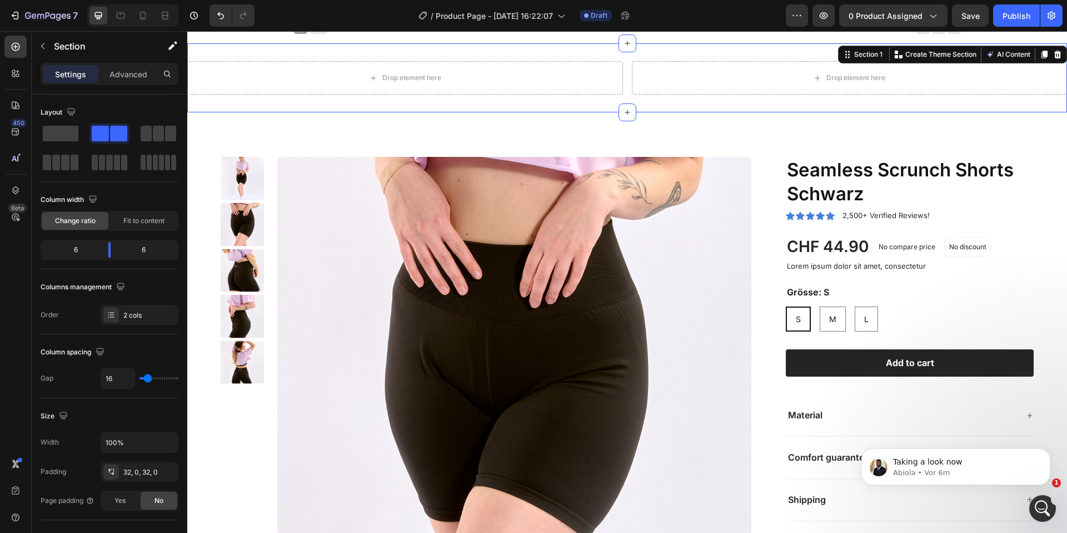
click at [628, 73] on div "Drop element here Drop element here Section 1 You can create reusable sections …" at bounding box center [627, 77] width 880 height 69
click at [602, 78] on div "Drop element here" at bounding box center [405, 77] width 436 height 33
click at [1066, 56] on div "Section 1 You can create reusable sections Create Theme Section AI Content Writ…" at bounding box center [952, 55] width 229 height 18
click at [1064, 55] on div "Section 1 You can create reusable sections Create Theme Section AI Content Writ…" at bounding box center [952, 55] width 229 height 18
click at [1062, 55] on icon at bounding box center [1058, 54] width 9 height 9
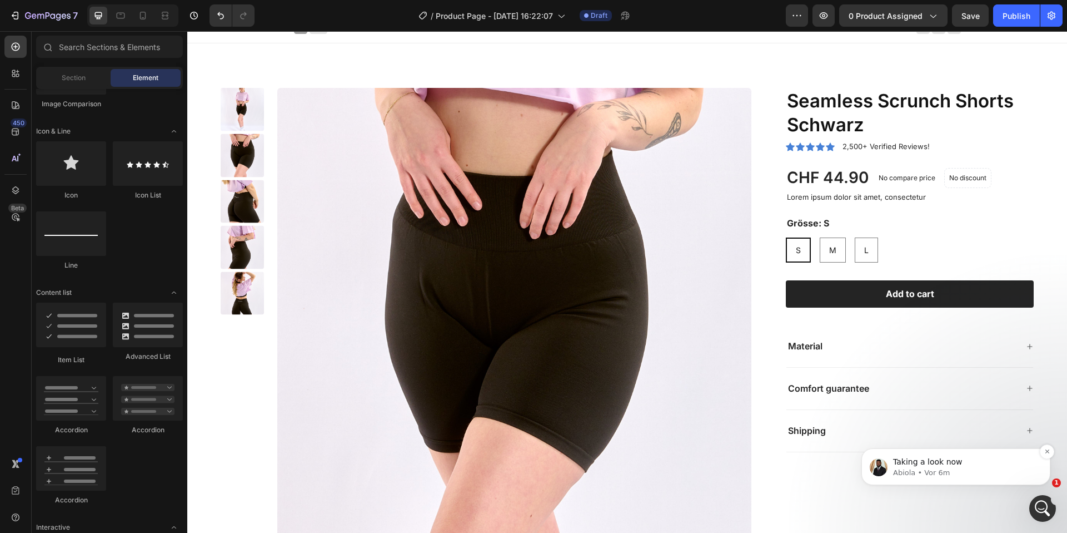
click at [882, 473] on img "message notification from Abiola, Vor 6m. Taking a look now" at bounding box center [879, 467] width 18 height 18
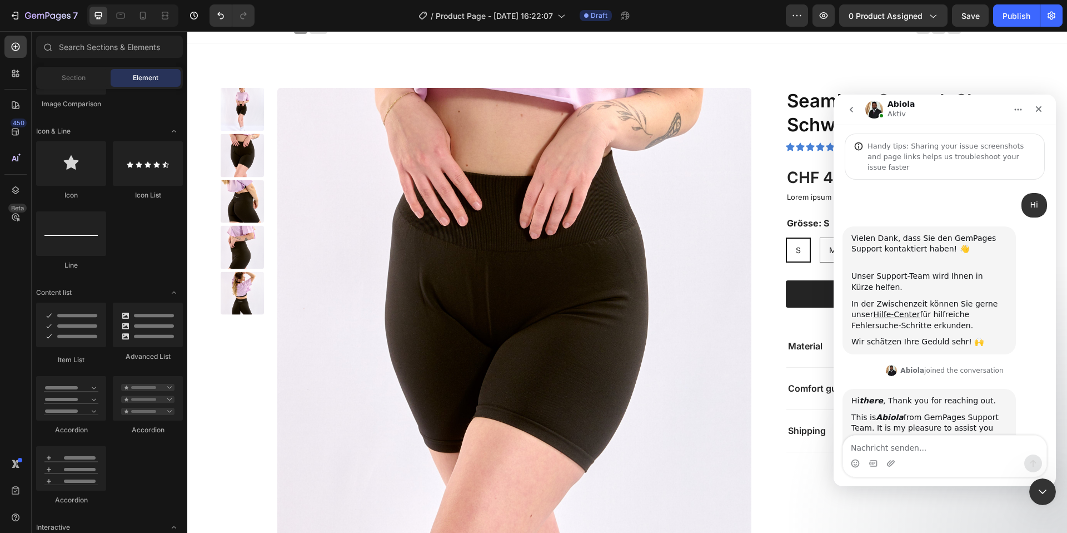
scroll to position [2, 0]
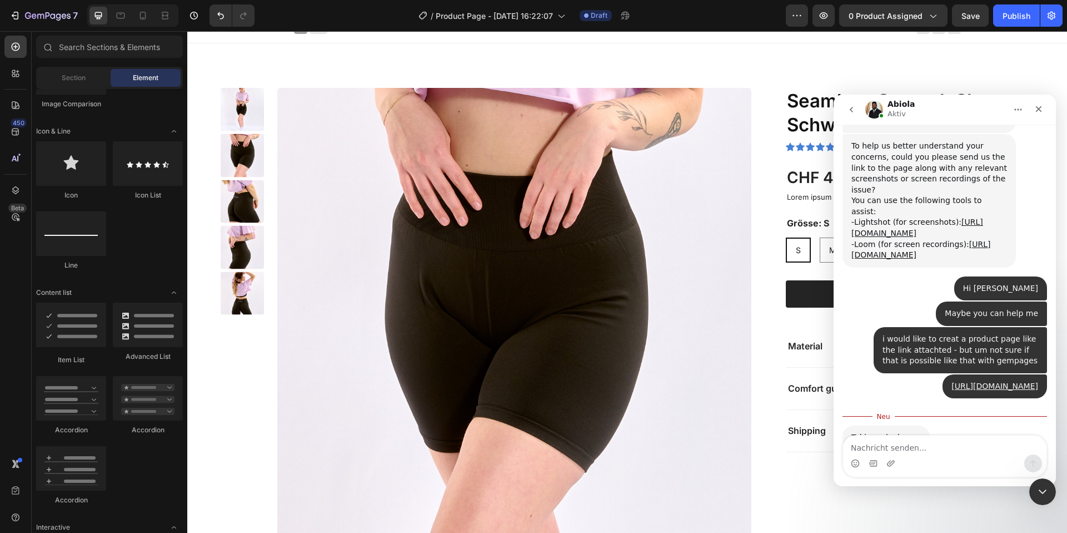
click at [873, 107] on img "Intercom Messenger" at bounding box center [875, 110] width 18 height 18
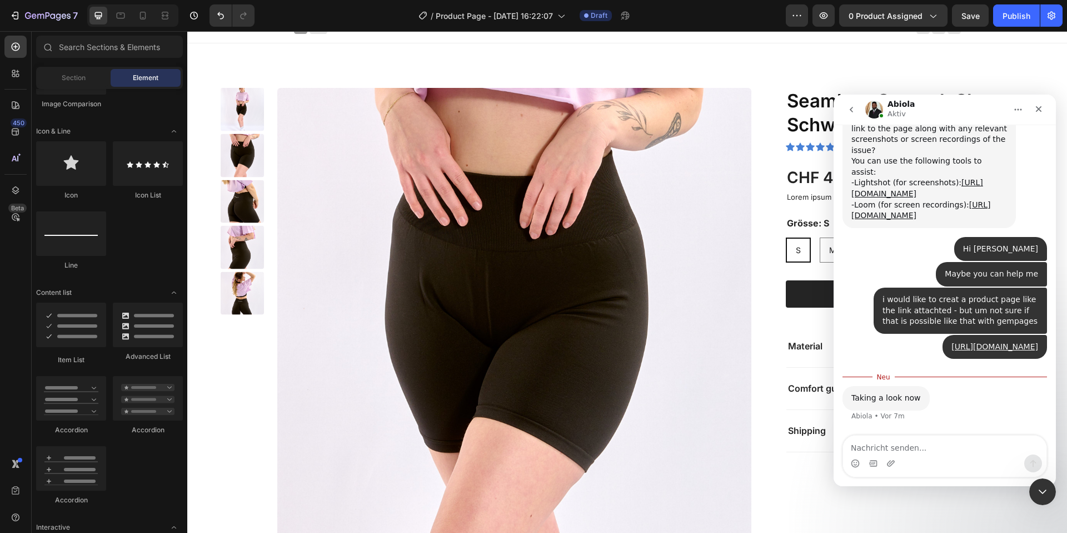
scroll to position [400, 0]
click at [1036, 108] on icon "Schließen" at bounding box center [1039, 109] width 9 height 9
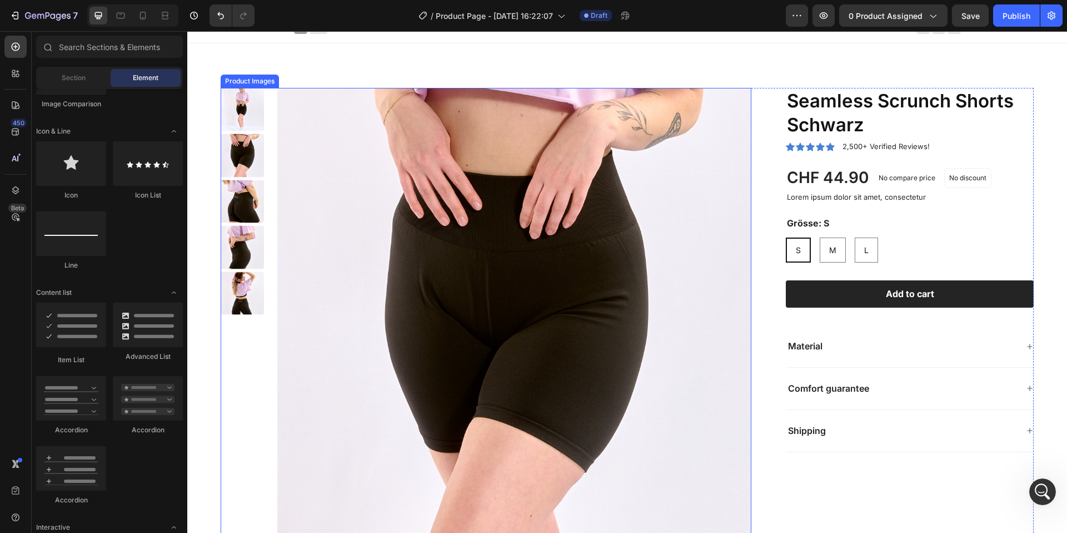
click at [330, 127] on img at bounding box center [514, 325] width 475 height 475
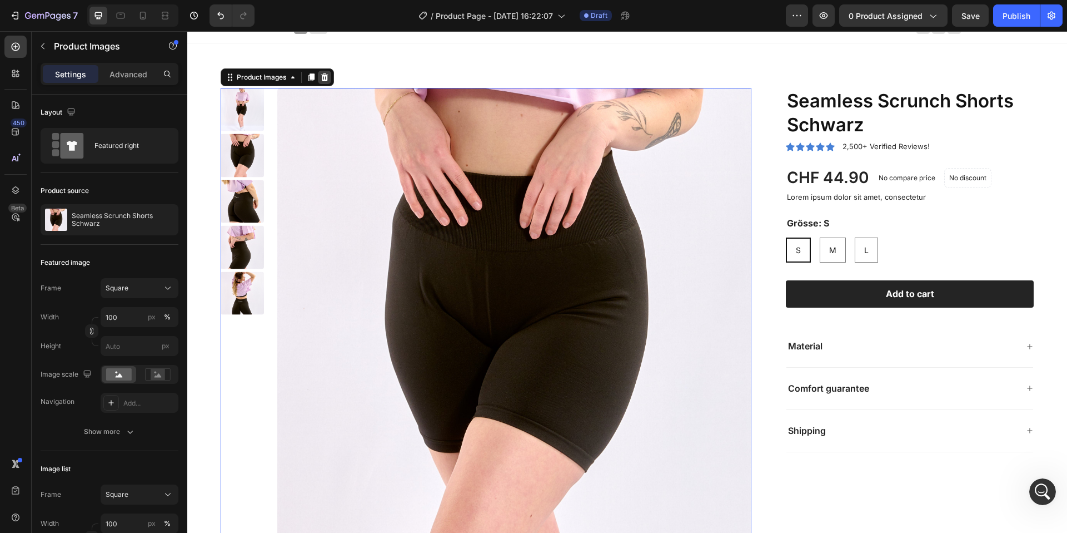
click at [324, 76] on icon at bounding box center [324, 77] width 9 height 9
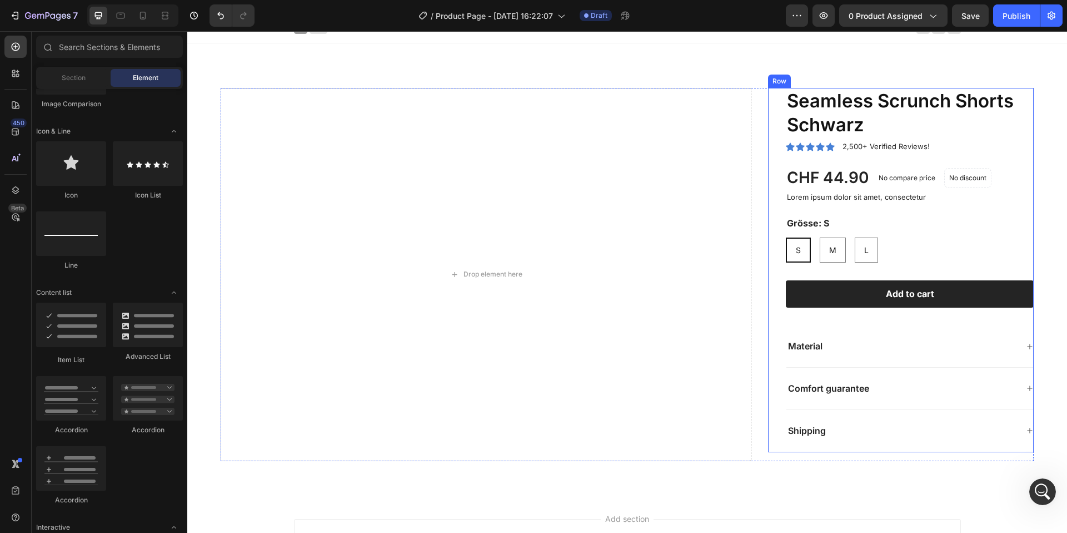
click at [728, 147] on div "Drop element here" at bounding box center [486, 274] width 531 height 373
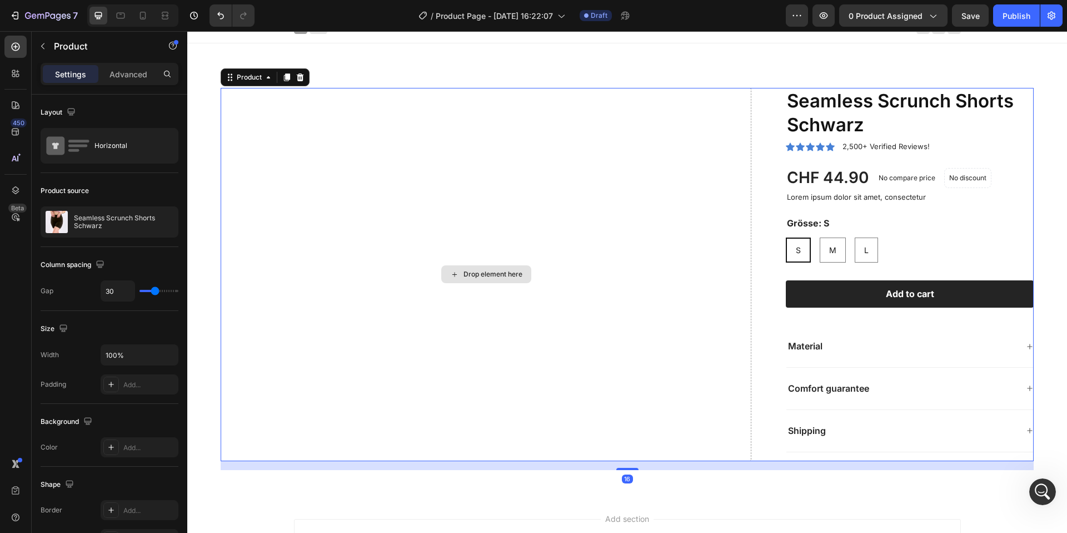
click at [744, 361] on div "Drop element here" at bounding box center [486, 274] width 531 height 373
click at [752, 309] on div "Drop element here Seamless Scrunch Shorts Schwarz Product Title Icon Icon Icon …" at bounding box center [627, 274] width 813 height 373
click at [750, 306] on div "Drop element here" at bounding box center [486, 274] width 531 height 373
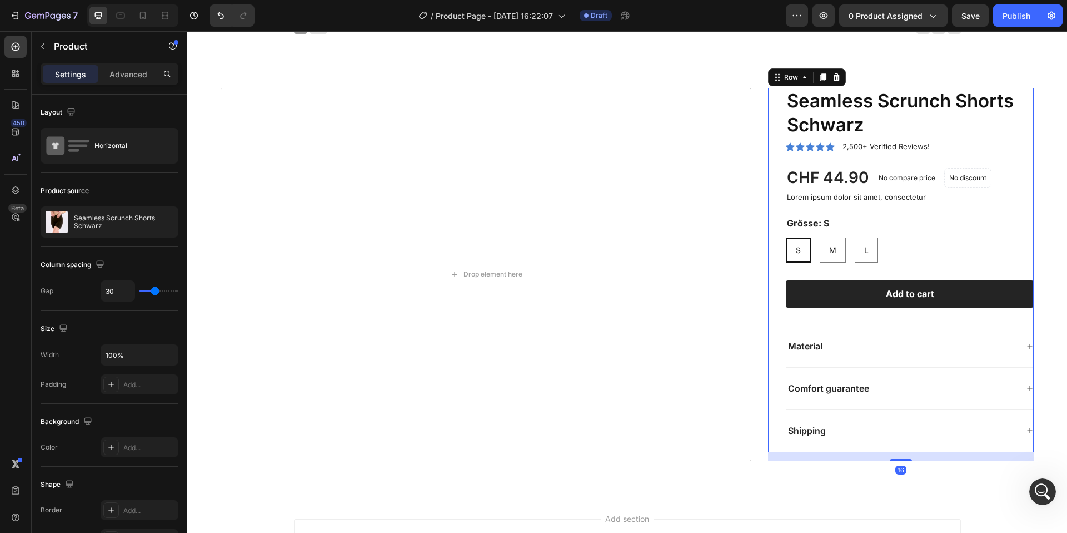
click at [798, 272] on div "Seamless Scrunch Shorts Schwarz Product Title Icon Icon Icon Icon Icon Icon Lis…" at bounding box center [910, 270] width 248 height 364
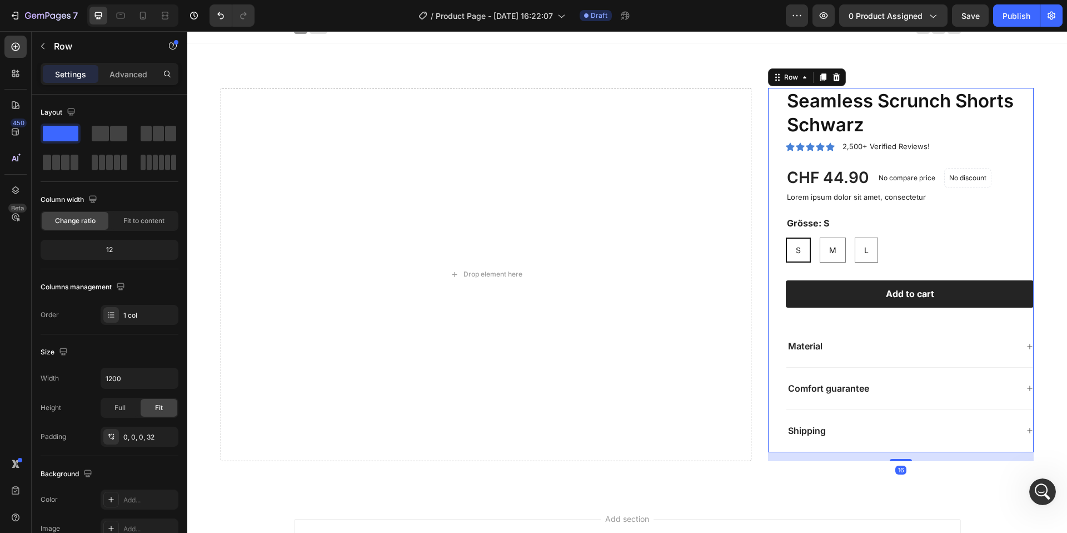
click at [771, 235] on div "Seamless Scrunch Shorts Schwarz Product Title Icon Icon Icon Icon Icon Icon Lis…" at bounding box center [901, 270] width 266 height 364
click at [746, 232] on div "Drop element here" at bounding box center [486, 274] width 531 height 373
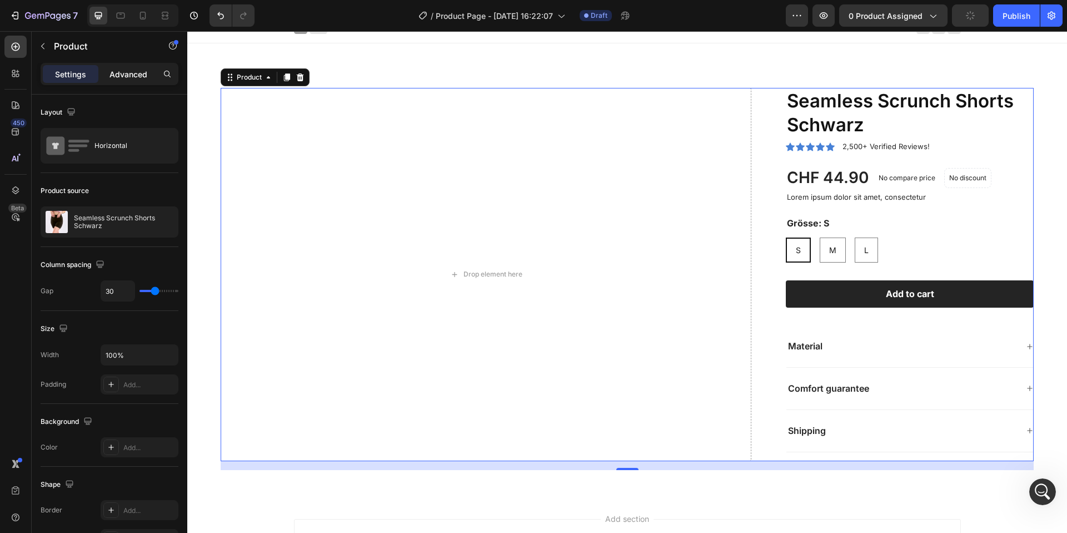
click at [128, 78] on p "Advanced" at bounding box center [129, 74] width 38 height 12
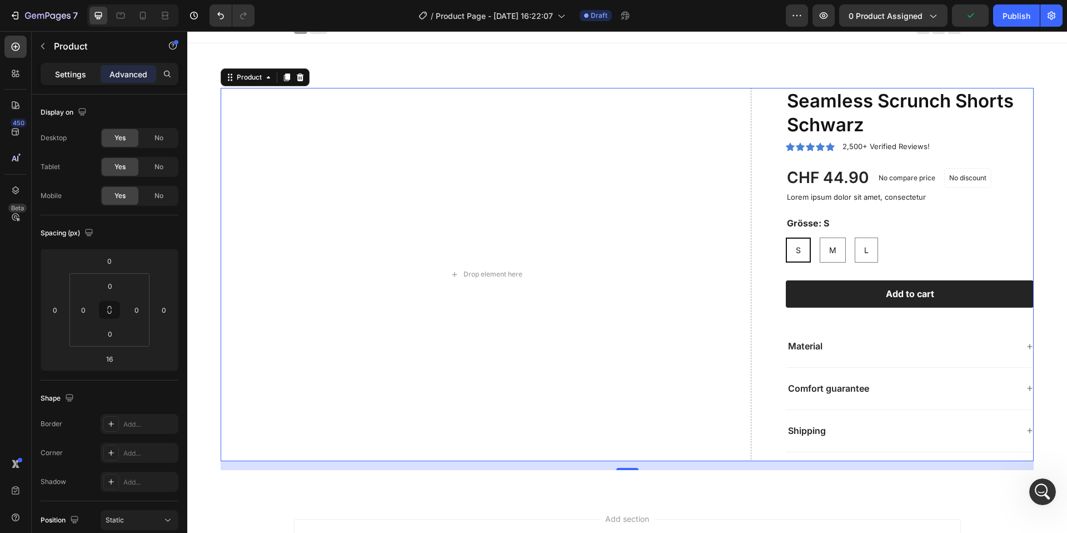
click at [56, 74] on p "Settings" at bounding box center [70, 74] width 31 height 12
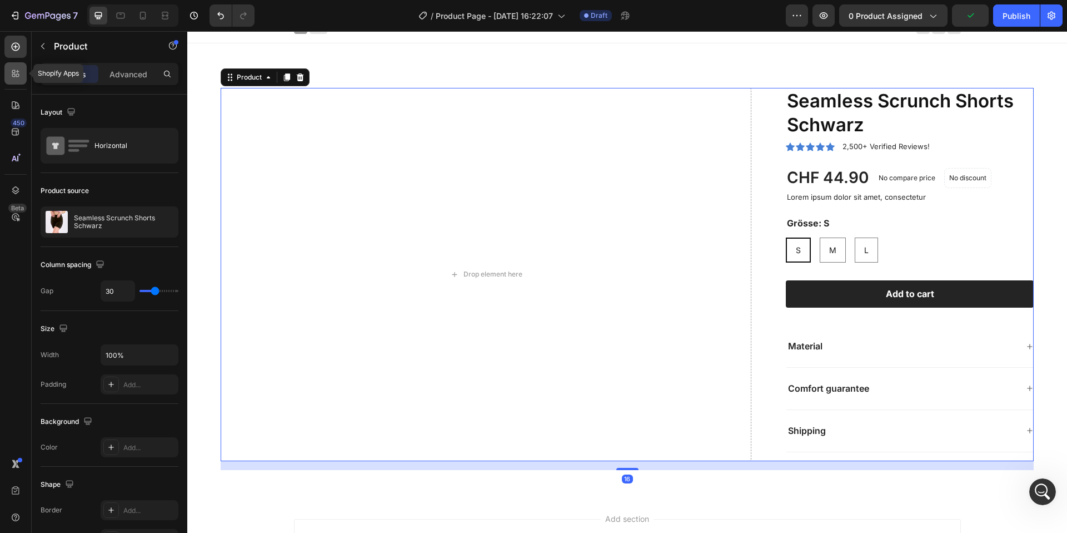
click at [13, 69] on icon at bounding box center [15, 73] width 11 height 11
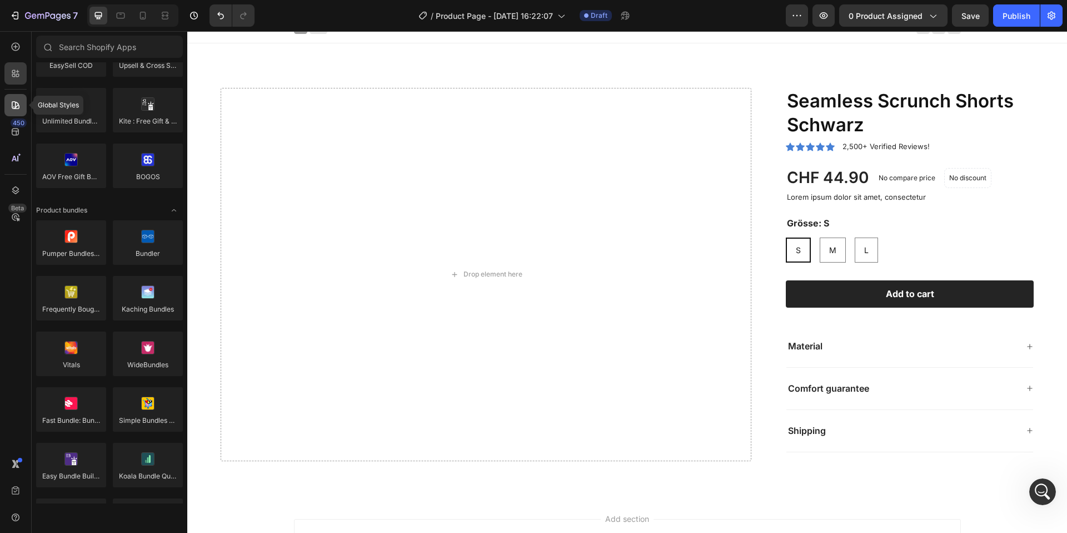
click at [11, 103] on icon at bounding box center [15, 105] width 11 height 11
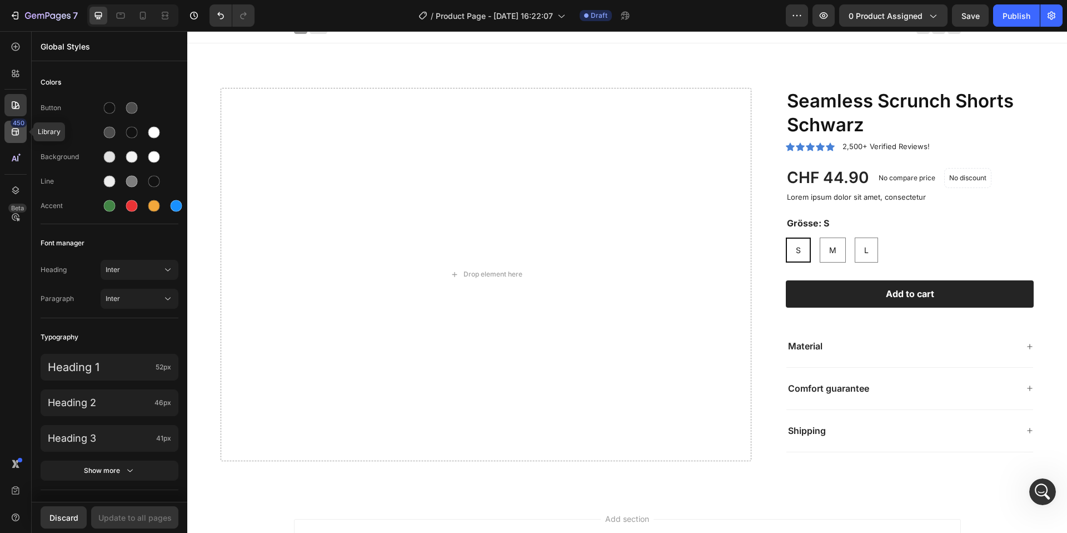
click at [14, 136] on icon at bounding box center [15, 131] width 11 height 11
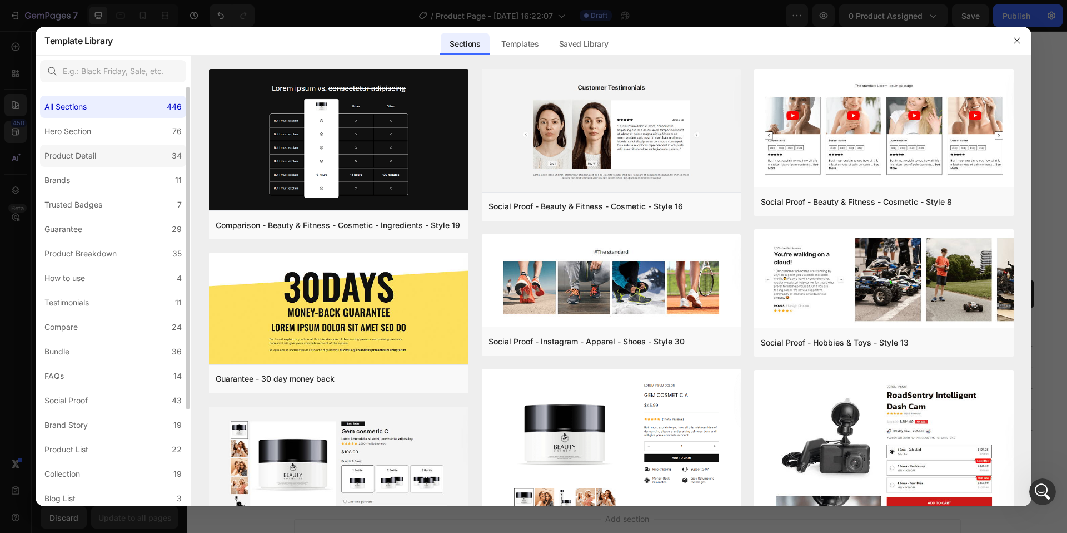
click at [125, 161] on label "Product Detail 34" at bounding box center [113, 156] width 146 height 22
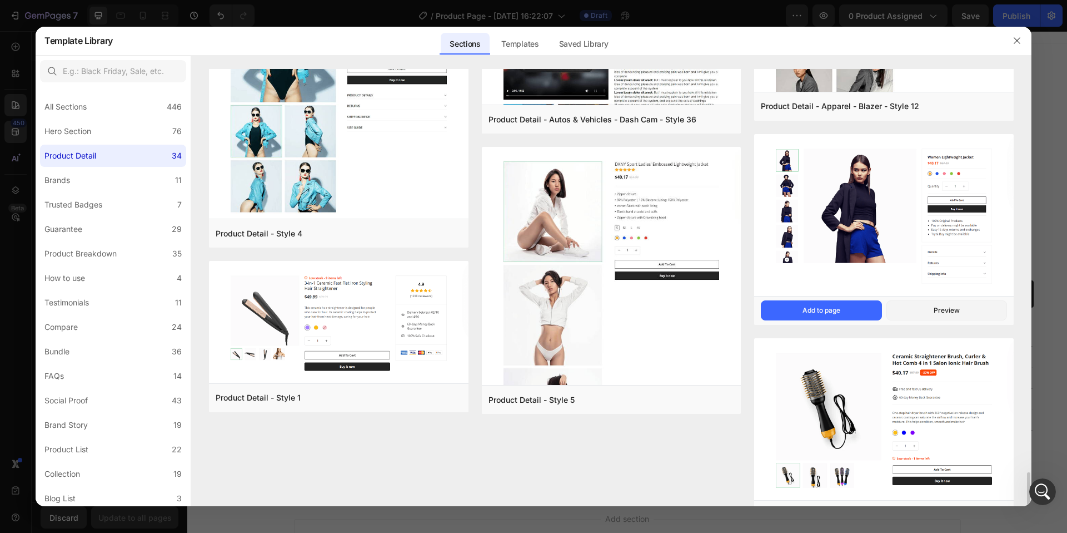
scroll to position [2329, 0]
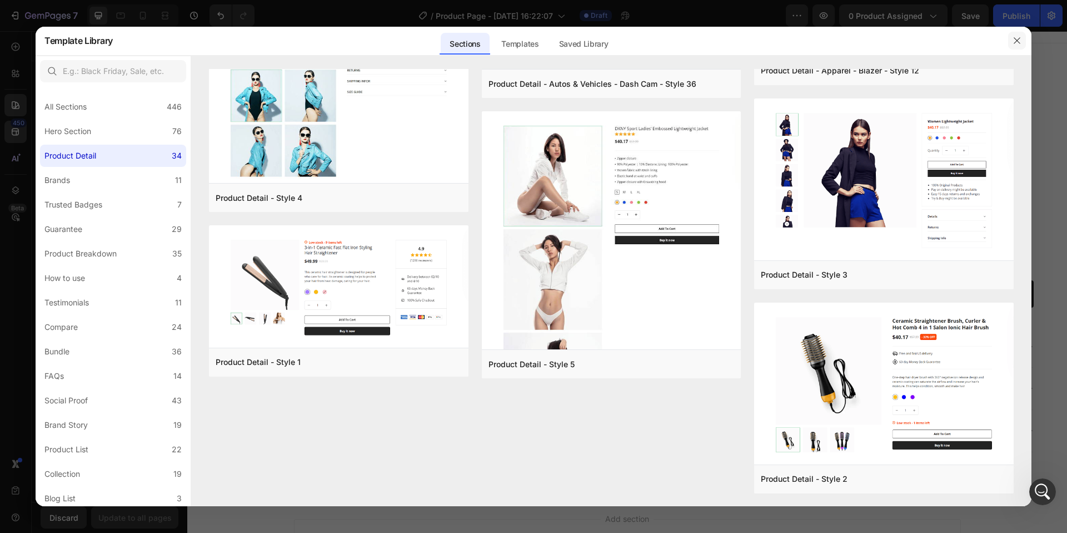
click at [1021, 35] on button "button" at bounding box center [1017, 41] width 18 height 18
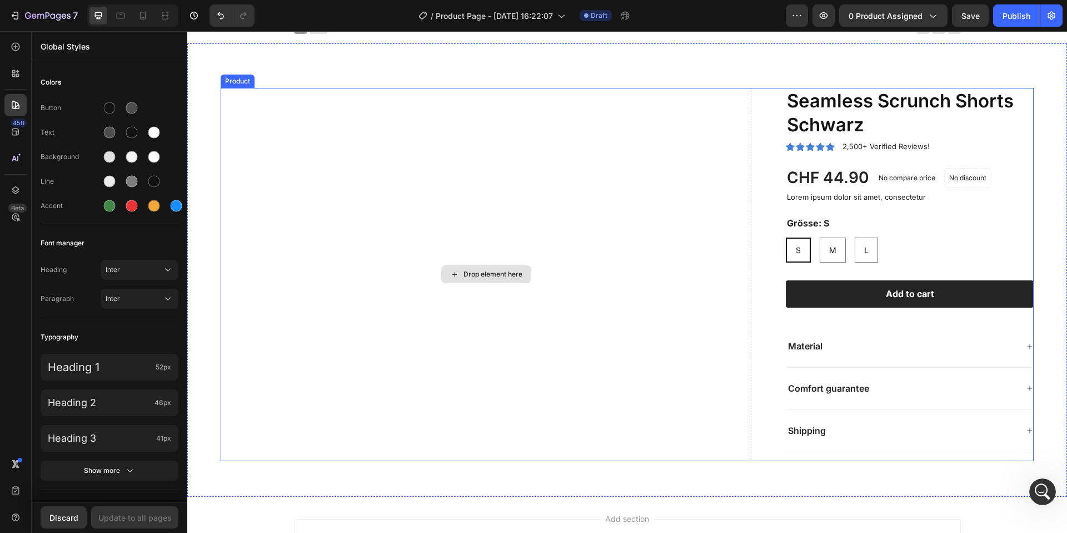
click at [874, 146] on p "2,500+ Verified Reviews!" at bounding box center [886, 146] width 87 height 11
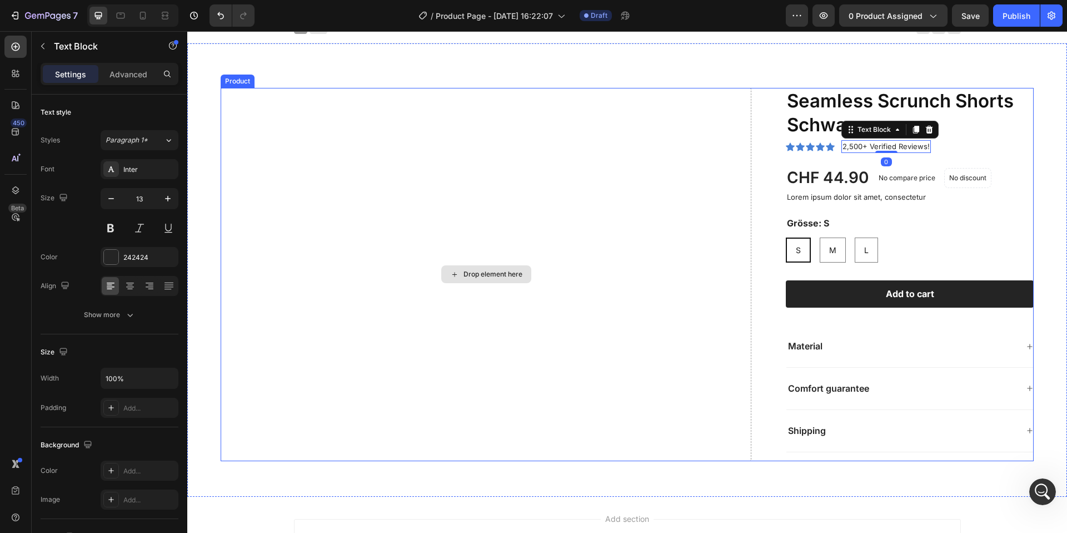
click at [725, 110] on div "Drop element here" at bounding box center [486, 274] width 531 height 373
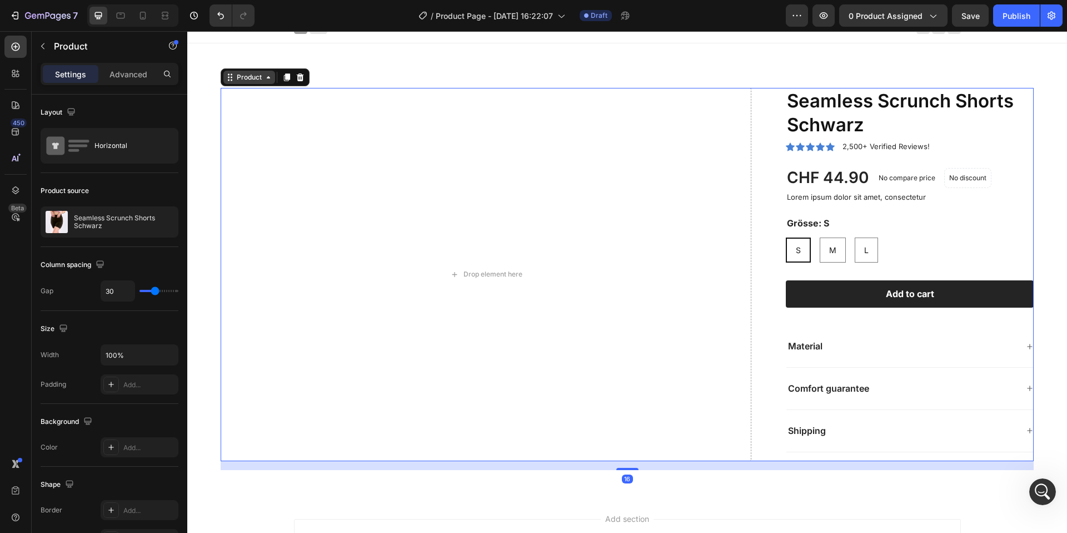
click at [256, 74] on div "Product" at bounding box center [249, 77] width 29 height 10
click at [268, 82] on div "Product" at bounding box center [249, 77] width 52 height 13
click at [123, 74] on p "Advanced" at bounding box center [129, 74] width 38 height 12
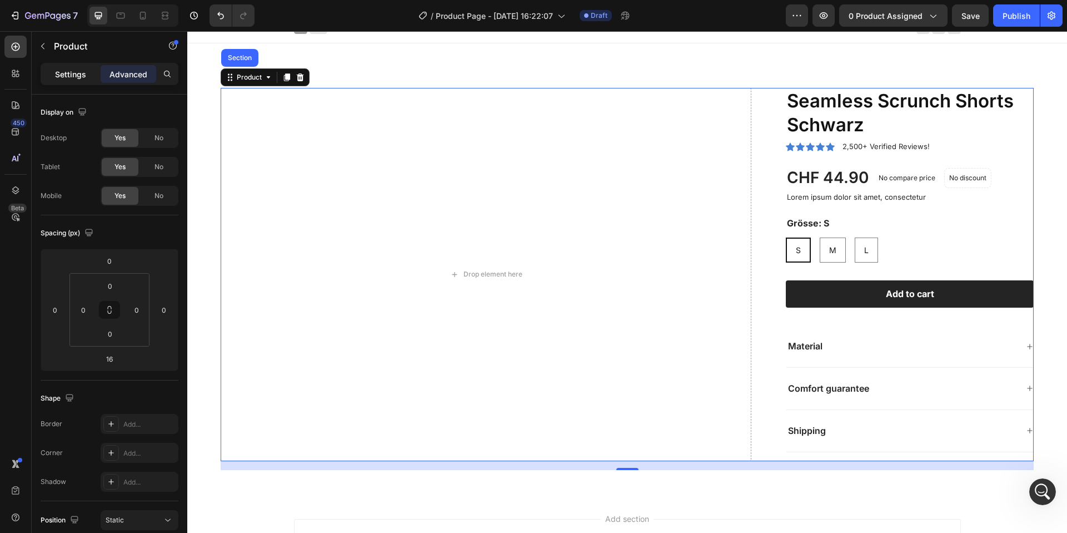
click at [76, 71] on p "Settings" at bounding box center [70, 74] width 31 height 12
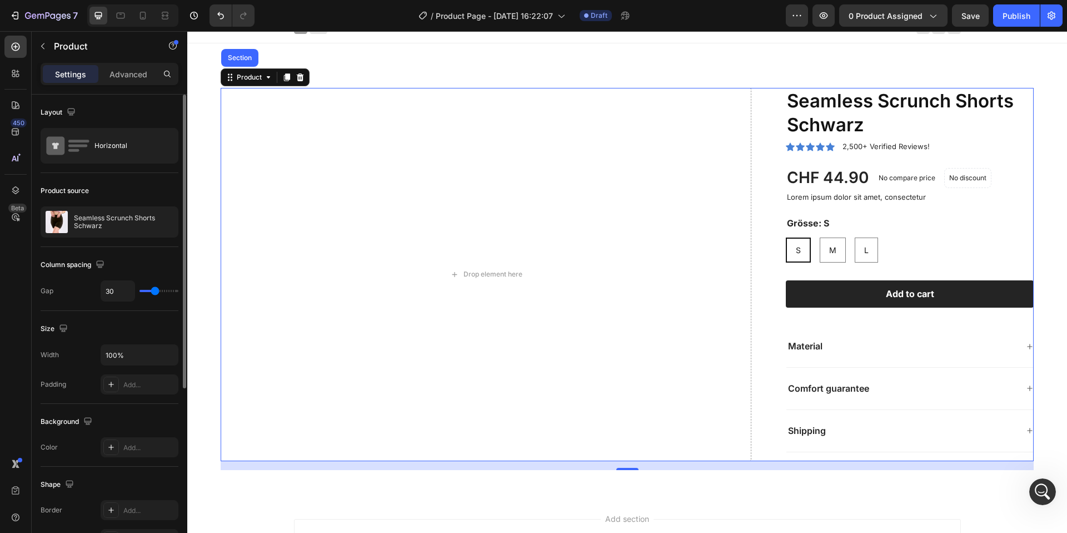
type input "23"
type input "22"
type input "19"
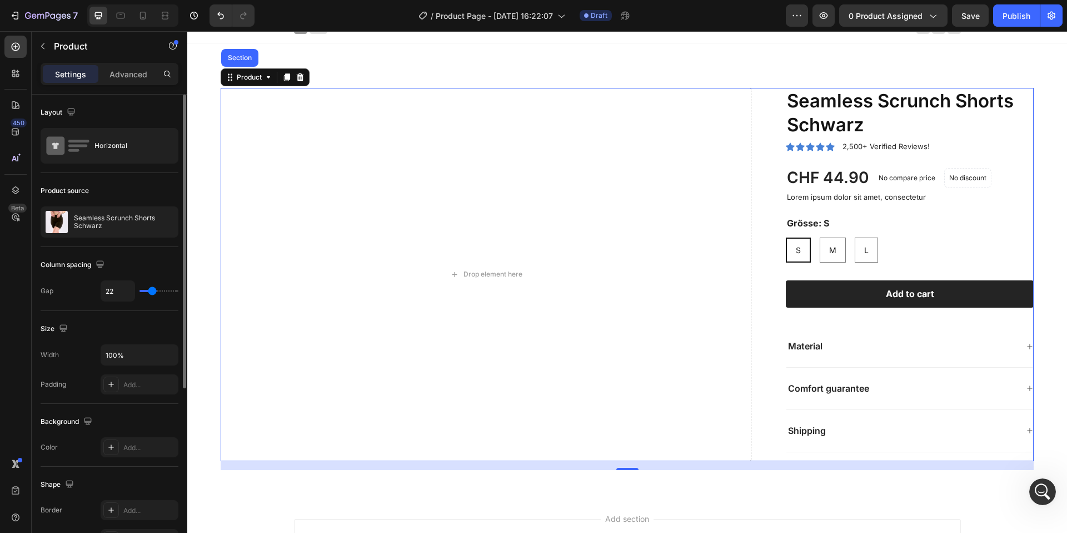
type input "19"
type input "17"
type input "13"
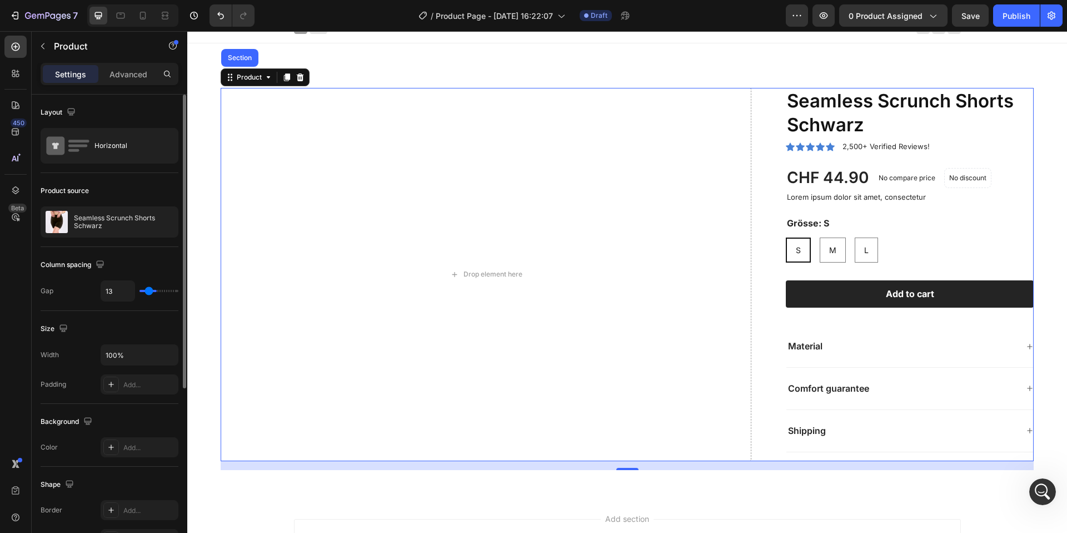
type input "2"
type input "0"
type input "77"
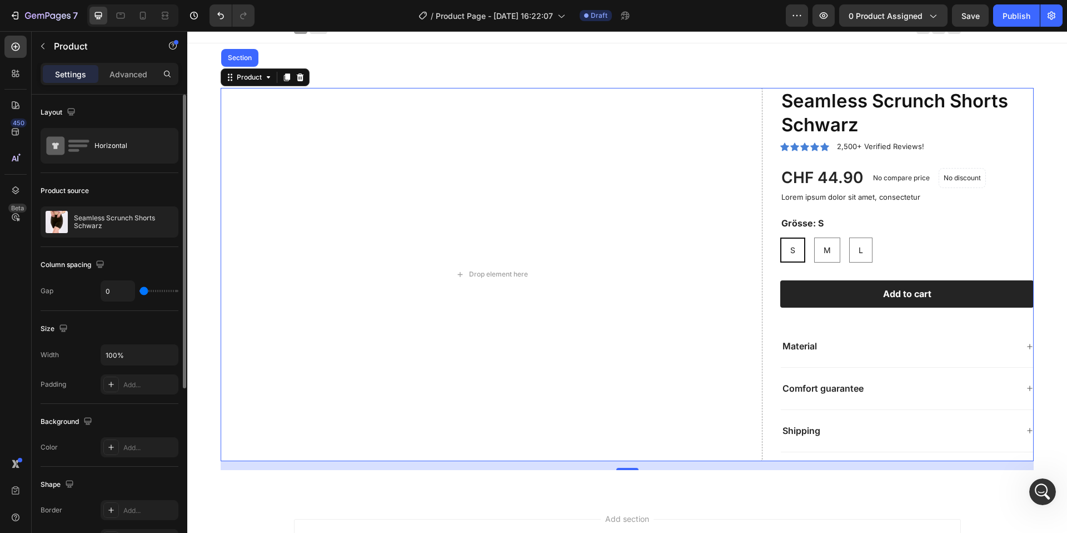
type input "77"
type input "80"
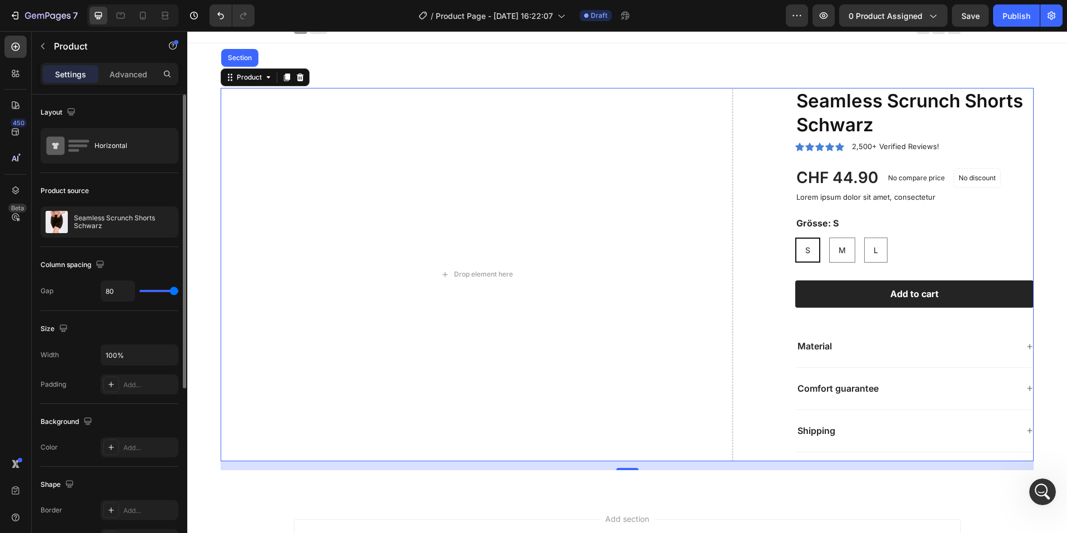
type input "0"
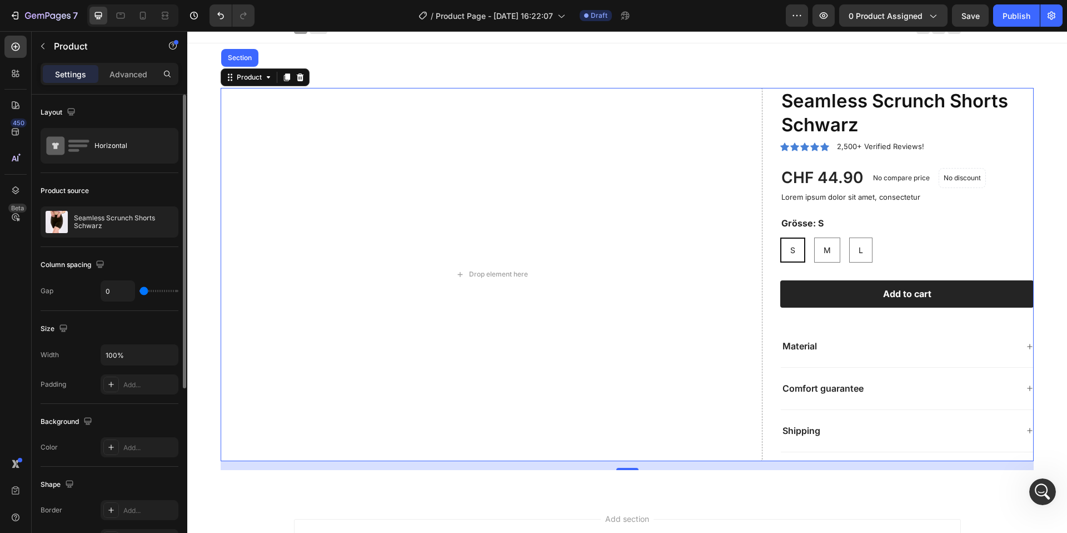
type input "80"
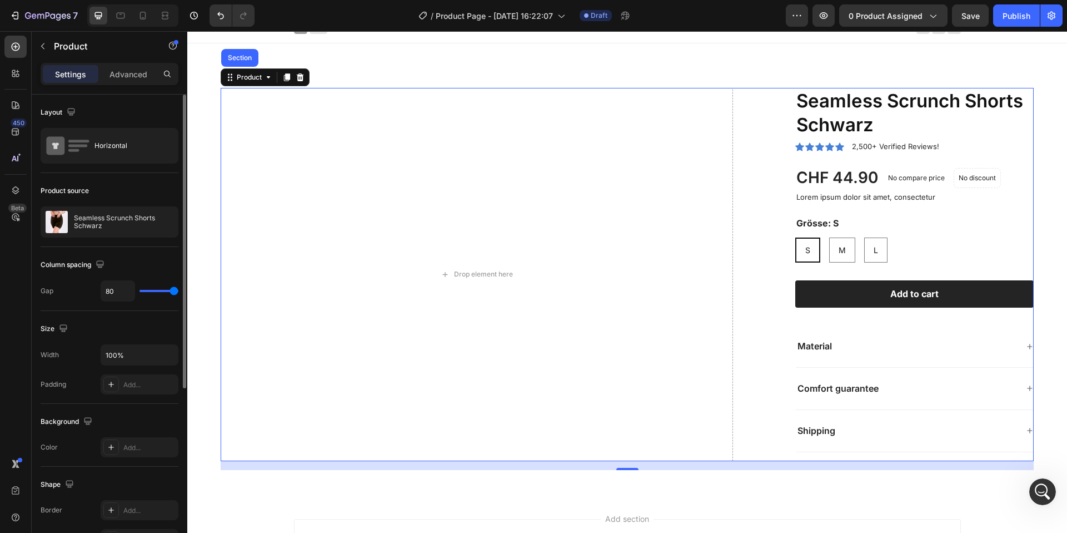
drag, startPoint x: 152, startPoint y: 287, endPoint x: 341, endPoint y: 281, distance: 188.6
type input "80"
click at [178, 290] on input "range" at bounding box center [159, 291] width 39 height 2
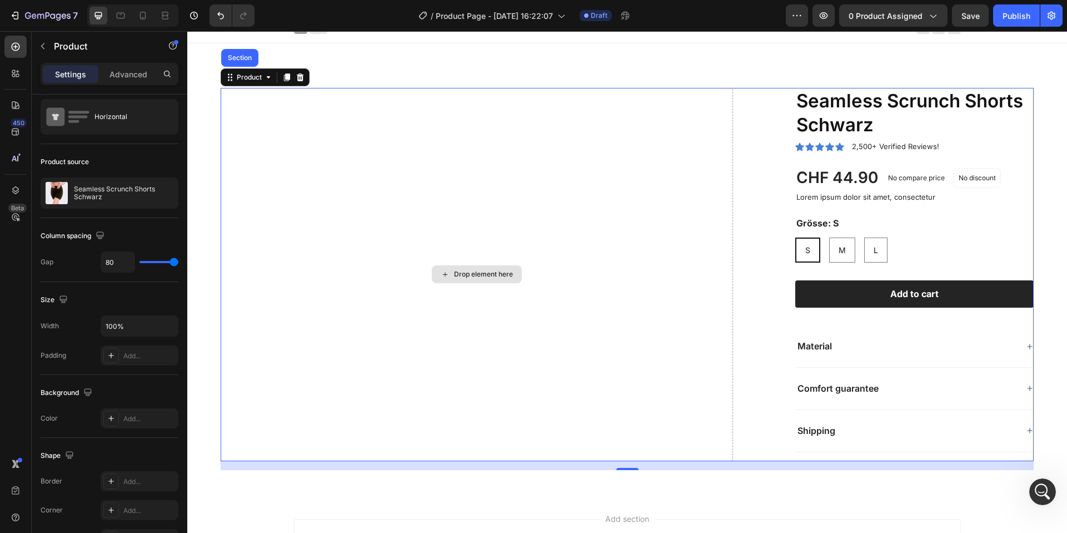
scroll to position [134, 0]
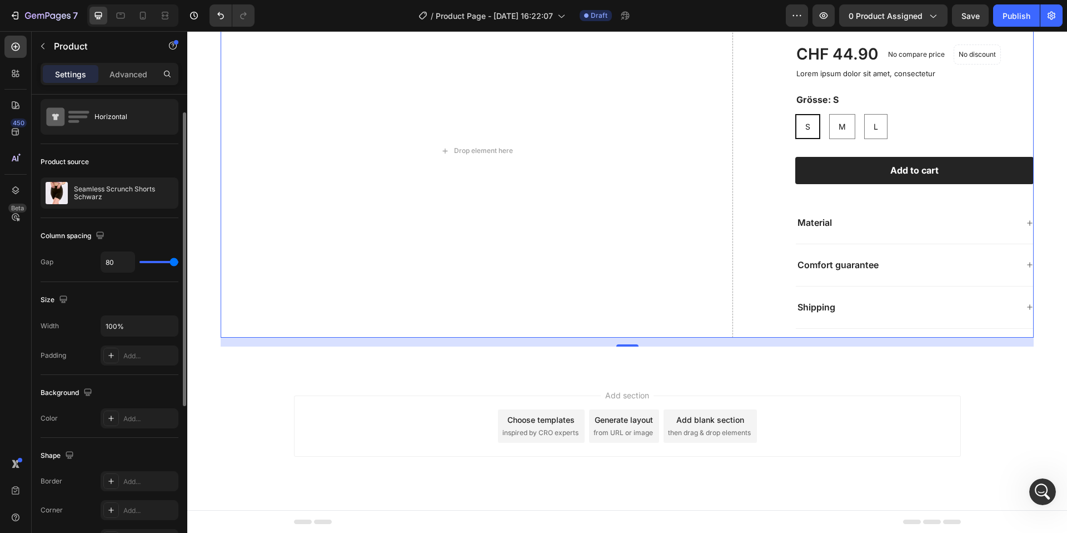
type input "62"
type input "61"
type input "60"
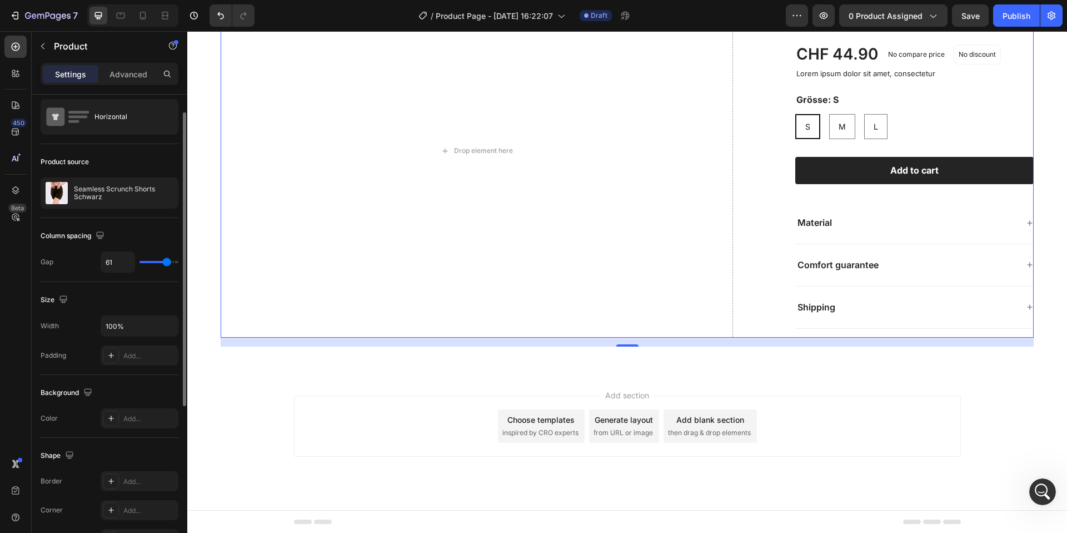
type input "60"
type input "56"
type input "51"
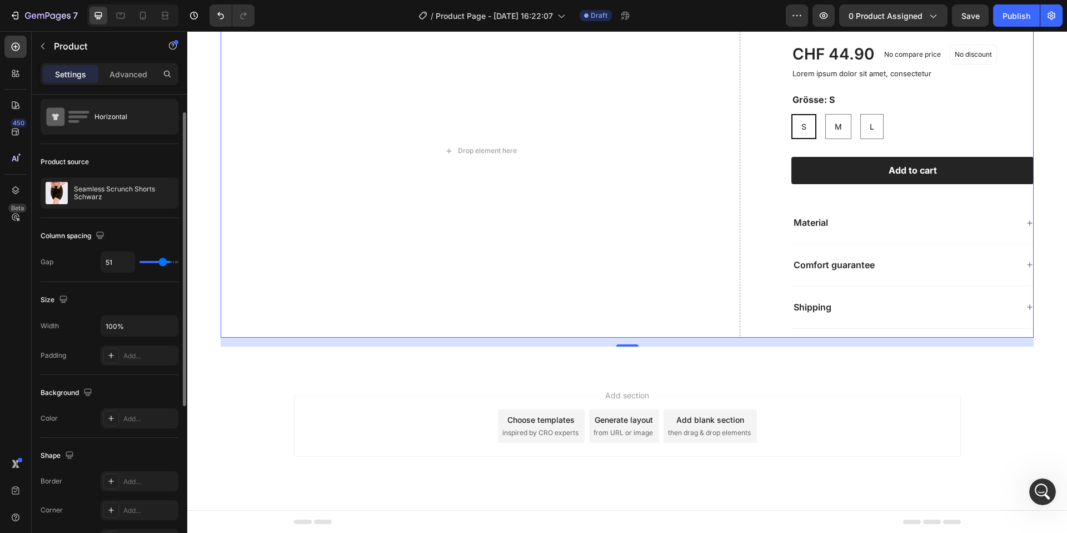
type input "40"
type input "32"
type input "18"
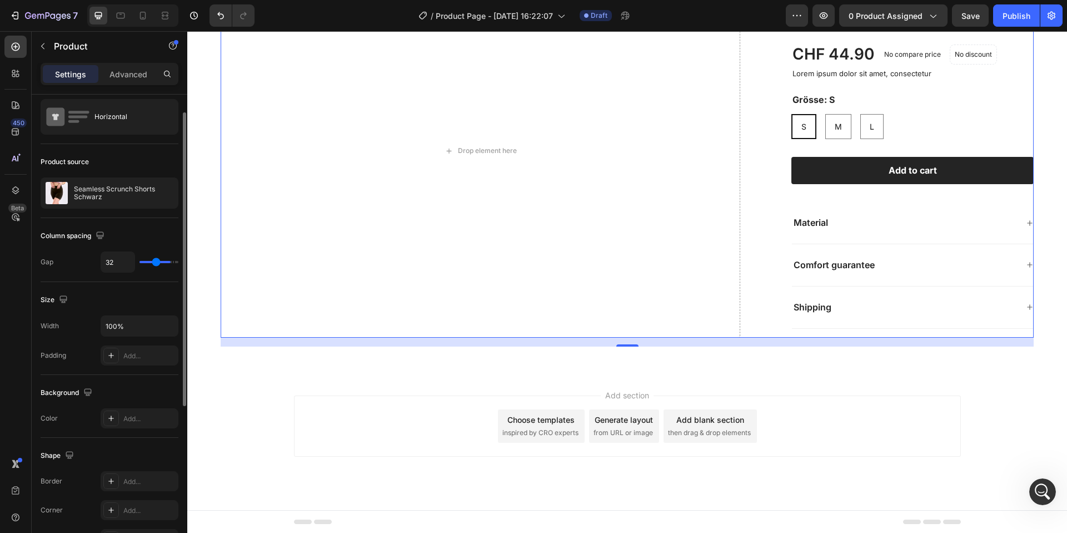
type input "18"
type input "0"
drag, startPoint x: 167, startPoint y: 261, endPoint x: 113, endPoint y: 257, distance: 54.1
type input "0"
click at [140, 261] on input "range" at bounding box center [159, 262] width 39 height 2
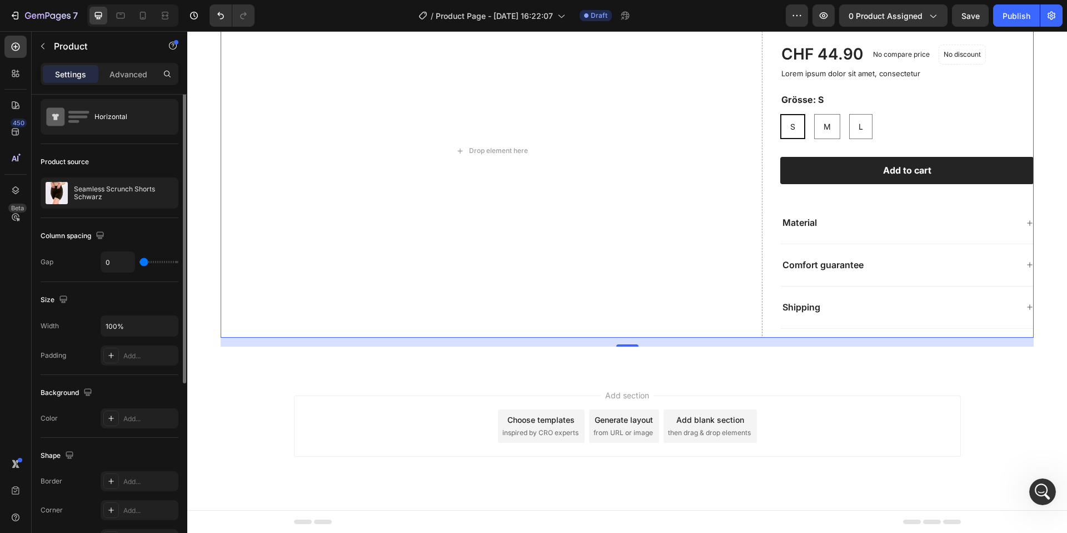
scroll to position [0, 0]
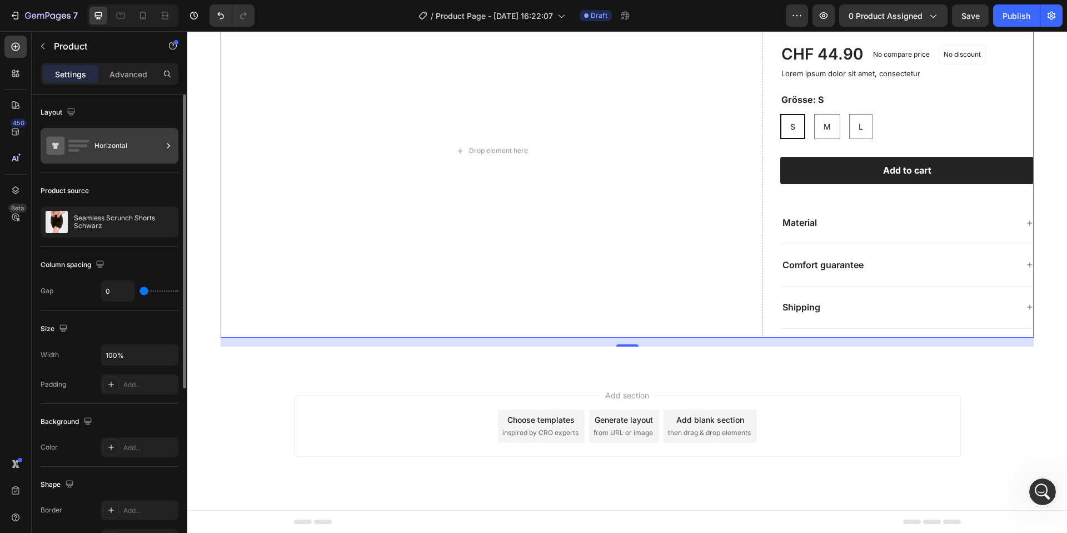
click at [88, 130] on div "Horizontal" at bounding box center [110, 146] width 138 height 36
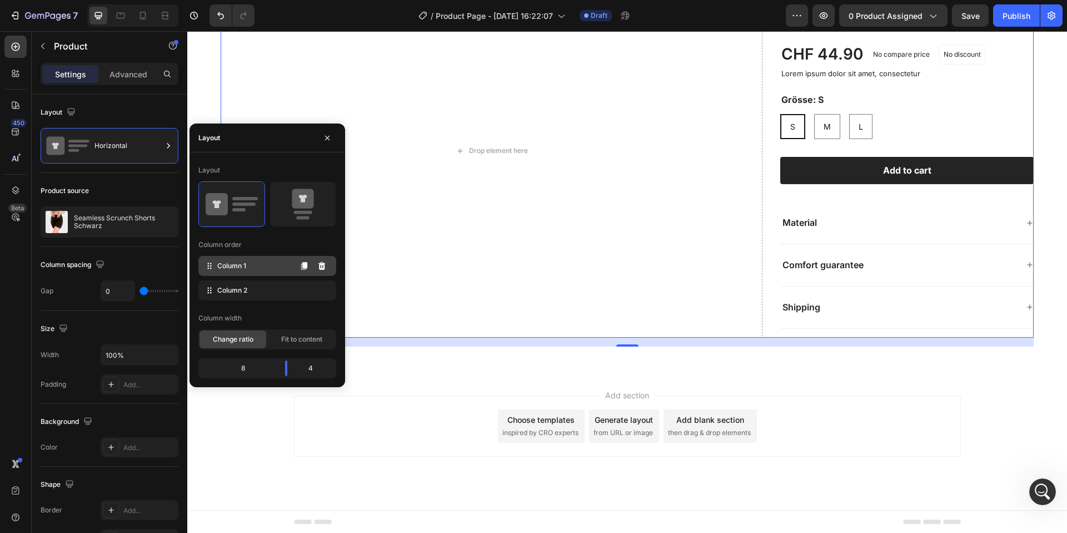
click at [235, 270] on span "Column 1" at bounding box center [231, 266] width 29 height 10
click at [235, 283] on div "Column 2" at bounding box center [267, 290] width 138 height 20
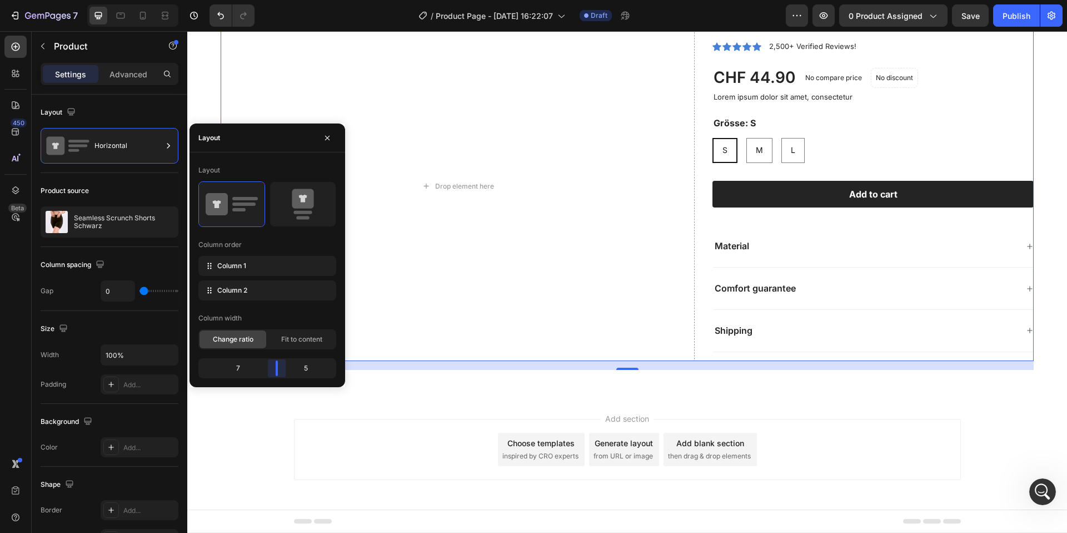
drag, startPoint x: 289, startPoint y: 367, endPoint x: 277, endPoint y: 365, distance: 12.0
click at [277, 0] on body "7 / Product Page - Aug 27, 16:22:07 Draft Preview 0 product assigned Save Publi…" at bounding box center [533, 0] width 1067 height 0
click at [327, 140] on icon "button" at bounding box center [327, 137] width 9 height 9
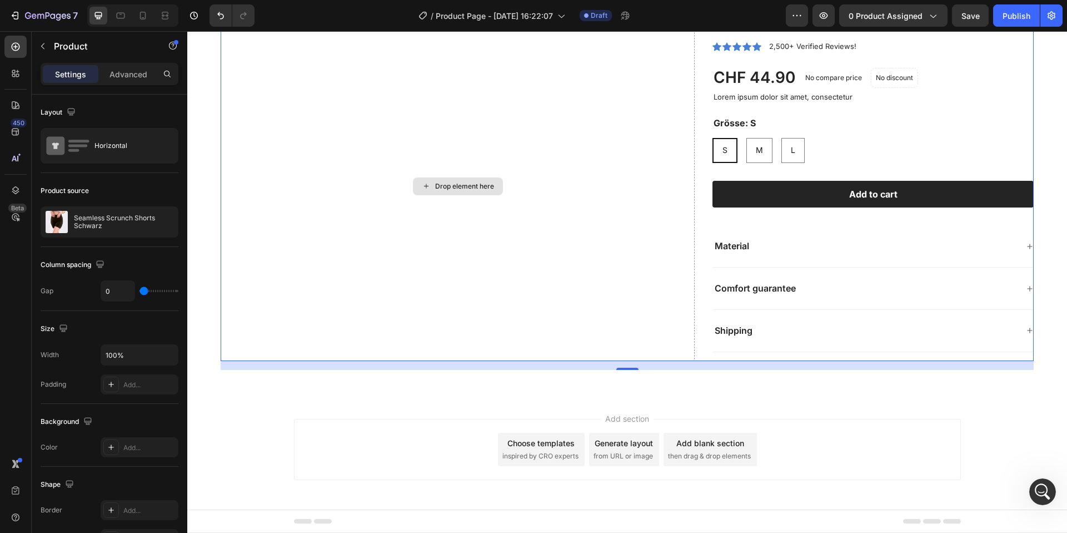
scroll to position [0, 0]
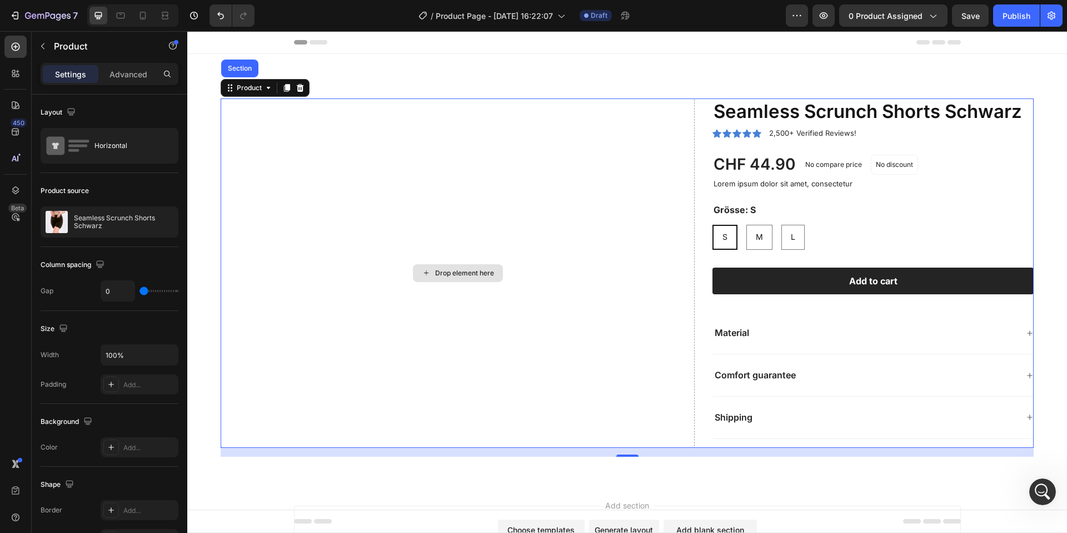
click at [438, 188] on div "Drop element here" at bounding box center [458, 272] width 474 height 349
click at [430, 268] on icon at bounding box center [426, 272] width 9 height 9
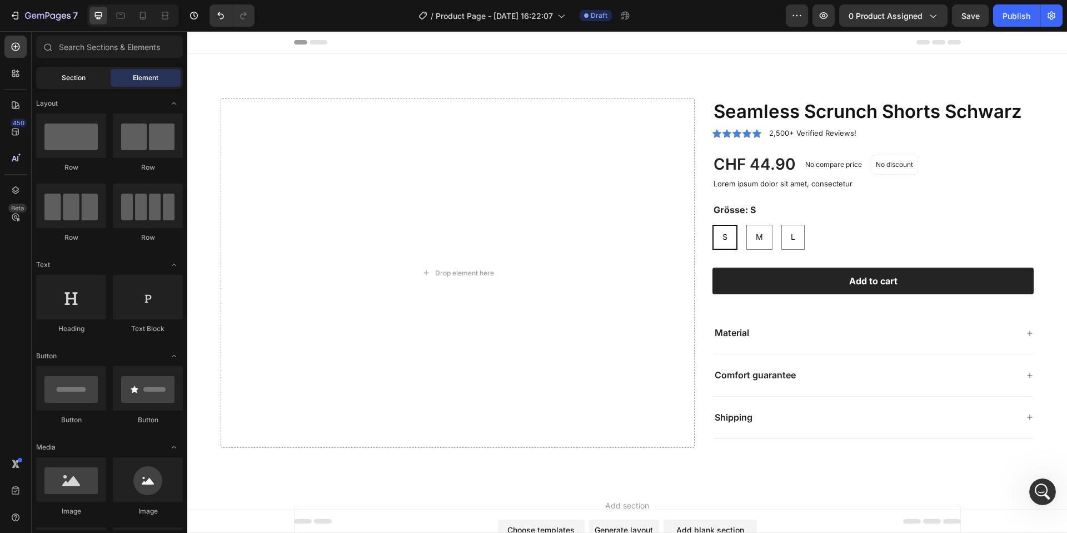
click at [87, 82] on div "Section" at bounding box center [73, 78] width 70 height 18
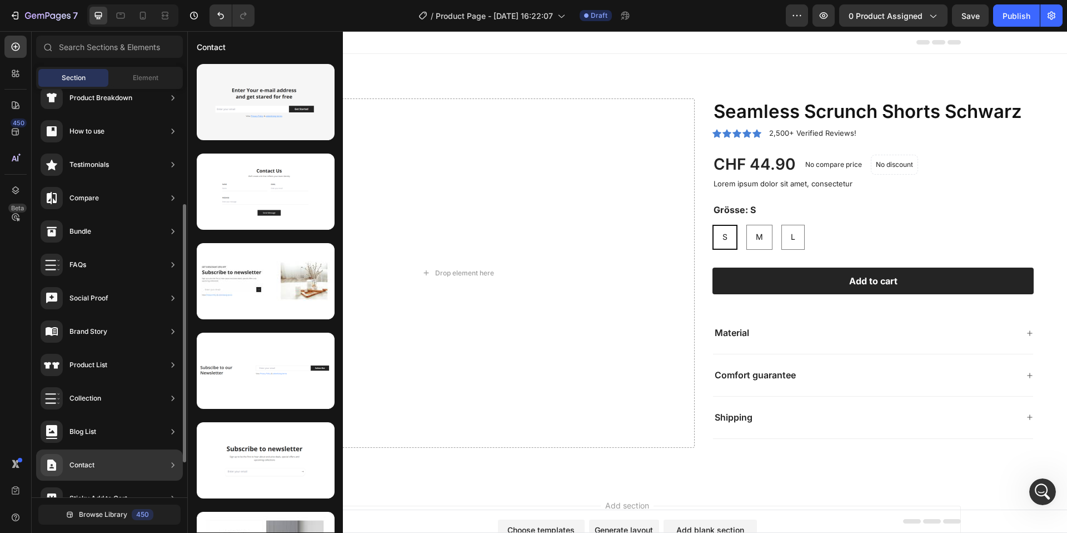
scroll to position [237, 0]
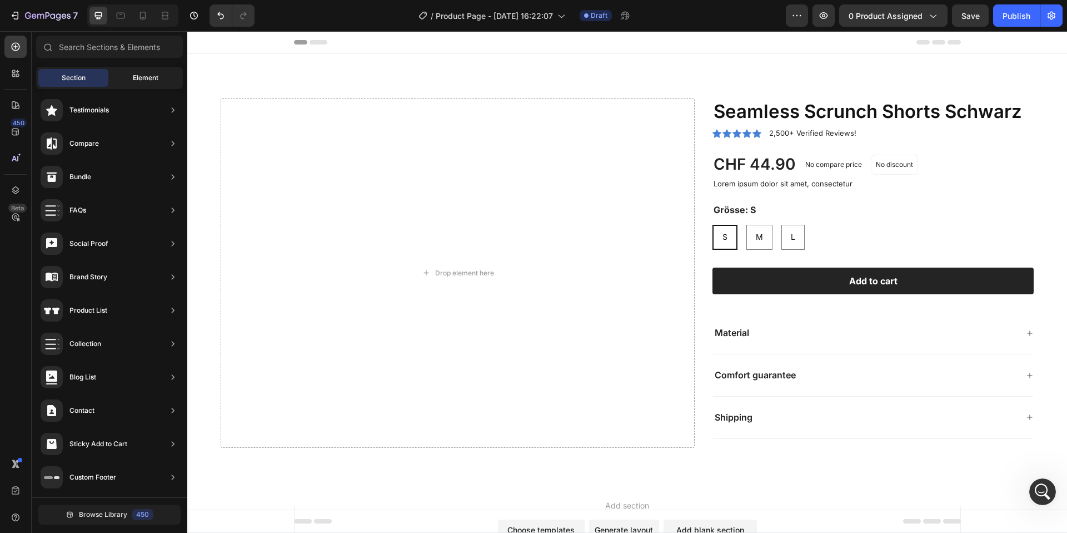
click at [138, 73] on span "Element" at bounding box center [146, 78] width 26 height 10
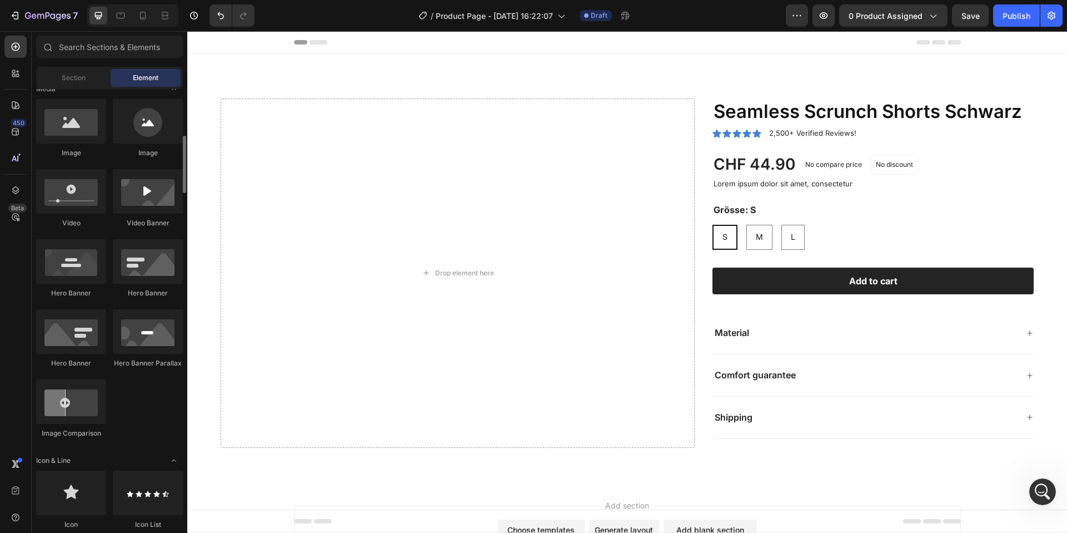
scroll to position [510, 0]
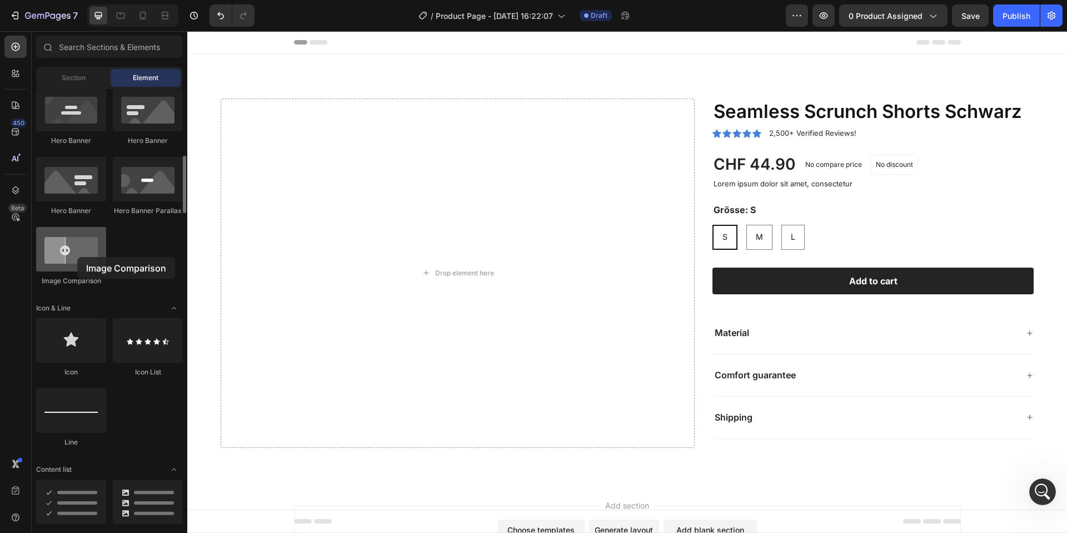
click at [77, 257] on div at bounding box center [71, 249] width 70 height 44
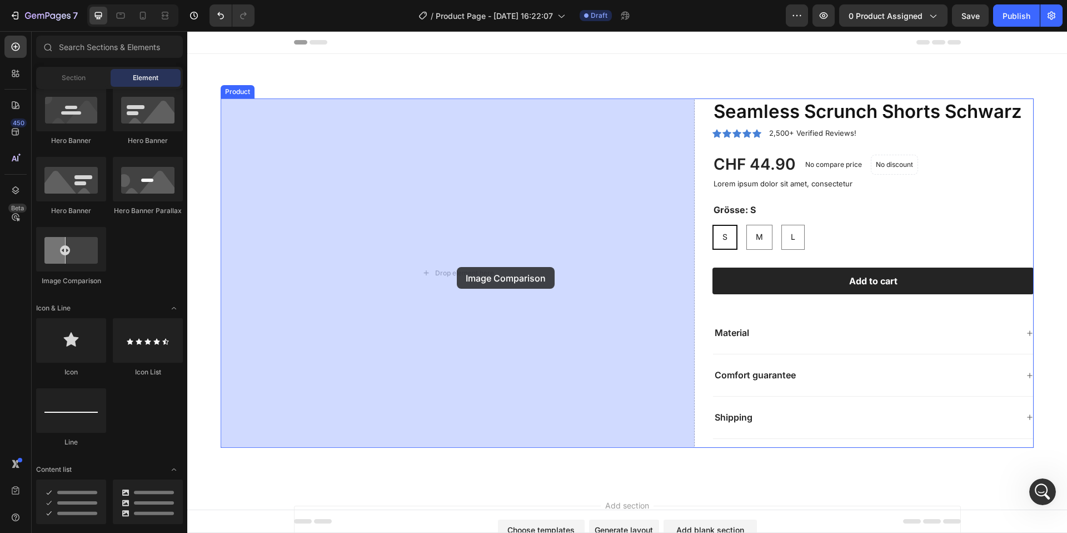
drag, startPoint x: 265, startPoint y: 288, endPoint x: 217, endPoint y: 270, distance: 51.2
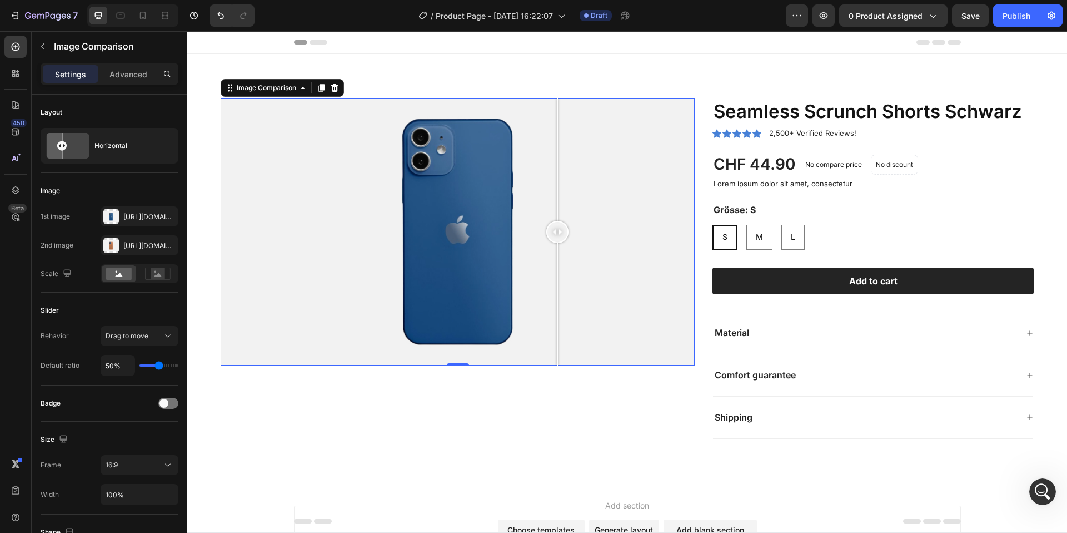
drag, startPoint x: 457, startPoint y: 230, endPoint x: 558, endPoint y: 215, distance: 102.3
click at [559, 214] on div at bounding box center [557, 231] width 22 height 267
click at [511, 225] on div at bounding box center [458, 231] width 474 height 267
click at [222, 19] on icon "Undo/Redo" at bounding box center [220, 15] width 11 height 11
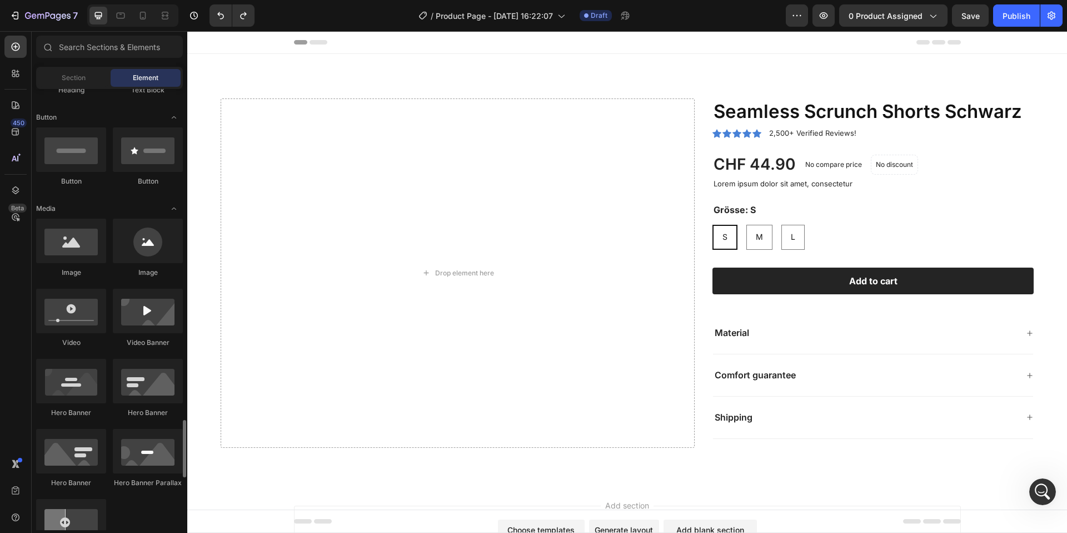
scroll to position [0, 0]
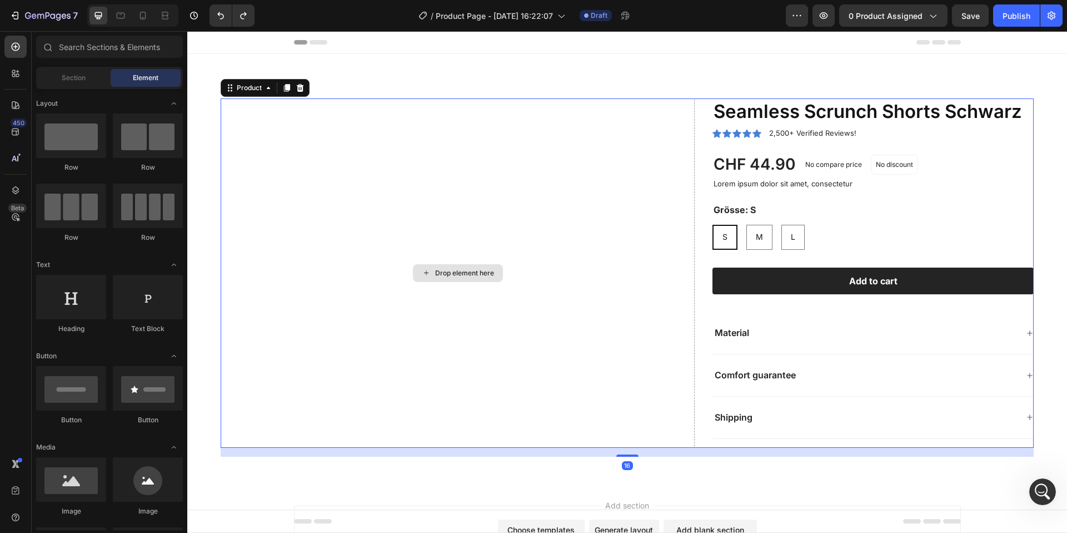
click at [436, 226] on div "Drop element here" at bounding box center [458, 272] width 474 height 349
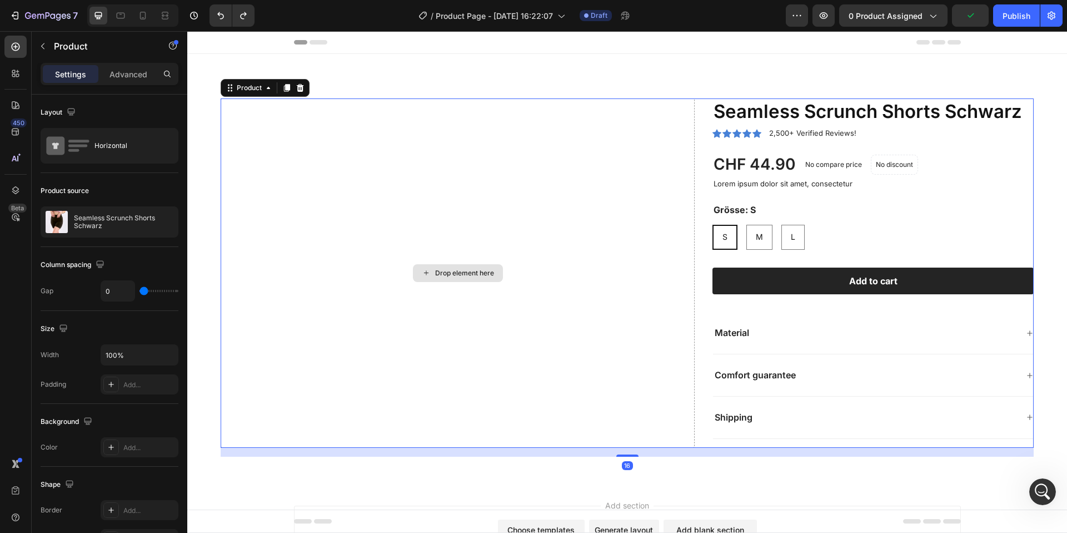
click at [471, 270] on div "Drop element here" at bounding box center [464, 273] width 59 height 9
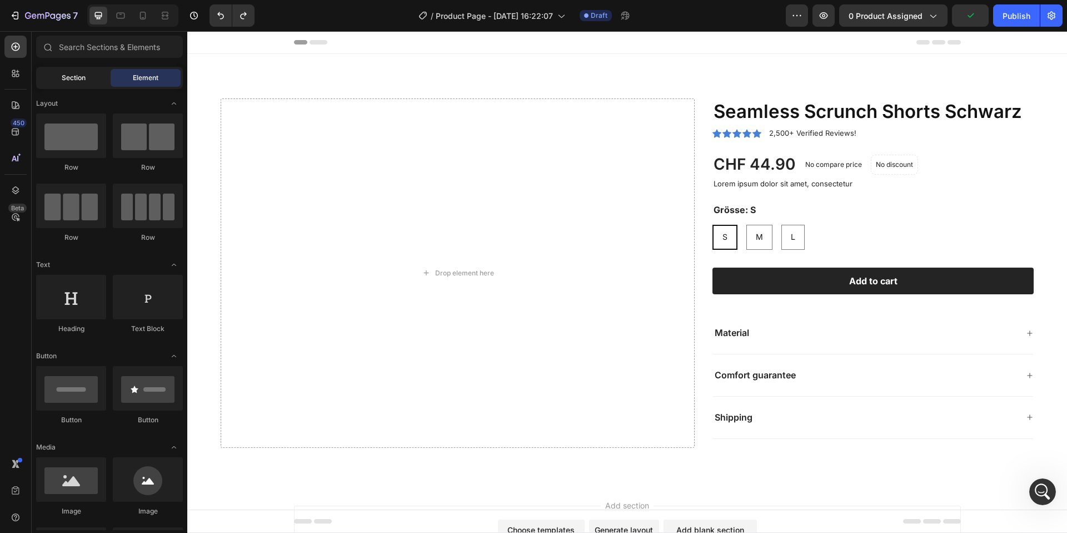
click at [81, 83] on div "Section" at bounding box center [73, 78] width 70 height 18
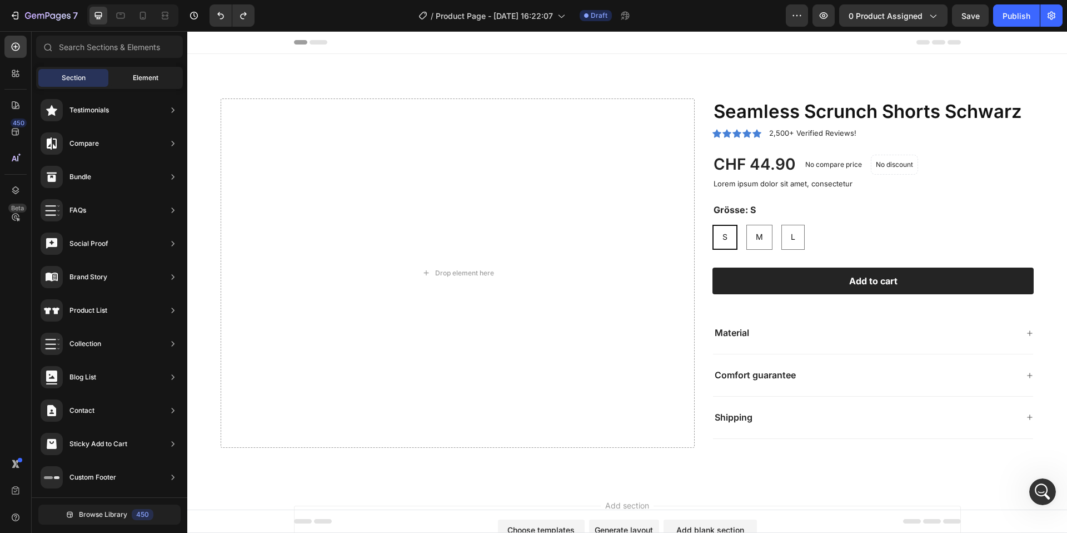
click at [136, 82] on span "Element" at bounding box center [146, 78] width 26 height 10
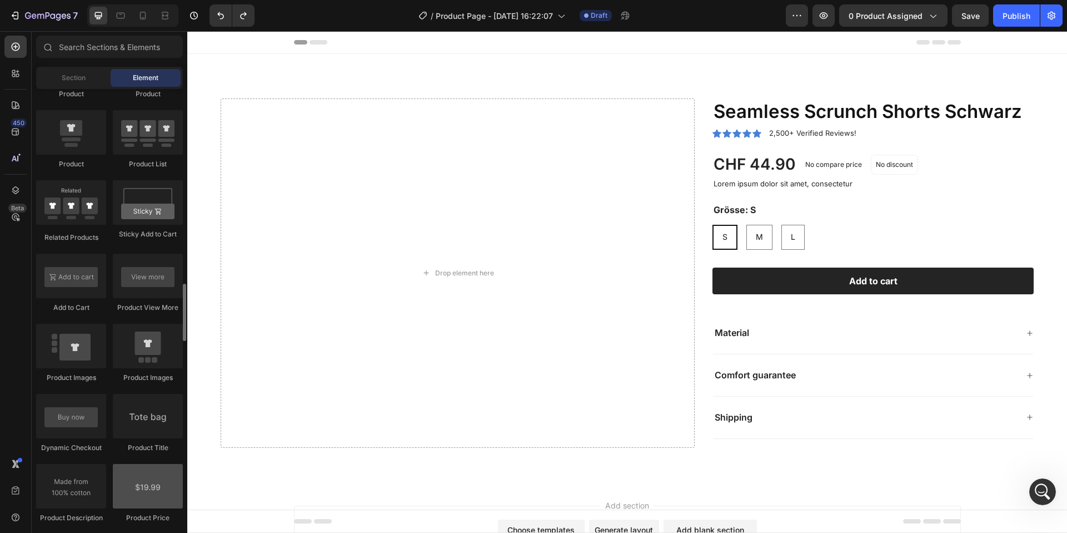
scroll to position [1619, 0]
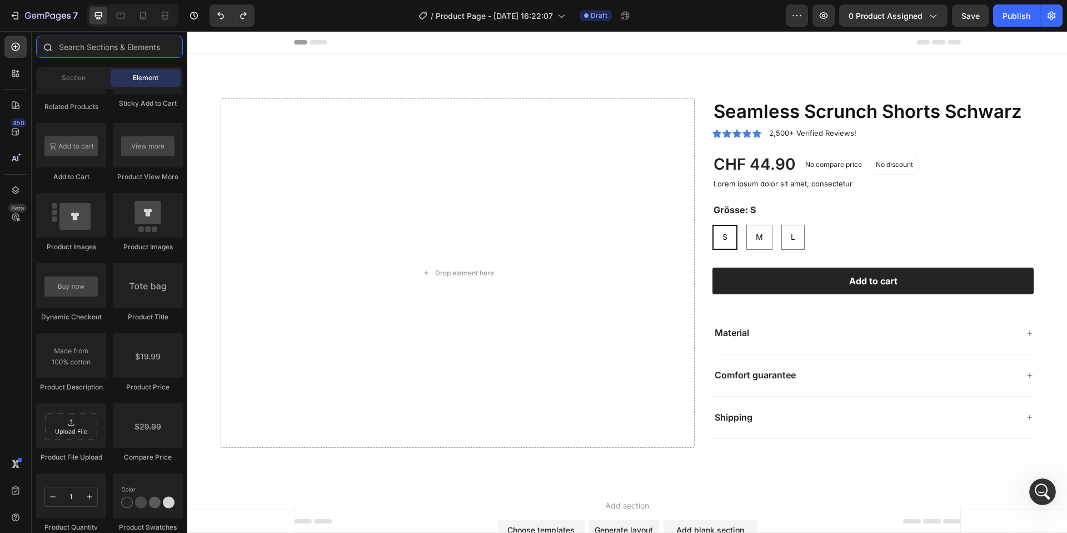
click at [126, 48] on input "text" at bounding box center [109, 47] width 147 height 22
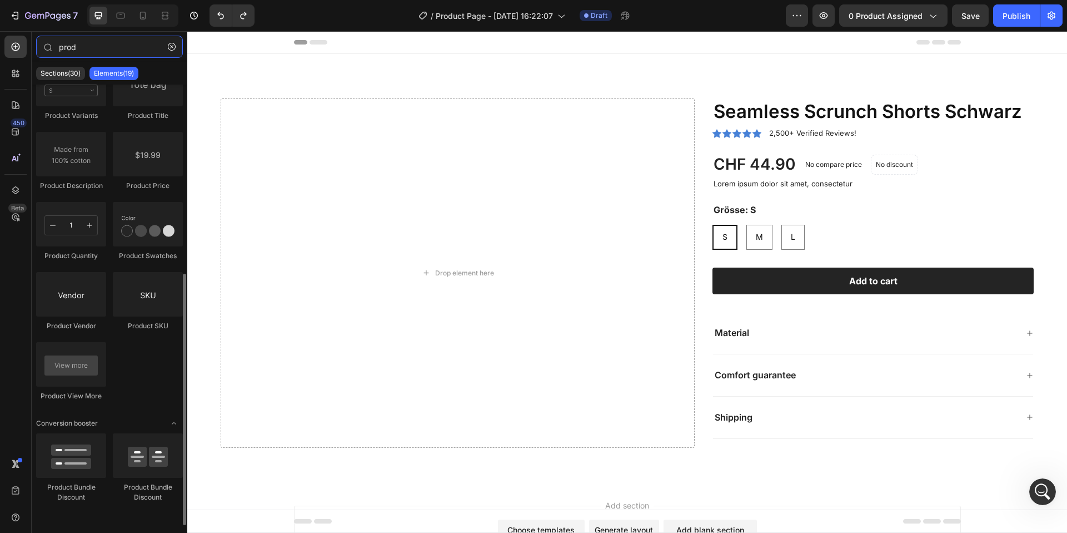
scroll to position [38, 0]
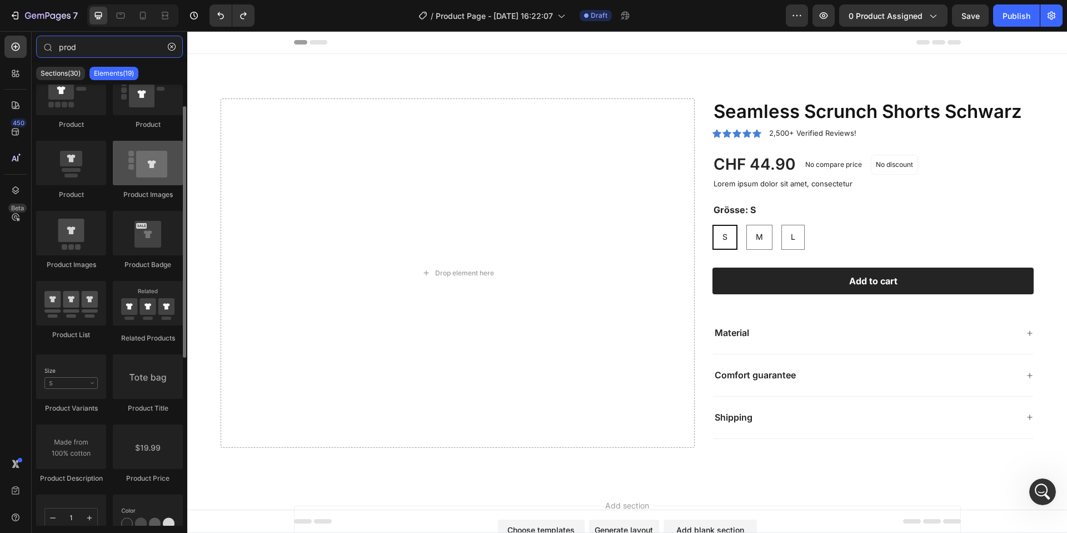
type input "prod"
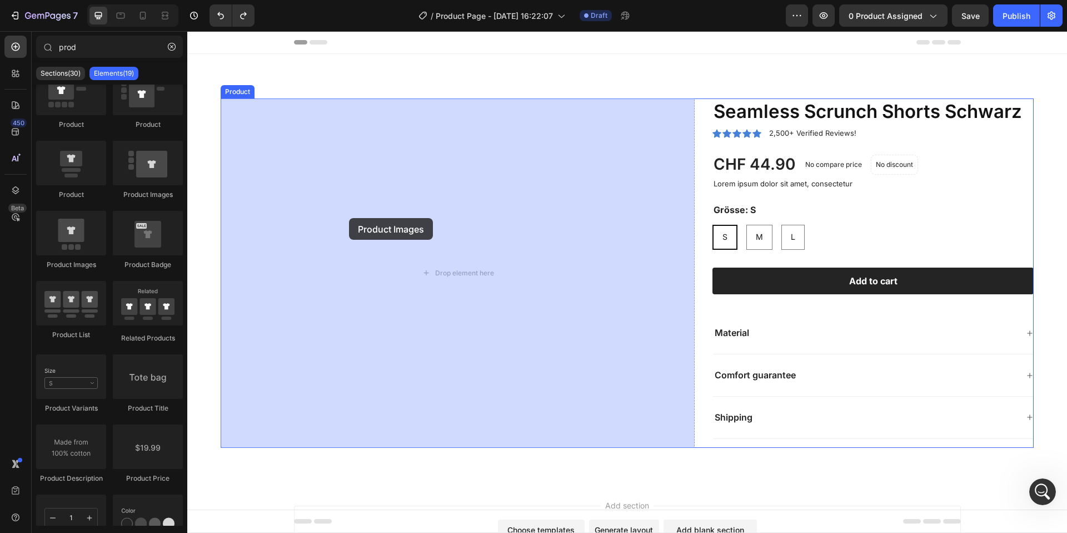
drag, startPoint x: 333, startPoint y: 178, endPoint x: 371, endPoint y: 217, distance: 54.6
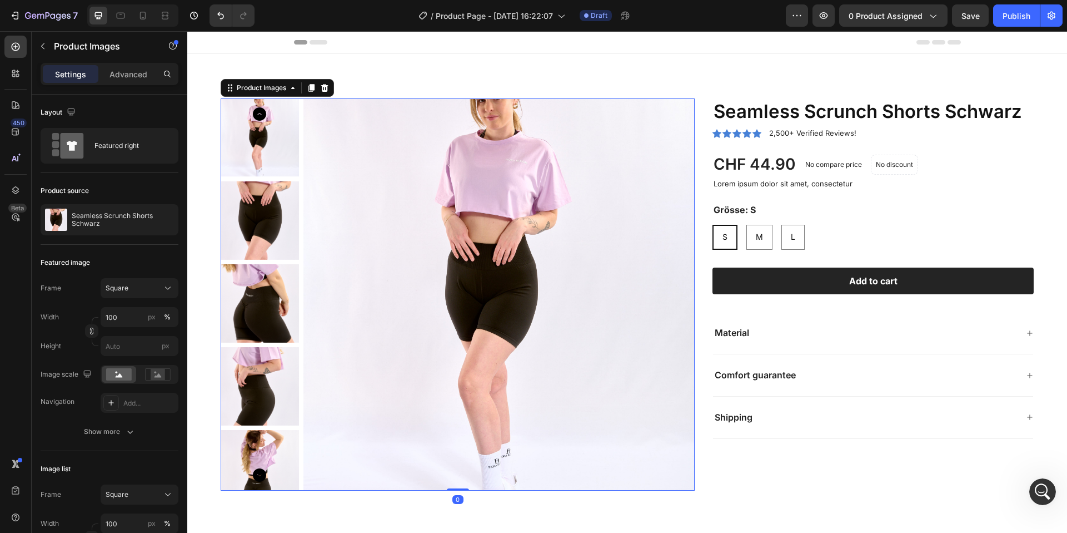
click at [450, 235] on img at bounding box center [500, 294] width 392 height 392
click at [76, 128] on div "Featured right" at bounding box center [110, 146] width 138 height 36
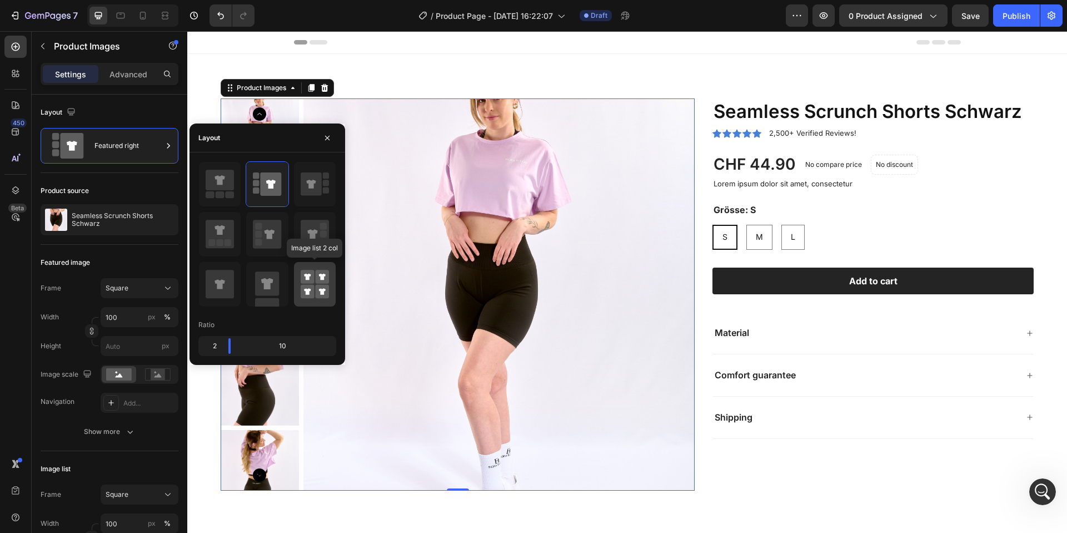
click at [319, 287] on rect at bounding box center [322, 292] width 14 height 14
type input "50"
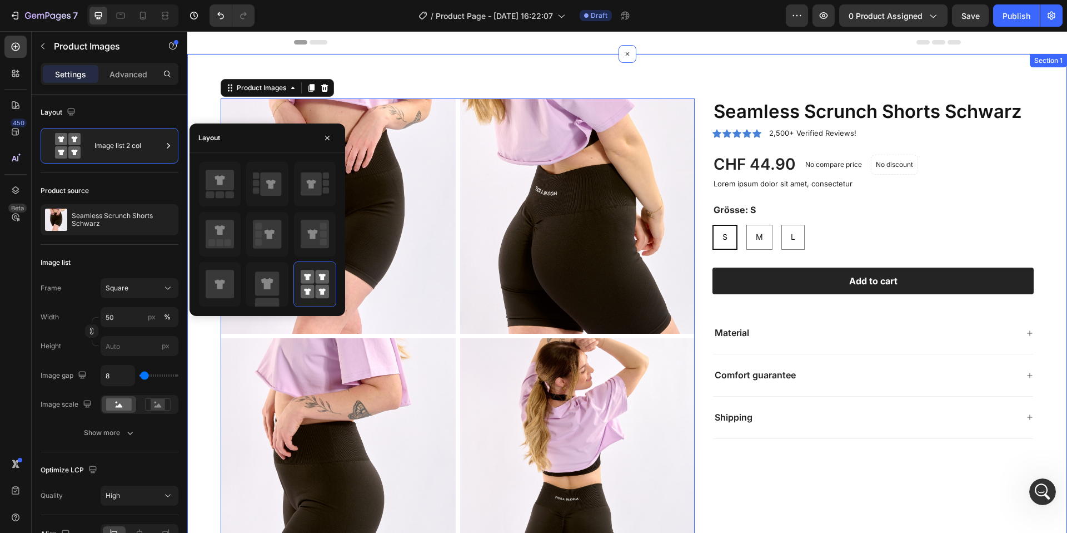
click at [500, 77] on div "Product Images 0 Seamless Scrunch Shorts Schwarz Product Title Icon Icon Icon I…" at bounding box center [627, 451] width 880 height 794
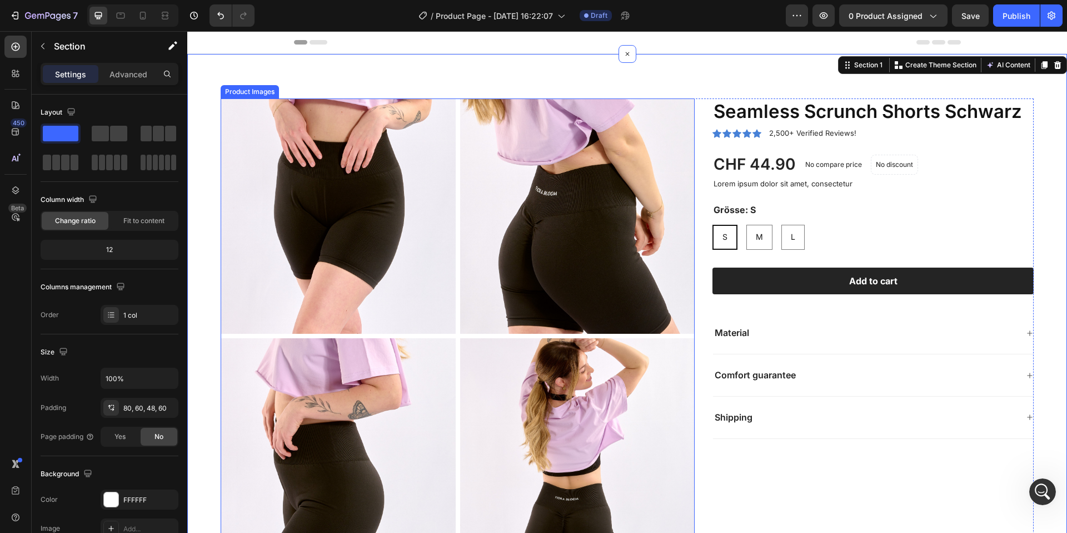
scroll to position [2, 0]
click at [669, 237] on img at bounding box center [577, 215] width 235 height 235
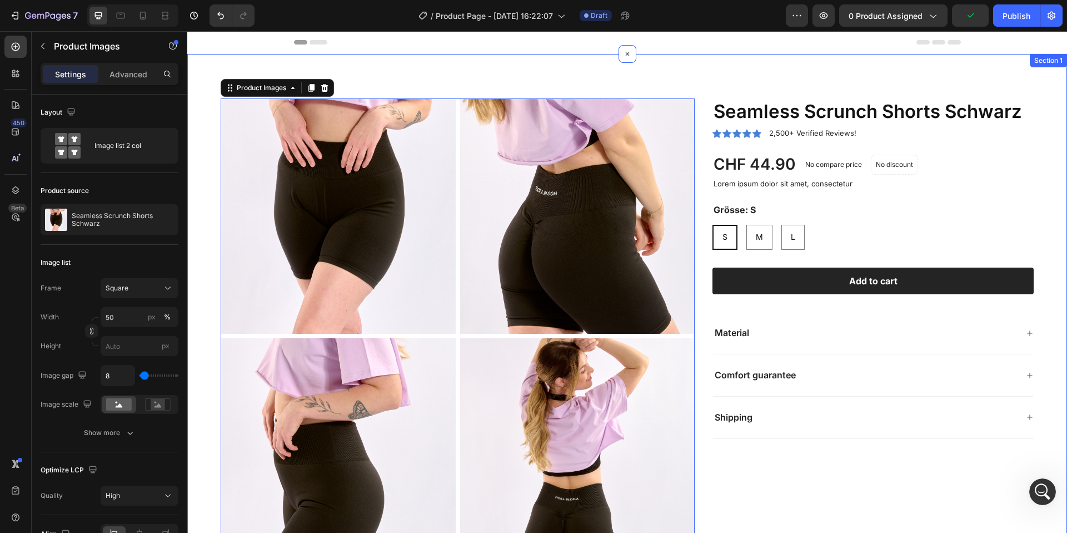
click at [840, 59] on div "Product Images 0 Seamless Scrunch Shorts [PERSON_NAME] Product Title Icon Icon …" at bounding box center [627, 451] width 880 height 794
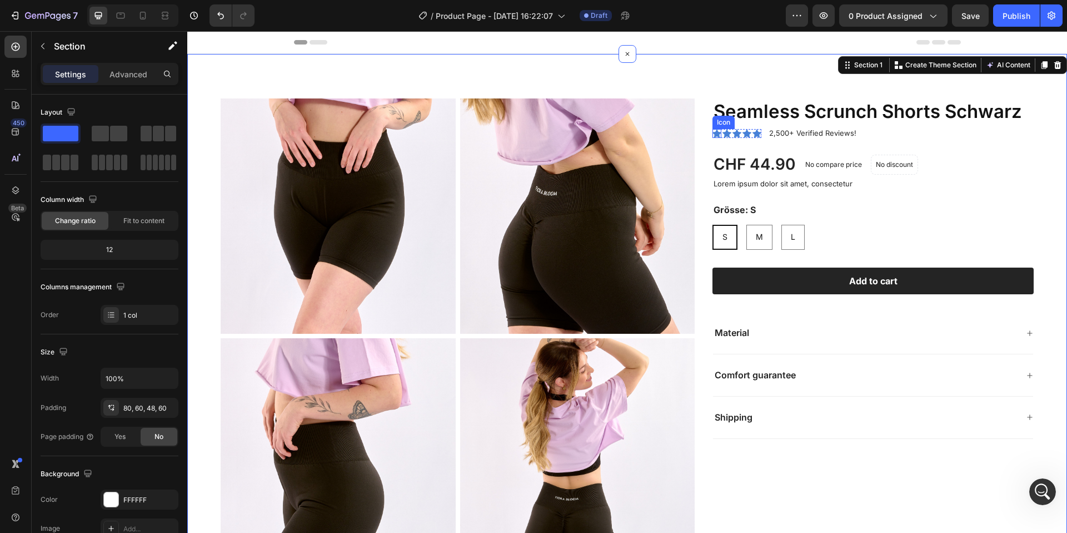
click at [730, 117] on div "Icon" at bounding box center [724, 122] width 22 height 13
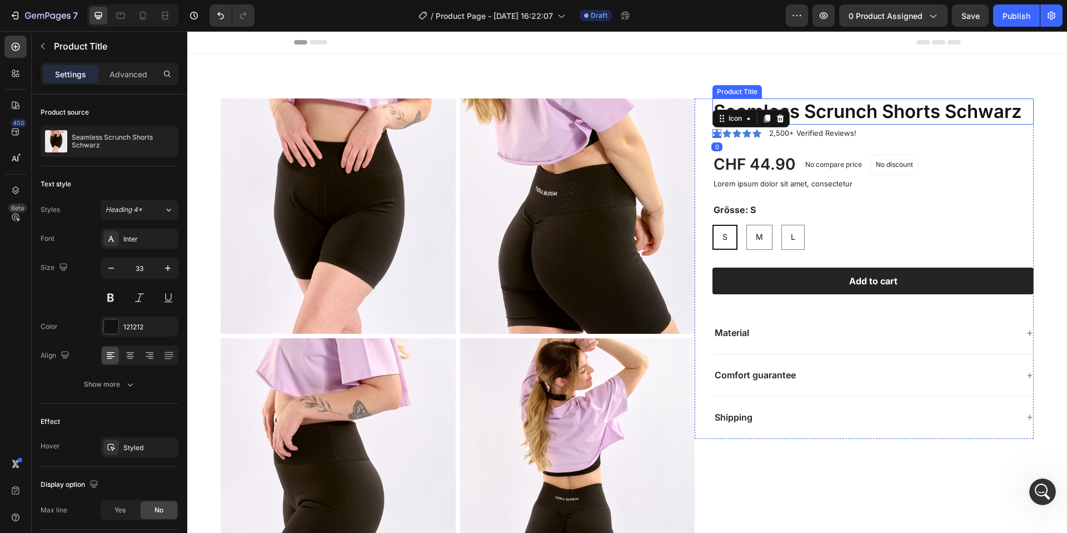
click at [834, 112] on h1 "Seamless Scrunch Shorts Schwarz" at bounding box center [873, 111] width 321 height 26
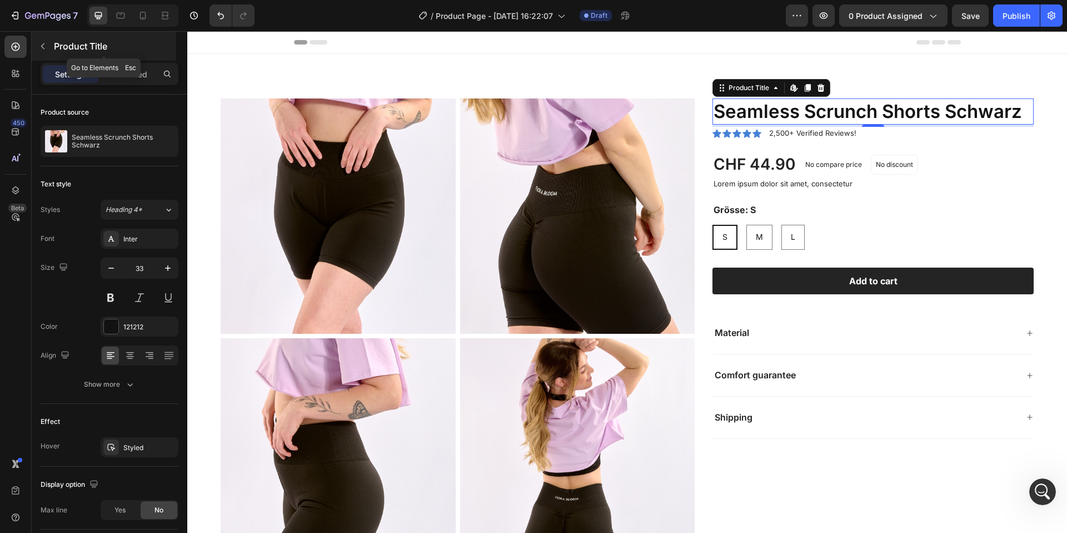
click at [39, 47] on icon "button" at bounding box center [42, 46] width 9 height 9
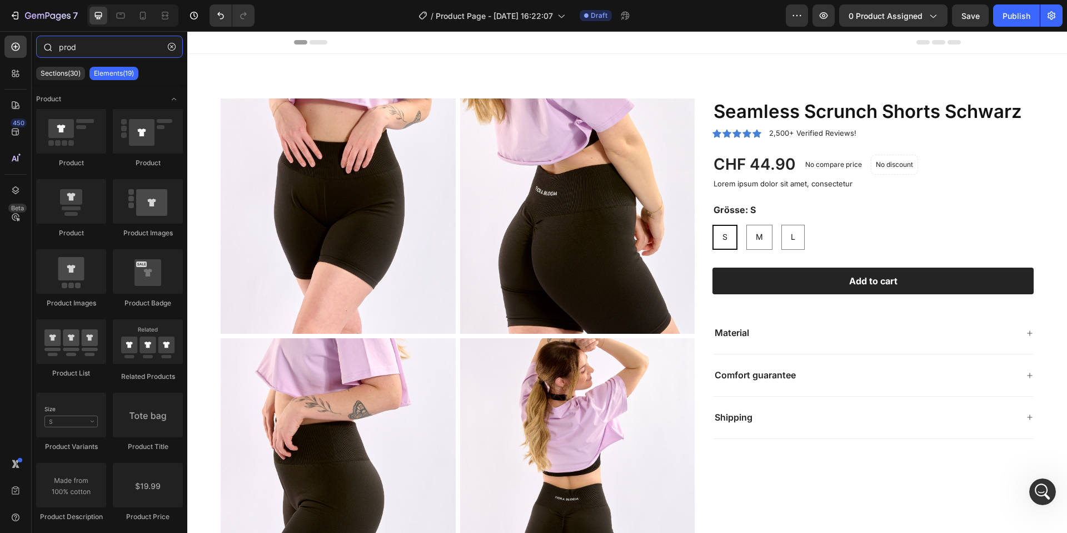
click at [98, 44] on input "prod" at bounding box center [109, 47] width 147 height 22
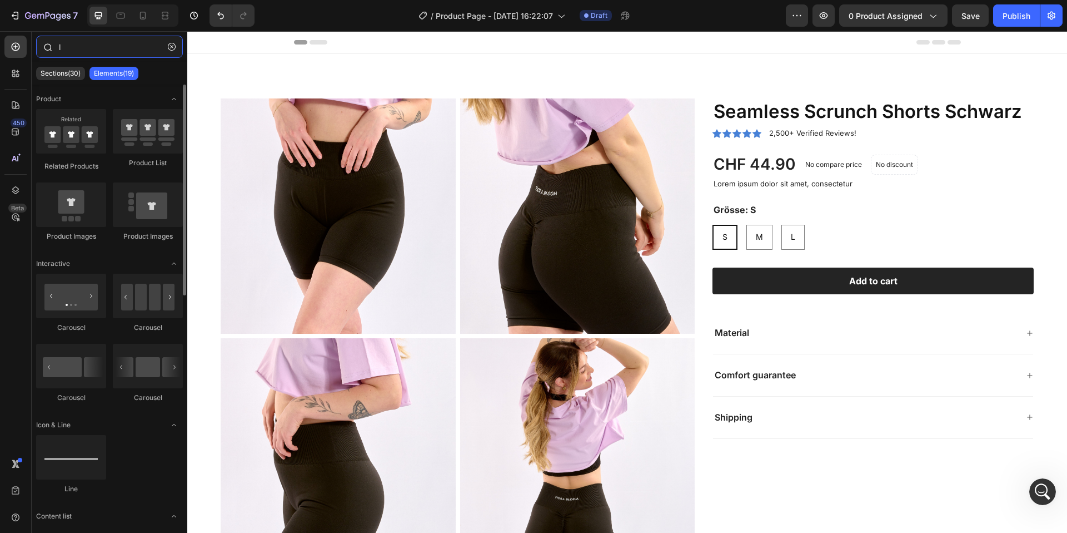
scroll to position [0, 0]
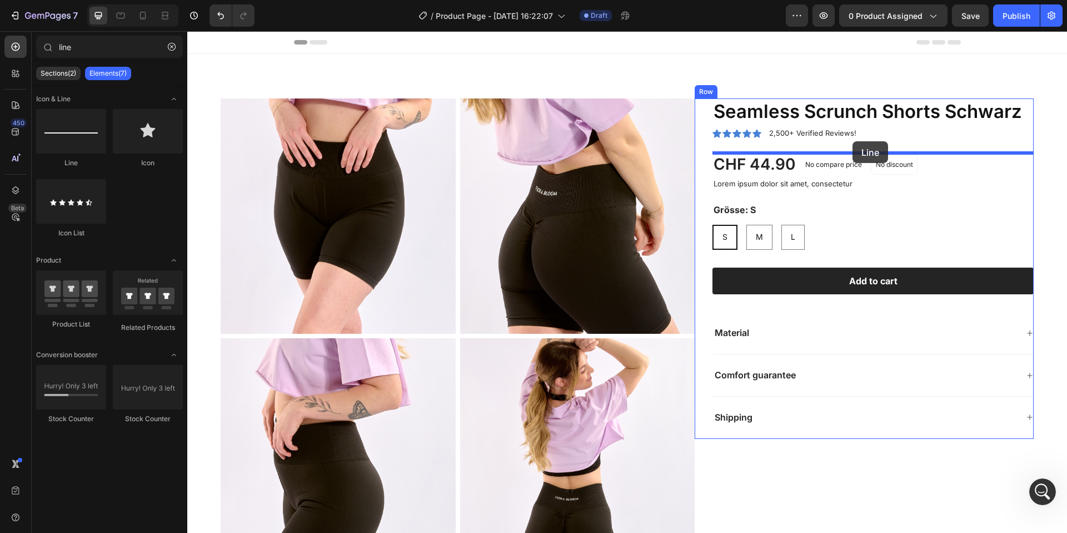
drag, startPoint x: 266, startPoint y: 162, endPoint x: 853, endPoint y: 141, distance: 586.9
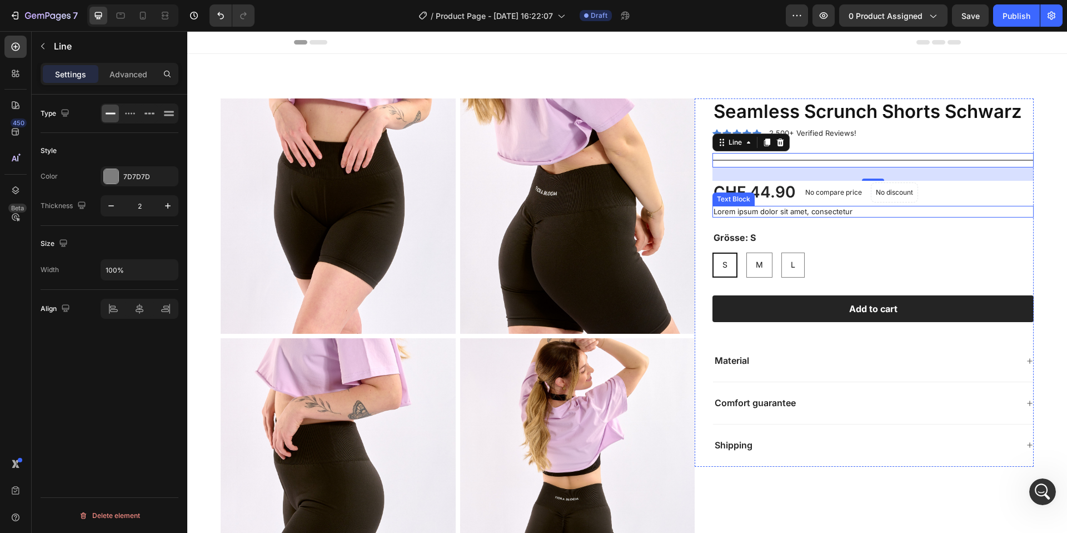
click at [790, 212] on p "Lorem ipsum dolor sit amet, consectetur" at bounding box center [873, 211] width 319 height 9
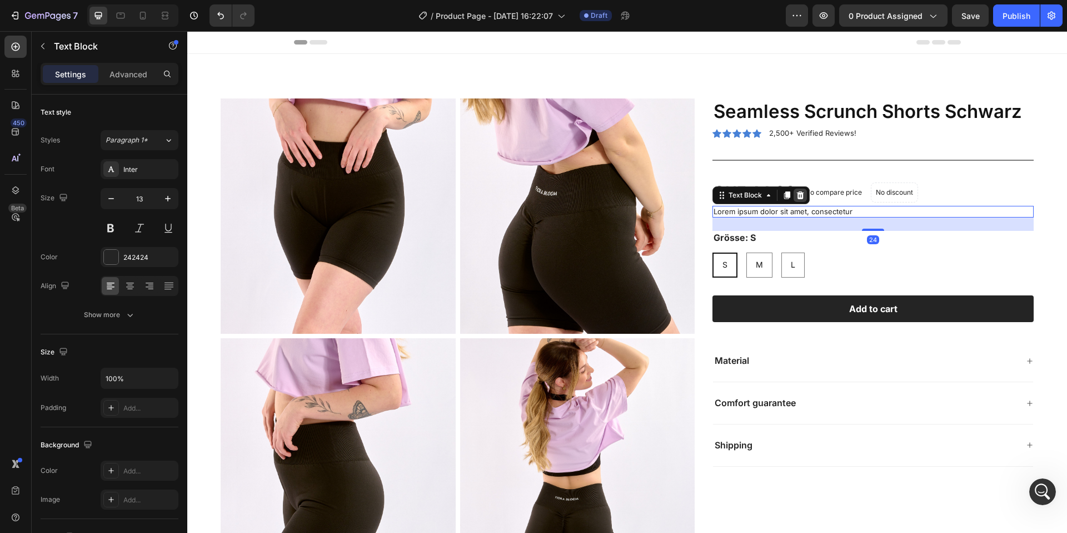
scroll to position [443, 0]
click at [802, 196] on icon at bounding box center [800, 195] width 7 height 8
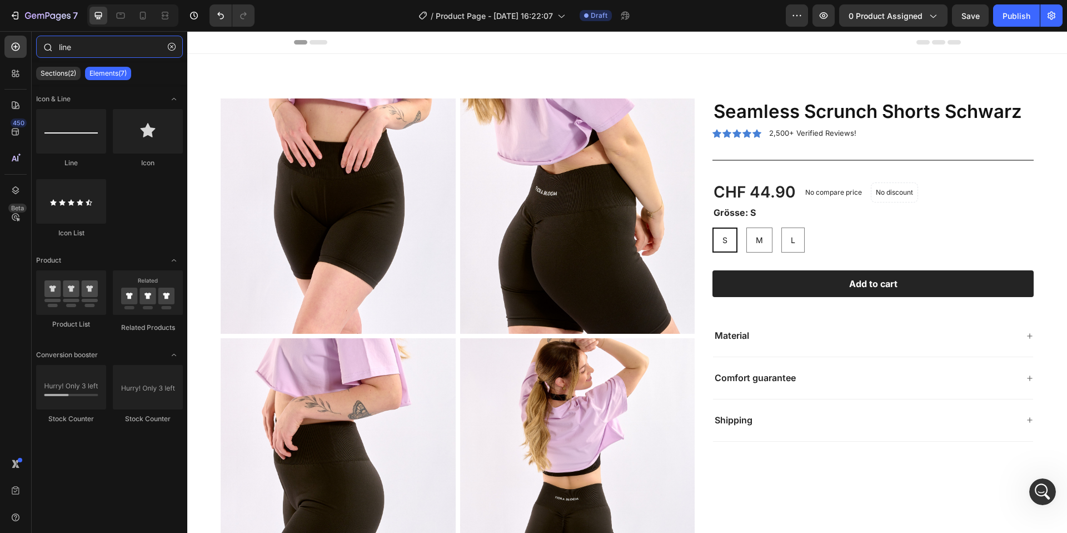
click at [103, 43] on input "line" at bounding box center [109, 47] width 147 height 22
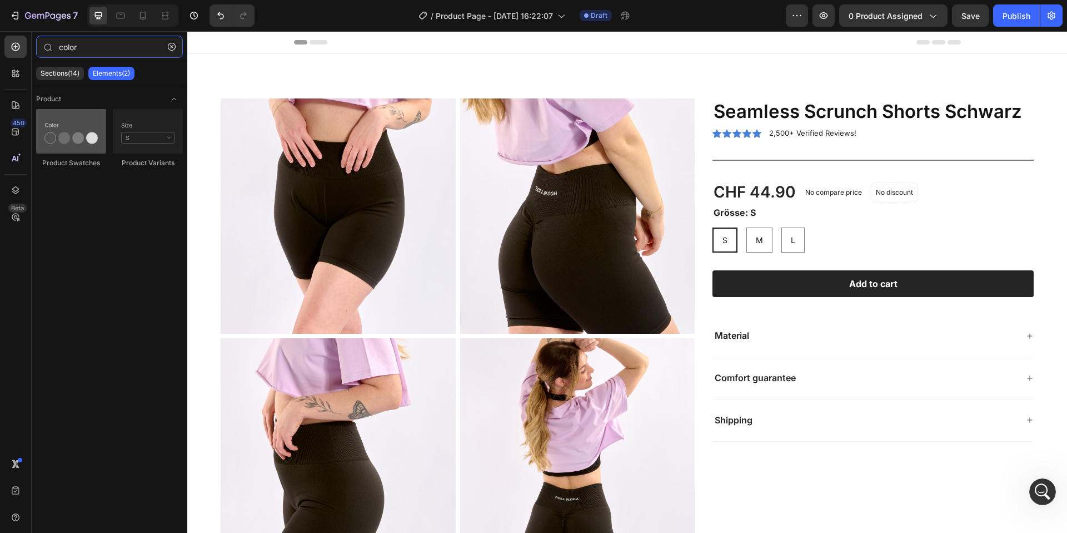
type input "color"
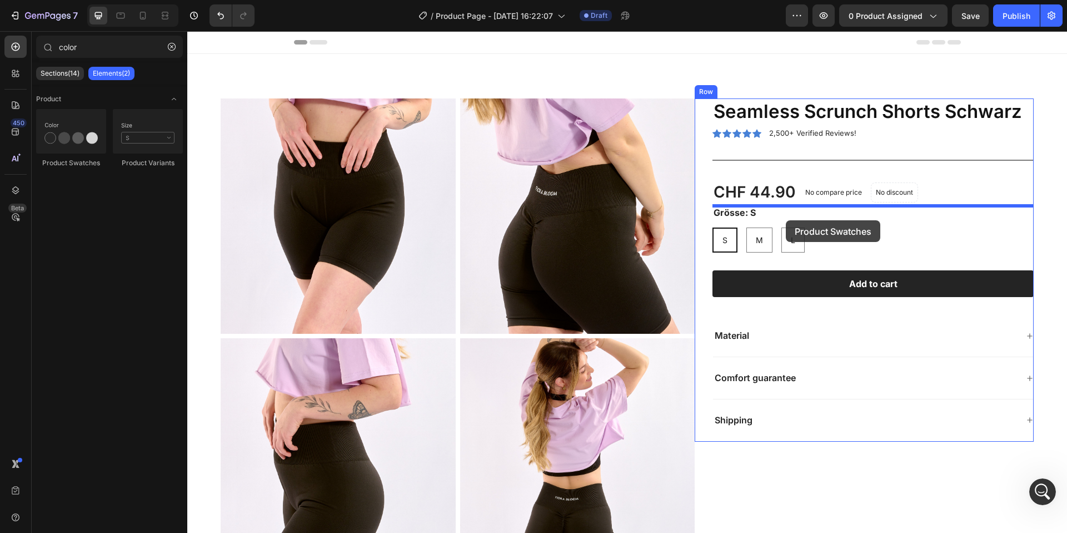
drag, startPoint x: 244, startPoint y: 154, endPoint x: 786, endPoint y: 220, distance: 546.1
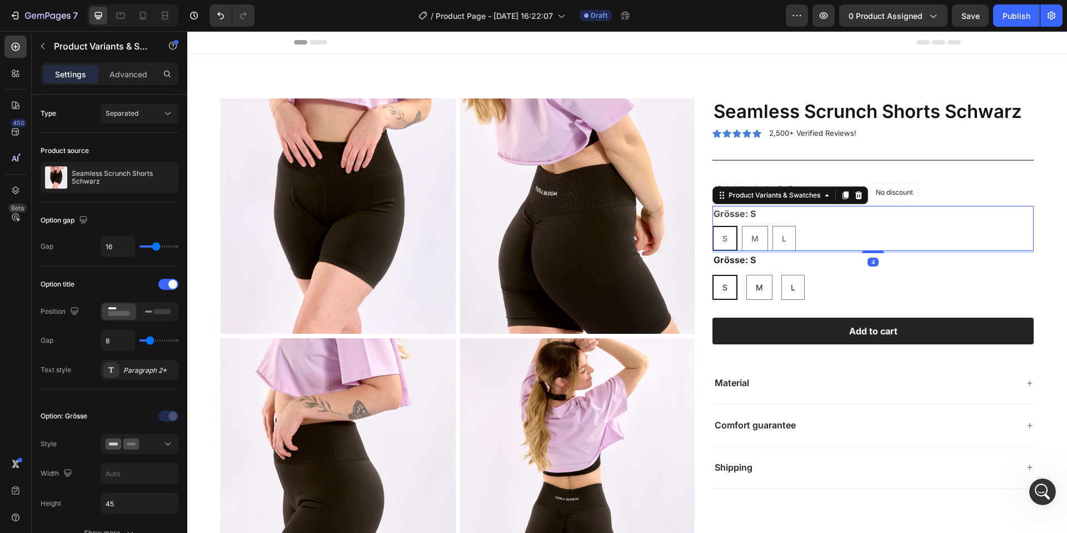
click at [849, 229] on div "S S S M M M L L L" at bounding box center [873, 238] width 321 height 25
click at [816, 195] on div "Product Variants & Swatches" at bounding box center [775, 195] width 96 height 10
click at [876, 219] on div "Grösse: S S S S M M M L L L" at bounding box center [873, 228] width 321 height 45
click at [791, 240] on div "L" at bounding box center [784, 238] width 22 height 23
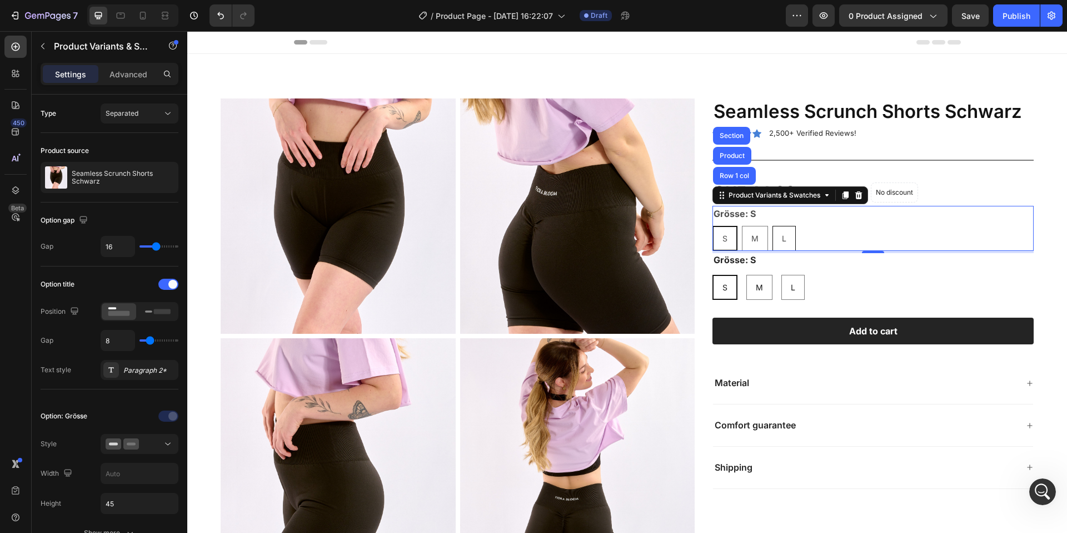
click at [773, 226] on input "L L L" at bounding box center [772, 225] width 1 height 1
radio input "true"
radio input "false"
click at [759, 241] on div "M" at bounding box center [754, 238] width 25 height 23
click at [741, 226] on input "M M M" at bounding box center [741, 225] width 1 height 1
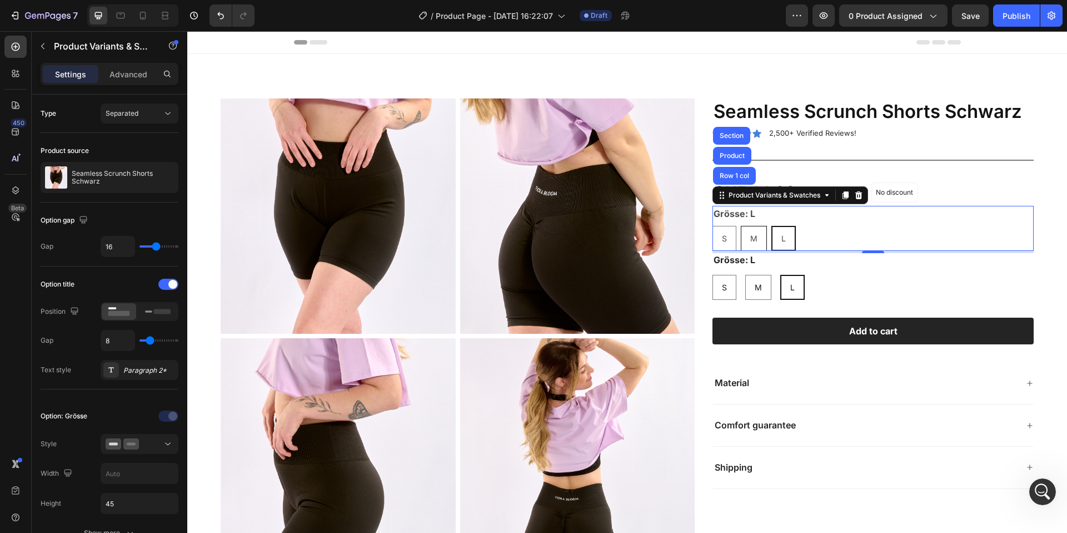
radio input "true"
radio input "false"
click at [728, 237] on div "S" at bounding box center [724, 238] width 23 height 23
click at [713, 226] on input "S S S" at bounding box center [712, 225] width 1 height 1
radio input "true"
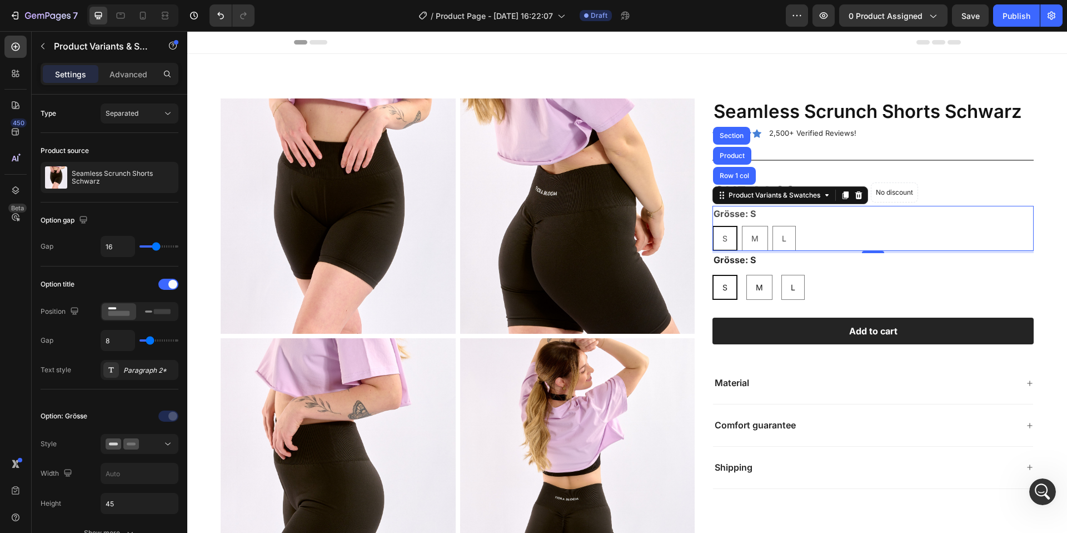
click at [832, 275] on div "S S S M M M L L L" at bounding box center [873, 287] width 321 height 25
click at [794, 218] on div "Grösse: S S S S M M M L L L" at bounding box center [873, 228] width 321 height 45
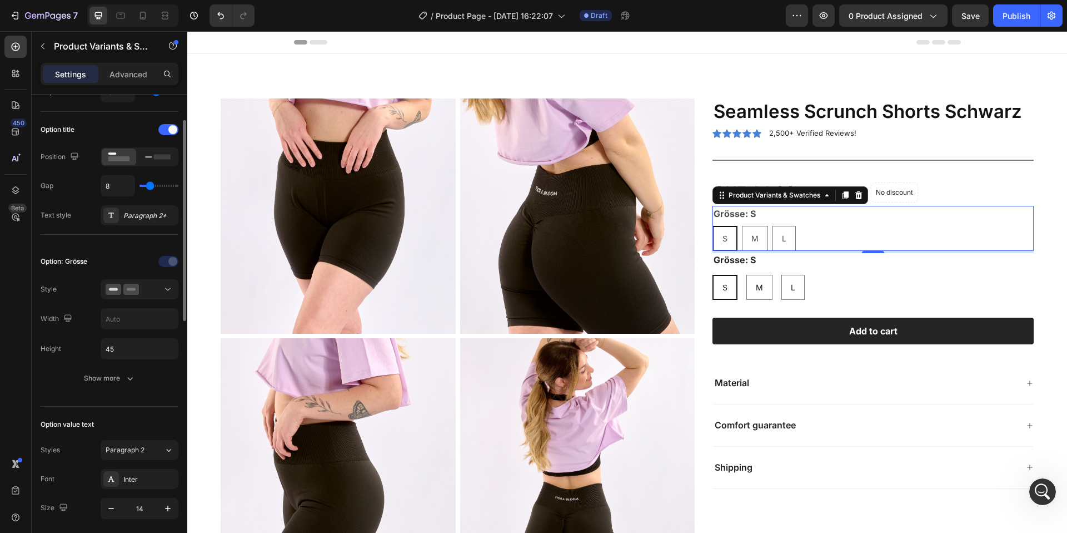
scroll to position [0, 0]
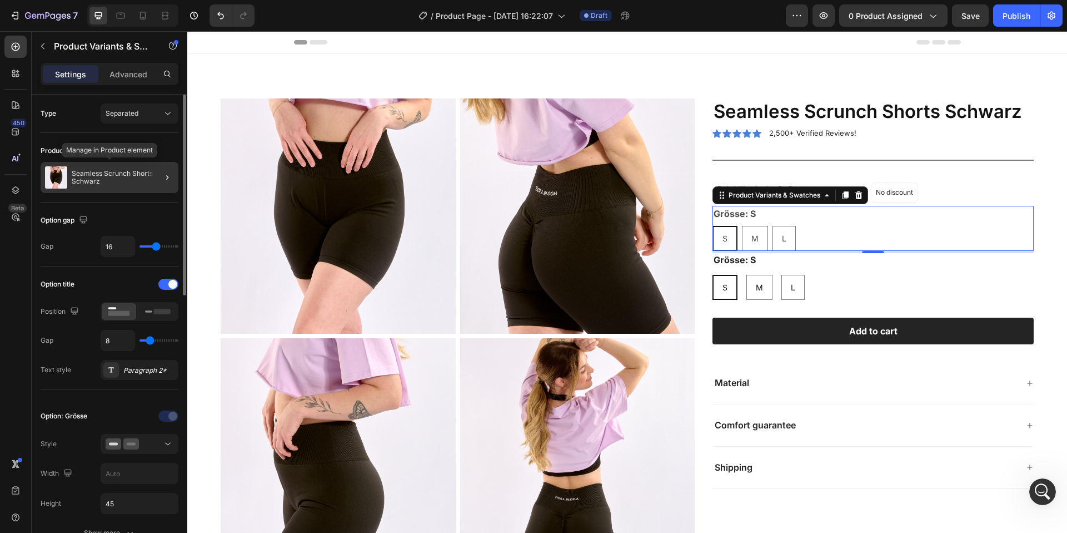
click at [118, 167] on div "Seamless Scrunch Shorts Schwarz" at bounding box center [110, 177] width 138 height 31
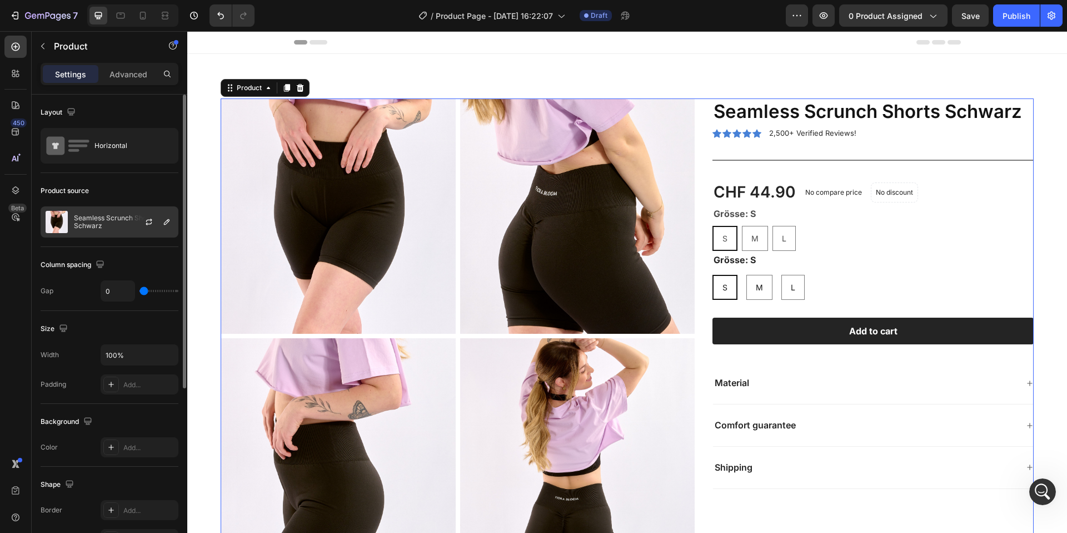
click at [129, 225] on div at bounding box center [153, 222] width 49 height 30
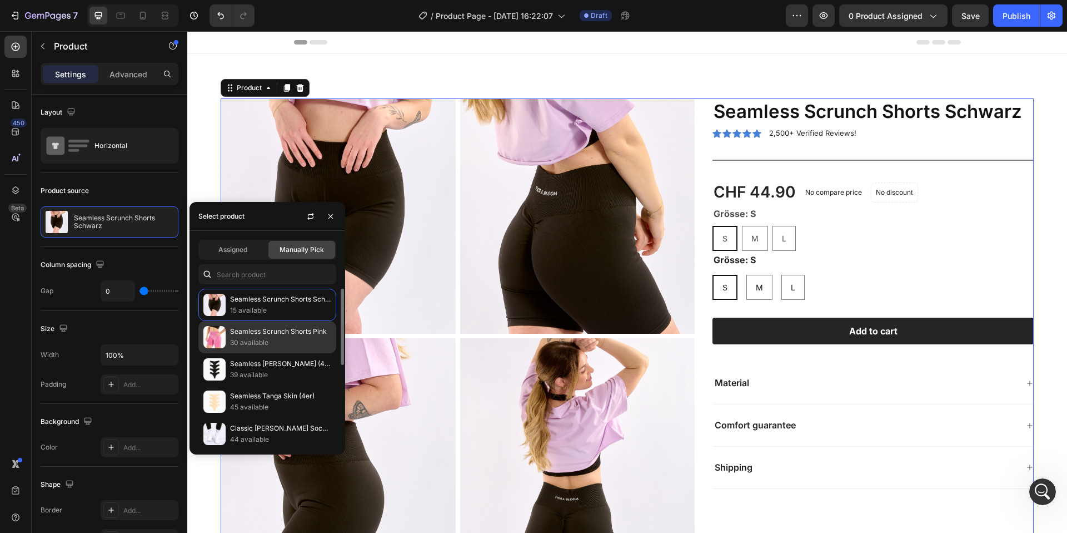
click at [256, 326] on p "Seamless Scrunch Shorts Pink" at bounding box center [280, 331] width 101 height 11
radio input "false"
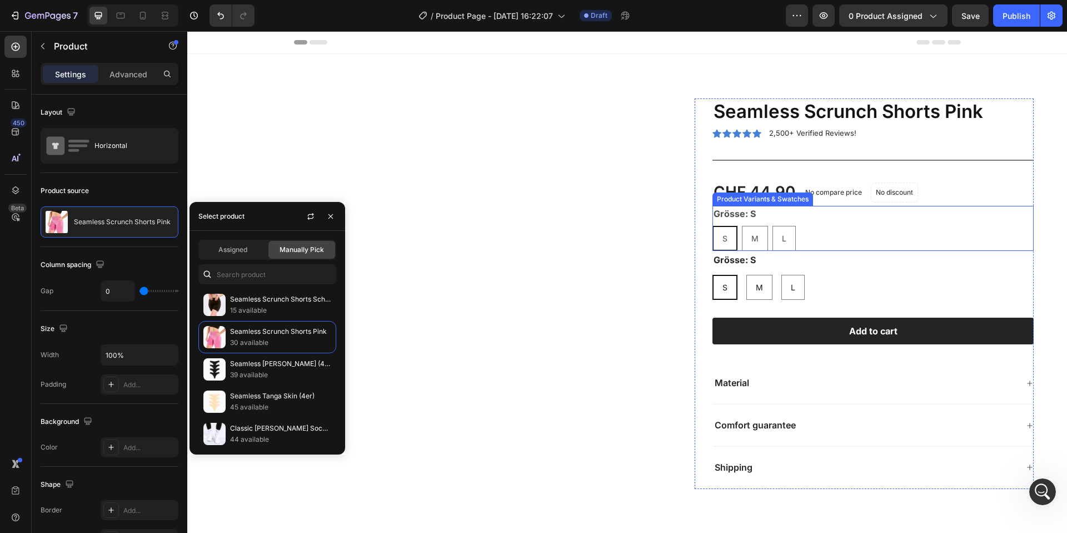
click at [832, 232] on div "S S S M M M L L L" at bounding box center [873, 238] width 321 height 25
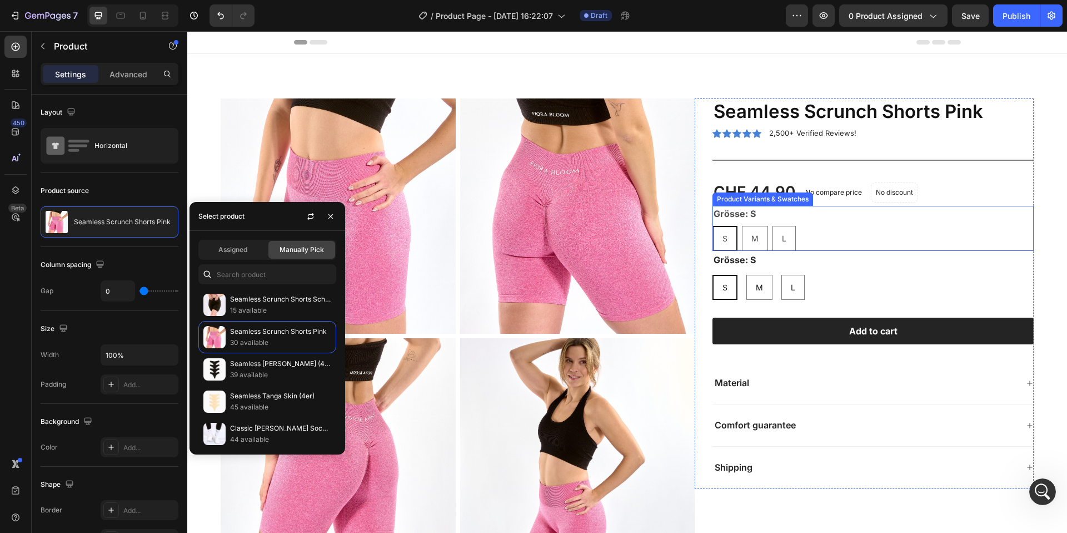
radio input "false"
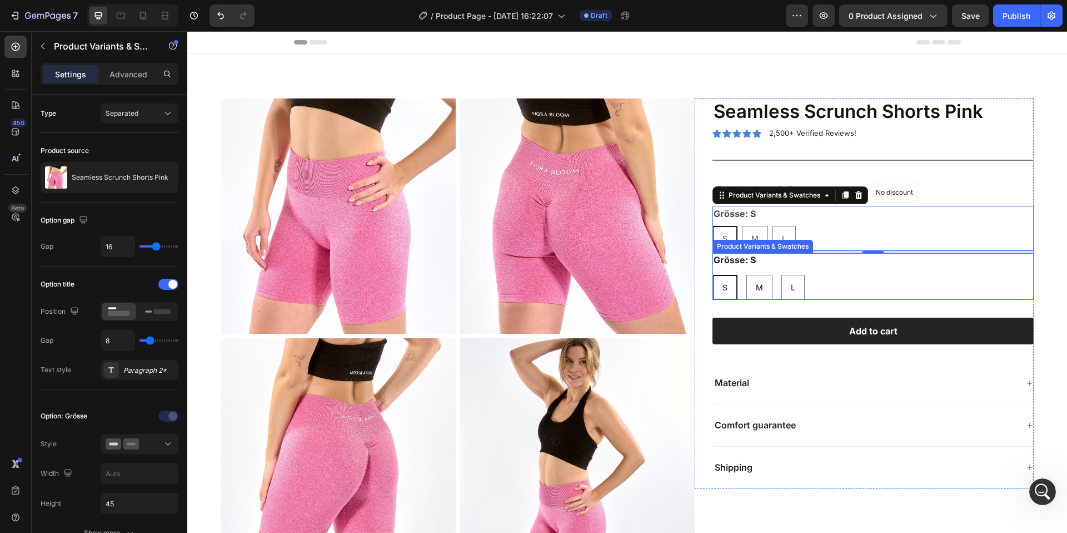
click at [730, 280] on div "S" at bounding box center [725, 287] width 23 height 23
click at [713, 275] on input "S S S" at bounding box center [712, 274] width 1 height 1
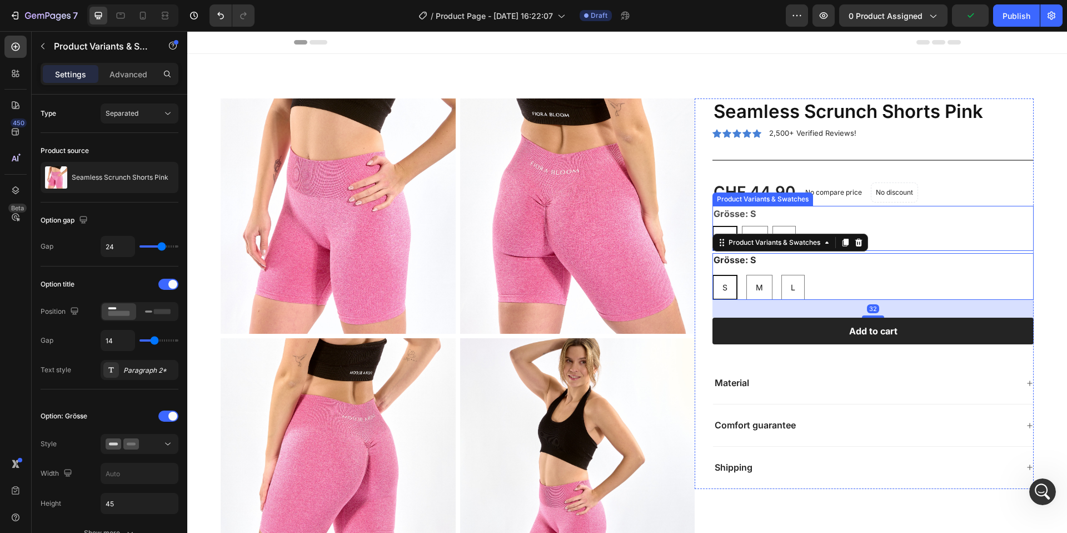
click at [736, 211] on legend "Grösse: S" at bounding box center [735, 214] width 44 height 16
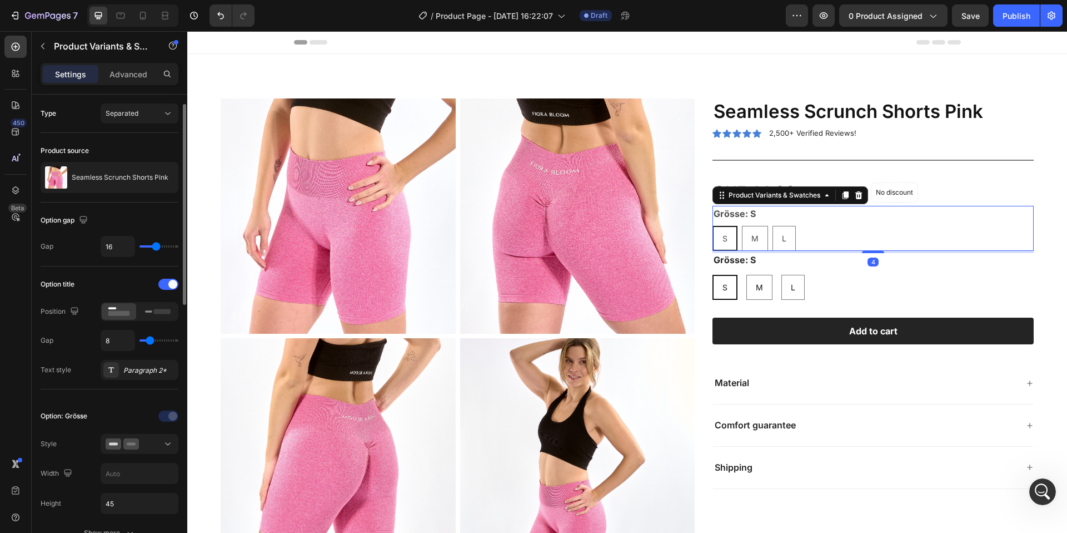
scroll to position [157, 0]
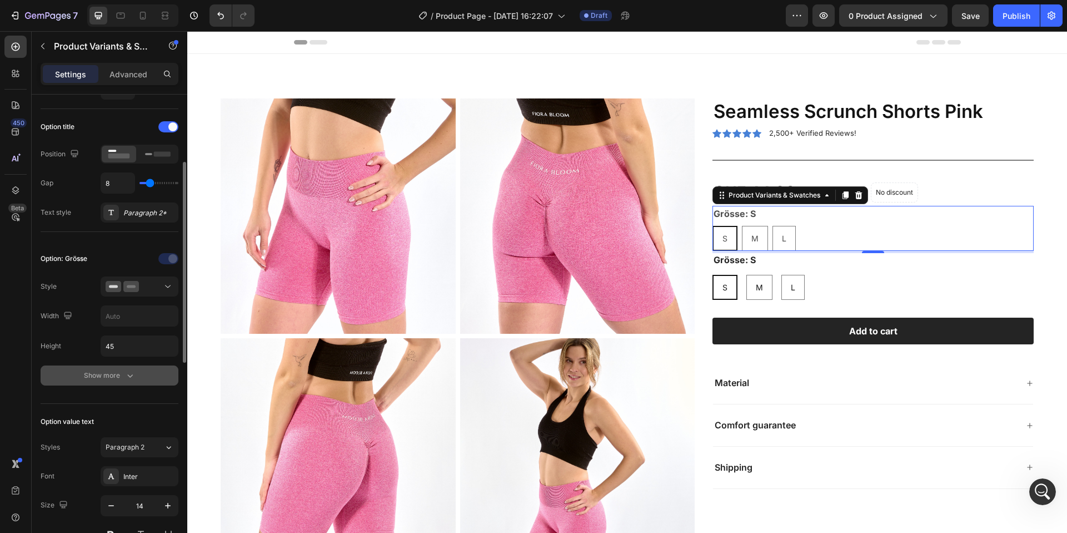
click at [113, 369] on button "Show more" at bounding box center [110, 375] width 138 height 20
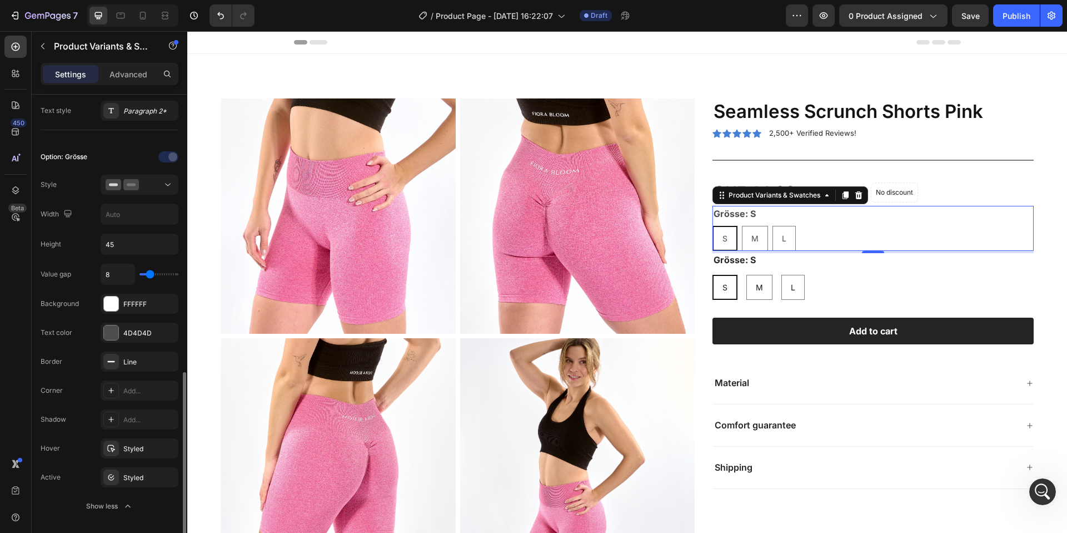
scroll to position [520, 0]
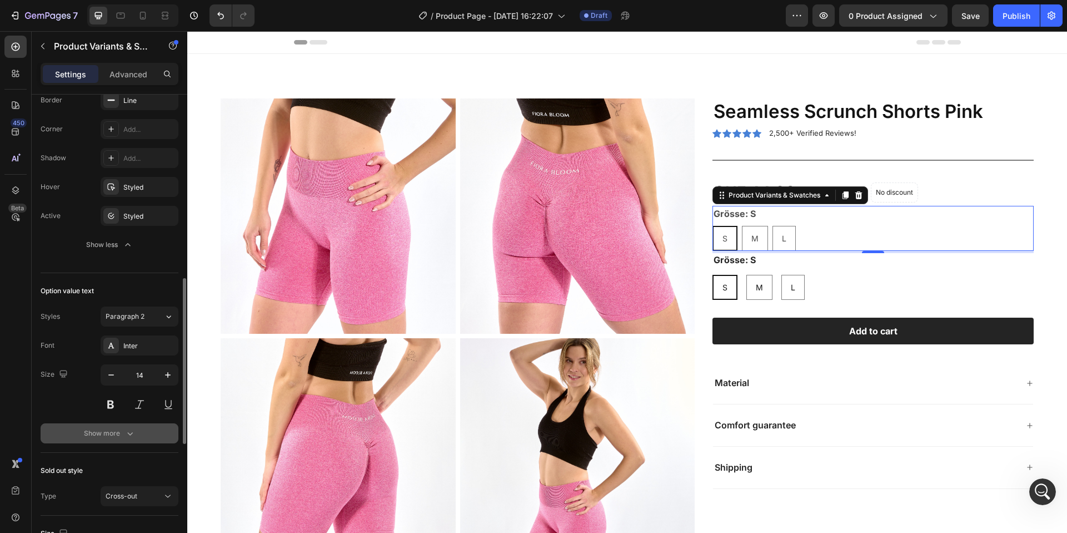
click at [129, 433] on icon "button" at bounding box center [130, 433] width 11 height 11
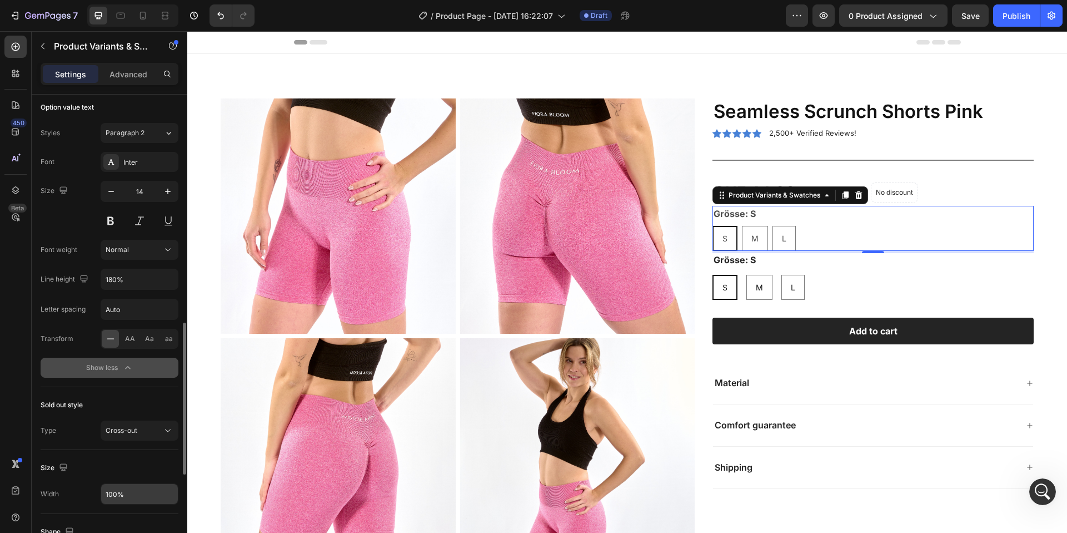
scroll to position [494, 0]
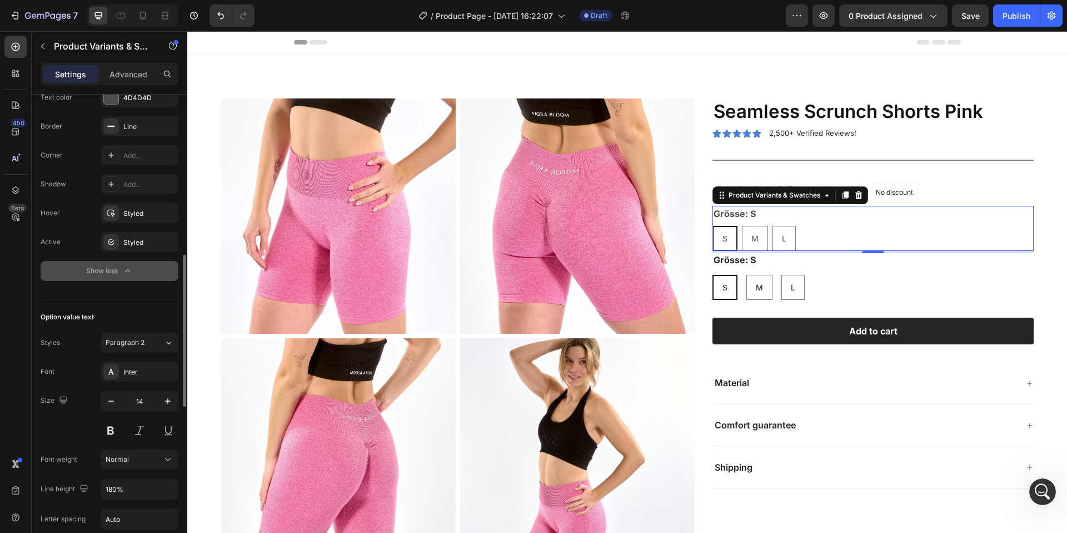
click at [121, 268] on div "Show less" at bounding box center [109, 270] width 47 height 11
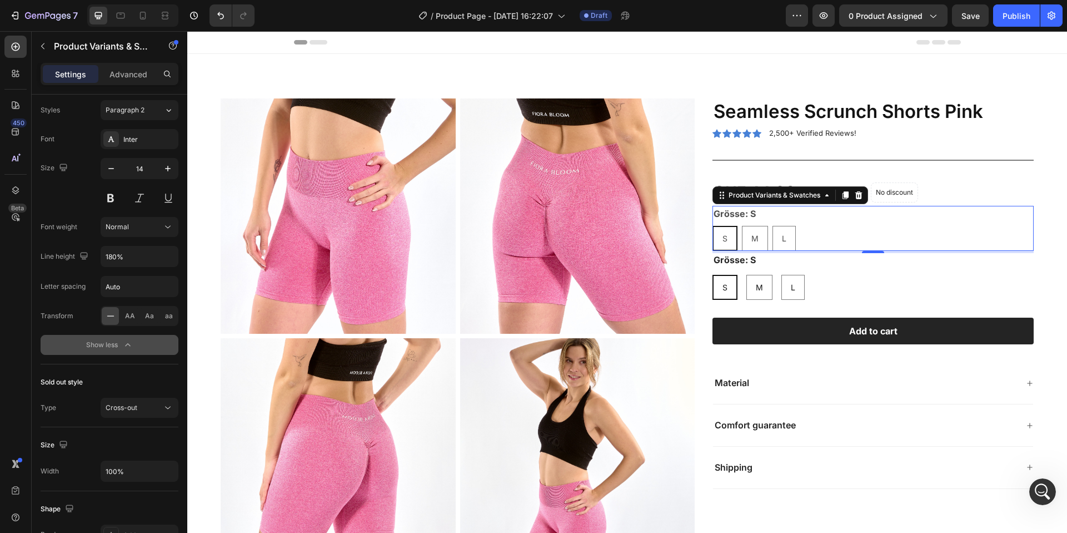
click at [125, 349] on icon "button" at bounding box center [127, 344] width 11 height 11
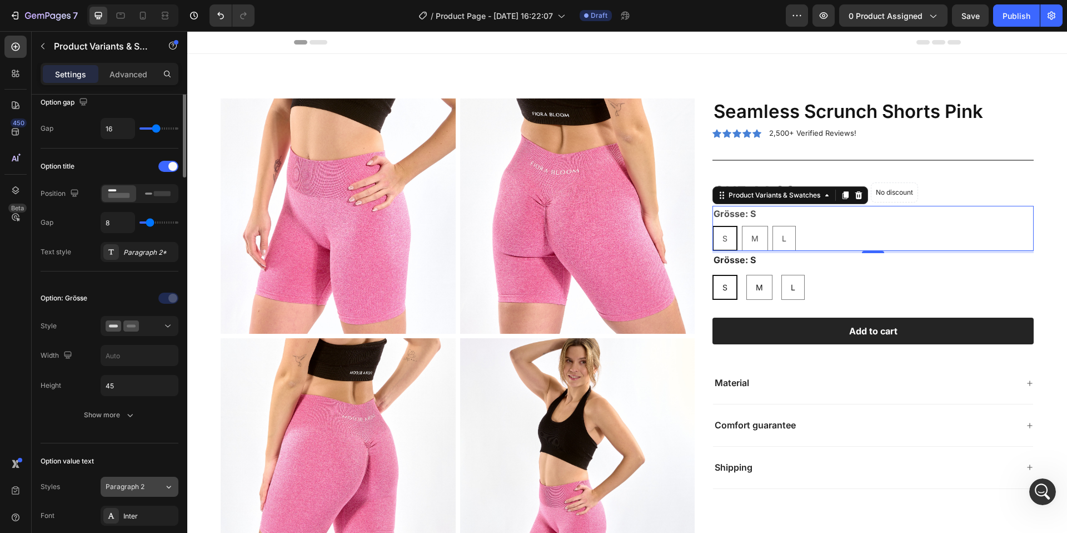
scroll to position [0, 0]
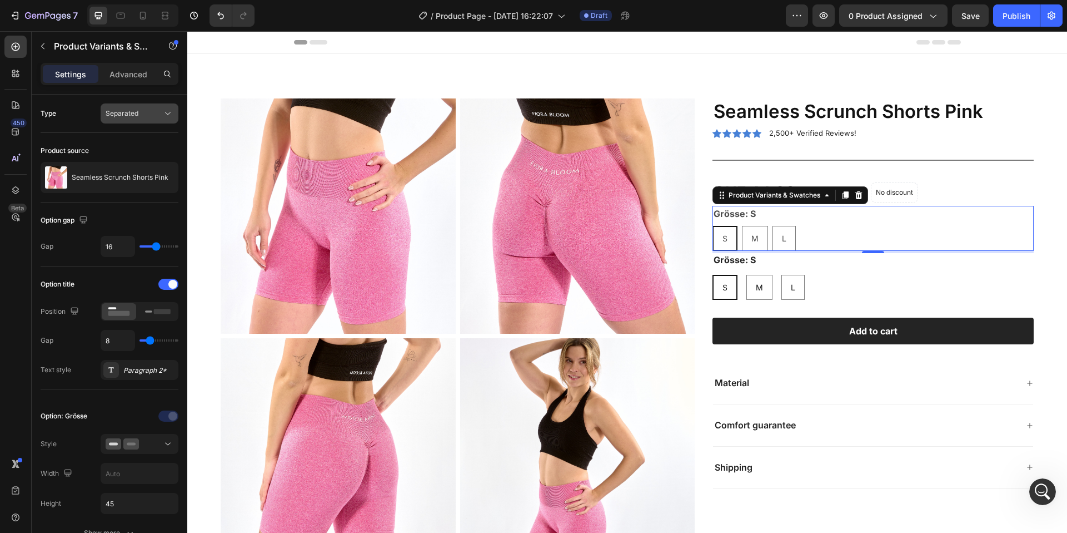
click at [158, 116] on div "Separated" at bounding box center [134, 113] width 57 height 10
click at [122, 160] on span "Combine" at bounding box center [120, 162] width 28 height 10
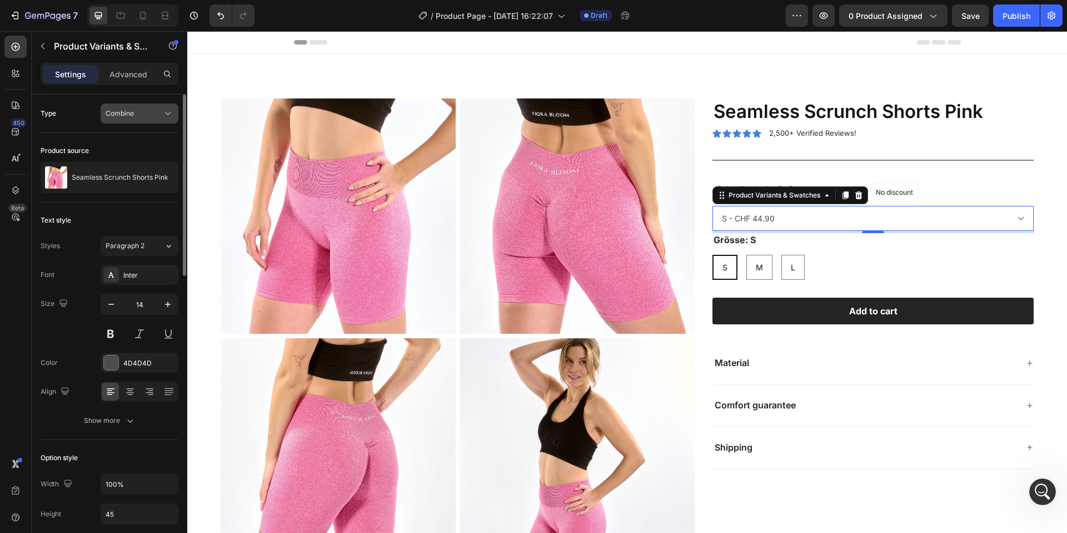
click at [143, 114] on div "Combine" at bounding box center [134, 113] width 57 height 10
click at [124, 138] on span "Separated" at bounding box center [122, 141] width 33 height 10
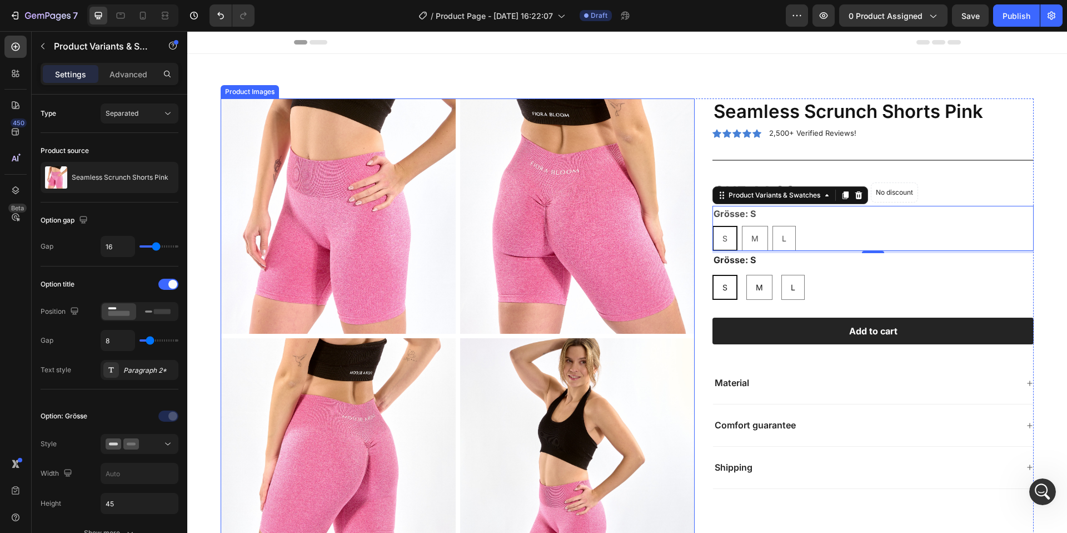
click at [443, 233] on img at bounding box center [338, 215] width 235 height 235
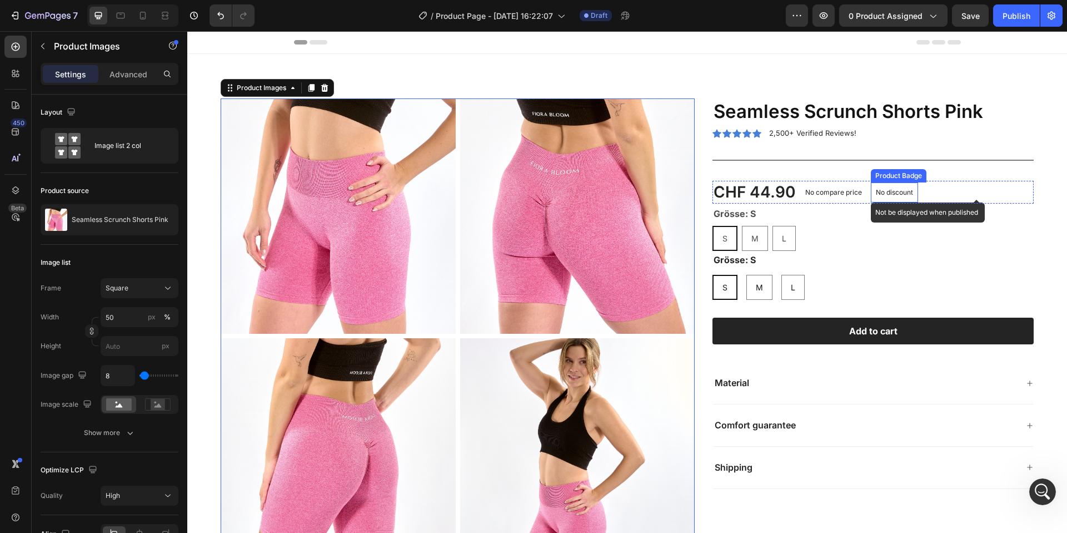
click at [896, 201] on div "No discount Not be displayed when published Product Badge" at bounding box center [894, 192] width 47 height 20
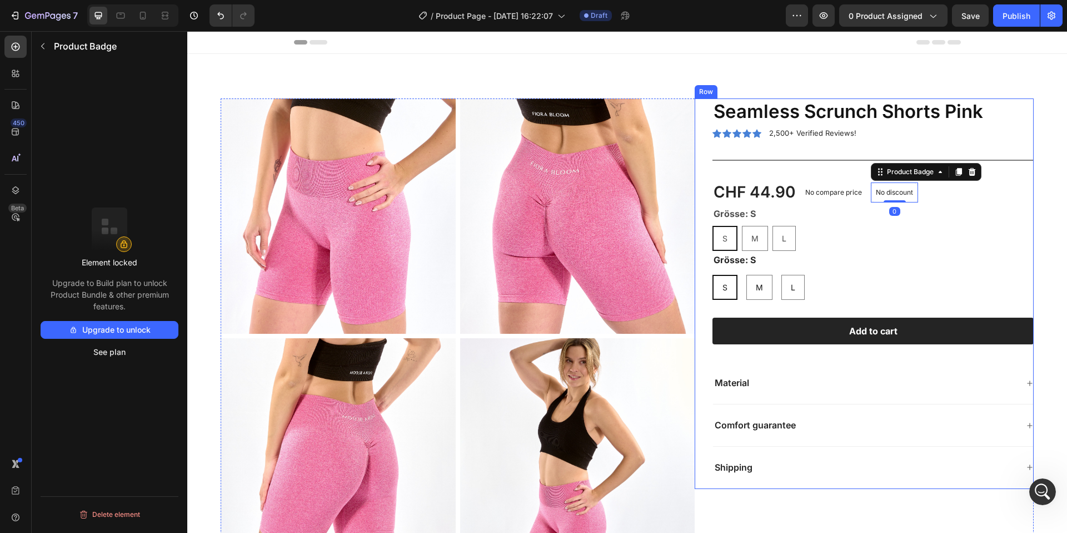
click at [775, 315] on div "Seamless Scrunch Shorts Pink Product Title Icon Icon Icon Icon Icon Icon List 2…" at bounding box center [873, 293] width 321 height 390
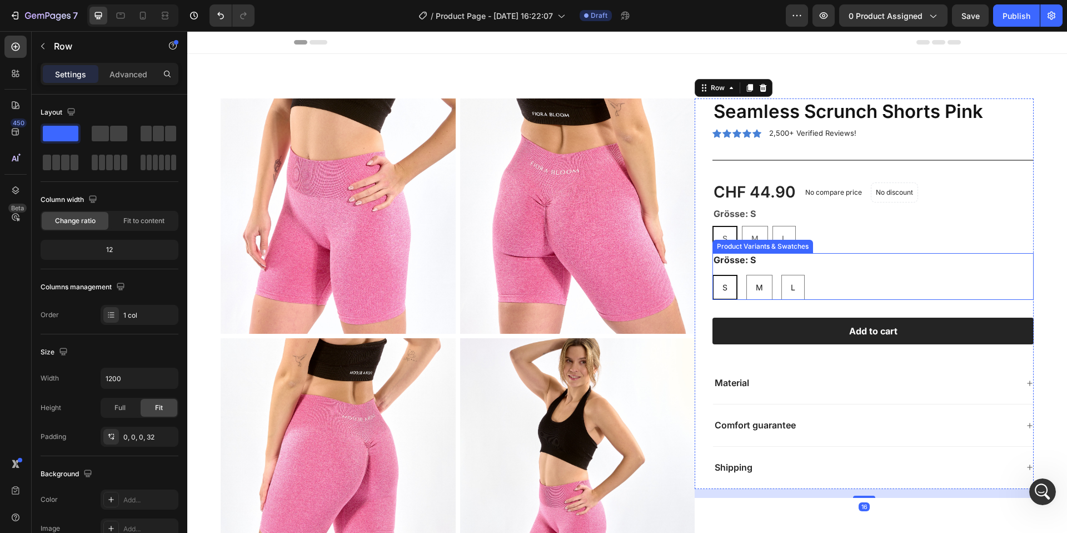
click at [798, 234] on div "S S S M M M L L L" at bounding box center [873, 238] width 321 height 25
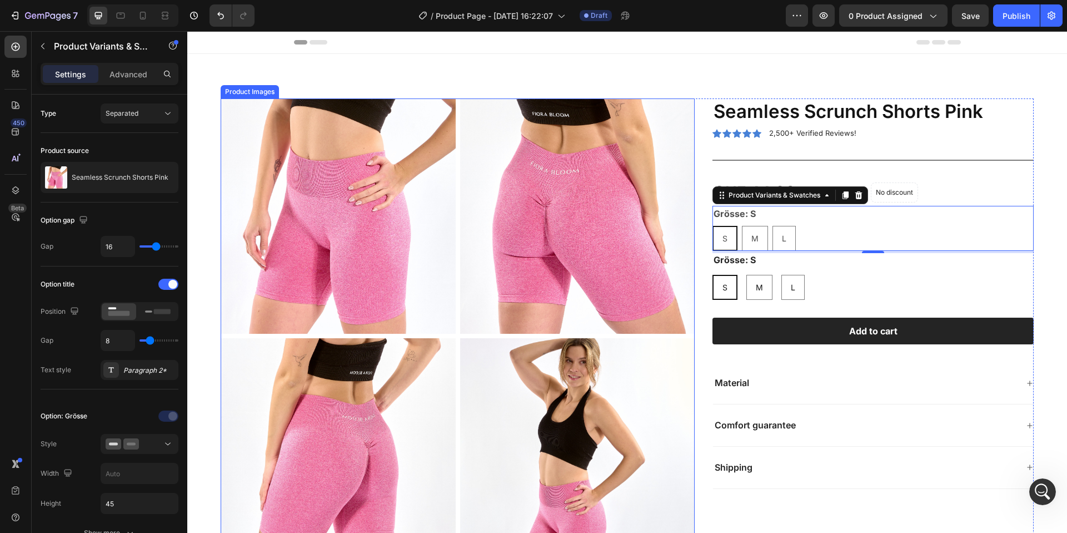
scroll to position [443, 0]
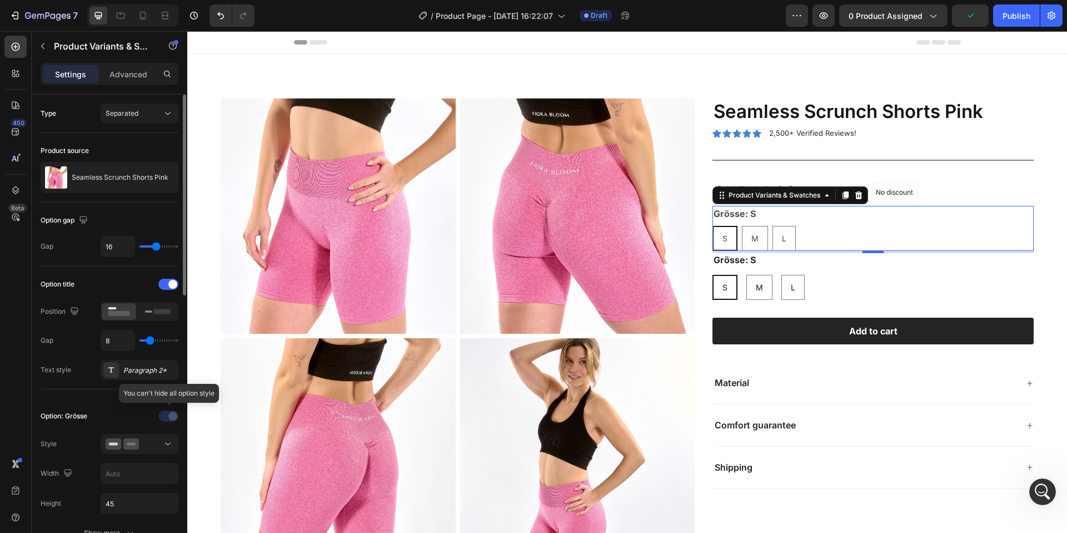
click at [163, 418] on div at bounding box center [170, 416] width 78 height 18
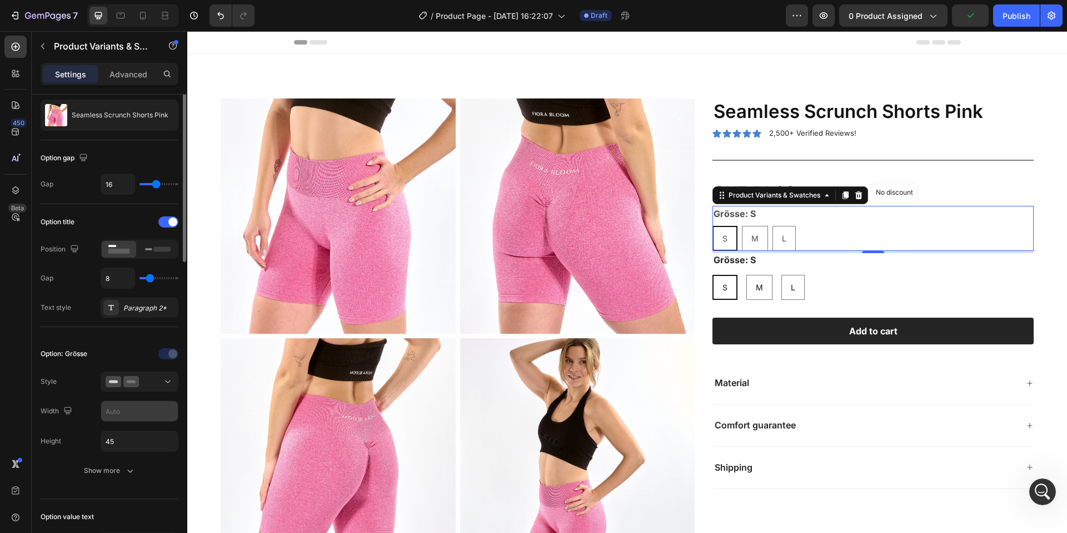
scroll to position [120, 0]
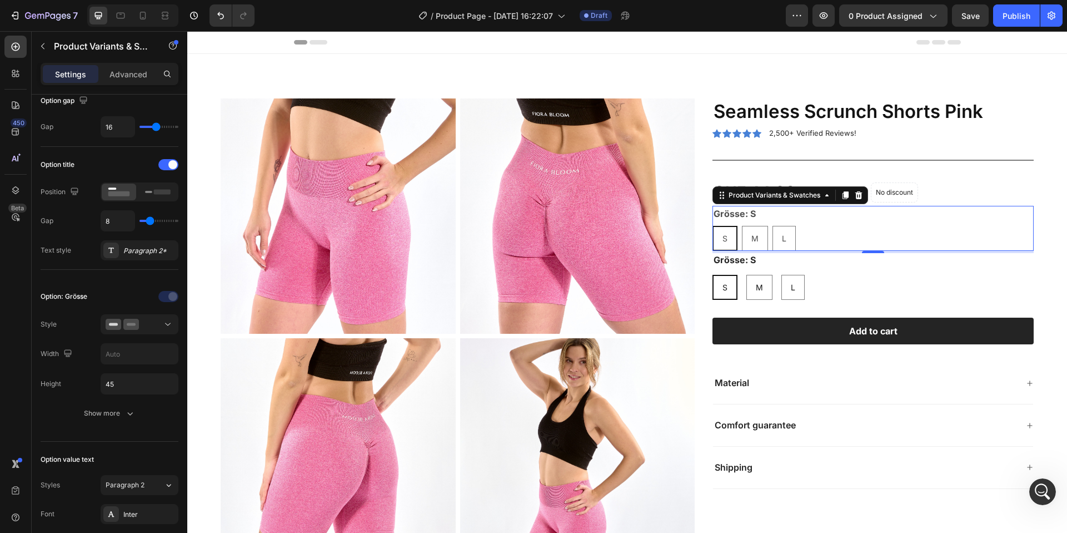
click at [782, 218] on div "Grösse: S S S S M M M L L L" at bounding box center [873, 228] width 321 height 45
click at [861, 195] on icon at bounding box center [859, 195] width 7 height 8
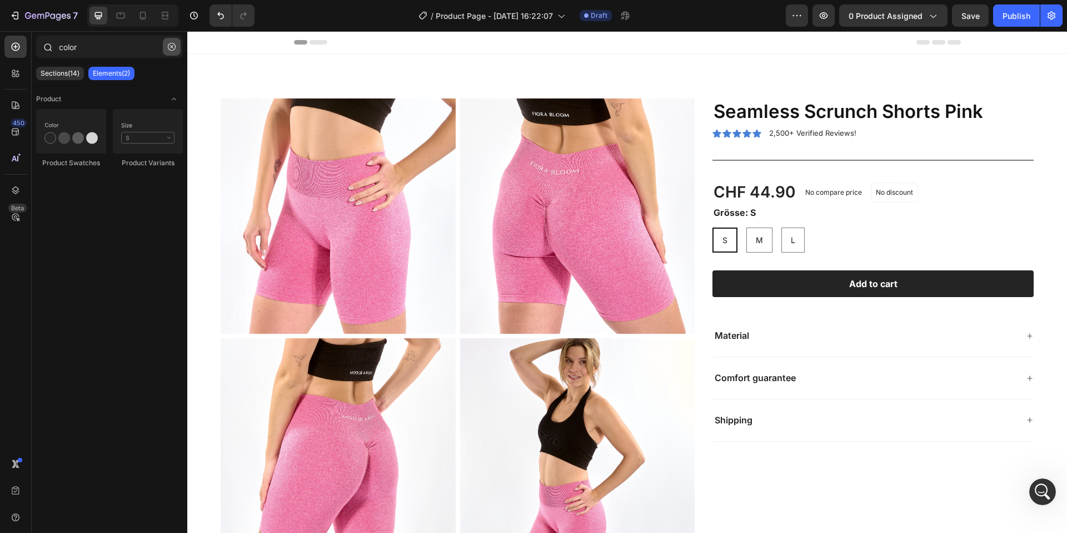
click at [168, 47] on icon "button" at bounding box center [172, 47] width 8 height 8
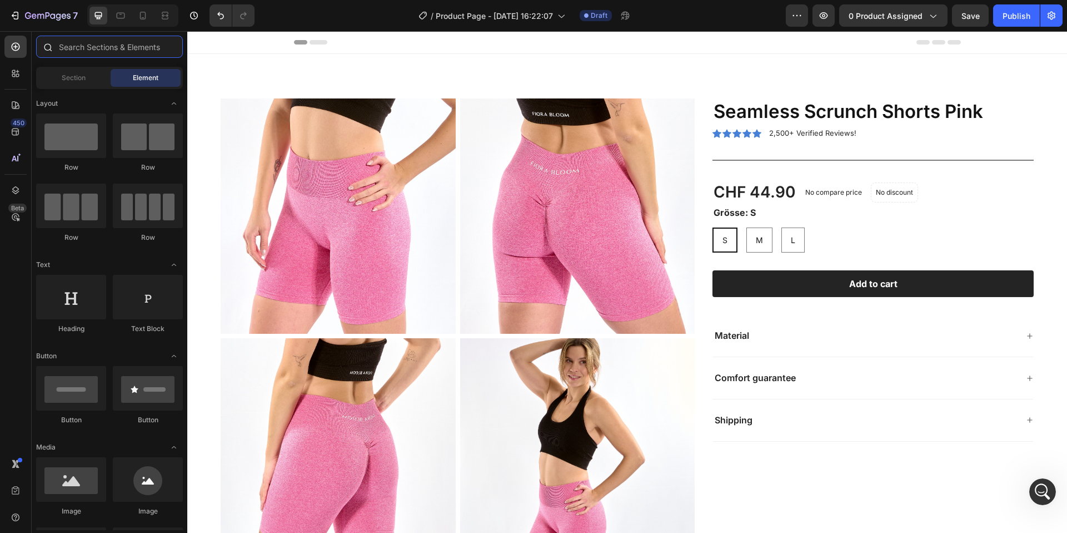
click at [129, 57] on input "text" at bounding box center [109, 47] width 147 height 22
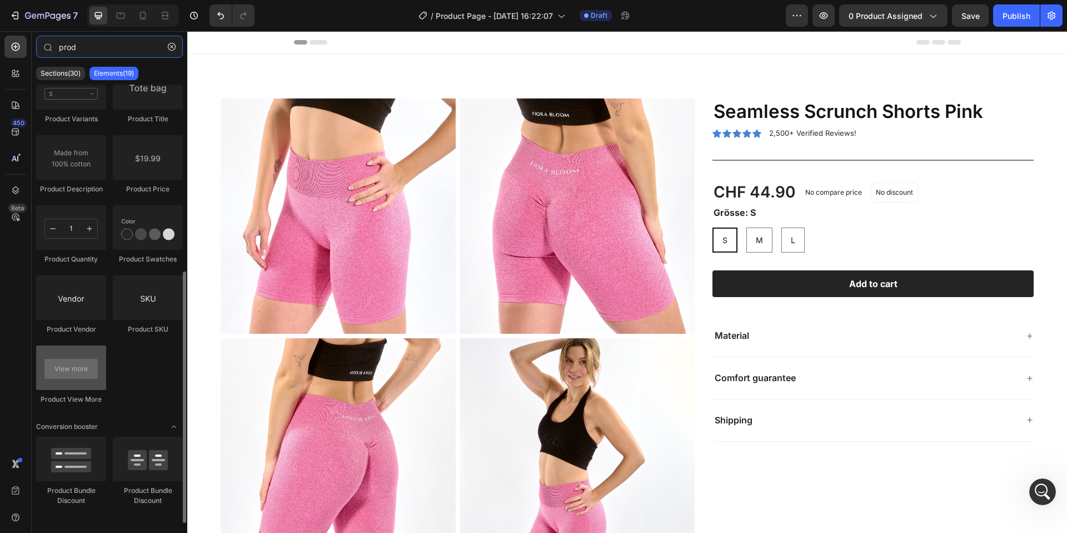
scroll to position [331, 0]
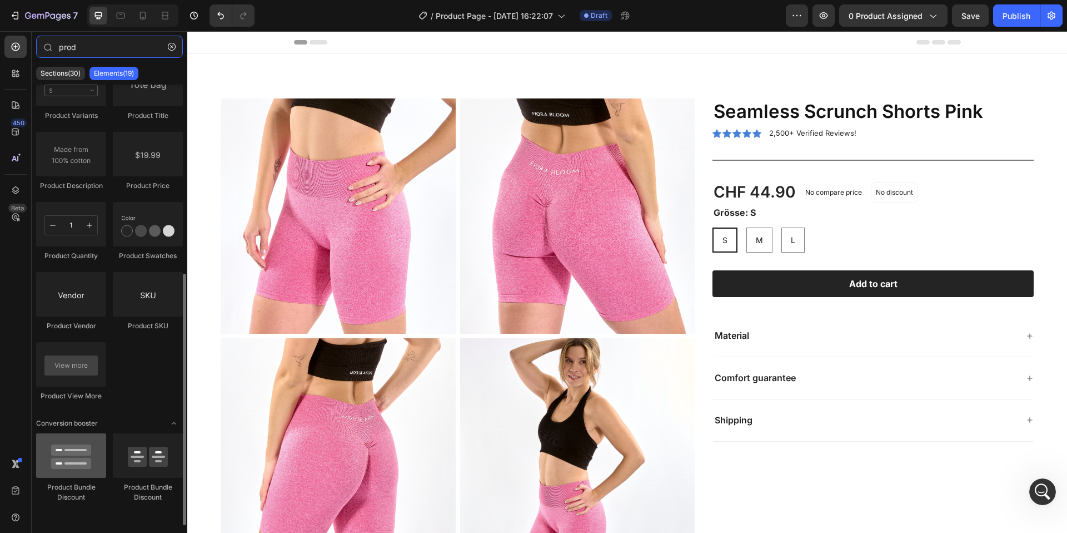
type input "prod"
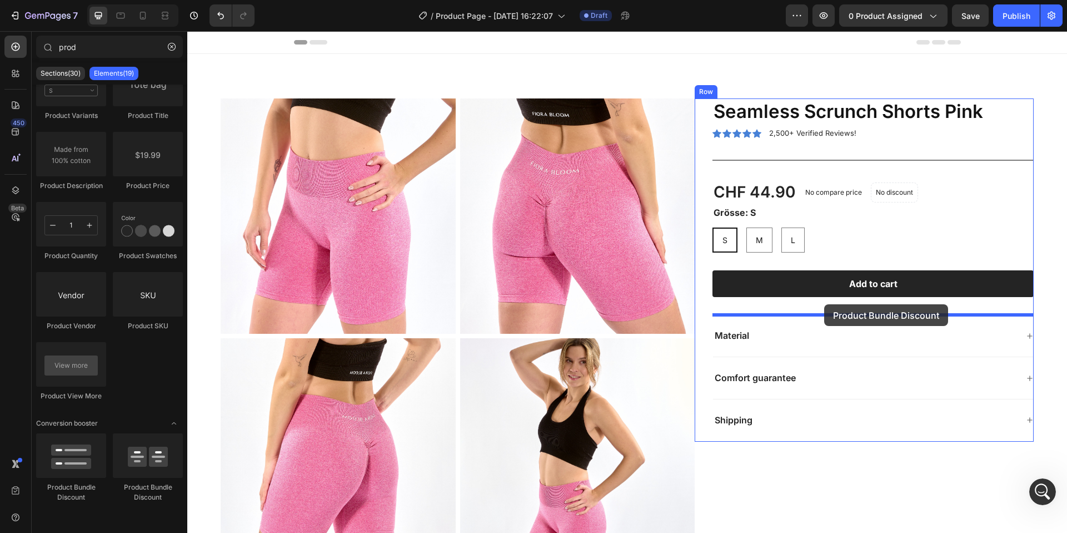
scroll to position [400, 0]
drag, startPoint x: 266, startPoint y: 489, endPoint x: 824, endPoint y: 304, distance: 588.6
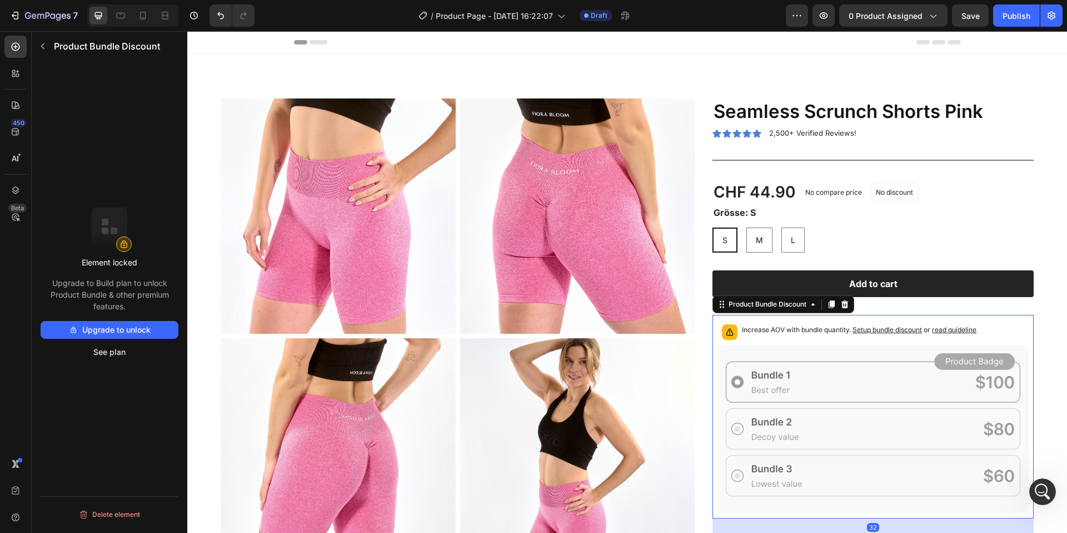
click at [851, 370] on icon at bounding box center [873, 429] width 311 height 168
click at [101, 352] on button "See plan" at bounding box center [110, 352] width 138 height 18
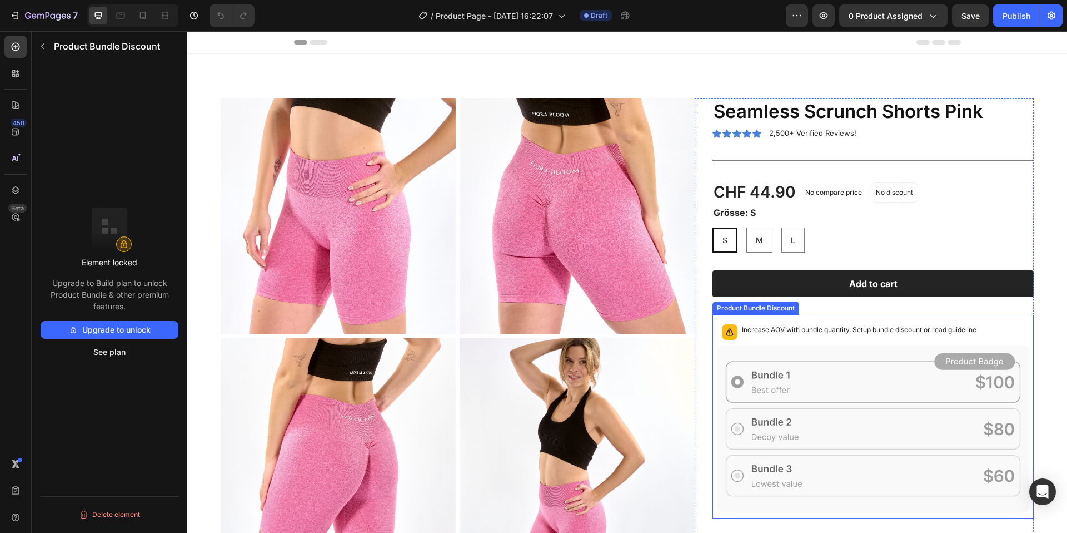
click at [822, 395] on icon at bounding box center [873, 429] width 311 height 168
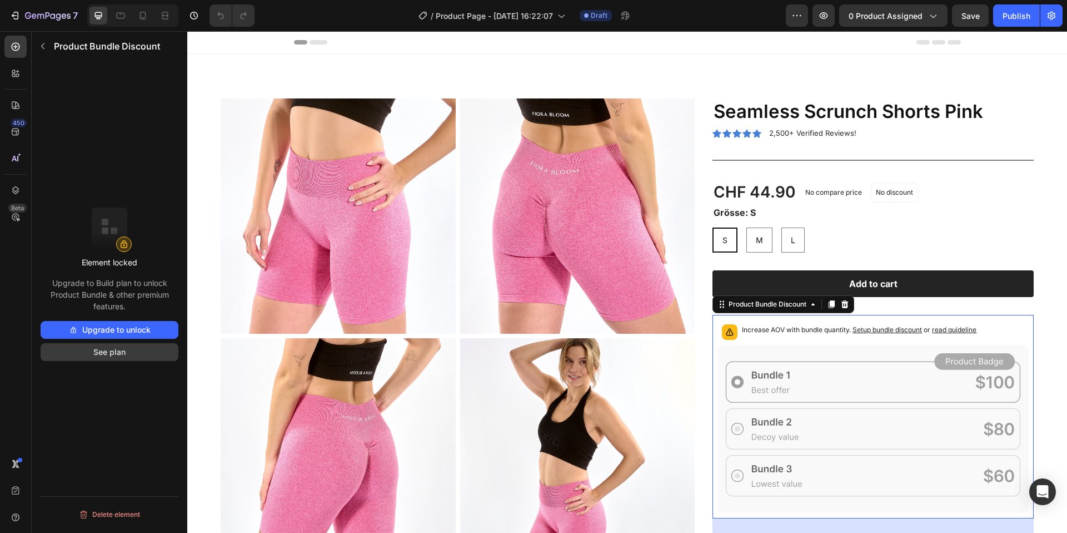
click at [116, 350] on button "See plan" at bounding box center [110, 352] width 138 height 18
click at [24, 18] on div "7" at bounding box center [43, 15] width 68 height 13
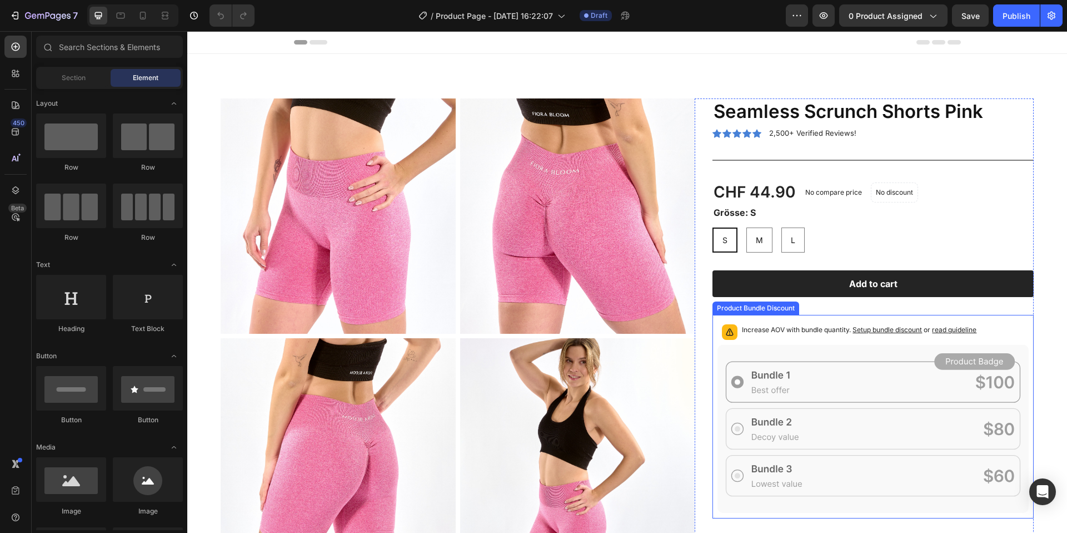
click at [779, 329] on p "Increase AOV with bundle quantity. Setup bundle discount or read guideline" at bounding box center [859, 329] width 235 height 11
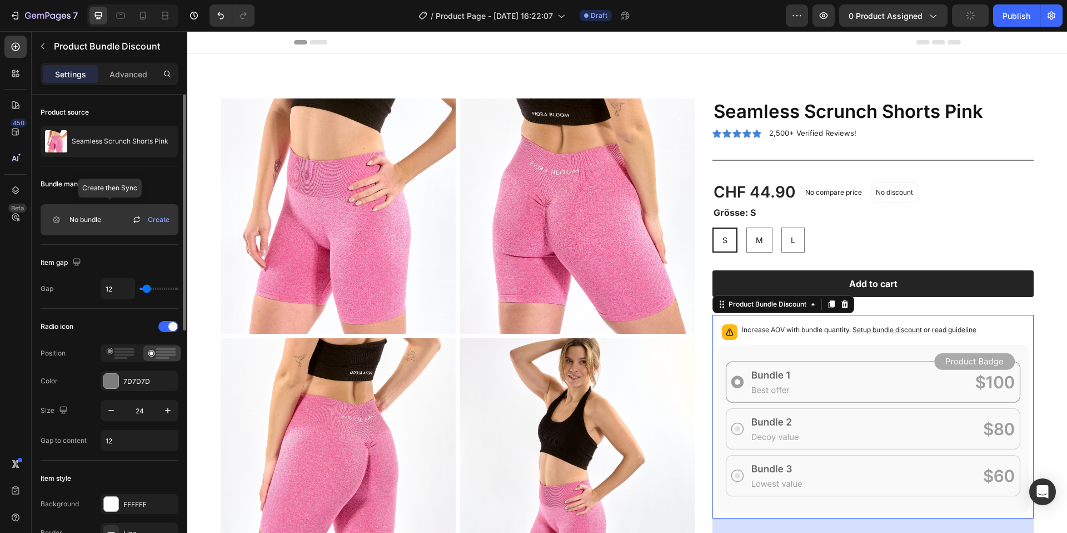
click at [65, 224] on icon at bounding box center [56, 219] width 18 height 11
click at [152, 220] on span "Create" at bounding box center [159, 220] width 22 height 10
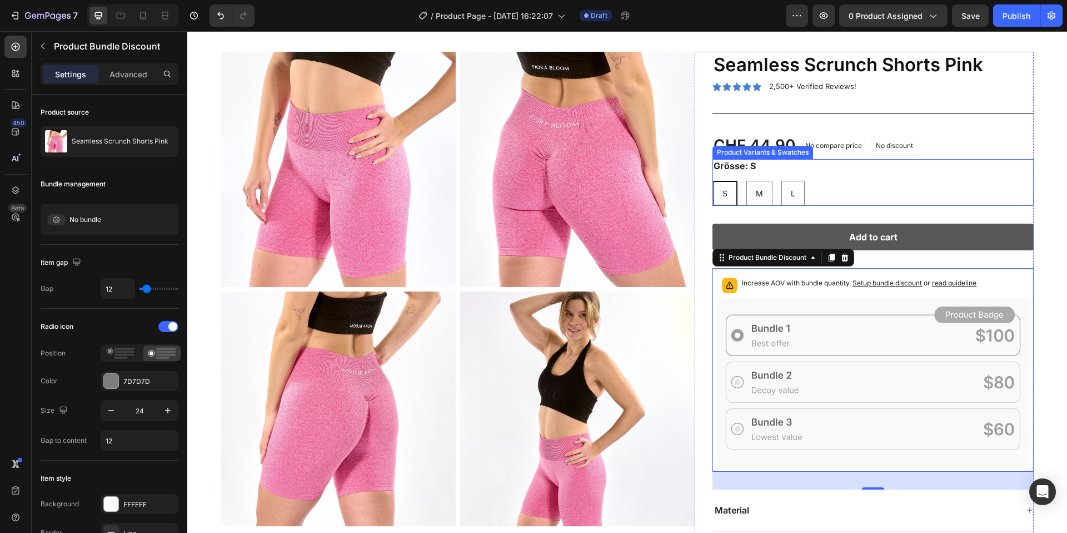
scroll to position [95, 0]
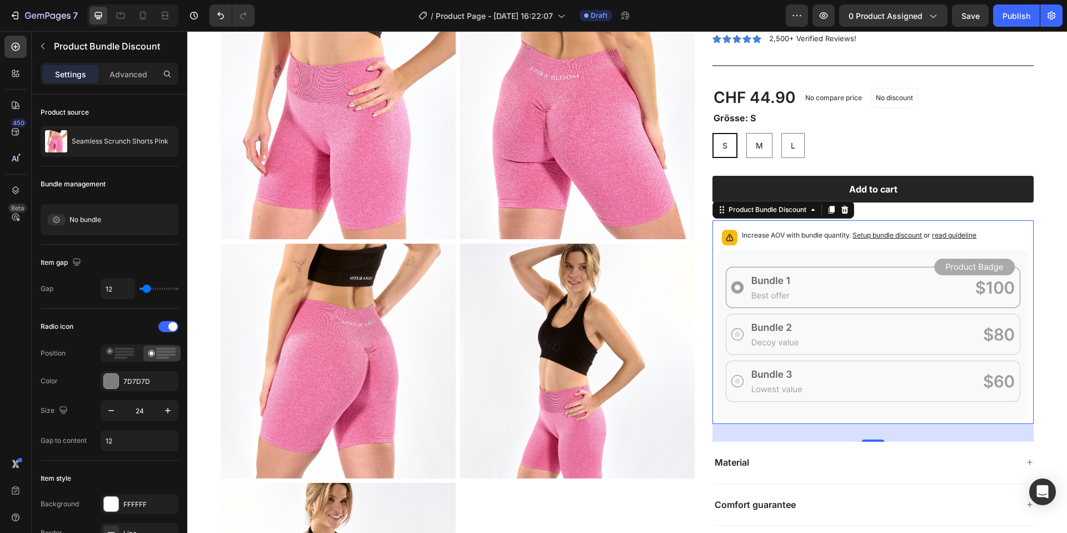
click at [889, 270] on icon at bounding box center [873, 334] width 311 height 168
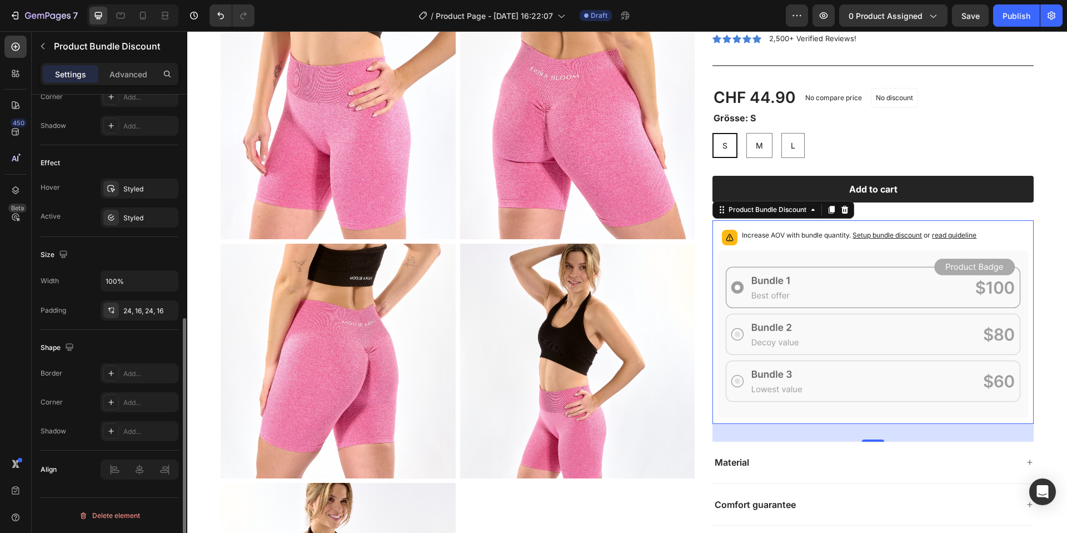
scroll to position [0, 0]
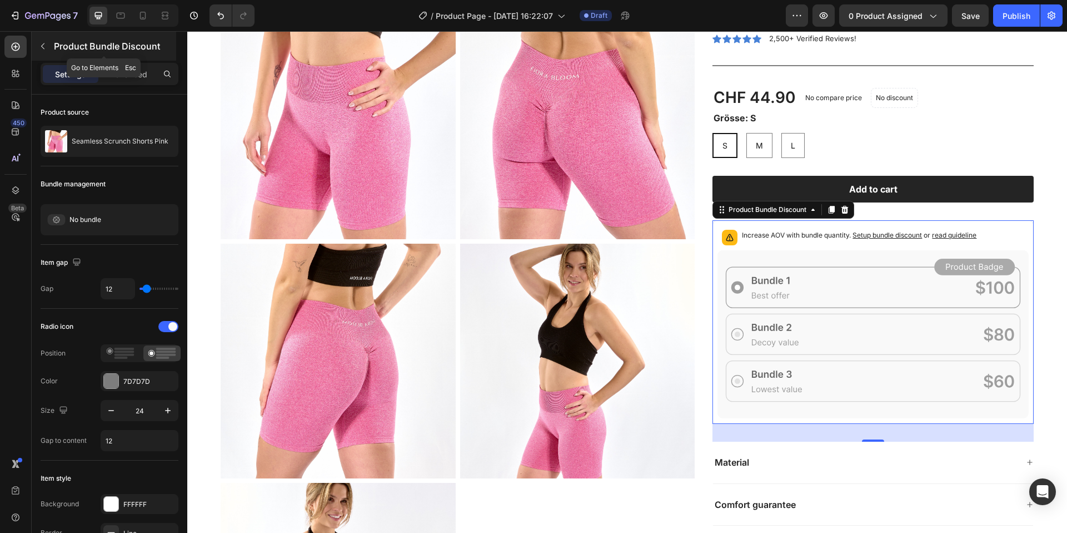
click at [45, 40] on button "button" at bounding box center [43, 46] width 18 height 18
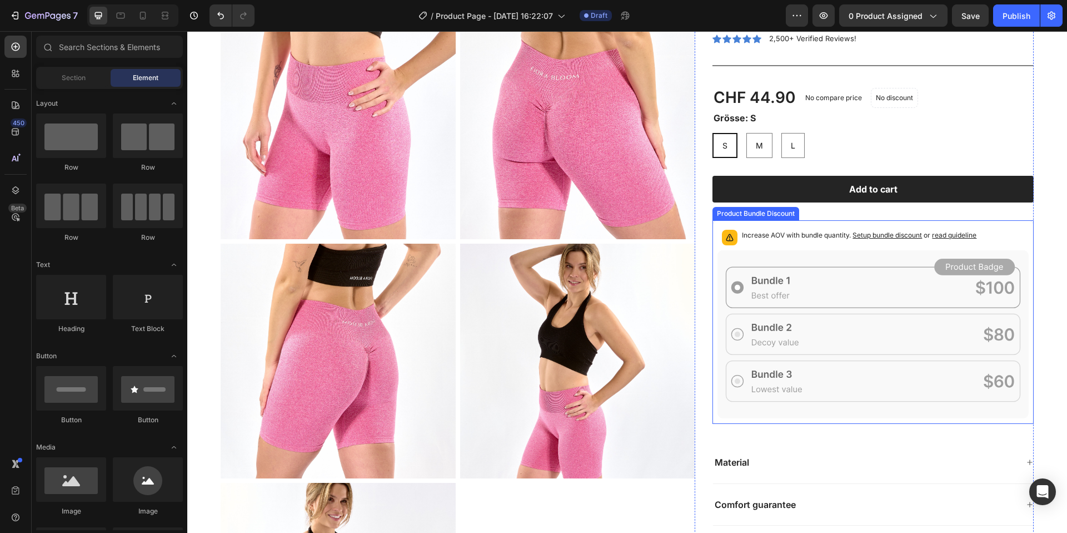
click at [826, 317] on icon at bounding box center [873, 334] width 311 height 168
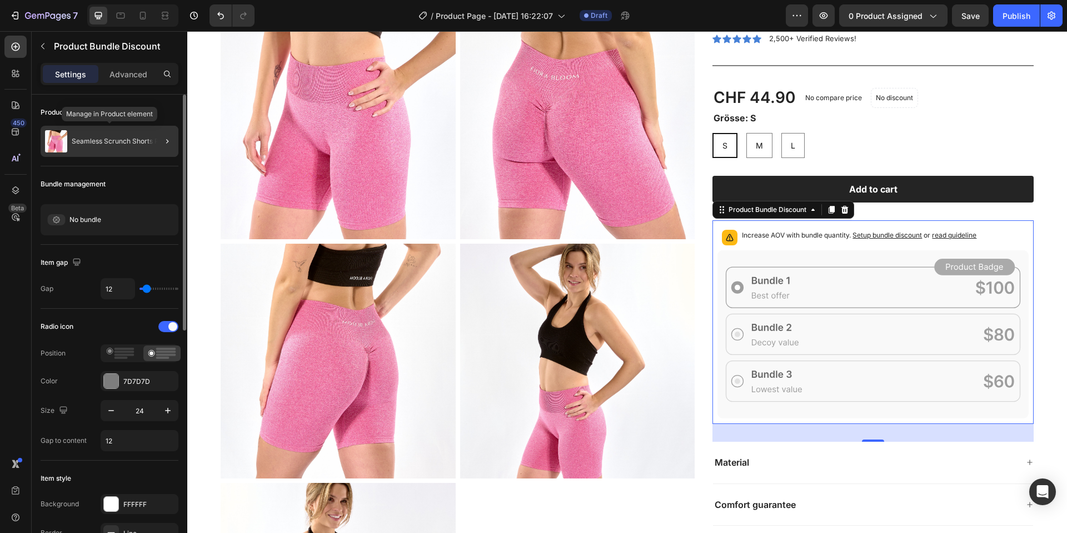
click at [102, 141] on p "Seamless Scrunch Shorts Pink" at bounding box center [120, 141] width 97 height 8
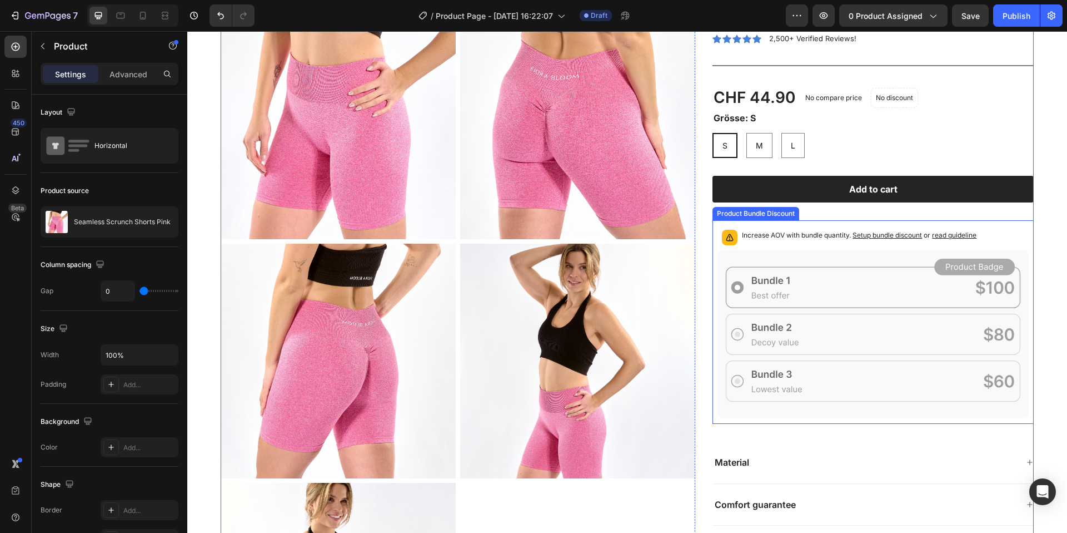
click at [808, 312] on icon at bounding box center [873, 334] width 311 height 168
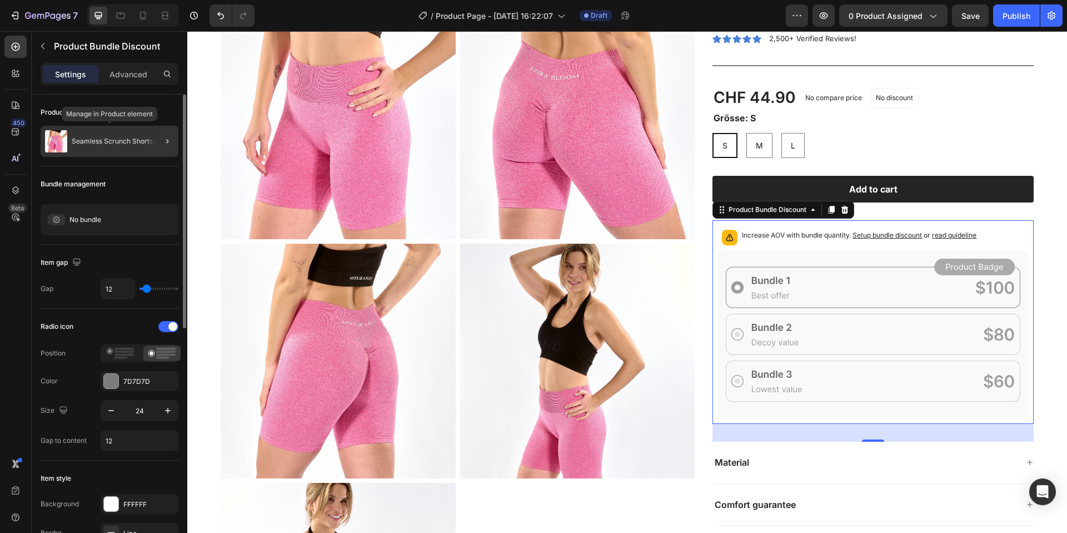
click at [133, 139] on p "Seamless Scrunch Shorts Pink" at bounding box center [120, 141] width 97 height 8
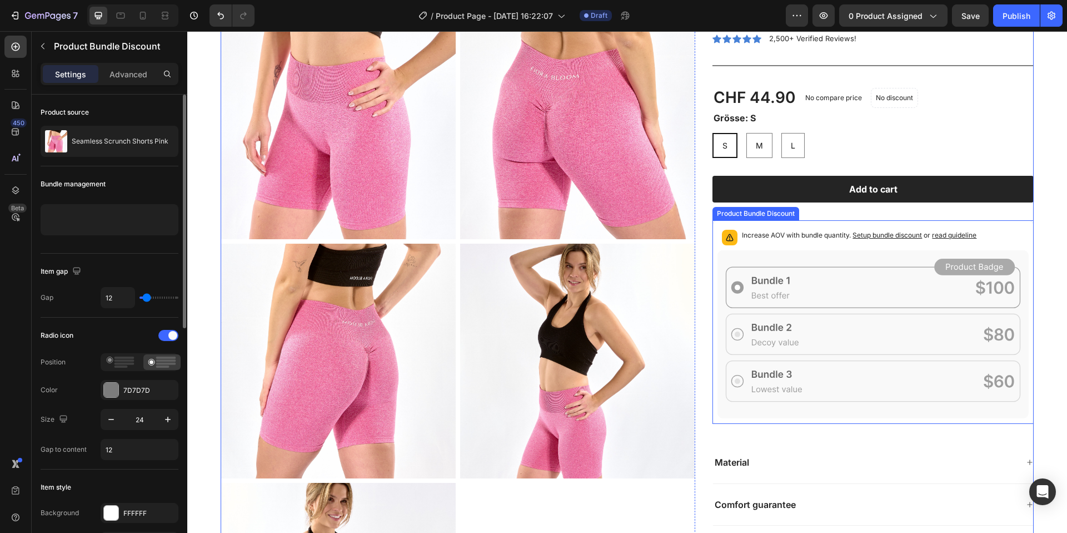
click at [928, 307] on icon at bounding box center [873, 334] width 311 height 168
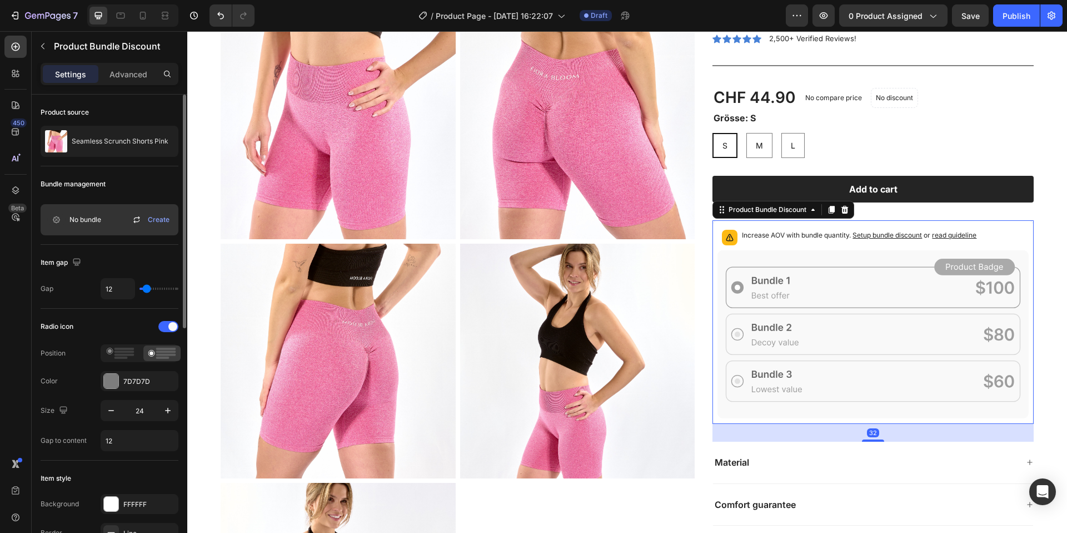
click at [136, 227] on div "No bundle Create" at bounding box center [110, 219] width 138 height 31
click at [151, 221] on span "Create" at bounding box center [159, 220] width 22 height 10
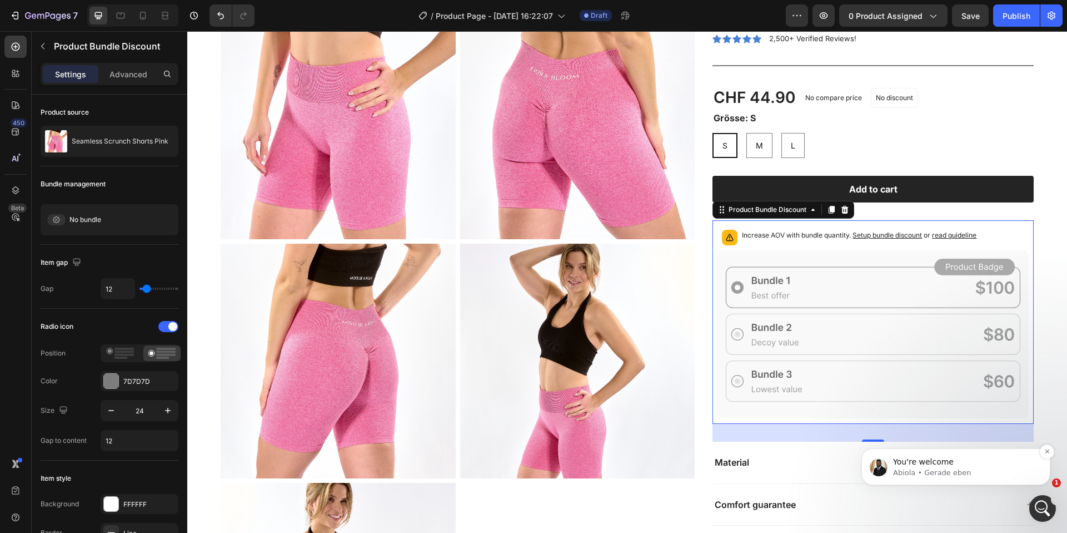
click at [942, 459] on p "You're welcome" at bounding box center [964, 461] width 143 height 11
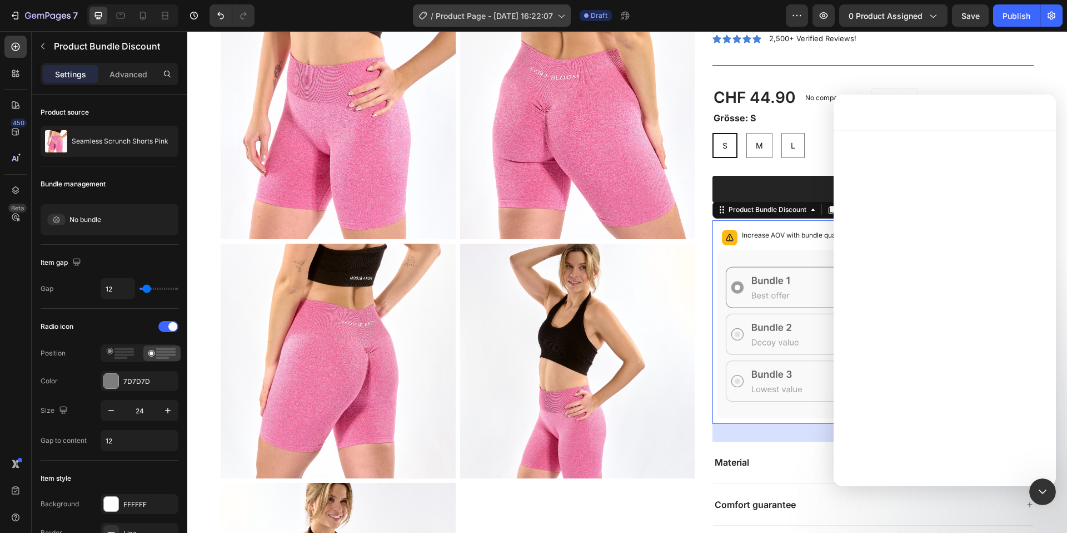
scroll to position [71, 0]
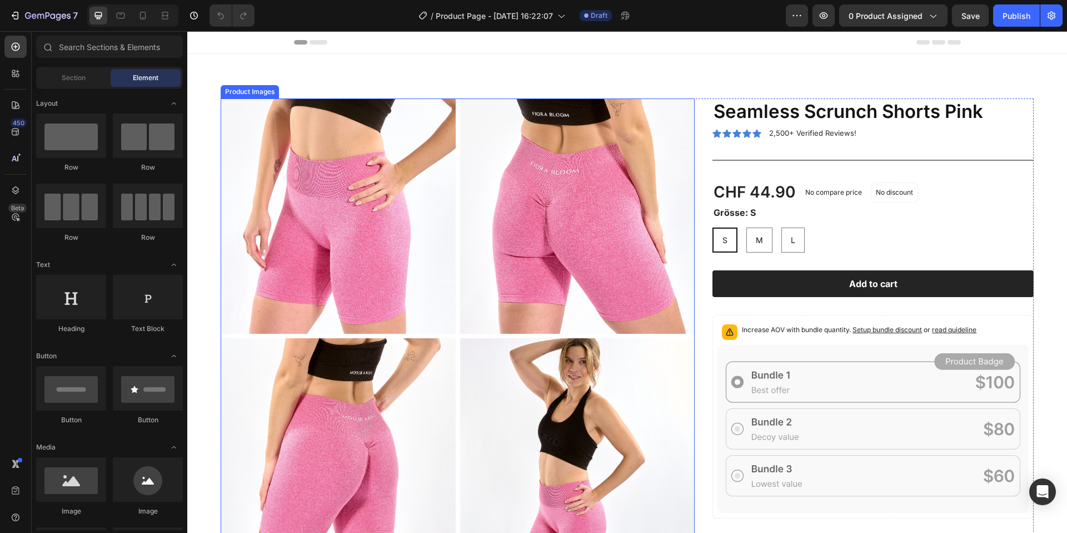
click at [465, 206] on img at bounding box center [577, 215] width 235 height 235
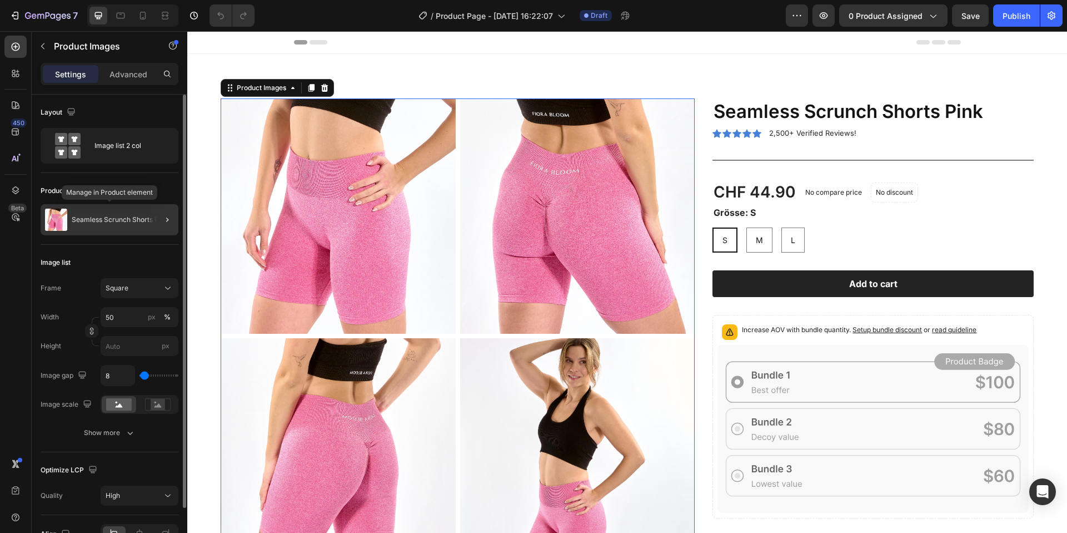
click at [106, 229] on div "Seamless Scrunch Shorts Pink" at bounding box center [110, 219] width 138 height 31
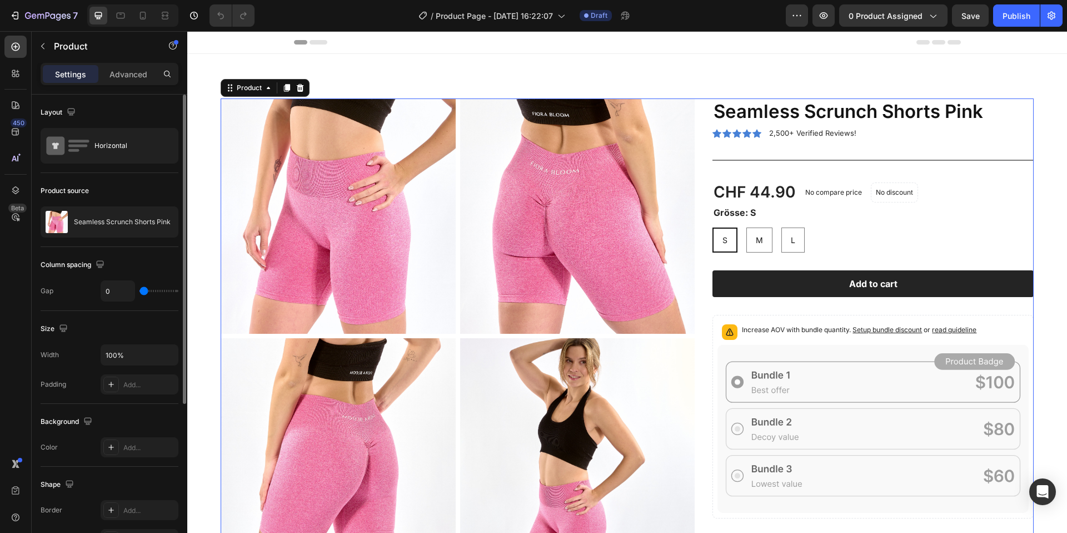
click at [112, 466] on div "Product source Seamless Scrunch Shorts Pink" at bounding box center [110, 526] width 138 height 121
click at [127, 225] on p "Seamless Scrunch Shorts Pink" at bounding box center [122, 222] width 97 height 8
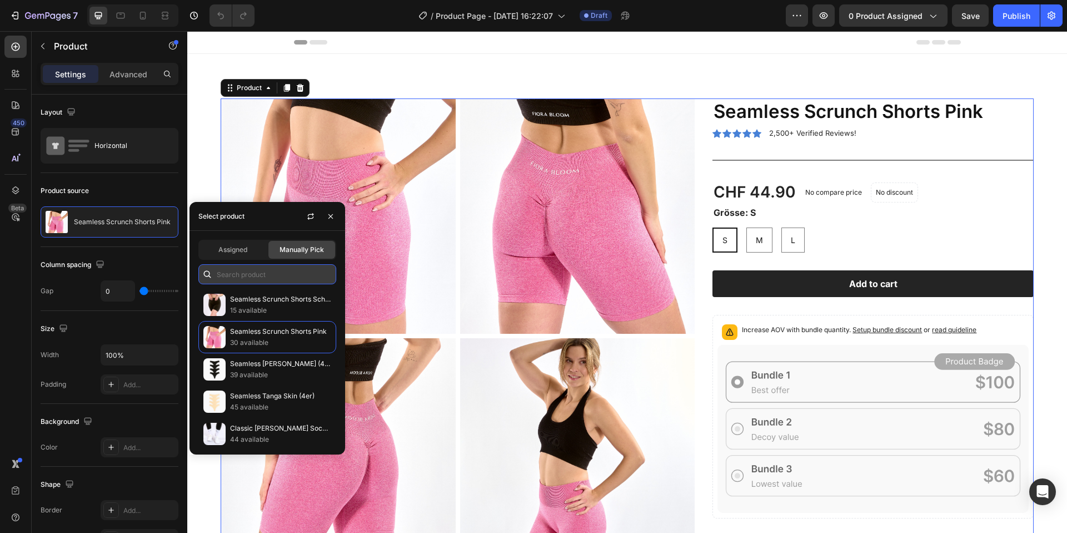
click at [257, 279] on input "text" at bounding box center [267, 274] width 138 height 20
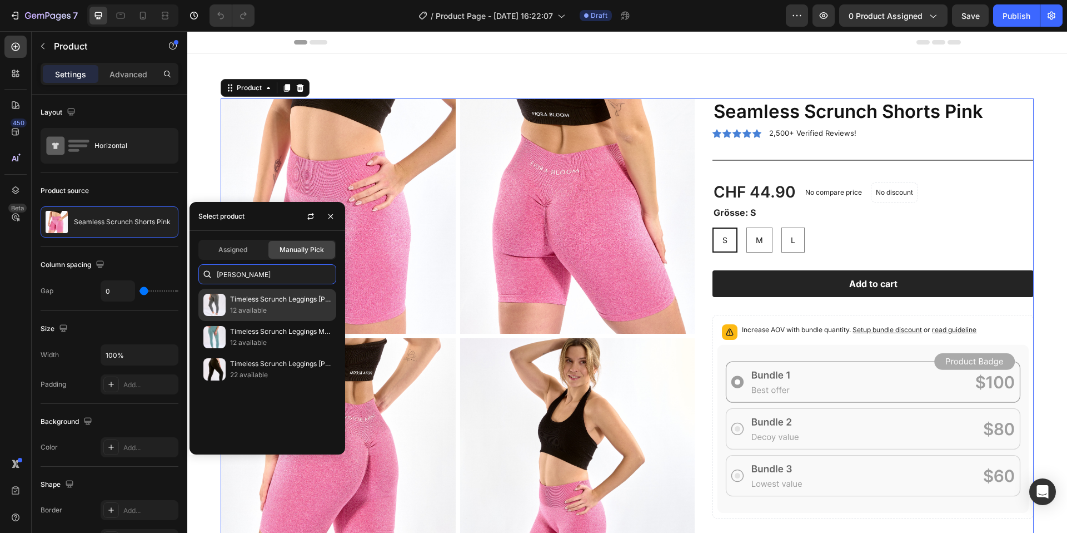
type input "[PERSON_NAME]"
click at [252, 309] on p "12 available" at bounding box center [280, 310] width 101 height 11
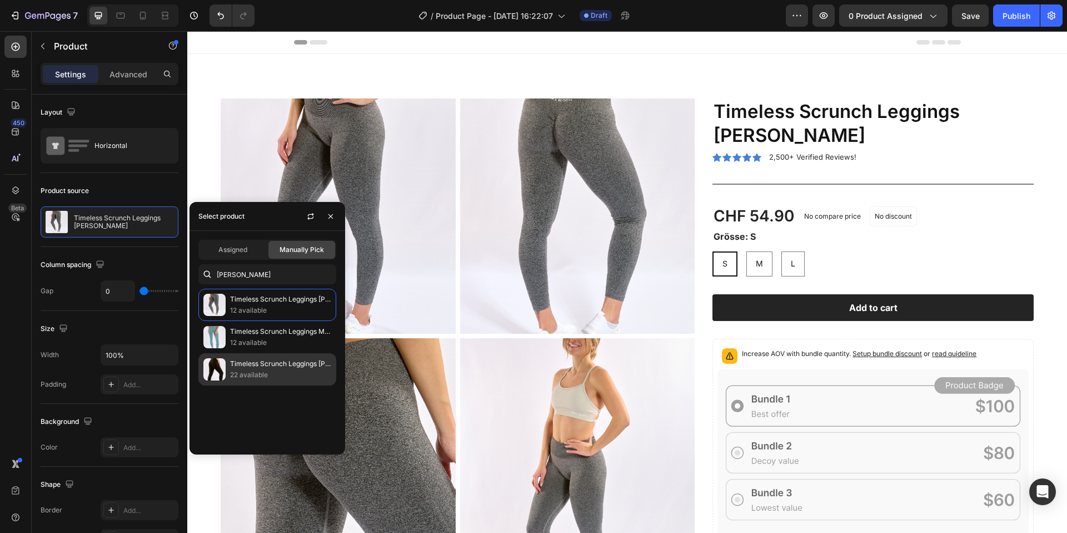
click at [241, 367] on p "Timeless Scrunch Leggings [PERSON_NAME]" at bounding box center [280, 363] width 101 height 11
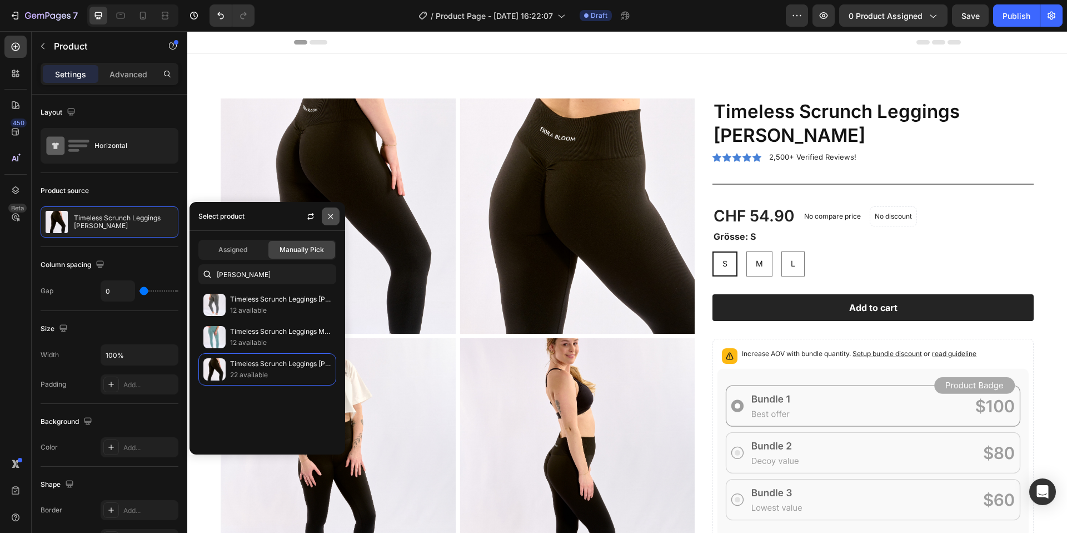
click at [333, 218] on icon "button" at bounding box center [330, 216] width 9 height 9
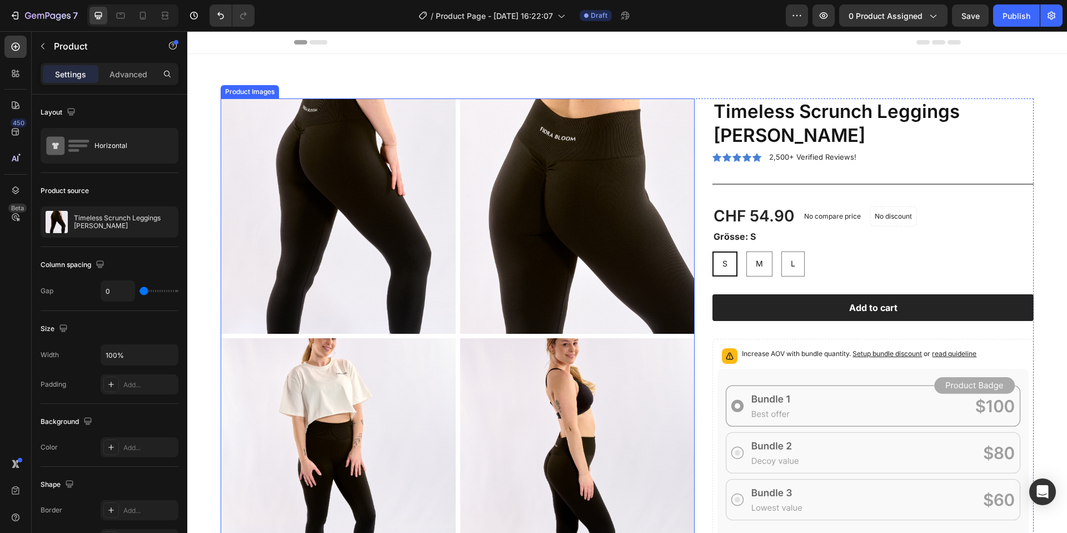
scroll to position [76, 0]
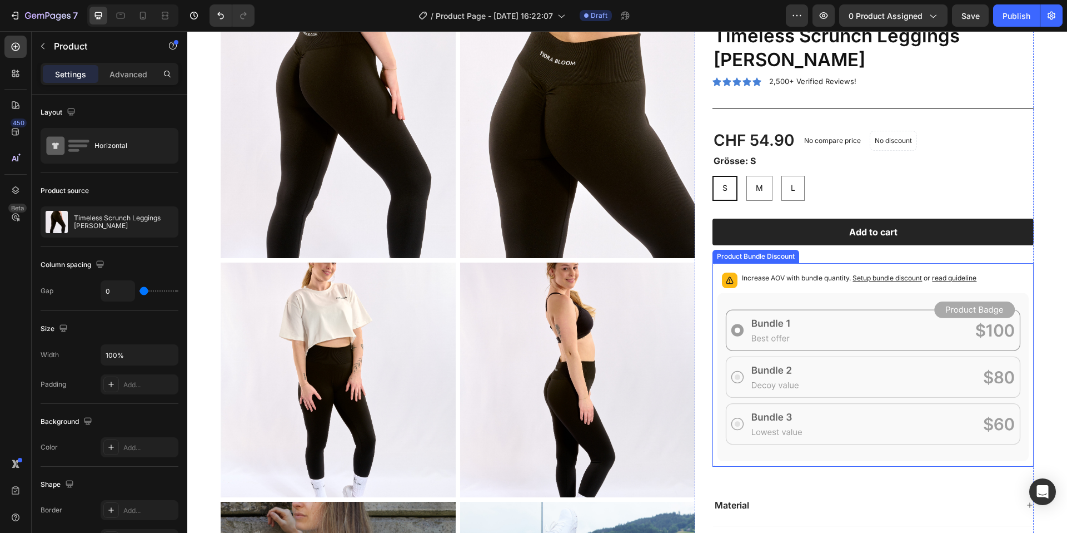
click at [856, 333] on icon at bounding box center [873, 377] width 311 height 168
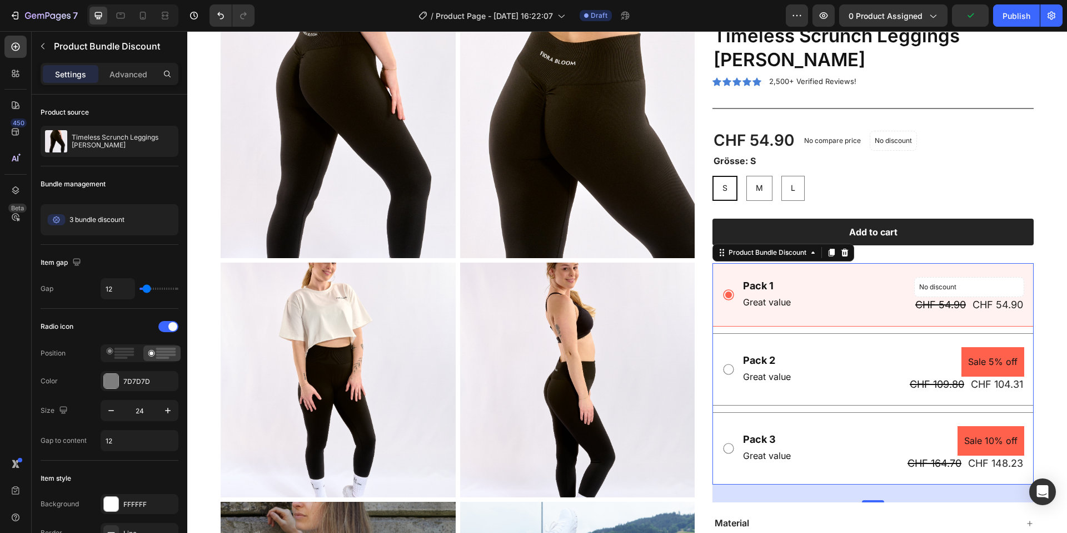
scroll to position [12, 0]
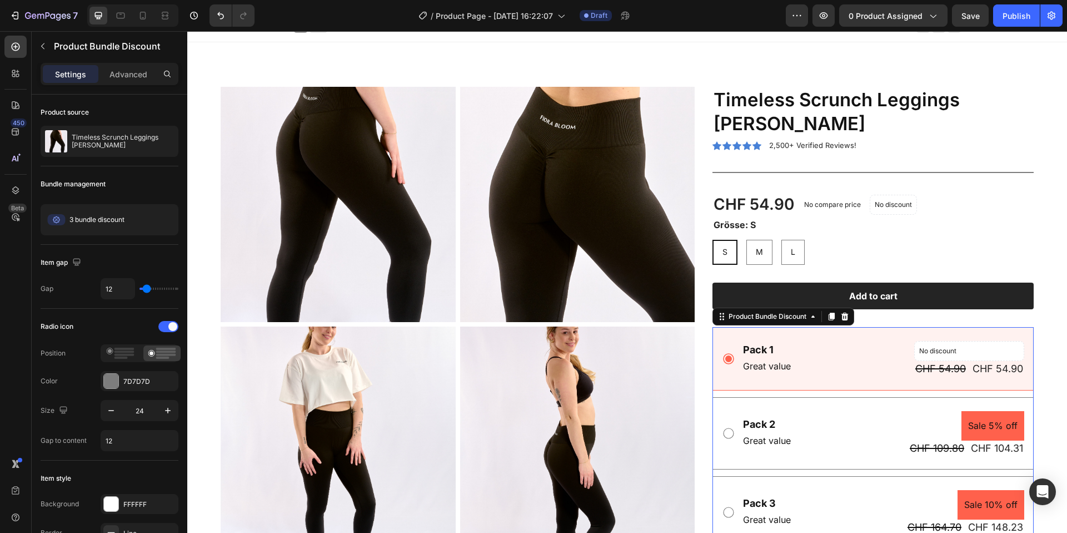
click at [781, 380] on div "Pack 1 Text Block Great value Text Block No discount Not be displayed when publ…" at bounding box center [873, 358] width 321 height 63
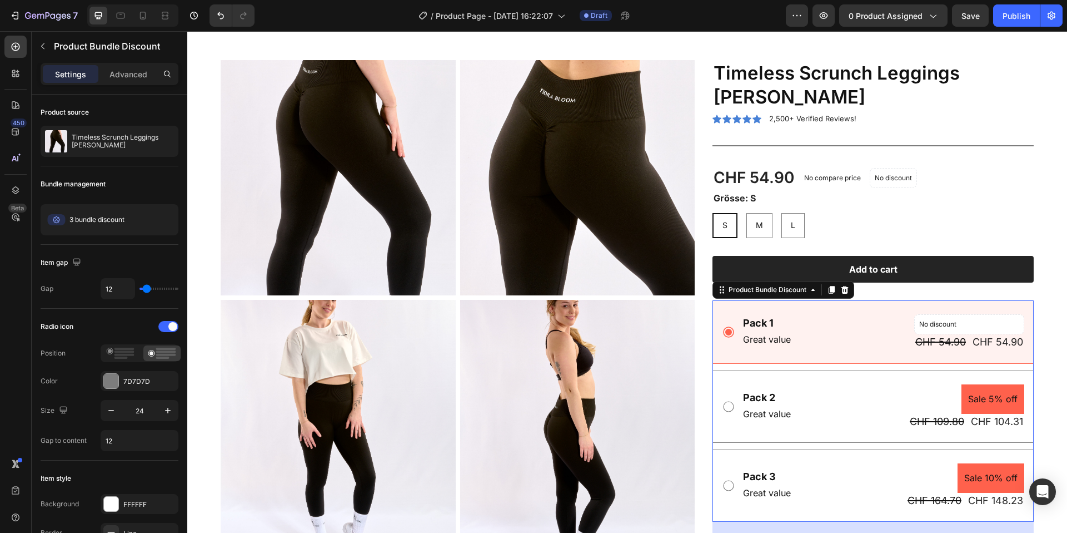
scroll to position [71, 0]
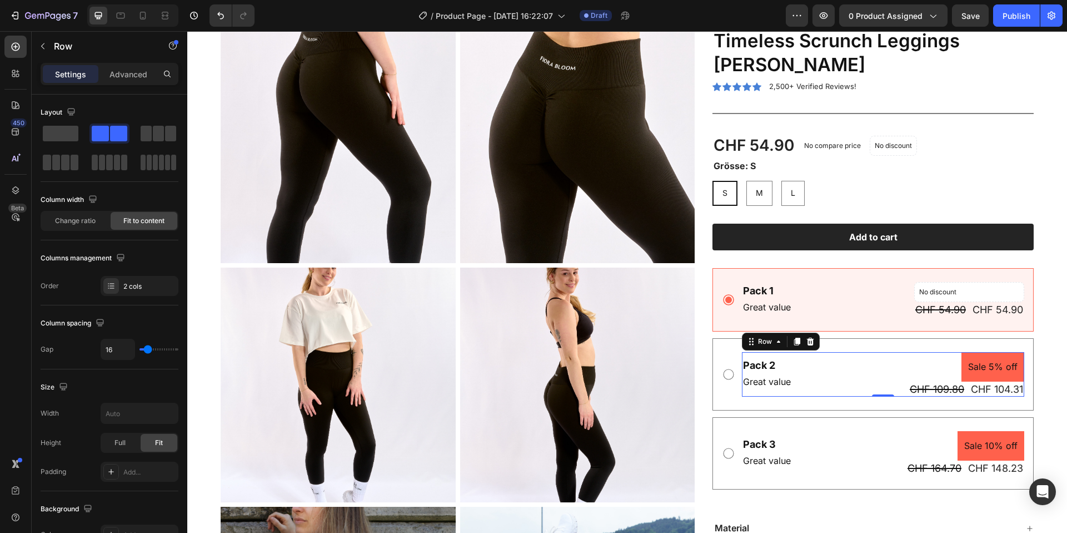
click at [827, 370] on div "Pack 2 Text Block Great value Text Block Sale 5% off Product Badge CHF 109.80 P…" at bounding box center [883, 374] width 282 height 44
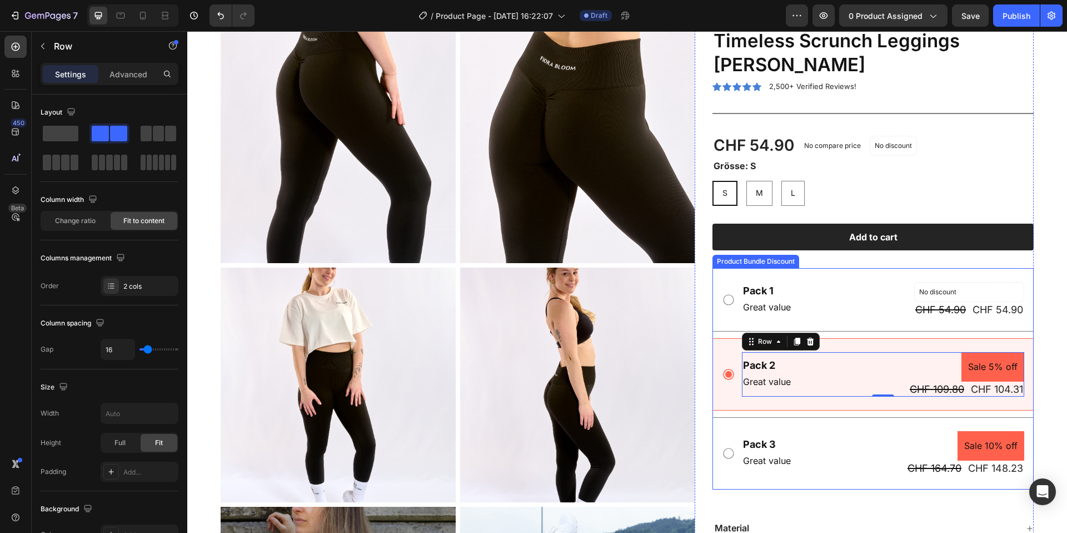
click at [845, 311] on div "Pack 1 Text Block Great value Text Block No discount Not be displayed when publ…" at bounding box center [883, 299] width 282 height 35
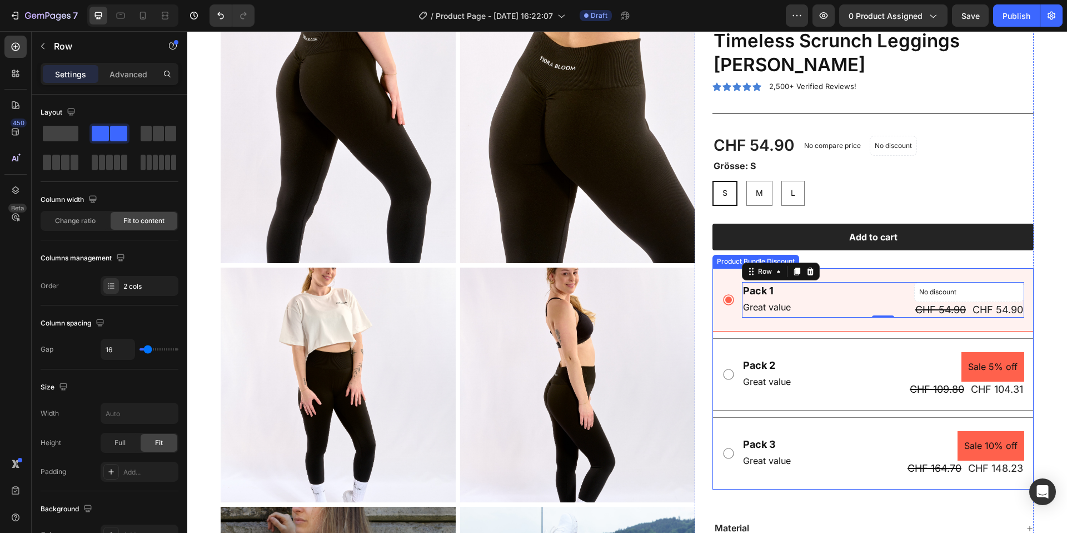
click at [832, 330] on div "Pack 1 Text Block Great value Text Block No discount Not be displayed when publ…" at bounding box center [873, 299] width 321 height 63
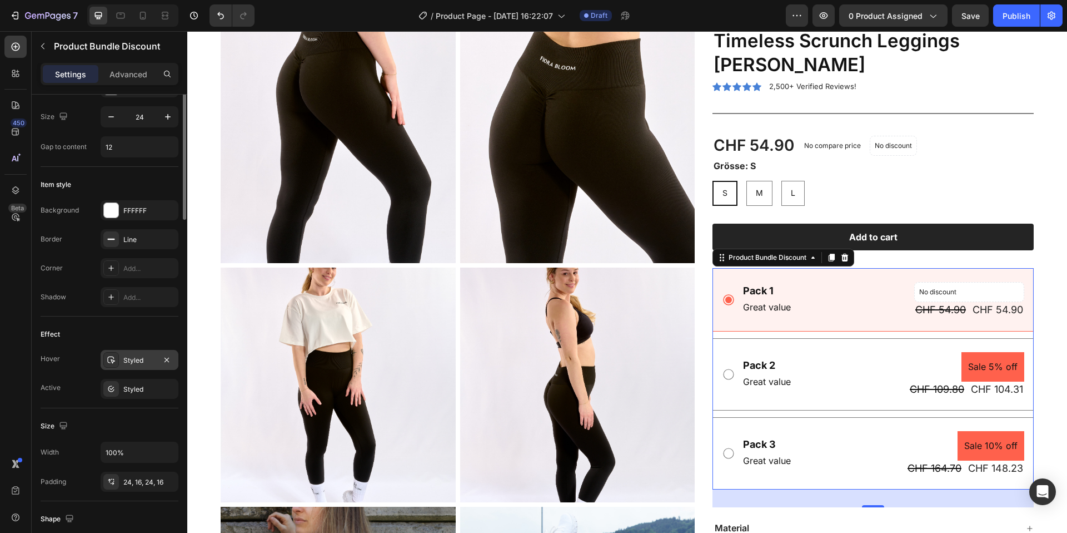
scroll to position [150, 0]
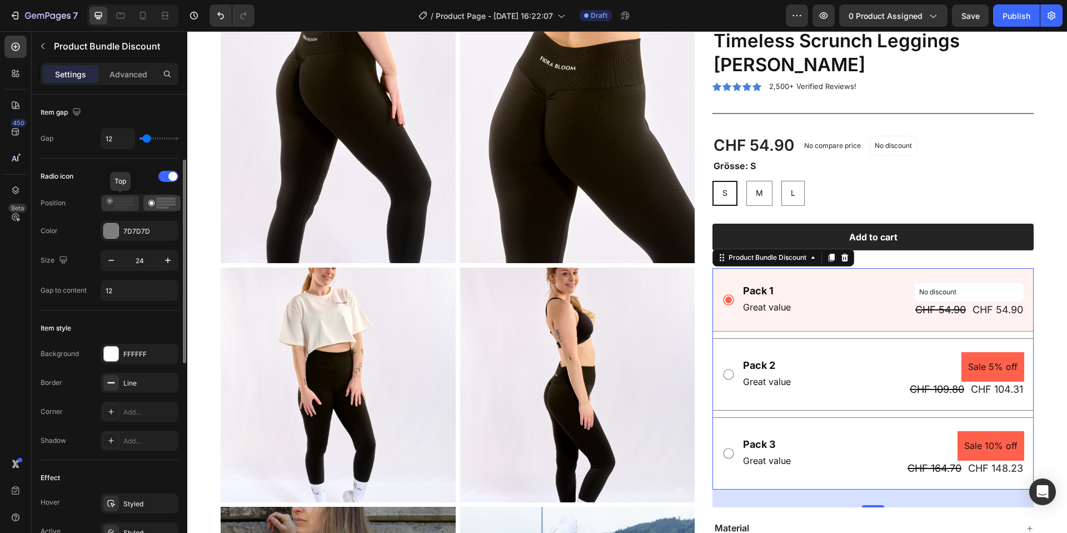
click at [131, 209] on div at bounding box center [120, 203] width 37 height 16
click at [147, 207] on div at bounding box center [161, 203] width 37 height 16
click at [117, 207] on rect at bounding box center [121, 207] width 13 height 2
click at [154, 204] on circle at bounding box center [151, 203] width 6 height 6
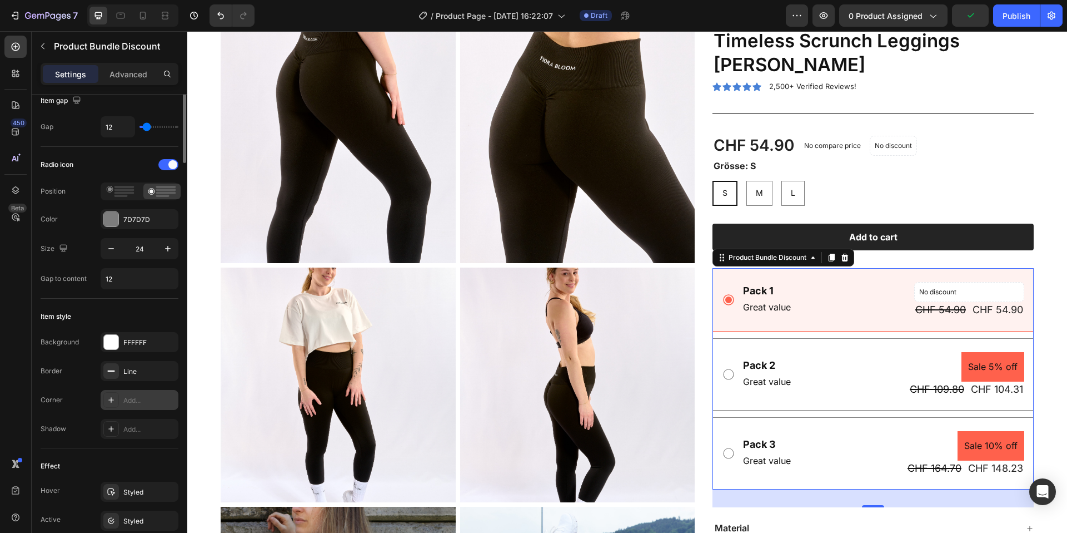
scroll to position [0, 0]
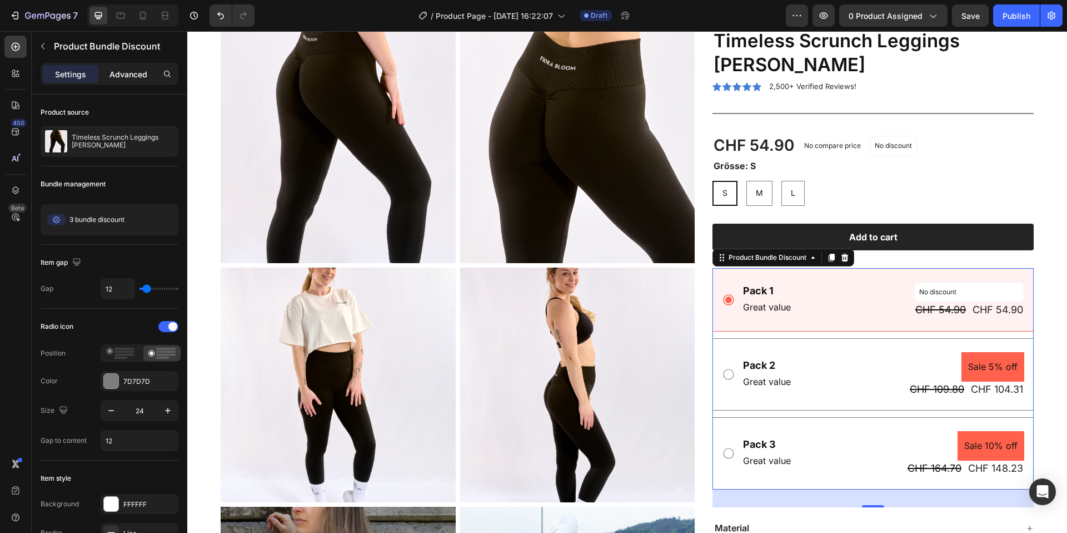
click at [143, 79] on div "Advanced" at bounding box center [129, 74] width 56 height 18
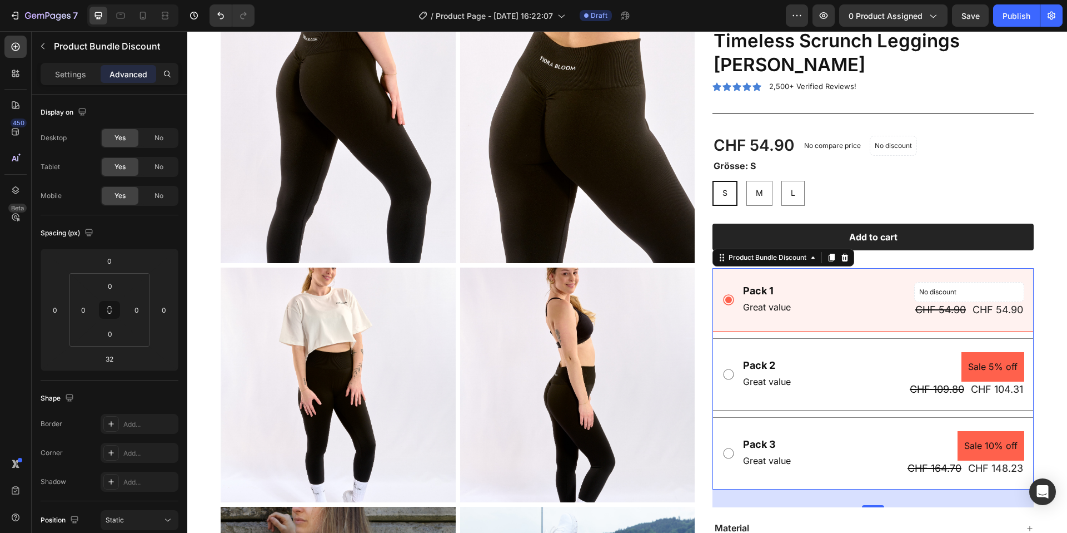
click at [49, 83] on div "Settings Advanced" at bounding box center [110, 74] width 138 height 22
click at [50, 72] on div "Settings" at bounding box center [71, 74] width 56 height 18
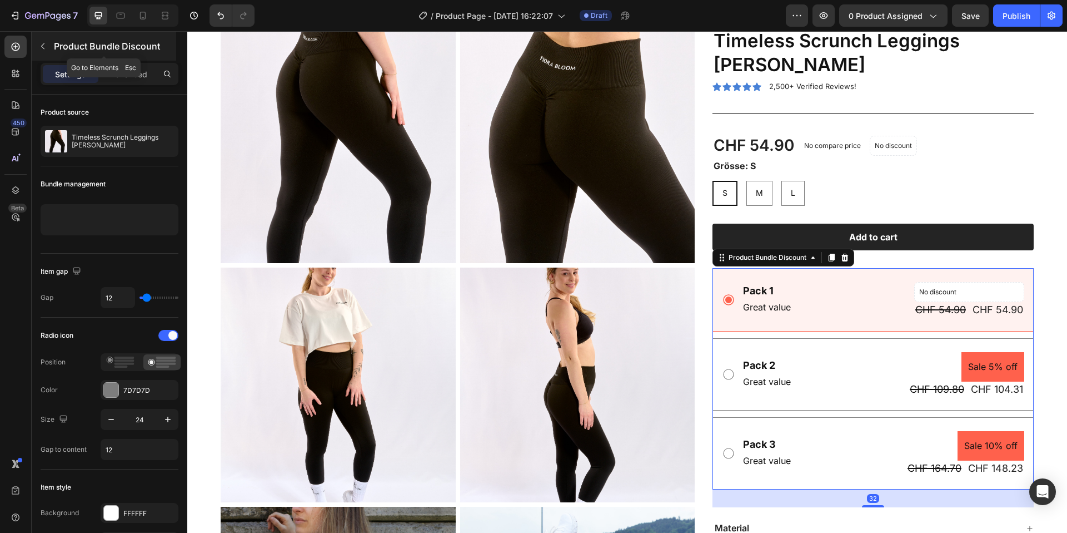
click at [46, 54] on button "button" at bounding box center [43, 46] width 18 height 18
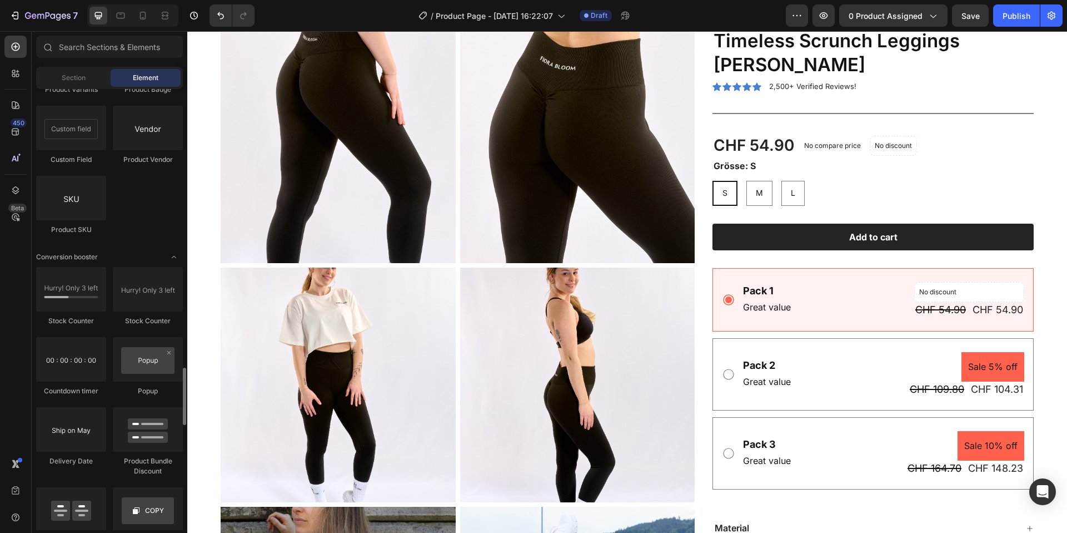
scroll to position [2278, 0]
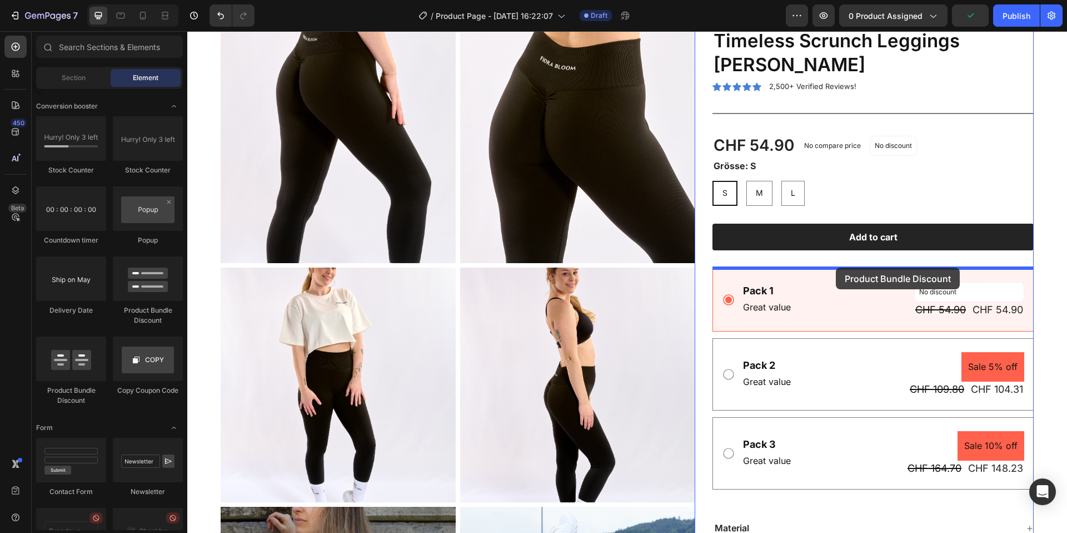
drag, startPoint x: 260, startPoint y: 395, endPoint x: 836, endPoint y: 267, distance: 589.9
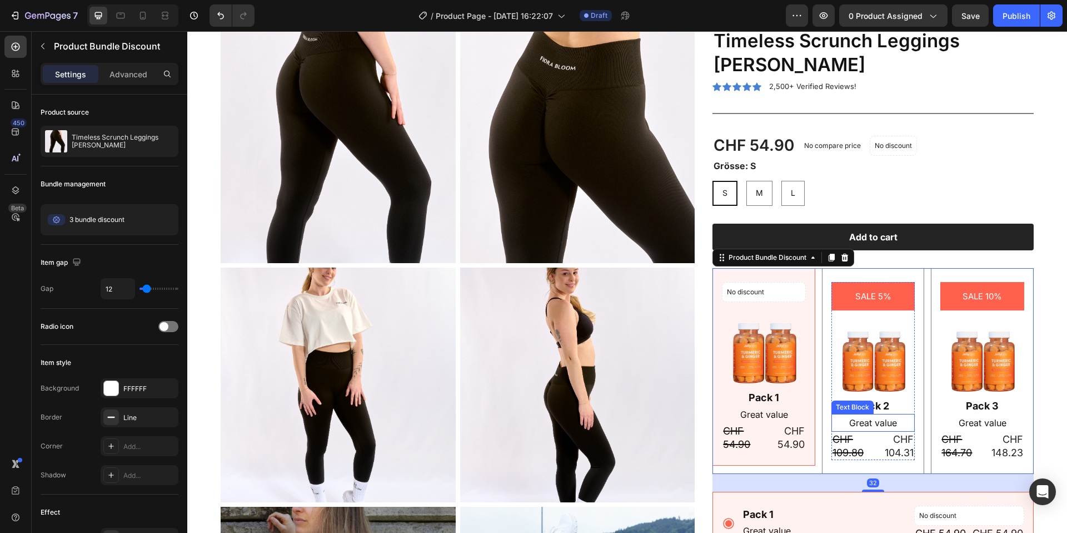
scroll to position [148, 0]
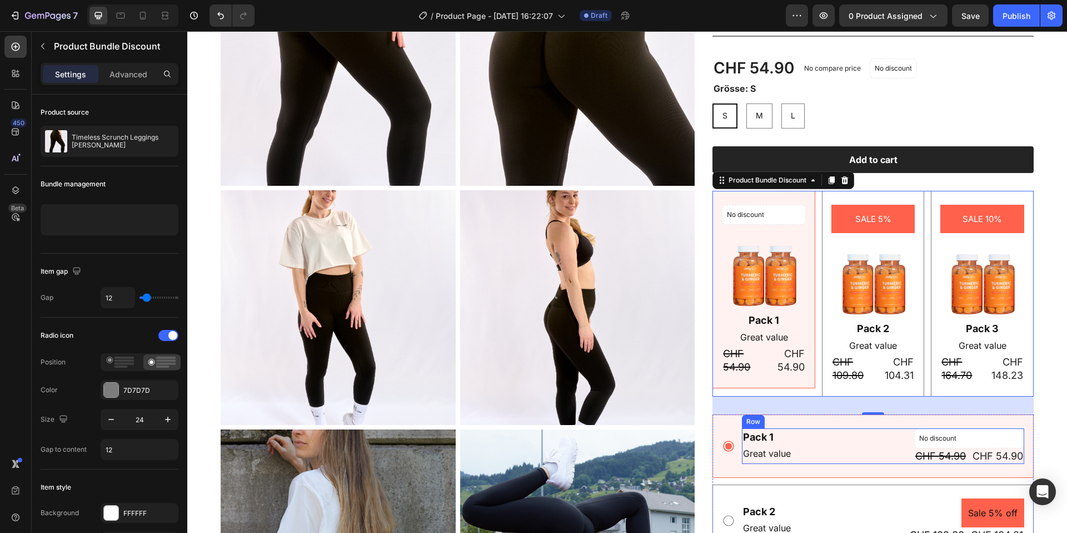
click at [834, 419] on div "Pack 1 Text Block Great value Text Block No discount Not be displayed when publ…" at bounding box center [873, 445] width 321 height 63
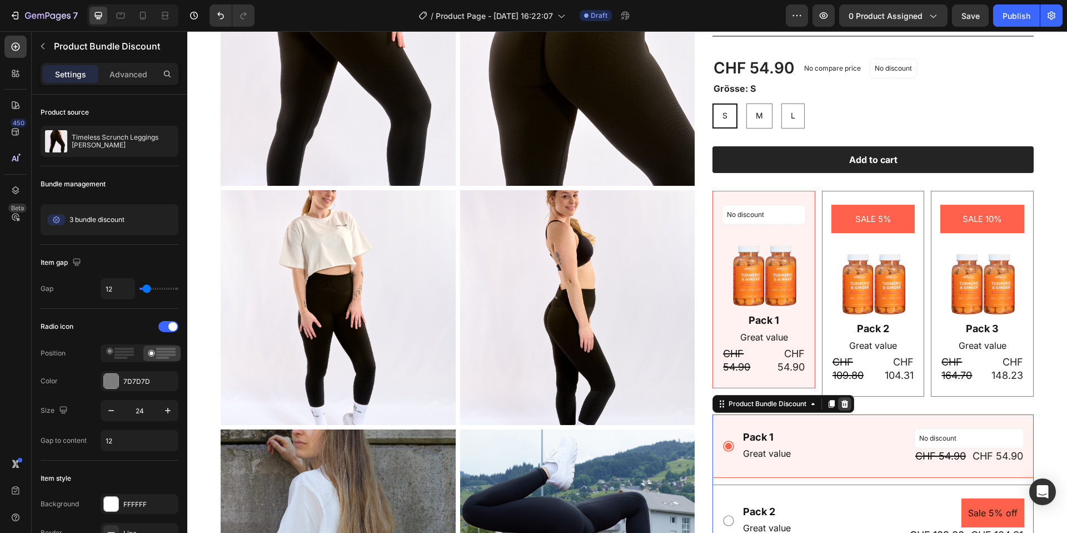
click at [844, 409] on div at bounding box center [844, 403] width 13 height 13
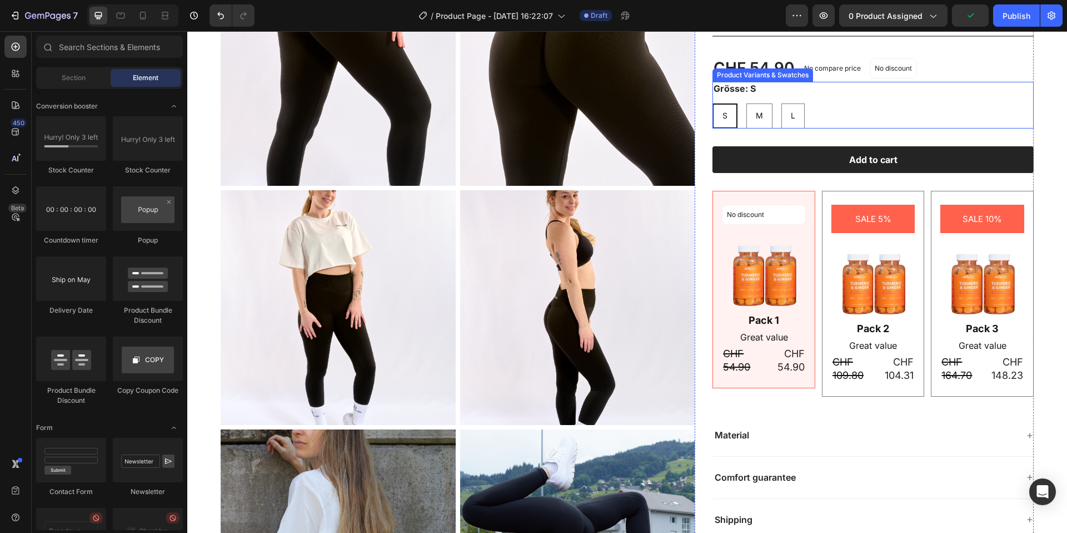
click at [939, 119] on div "S S S M M M L L L" at bounding box center [873, 115] width 321 height 25
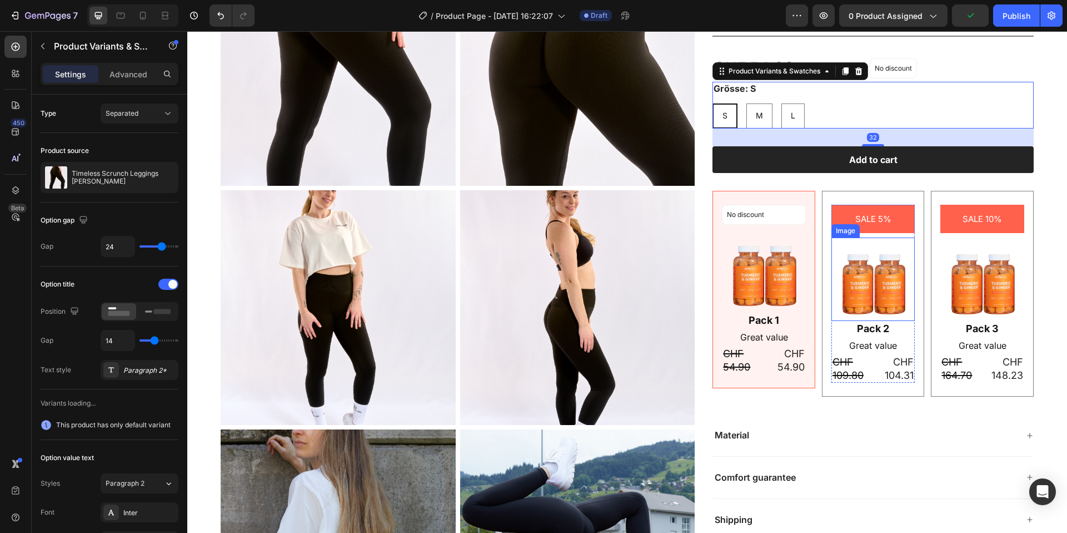
click at [832, 294] on img at bounding box center [874, 278] width 84 height 83
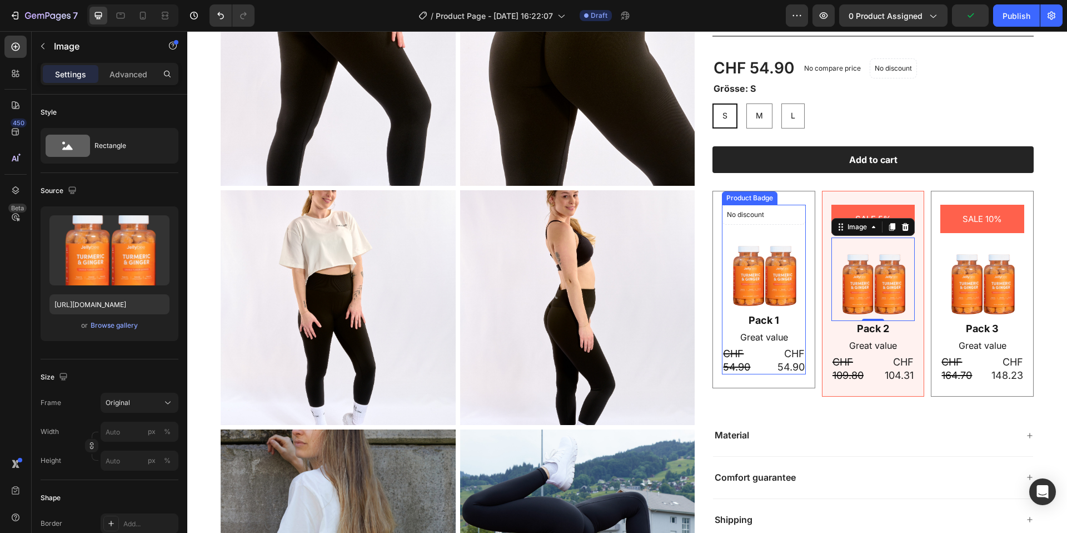
click at [746, 193] on div "Product Badge" at bounding box center [749, 198] width 51 height 10
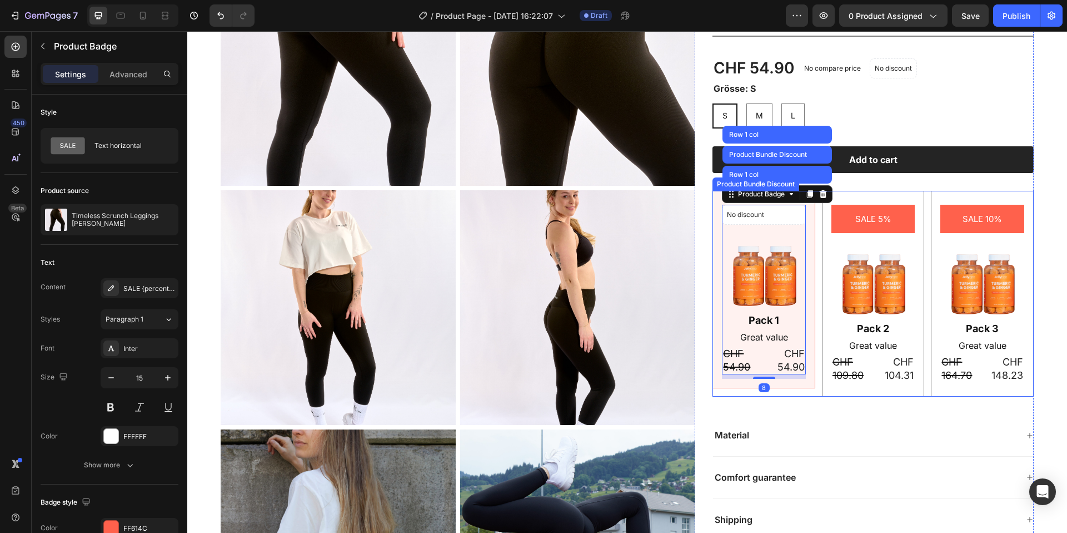
click at [872, 200] on div "SALE 5% Product Badge Image Pack 2 Text Block Great value Text Block CHF 109.80…" at bounding box center [873, 294] width 103 height 206
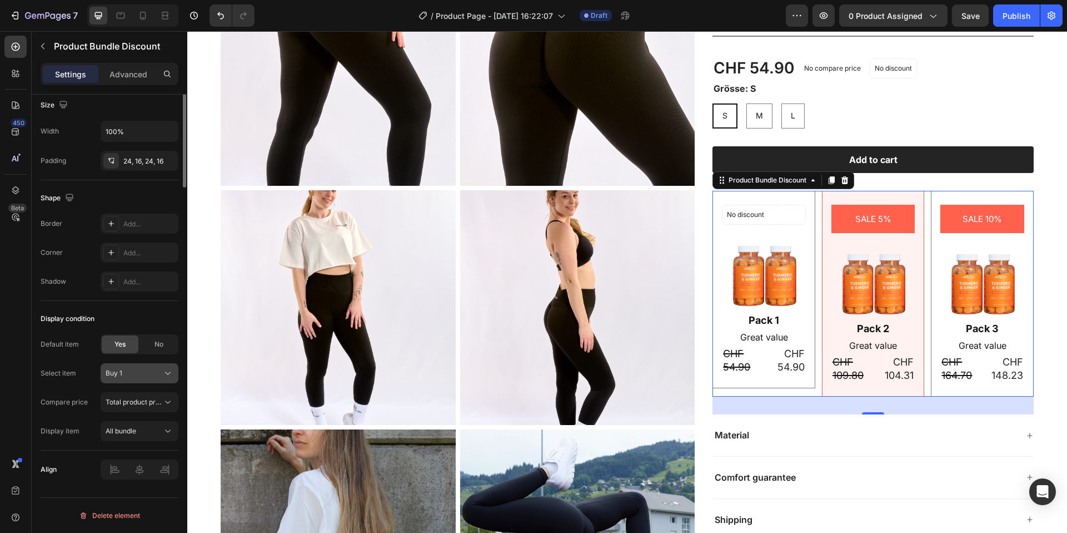
scroll to position [0, 0]
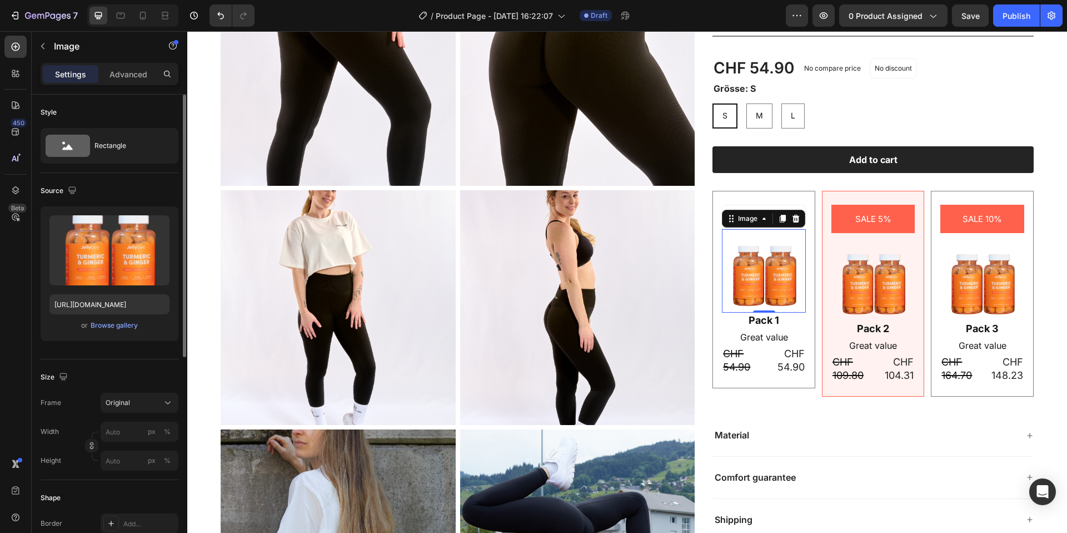
click at [757, 264] on img at bounding box center [764, 270] width 84 height 83
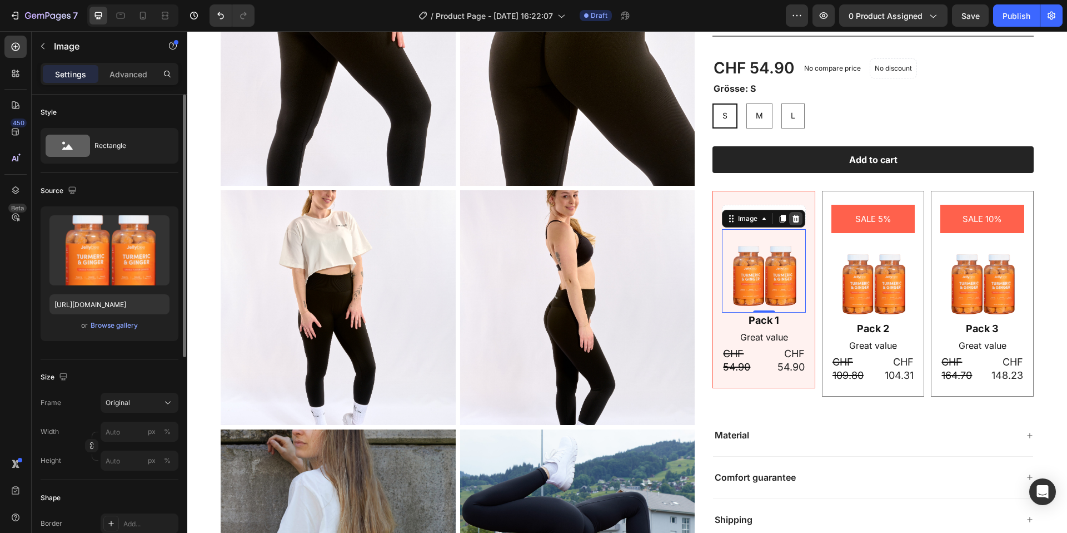
click at [801, 218] on icon at bounding box center [796, 218] width 9 height 9
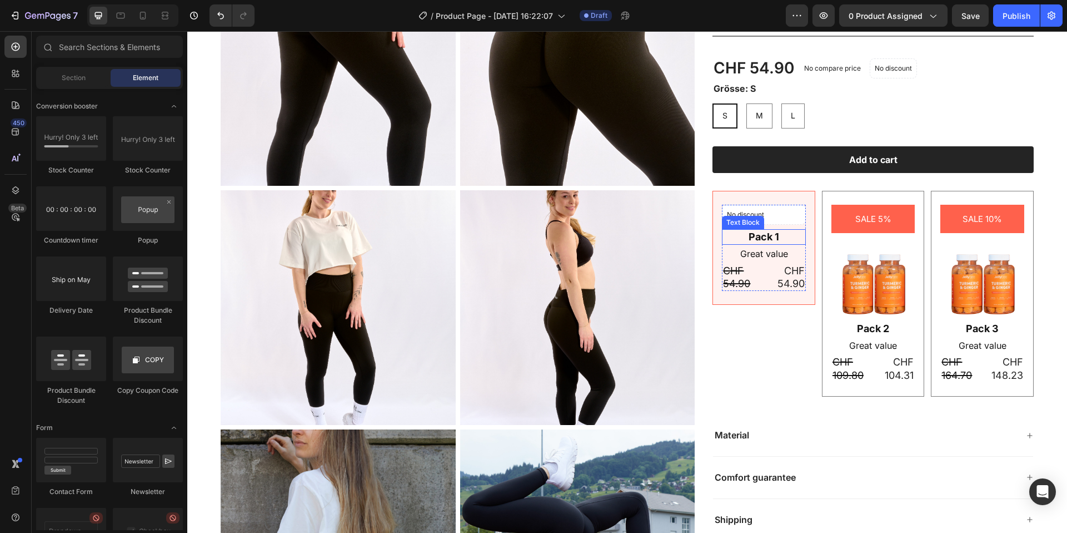
click at [782, 230] on div "Pack 1" at bounding box center [764, 236] width 84 height 15
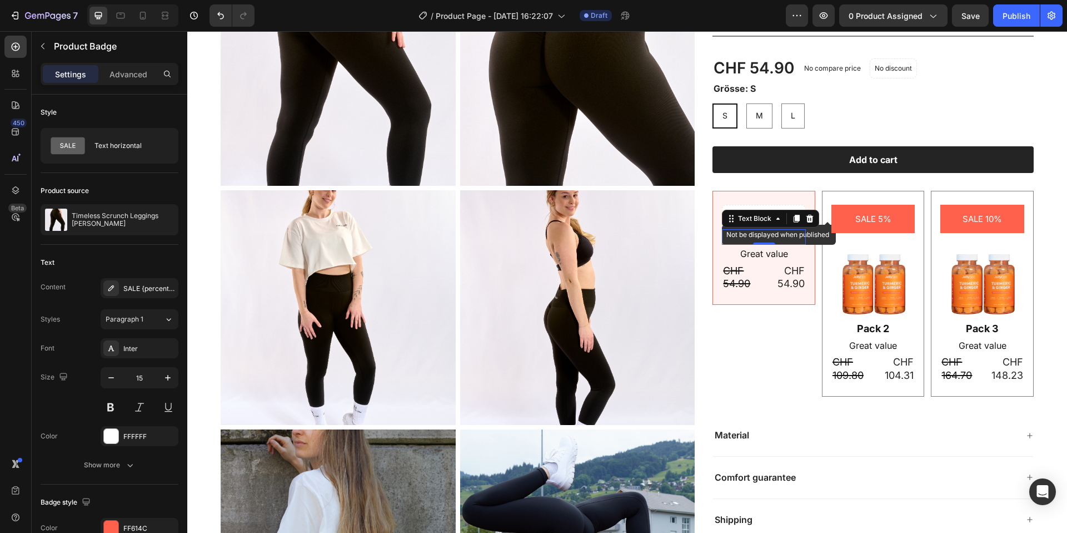
click at [796, 206] on div "No discount" at bounding box center [764, 214] width 83 height 19
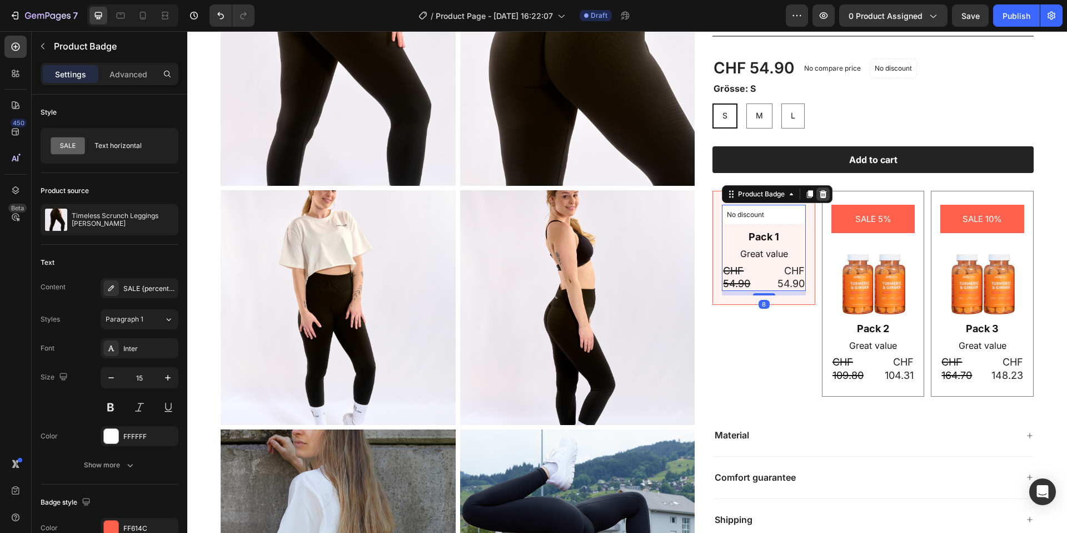
click at [828, 193] on icon at bounding box center [823, 194] width 9 height 9
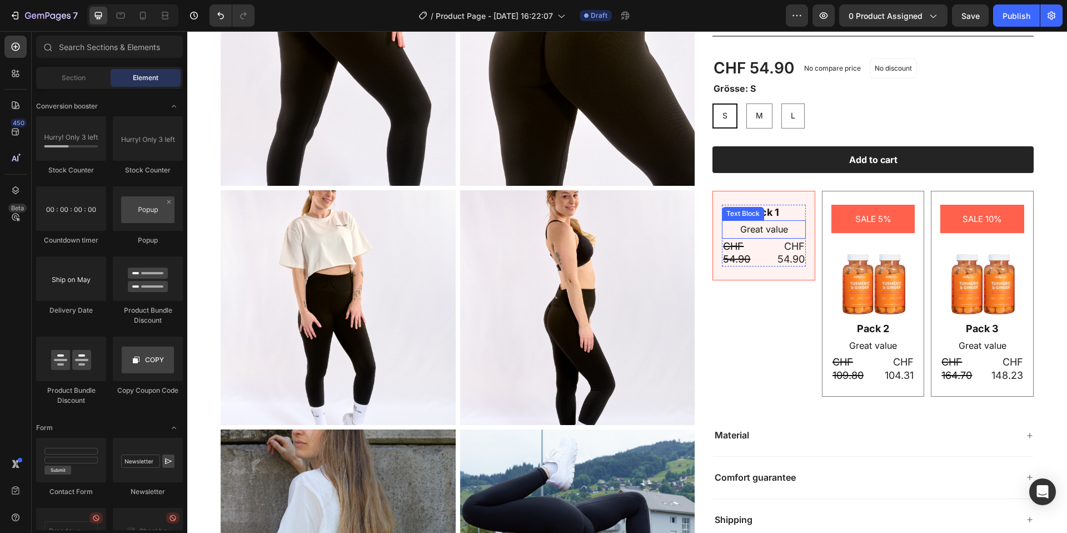
click at [759, 223] on p "Great value" at bounding box center [764, 229] width 82 height 16
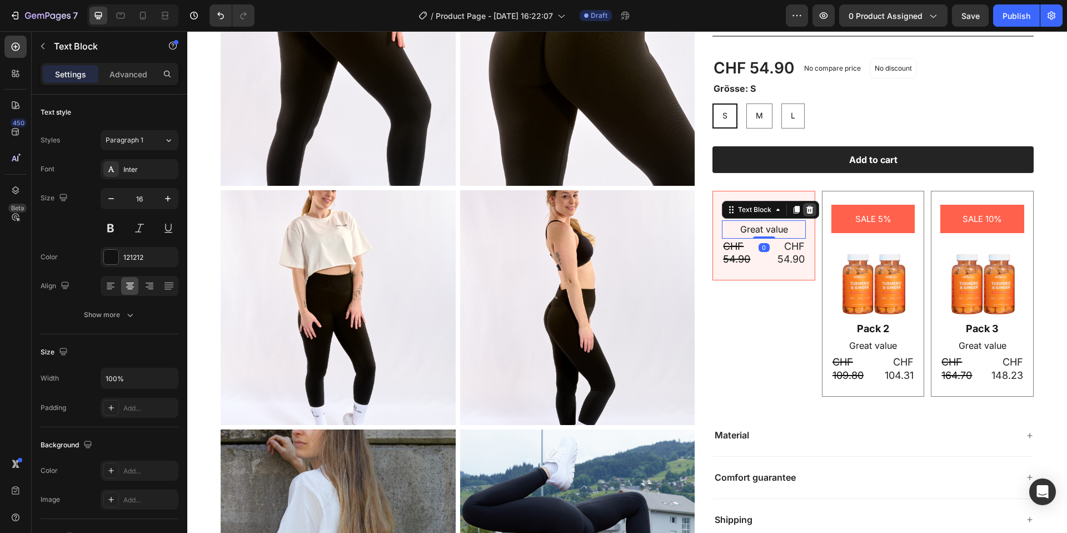
click at [811, 211] on icon at bounding box center [810, 209] width 9 height 9
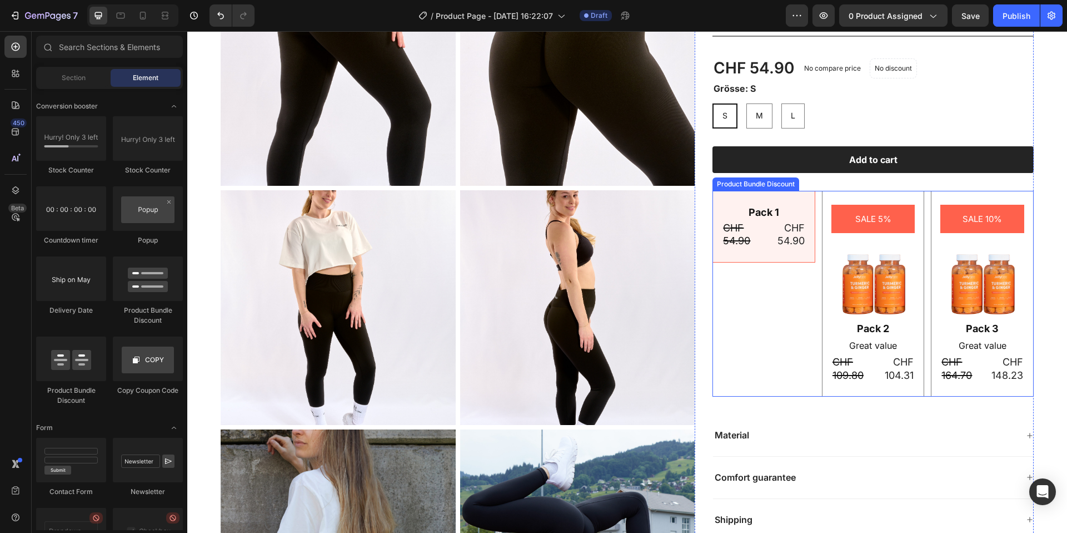
click at [778, 210] on div "Pack 1" at bounding box center [764, 212] width 84 height 15
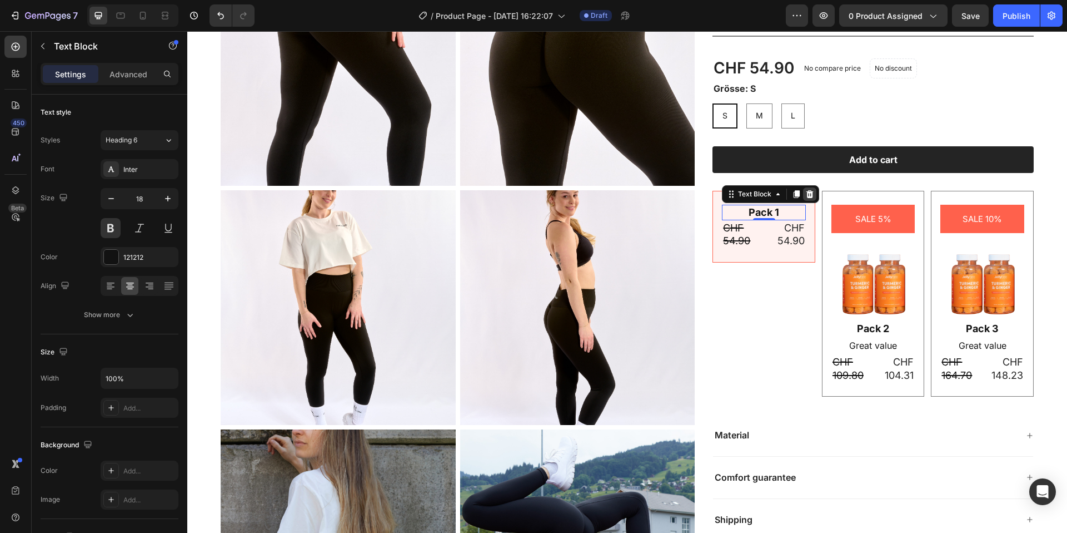
click at [812, 196] on icon at bounding box center [810, 194] width 7 height 8
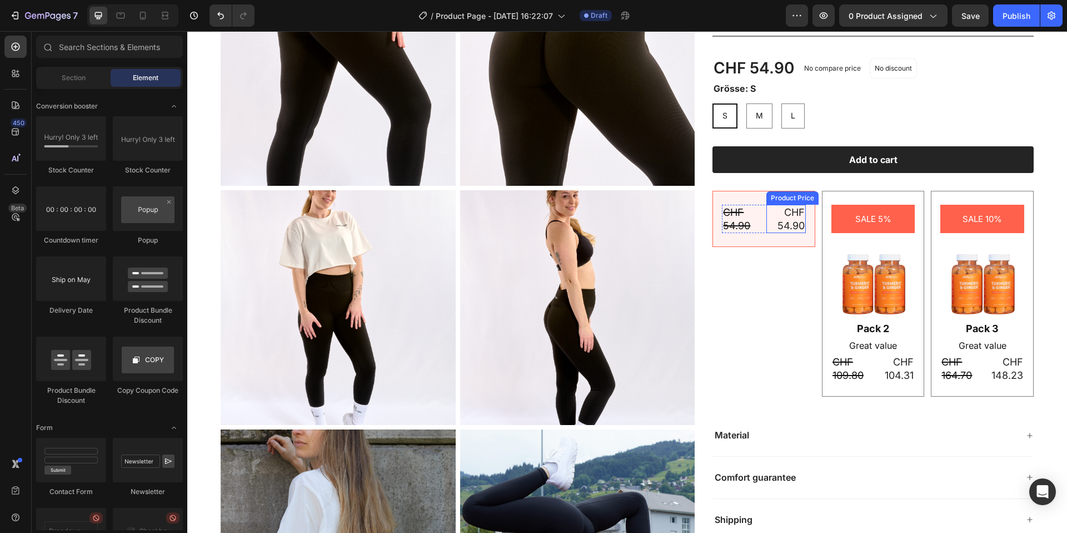
click at [789, 209] on div "CHF 54.90" at bounding box center [786, 219] width 39 height 28
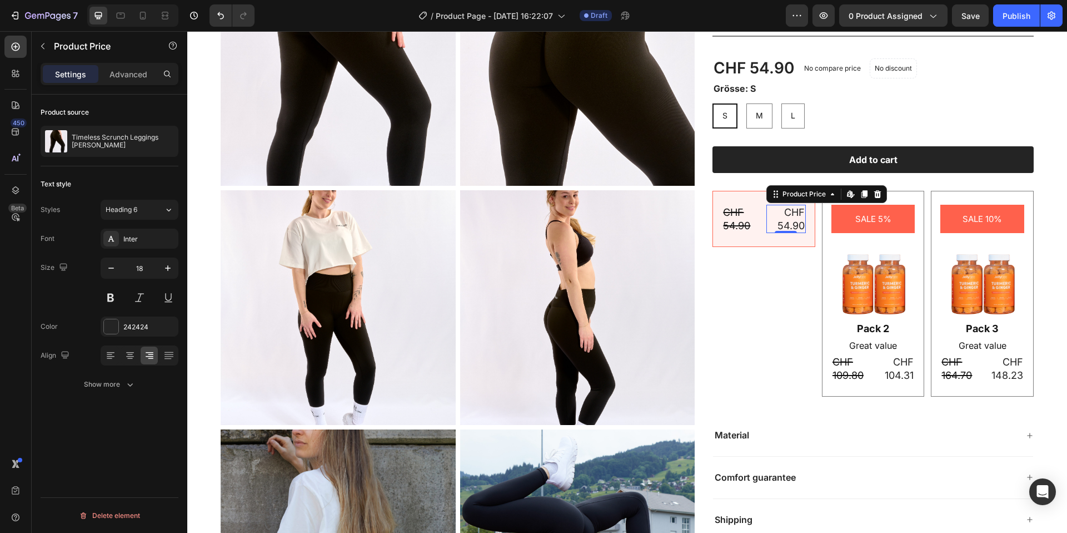
click at [780, 281] on div "CHF 54.90 Product Price Product Price CHF 54.90 Product Price Edit content in S…" at bounding box center [873, 294] width 321 height 206
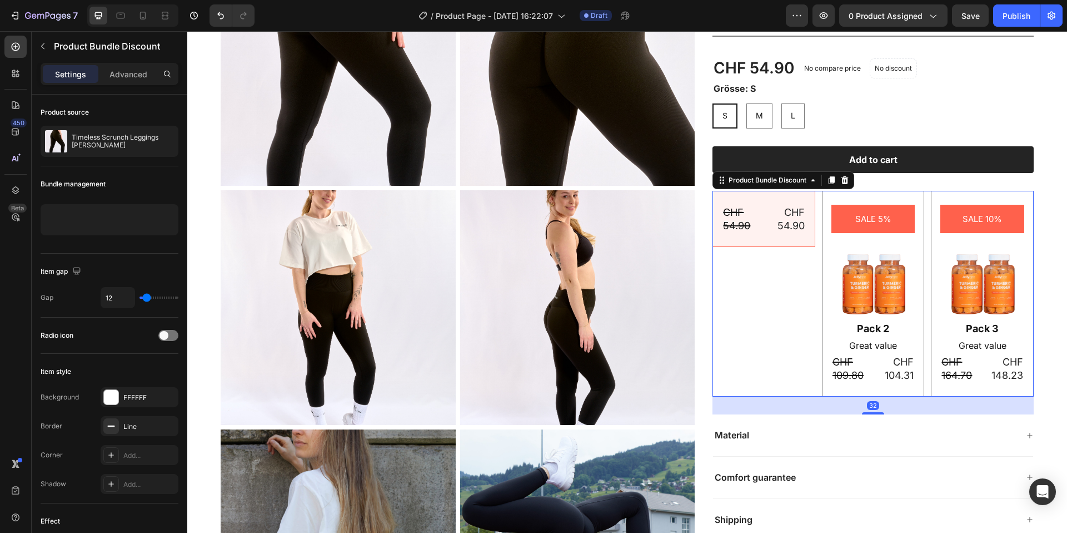
click at [782, 191] on div "CHF 54.90 Product Price Product Price CHF 54.90 Product Price Product Price Row…" at bounding box center [764, 219] width 103 height 56
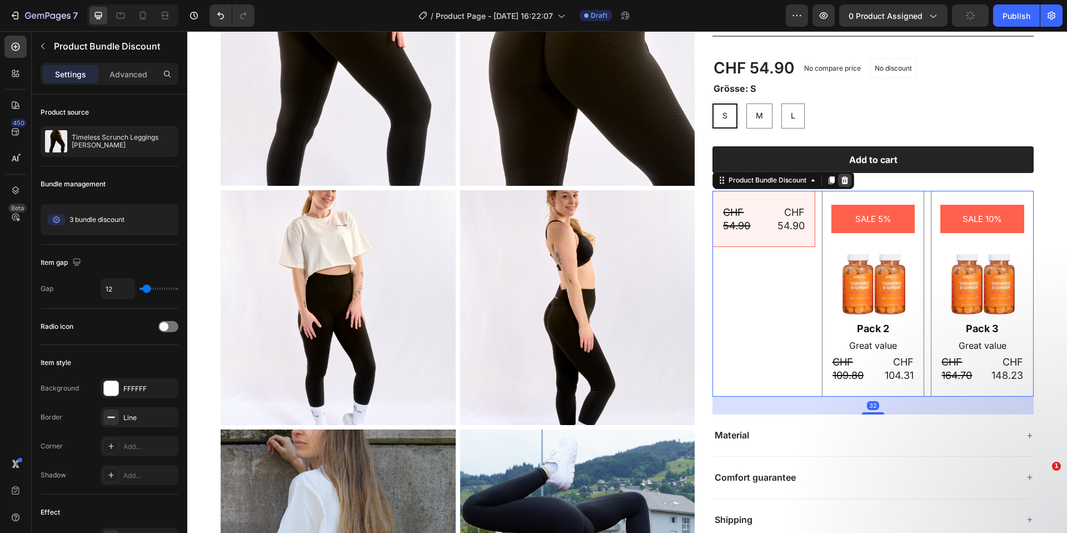
click at [848, 183] on icon at bounding box center [845, 180] width 7 height 8
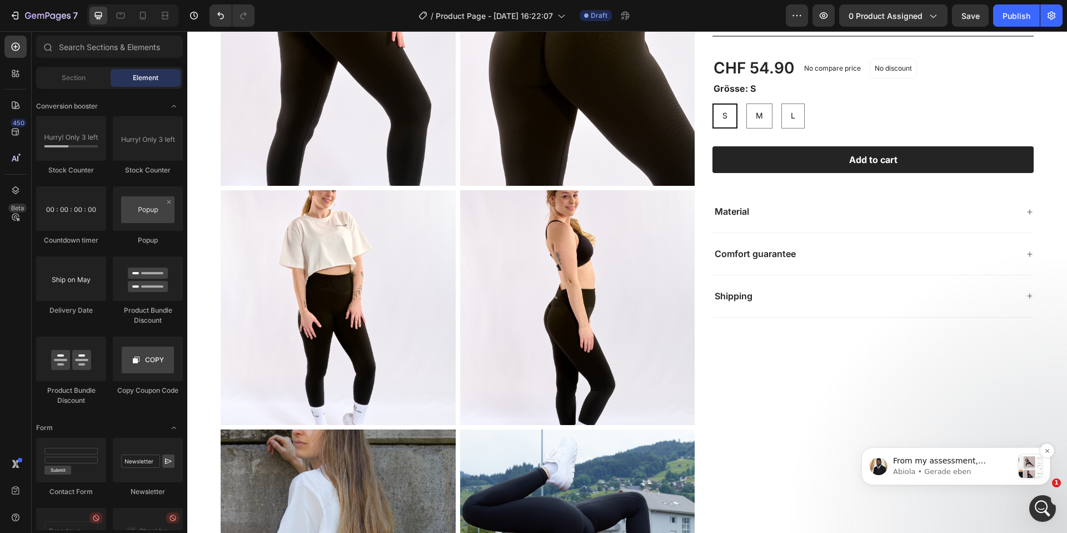
click at [1020, 461] on div "message notification from Abiola, Gerade eben. From my assessment, Gempages can…" at bounding box center [1030, 465] width 23 height 23
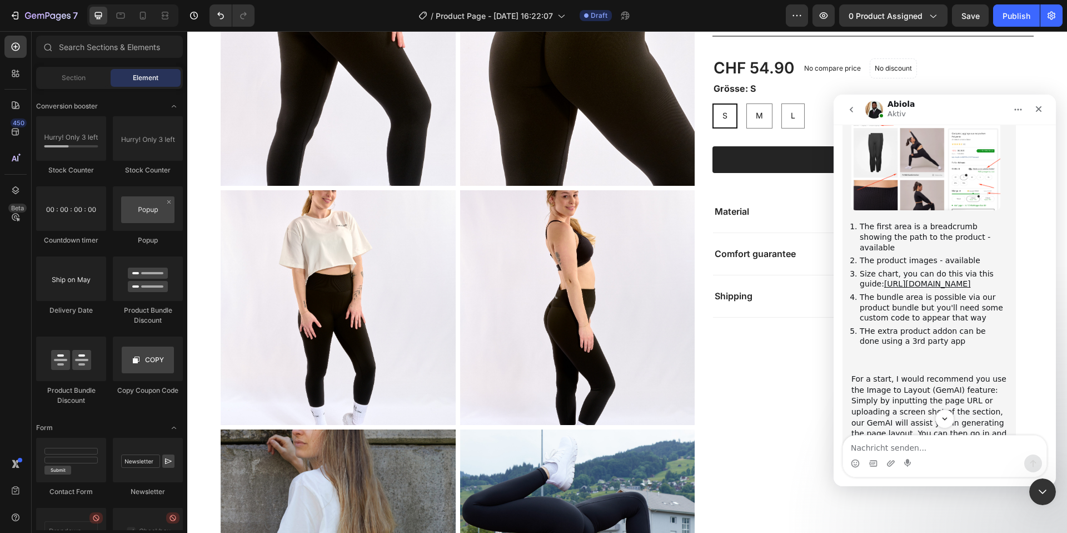
scroll to position [689, 0]
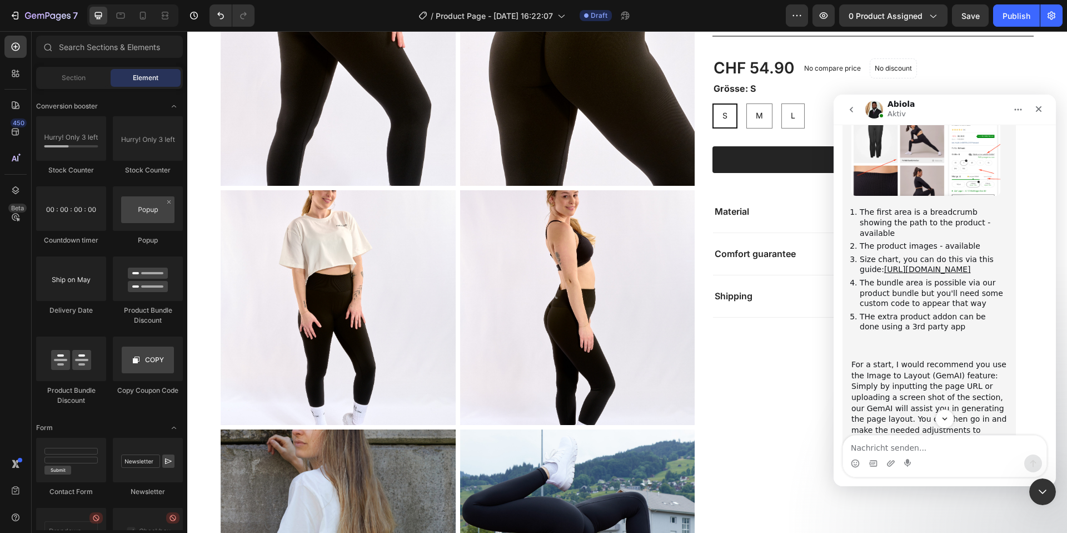
click at [953, 196] on img "Abiola sagt…" at bounding box center [926, 151] width 149 height 89
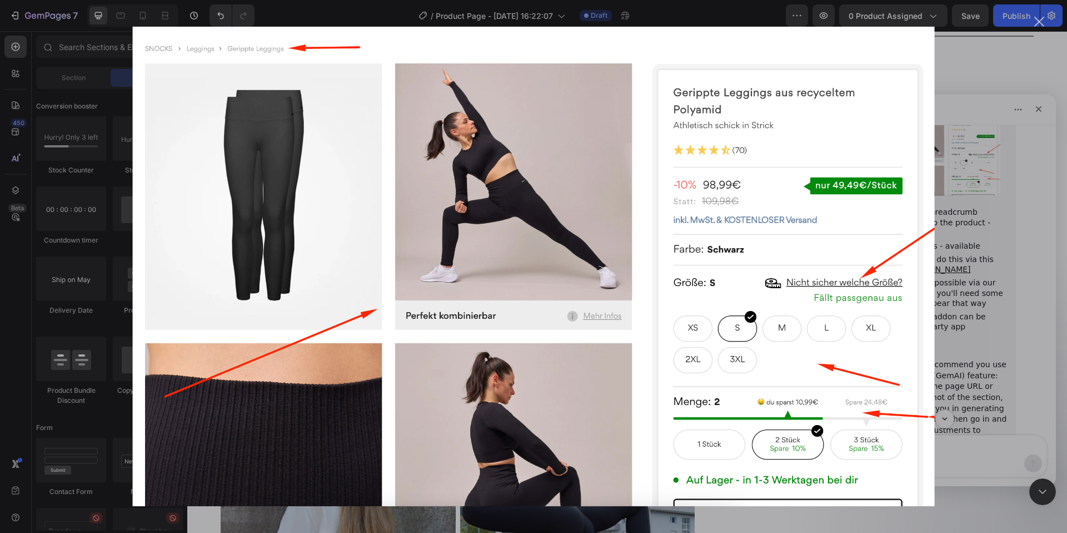
scroll to position [0, 0]
click at [977, 232] on div "Intercom Messenger" at bounding box center [533, 266] width 1067 height 533
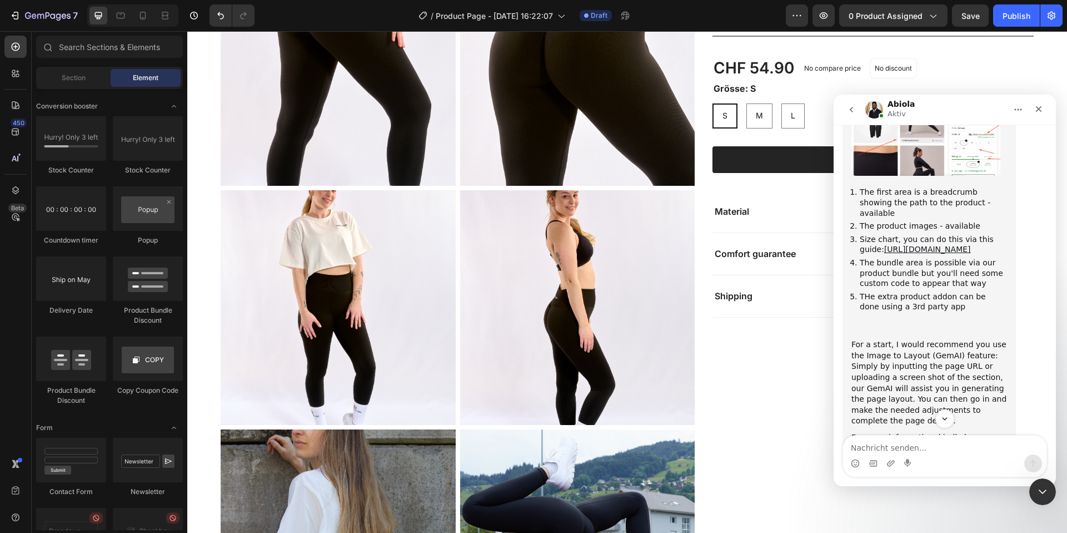
scroll to position [847, 0]
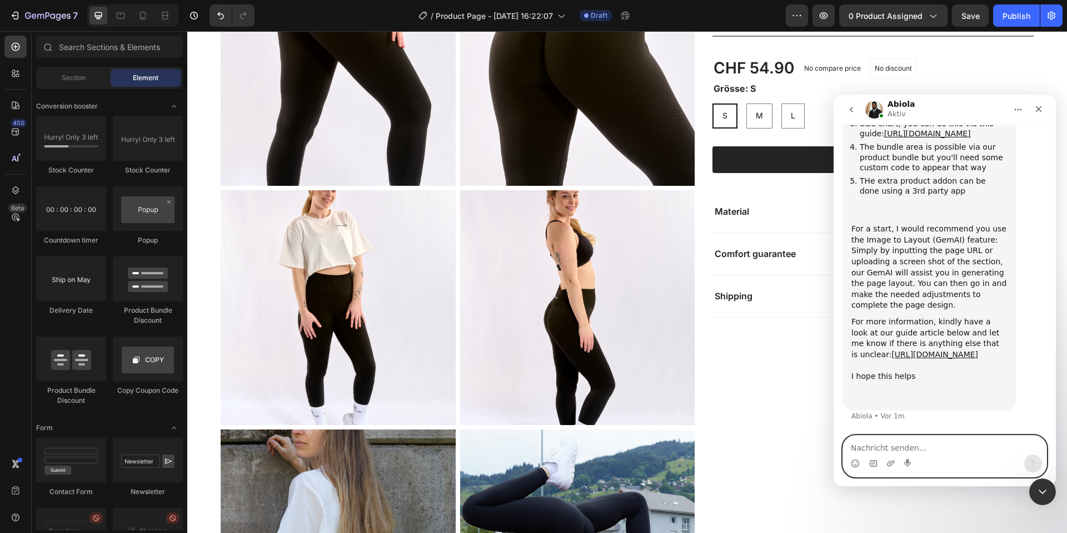
click at [909, 442] on textarea "Nachricht senden..." at bounding box center [944, 444] width 203 height 19
type textarea "Okee thank you"
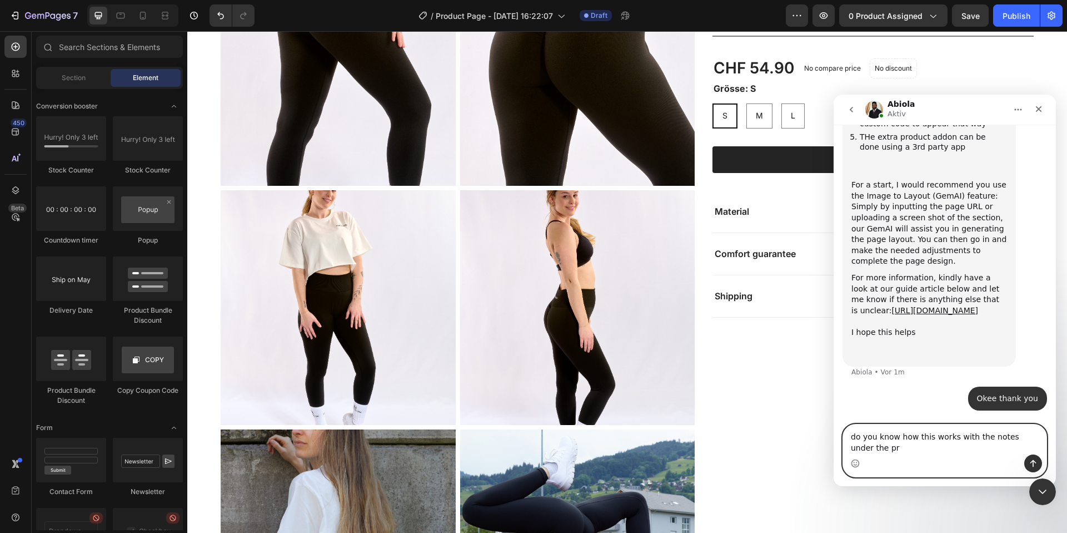
scroll to position [883, 0]
type textarea "do you know how this works with the notes under the product pictures"
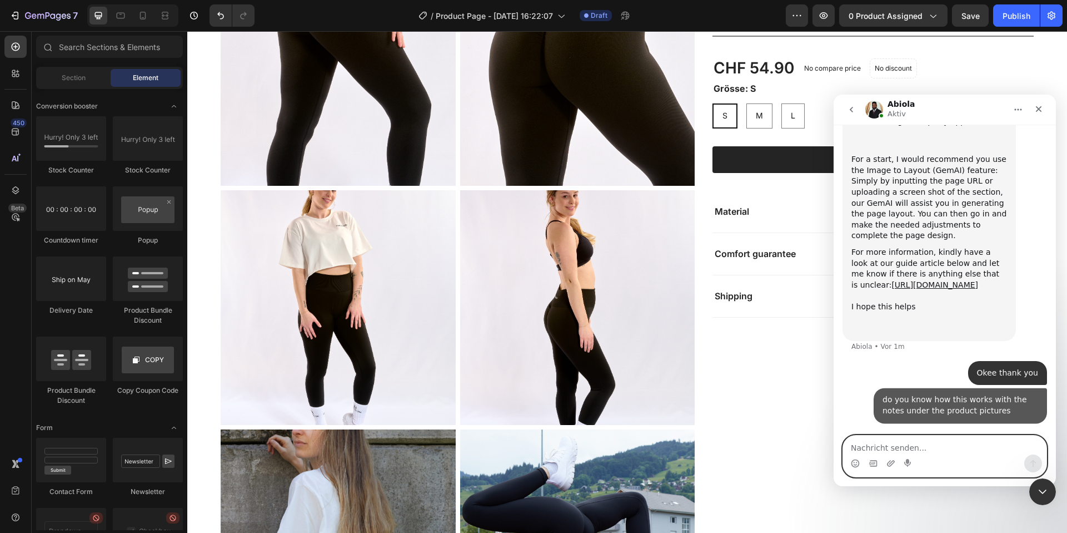
scroll to position [908, 0]
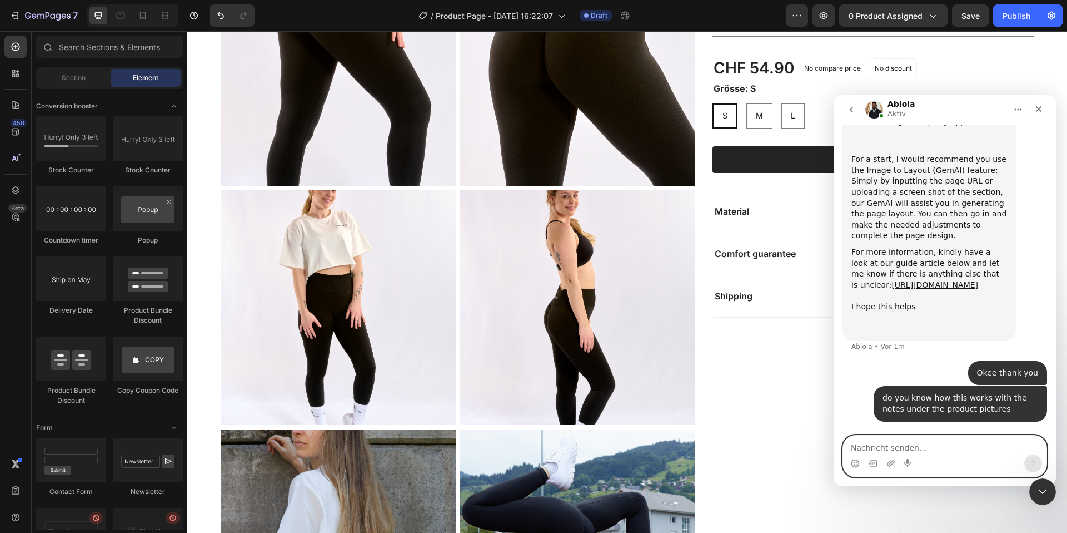
type textarea "?"
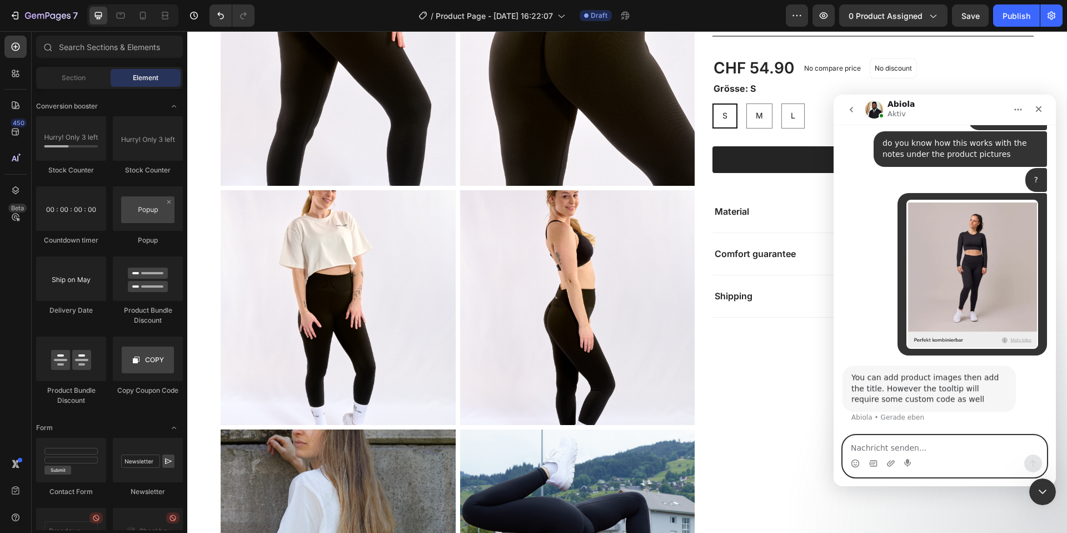
scroll to position [1152, 0]
click at [943, 442] on textarea "Nachricht senden..." at bounding box center [944, 444] width 203 height 19
type textarea "okee"
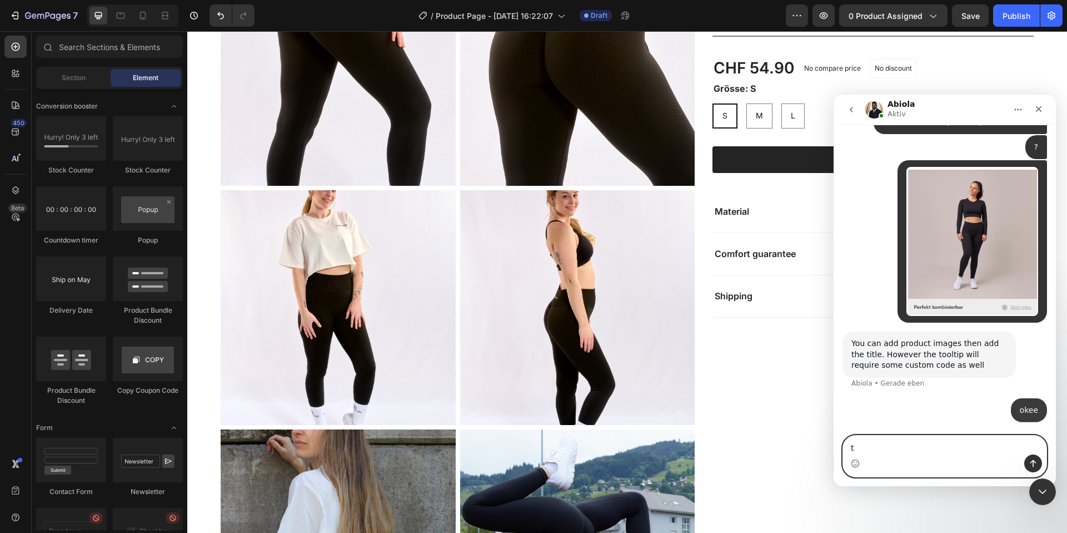
scroll to position [1185, 0]
type textarea "thank you very much"
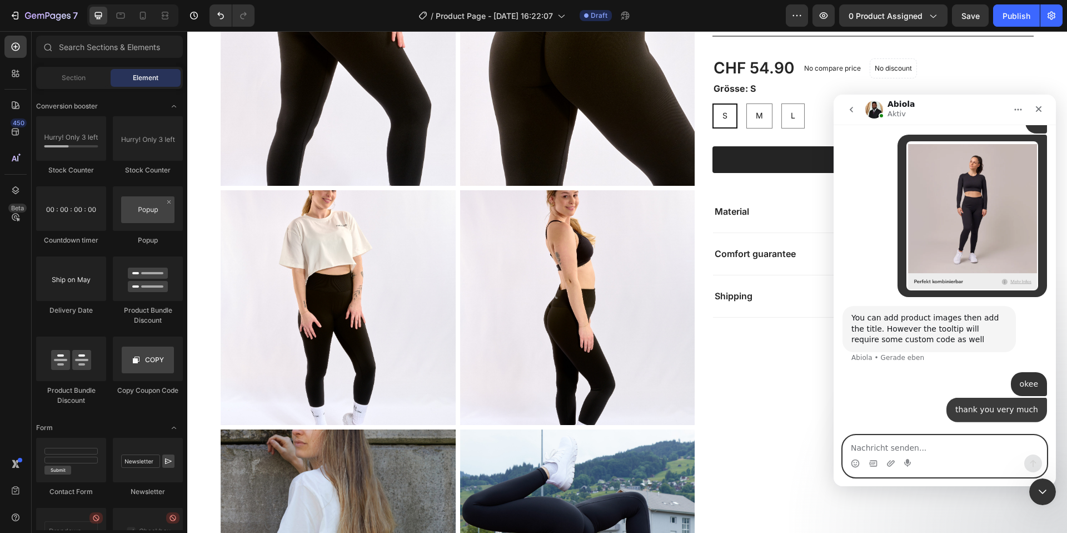
scroll to position [1210, 0]
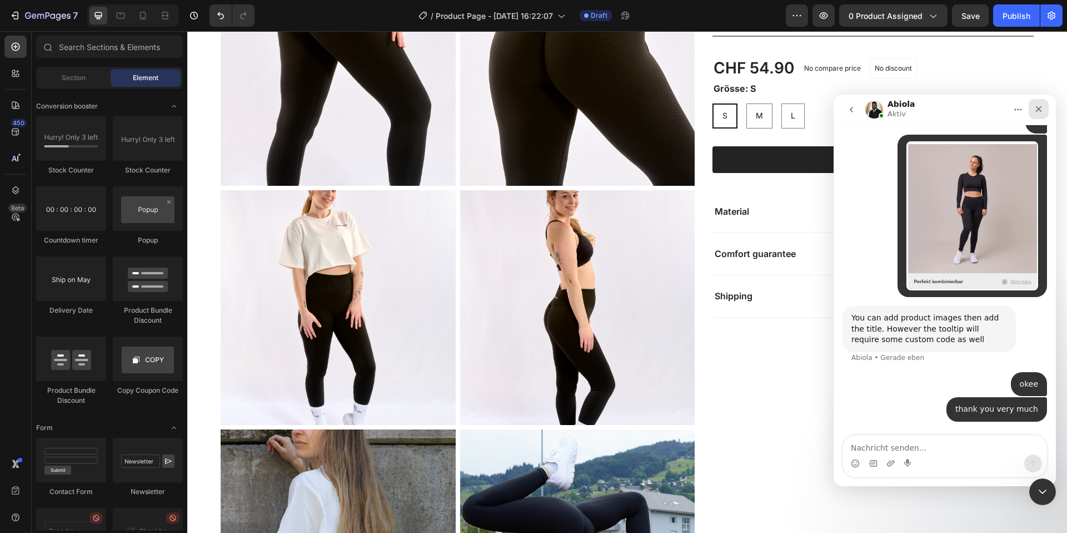
click at [1034, 107] on div "Schließen" at bounding box center [1039, 109] width 20 height 20
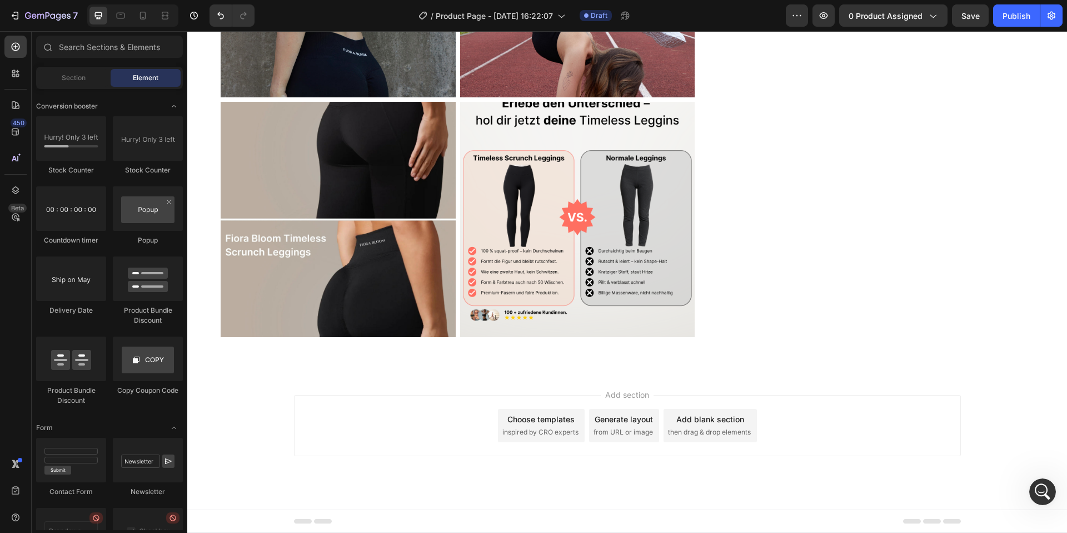
scroll to position [2132, 0]
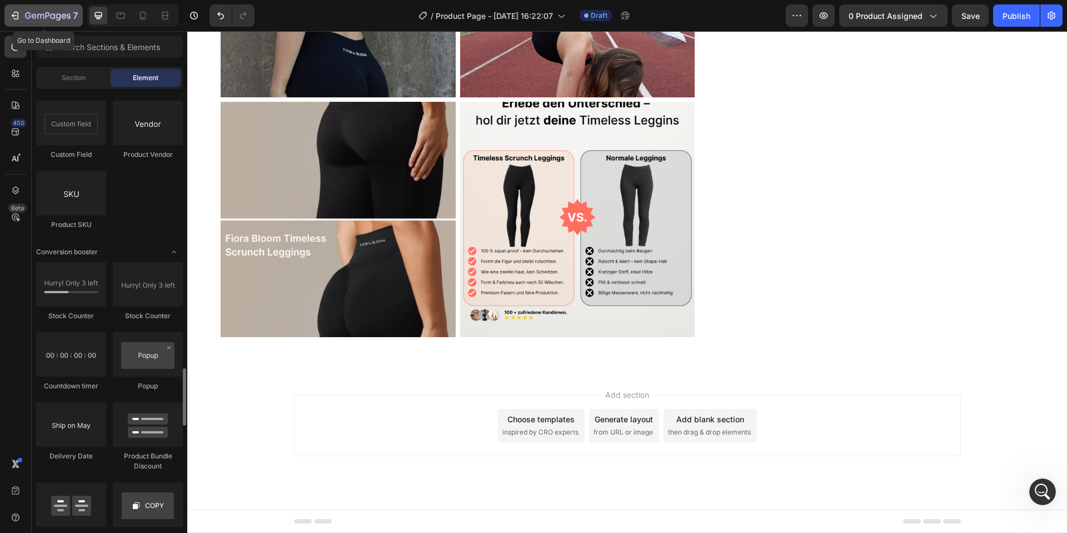
click at [16, 16] on icon "button" at bounding box center [14, 15] width 11 height 11
